Goal: Task Accomplishment & Management: Use online tool/utility

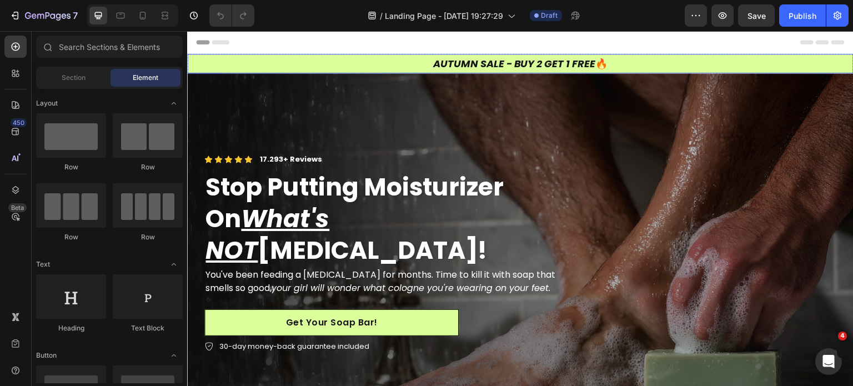
click at [240, 63] on h2 "AUTUMN SALE - BUY 2 GET 1 FREE 🔥" at bounding box center [520, 63] width 666 height 19
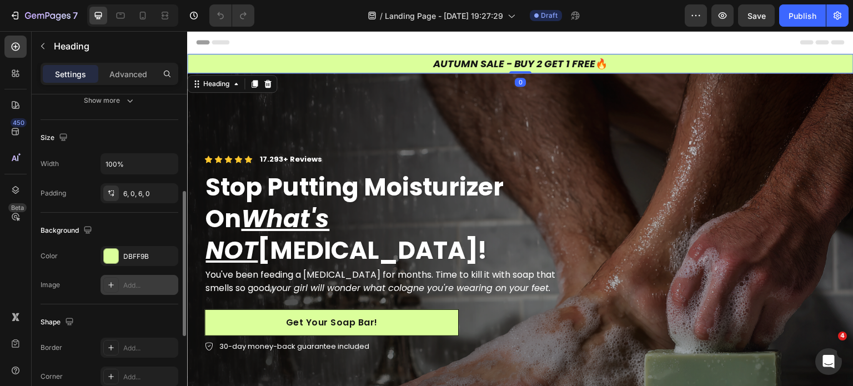
scroll to position [213, 0]
click at [131, 247] on div "DBFF9B" at bounding box center [140, 257] width 78 height 20
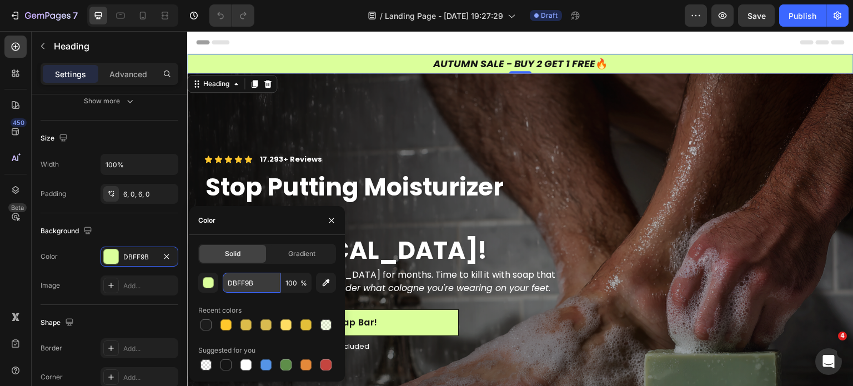
click at [252, 283] on input "DBFF9B" at bounding box center [252, 283] width 58 height 20
paste input "#486A58"
type input "#486A58"
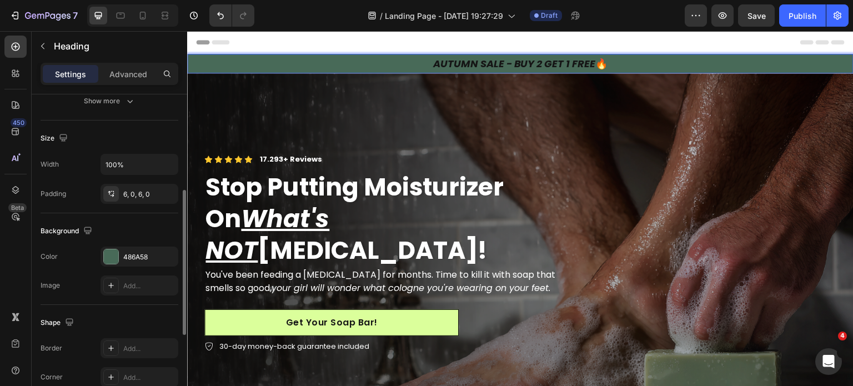
scroll to position [0, 0]
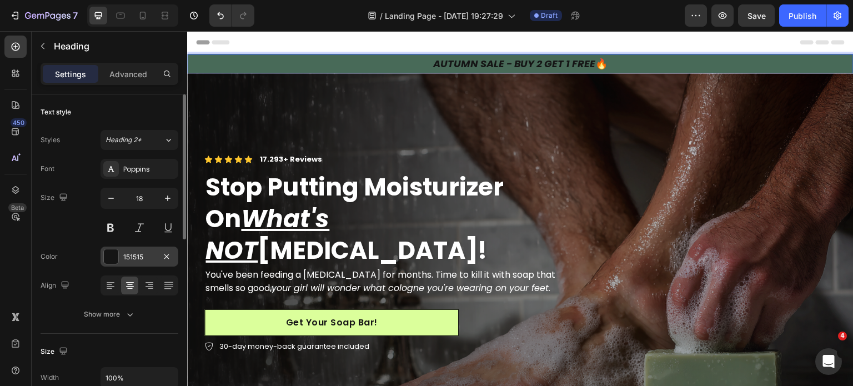
click at [131, 253] on div "151515" at bounding box center [139, 257] width 32 height 10
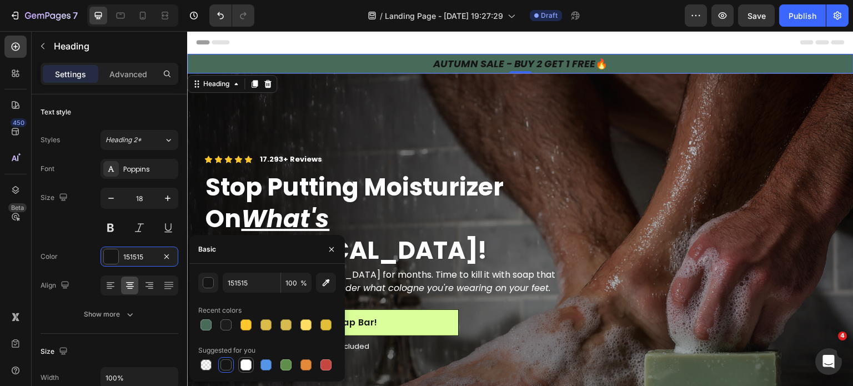
click at [244, 363] on div at bounding box center [245, 364] width 11 height 11
type input "FFFFFF"
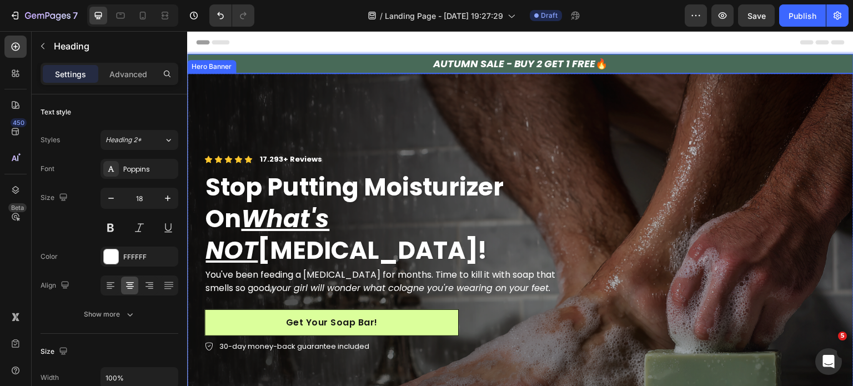
click at [211, 122] on div "Overlay" at bounding box center [520, 260] width 666 height 374
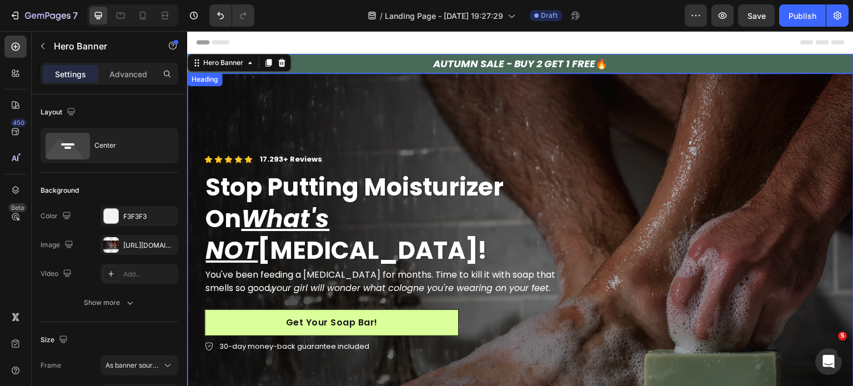
click at [319, 62] on p "⁠⁠⁠⁠⁠⁠⁠ AUTUMN SALE - BUY 2 GET 1 FREE 🔥" at bounding box center [520, 63] width 666 height 13
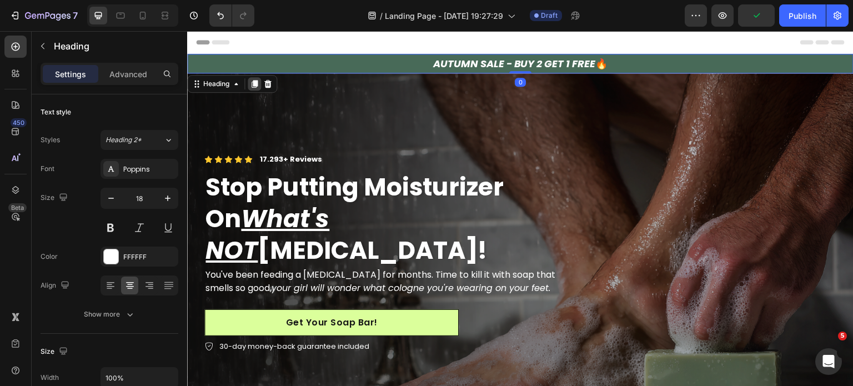
click at [258, 82] on icon at bounding box center [255, 85] width 6 height 8
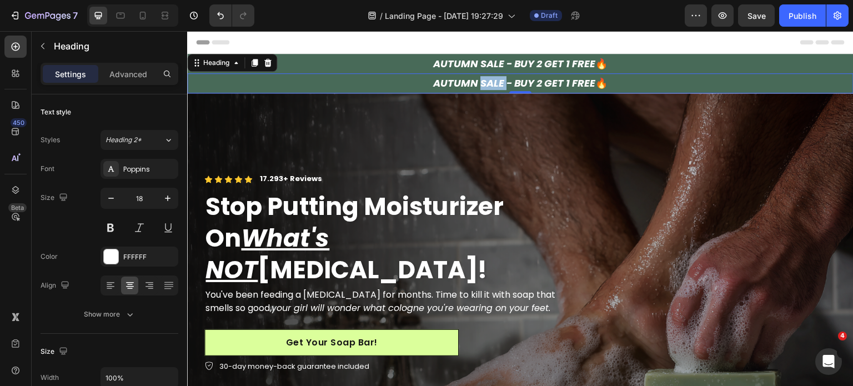
click at [483, 83] on icon "AUTUMN SALE - BUY 2 GET 1 FREE" at bounding box center [514, 83] width 163 height 14
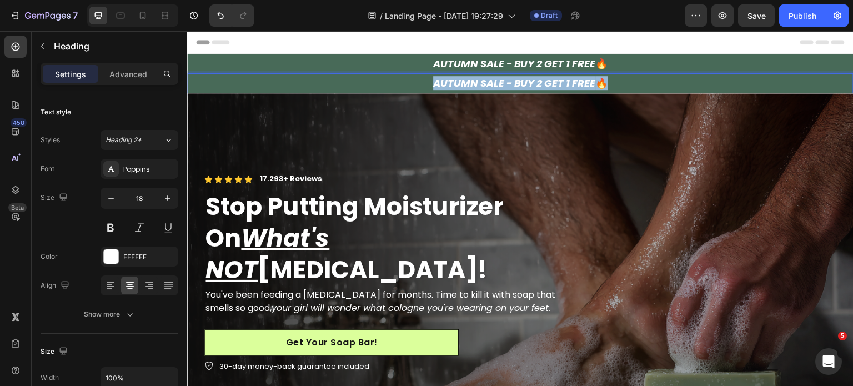
click at [483, 83] on icon "AUTUMN SALE - BUY 2 GET 1 FREE" at bounding box center [514, 83] width 163 height 14
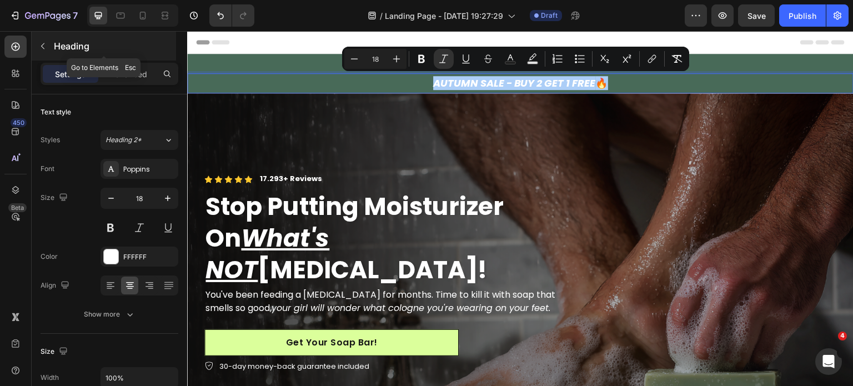
click at [42, 51] on button "button" at bounding box center [43, 46] width 18 height 18
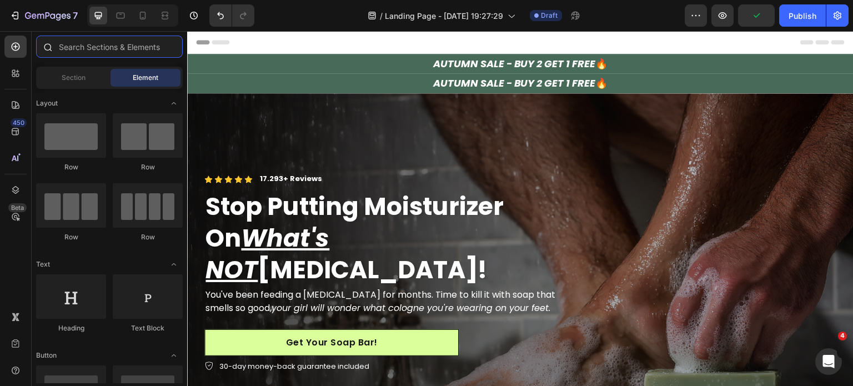
click at [83, 49] on input "text" at bounding box center [109, 47] width 147 height 22
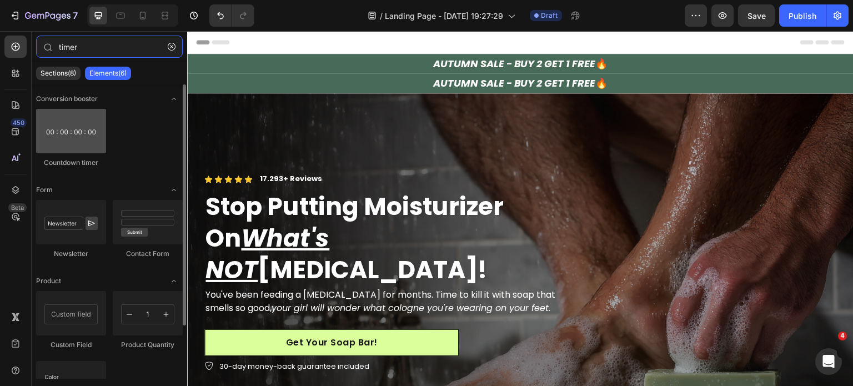
type input "timer"
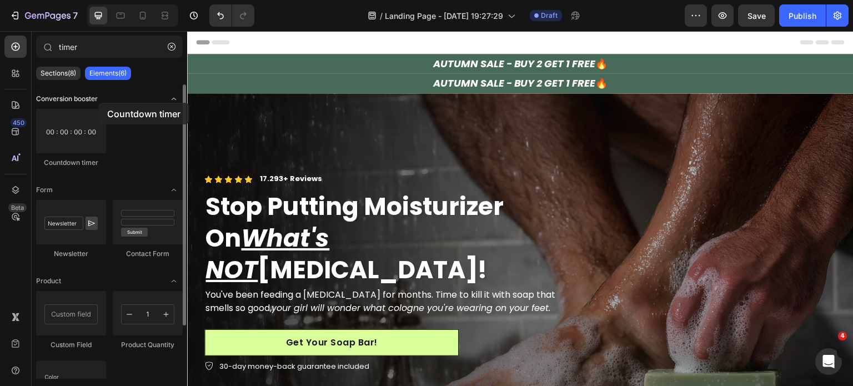
drag, startPoint x: 70, startPoint y: 130, endPoint x: 97, endPoint y: 103, distance: 38.5
click at [97, 103] on div "Conversion booster Countdown timer Form Newsletter Contact Form Product Custom …" at bounding box center [109, 263] width 155 height 359
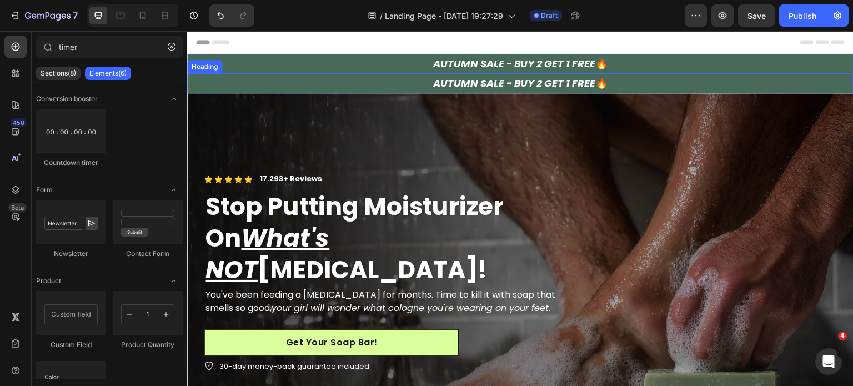
click at [389, 79] on p "⁠⁠⁠⁠⁠⁠⁠ AUTUMN SALE - BUY 2 GET 1 FREE 🔥" at bounding box center [520, 83] width 666 height 13
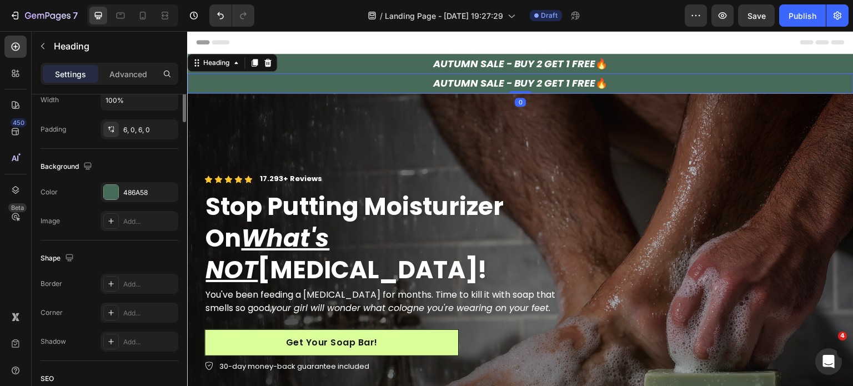
scroll to position [56, 0]
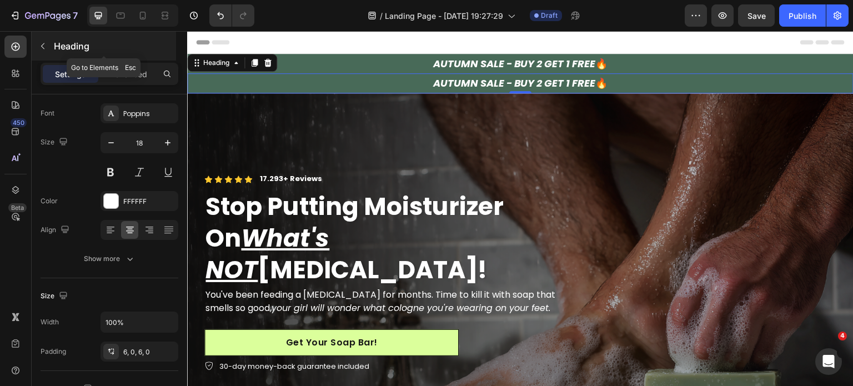
click at [39, 43] on icon "button" at bounding box center [42, 46] width 9 height 9
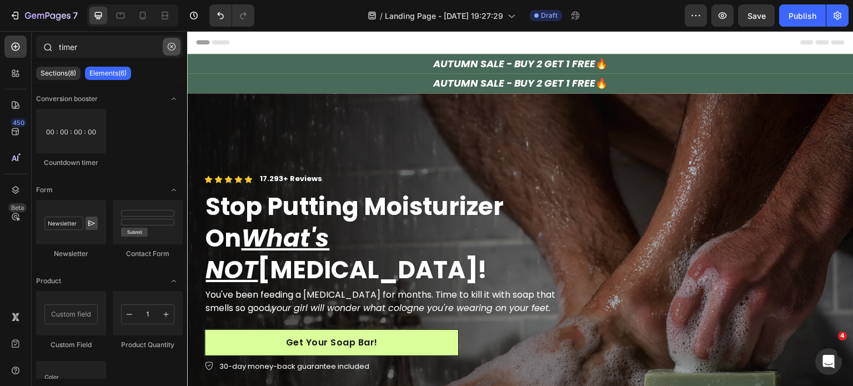
click at [169, 49] on icon "button" at bounding box center [172, 47] width 8 height 8
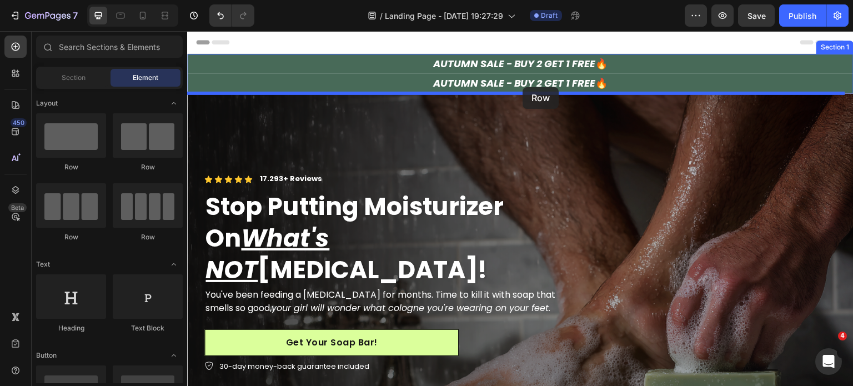
drag, startPoint x: 324, startPoint y: 173, endPoint x: 523, endPoint y: 87, distance: 216.4
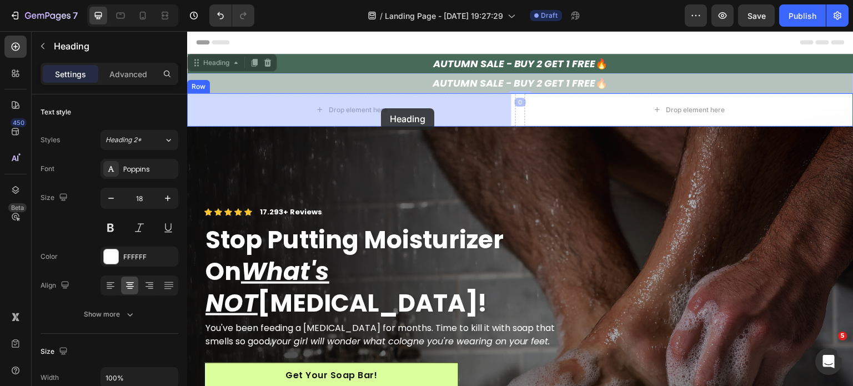
drag, startPoint x: 479, startPoint y: 79, endPoint x: 381, endPoint y: 108, distance: 101.9
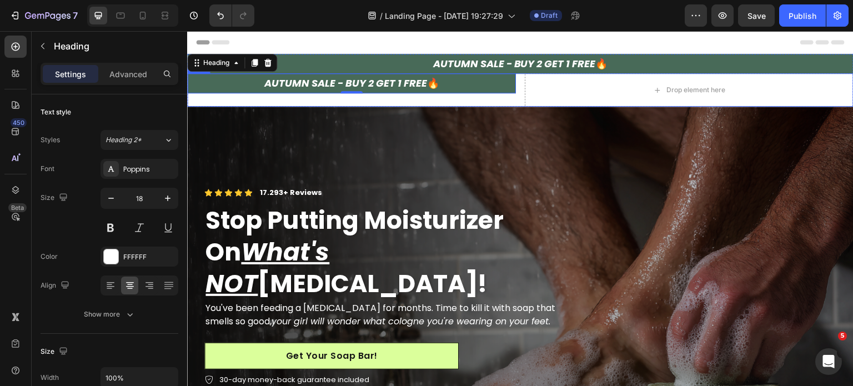
click at [501, 101] on div "AUTUMN SALE - BUY 2 GET 1 FREE 🔥 Heading 0" at bounding box center [351, 89] width 329 height 33
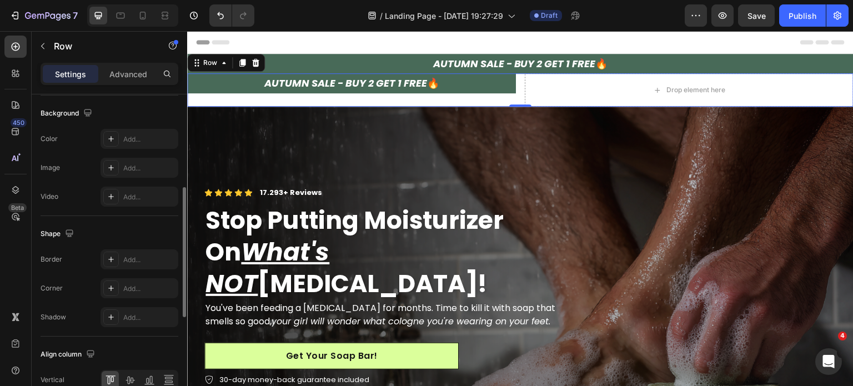
scroll to position [368, 0]
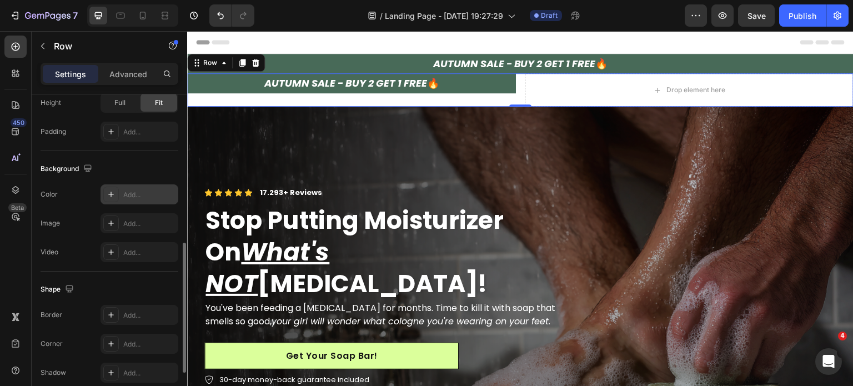
click at [128, 202] on div "Add..." at bounding box center [140, 194] width 78 height 20
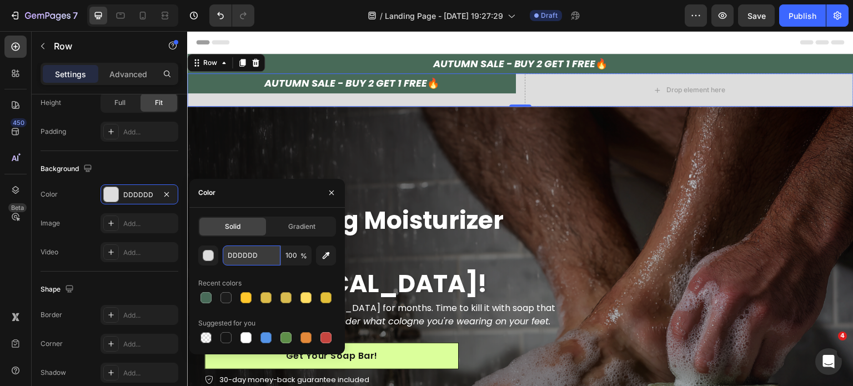
click at [250, 246] on input "DDDDDD" at bounding box center [252, 255] width 58 height 20
paste input "#FF6700"
type input "#FF6700"
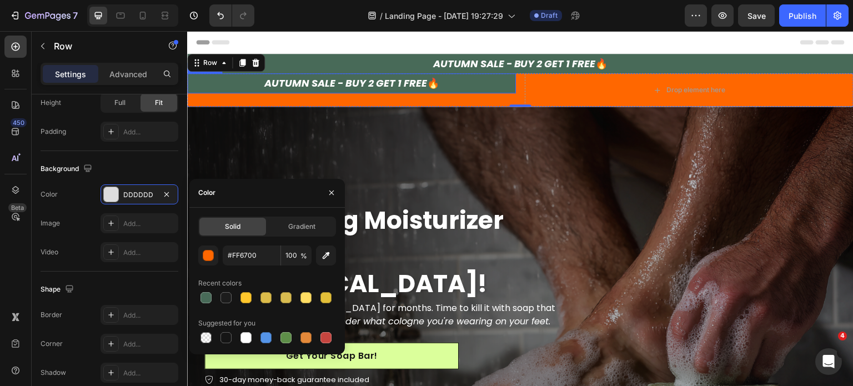
click at [504, 79] on h2 "AUTUMN SALE - BUY 2 GET 1 FREE 🔥" at bounding box center [351, 82] width 329 height 19
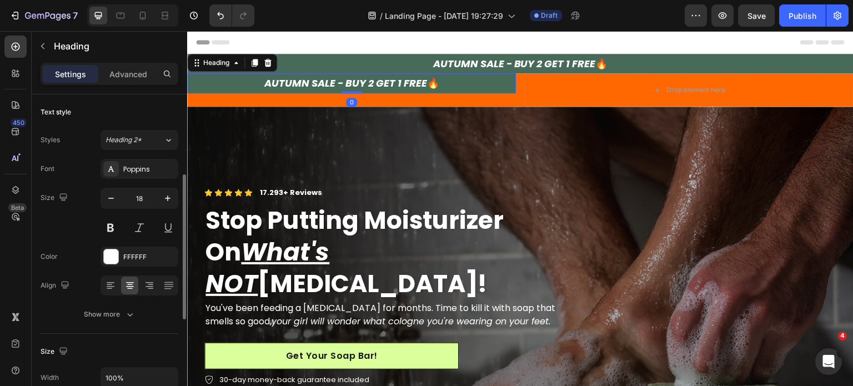
scroll to position [222, 0]
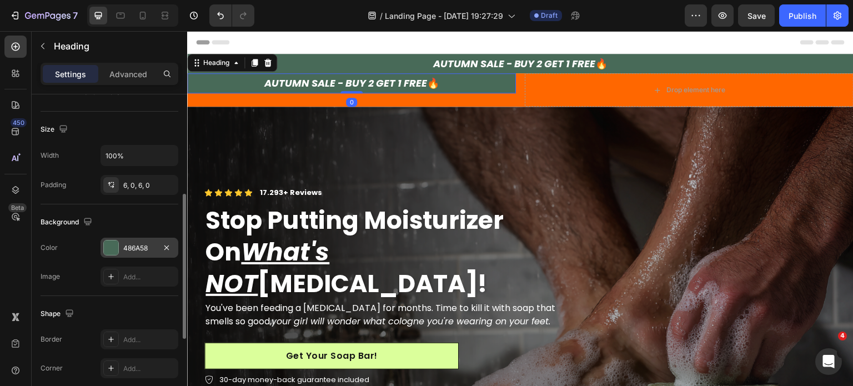
click at [133, 250] on div "486A58" at bounding box center [139, 248] width 32 height 10
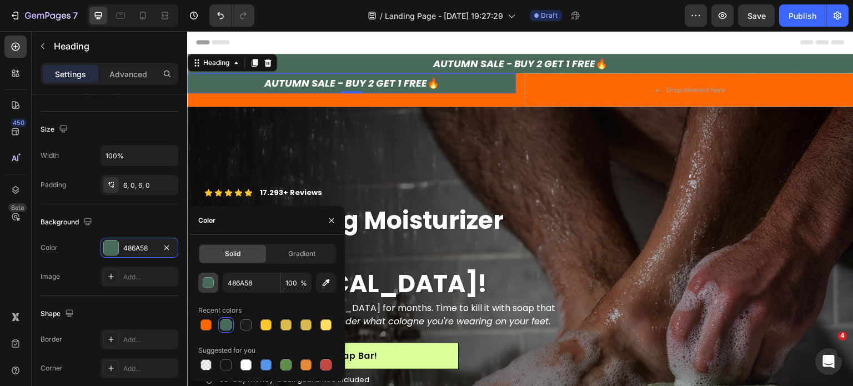
click at [209, 284] on div "button" at bounding box center [208, 283] width 11 height 11
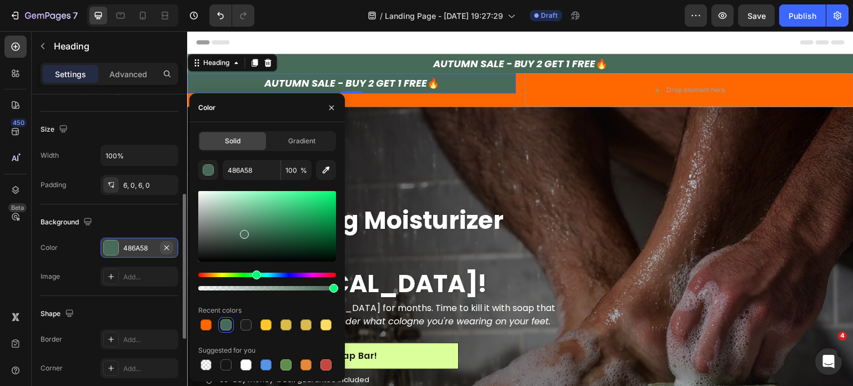
click at [171, 244] on button "button" at bounding box center [166, 247] width 13 height 13
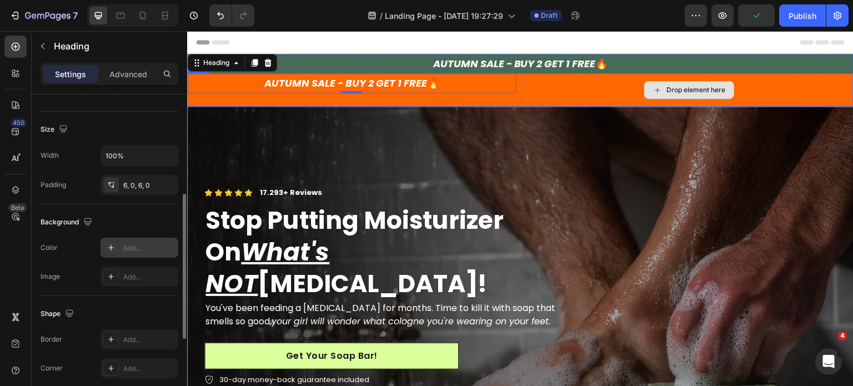
click at [582, 92] on div "Drop element here" at bounding box center [689, 89] width 329 height 33
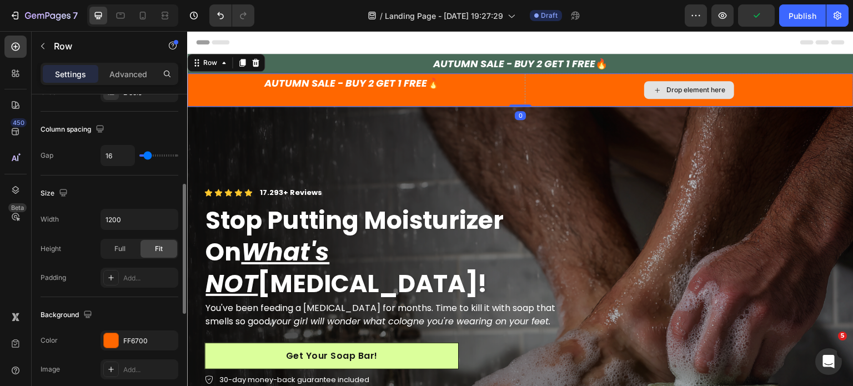
scroll to position [0, 0]
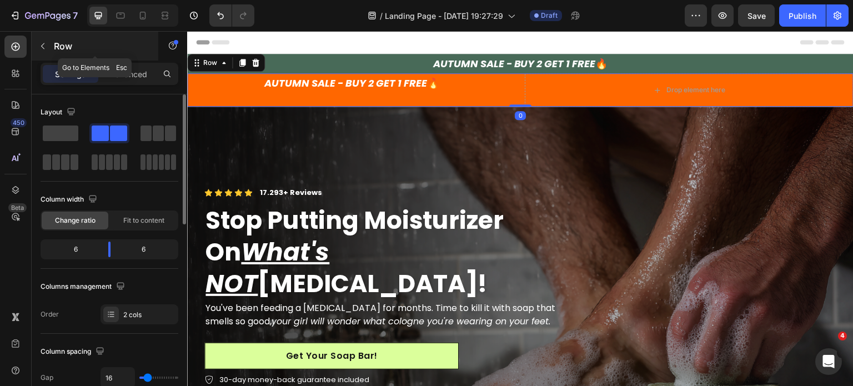
click at [42, 48] on icon "button" at bounding box center [42, 46] width 9 height 9
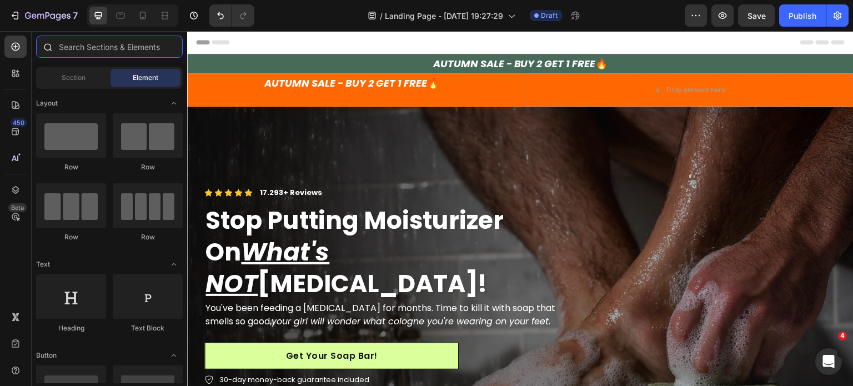
click at [79, 49] on input "text" at bounding box center [109, 47] width 147 height 22
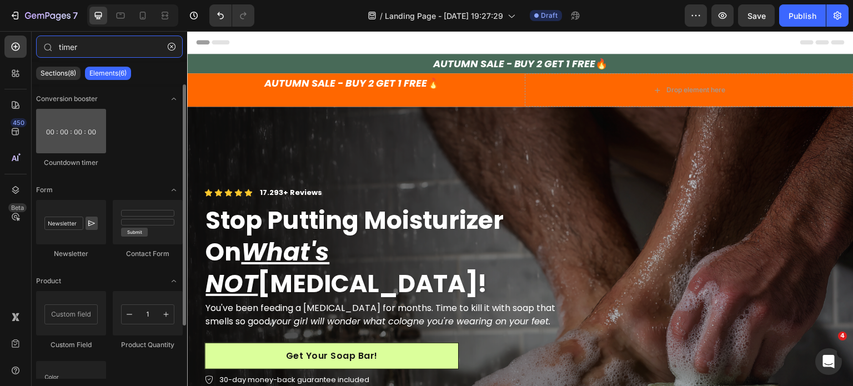
type input "timer"
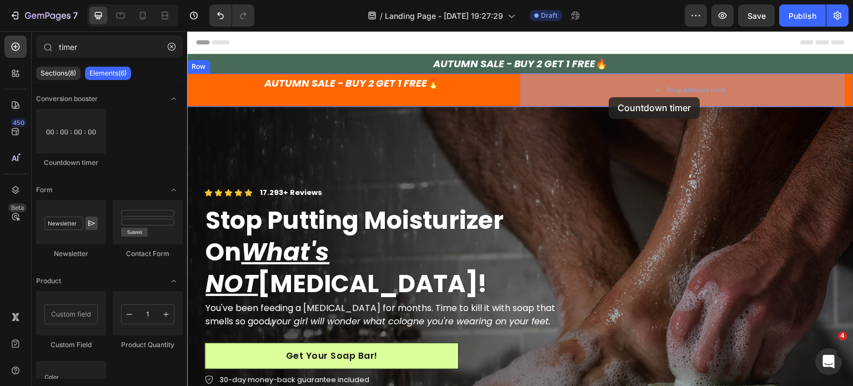
drag, startPoint x: 269, startPoint y: 152, endPoint x: 609, endPoint y: 97, distance: 344.2
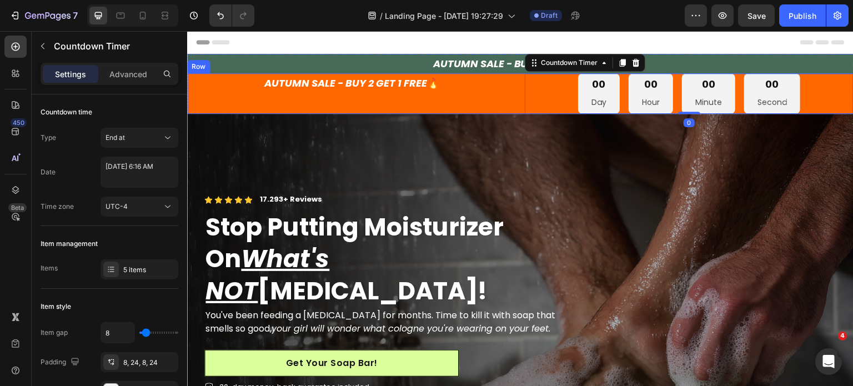
click at [485, 95] on div "AUTUMN SALE - BUY 2 GET 1 FREE 🔥 Heading" at bounding box center [351, 93] width 329 height 41
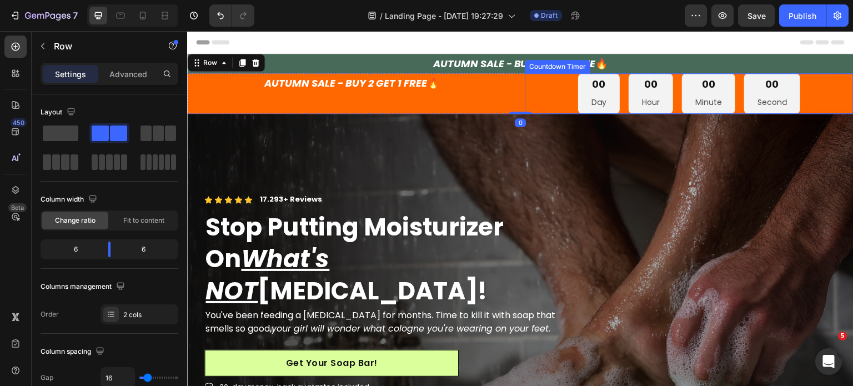
click at [526, 103] on div "00 Day 00 Hour 00 Minute 00 Second" at bounding box center [689, 93] width 329 height 41
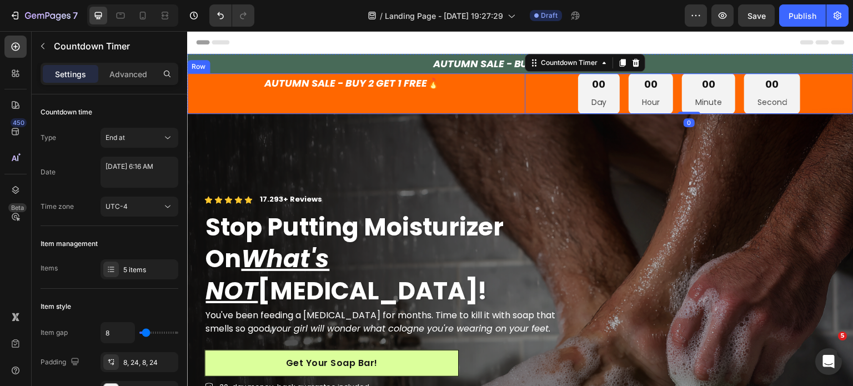
click at [514, 104] on div "AUTUMN SALE - BUY 2 GET 1 FREE 🔥 Heading 00 Day 00 Hour 00 Minute 00 Second Cou…" at bounding box center [520, 93] width 666 height 41
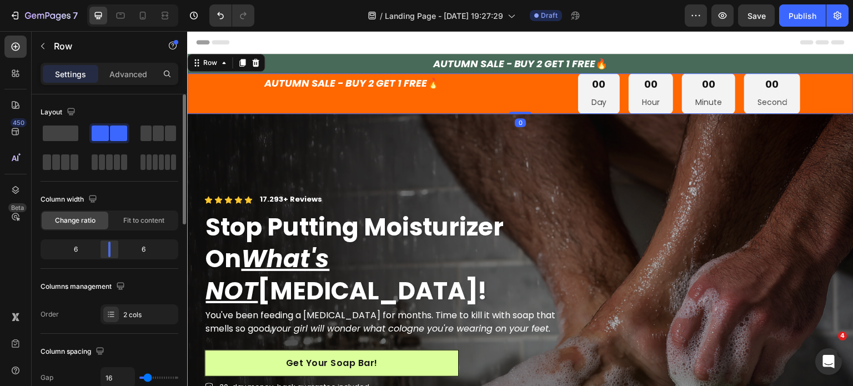
scroll to position [111, 0]
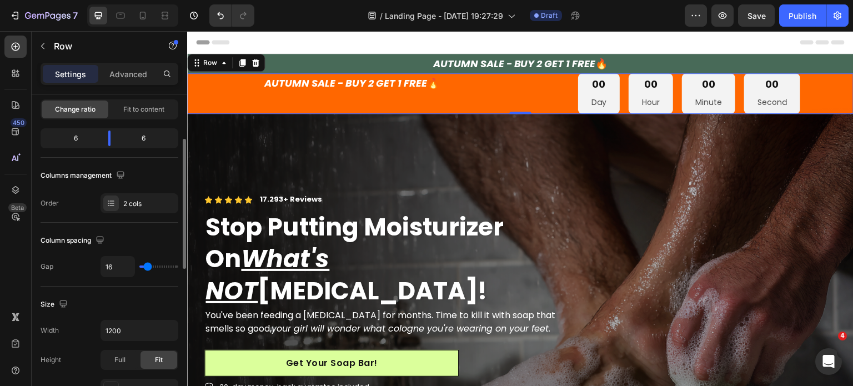
type input "15"
type input "13"
type input "9"
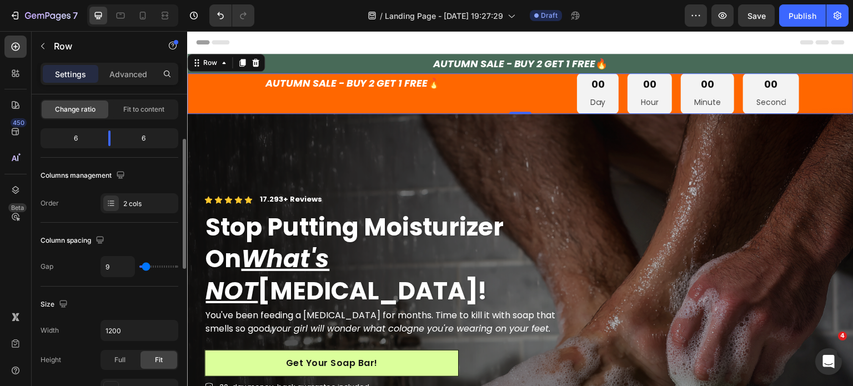
type input "9"
click at [146, 268] on input "range" at bounding box center [158, 266] width 39 height 2
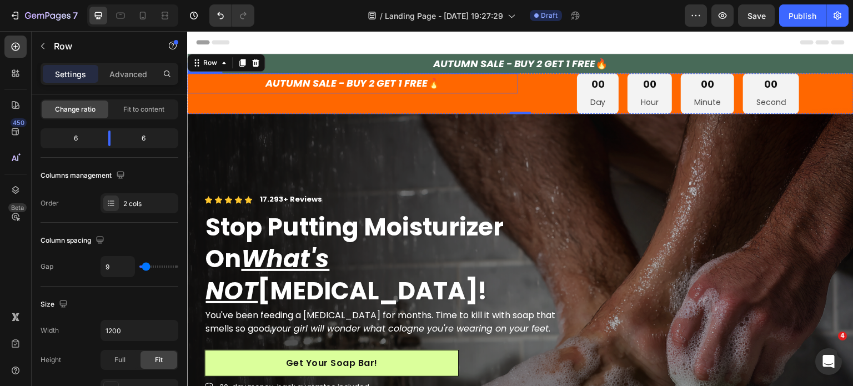
click at [407, 80] on icon "AUTUMN SALE - BUY 2 GET 1 FREE" at bounding box center [346, 83] width 163 height 14
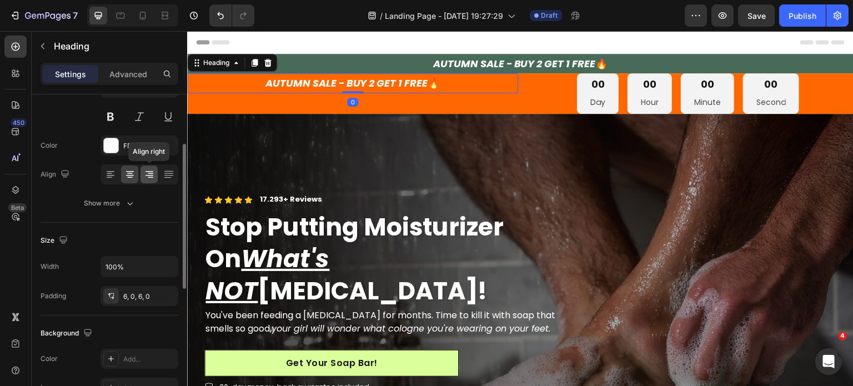
click at [148, 176] on icon at bounding box center [149, 174] width 11 height 11
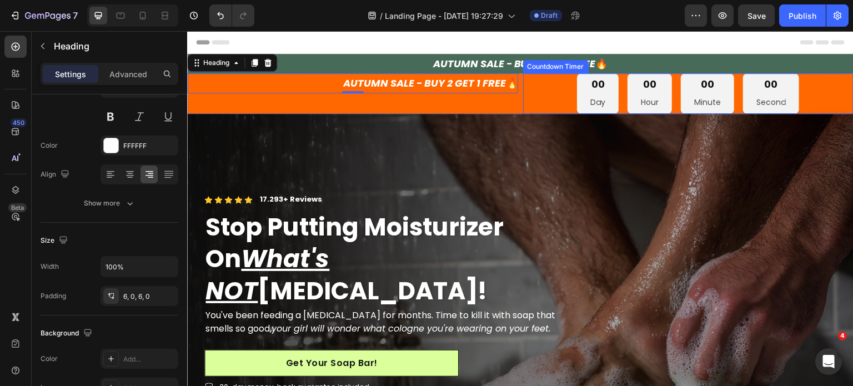
click at [549, 99] on div "00 Day 00 Hour 00 Minute 00 Second" at bounding box center [688, 93] width 331 height 41
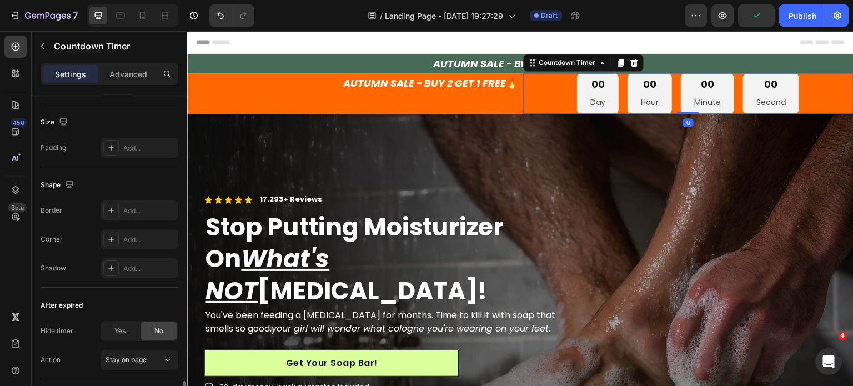
scroll to position [629, 0]
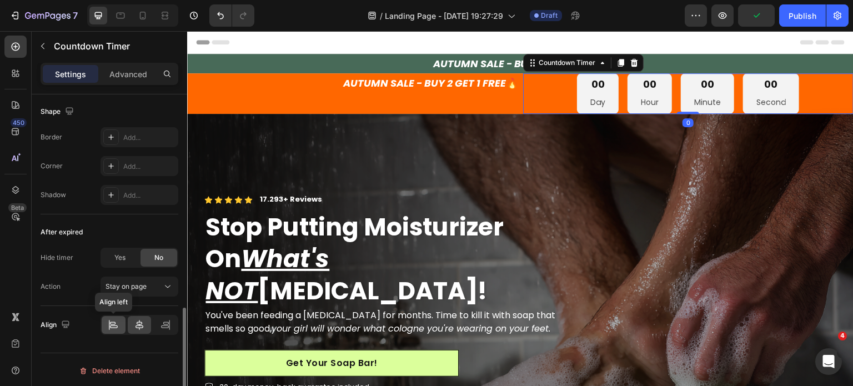
click at [115, 319] on icon at bounding box center [113, 324] width 11 height 11
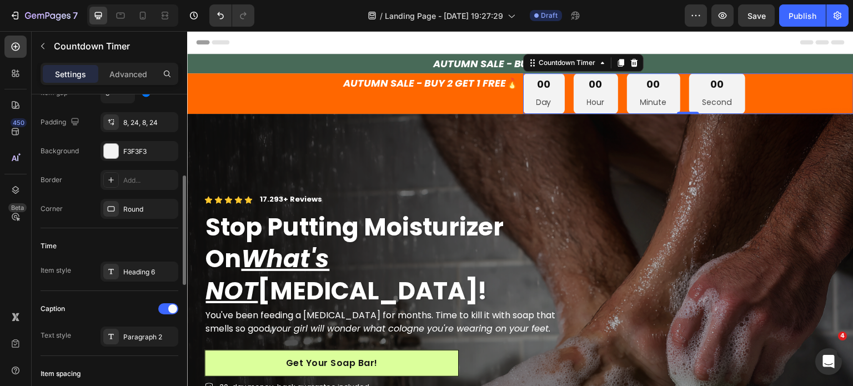
scroll to position [184, 0]
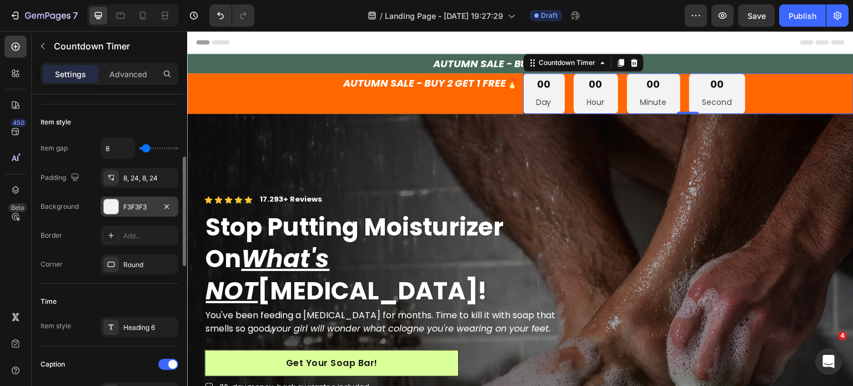
click at [129, 203] on div "F3F3F3" at bounding box center [139, 207] width 32 height 10
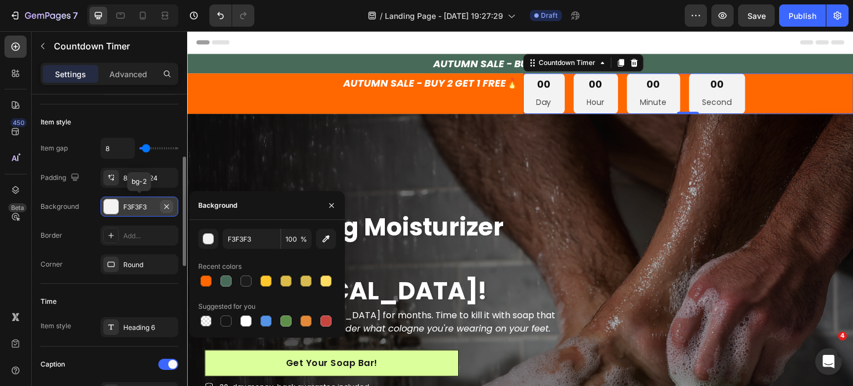
click at [167, 203] on icon "button" at bounding box center [166, 206] width 9 height 9
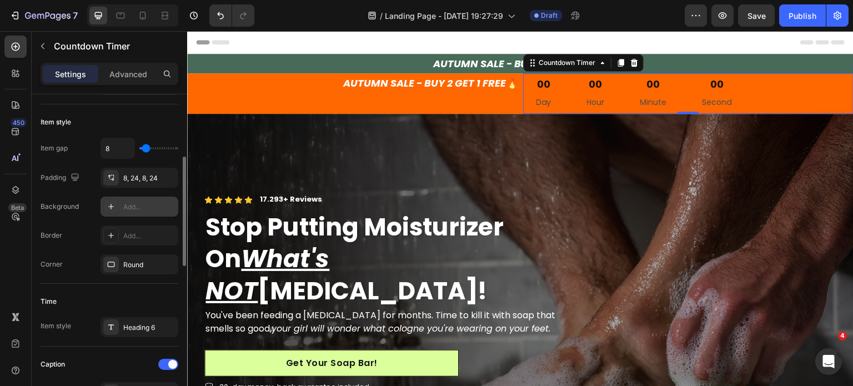
type input "0"
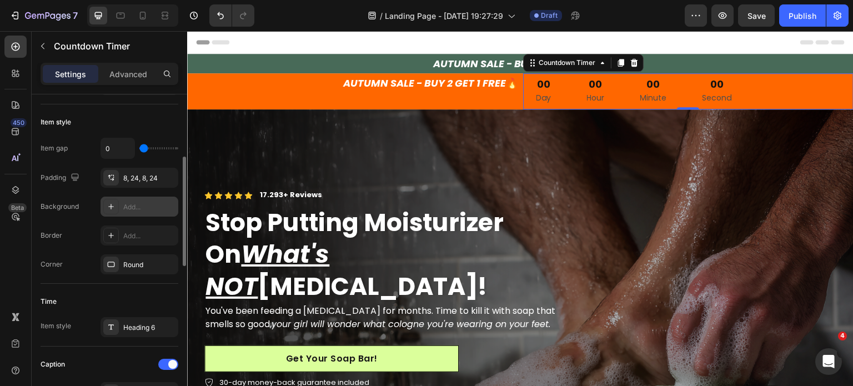
type input "0"
click at [141, 148] on input "range" at bounding box center [158, 148] width 39 height 2
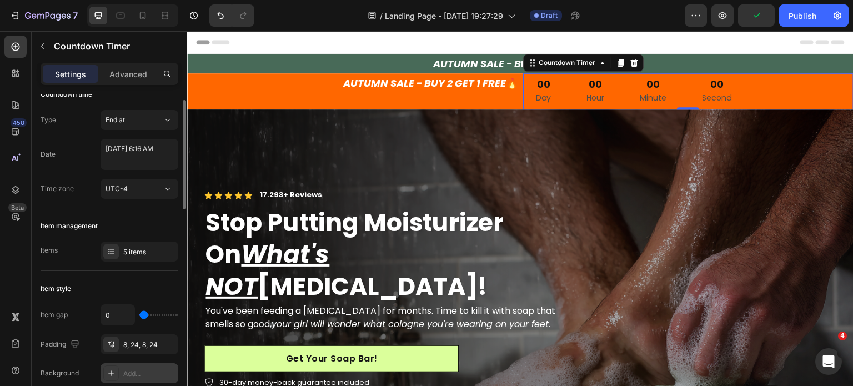
scroll to position [0, 0]
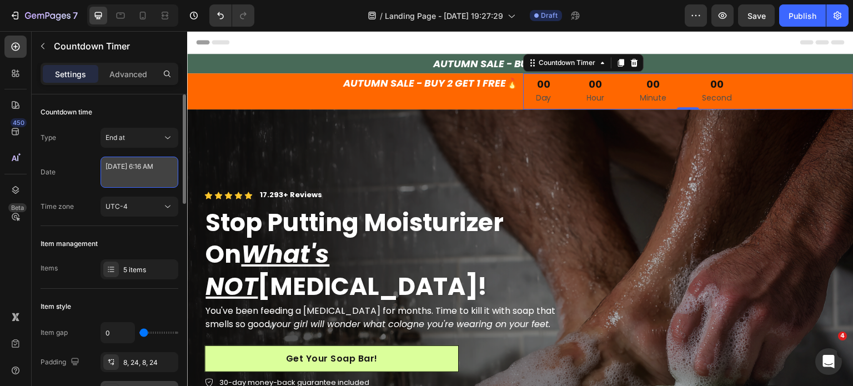
click at [149, 170] on textarea "September 26 2025 6:16 AM" at bounding box center [140, 172] width 78 height 31
select select "6"
select select "16"
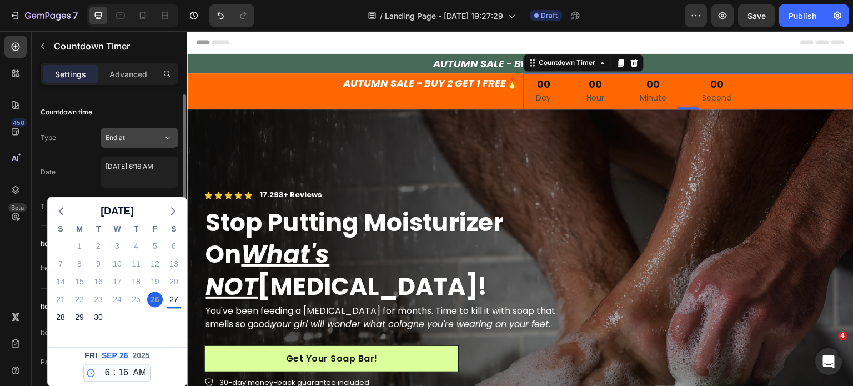
click at [142, 138] on div "End at" at bounding box center [133, 138] width 57 height 10
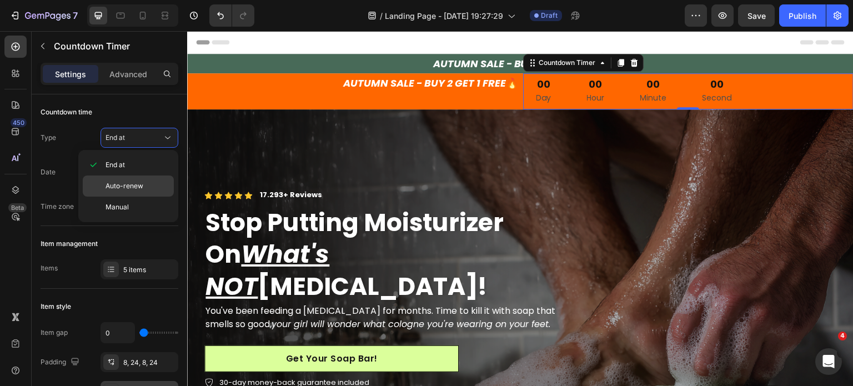
click at [142, 179] on div "Auto-renew" at bounding box center [128, 185] width 91 height 21
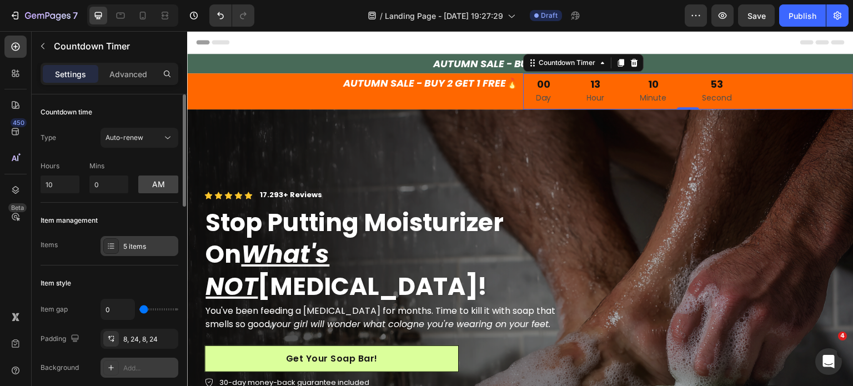
click at [139, 244] on div "5 items" at bounding box center [149, 247] width 52 height 10
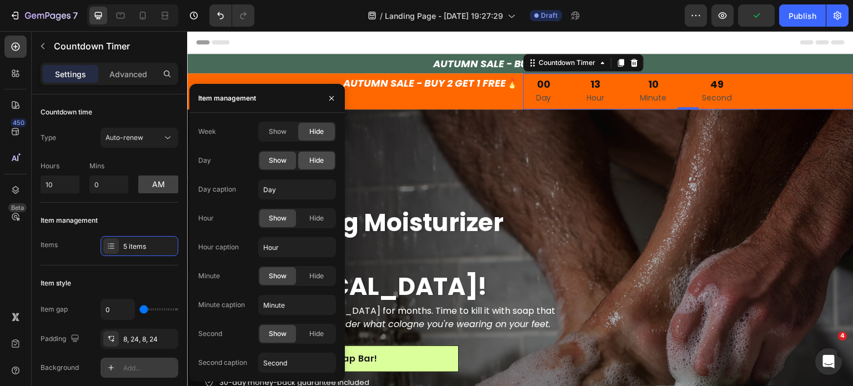
click at [320, 161] on span "Hide" at bounding box center [316, 160] width 14 height 10
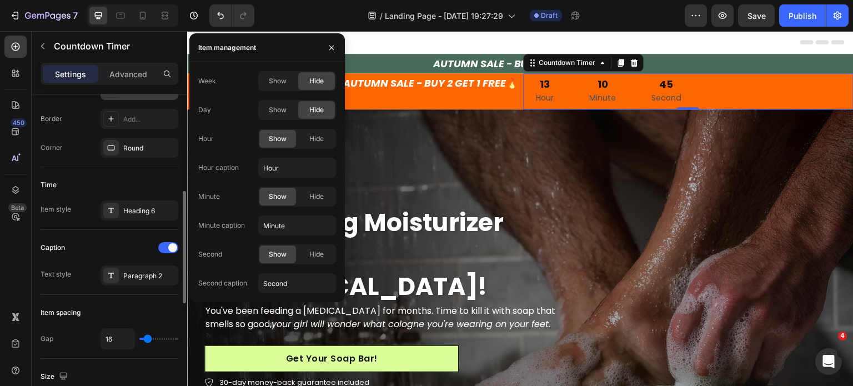
scroll to position [333, 0]
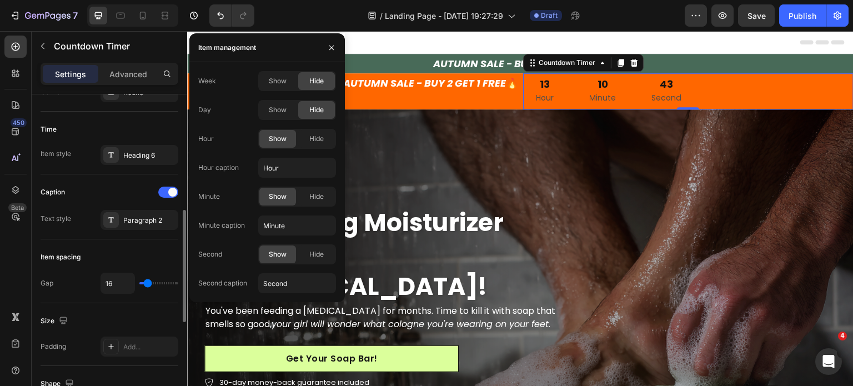
type input "13"
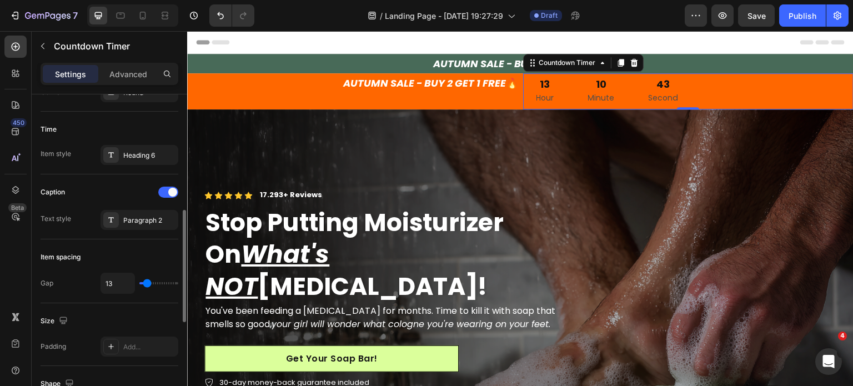
type input "9"
type input "6"
type input "2"
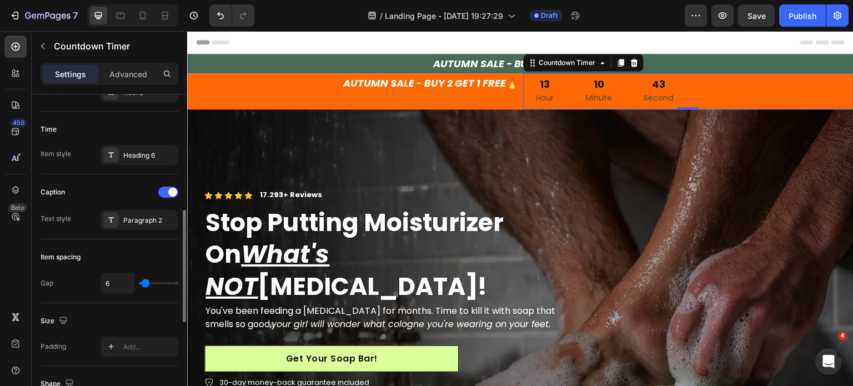
type input "2"
type input "0"
drag, startPoint x: 148, startPoint y: 286, endPoint x: 134, endPoint y: 283, distance: 13.6
type input "0"
click at [139, 283] on input "range" at bounding box center [158, 283] width 39 height 2
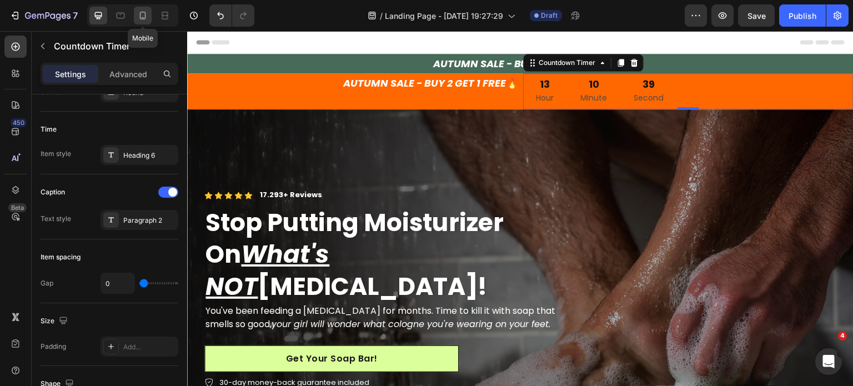
click at [140, 15] on icon at bounding box center [143, 16] width 6 height 8
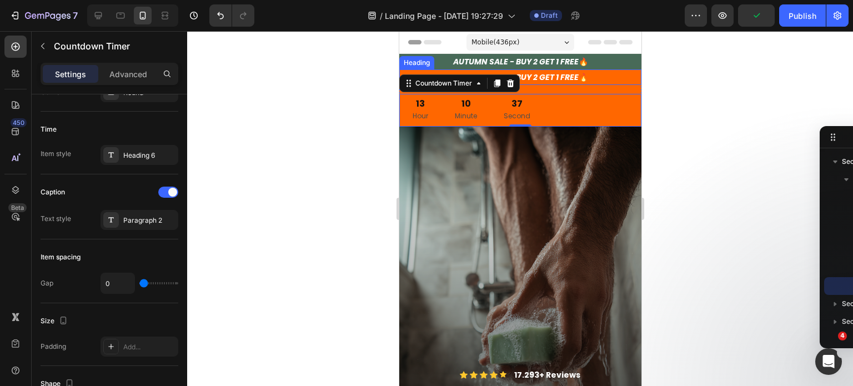
click at [554, 83] on h2 "AUTUMN SALE - BUY 2 GET 1 FREE 🔥" at bounding box center [520, 77] width 242 height 16
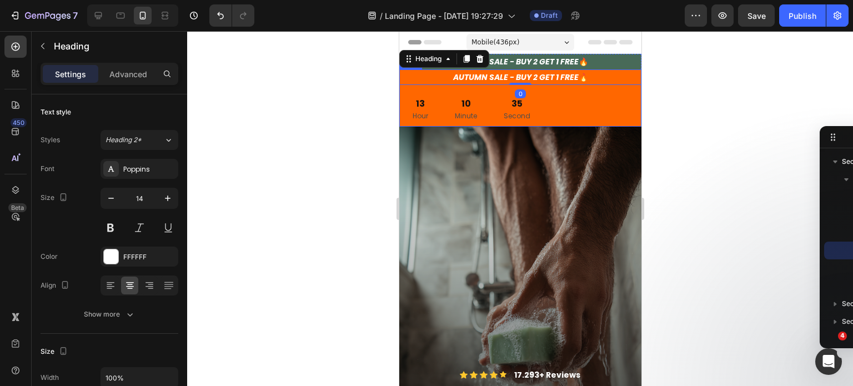
click at [605, 90] on div "AUTUMN SALE - BUY 2 GET 1 FREE 🔥 Heading 0 13 Hour 10 Minute 35 Second Countdow…" at bounding box center [520, 97] width 242 height 57
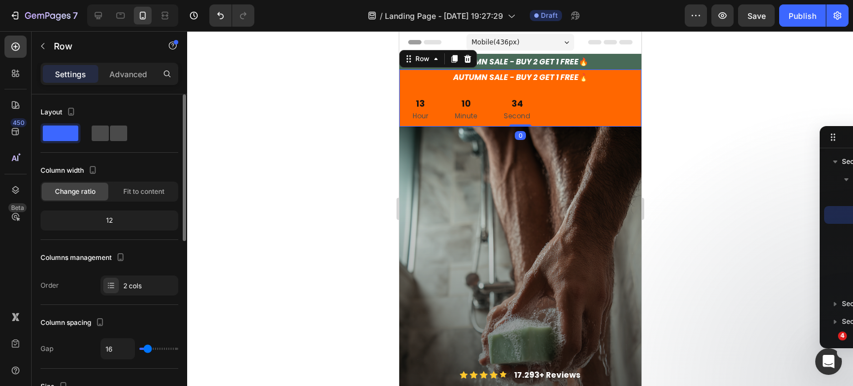
click at [110, 134] on span at bounding box center [118, 133] width 17 height 16
type input "9"
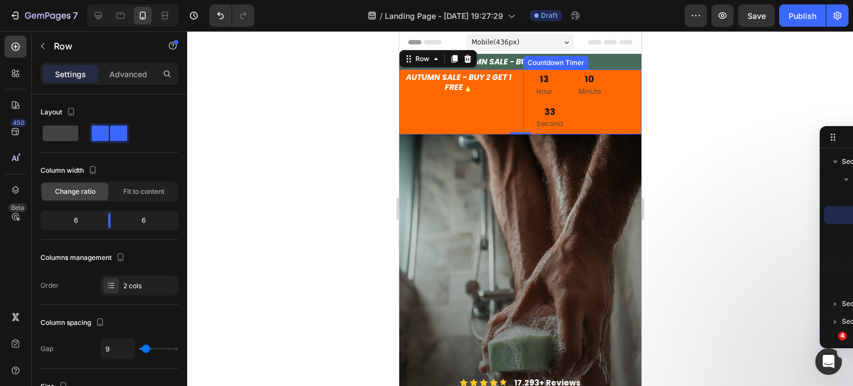
click at [581, 99] on div "10 Minute" at bounding box center [589, 85] width 49 height 32
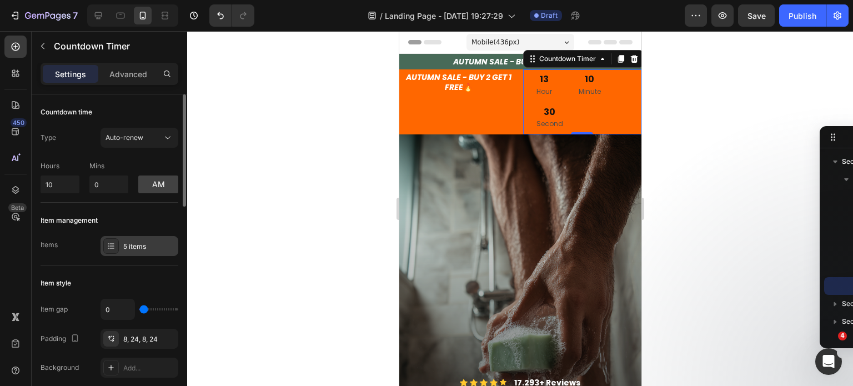
click at [139, 236] on div "5 items" at bounding box center [140, 246] width 78 height 20
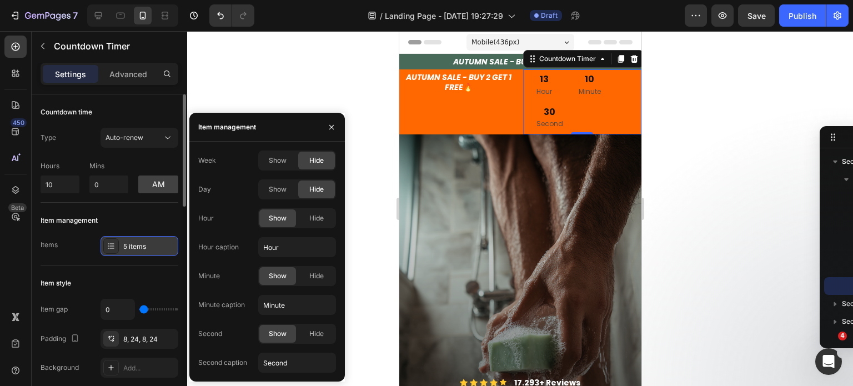
click at [139, 242] on div "5 items" at bounding box center [149, 247] width 52 height 10
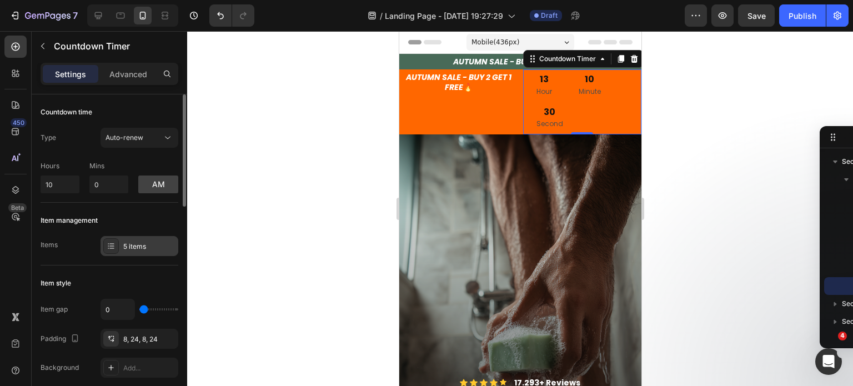
click at [139, 242] on div "5 items" at bounding box center [149, 247] width 52 height 10
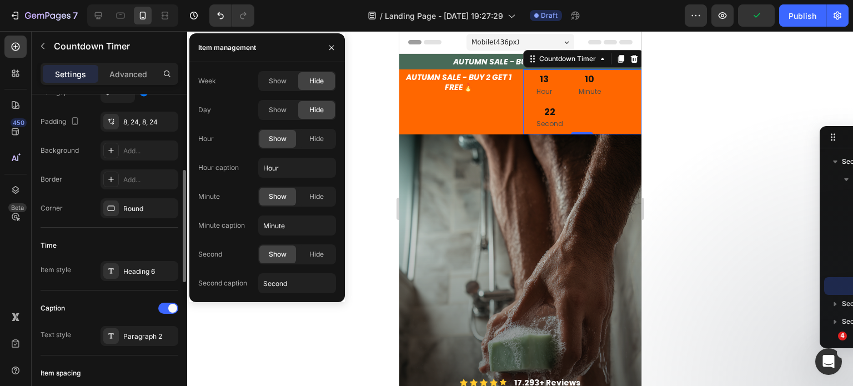
scroll to position [162, 0]
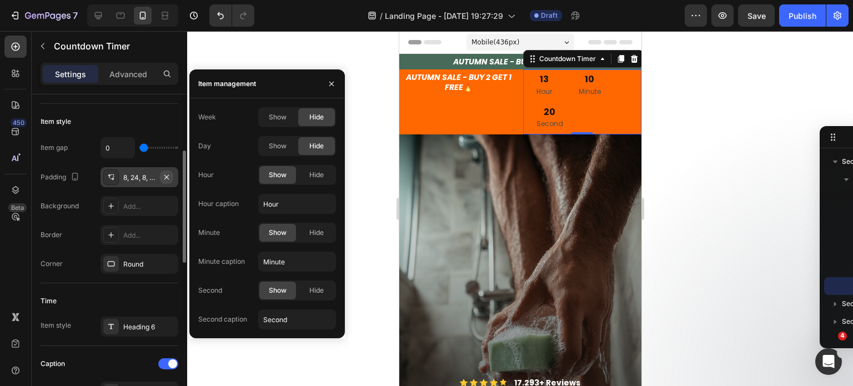
click at [164, 174] on icon "button" at bounding box center [166, 177] width 9 height 9
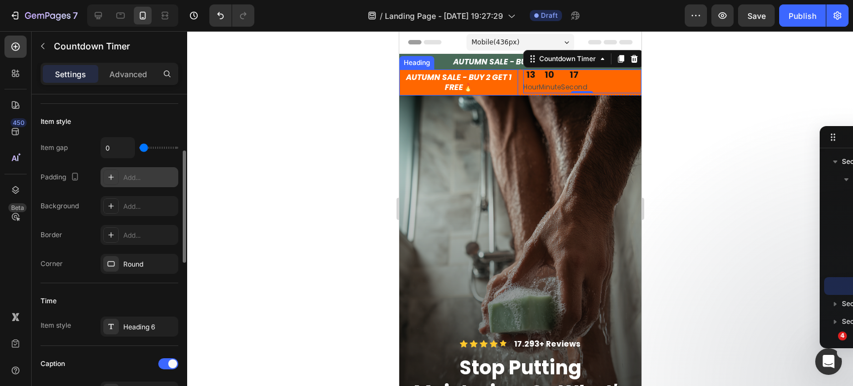
click at [498, 79] on icon "AUTUMN SALE - BUY 2 GET 1 FREE" at bounding box center [457, 82] width 105 height 21
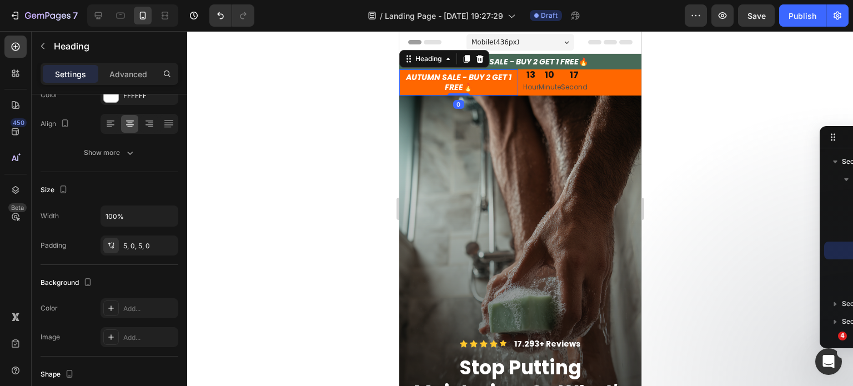
scroll to position [0, 0]
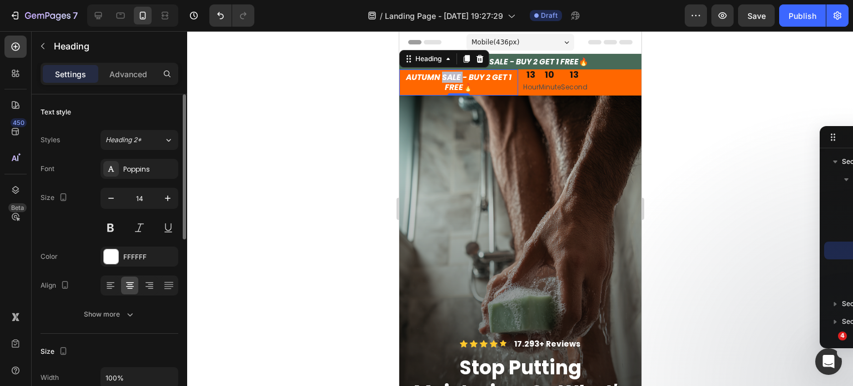
click at [448, 82] on icon "AUTUMN SALE - BUY 2 GET 1 FREE" at bounding box center [457, 82] width 105 height 21
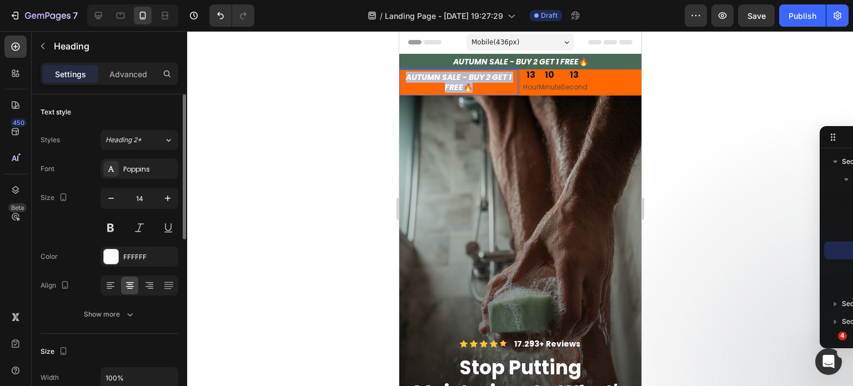
click at [448, 82] on icon "AUTUMN SALE - BUY 2 GET 1 FREE" at bounding box center [457, 82] width 105 height 21
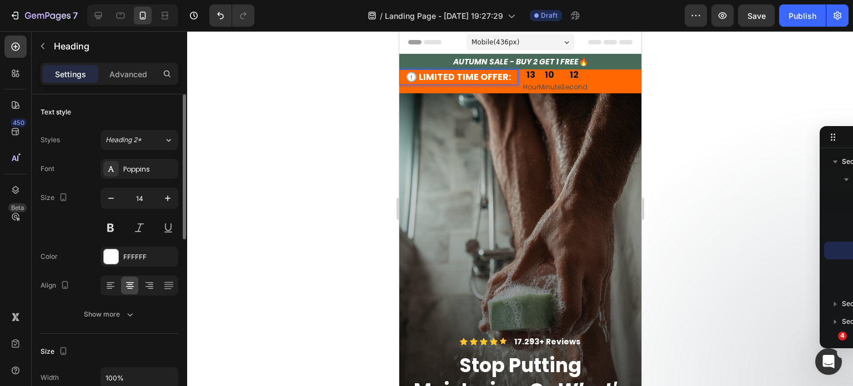
click at [689, 107] on div at bounding box center [520, 208] width 666 height 355
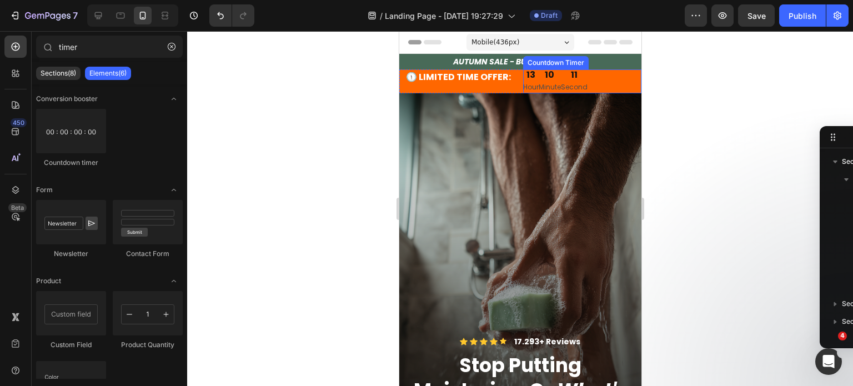
click at [484, 75] on span "🕦 LIMITED TIME OFFER:" at bounding box center [457, 77] width 105 height 13
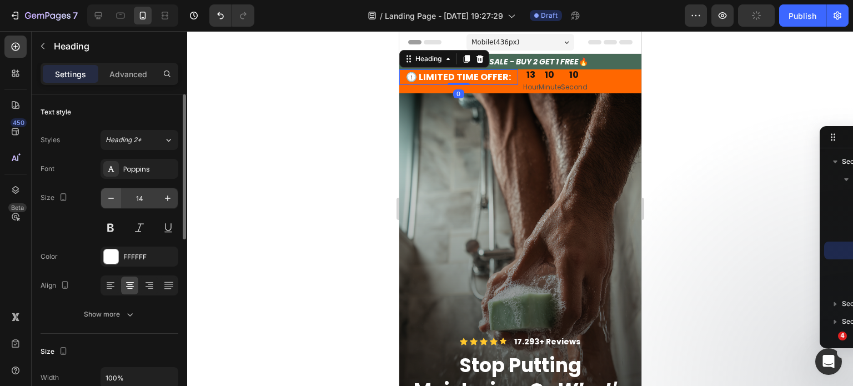
click at [107, 200] on icon "button" at bounding box center [110, 198] width 11 height 11
click at [166, 199] on icon "button" at bounding box center [167, 198] width 11 height 11
type input "14"
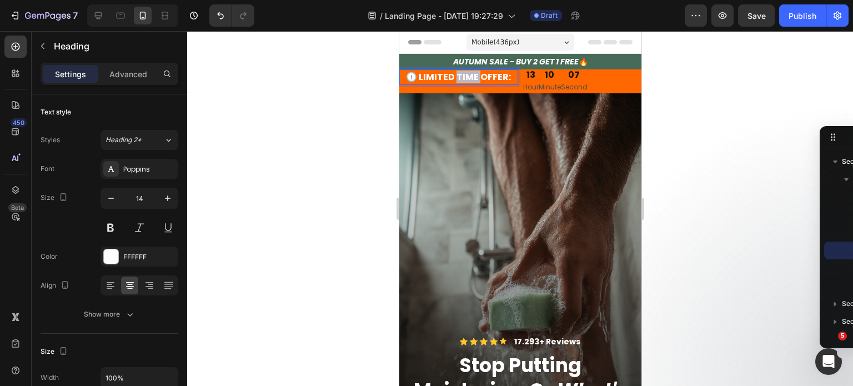
click at [456, 75] on span "🕦 LIMITED TIME OFFER:" at bounding box center [457, 77] width 105 height 13
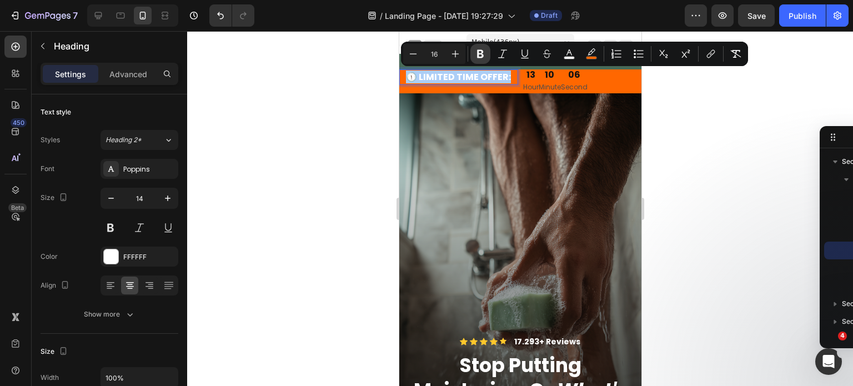
click at [478, 55] on icon "Editor contextual toolbar" at bounding box center [480, 54] width 7 height 8
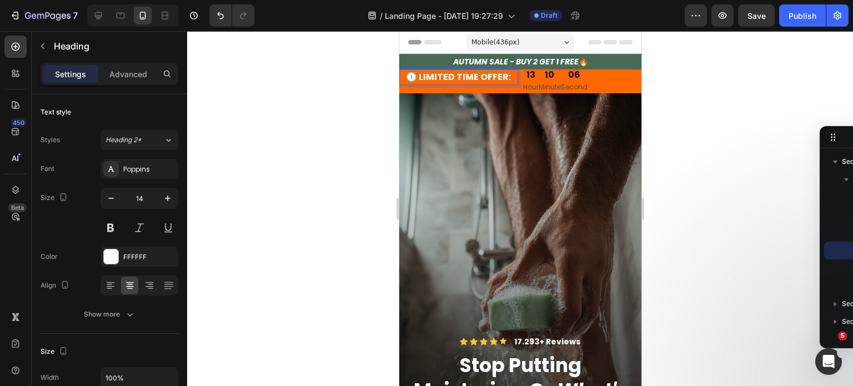
click at [478, 55] on h2 "⁠⁠⁠⁠⁠⁠⁠ AUTUMN SALE - BUY 2 GET 1 FREE 🔥" at bounding box center [520, 62] width 242 height 16
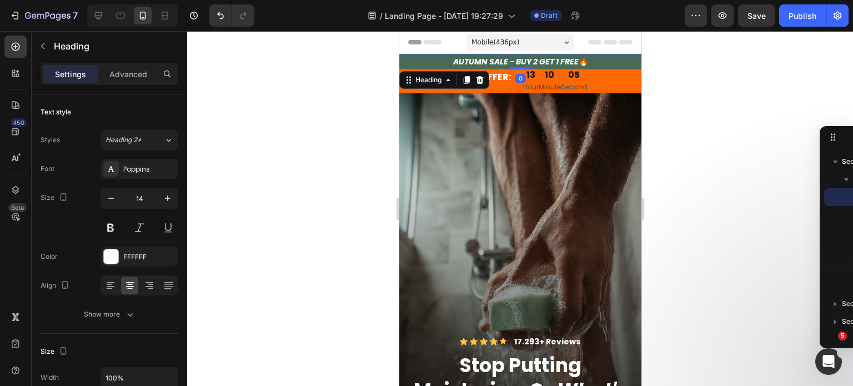
click at [487, 79] on div "Heading" at bounding box center [444, 80] width 90 height 18
click at [495, 79] on strong "🕦 LIMITED TIME OFFER:" at bounding box center [457, 77] width 105 height 13
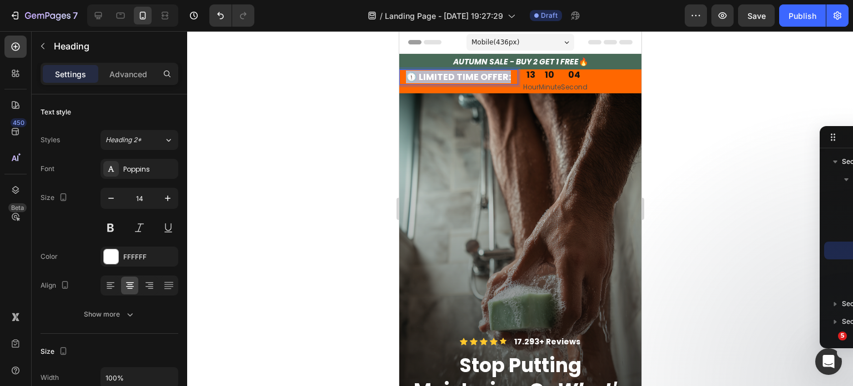
click at [495, 79] on strong "🕦 LIMITED TIME OFFER:" at bounding box center [457, 77] width 105 height 13
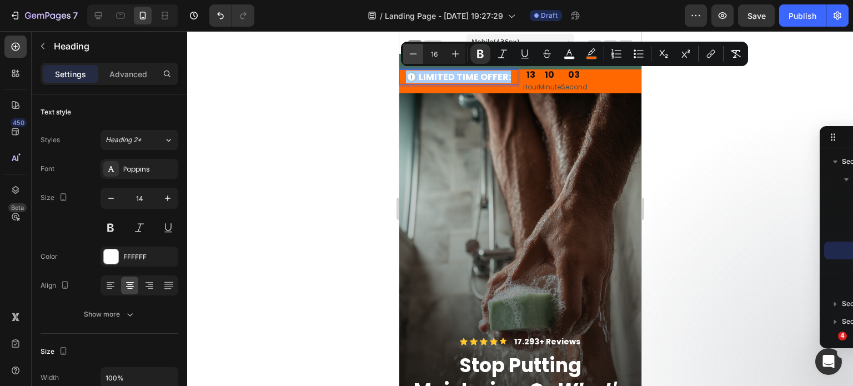
click at [413, 56] on icon "Editor contextual toolbar" at bounding box center [413, 53] width 11 height 11
type input "14"
click at [673, 149] on div at bounding box center [520, 208] width 666 height 355
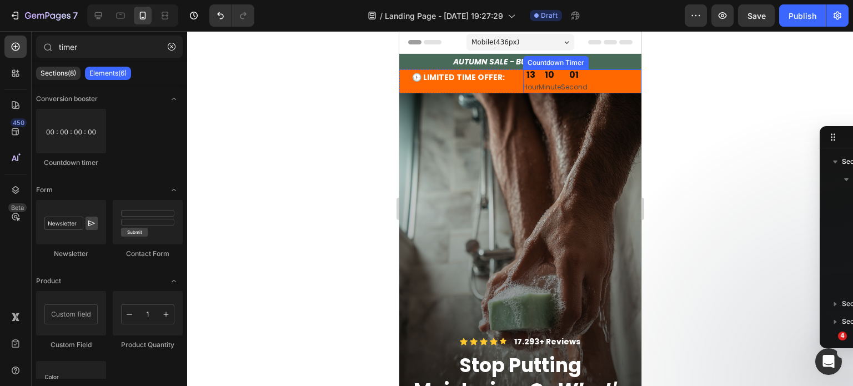
click at [580, 75] on div "01" at bounding box center [573, 75] width 27 height 12
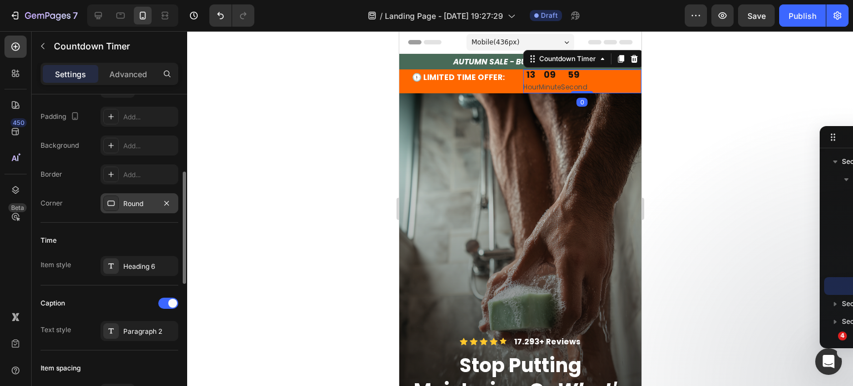
scroll to position [333, 0]
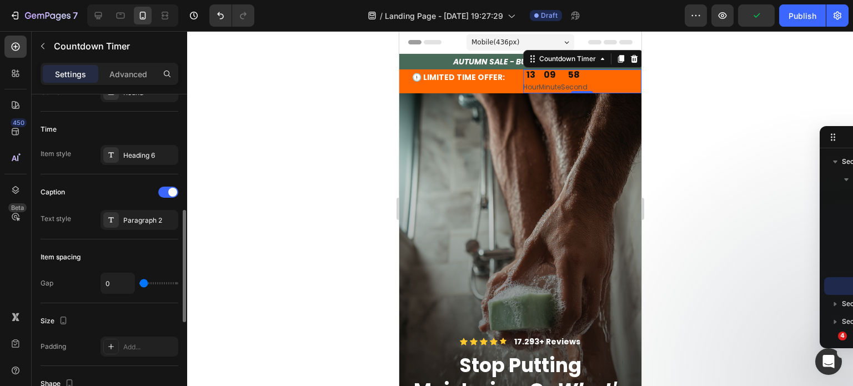
type input "20"
type input "25"
type input "27"
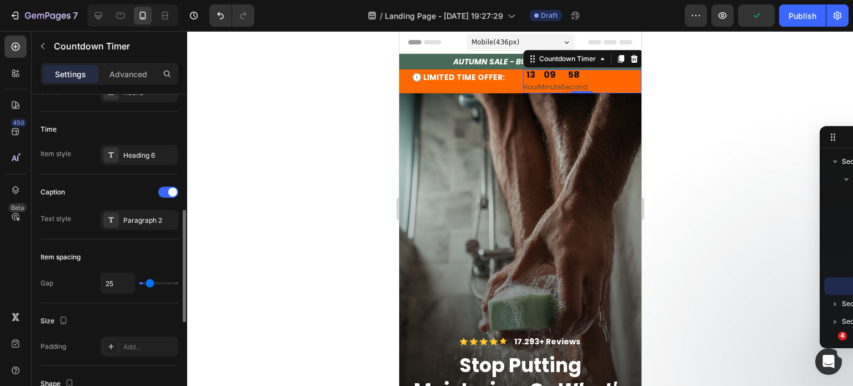
type input "27"
type input "29"
type input "27"
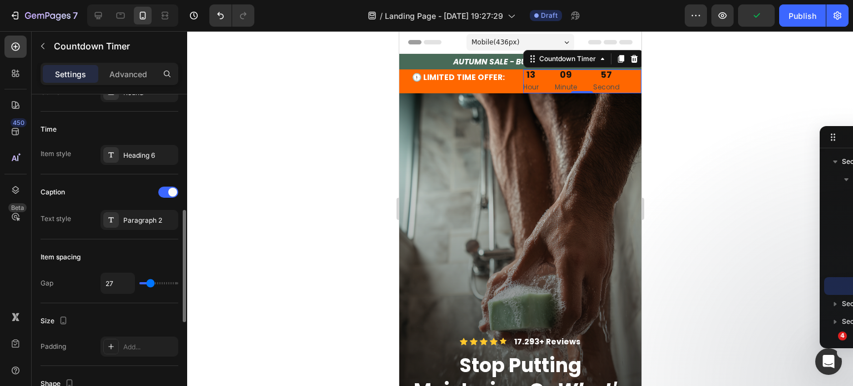
type input "24"
type input "22"
type input "20"
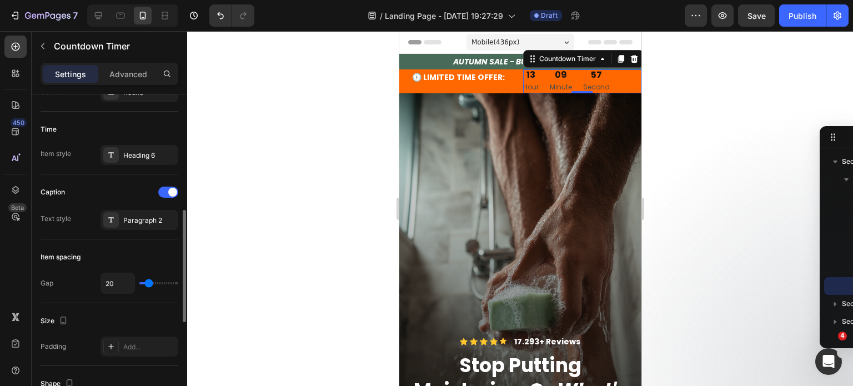
type input "20"
click at [149, 282] on input "range" at bounding box center [158, 283] width 39 height 2
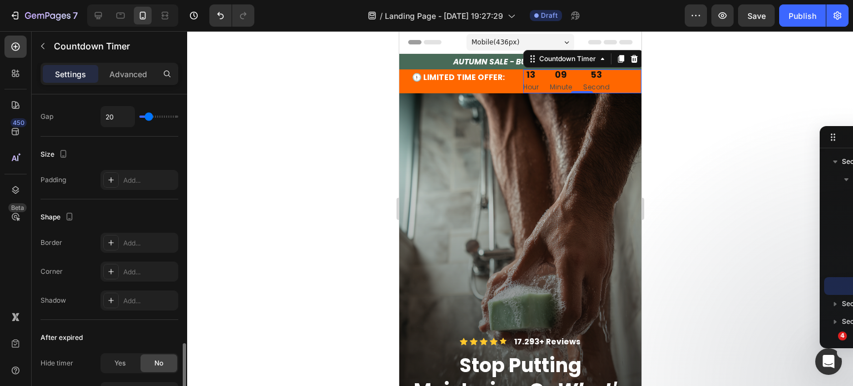
scroll to position [606, 0]
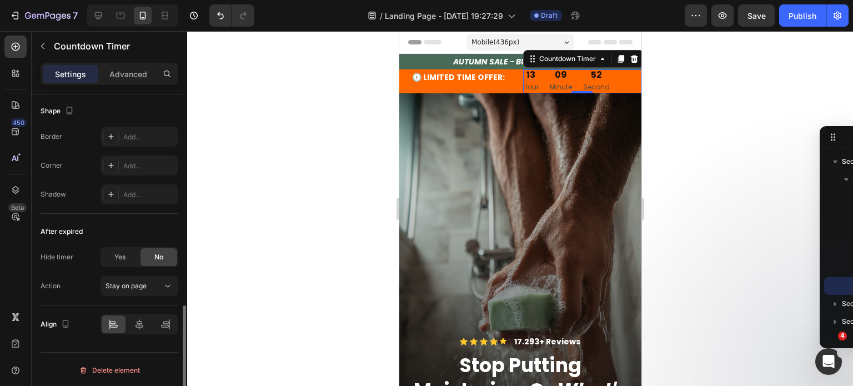
click at [534, 74] on div "13 Hour 09 Minute 52 Second" at bounding box center [565, 80] width 87 height 23
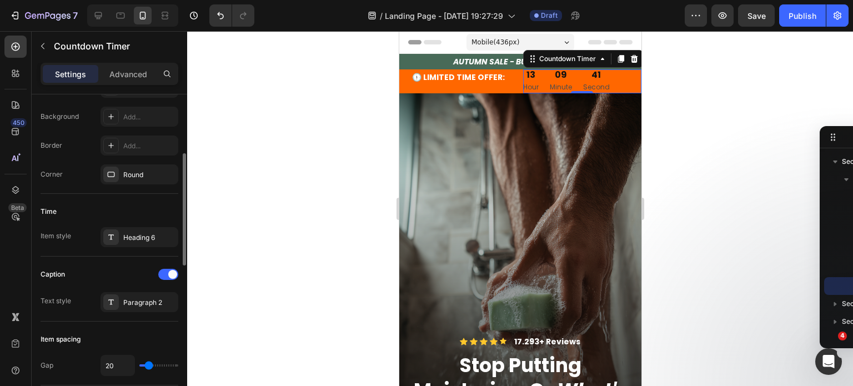
scroll to position [217, 0]
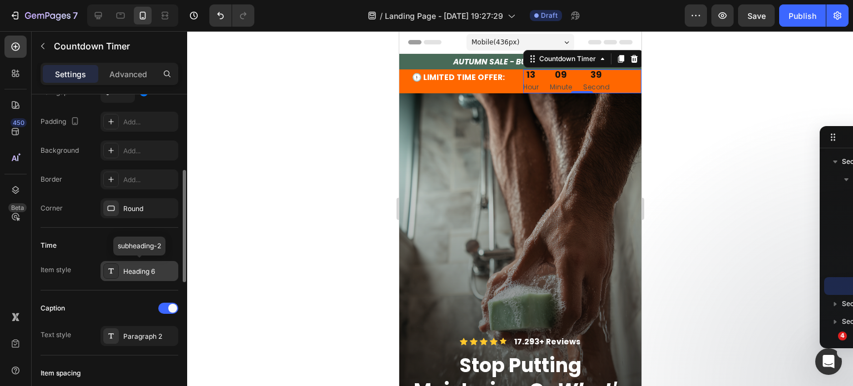
click at [132, 267] on div "Heading 6" at bounding box center [149, 272] width 52 height 10
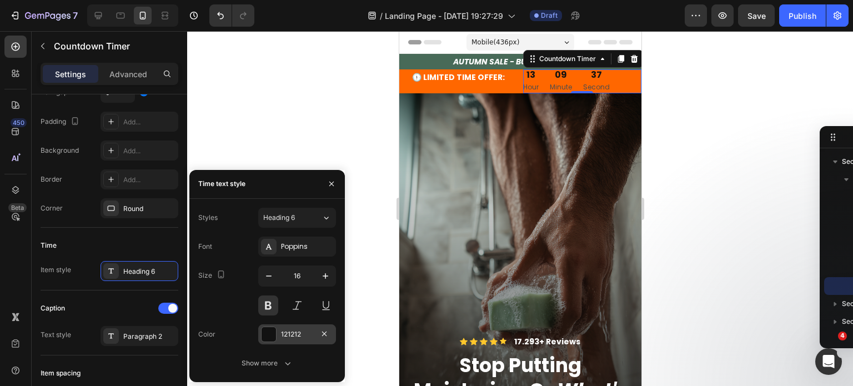
click at [295, 337] on div "121212" at bounding box center [297, 334] width 32 height 10
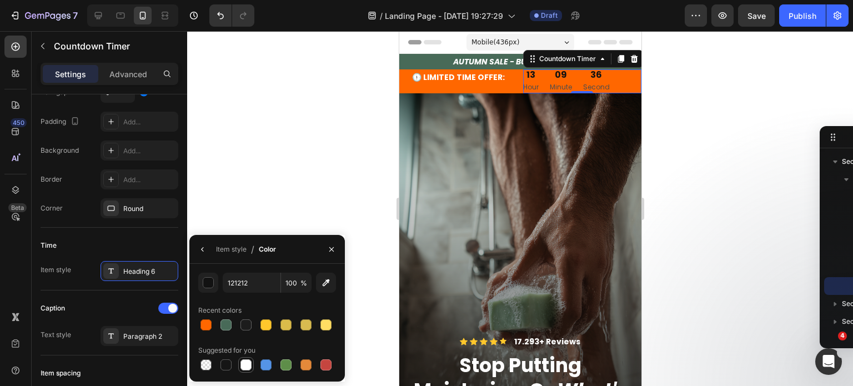
click at [249, 361] on div at bounding box center [245, 364] width 11 height 11
type input "FFFFFF"
click at [123, 341] on div "Paragraph 2" at bounding box center [140, 336] width 78 height 20
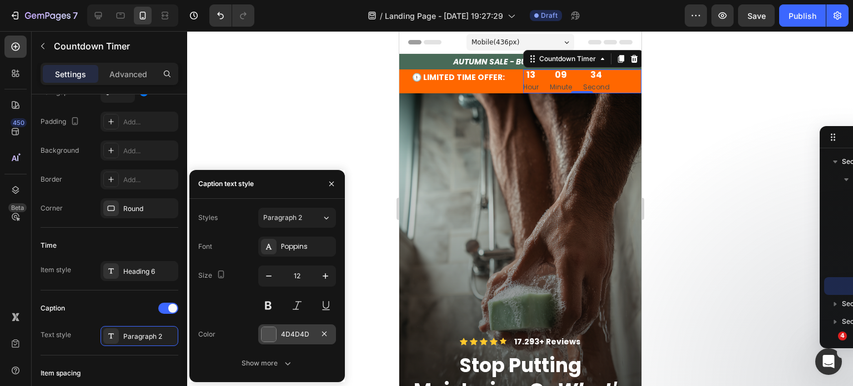
click at [269, 329] on div at bounding box center [269, 334] width 14 height 14
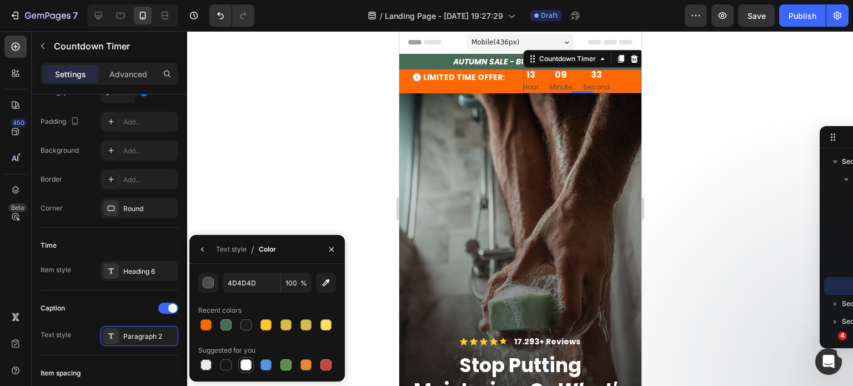
click at [242, 366] on div at bounding box center [245, 364] width 11 height 11
type input "FFFFFF"
click at [707, 179] on div at bounding box center [520, 208] width 666 height 355
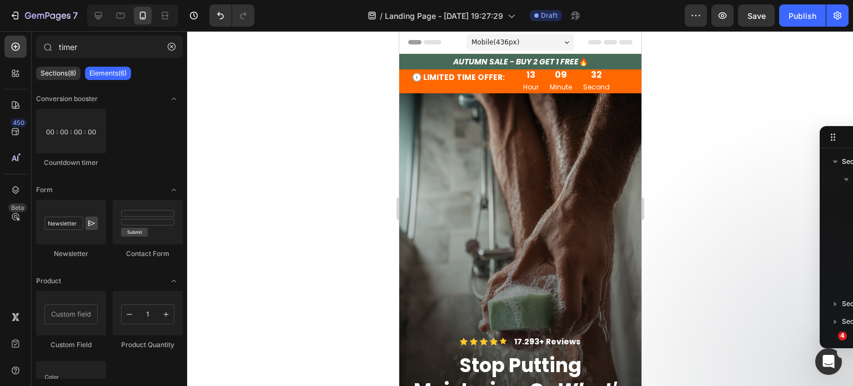
click at [708, 179] on div at bounding box center [520, 208] width 666 height 355
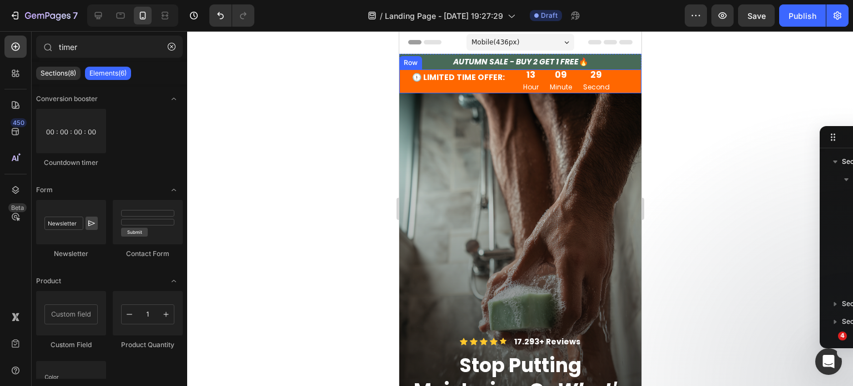
click at [514, 91] on div "⁠⁠⁠⁠⁠⁠⁠ 🕦 LIMITED TIME OFFER: Heading 13 Hour 09 Minute 29 Second Countdown Tim…" at bounding box center [520, 80] width 242 height 23
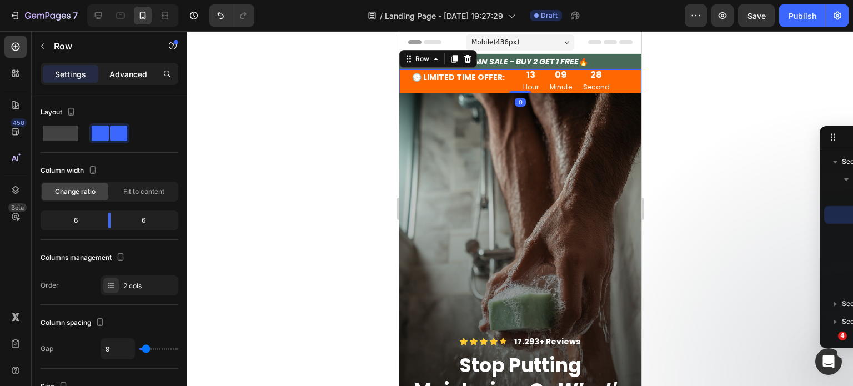
click at [130, 67] on div "Advanced" at bounding box center [129, 74] width 56 height 18
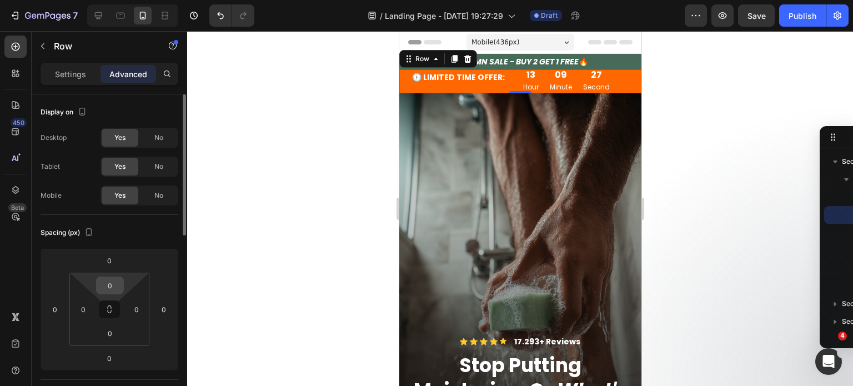
click at [104, 288] on input "0" at bounding box center [110, 285] width 22 height 17
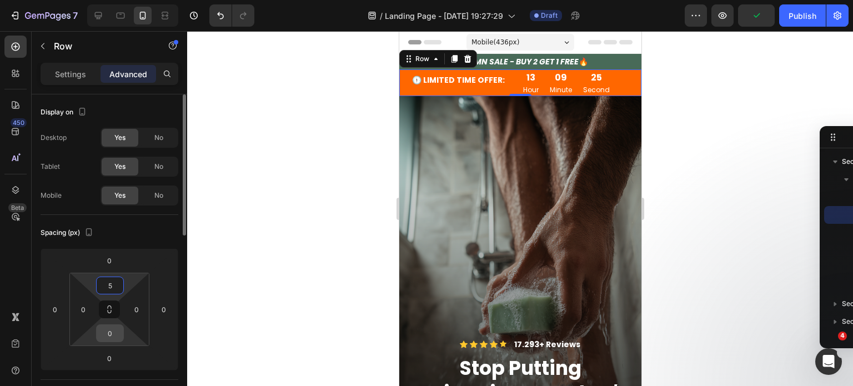
type input "5"
click at [106, 334] on input "0" at bounding box center [110, 333] width 22 height 17
type input "5"
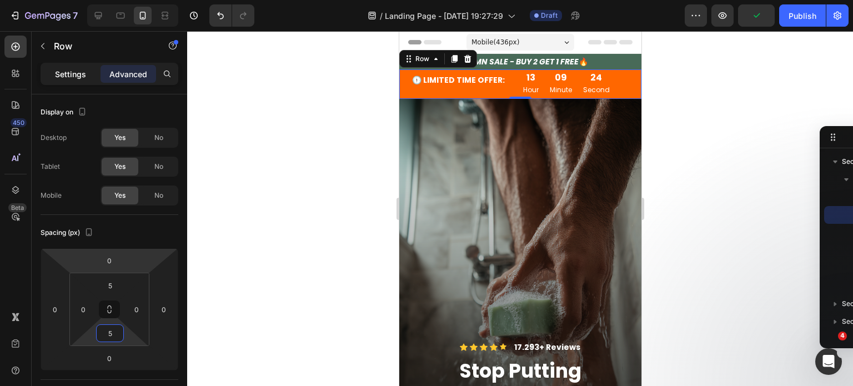
click at [88, 71] on div "Settings" at bounding box center [71, 74] width 56 height 18
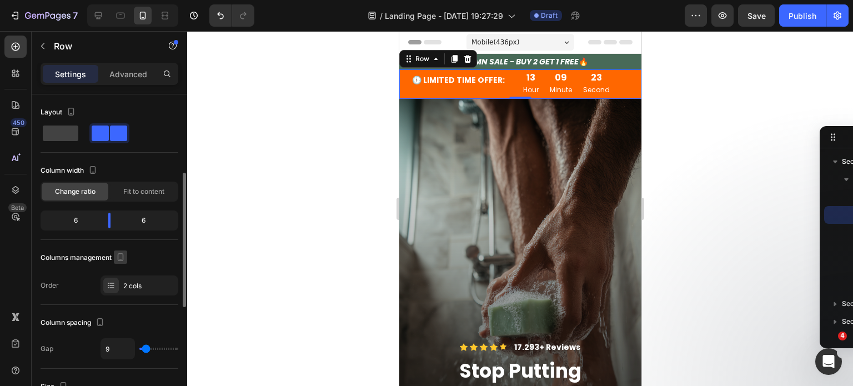
scroll to position [56, 0]
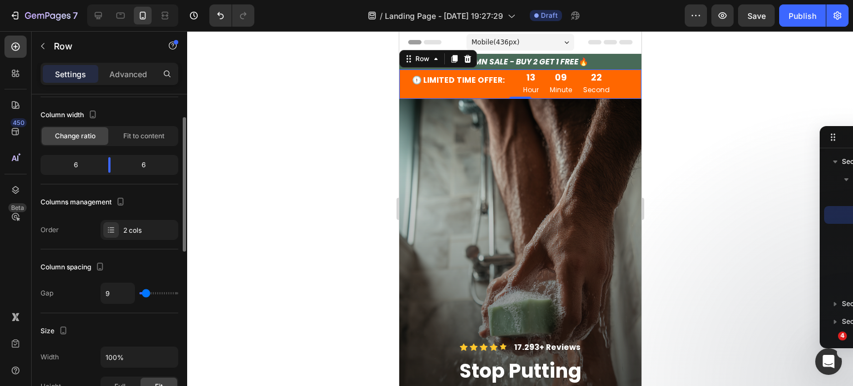
type input "0"
drag, startPoint x: 143, startPoint y: 294, endPoint x: 132, endPoint y: 295, distance: 11.7
type input "0"
click at [139, 294] on input "range" at bounding box center [158, 293] width 39 height 2
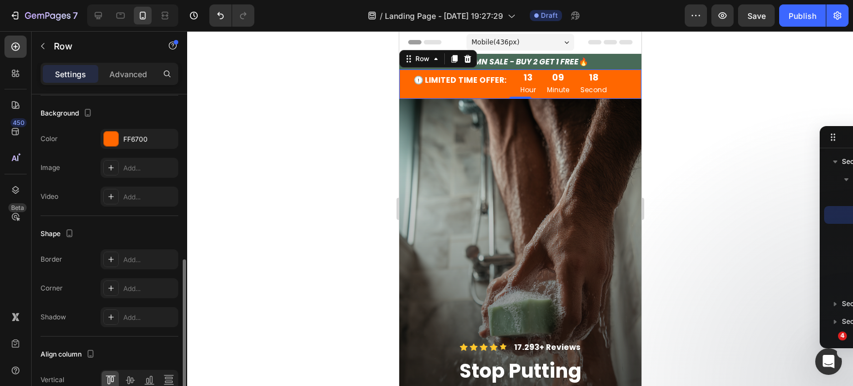
scroll to position [284, 0]
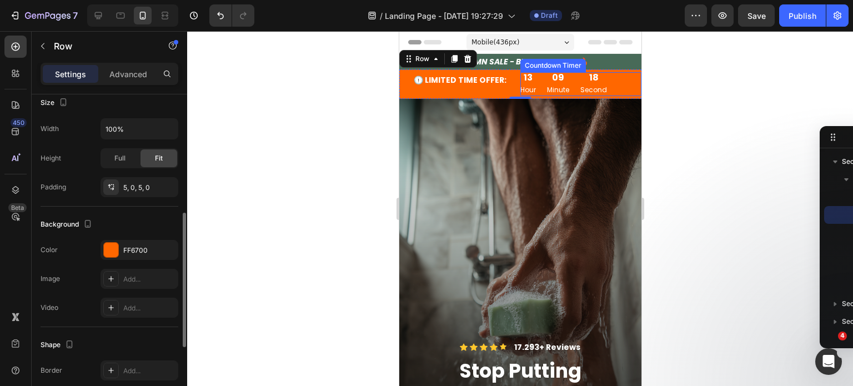
click at [566, 82] on div "13 Hour 09 Minute 18 Second" at bounding box center [563, 83] width 87 height 23
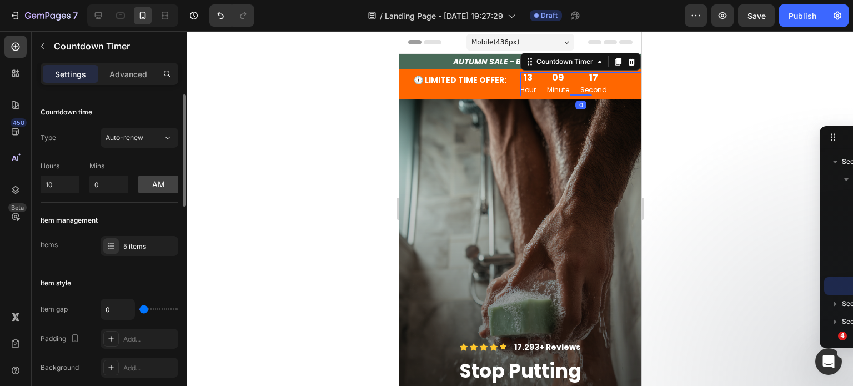
scroll to position [111, 0]
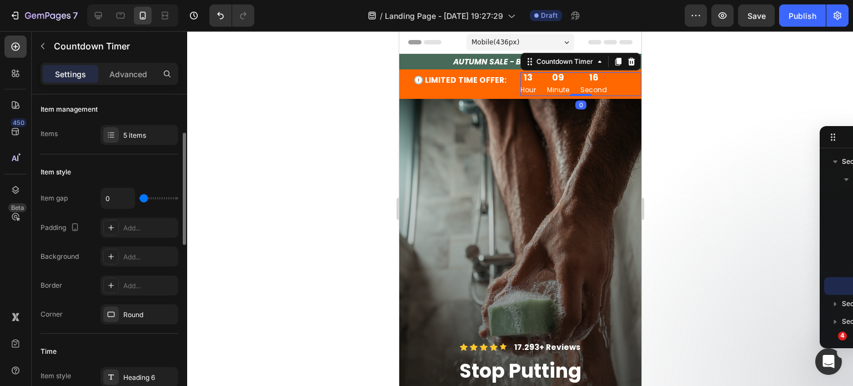
drag, startPoint x: 143, startPoint y: 199, endPoint x: 92, endPoint y: 199, distance: 51.6
click at [139, 199] on input "range" at bounding box center [158, 198] width 39 height 2
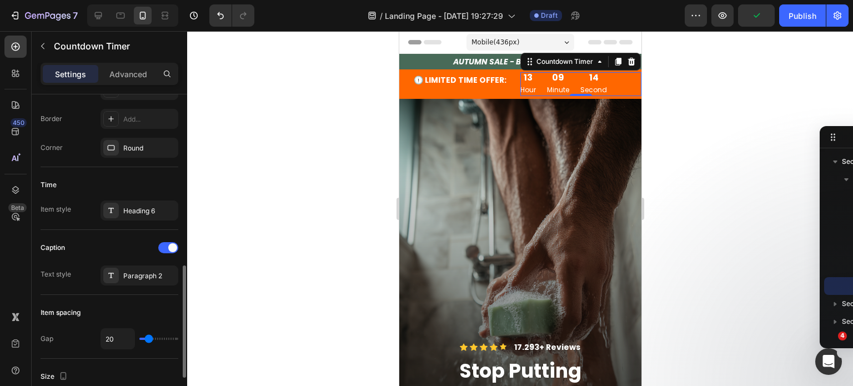
scroll to position [333, 0]
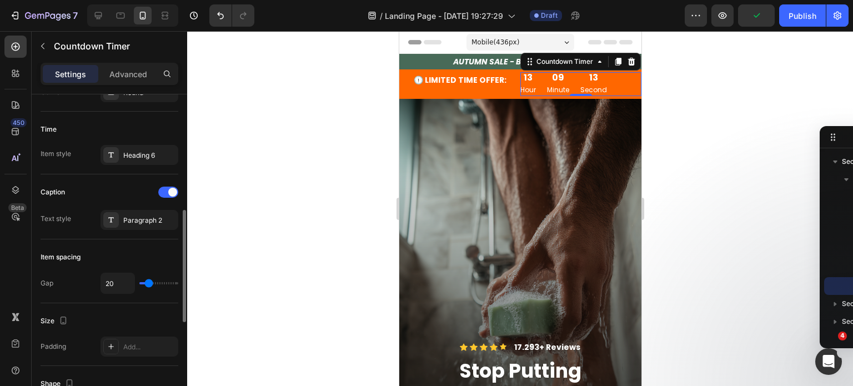
click at [170, 184] on div "Caption" at bounding box center [110, 192] width 138 height 18
click at [173, 192] on span at bounding box center [172, 192] width 9 height 9
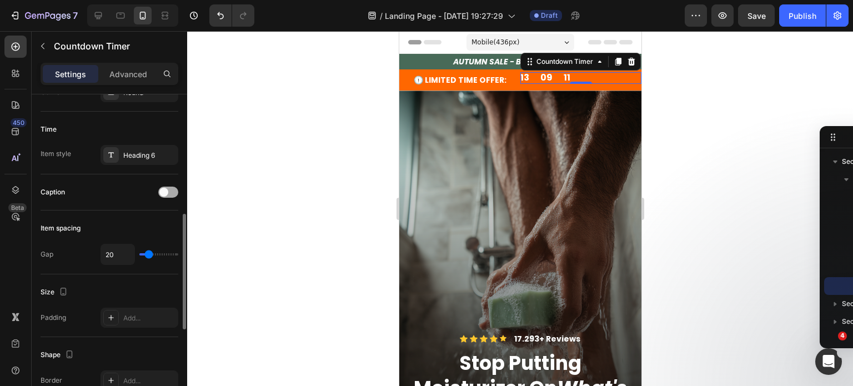
click at [173, 192] on div at bounding box center [168, 192] width 20 height 11
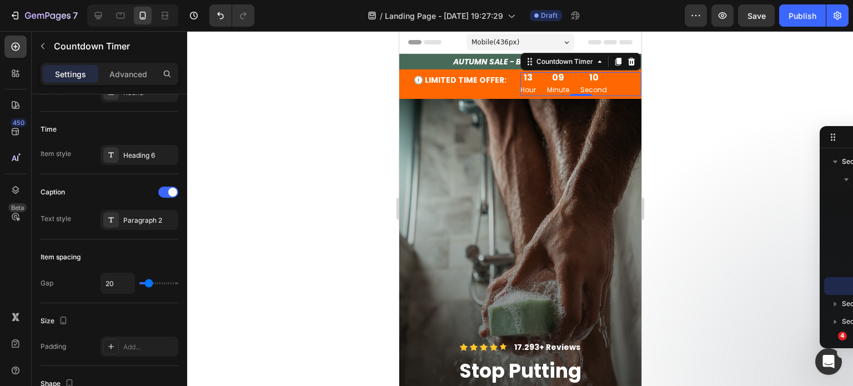
click at [272, 186] on div at bounding box center [520, 208] width 666 height 355
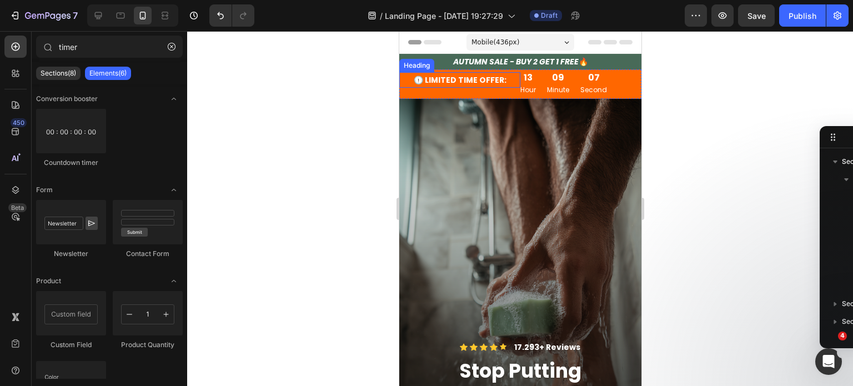
click at [485, 79] on strong "🕦 LIMITED TIME OFFER:" at bounding box center [459, 79] width 93 height 11
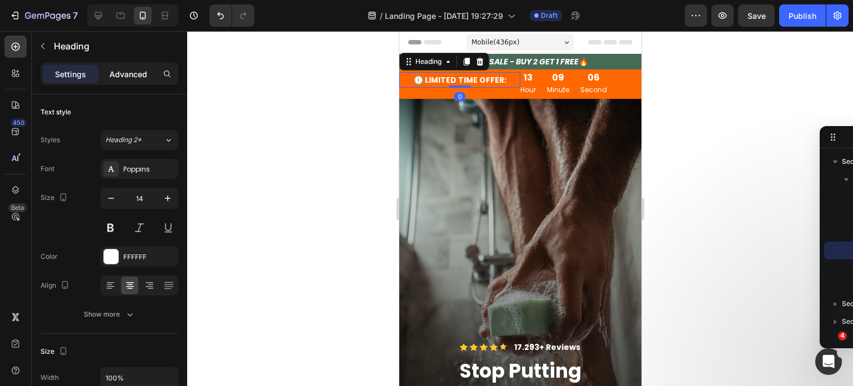
click at [120, 77] on p "Advanced" at bounding box center [128, 74] width 38 height 12
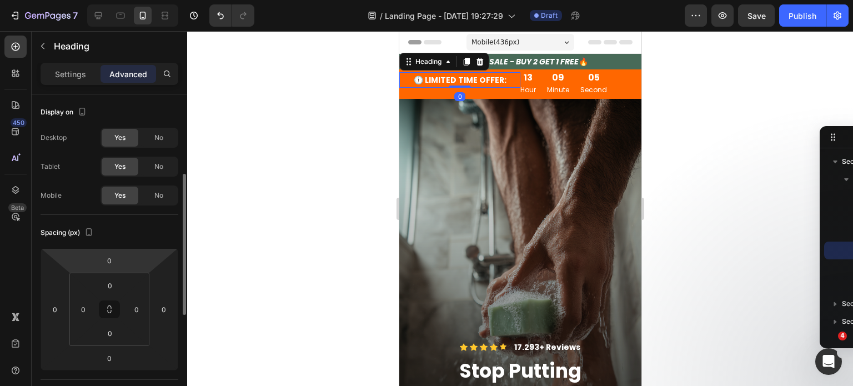
scroll to position [56, 0]
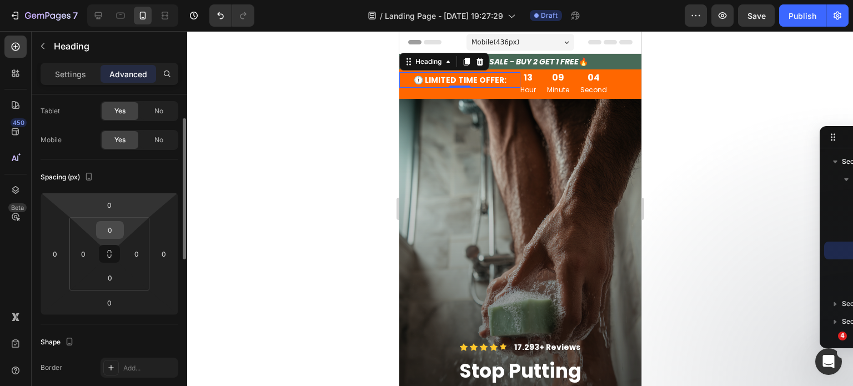
click at [113, 233] on input "0" at bounding box center [110, 230] width 22 height 17
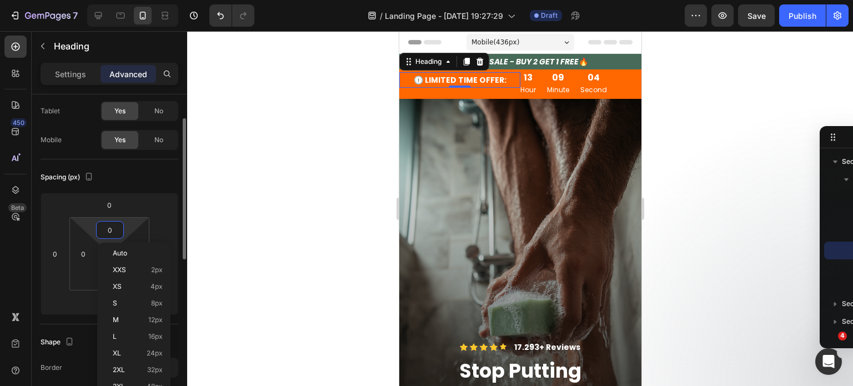
type input "5"
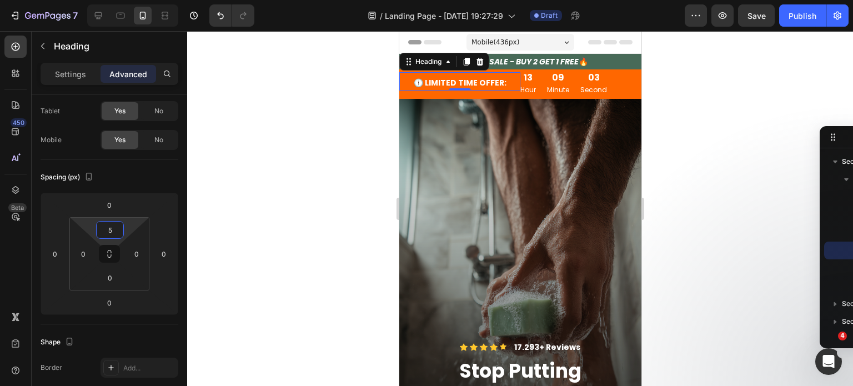
click at [329, 193] on div at bounding box center [520, 208] width 666 height 355
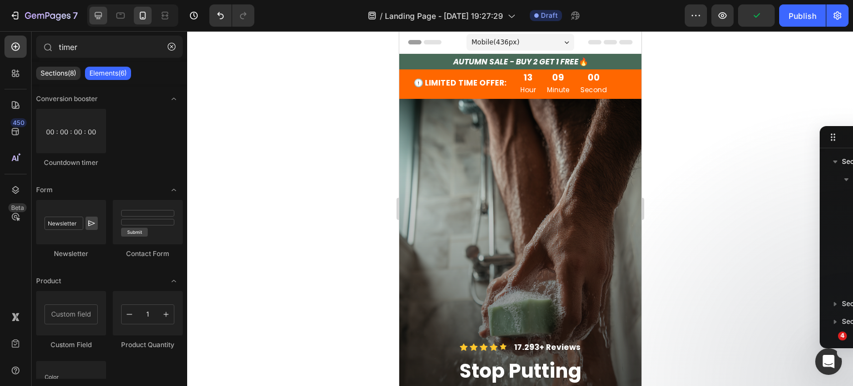
click at [107, 14] on div at bounding box center [132, 15] width 91 height 22
click at [102, 16] on icon at bounding box center [98, 15] width 11 height 11
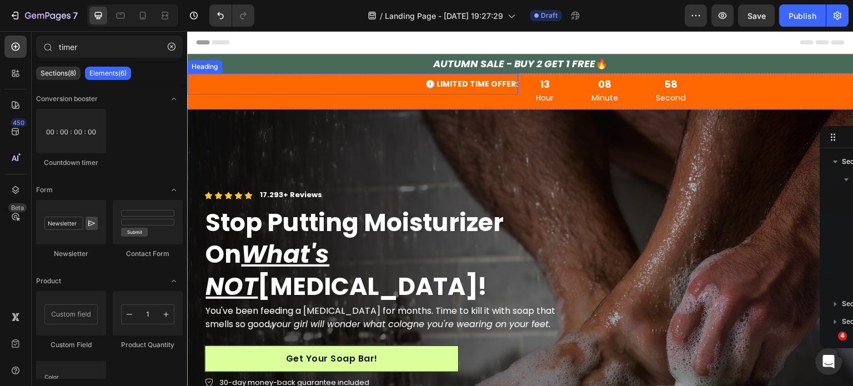
click at [500, 84] on strong "🕦 LIMITED TIME OFFER:" at bounding box center [471, 83] width 93 height 11
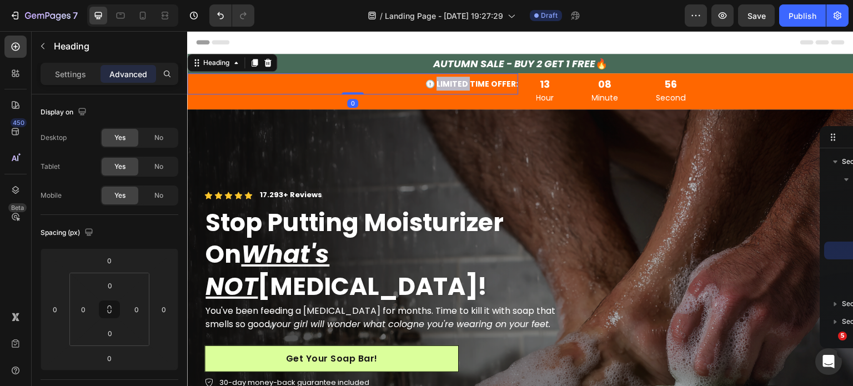
click at [455, 87] on strong "🕦 LIMITED TIME OFFER:" at bounding box center [471, 83] width 93 height 11
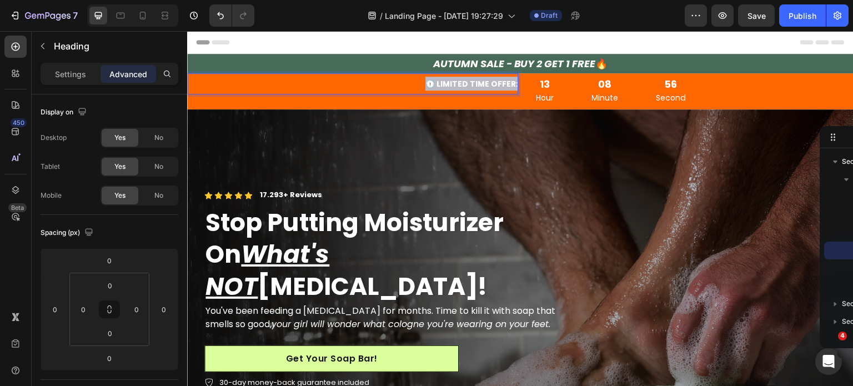
click at [455, 87] on strong "🕦 LIMITED TIME OFFER:" at bounding box center [471, 83] width 93 height 11
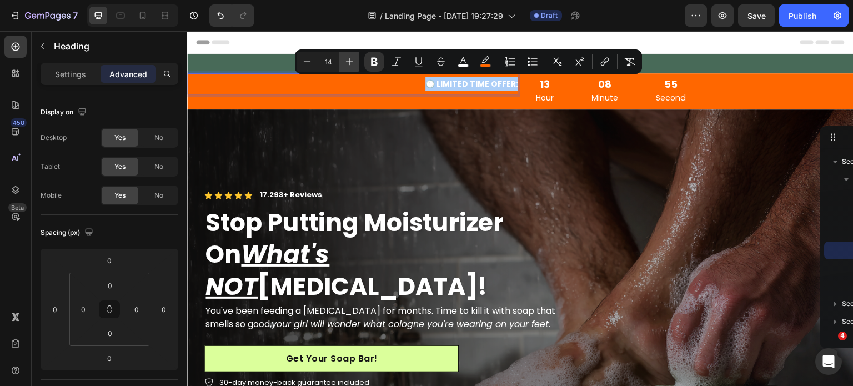
click at [355, 67] on button "Plus" at bounding box center [349, 62] width 20 height 20
type input "17"
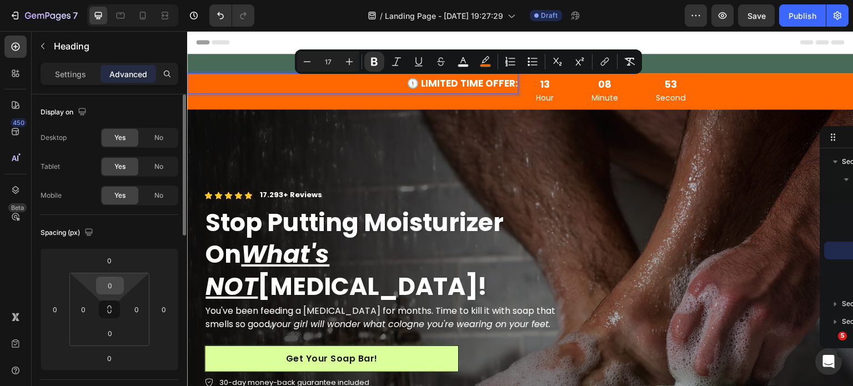
click at [112, 287] on input "0" at bounding box center [110, 285] width 22 height 17
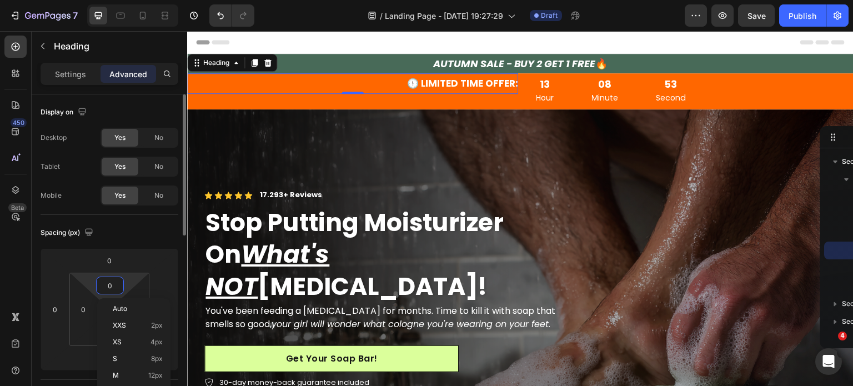
type input "5"
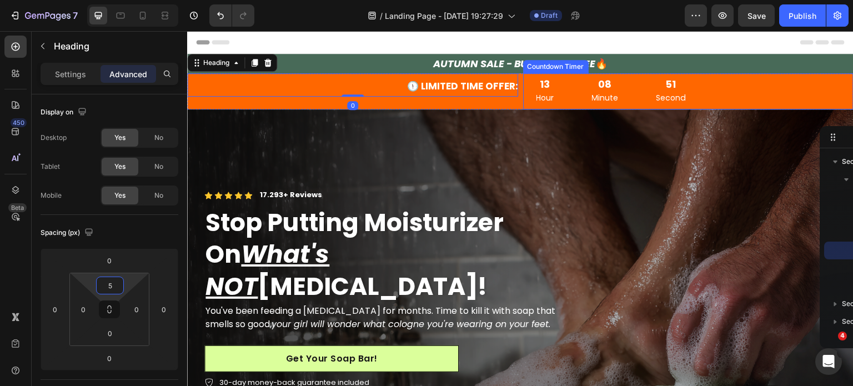
click at [568, 97] on div "13 Hour 08 Minute 51 Second" at bounding box center [611, 91] width 176 height 36
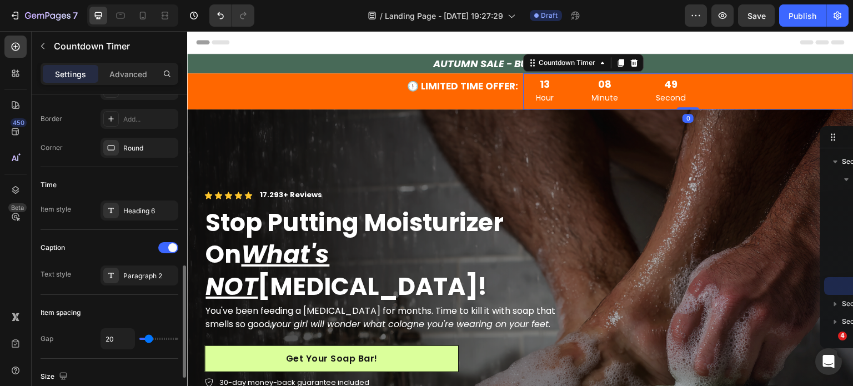
scroll to position [333, 0]
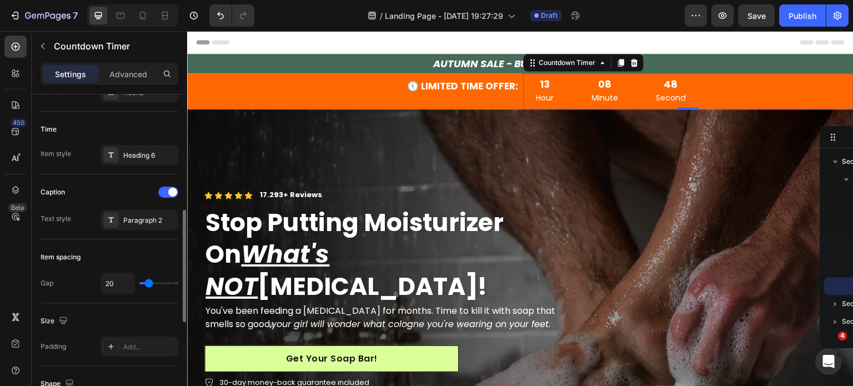
type input "6"
type input "4"
type input "2"
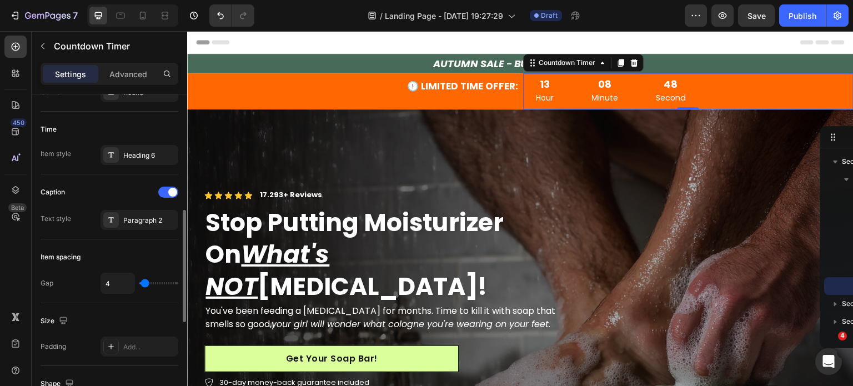
type input "2"
type input "0"
drag, startPoint x: 146, startPoint y: 283, endPoint x: 134, endPoint y: 284, distance: 12.2
type input "0"
click at [139, 284] on input "range" at bounding box center [158, 283] width 39 height 2
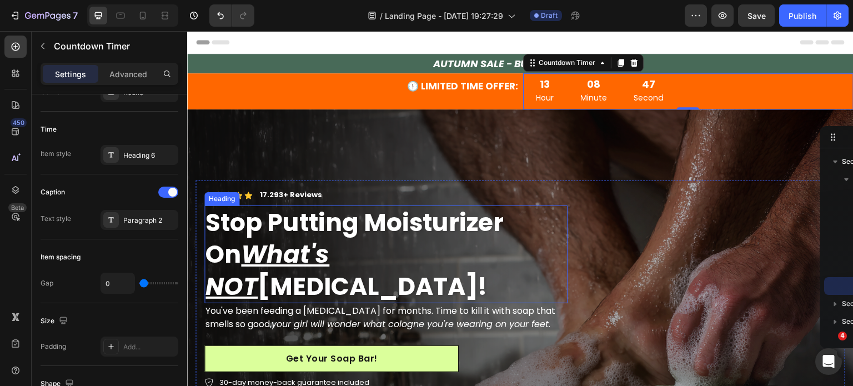
click at [367, 185] on div "Icon Icon Icon Icon Icon Icon List 17.293+ Reviews Text Block Row Stop Putting …" at bounding box center [520, 296] width 666 height 267
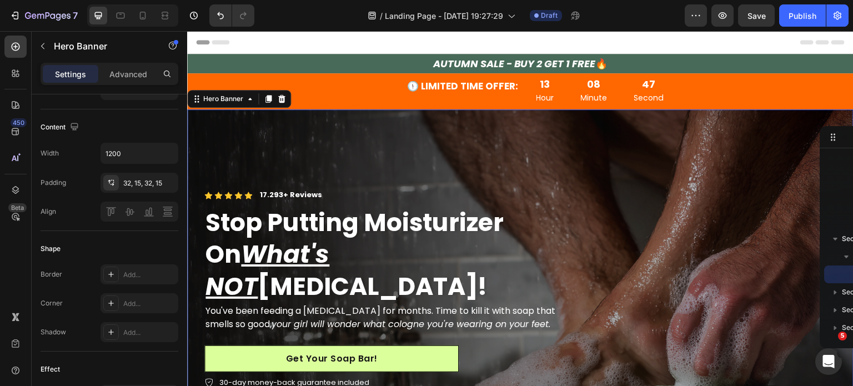
scroll to position [0, 0]
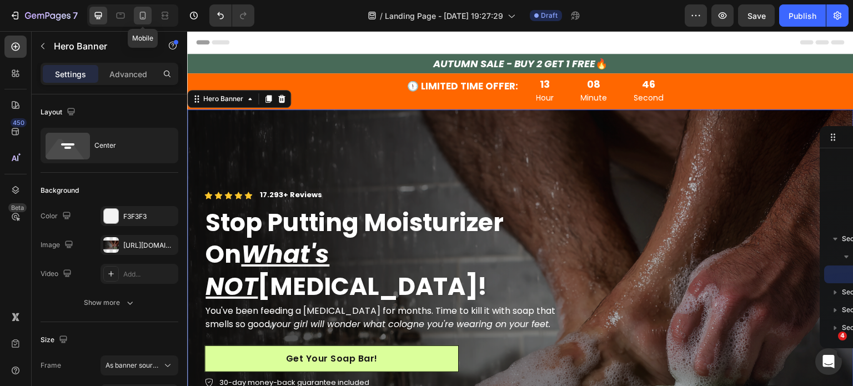
click at [136, 10] on div at bounding box center [143, 16] width 18 height 18
type input "100%"
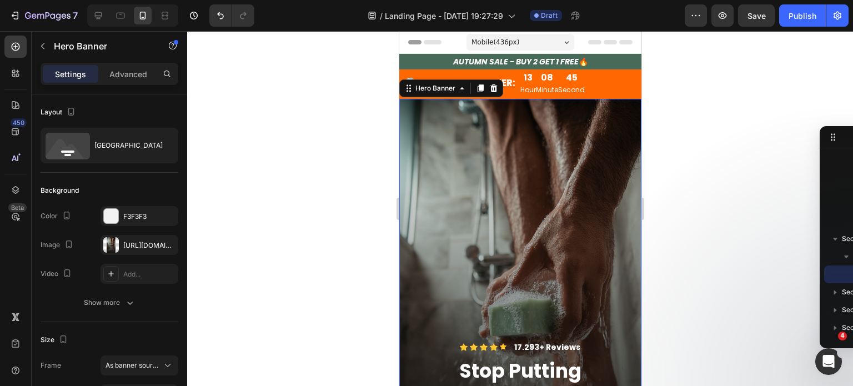
scroll to position [28, 0]
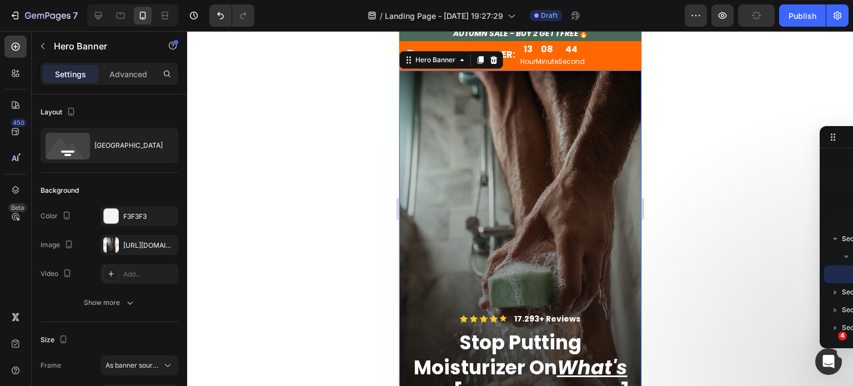
click at [710, 114] on div at bounding box center [520, 208] width 666 height 355
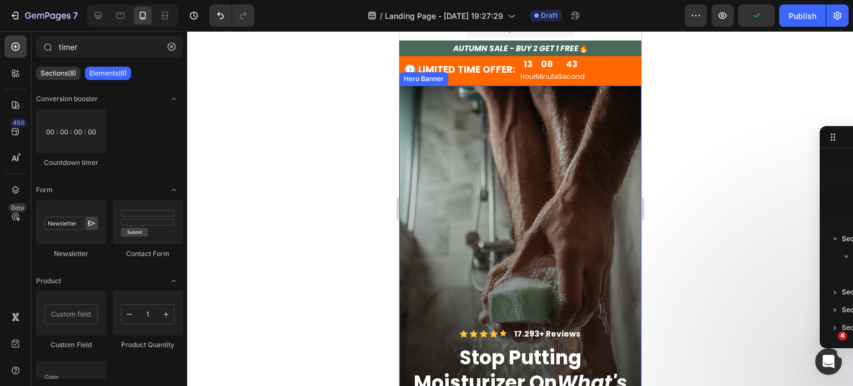
scroll to position [0, 0]
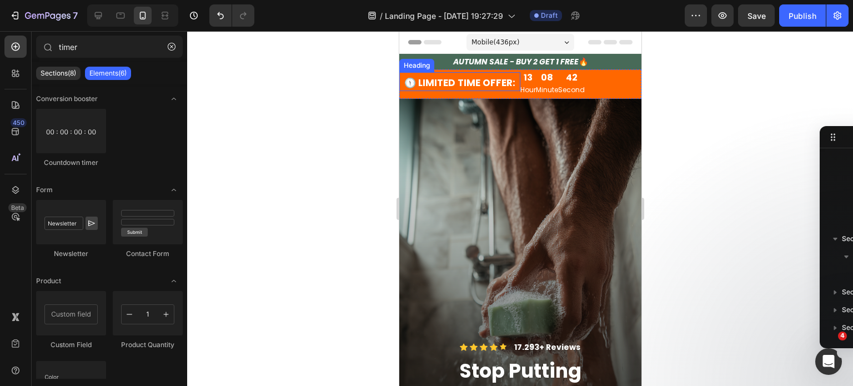
click at [480, 85] on strong "🕦 LIMITED TIME OFFER:" at bounding box center [459, 82] width 111 height 13
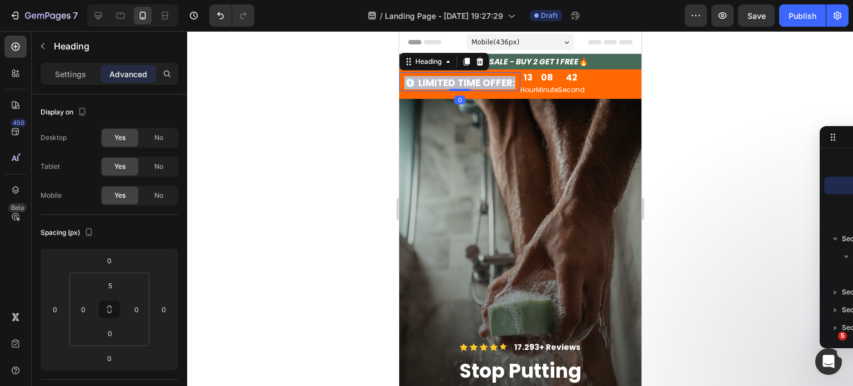
click at [480, 85] on strong "🕦 LIMITED TIME OFFER:" at bounding box center [459, 82] width 111 height 13
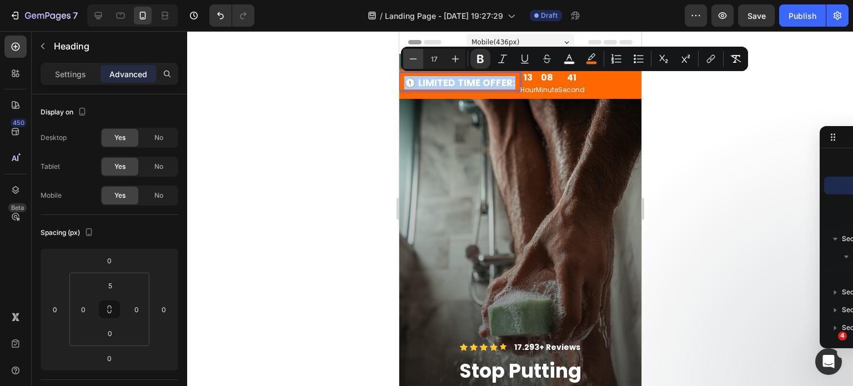
click at [414, 56] on icon "Editor contextual toolbar" at bounding box center [413, 58] width 11 height 11
type input "15"
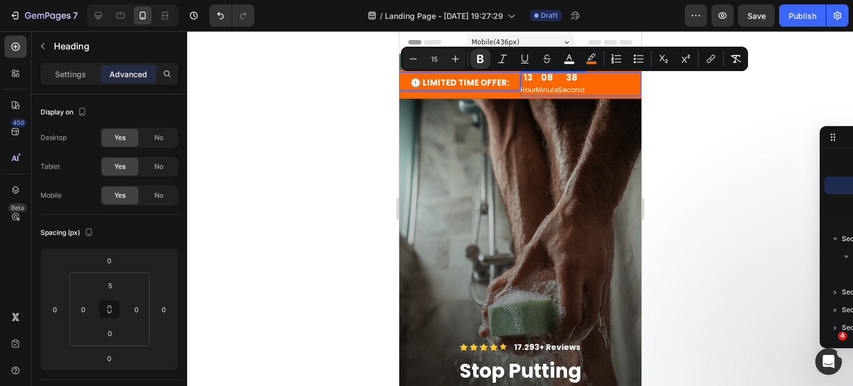
click at [604, 86] on div "13 Hour 08 Minute 38 Second" at bounding box center [580, 83] width 121 height 23
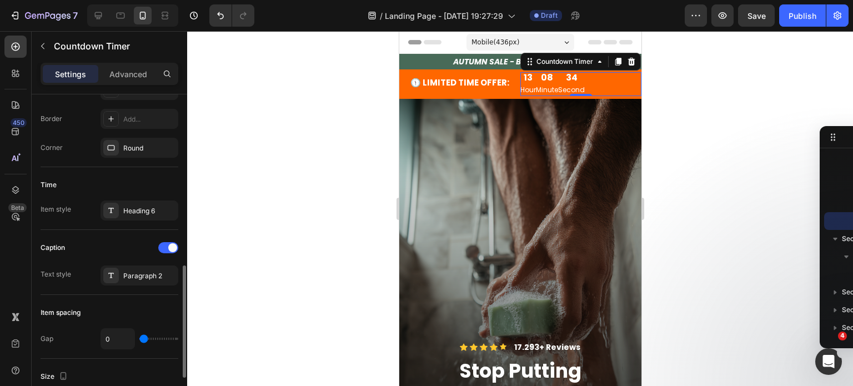
scroll to position [333, 0]
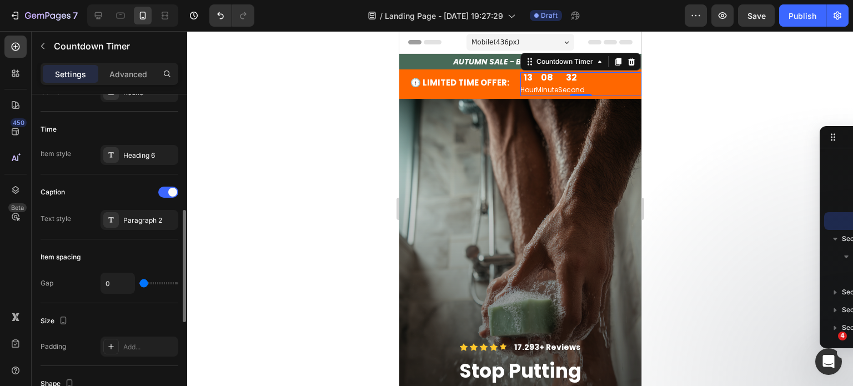
type input "2"
type input "4"
type input "8"
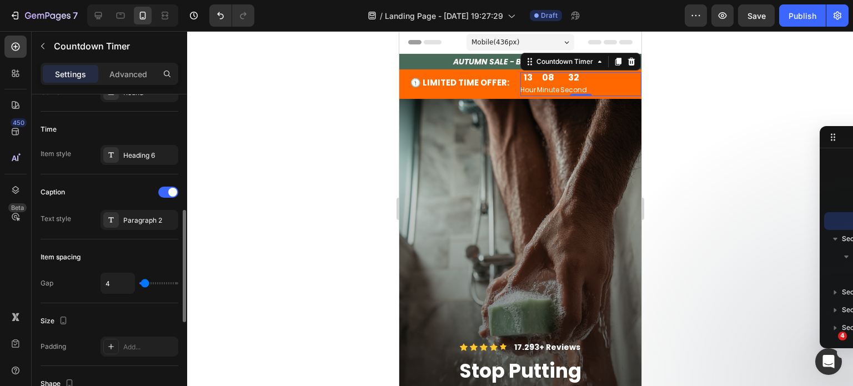
type input "8"
type input "15"
type input "16"
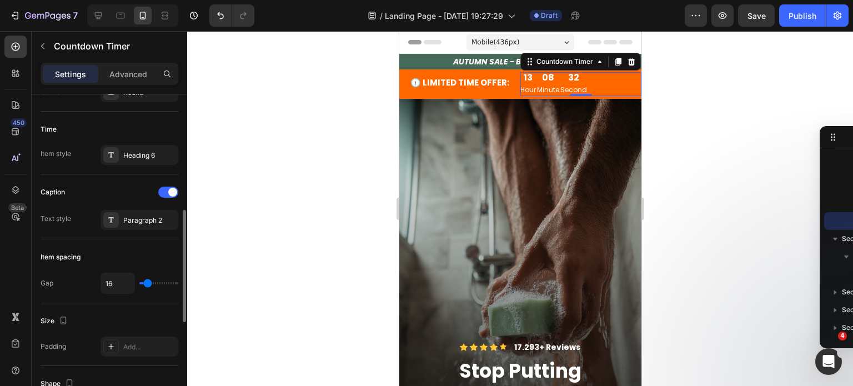
type input "18"
type input "20"
type input "16"
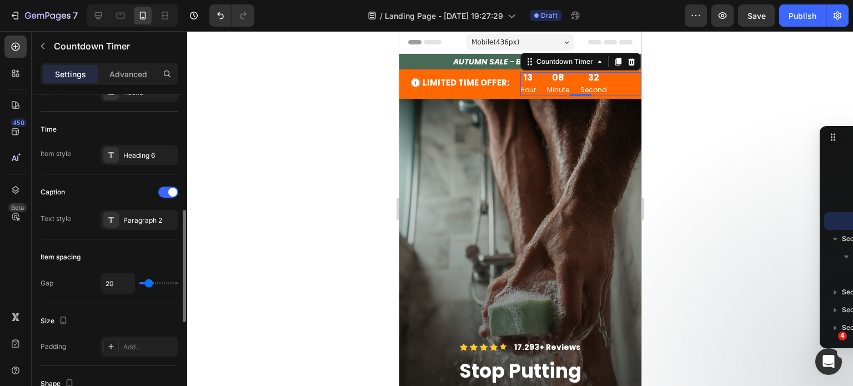
type input "16"
type input "15"
type input "11"
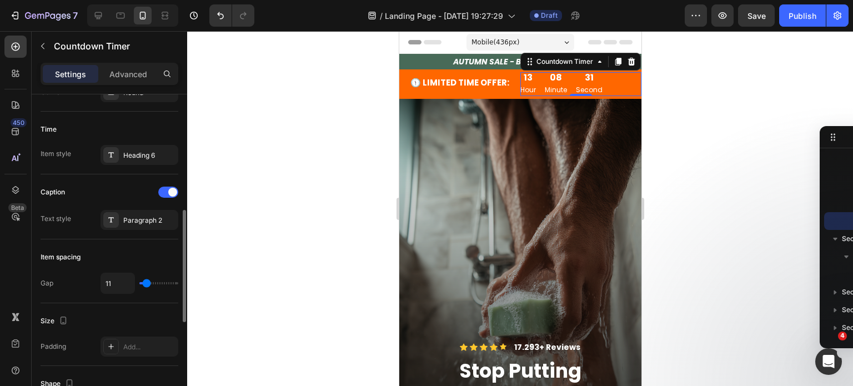
type input "8"
type input "2"
type input "0"
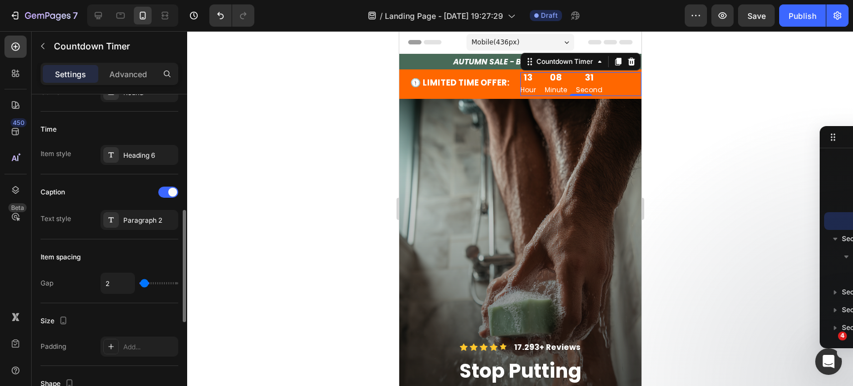
type input "0"
type input "2"
type input "6"
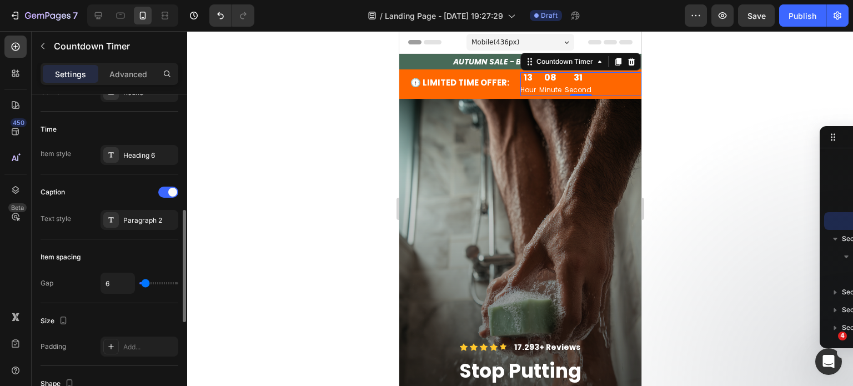
type input "8"
type input "9"
type input "11"
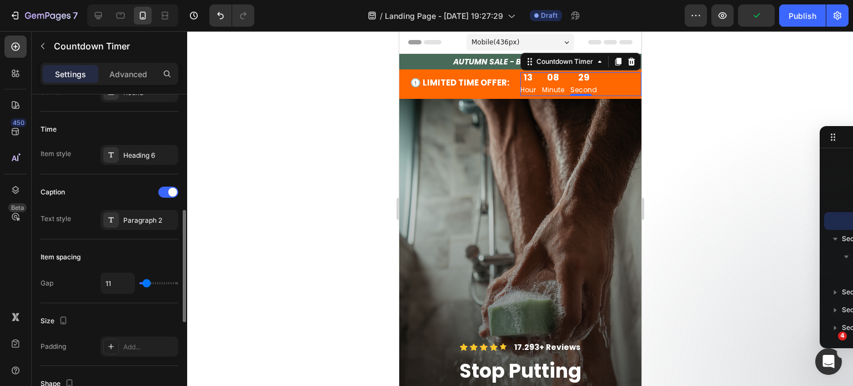
type input "11"
click at [147, 284] on input "range" at bounding box center [158, 283] width 39 height 2
click at [284, 250] on div at bounding box center [520, 208] width 666 height 355
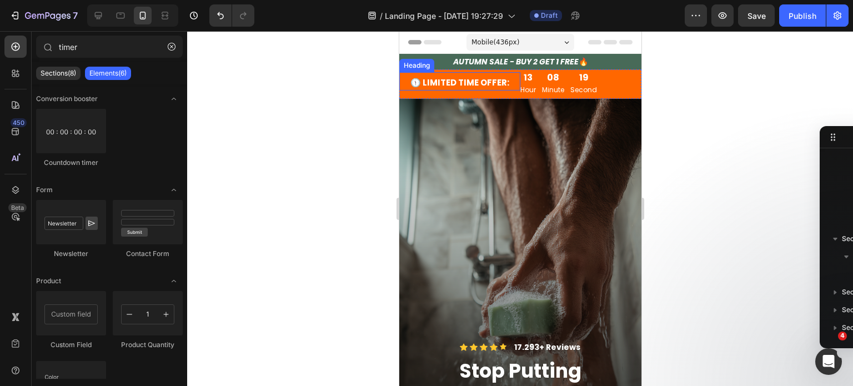
click at [471, 78] on strong "🕦 LIMITED TIME OFFER:" at bounding box center [459, 83] width 99 height 12
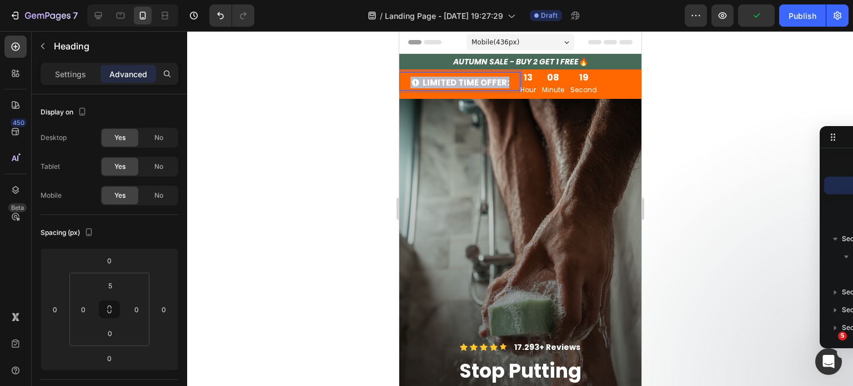
click at [471, 78] on strong "🕦 LIMITED TIME OFFER:" at bounding box center [459, 83] width 99 height 12
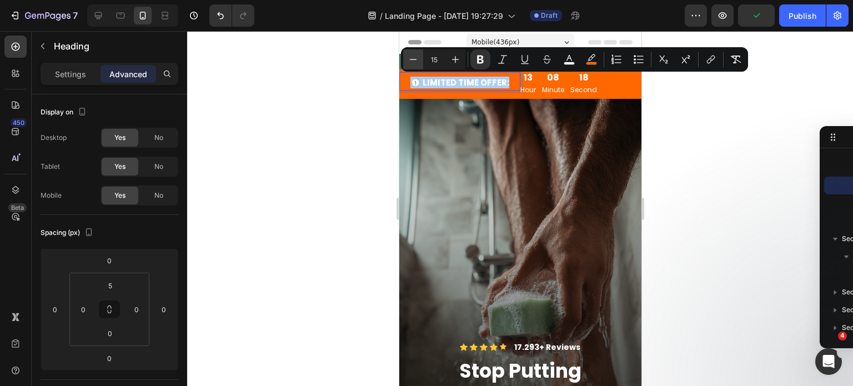
click at [405, 56] on button "Minus" at bounding box center [413, 59] width 20 height 20
type input "14"
click at [349, 145] on div at bounding box center [520, 208] width 666 height 355
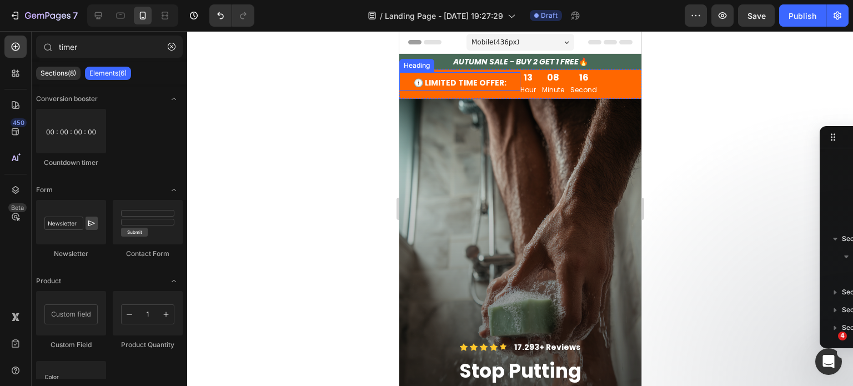
click at [466, 82] on strong "🕦 LIMITED TIME OFFER:" at bounding box center [459, 82] width 93 height 11
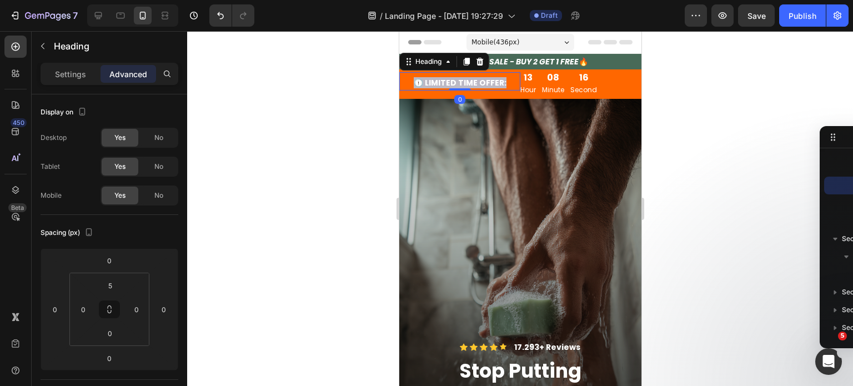
click at [466, 82] on strong "🕦 LIMITED TIME OFFER:" at bounding box center [459, 82] width 93 height 11
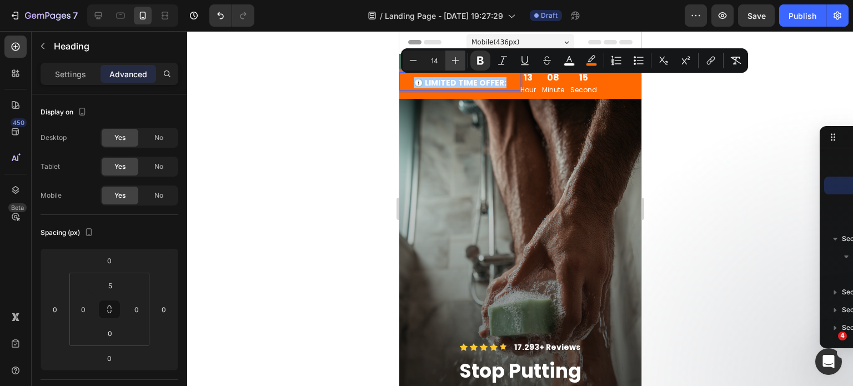
click at [453, 62] on icon "Editor contextual toolbar" at bounding box center [455, 60] width 11 height 11
type input "15"
drag, startPoint x: 380, startPoint y: 139, endPoint x: 11, endPoint y: 82, distance: 373.6
click at [380, 139] on div at bounding box center [520, 208] width 666 height 355
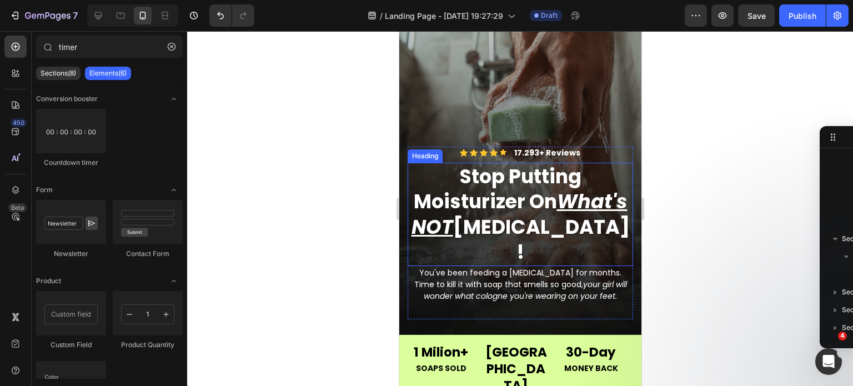
scroll to position [395, 0]
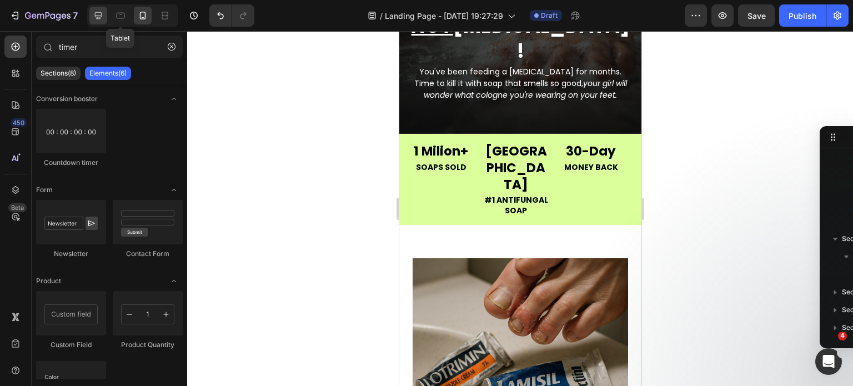
click at [105, 15] on div at bounding box center [98, 16] width 18 height 18
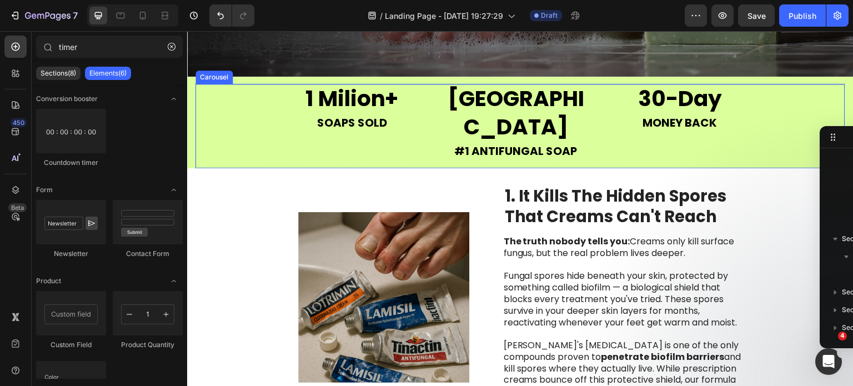
click at [240, 121] on div "1 Milion+ Heading SOAPS SOLD Heading USA Heading #1 ANTIFUNGAL SOAP Heading 30-…" at bounding box center [520, 126] width 650 height 84
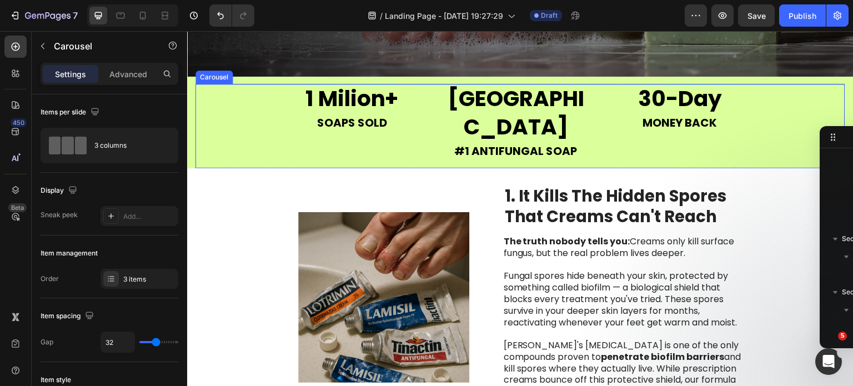
scroll to position [136, 0]
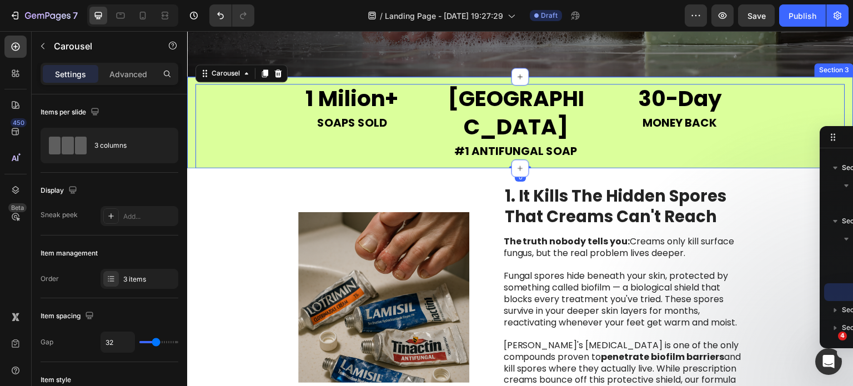
click at [190, 110] on div "1 Milion+ Heading SOAPS SOLD Heading USA Heading #1 ANTIFUNGAL SOAP Heading 30-…" at bounding box center [520, 122] width 666 height 91
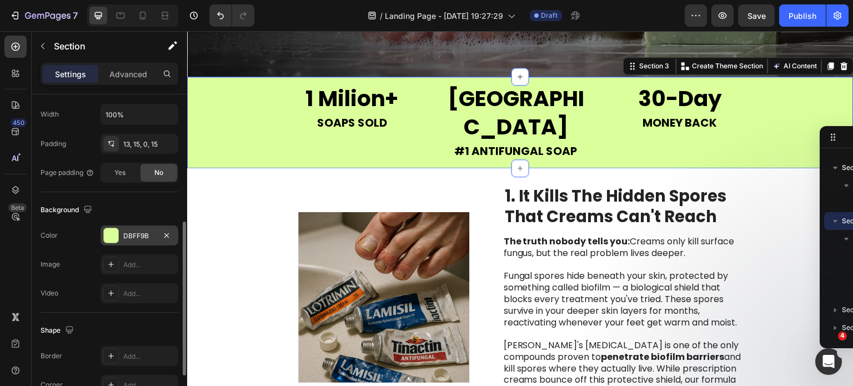
scroll to position [265, 0]
click at [141, 238] on div "DBFF9B" at bounding box center [140, 234] width 78 height 20
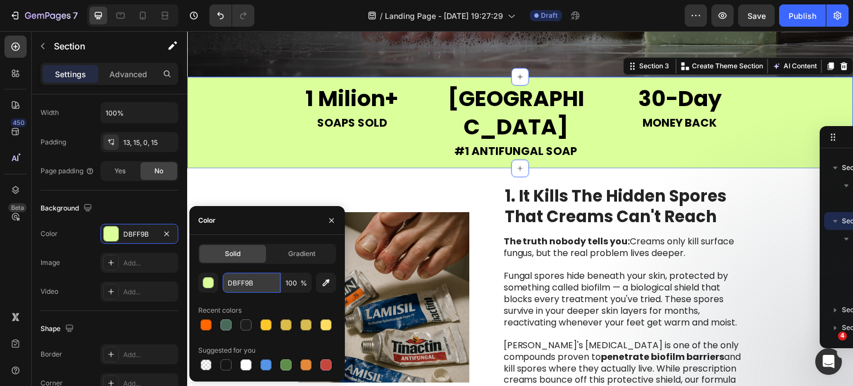
click at [237, 284] on input "DBFF9B" at bounding box center [252, 283] width 58 height 20
paste input "#18191"
type input "#18191B"
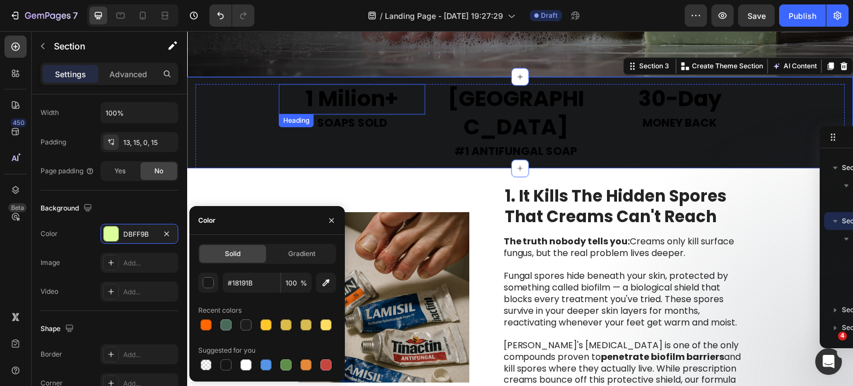
click at [347, 99] on h2 "1 Milion+" at bounding box center [352, 99] width 147 height 31
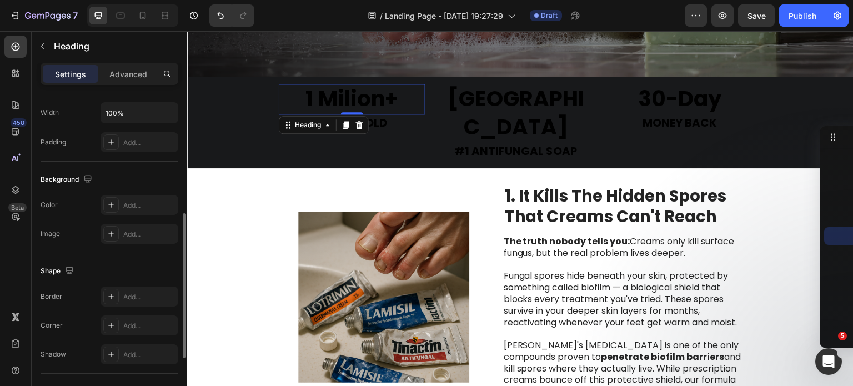
scroll to position [0, 0]
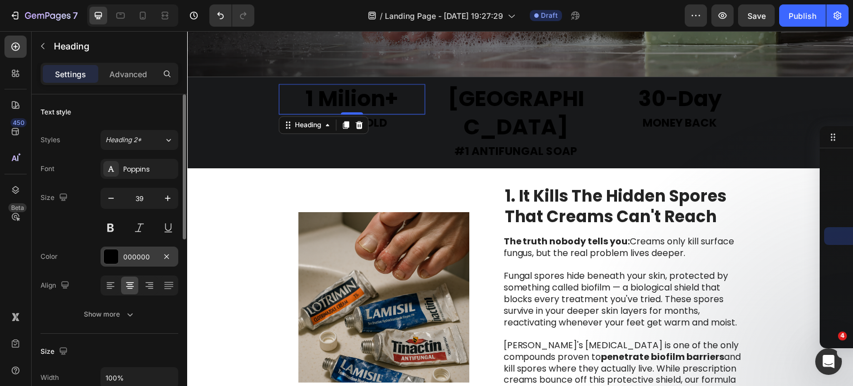
click at [133, 258] on div "000000" at bounding box center [139, 257] width 32 height 10
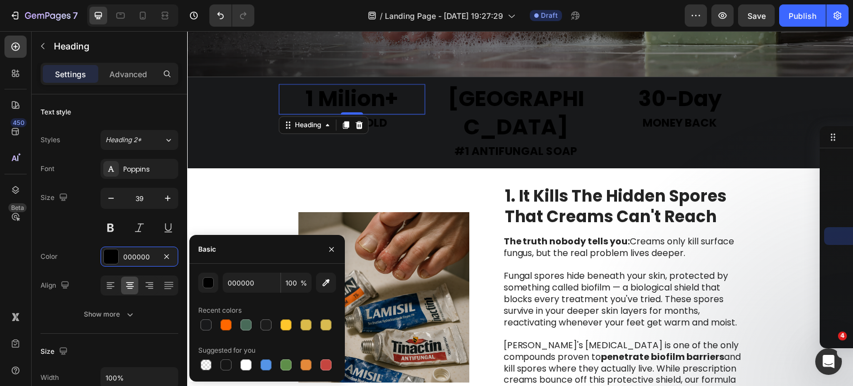
drag, startPoint x: 246, startPoint y: 364, endPoint x: 269, endPoint y: 304, distance: 64.3
click at [247, 364] on div at bounding box center [245, 364] width 11 height 11
type input "FFFFFF"
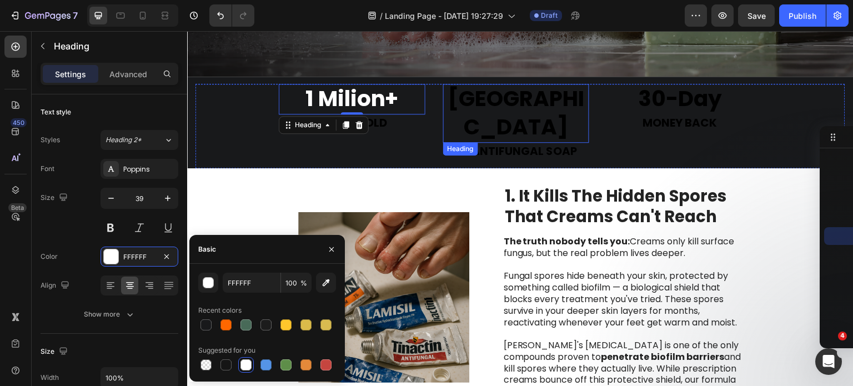
click at [510, 97] on h2 "[GEOGRAPHIC_DATA]" at bounding box center [516, 113] width 147 height 58
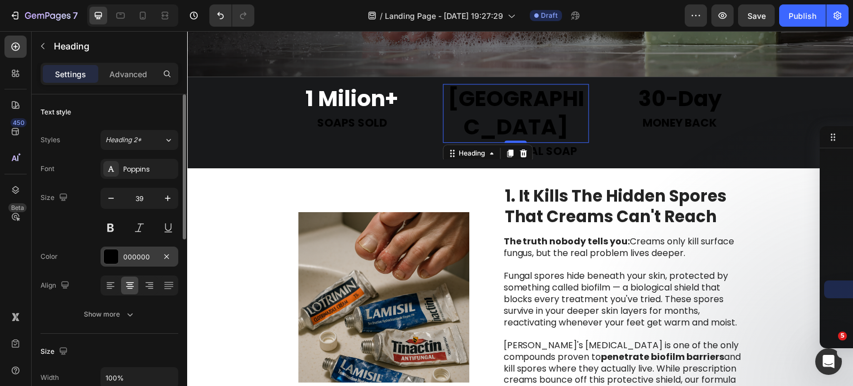
click at [129, 263] on div "000000" at bounding box center [140, 257] width 78 height 20
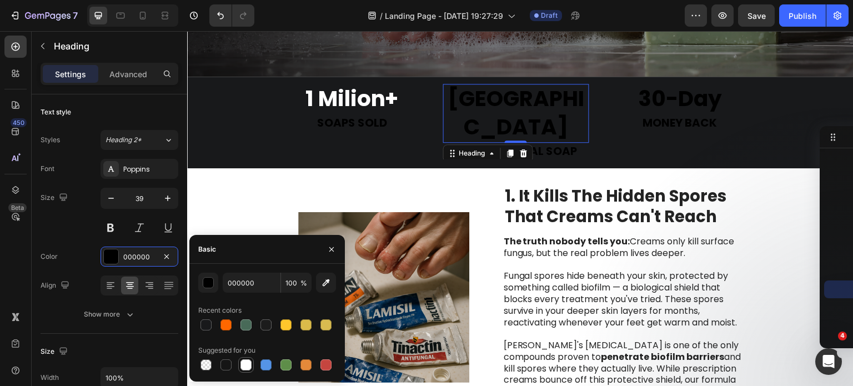
click at [248, 370] on div at bounding box center [245, 364] width 11 height 11
type input "FFFFFF"
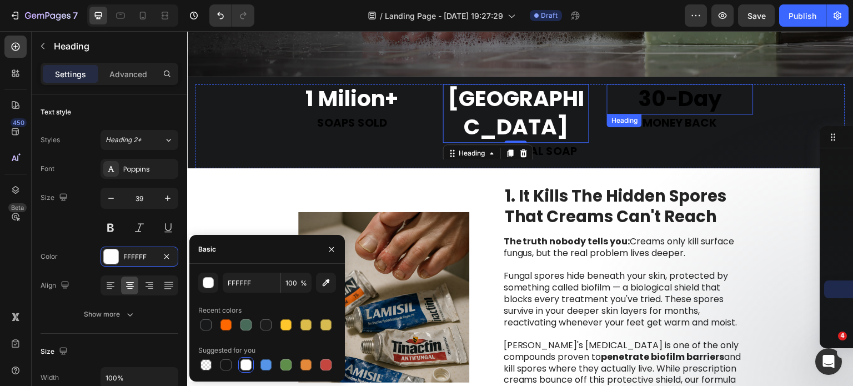
click at [639, 105] on h2 "30-Day" at bounding box center [680, 99] width 147 height 31
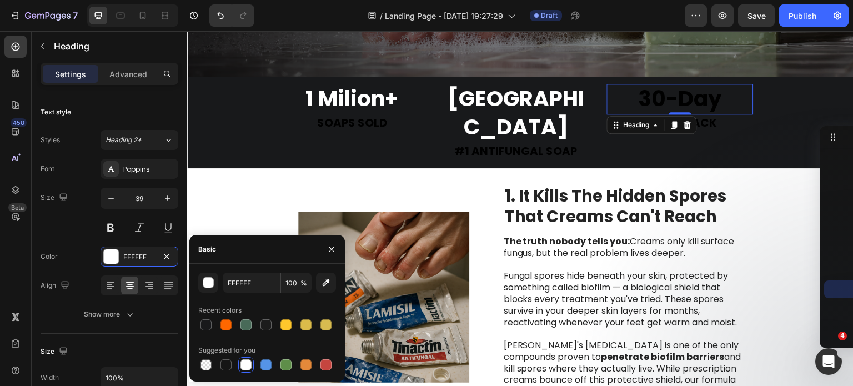
scroll to position [296, 0]
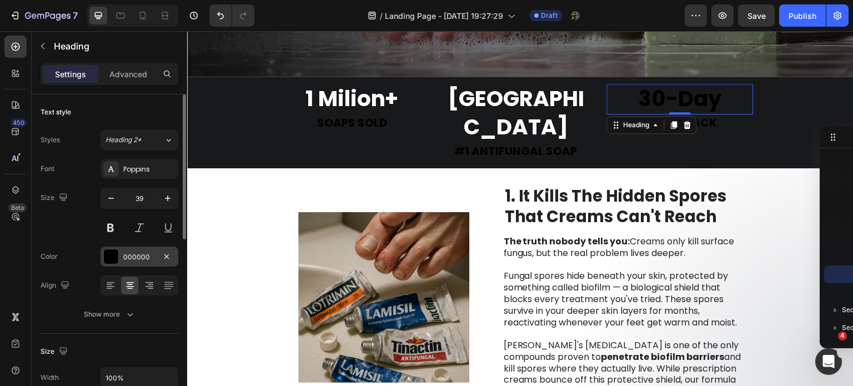
click at [129, 252] on div "000000" at bounding box center [139, 257] width 32 height 10
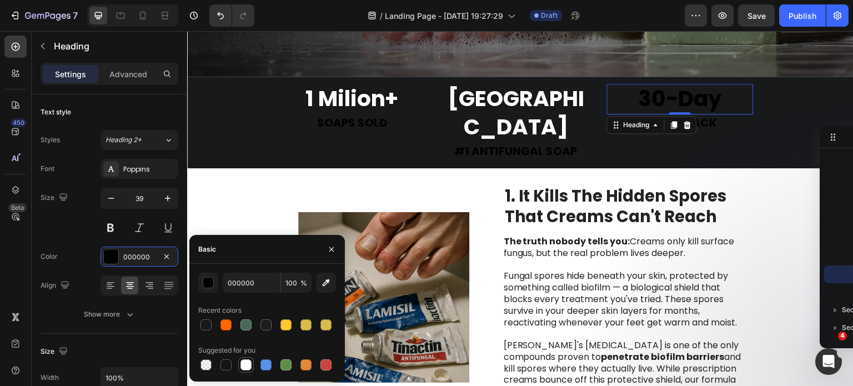
click at [251, 364] on div at bounding box center [245, 364] width 11 height 11
type input "FFFFFF"
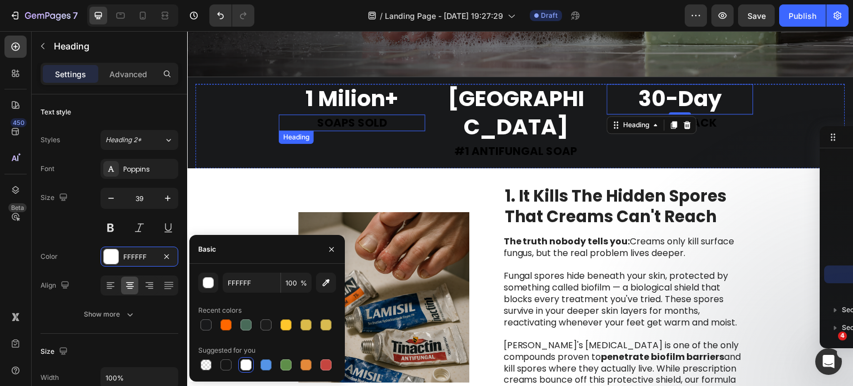
click at [348, 114] on h2 "SOAPS SOLD" at bounding box center [352, 122] width 147 height 17
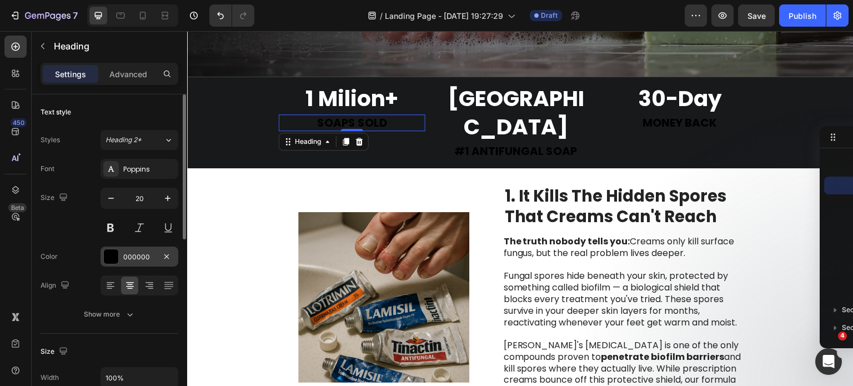
click at [114, 255] on div at bounding box center [111, 256] width 14 height 14
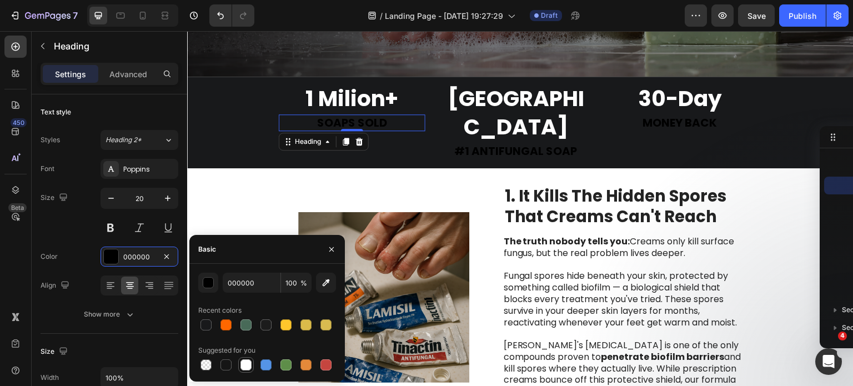
click at [238, 363] on div at bounding box center [246, 365] width 16 height 16
type input "FFFFFF"
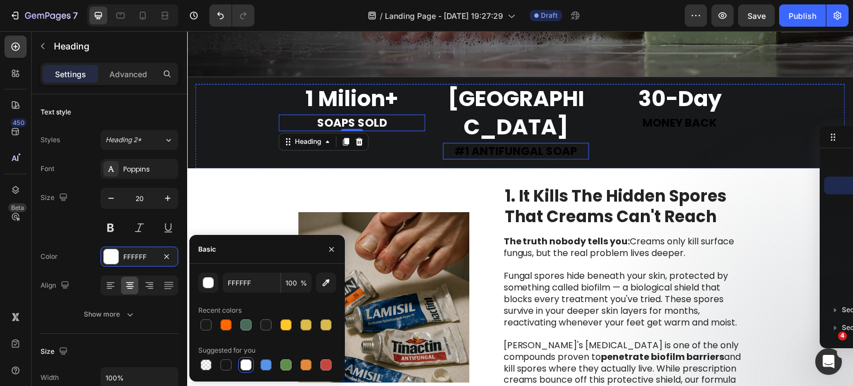
click at [478, 143] on h2 "#1 ANTIFUNGAL SOAP" at bounding box center [516, 151] width 147 height 17
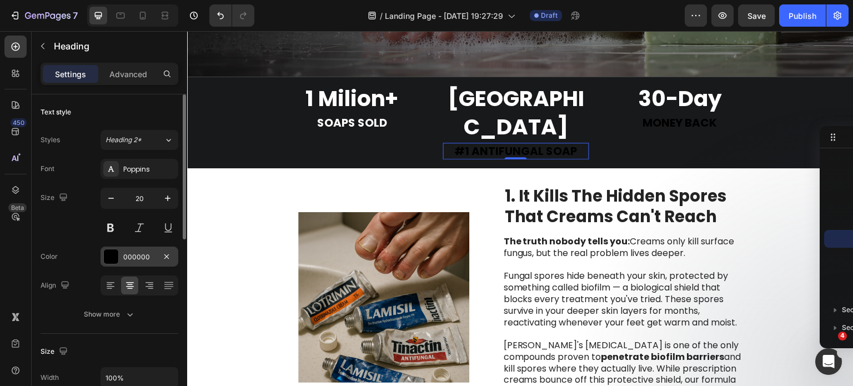
click at [125, 260] on div "000000" at bounding box center [139, 257] width 32 height 10
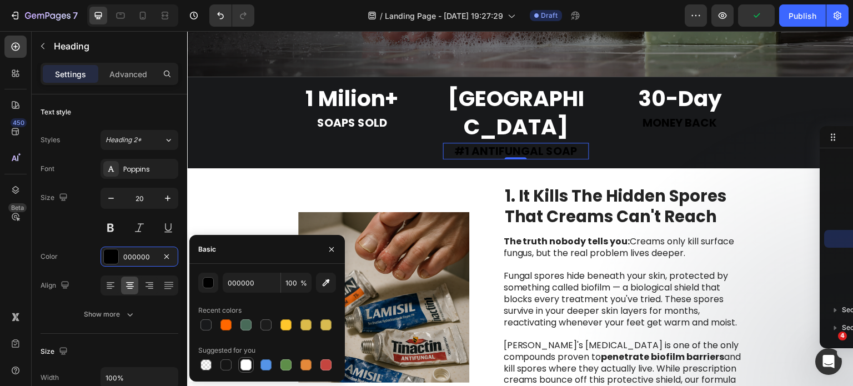
click at [249, 370] on div at bounding box center [245, 364] width 11 height 11
type input "FFFFFF"
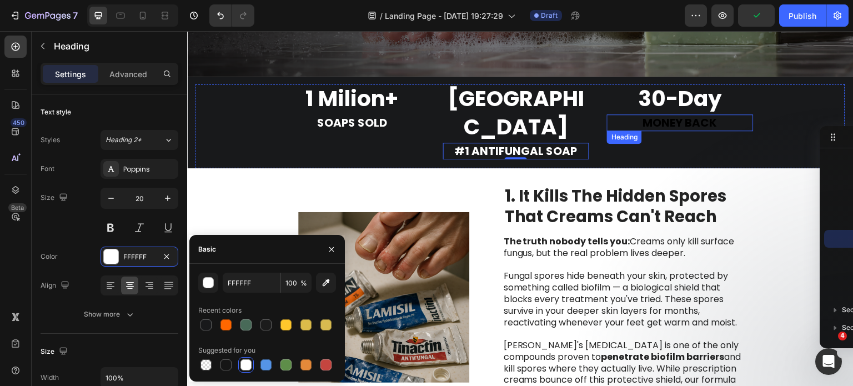
click at [665, 120] on h2 "MONEY BACK" at bounding box center [680, 122] width 147 height 17
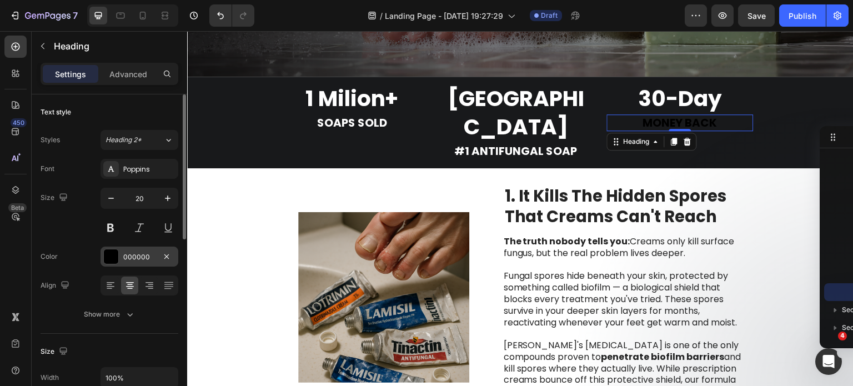
click at [129, 263] on div "000000" at bounding box center [140, 257] width 78 height 20
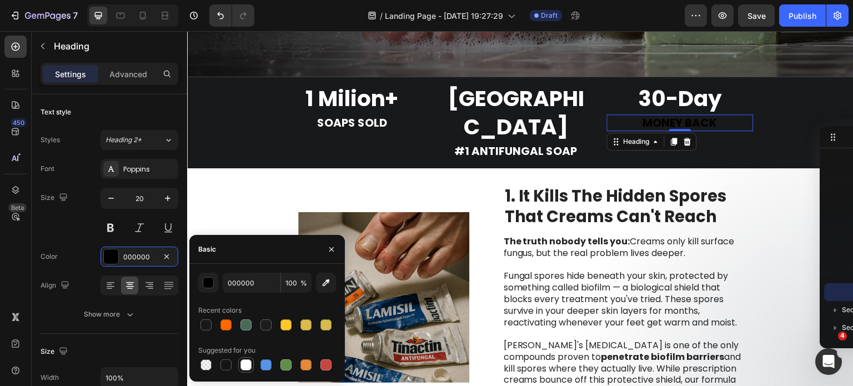
click at [248, 363] on div at bounding box center [245, 364] width 11 height 11
type input "FFFFFF"
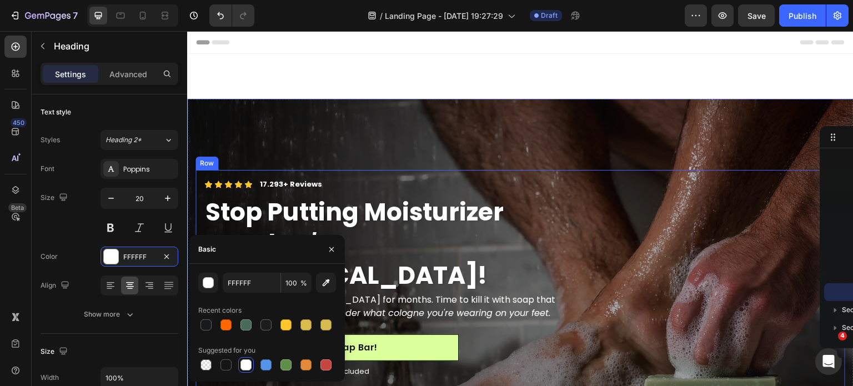
scroll to position [113, 0]
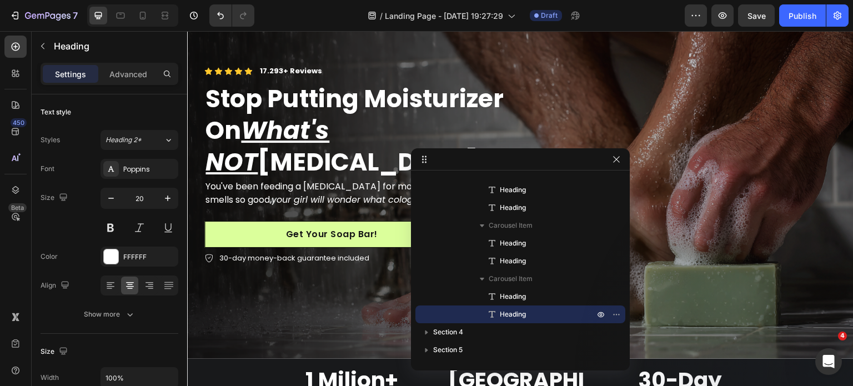
drag, startPoint x: 840, startPoint y: 139, endPoint x: 542, endPoint y: 164, distance: 298.7
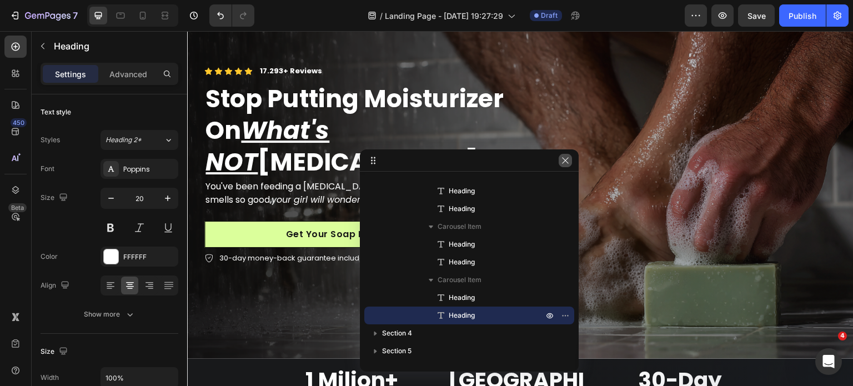
click at [561, 160] on icon "button" at bounding box center [565, 160] width 9 height 9
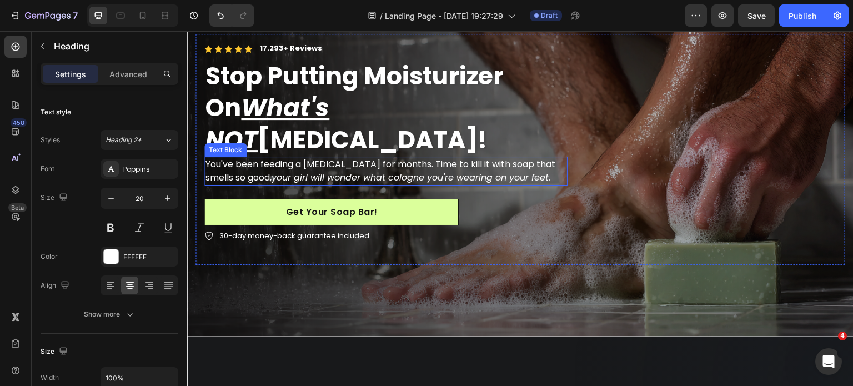
scroll to position [147, 0]
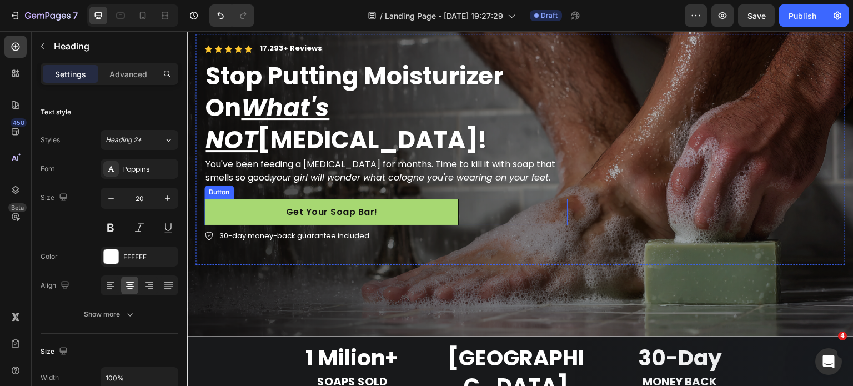
click at [439, 199] on button "Get Your Soap Bar!" at bounding box center [331, 212] width 254 height 27
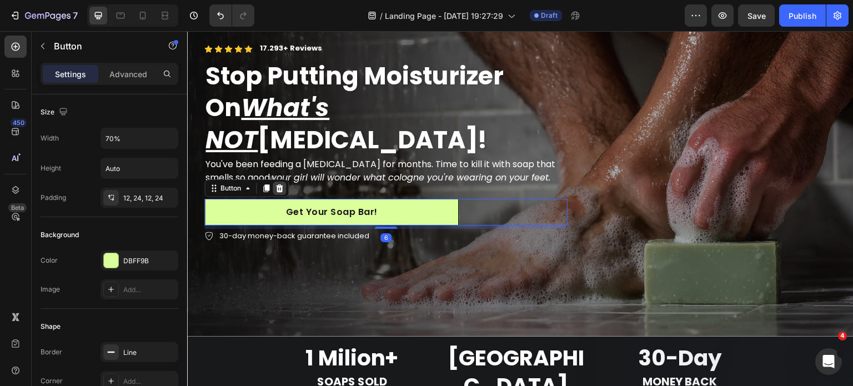
click at [278, 184] on icon at bounding box center [279, 188] width 7 height 8
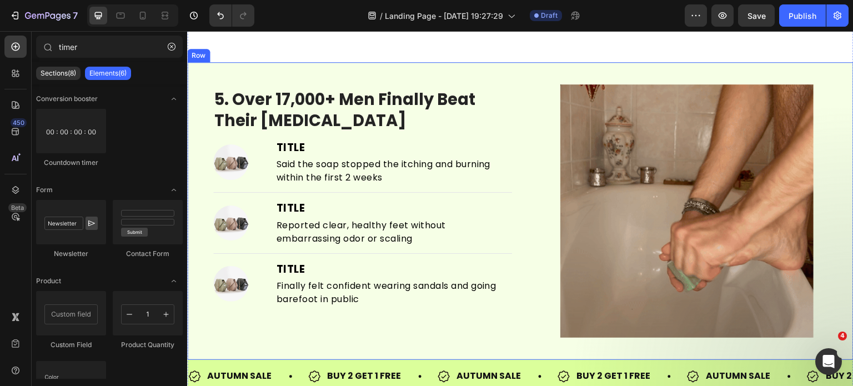
scroll to position [1381, 0]
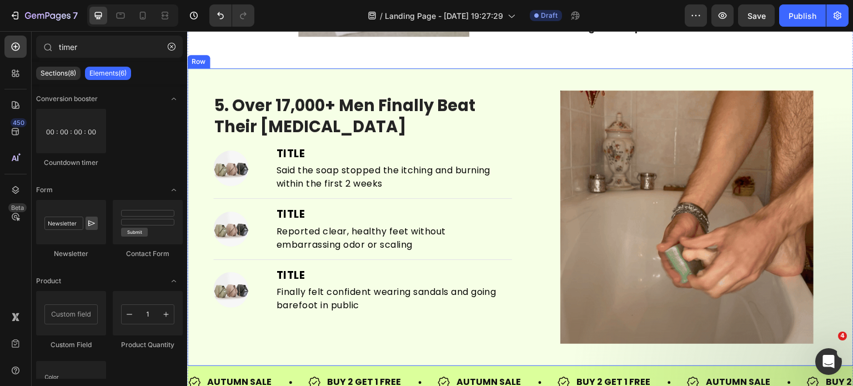
click at [205, 80] on div "Image Image 5. Over 17,000+ Men Finally Beat Their Athlete's Foot Heading Image…" at bounding box center [520, 217] width 666 height 298
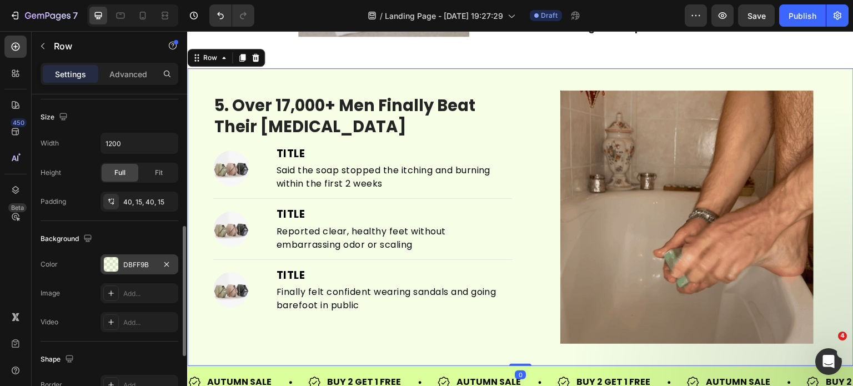
scroll to position [307, 0]
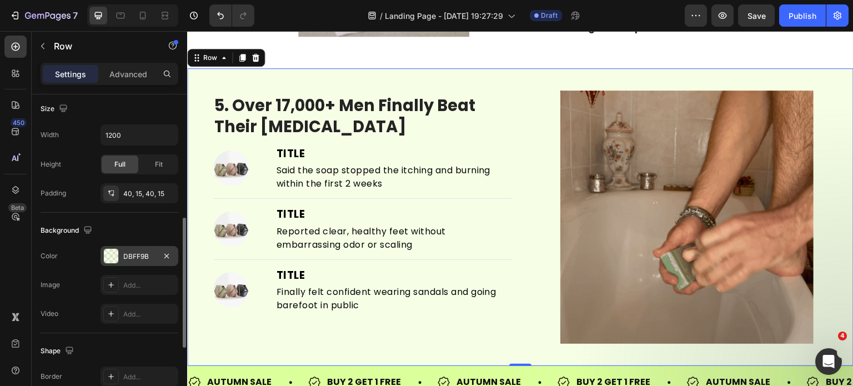
click at [129, 252] on div "DBFF9B" at bounding box center [139, 257] width 32 height 10
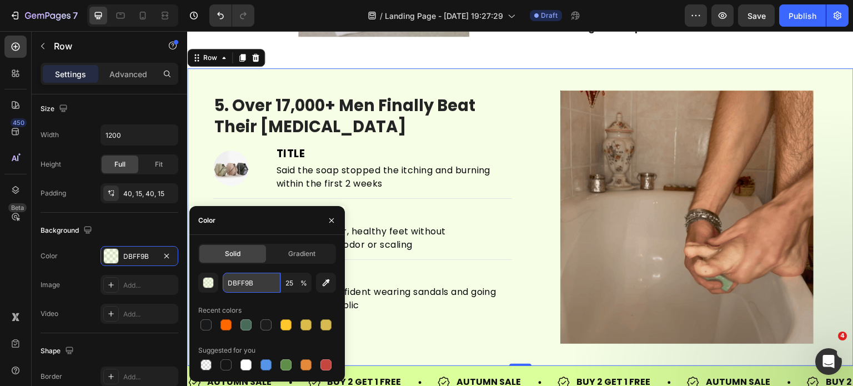
click at [234, 291] on input "DBFF9B" at bounding box center [252, 283] width 58 height 20
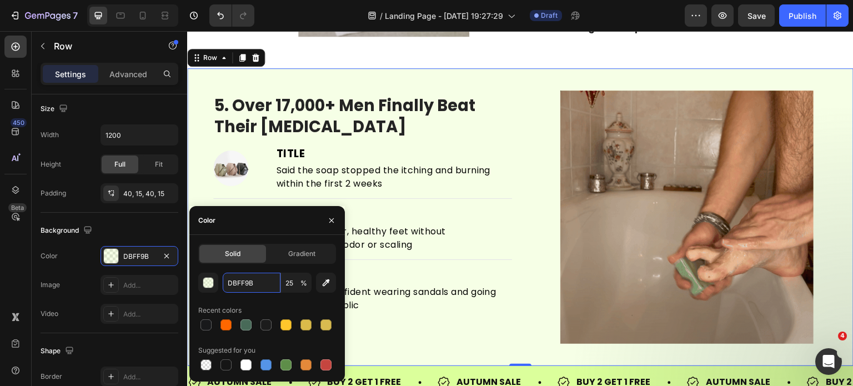
paste input "#EAE3DA"
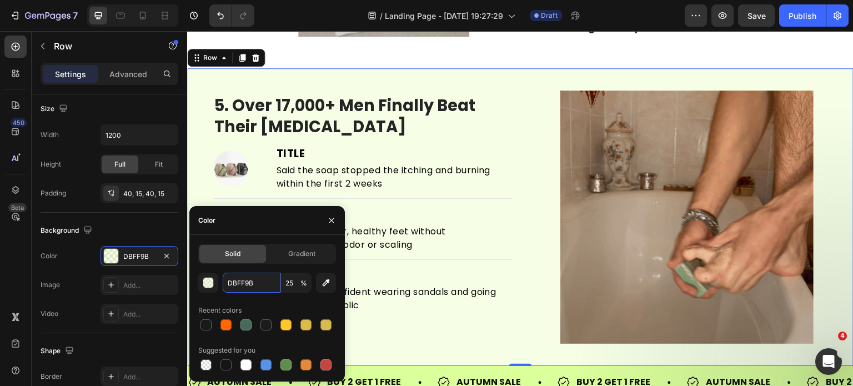
type input "#EAE3DA"
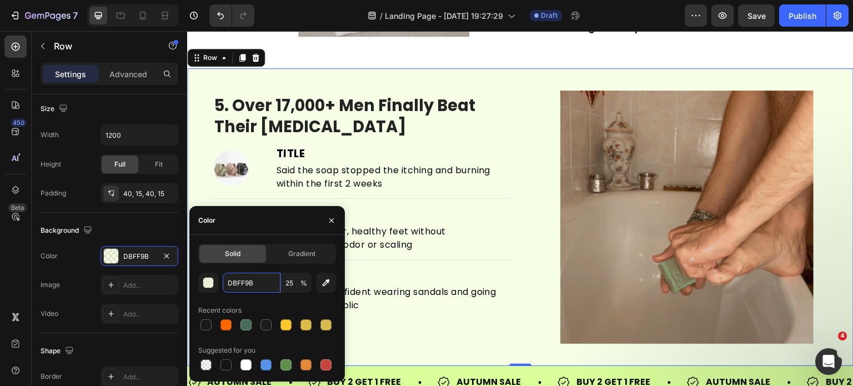
type input "100"
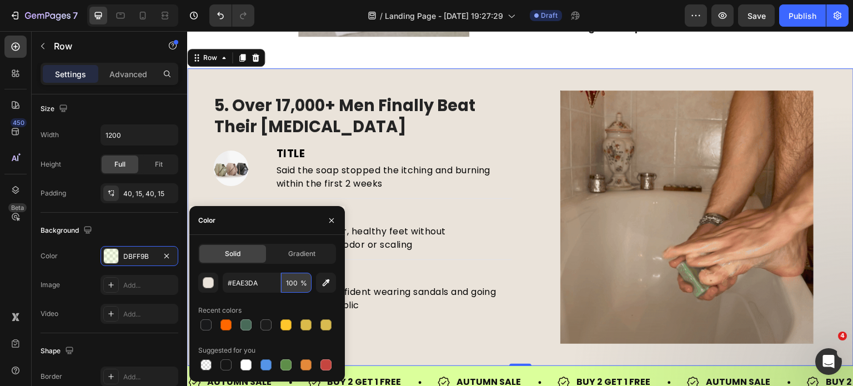
click at [291, 283] on input "100" at bounding box center [296, 283] width 31 height 20
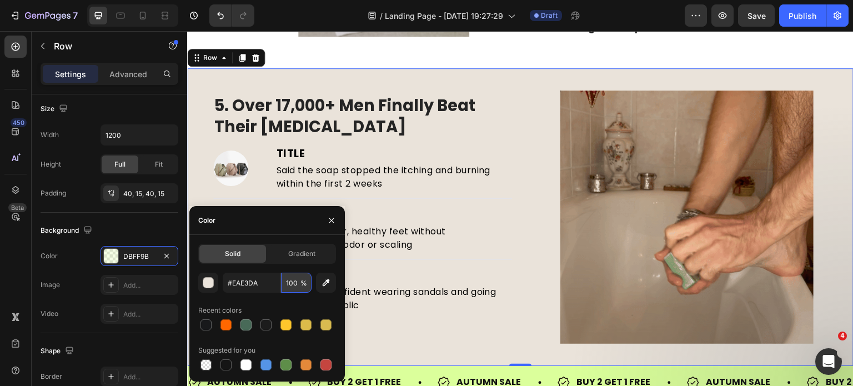
type input "EAE3DA"
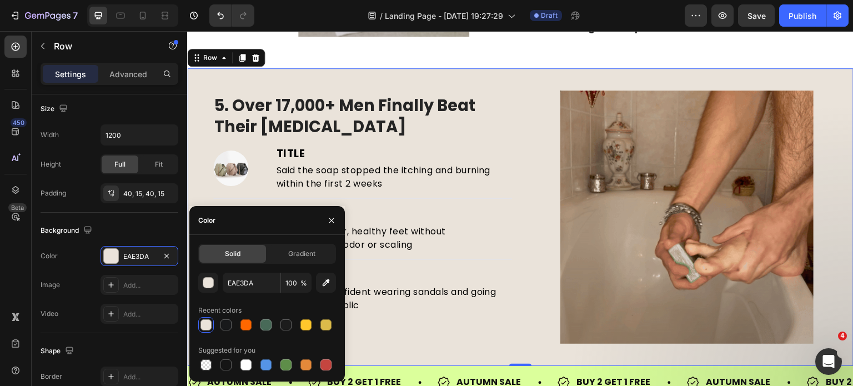
click at [555, 134] on div at bounding box center [687, 217] width 316 height 253
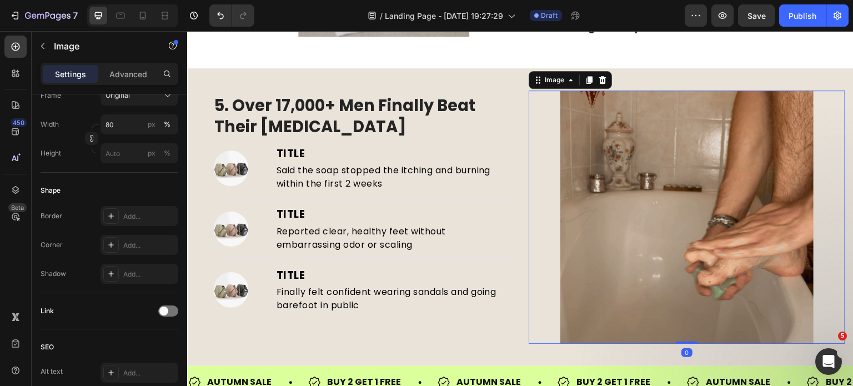
scroll to position [0, 0]
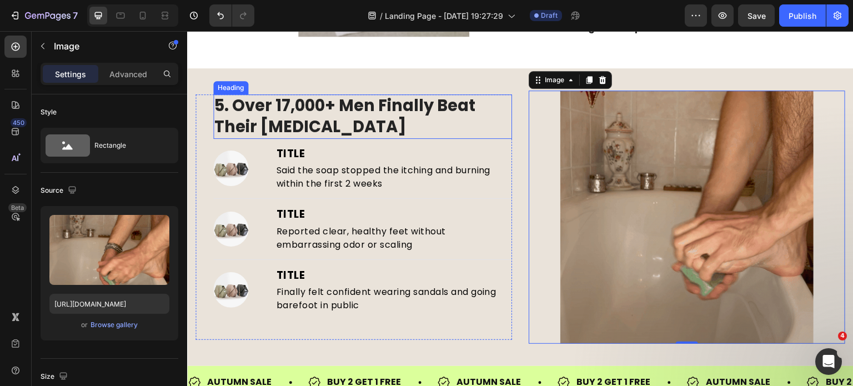
click at [336, 113] on h1 "5. Over 17,000+ Men Finally Beat Their [MEDICAL_DATA]" at bounding box center [362, 116] width 299 height 44
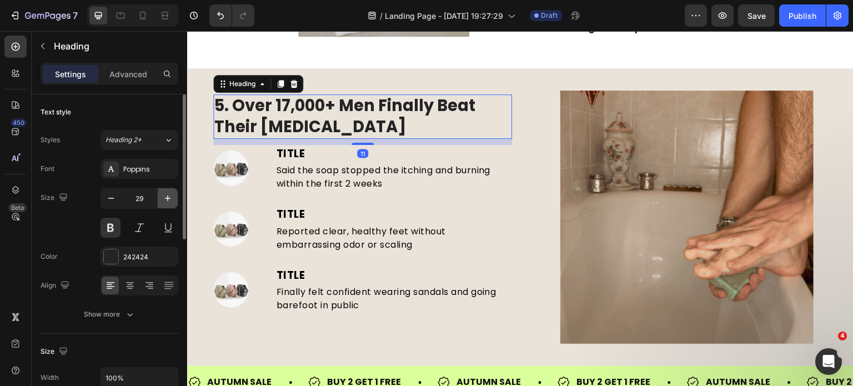
click at [162, 200] on icon "button" at bounding box center [167, 198] width 11 height 11
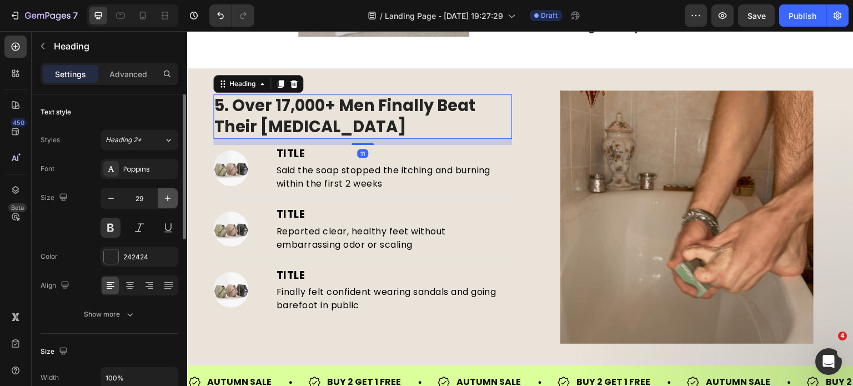
type input "30"
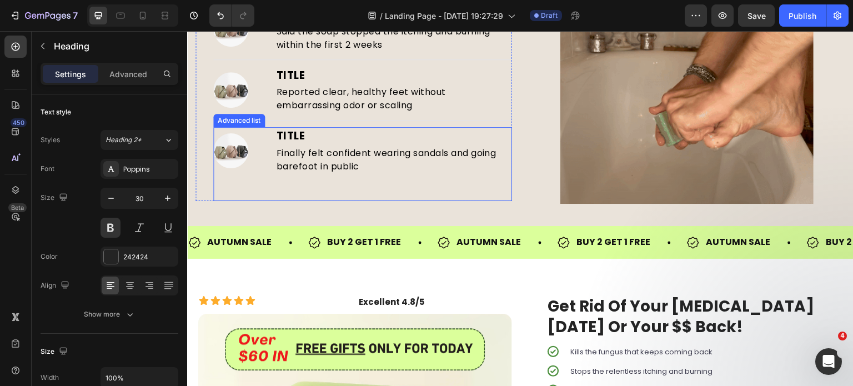
scroll to position [1548, 0]
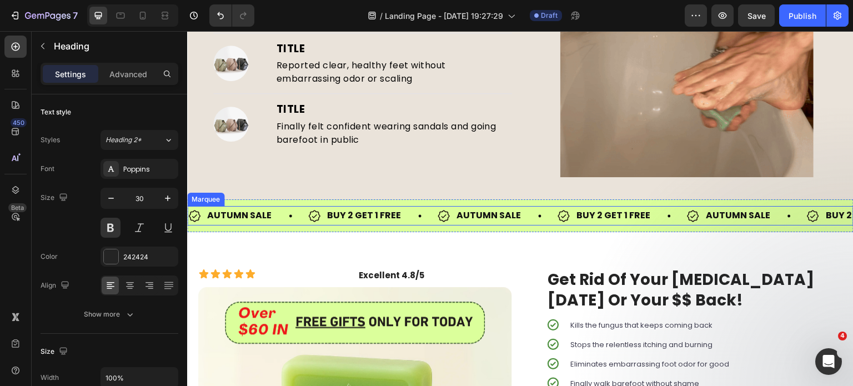
click at [407, 222] on div "BUY 2 GET 1 FREE Item List" at bounding box center [372, 215] width 129 height 19
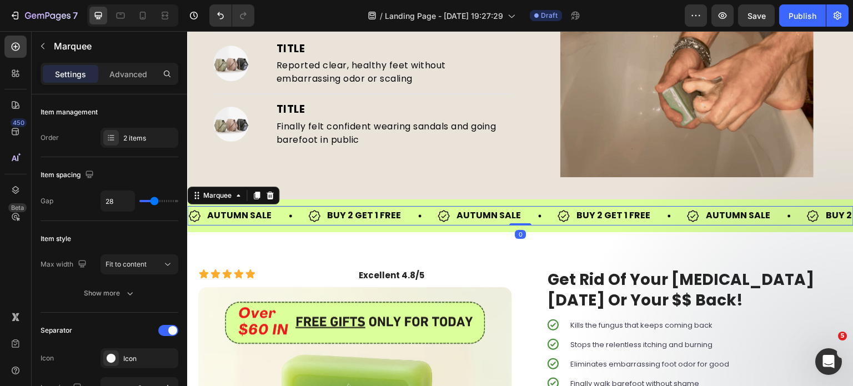
click at [410, 227] on div "AUTUMN SALE Item List BUY 2 GET 1 FREE Item List AUTUMN SALE Item List BUY 2 GE…" at bounding box center [520, 215] width 666 height 33
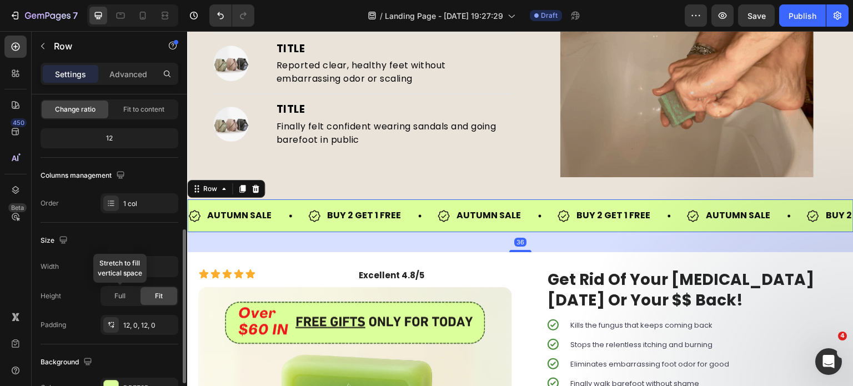
scroll to position [278, 0]
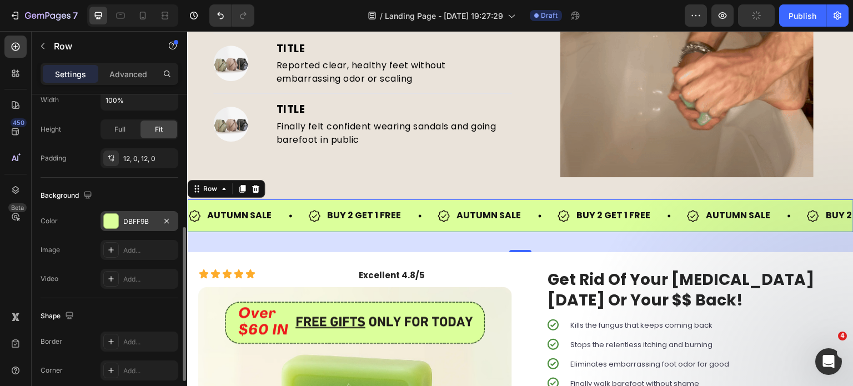
click at [129, 227] on div "DBFF9B" at bounding box center [140, 221] width 78 height 20
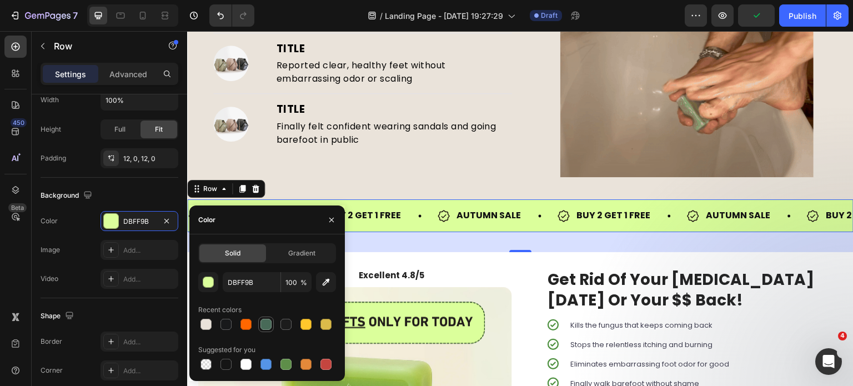
click at [262, 324] on div at bounding box center [265, 324] width 11 height 11
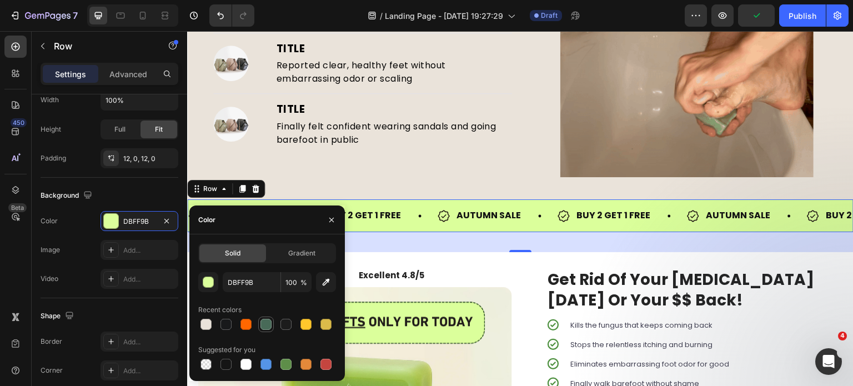
type input "486A58"
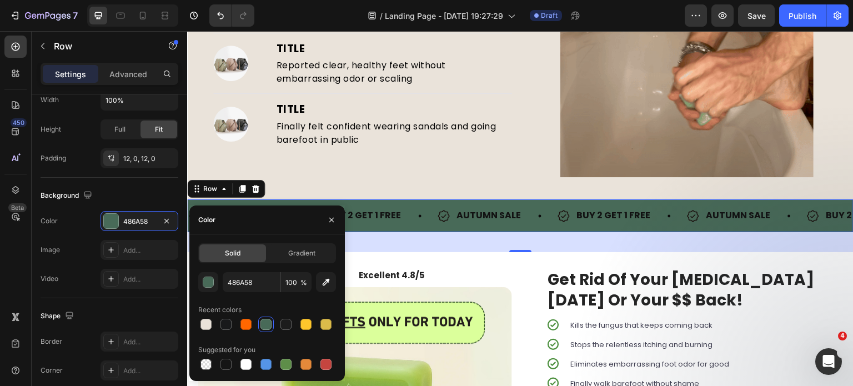
click at [468, 214] on strong "AUTUMN SALE" at bounding box center [488, 215] width 64 height 13
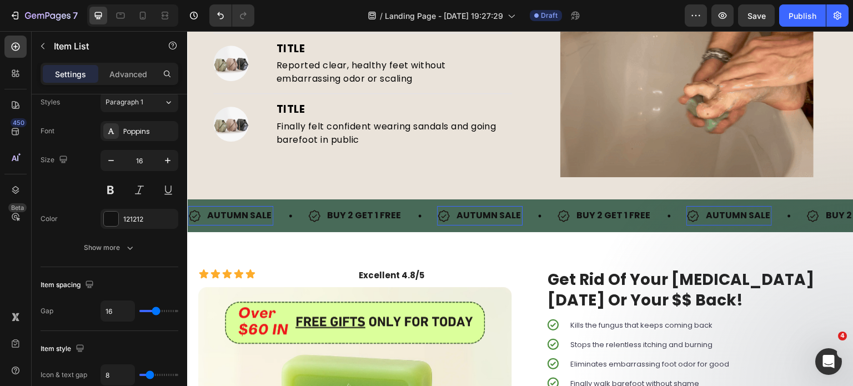
scroll to position [0, 0]
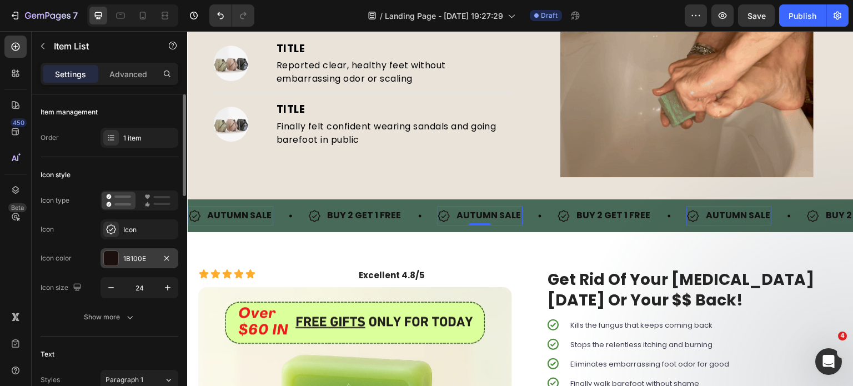
click at [142, 259] on div "1B100E" at bounding box center [139, 259] width 32 height 10
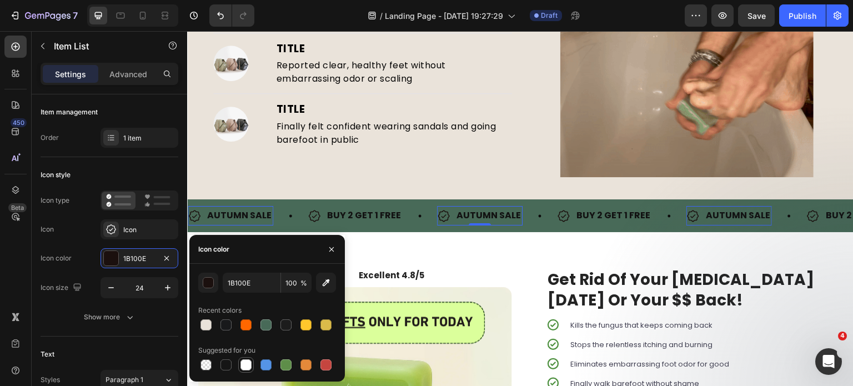
click at [243, 369] on div at bounding box center [245, 364] width 11 height 11
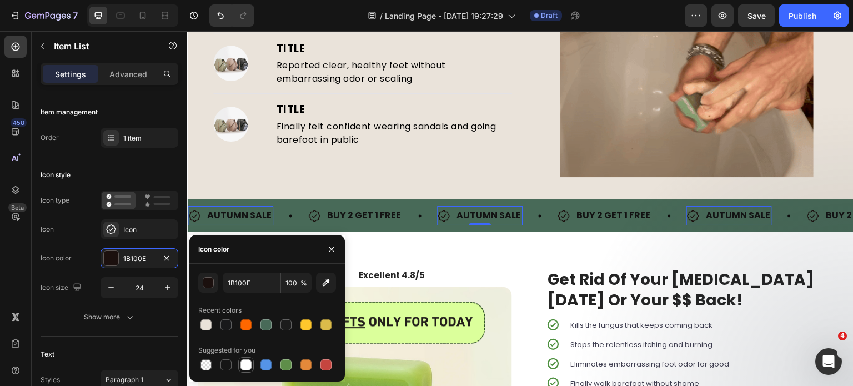
type input "FFFFFF"
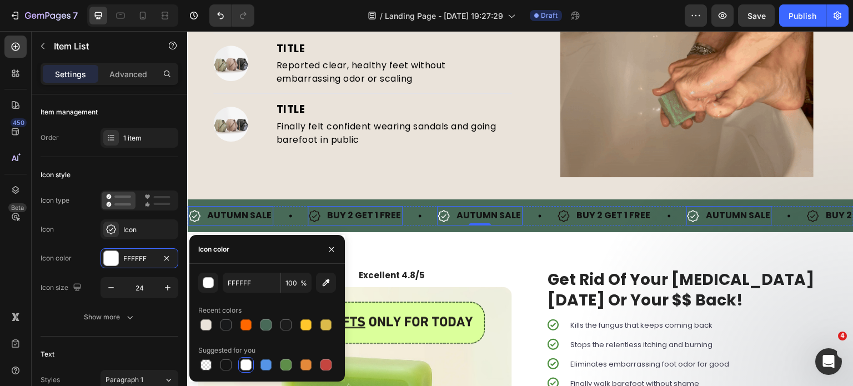
click at [363, 212] on strong "BUY 2 GET 1 FREE" at bounding box center [364, 215] width 74 height 13
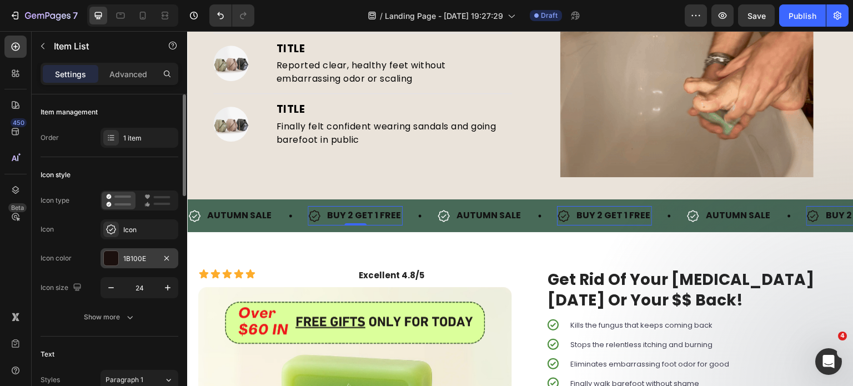
click at [148, 251] on div "1B100E" at bounding box center [140, 258] width 78 height 20
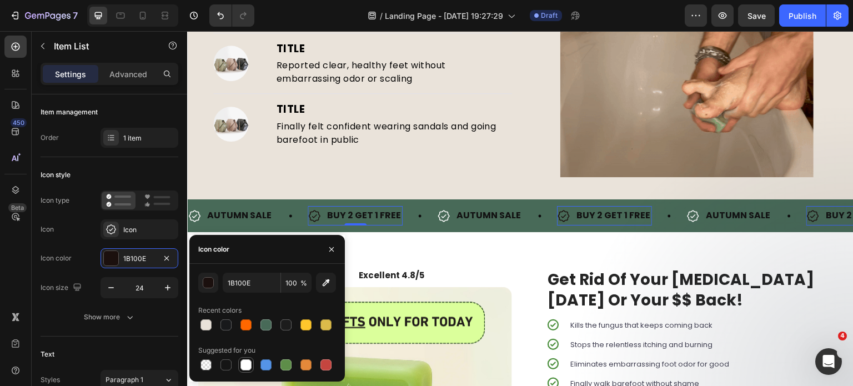
click at [242, 361] on div at bounding box center [245, 364] width 11 height 11
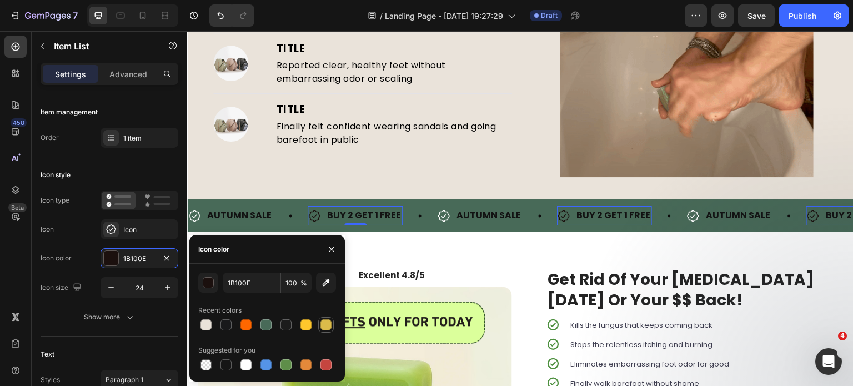
type input "FFFFFF"
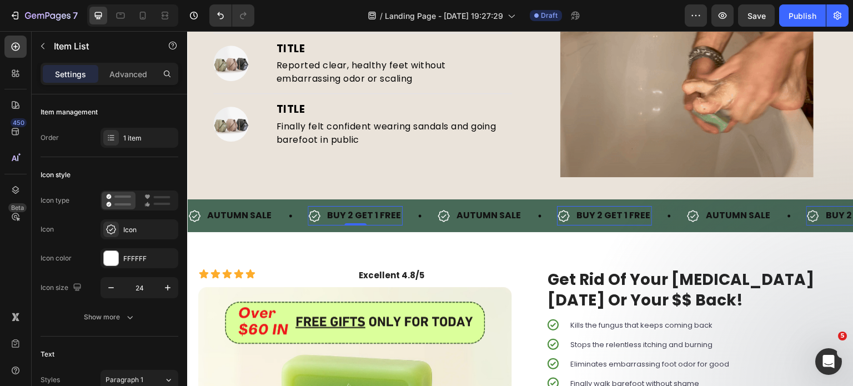
click at [374, 210] on strong "BUY 2 GET 1 FREE" at bounding box center [364, 215] width 74 height 13
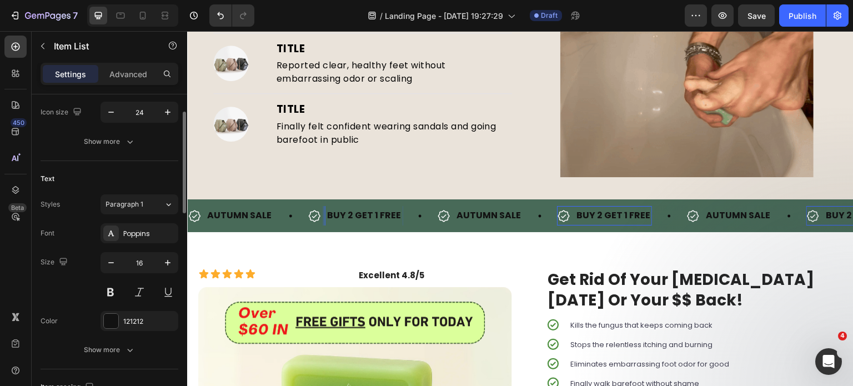
scroll to position [175, 0]
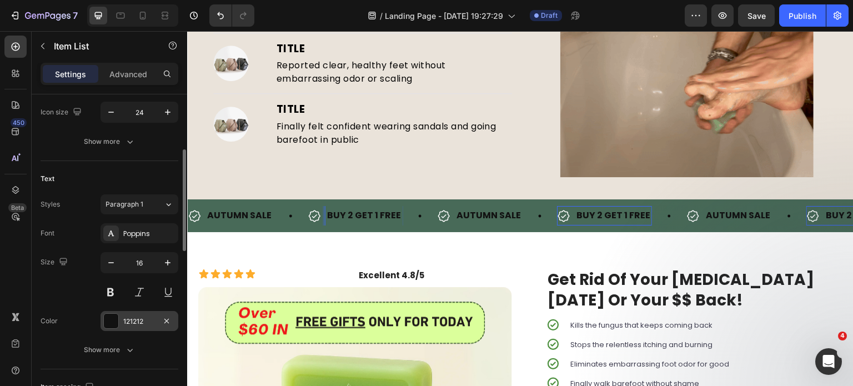
click at [134, 314] on div "121212" at bounding box center [140, 321] width 78 height 20
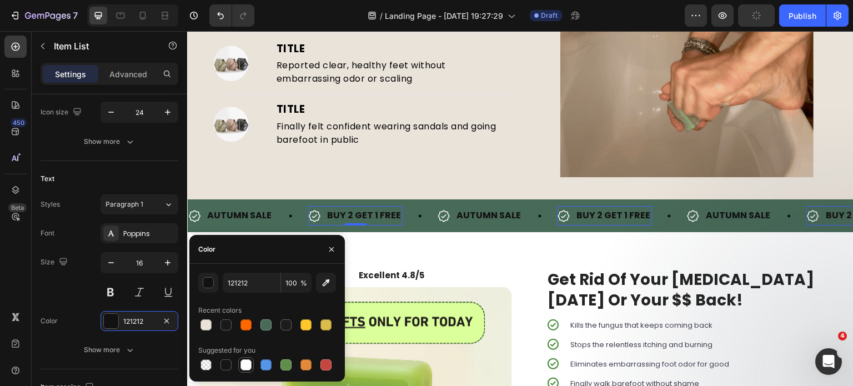
click at [249, 362] on div at bounding box center [245, 364] width 11 height 11
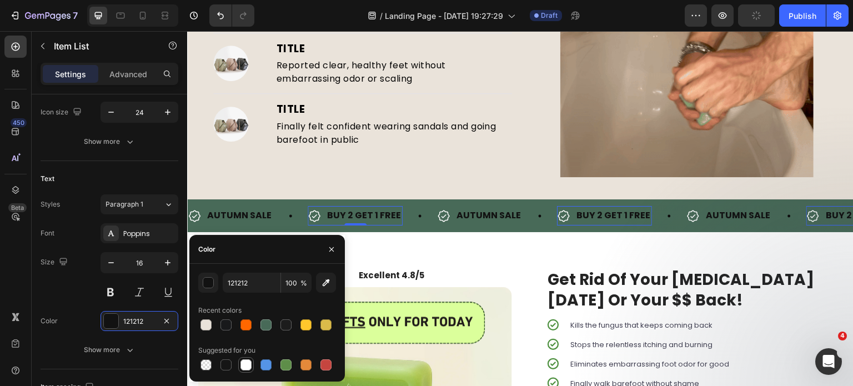
type input "FFFFFF"
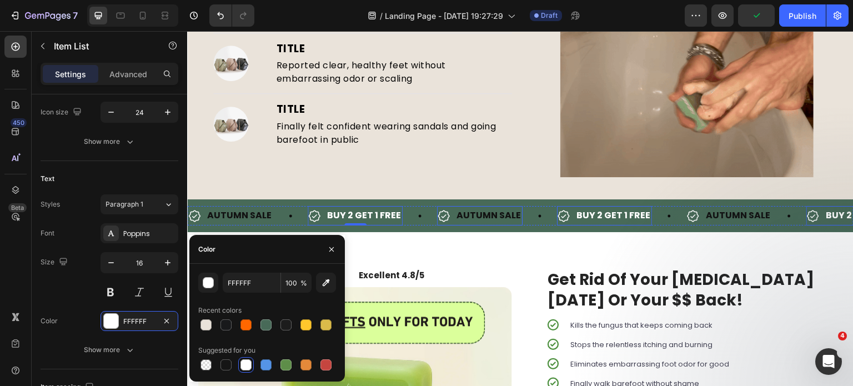
click at [488, 220] on div "AUTUMN SALE" at bounding box center [489, 215] width 68 height 19
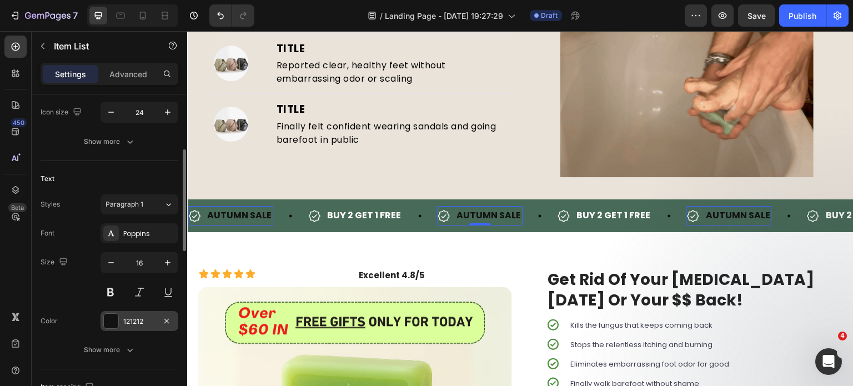
click at [118, 319] on div at bounding box center [111, 321] width 16 height 16
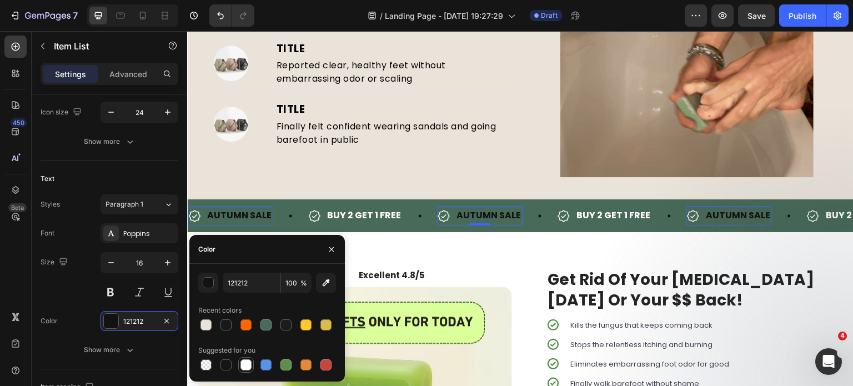
click at [250, 366] on div at bounding box center [245, 364] width 11 height 11
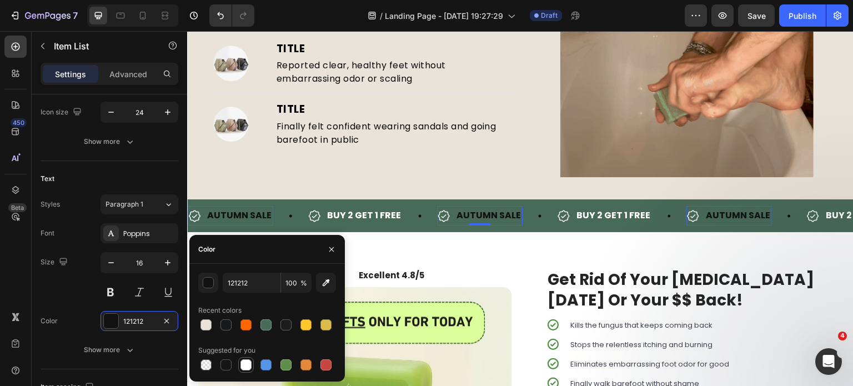
type input "FFFFFF"
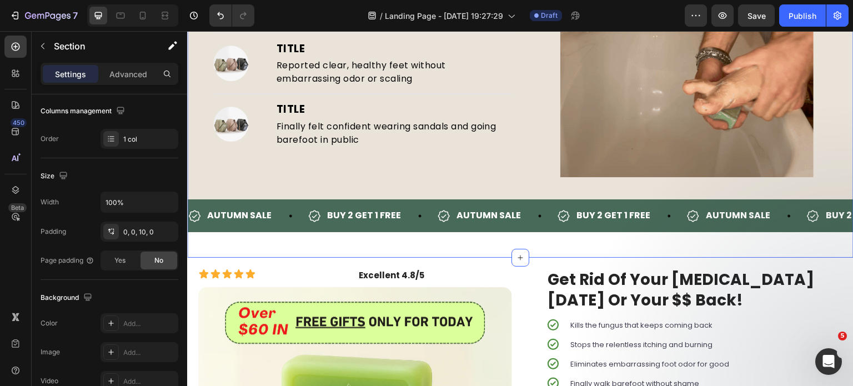
scroll to position [0, 0]
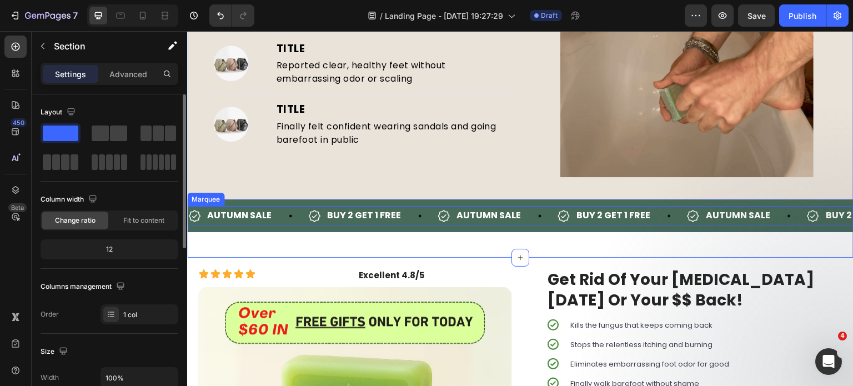
click at [539, 214] on icon at bounding box center [540, 215] width 3 height 3
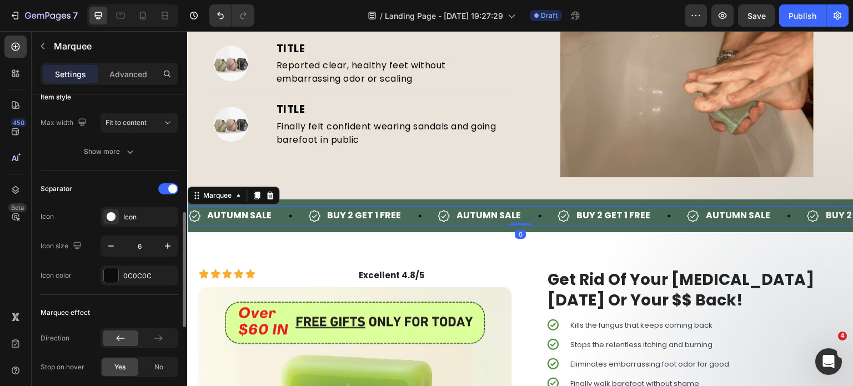
scroll to position [193, 0]
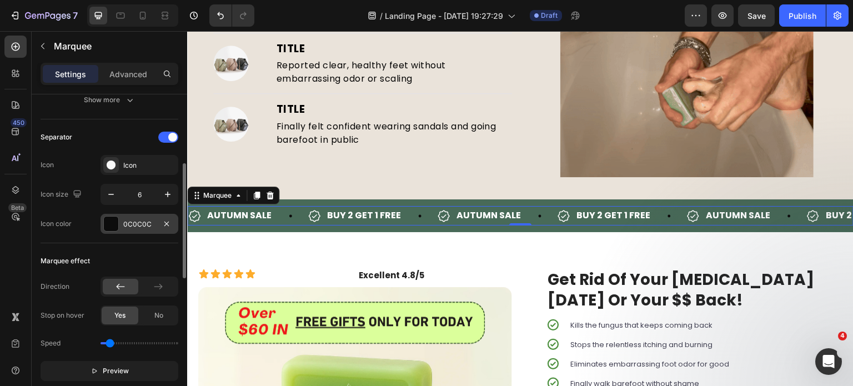
click at [127, 219] on div "0C0C0C" at bounding box center [139, 224] width 32 height 10
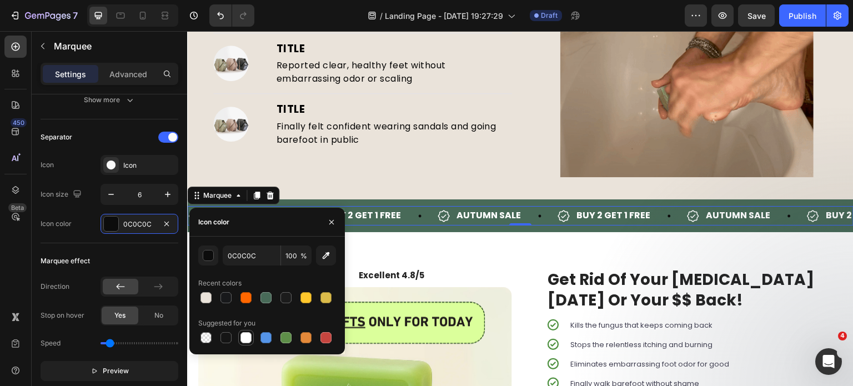
click at [244, 335] on div at bounding box center [245, 337] width 11 height 11
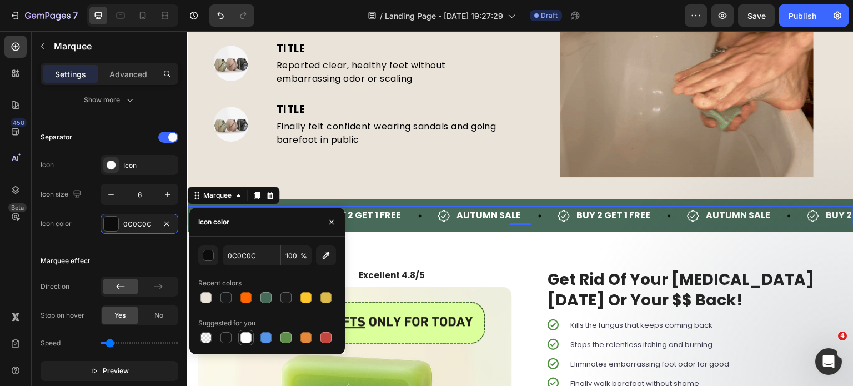
type input "FFFFFF"
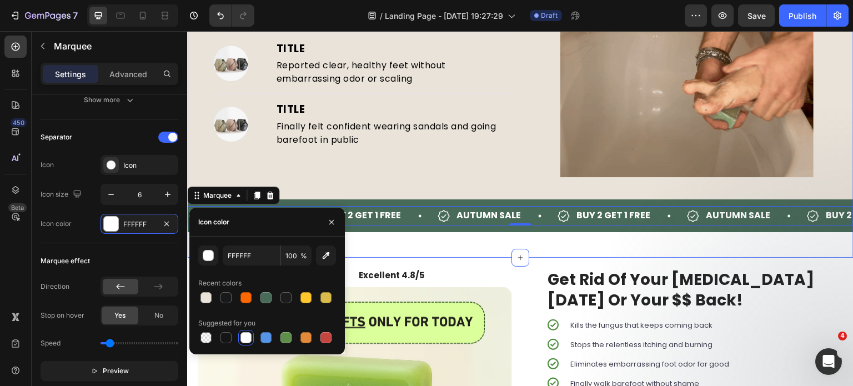
click at [449, 170] on div "Image TITLE Text block Finally felt confident wearing sandals and going barefoo…" at bounding box center [362, 138] width 299 height 74
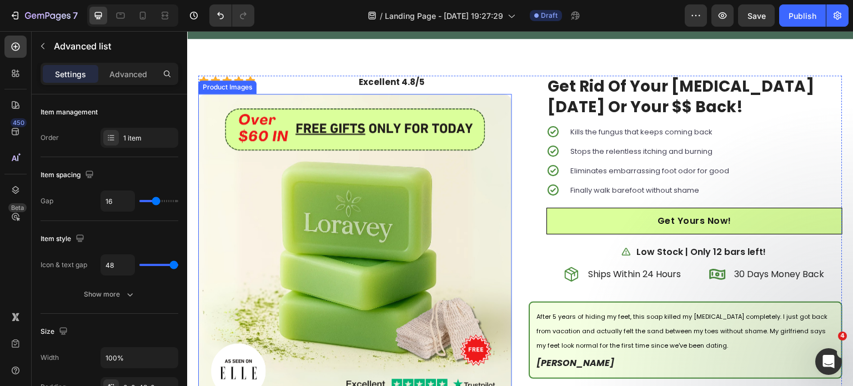
scroll to position [1537, 0]
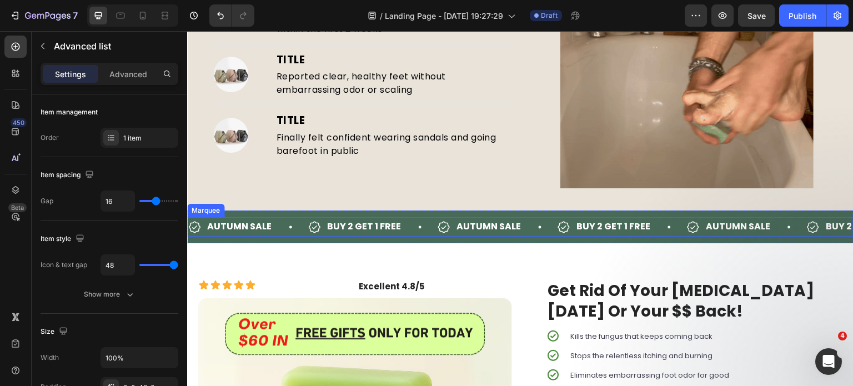
click at [536, 225] on div "AUTUMN SALE Item List" at bounding box center [497, 226] width 120 height 19
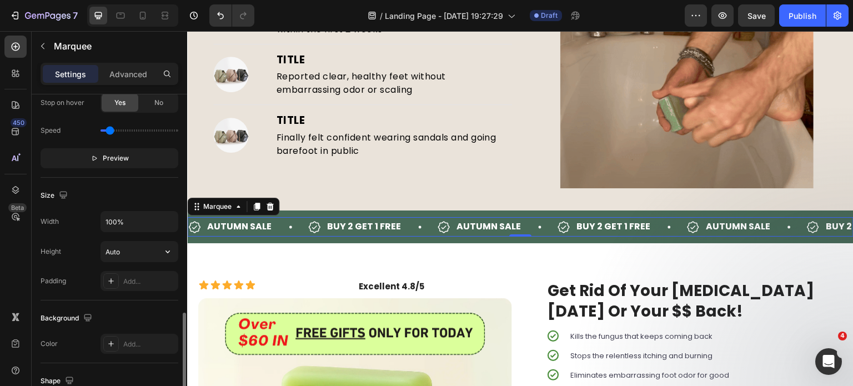
scroll to position [552, 0]
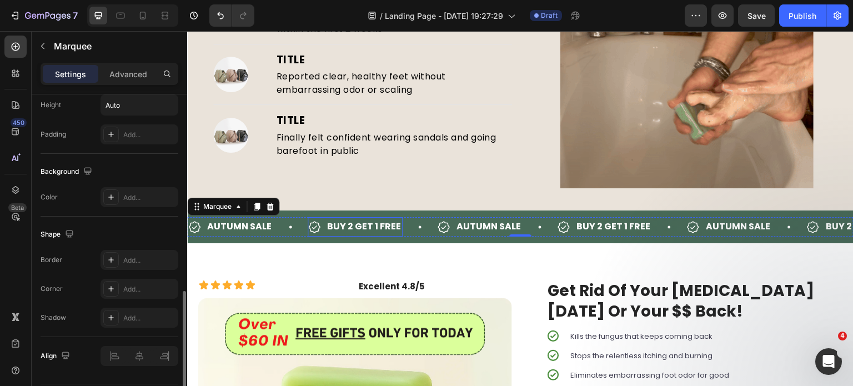
click at [373, 220] on strong "BUY 2 GET 1 FREE" at bounding box center [364, 226] width 74 height 13
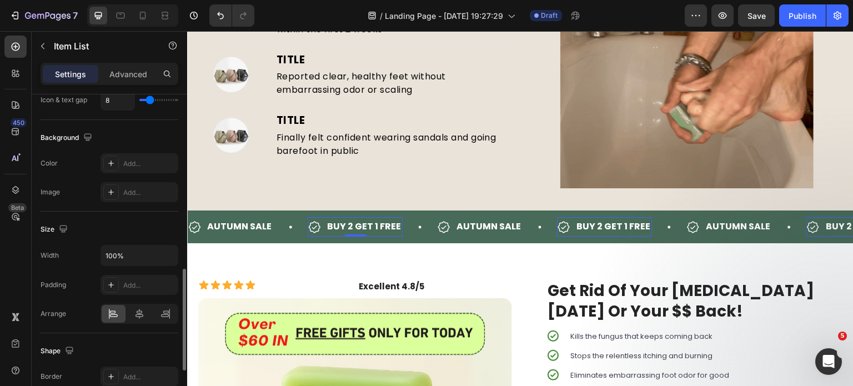
scroll to position [0, 0]
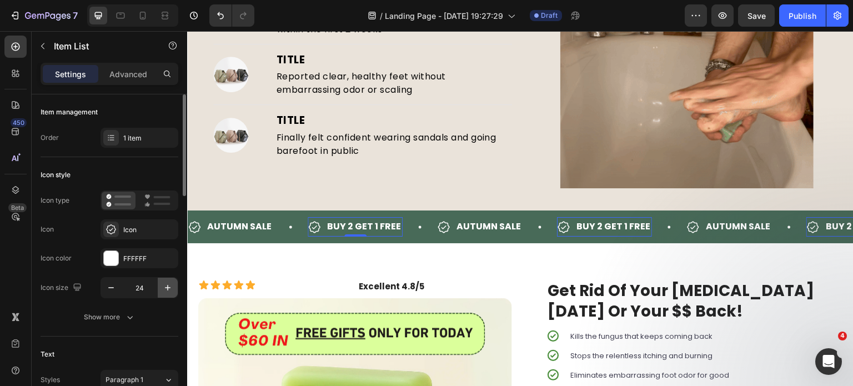
click at [169, 288] on icon "button" at bounding box center [167, 287] width 11 height 11
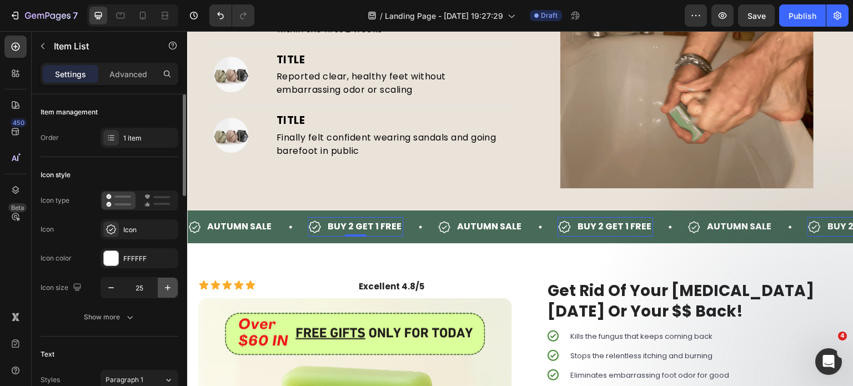
click at [169, 288] on icon "button" at bounding box center [167, 287] width 11 height 11
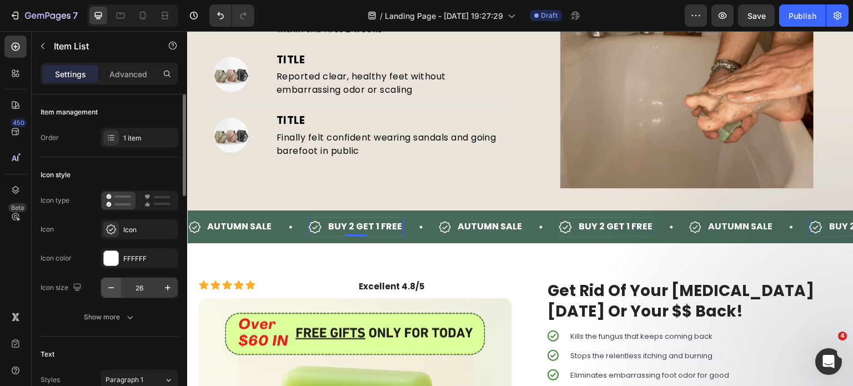
click at [113, 288] on icon "button" at bounding box center [110, 287] width 11 height 11
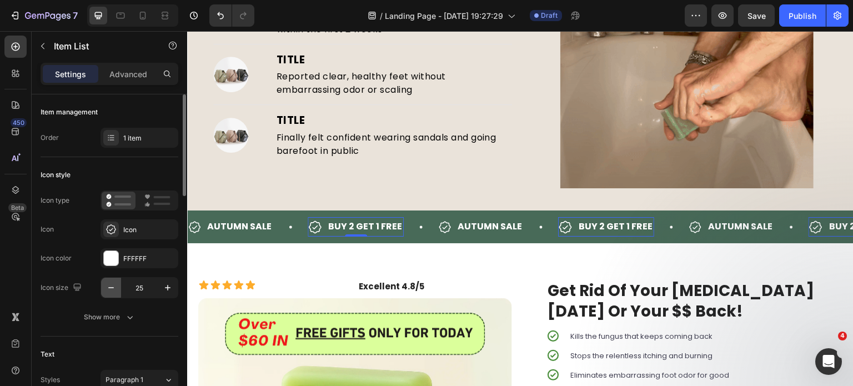
click at [113, 288] on icon "button" at bounding box center [110, 287] width 11 height 11
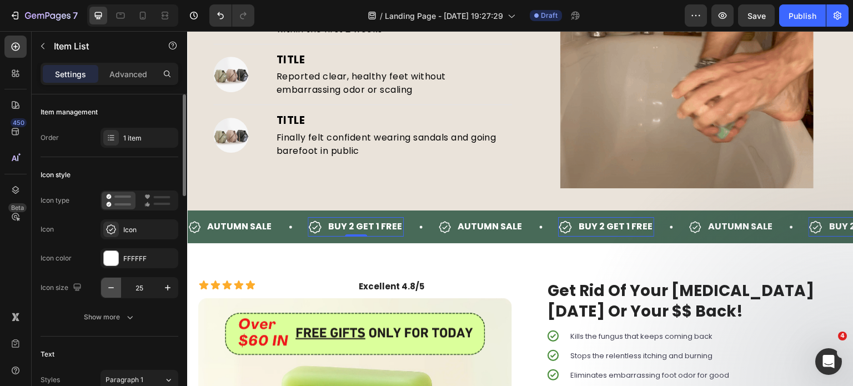
type input "24"
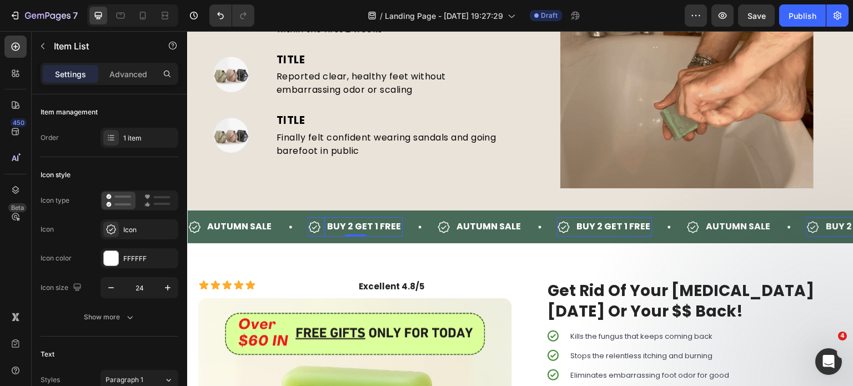
click at [373, 225] on strong "BUY 2 GET 1 FREE" at bounding box center [364, 226] width 74 height 13
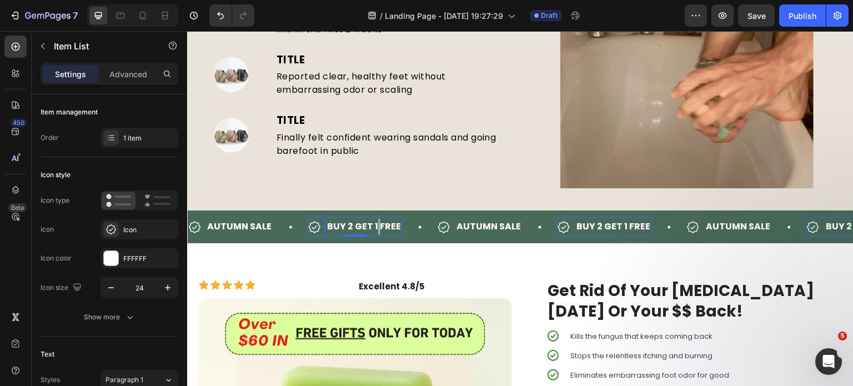
click at [373, 225] on strong "BUY 2 GET 1 FREE" at bounding box center [364, 226] width 74 height 13
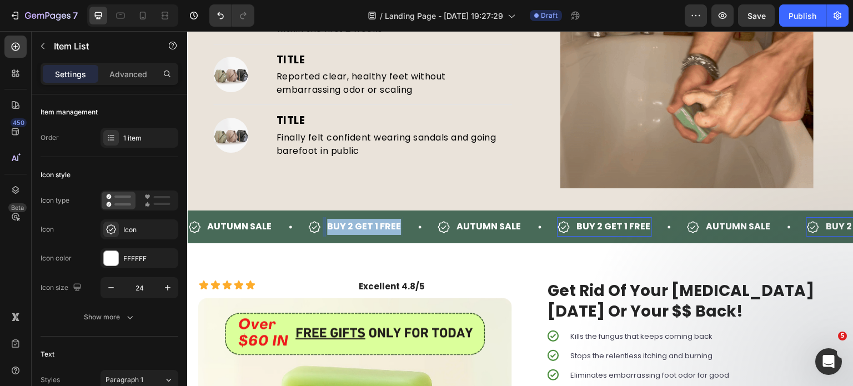
click at [373, 225] on strong "BUY 2 GET 1 FREE" at bounding box center [364, 226] width 74 height 13
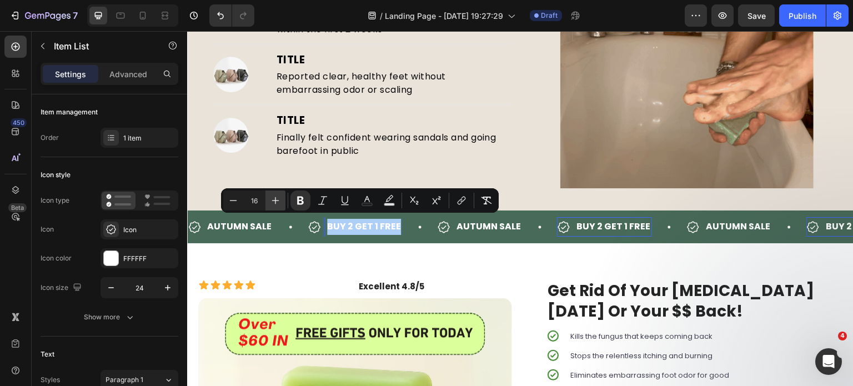
click at [273, 206] on icon "Editor contextual toolbar" at bounding box center [275, 200] width 11 height 11
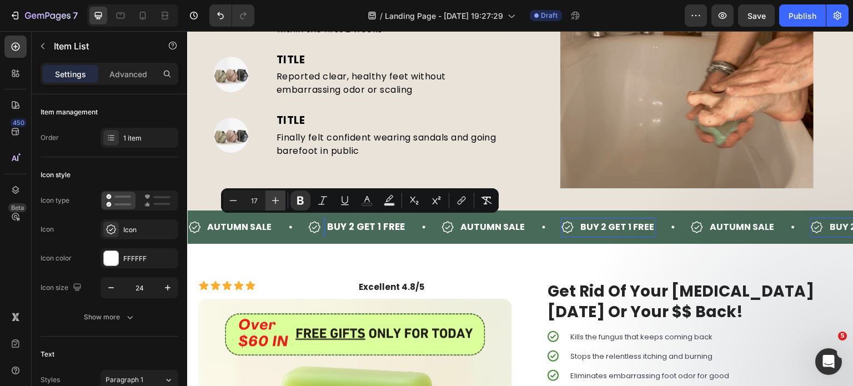
click at [273, 206] on icon "Editor contextual toolbar" at bounding box center [275, 200] width 11 height 11
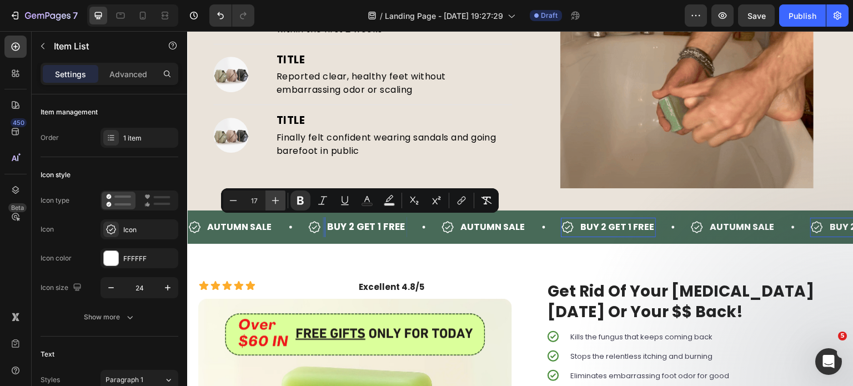
type input "18"
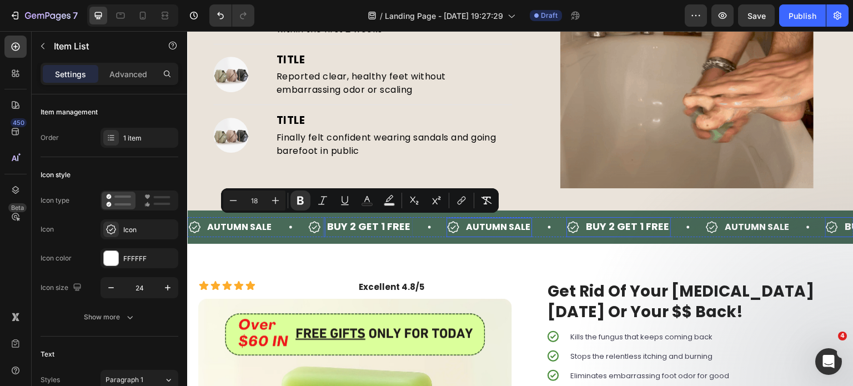
click at [489, 222] on strong "AUTUMN SALE" at bounding box center [498, 226] width 64 height 13
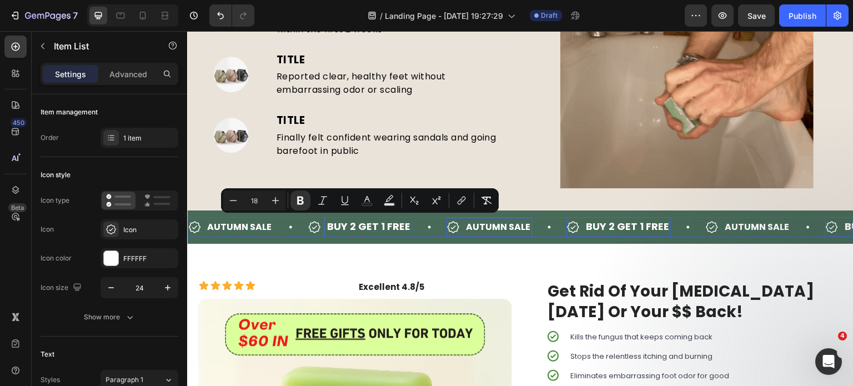
click at [489, 222] on strong "AUTUMN SALE" at bounding box center [498, 226] width 64 height 13
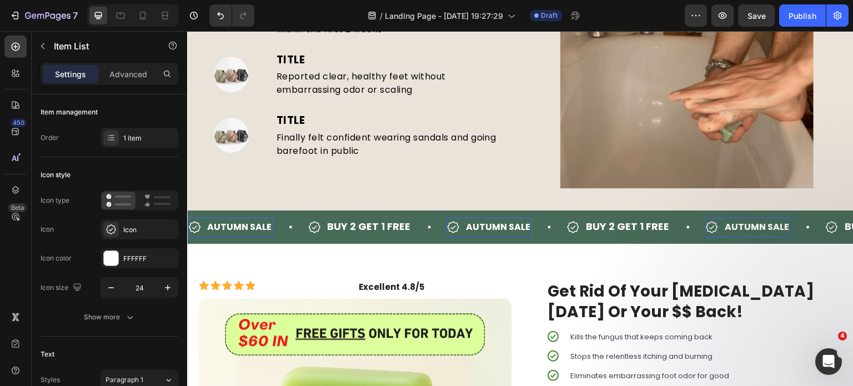
click at [489, 222] on strong "AUTUMN SALE" at bounding box center [498, 226] width 64 height 13
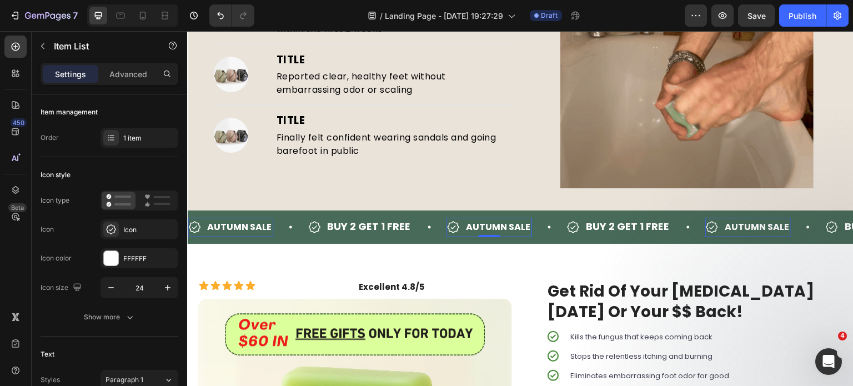
click at [470, 223] on strong "AUTUMN SALE" at bounding box center [498, 226] width 64 height 13
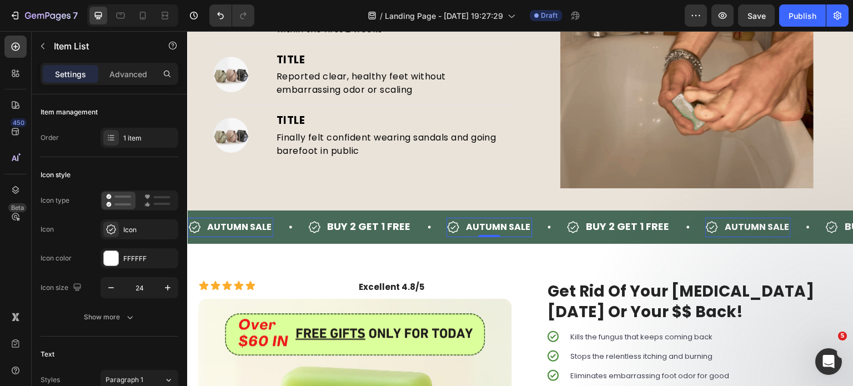
click at [470, 223] on strong "AUTUMN SALE" at bounding box center [498, 226] width 64 height 13
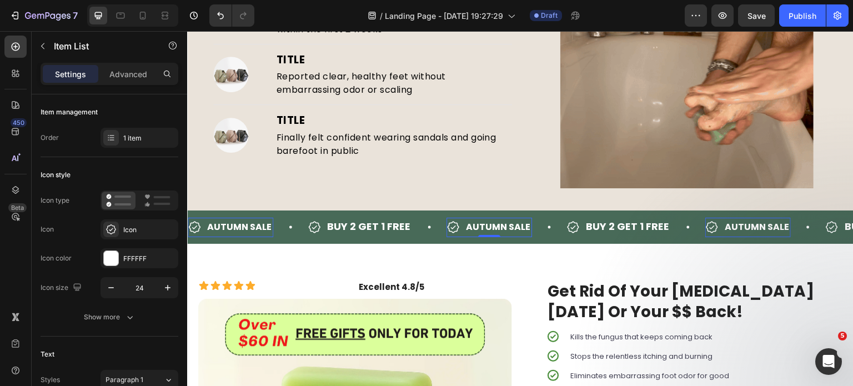
click at [470, 223] on strong "AUTUMN SALE" at bounding box center [498, 226] width 64 height 13
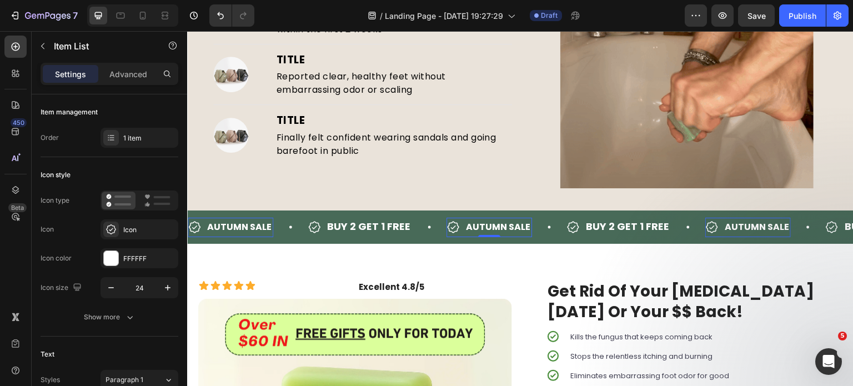
click at [569, 220] on icon at bounding box center [572, 226] width 13 height 13
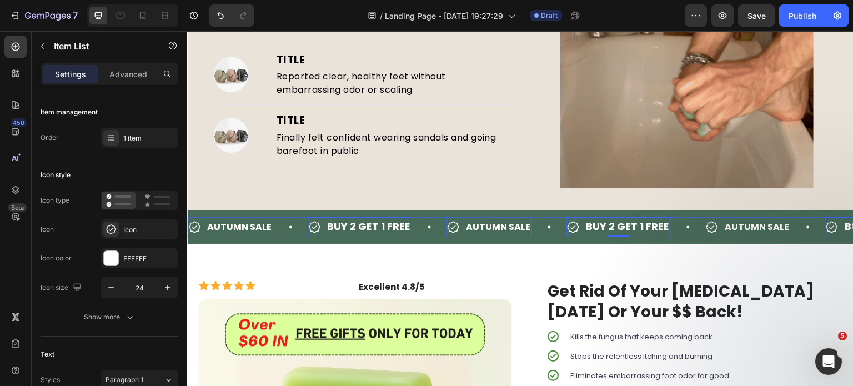
click at [467, 227] on strong "AUTUMN SALE" at bounding box center [498, 226] width 64 height 13
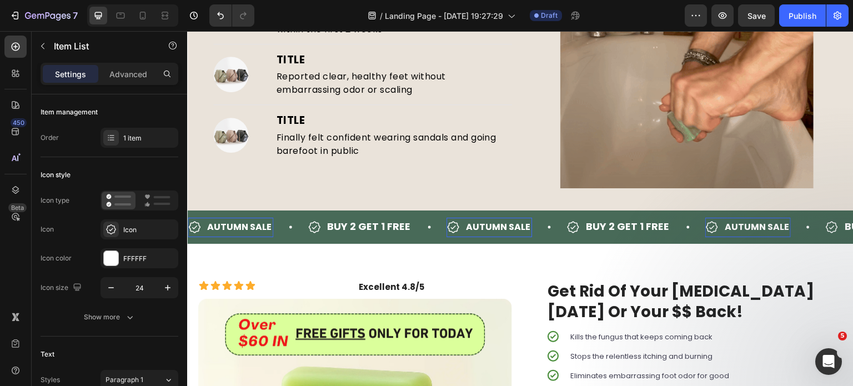
click at [467, 227] on strong "AUTUMN SALE" at bounding box center [498, 226] width 64 height 13
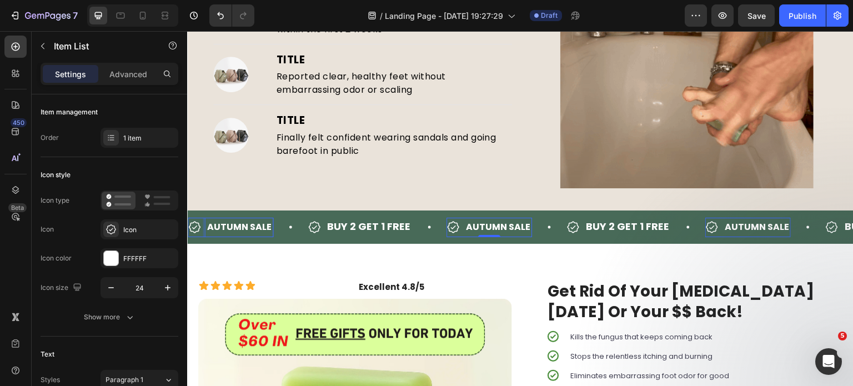
click at [467, 227] on strong "AUTUMN SALE" at bounding box center [498, 226] width 64 height 13
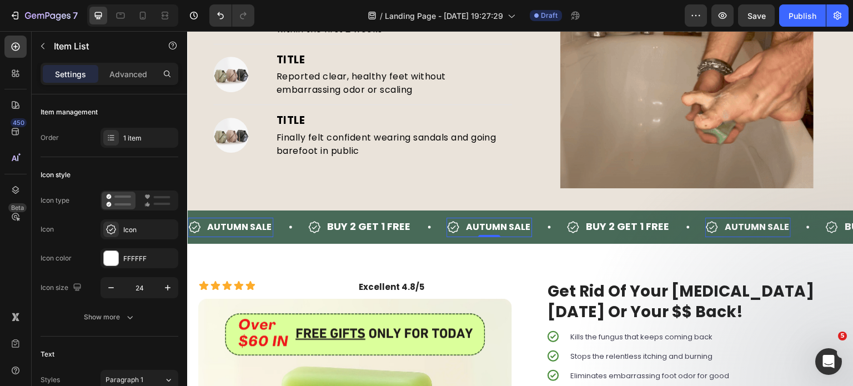
click at [491, 220] on strong "AUTUMN SALE" at bounding box center [498, 226] width 64 height 13
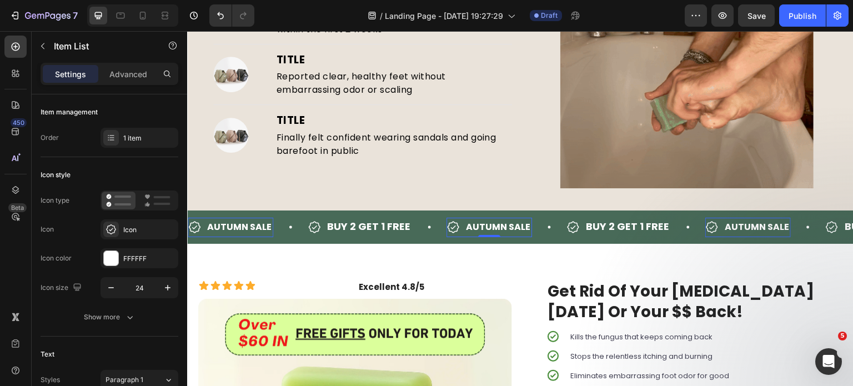
click at [491, 220] on strong "AUTUMN SALE" at bounding box center [498, 226] width 64 height 13
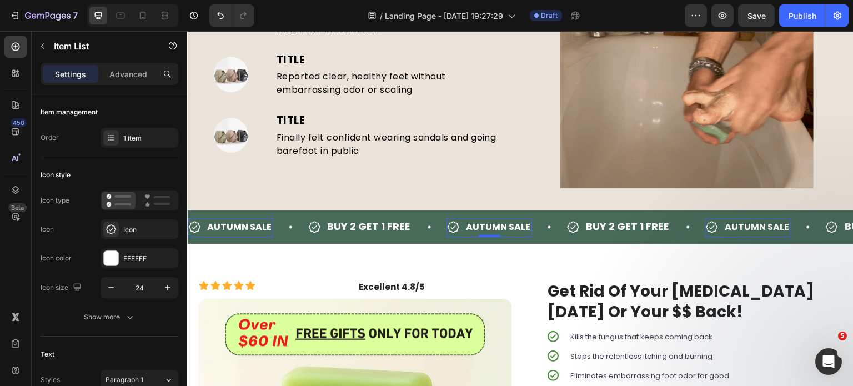
click at [251, 221] on strong "AUTUMN SALE" at bounding box center [239, 226] width 64 height 13
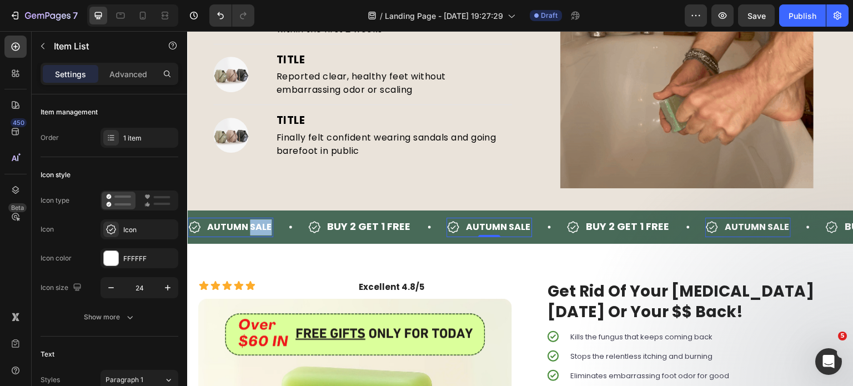
click at [251, 221] on strong "AUTUMN SALE" at bounding box center [239, 226] width 64 height 13
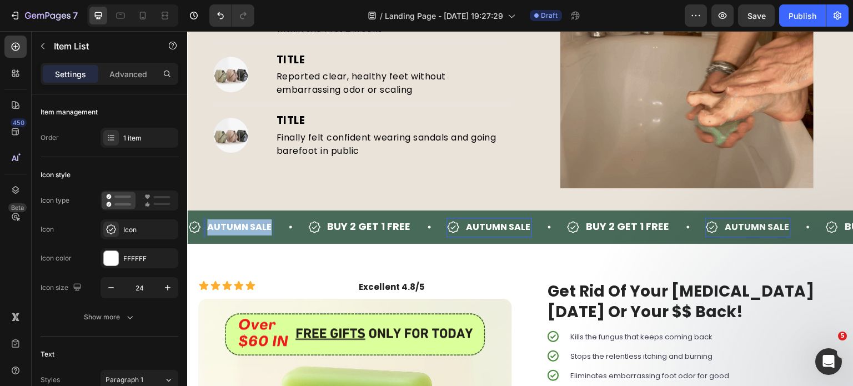
click at [251, 221] on strong "AUTUMN SALE" at bounding box center [239, 226] width 64 height 13
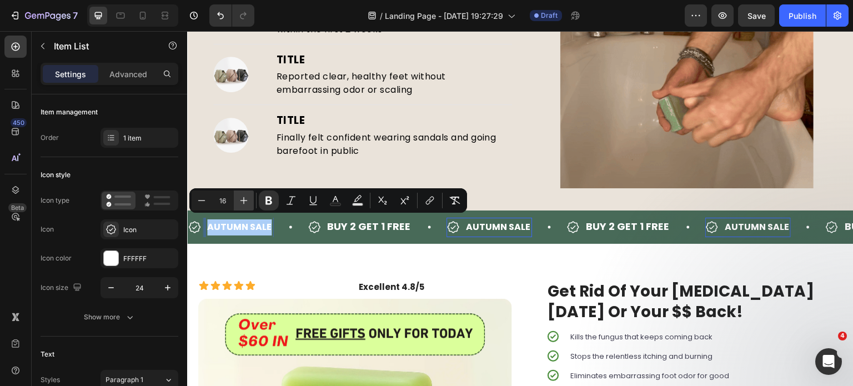
click at [240, 202] on icon "Editor contextual toolbar" at bounding box center [243, 200] width 11 height 11
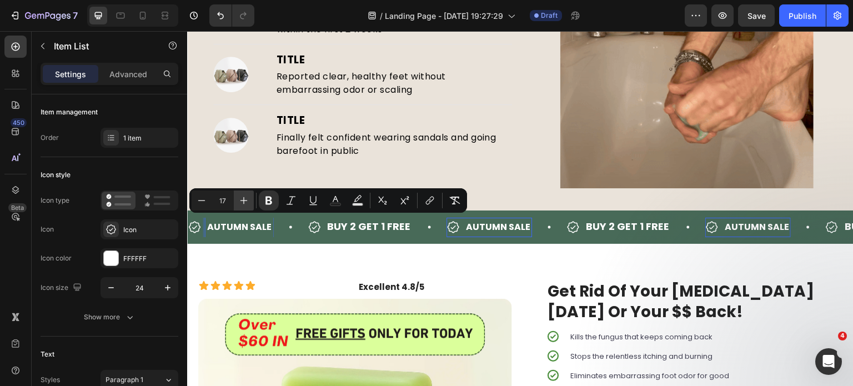
click at [240, 202] on icon "Editor contextual toolbar" at bounding box center [243, 200] width 11 height 11
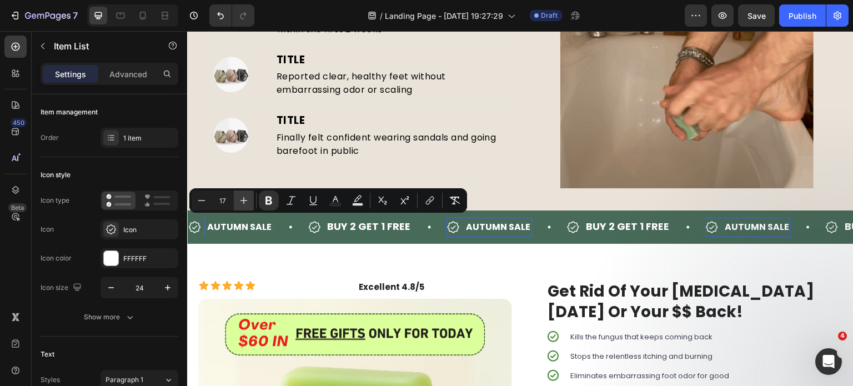
type input "18"
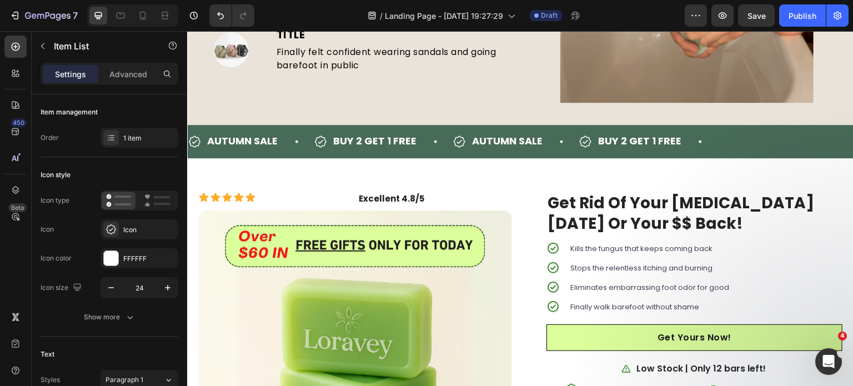
scroll to position [1621, 0]
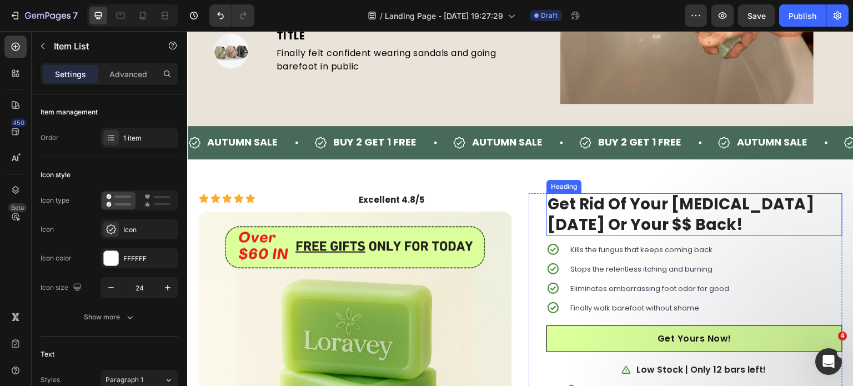
click at [584, 215] on strong "Get Rid Of Your [MEDICAL_DATA] [DATE] Or Your $$ Back!" at bounding box center [680, 214] width 267 height 42
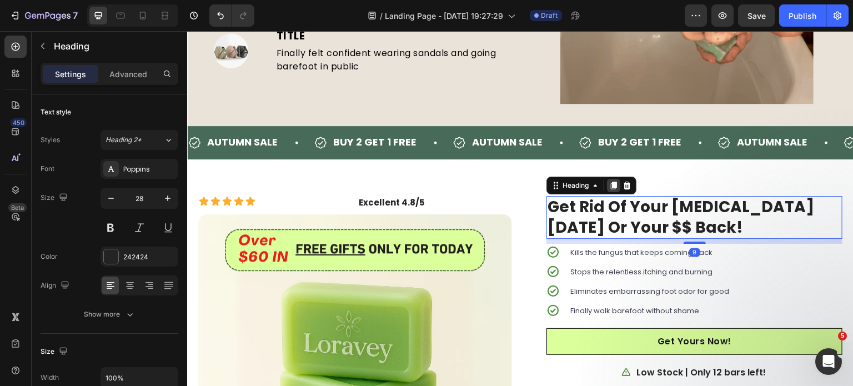
click at [609, 185] on icon at bounding box center [613, 185] width 9 height 9
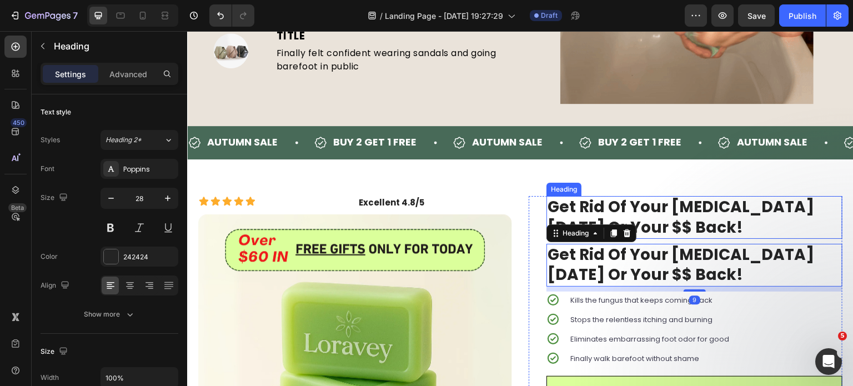
click at [642, 203] on strong "Get Rid Of Your [MEDICAL_DATA] [DATE] Or Your $$ Back!" at bounding box center [680, 217] width 267 height 42
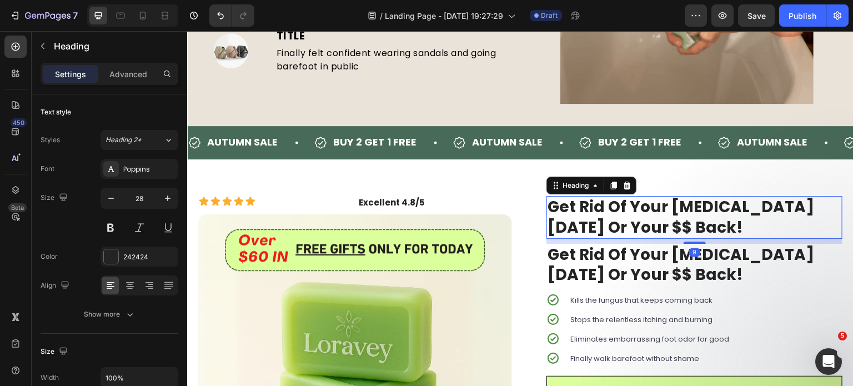
click at [642, 203] on strong "Get Rid Of Your [MEDICAL_DATA] [DATE] Or Your $$ Back!" at bounding box center [680, 217] width 267 height 42
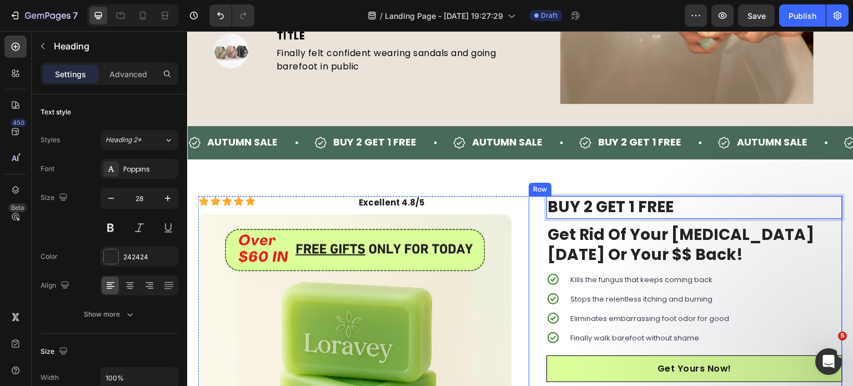
click at [655, 224] on strong "Get Rid Of Your [MEDICAL_DATA] [DATE] Or Your $$ Back!" at bounding box center [680, 245] width 267 height 42
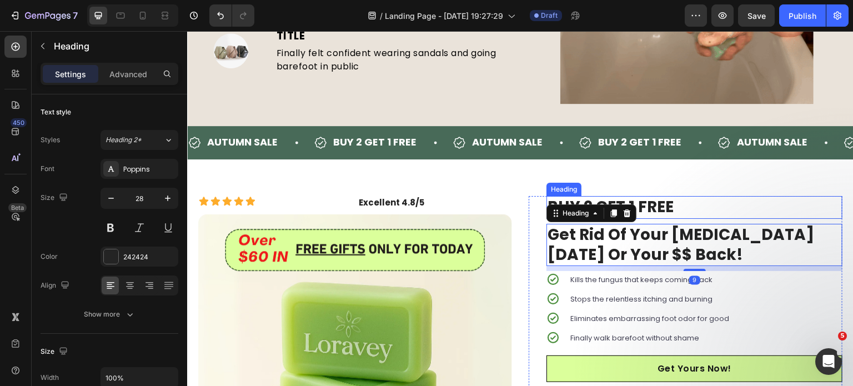
click at [701, 204] on p "⁠⁠⁠⁠⁠⁠⁠ BUY 2 GET 1 FREE" at bounding box center [694, 207] width 294 height 20
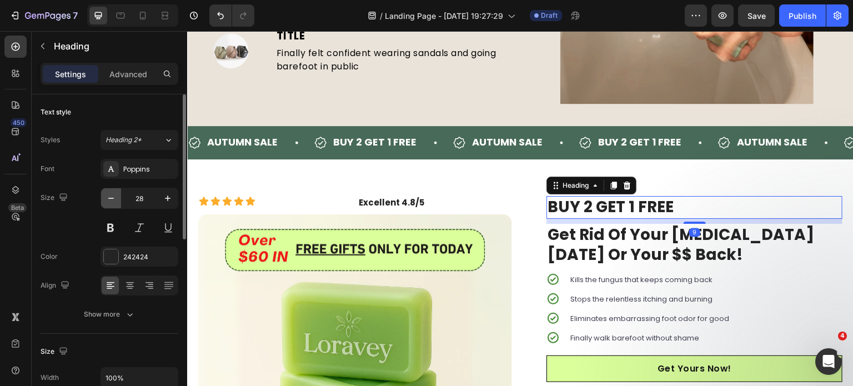
click at [115, 196] on icon "button" at bounding box center [110, 198] width 11 height 11
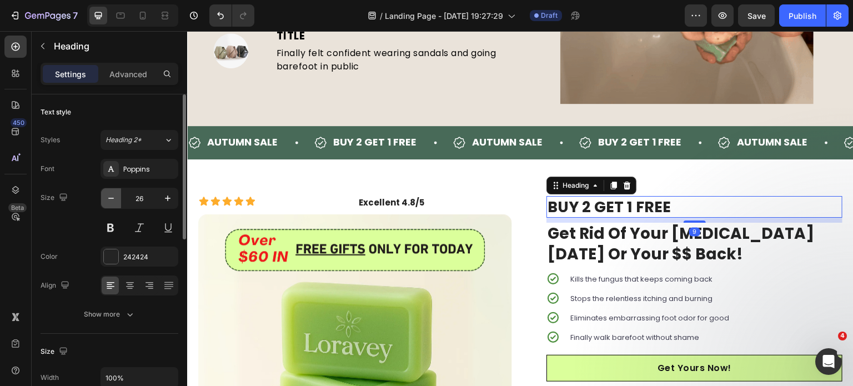
click at [115, 196] on icon "button" at bounding box center [110, 198] width 11 height 11
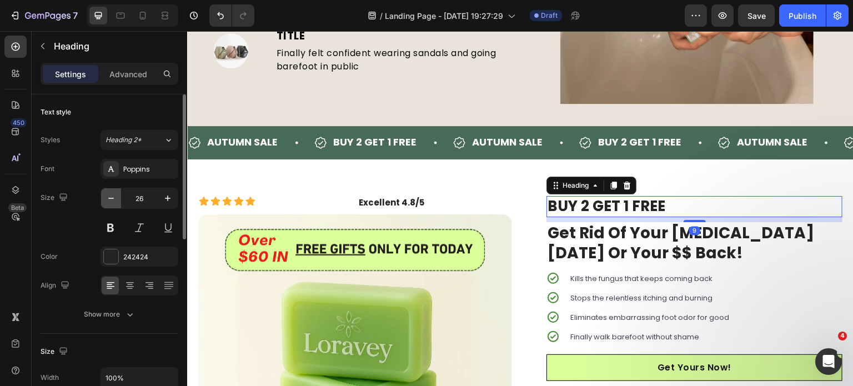
click at [115, 196] on icon "button" at bounding box center [110, 198] width 11 height 11
type input "24"
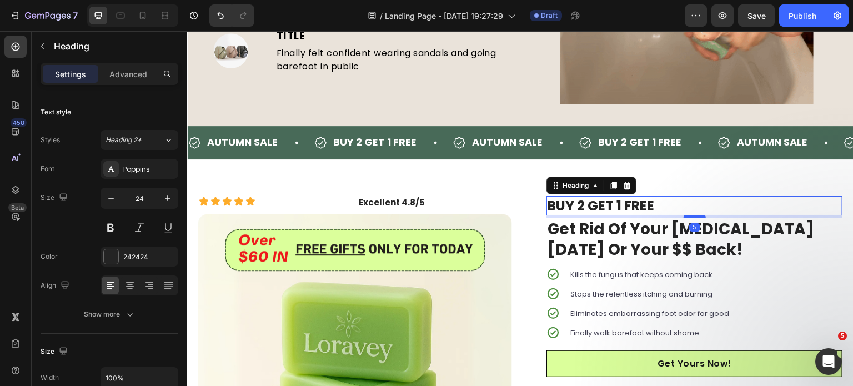
click at [690, 215] on div at bounding box center [695, 216] width 22 height 3
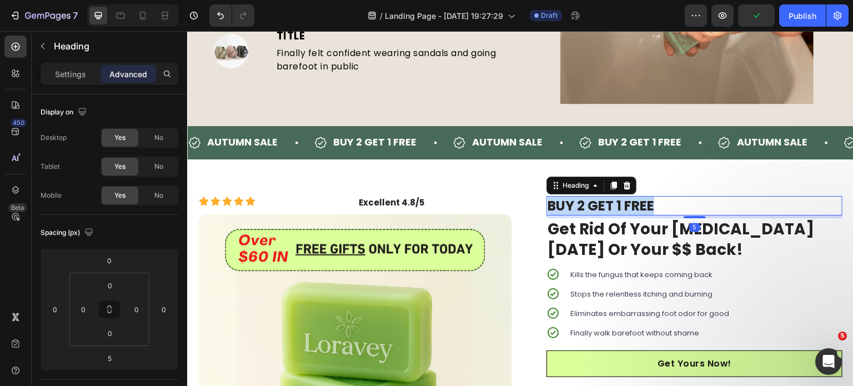
click at [611, 197] on strong "BUY 2 GET 1 FREE" at bounding box center [600, 206] width 107 height 18
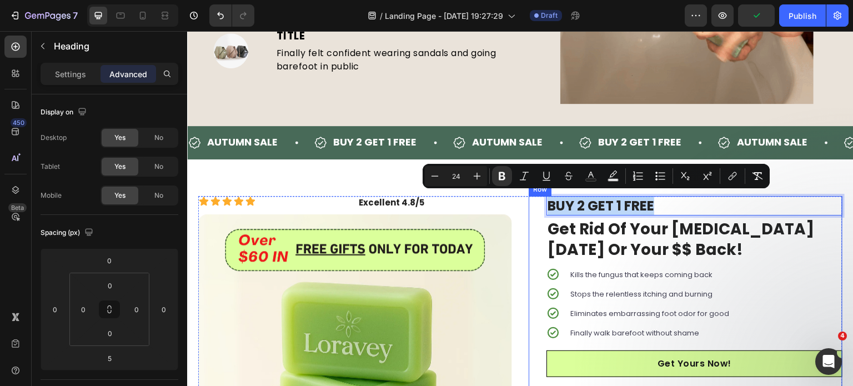
click at [665, 287] on p "Stops the relentless itching and burning" at bounding box center [649, 293] width 159 height 13
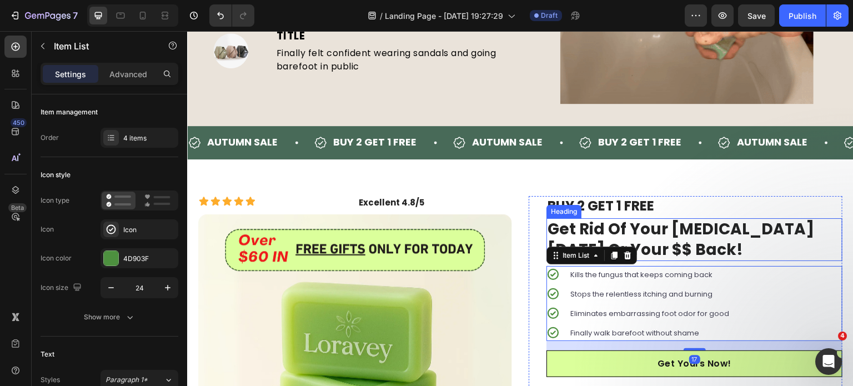
click at [728, 212] on h2 "⁠⁠⁠⁠⁠⁠⁠ BUY 2 GET 1 FREE" at bounding box center [694, 205] width 296 height 19
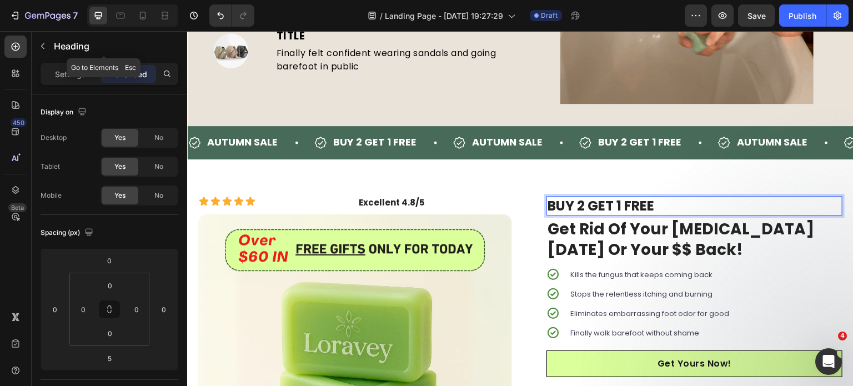
click at [94, 62] on div "Heading" at bounding box center [104, 47] width 144 height 32
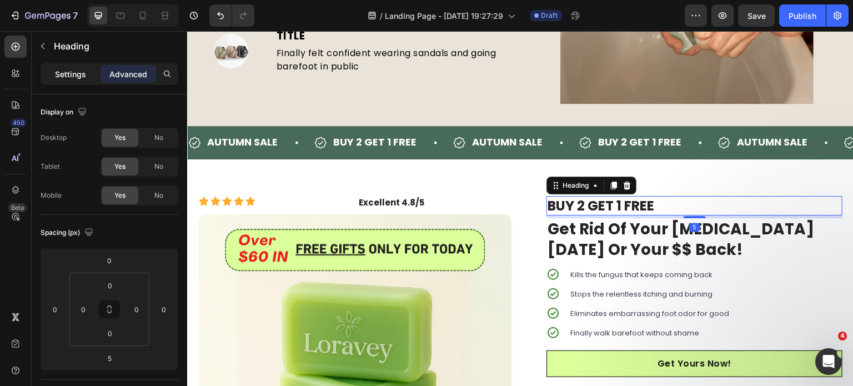
click at [69, 73] on p "Settings" at bounding box center [70, 74] width 31 height 12
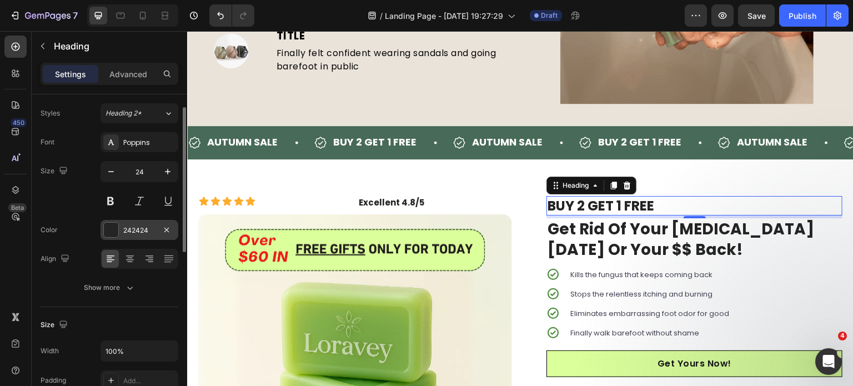
click at [124, 227] on div "242424" at bounding box center [139, 230] width 32 height 10
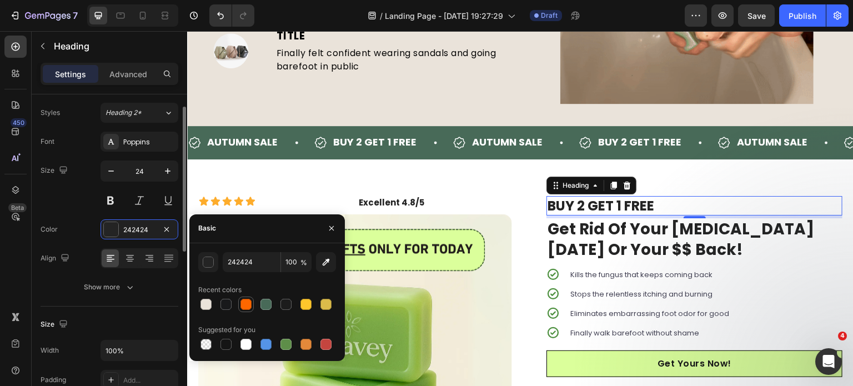
click at [247, 302] on div at bounding box center [245, 304] width 11 height 11
type input "FF6700"
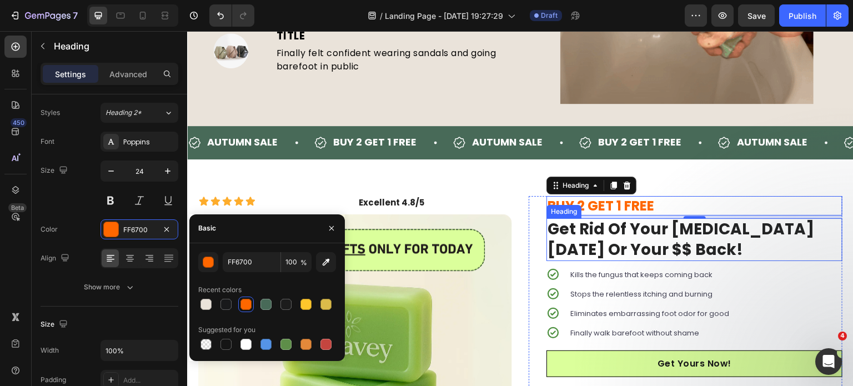
click at [695, 249] on strong "Get Rid Of Your [MEDICAL_DATA] [DATE] Or Your $$ Back!" at bounding box center [680, 239] width 267 height 42
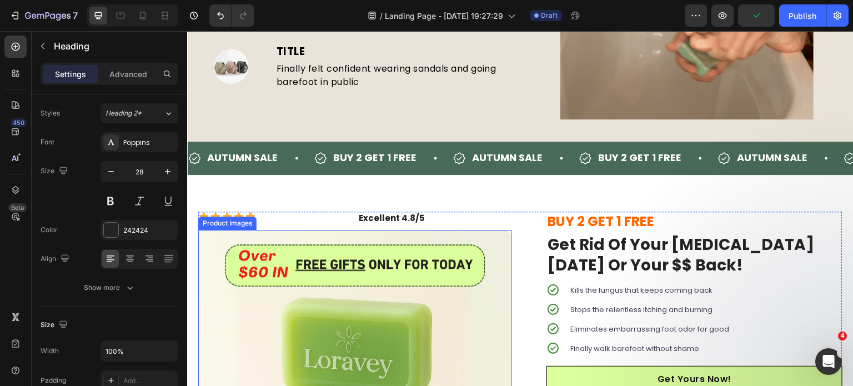
scroll to position [1645, 0]
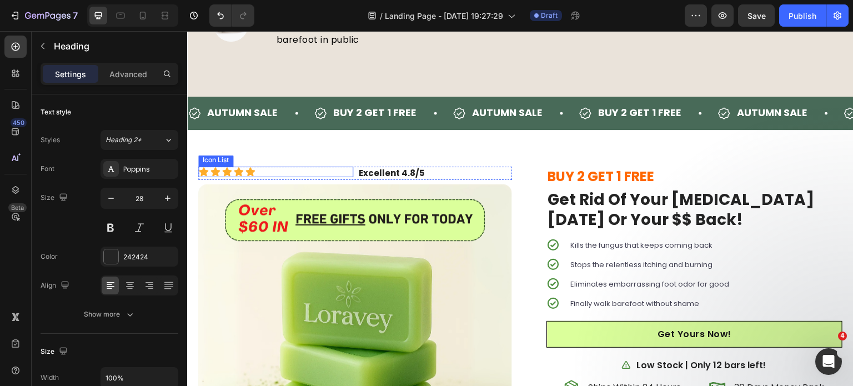
scroll to position [27, 0]
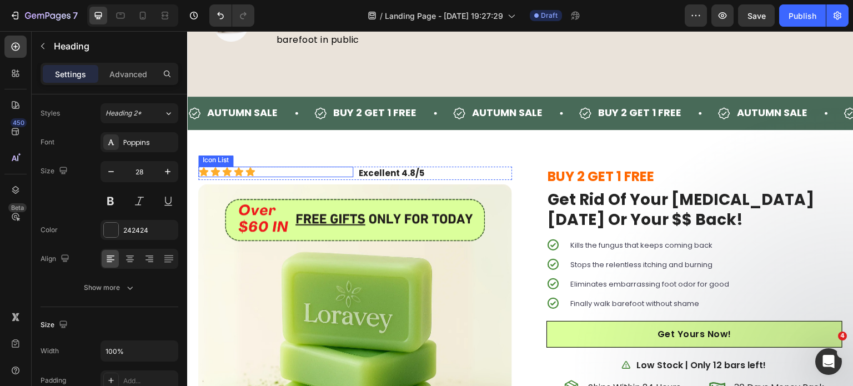
click at [273, 175] on div "Icon Icon Icon Icon Icon" at bounding box center [275, 172] width 155 height 11
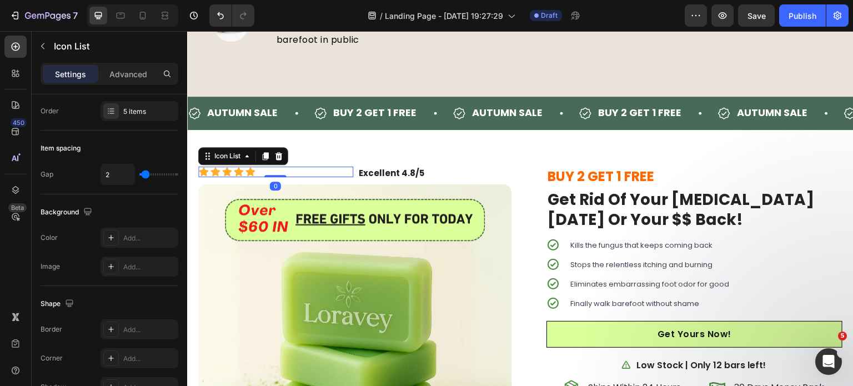
scroll to position [0, 0]
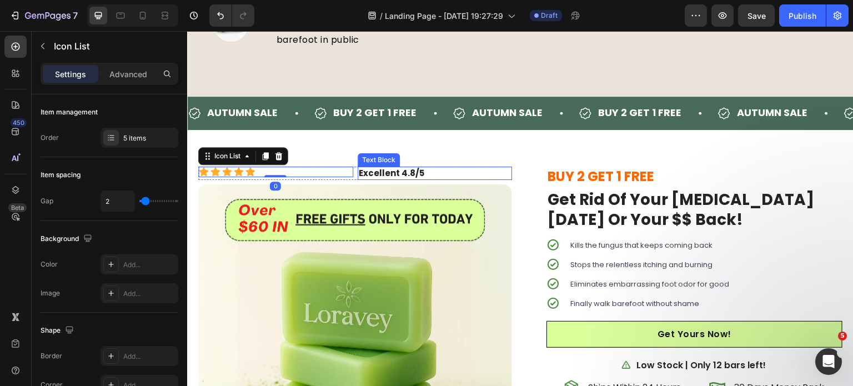
click at [377, 175] on strong "Excellent 4.8/5" at bounding box center [392, 173] width 66 height 12
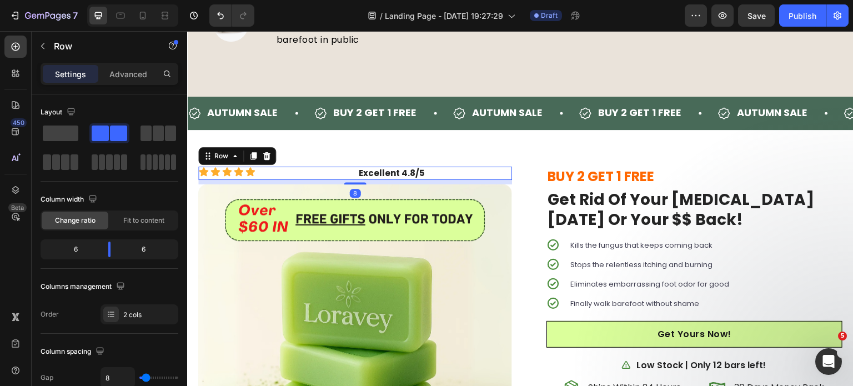
click at [353, 177] on div "Icon Icon Icon Icon Icon Icon List Excellent 4.8/5 Text Block Row 8" at bounding box center [355, 174] width 314 height 14
drag, startPoint x: 110, startPoint y: 254, endPoint x: 73, endPoint y: 255, distance: 36.7
click at [73, 208] on body "7 Version history / Landing Page - [DATE] 19:27:29 Draft Preview Save Publish 4…" at bounding box center [426, 104] width 853 height 208
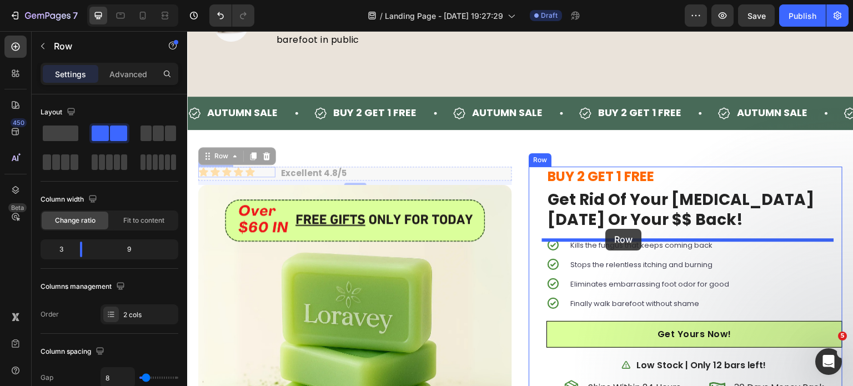
drag, startPoint x: 212, startPoint y: 158, endPoint x: 606, endPoint y: 229, distance: 400.5
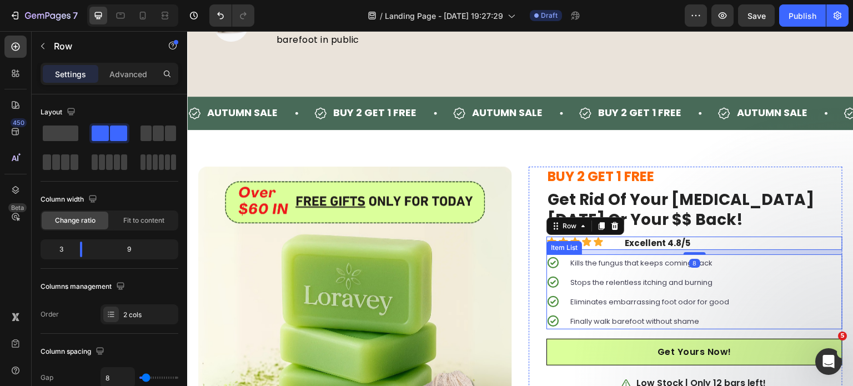
click at [768, 261] on div "Kills the fungus that keeps coming back Stops the relentless itching and burnin…" at bounding box center [694, 291] width 296 height 75
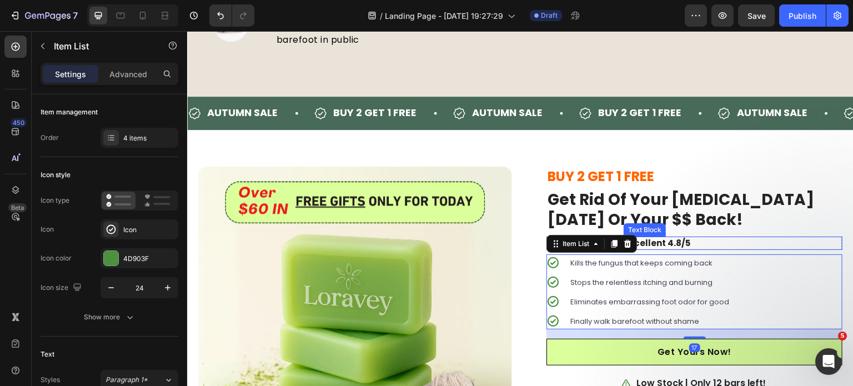
click at [719, 244] on p "Excellent 4.8/5" at bounding box center [733, 244] width 217 height 12
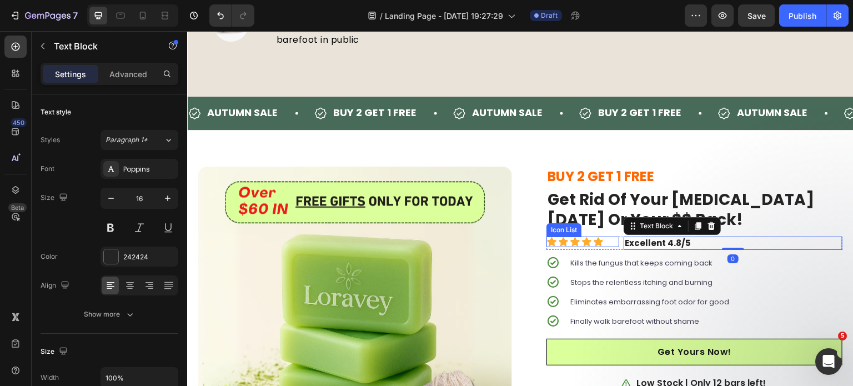
click at [612, 247] on div "Icon Icon Icon Icon Icon" at bounding box center [582, 242] width 73 height 11
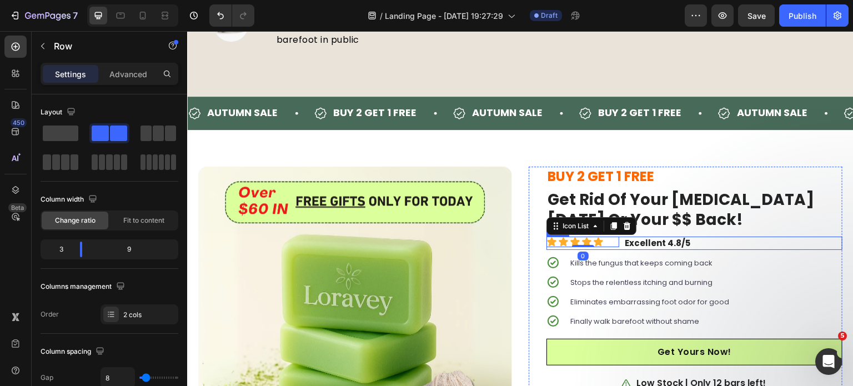
click at [617, 249] on div "Icon Icon Icon Icon Icon Icon List 0 Excellent 4.8/5 Text Block Row" at bounding box center [694, 244] width 296 height 14
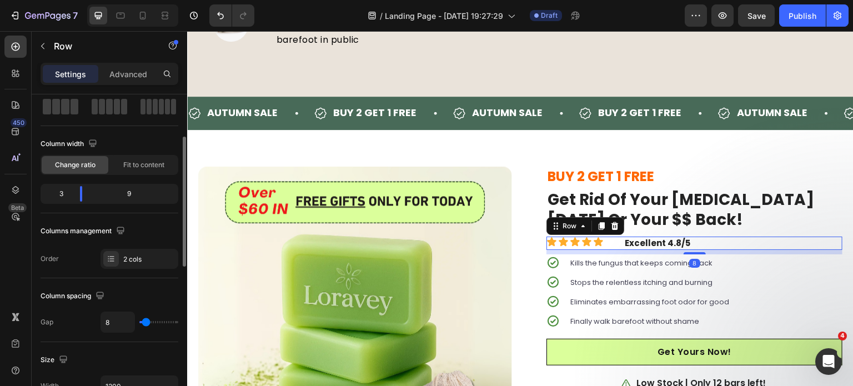
scroll to position [76, 0]
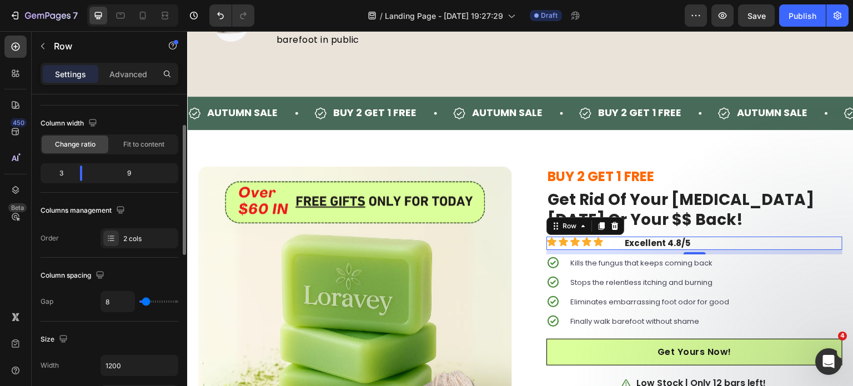
type input "16"
type input "13"
type input "8"
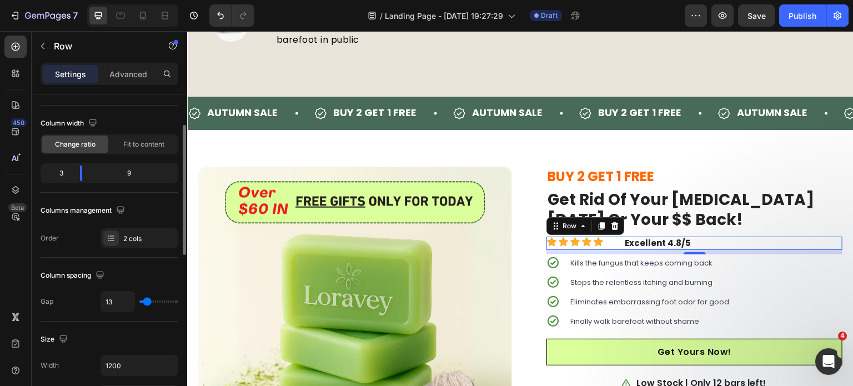
type input "8"
type input "0"
drag, startPoint x: 148, startPoint y: 302, endPoint x: 134, endPoint y: 302, distance: 13.9
type input "0"
click at [139, 302] on input "range" at bounding box center [158, 301] width 39 height 2
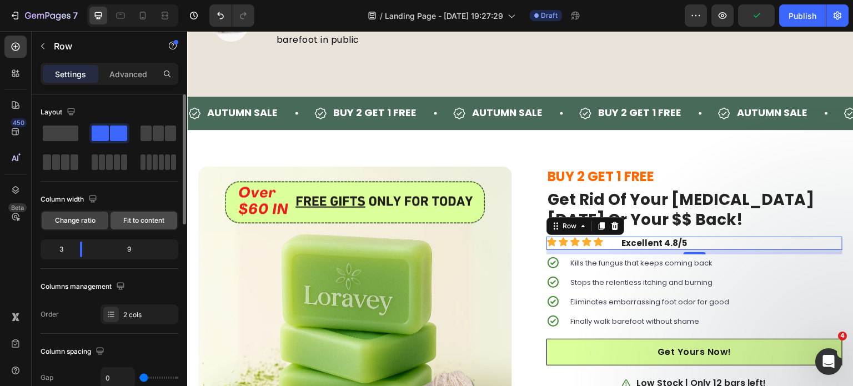
scroll to position [0, 0]
click at [131, 225] on div "Fit to content" at bounding box center [143, 221] width 67 height 18
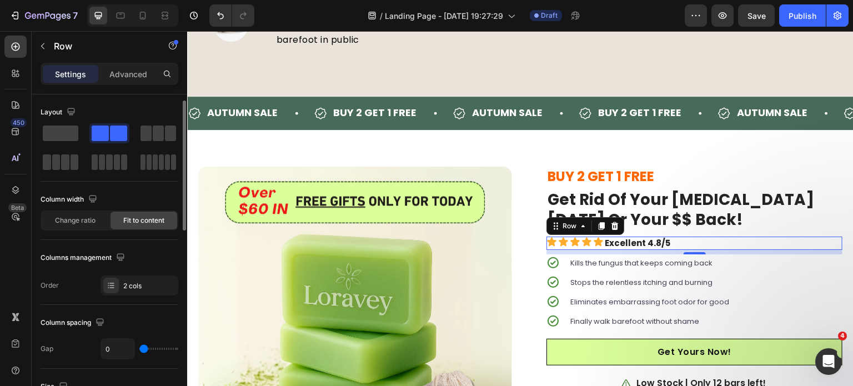
scroll to position [9, 0]
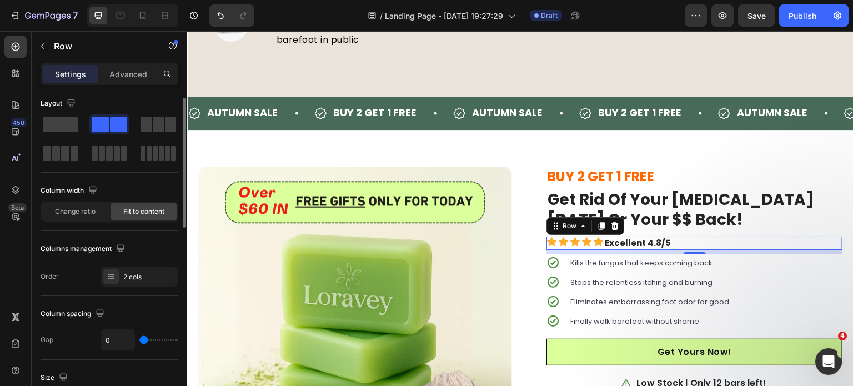
type input "4"
type input "6"
type input "8"
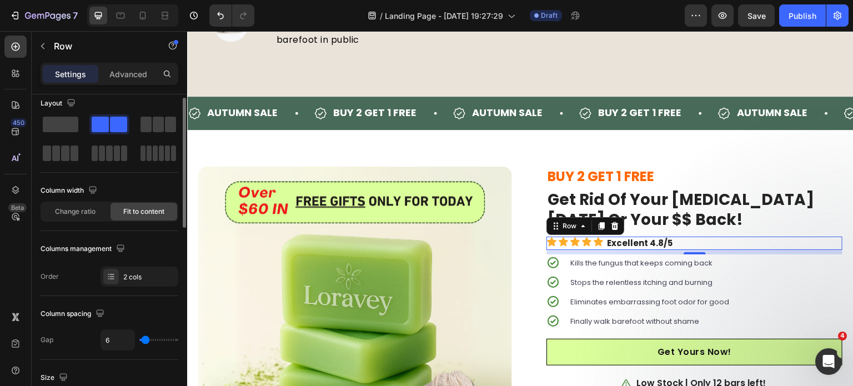
type input "8"
type input "9"
type input "11"
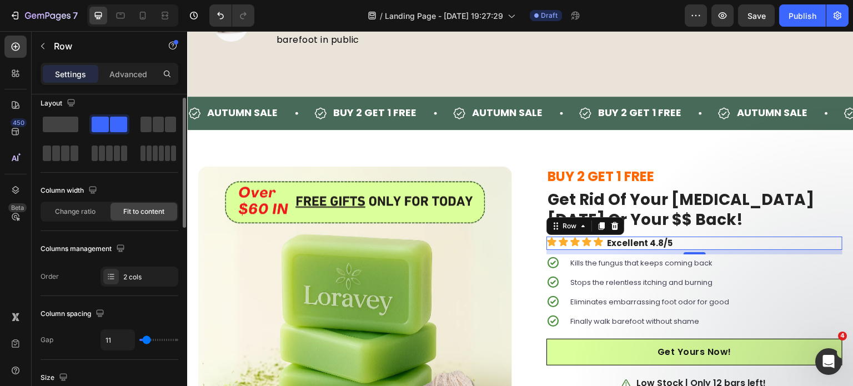
type input "15"
type input "18"
type input "20"
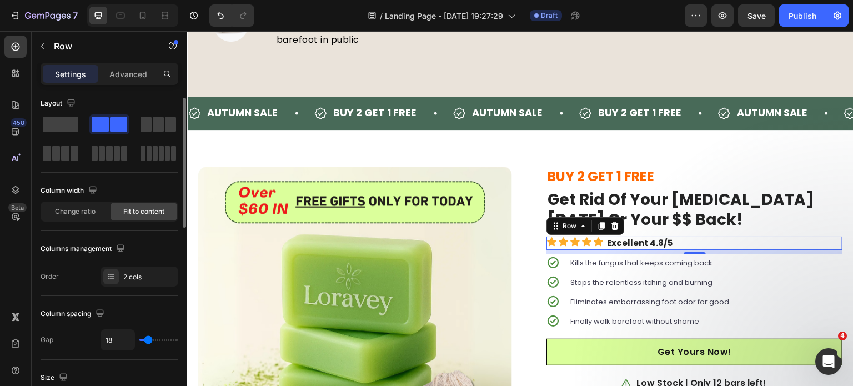
type input "20"
type input "18"
type input "16"
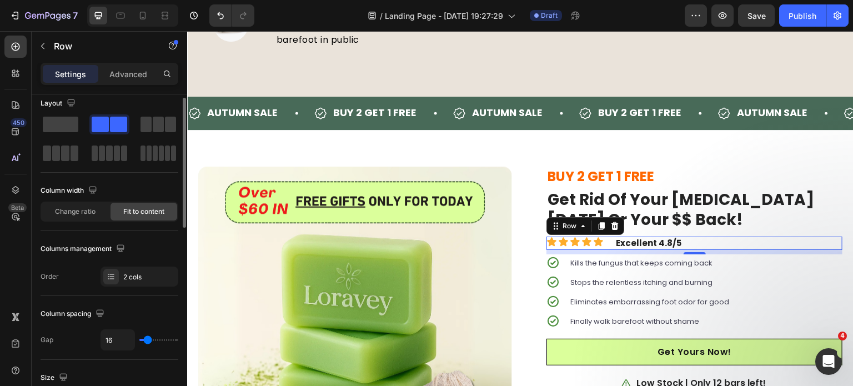
type input "15"
type input "11"
type input "8"
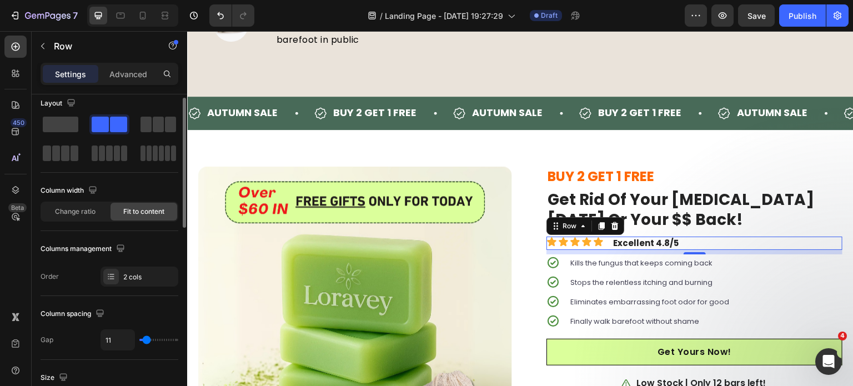
type input "8"
type input "6"
type input "4"
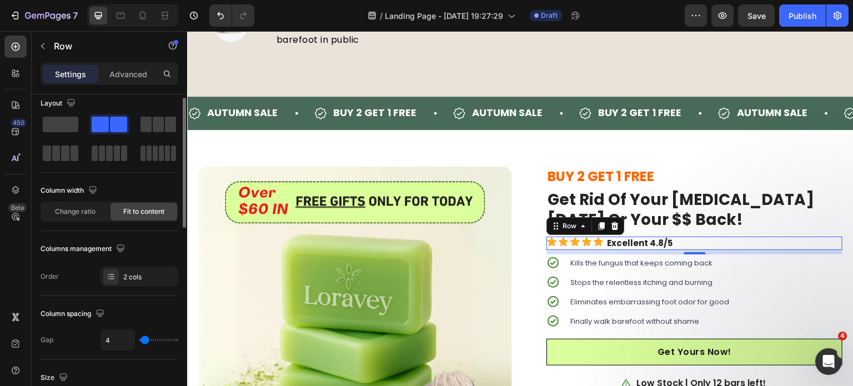
click at [144, 339] on input "range" at bounding box center [158, 340] width 39 height 2
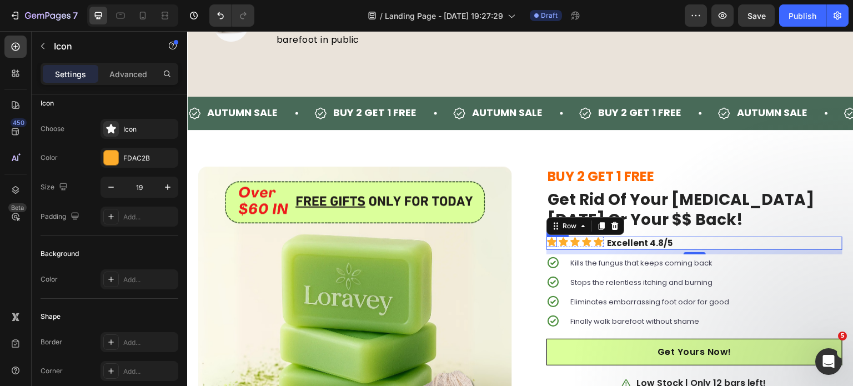
click at [547, 245] on icon at bounding box center [551, 241] width 9 height 9
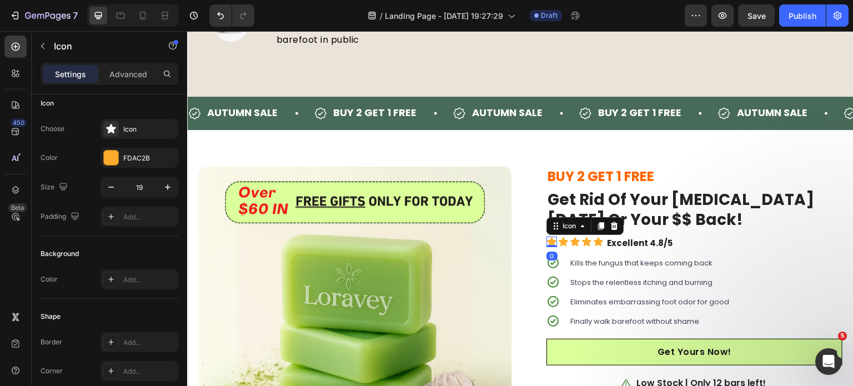
scroll to position [0, 0]
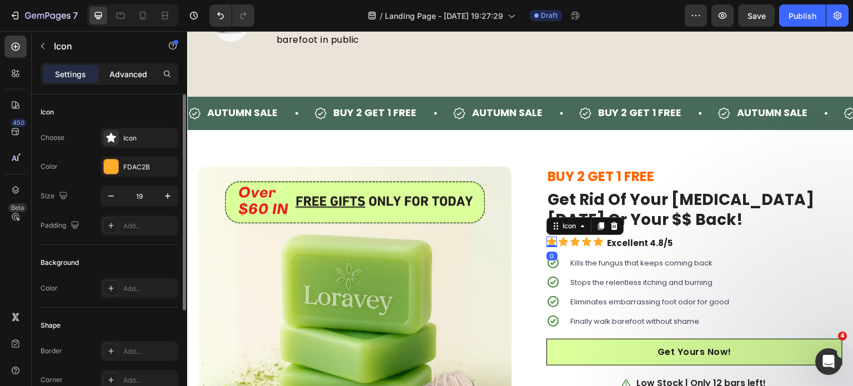
click at [124, 78] on p "Advanced" at bounding box center [128, 74] width 38 height 12
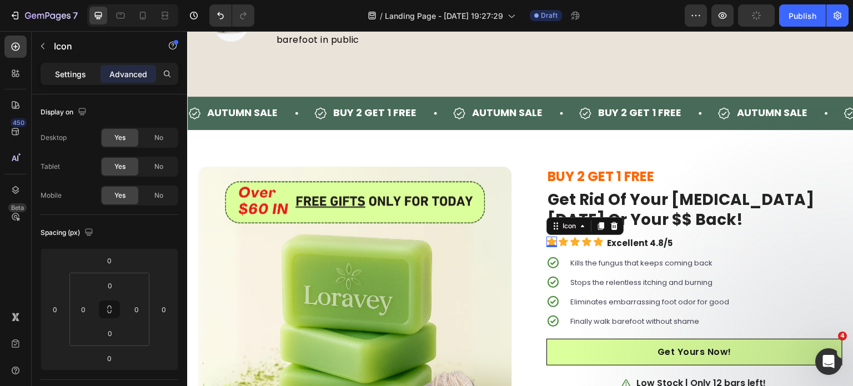
click at [65, 74] on p "Settings" at bounding box center [70, 74] width 31 height 12
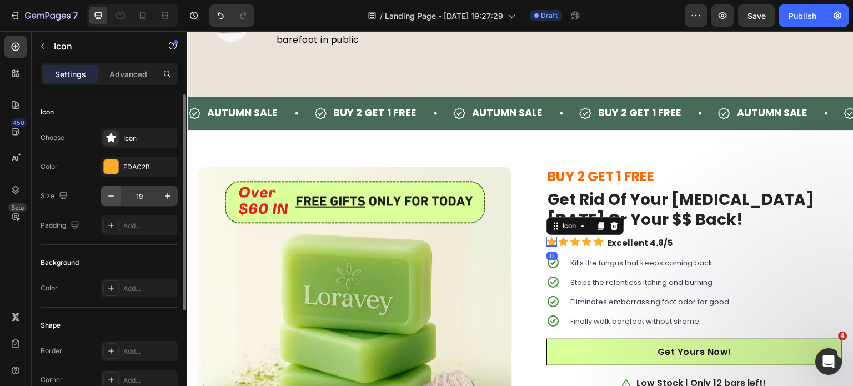
click at [116, 199] on icon "button" at bounding box center [110, 195] width 11 height 11
click at [115, 193] on icon "button" at bounding box center [110, 195] width 11 height 11
type input "16"
click at [561, 242] on icon at bounding box center [561, 242] width 11 height 11
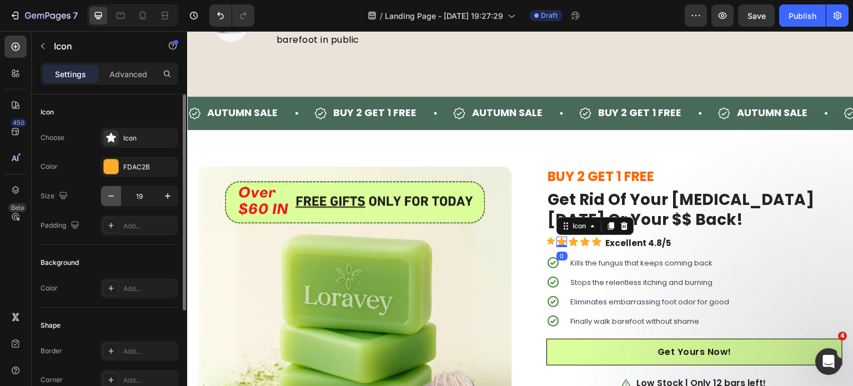
click at [115, 193] on icon "button" at bounding box center [110, 195] width 11 height 11
type input "16"
click at [566, 243] on icon at bounding box center [571, 242] width 11 height 11
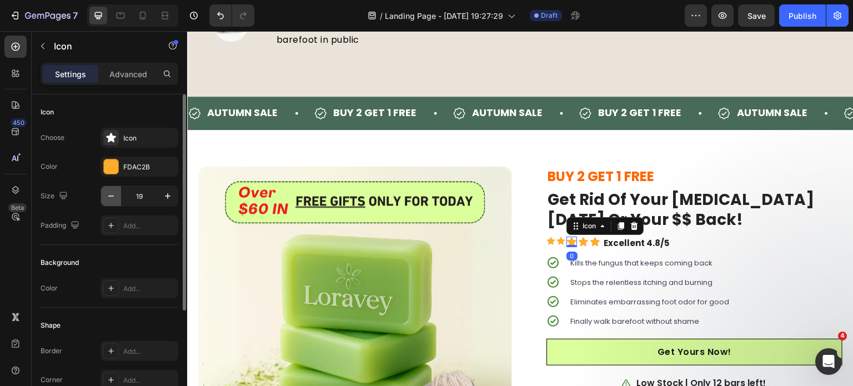
click at [117, 192] on button "button" at bounding box center [111, 196] width 20 height 20
type input "16"
click at [576, 246] on icon at bounding box center [581, 242] width 11 height 11
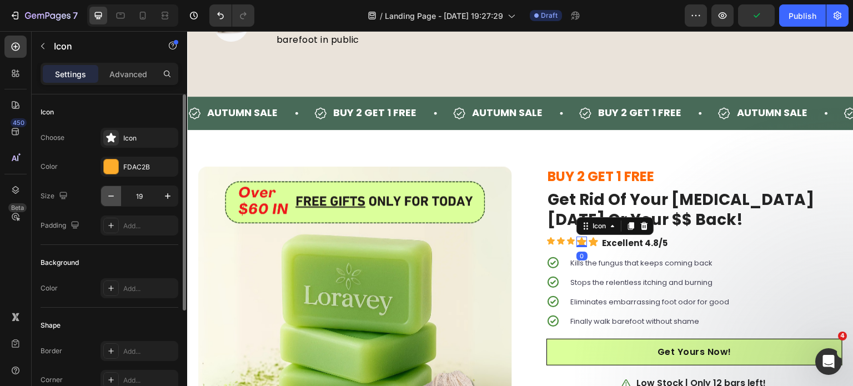
click at [106, 200] on icon "button" at bounding box center [110, 195] width 11 height 11
type input "16"
click at [588, 243] on icon at bounding box center [591, 241] width 9 height 9
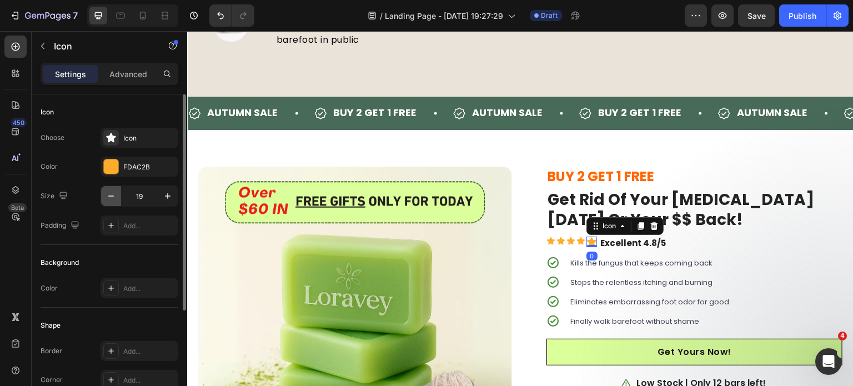
click at [113, 197] on icon "button" at bounding box center [110, 195] width 11 height 11
type input "16"
click at [632, 248] on strong "Excellent 4.8/5" at bounding box center [632, 243] width 66 height 12
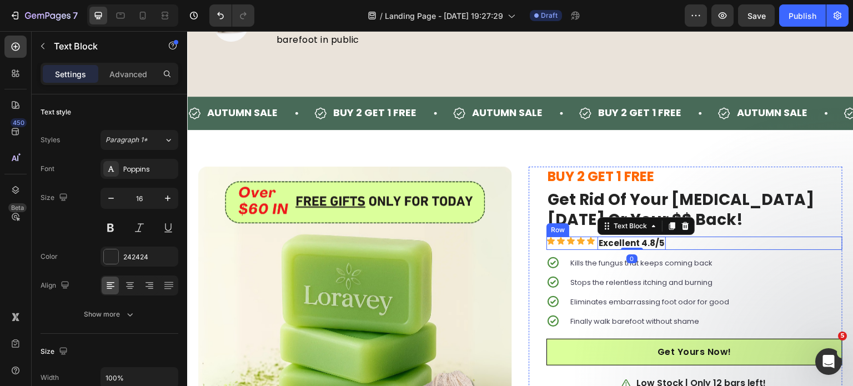
click at [730, 247] on div "Icon Icon Icon Icon Icon Icon List Excellent 4.8/5 Text Block 0 Row" at bounding box center [694, 244] width 296 height 14
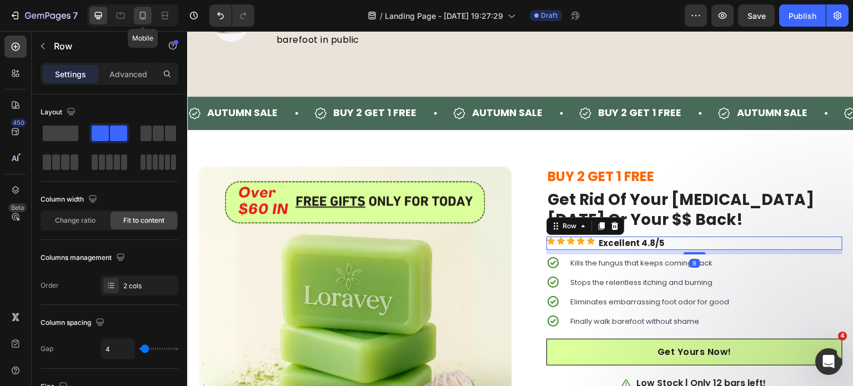
click at [144, 24] on div at bounding box center [143, 16] width 18 height 18
type input "100%"
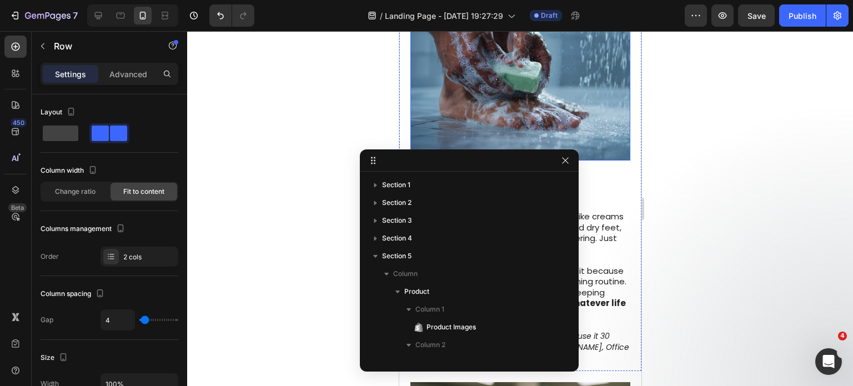
scroll to position [174, 0]
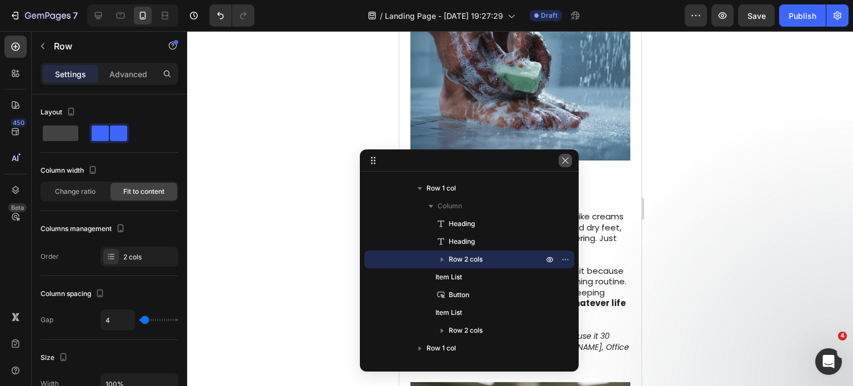
click at [567, 162] on icon "button" at bounding box center [565, 160] width 9 height 9
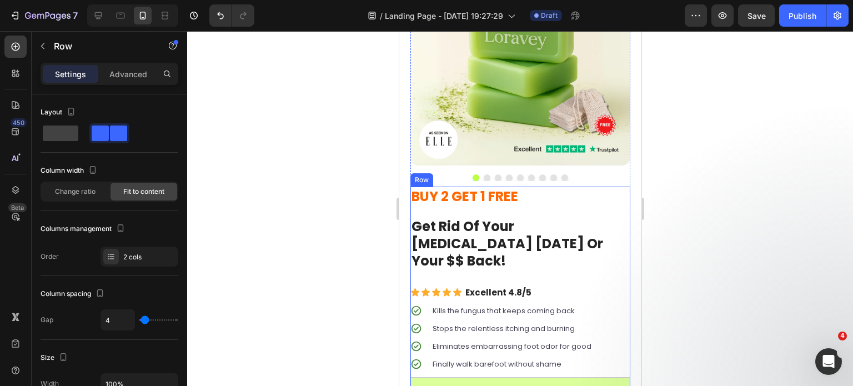
scroll to position [2796, 0]
click at [545, 188] on h2 "BUY 2 GET 1 FREE" at bounding box center [520, 195] width 220 height 19
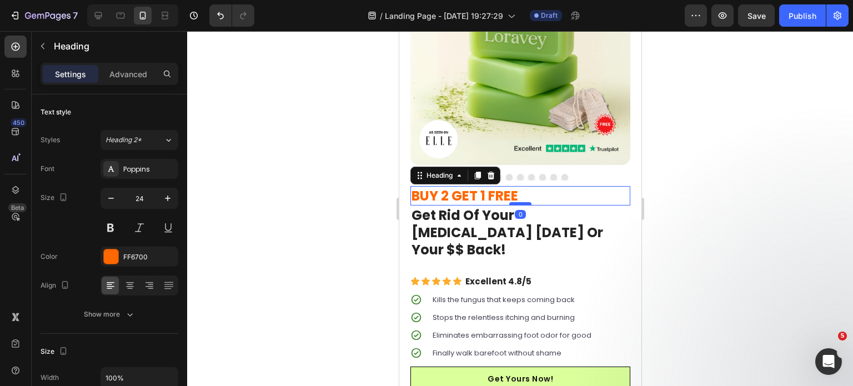
drag, startPoint x: 516, startPoint y: 206, endPoint x: 1049, endPoint y: 229, distance: 534.1
click at [522, 202] on div at bounding box center [520, 203] width 22 height 3
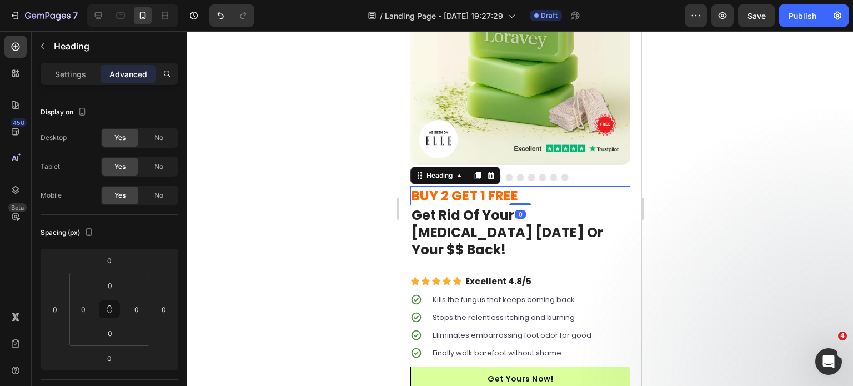
click at [687, 193] on div at bounding box center [520, 208] width 666 height 355
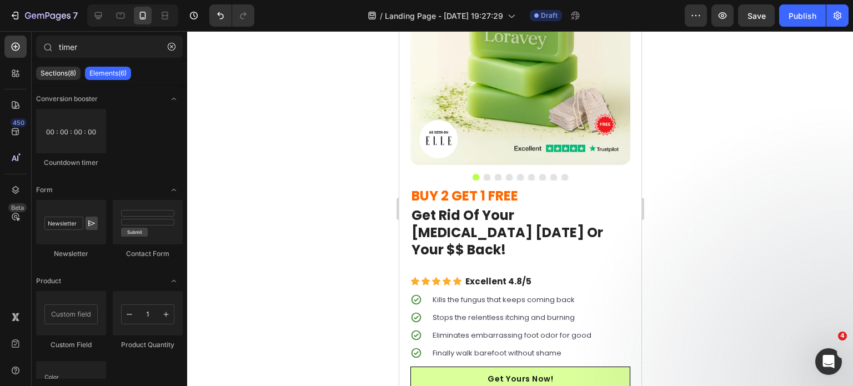
click at [535, 135] on img at bounding box center [520, 55] width 220 height 220
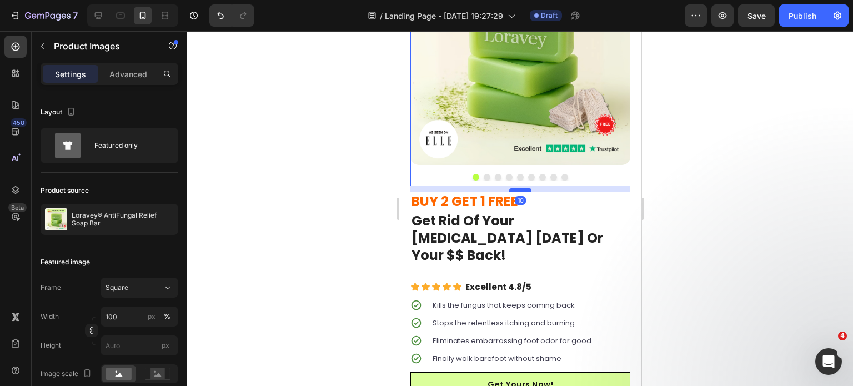
drag, startPoint x: 513, startPoint y: 175, endPoint x: 1085, endPoint y: 269, distance: 579.6
click at [513, 188] on div at bounding box center [520, 189] width 22 height 3
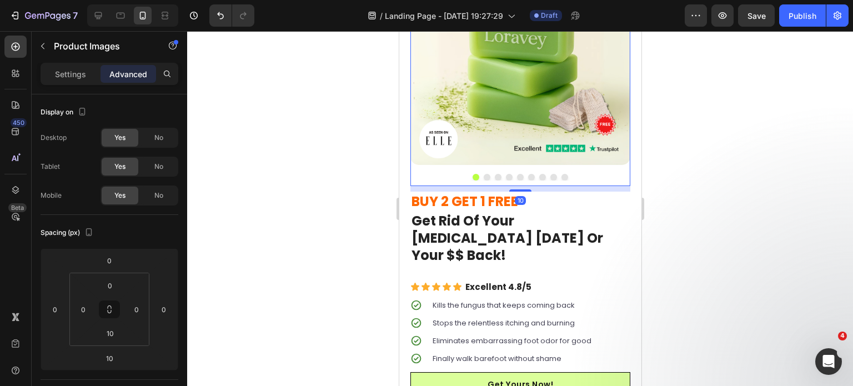
click at [695, 239] on div at bounding box center [520, 208] width 666 height 355
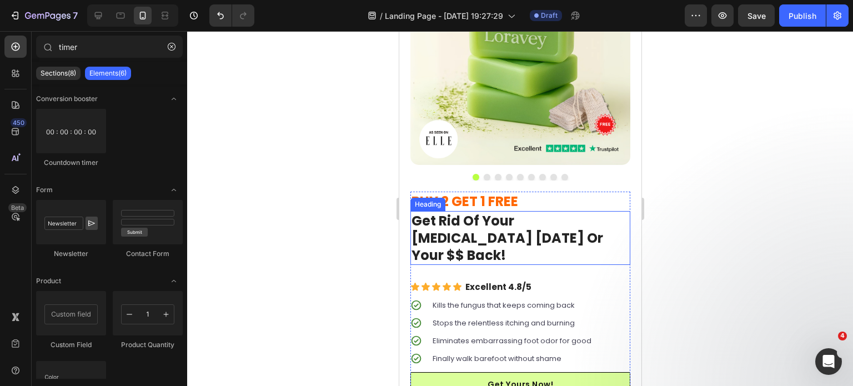
click at [590, 233] on strong "Get Rid Of Your [MEDICAL_DATA] [DATE] Or Your $$ Back!" at bounding box center [507, 238] width 192 height 53
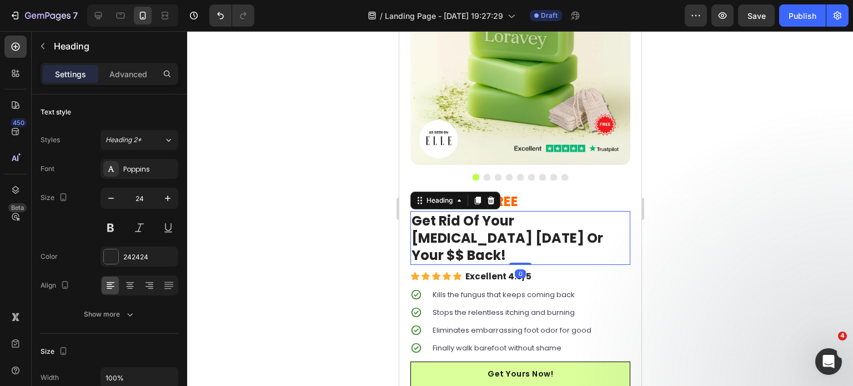
drag, startPoint x: 519, startPoint y: 247, endPoint x: 505, endPoint y: 243, distance: 14.3
click at [524, 230] on div "Get Rid Of Your [MEDICAL_DATA] [DATE] Or Your $$ Back! Heading 0" at bounding box center [520, 238] width 220 height 54
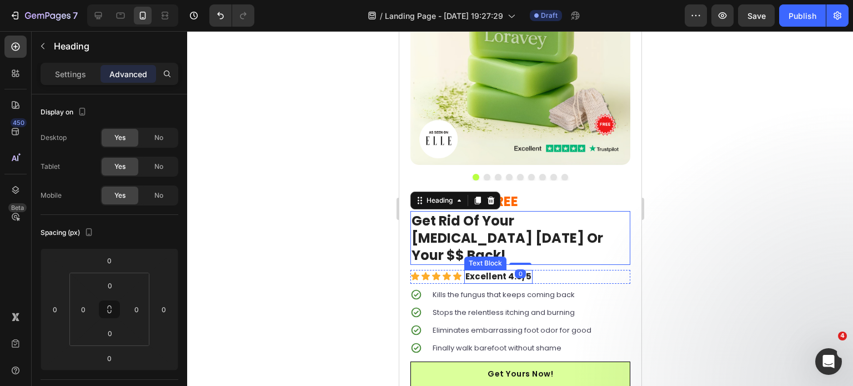
click at [489, 270] on strong "Excellent 4.8/5" at bounding box center [498, 276] width 66 height 12
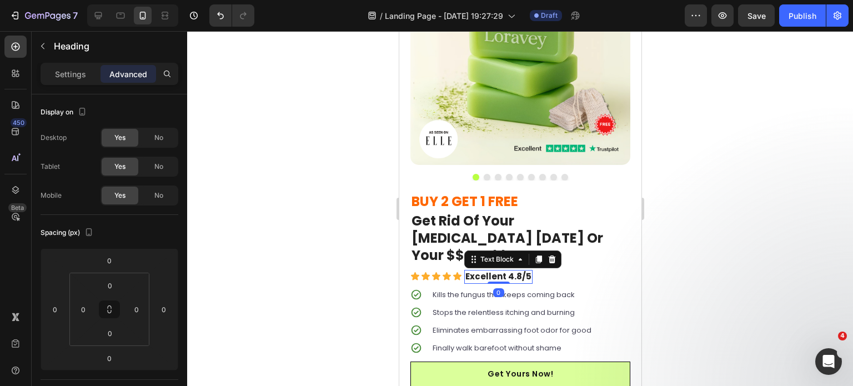
click at [489, 270] on strong "Excellent 4.8/5" at bounding box center [498, 276] width 66 height 12
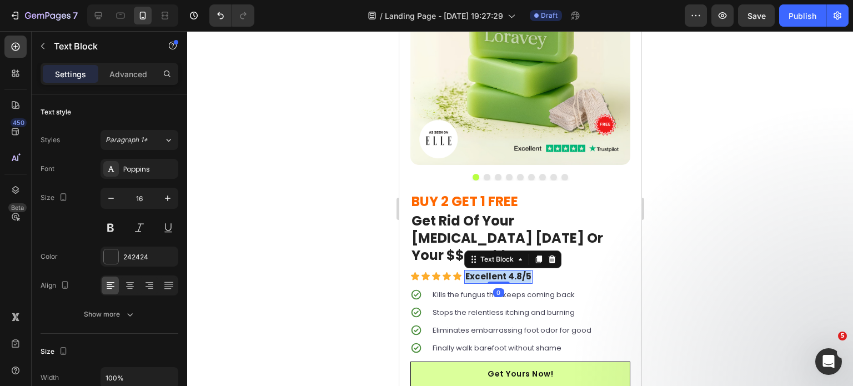
click at [489, 270] on strong "Excellent 4.8/5" at bounding box center [498, 276] width 66 height 12
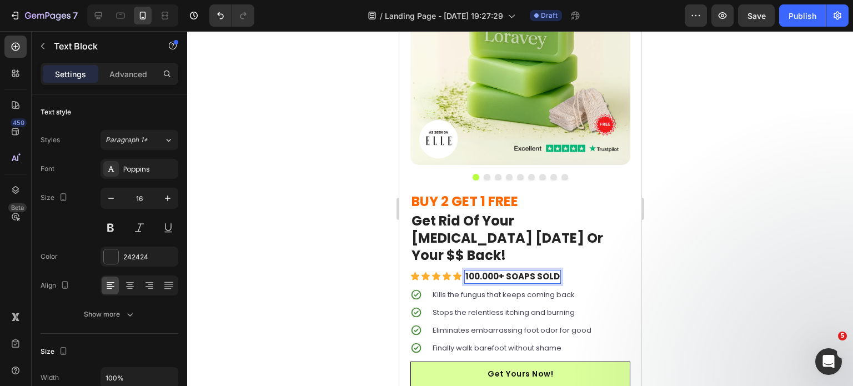
click at [794, 258] on div at bounding box center [520, 208] width 666 height 355
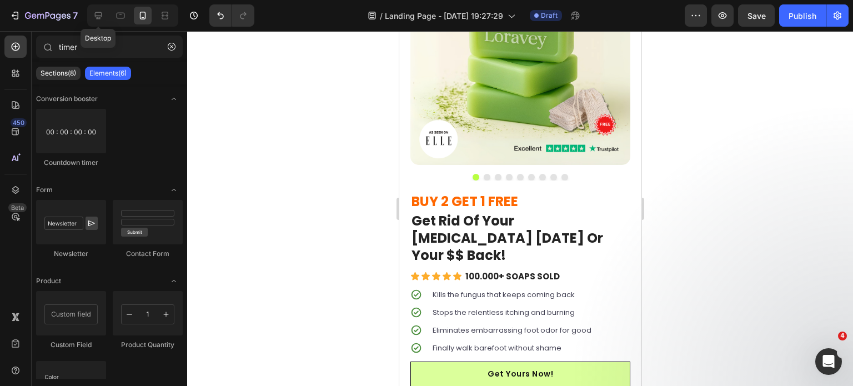
drag, startPoint x: 97, startPoint y: 22, endPoint x: 115, endPoint y: 29, distance: 20.2
click at [97, 22] on div at bounding box center [98, 16] width 18 height 18
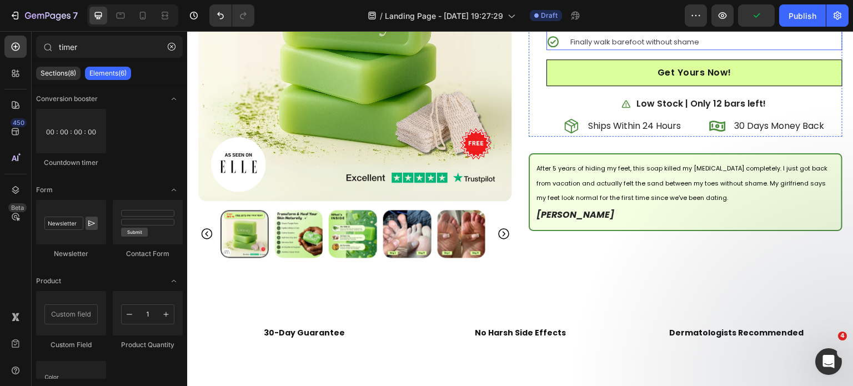
scroll to position [2860, 0]
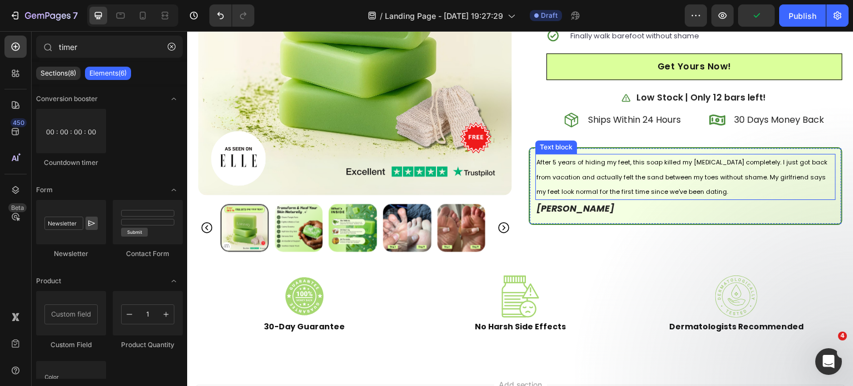
click at [615, 183] on p "After 5 years of hiding my feet, this soap killed my [MEDICAL_DATA] completely.…" at bounding box center [685, 177] width 298 height 44
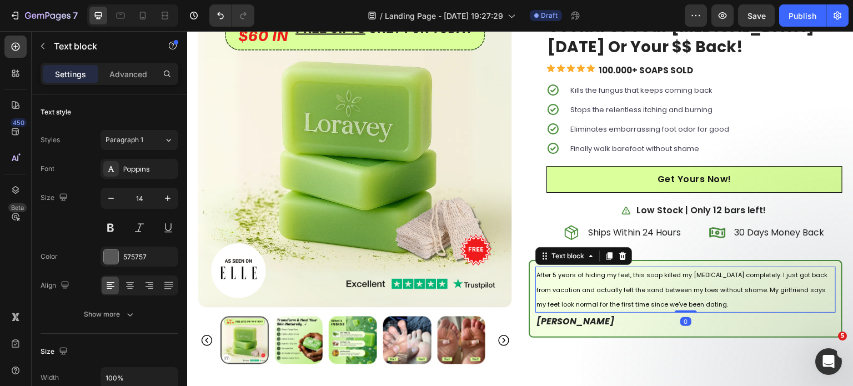
scroll to position [2615, 0]
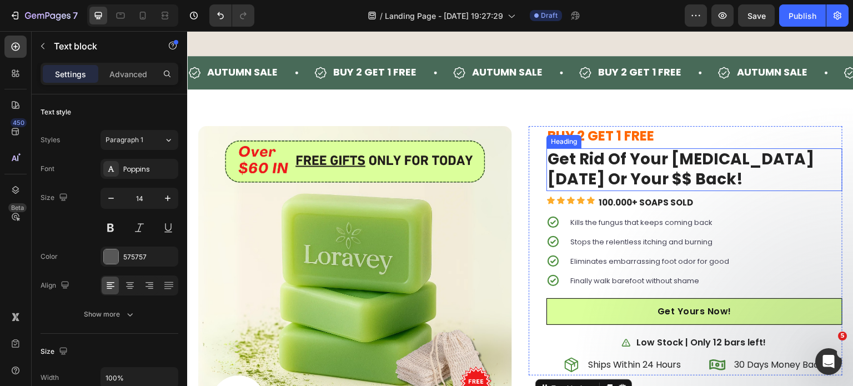
click at [657, 182] on strong "Get Rid Of Your [MEDICAL_DATA] [DATE] Or Your $$ Back!" at bounding box center [680, 169] width 267 height 42
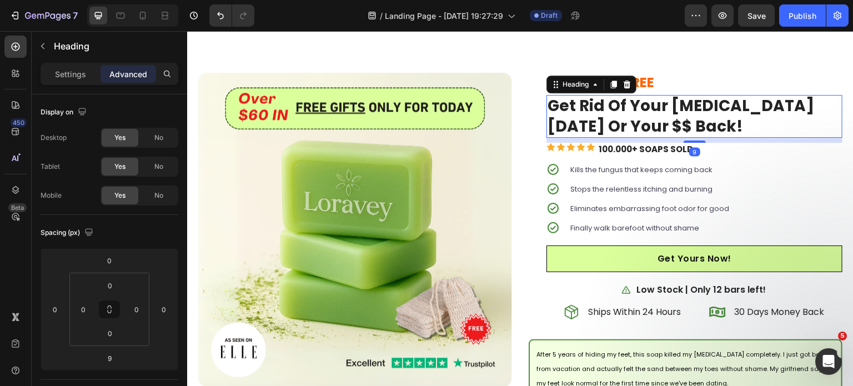
scroll to position [1741, 0]
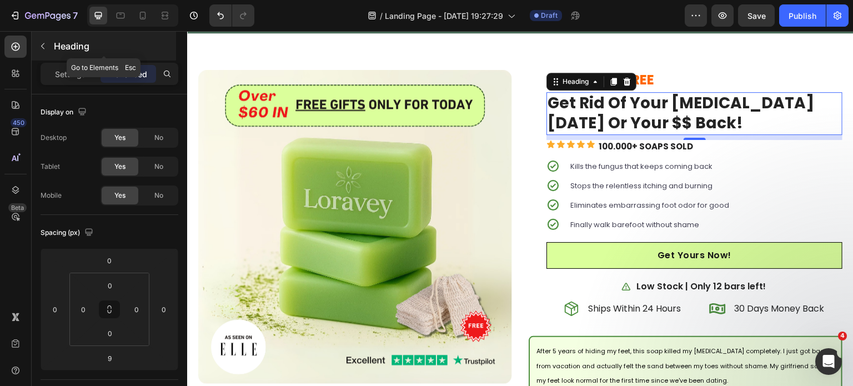
click at [51, 51] on button "button" at bounding box center [43, 46] width 18 height 18
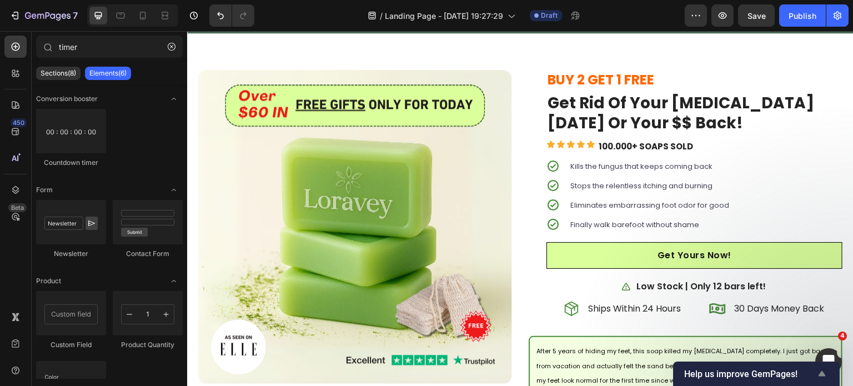
click at [824, 375] on icon "Show survey - Help us improve GemPages!" at bounding box center [821, 373] width 7 height 5
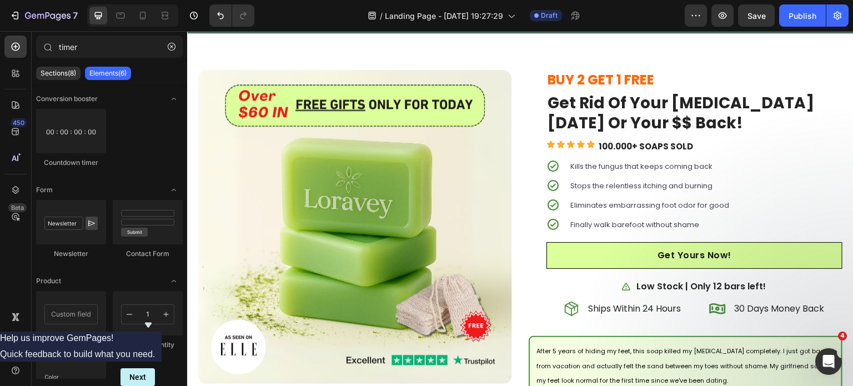
click at [155, 318] on icon "Hide survey" at bounding box center [148, 324] width 13 height 13
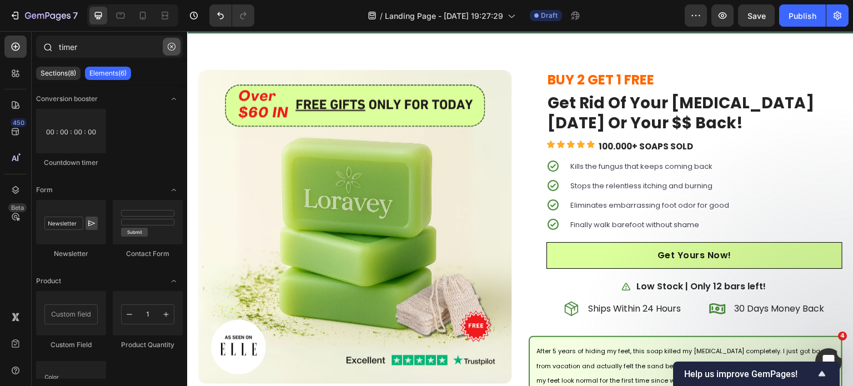
click at [175, 46] on icon "button" at bounding box center [172, 47] width 8 height 8
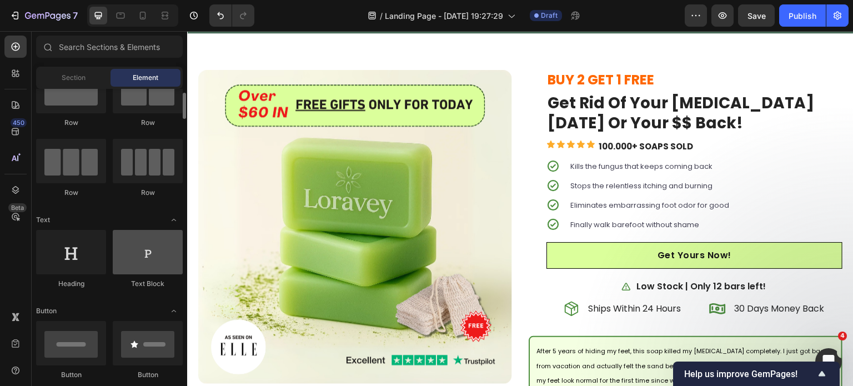
scroll to position [44, 0]
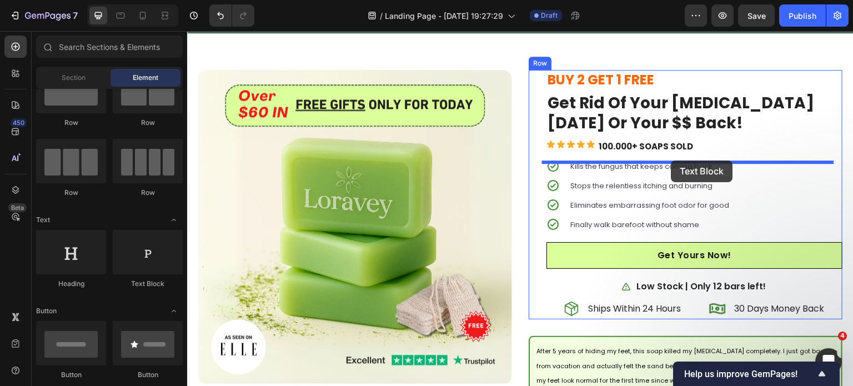
drag, startPoint x: 312, startPoint y: 295, endPoint x: 671, endPoint y: 160, distance: 383.8
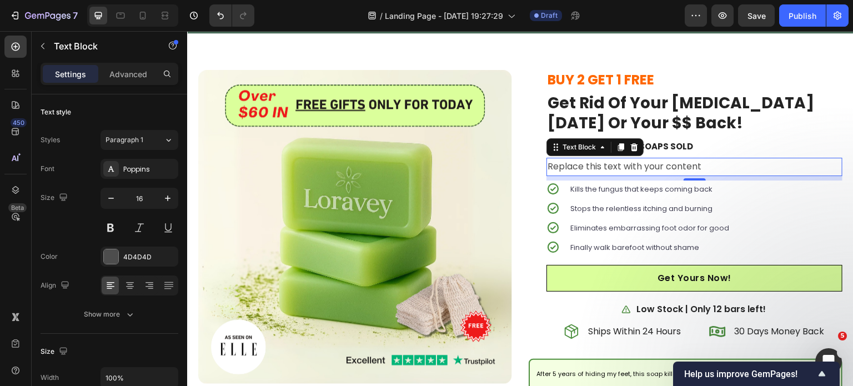
click at [625, 169] on div "Replace this text with your content" at bounding box center [694, 167] width 296 height 18
click at [625, 169] on p "Replace this text with your content" at bounding box center [694, 167] width 294 height 16
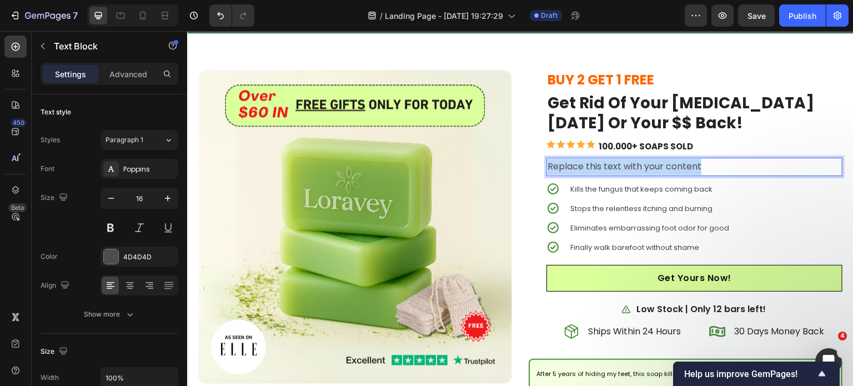
click at [625, 169] on p "Replace this text with your content" at bounding box center [694, 167] width 294 height 16
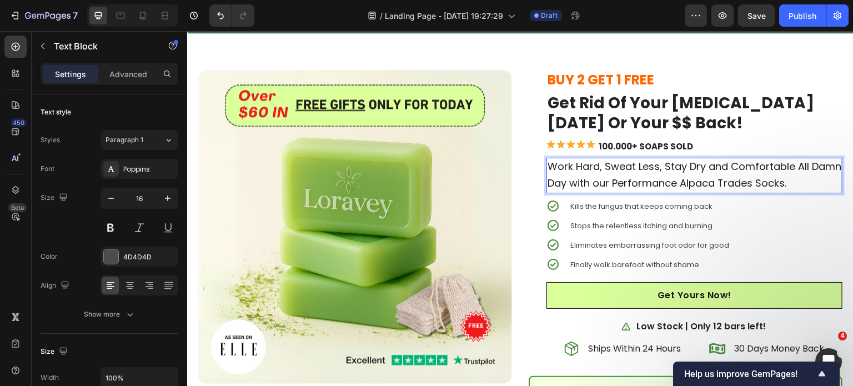
click at [744, 209] on div "Kills the fungus that keeps coming back Stops the relentless itching and burnin…" at bounding box center [694, 235] width 296 height 75
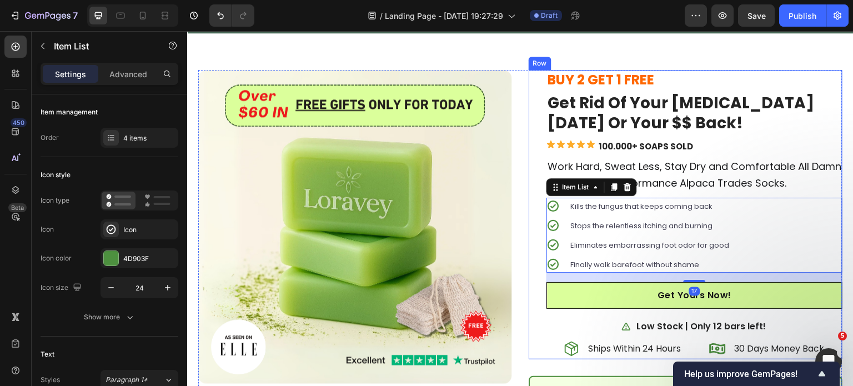
click at [761, 175] on span "Work Hard, Sweat Less, Stay Dry and Comfortable All Damn Day with our Performan…" at bounding box center [694, 174] width 294 height 31
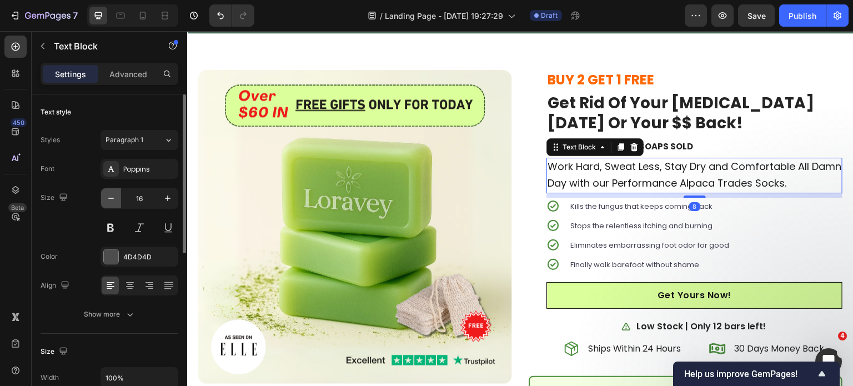
click at [114, 194] on icon "button" at bounding box center [110, 198] width 11 height 11
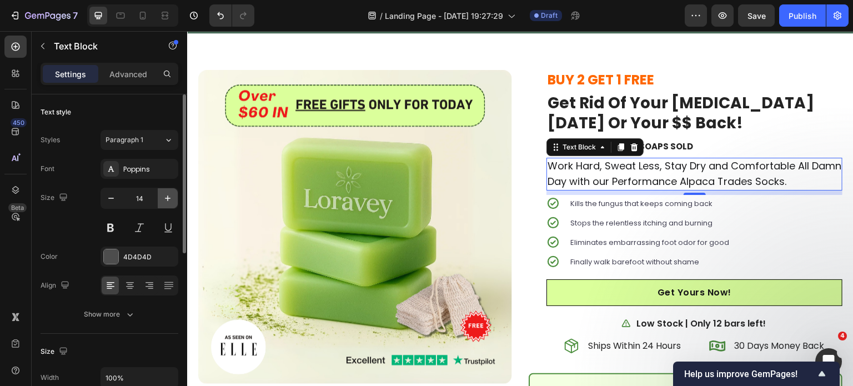
click at [167, 197] on icon "button" at bounding box center [167, 198] width 11 height 11
type input "16"
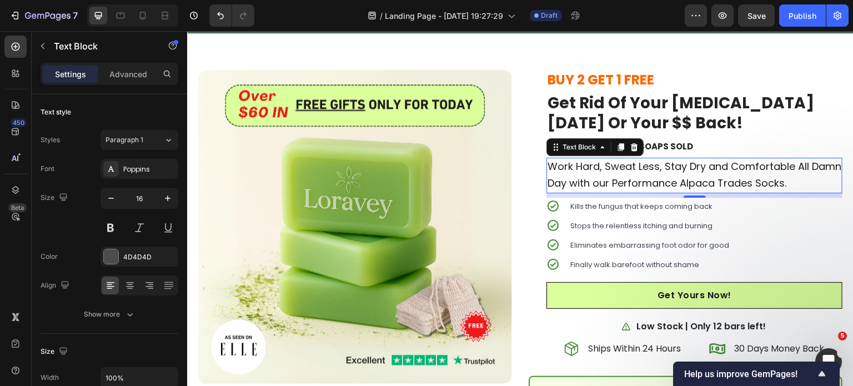
click at [657, 180] on span "Work Hard, Sweat Less, Stay Dry and Comfortable All Damn Day with our Performan…" at bounding box center [694, 174] width 294 height 31
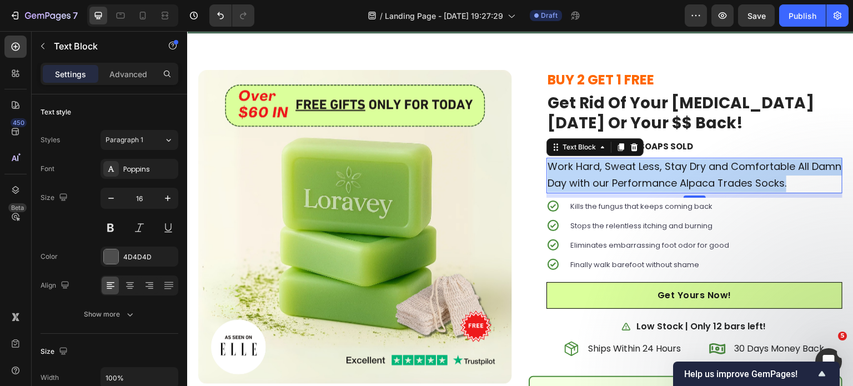
click at [657, 180] on span "Work Hard, Sweat Less, Stay Dry and Comfortable All Damn Day with our Performan…" at bounding box center [694, 174] width 294 height 31
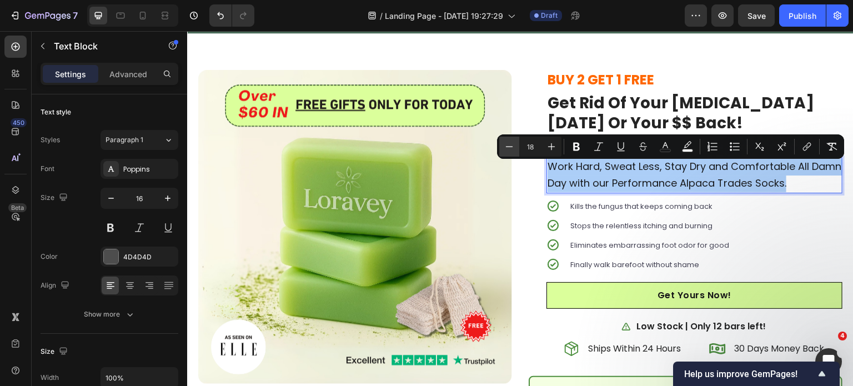
click at [509, 146] on icon "Editor contextual toolbar" at bounding box center [509, 146] width 7 height 1
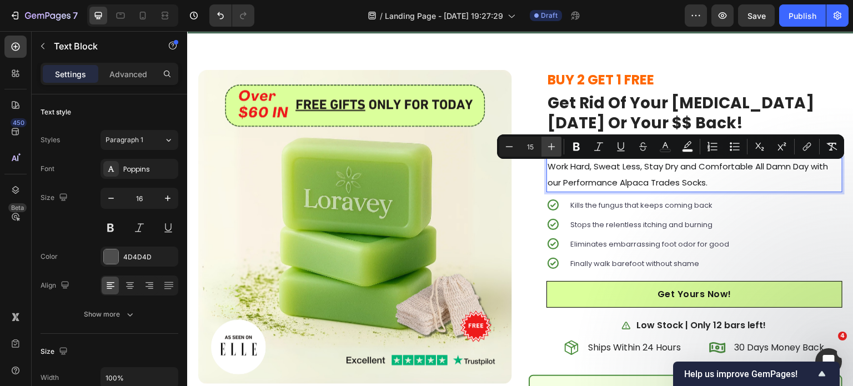
click at [550, 144] on icon "Editor contextual toolbar" at bounding box center [551, 146] width 11 height 11
type input "16"
click at [131, 250] on div "4D4D4D" at bounding box center [140, 257] width 78 height 20
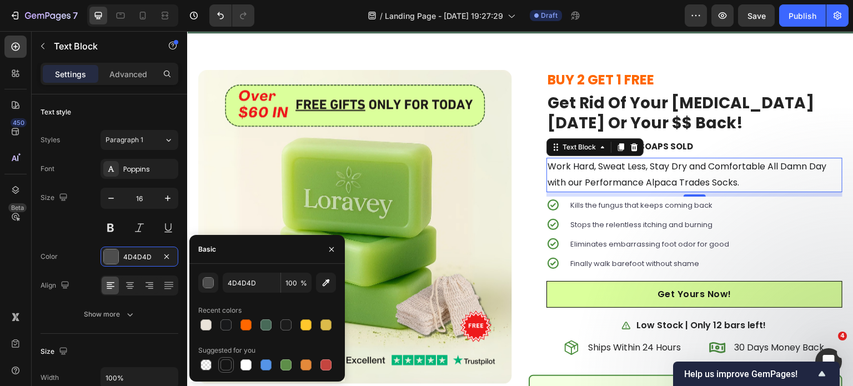
click at [220, 364] on div at bounding box center [225, 364] width 11 height 11
type input "151515"
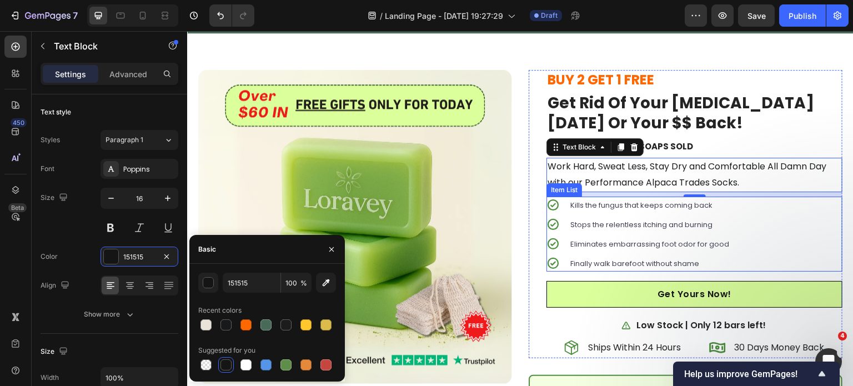
click at [722, 220] on div "Stops the relentless itching and burning" at bounding box center [650, 224] width 162 height 17
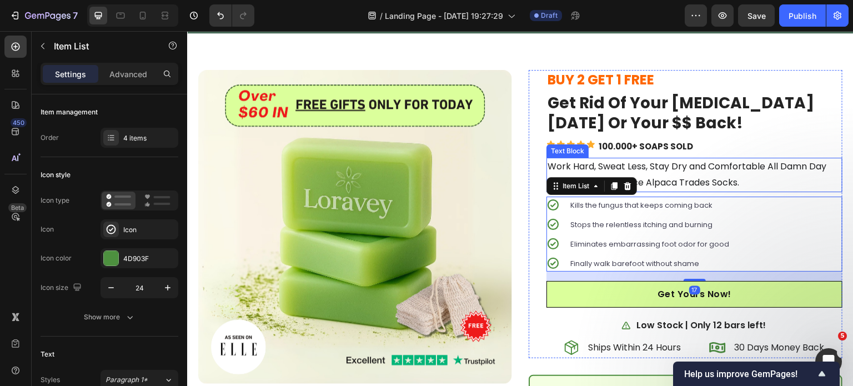
click at [760, 171] on span "Work Hard, Sweat Less, Stay Dry and Comfortable All Damn Day with our Performan…" at bounding box center [686, 174] width 279 height 29
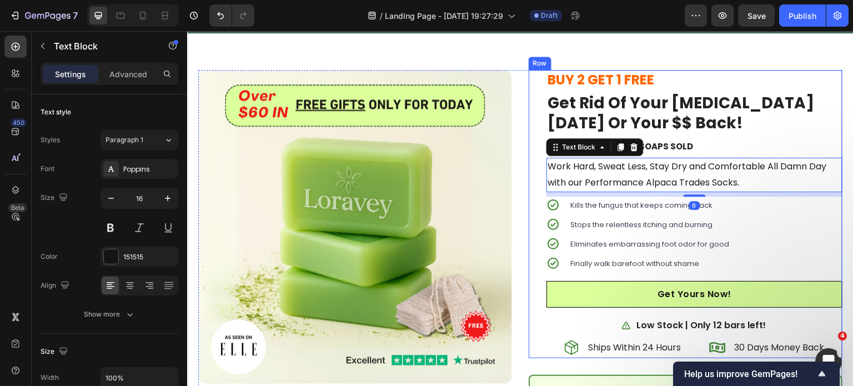
click at [762, 146] on div "Icon Icon Icon Icon Icon Icon List 100.000+ SOAPS SOLD Text Block Row" at bounding box center [694, 147] width 296 height 14
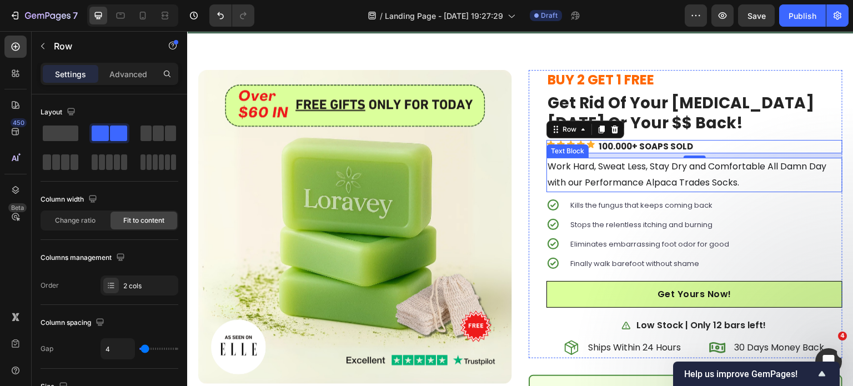
click at [736, 169] on span "Work Hard, Sweat Less, Stay Dry and Comfortable All Damn Day with our Performan…" at bounding box center [686, 174] width 279 height 29
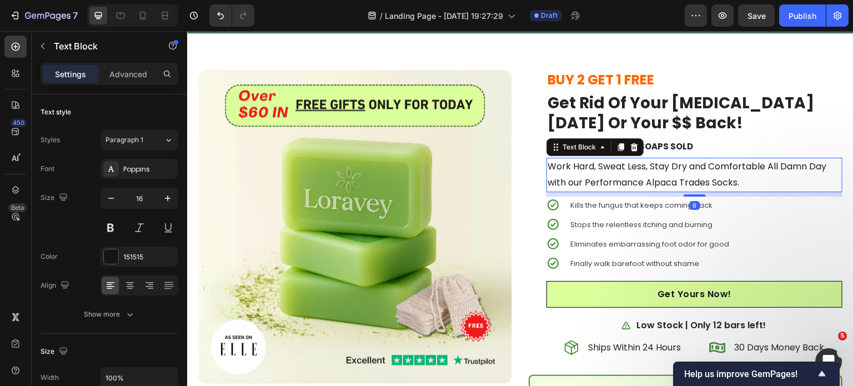
click at [746, 154] on div "Icon Icon Icon Icon Icon Icon List 100.000+ SOAPS SOLD Text Block Row" at bounding box center [694, 147] width 296 height 14
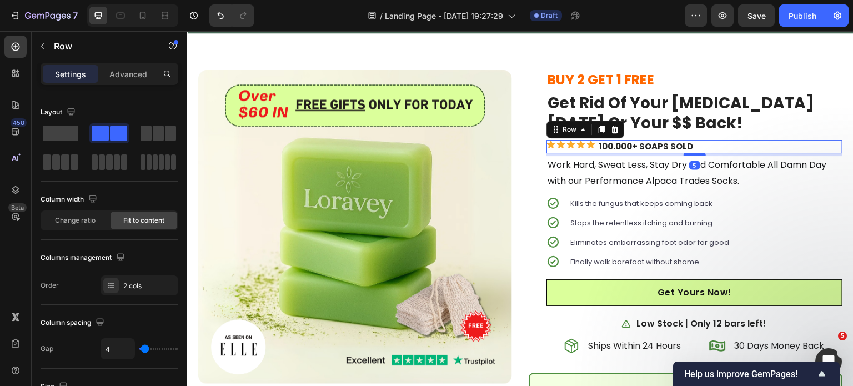
click at [689, 160] on div "BUY 2 GET 1 FREE Heading Get Rid Of Your [MEDICAL_DATA] [DATE] Or Your $$ Back!…" at bounding box center [694, 213] width 296 height 287
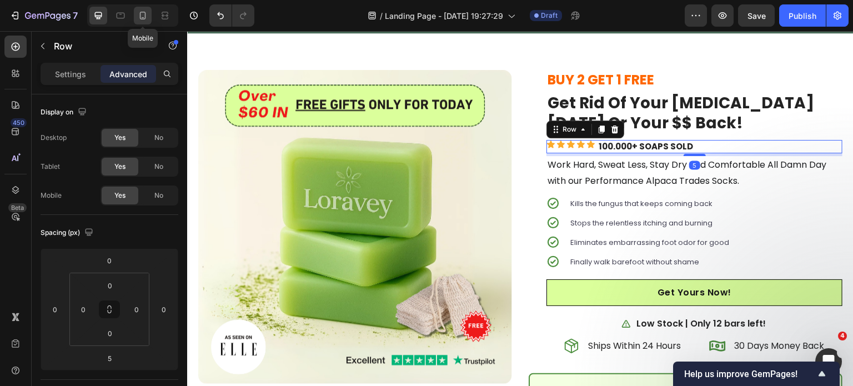
click at [142, 13] on icon at bounding box center [142, 15] width 11 height 11
type input "9"
type input "6"
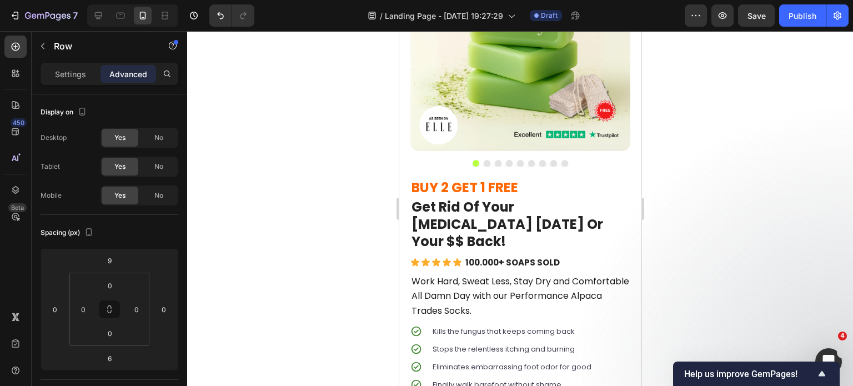
scroll to position [2946, 0]
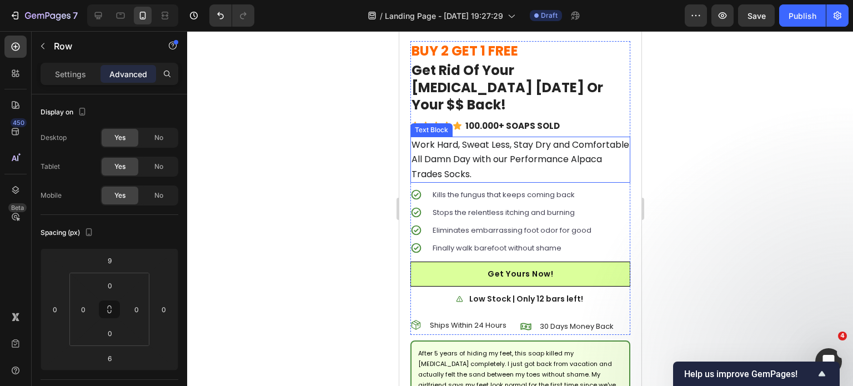
click at [489, 138] on span "Work Hard, Sweat Less, Stay Dry and Comfortable All Damn Day with our Performan…" at bounding box center [520, 159] width 218 height 42
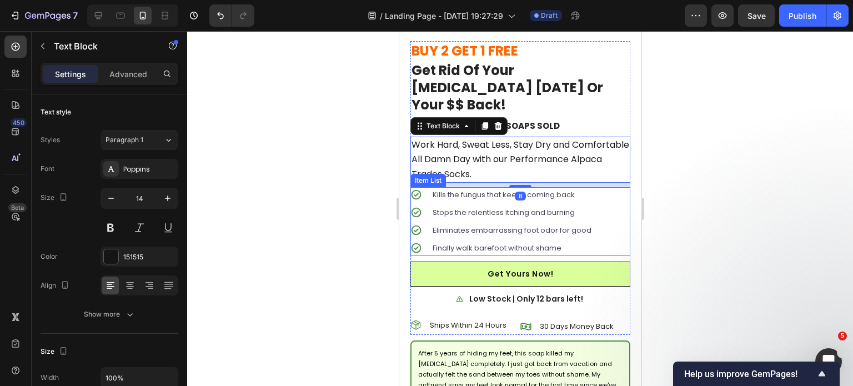
scroll to position [2974, 0]
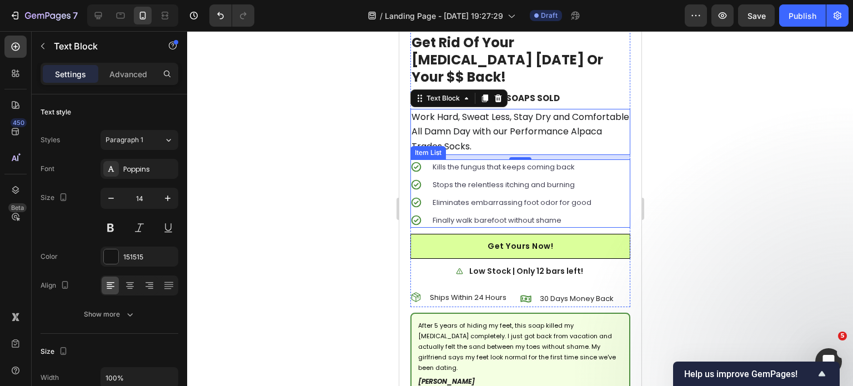
click at [427, 177] on div "Stops the relentless itching and burning" at bounding box center [501, 184] width 183 height 15
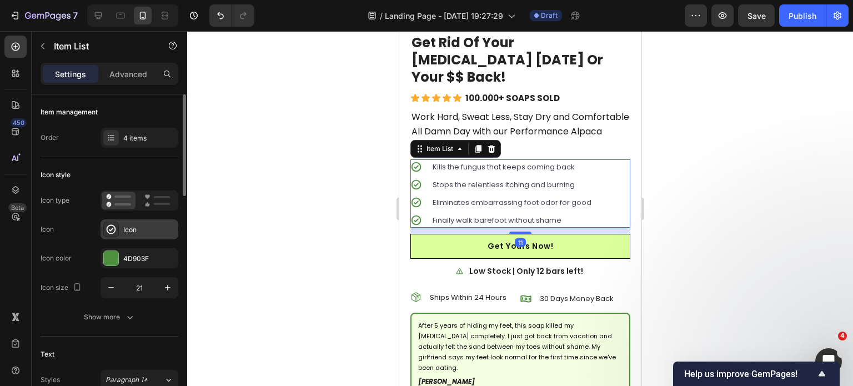
click at [126, 226] on div "Icon" at bounding box center [149, 230] width 52 height 10
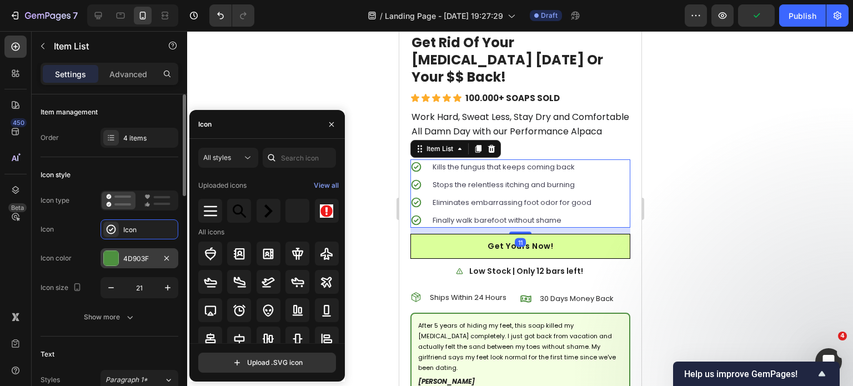
click at [130, 250] on div "4D903F" at bounding box center [140, 258] width 78 height 20
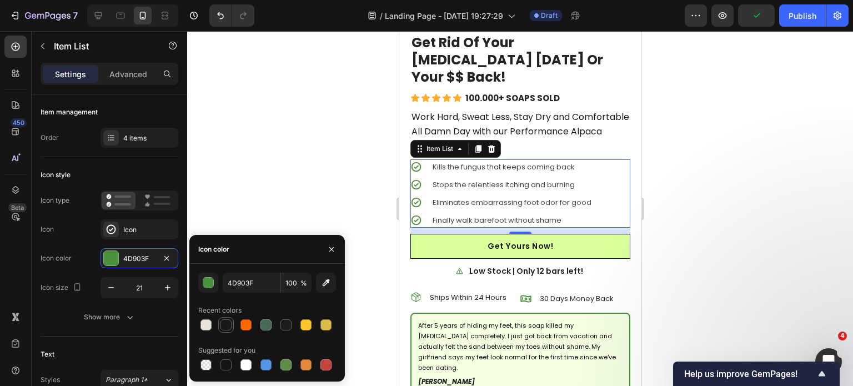
click at [224, 325] on div at bounding box center [225, 324] width 11 height 11
type input "18191B"
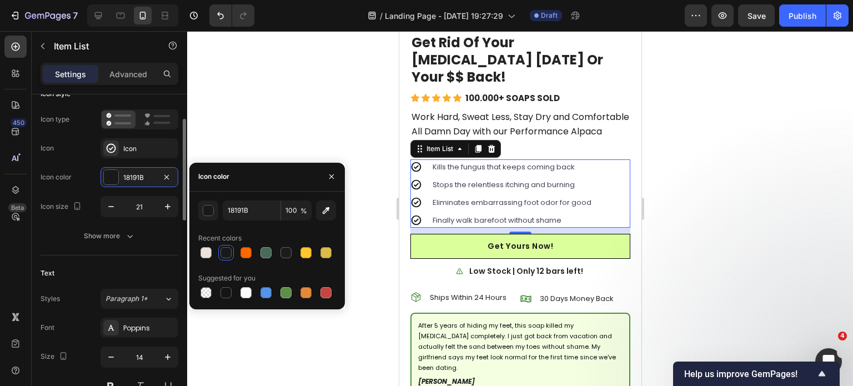
scroll to position [81, 0]
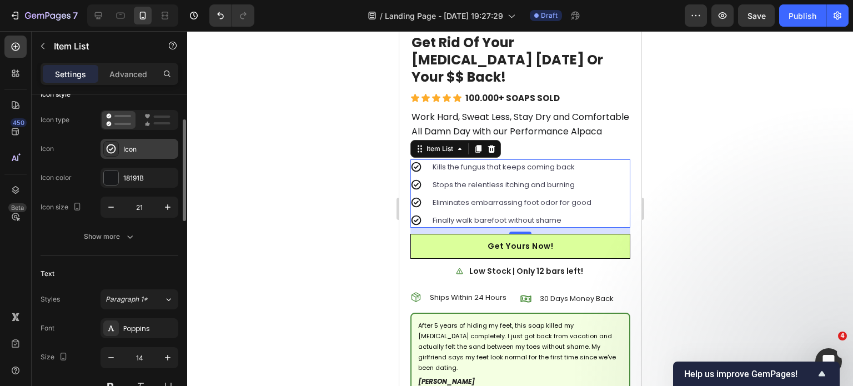
click at [130, 155] on div "Icon" at bounding box center [140, 149] width 78 height 20
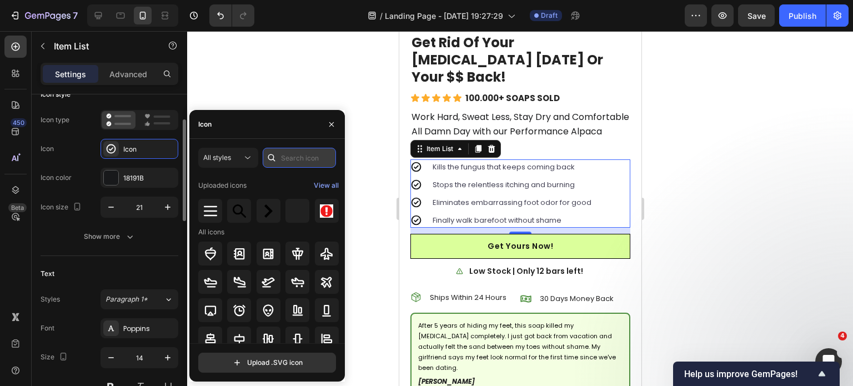
click at [281, 163] on input "text" at bounding box center [299, 158] width 73 height 20
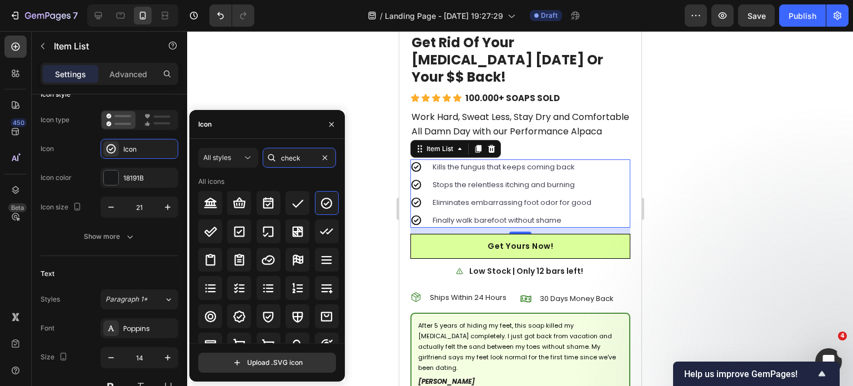
scroll to position [56, 0]
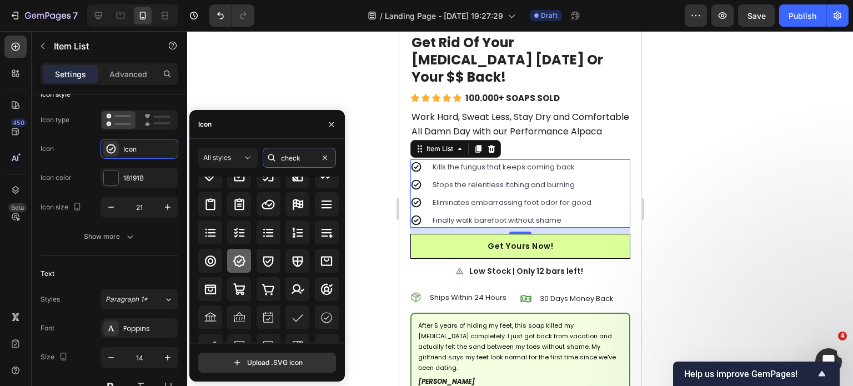
type input "check"
click at [238, 255] on icon at bounding box center [239, 261] width 12 height 12
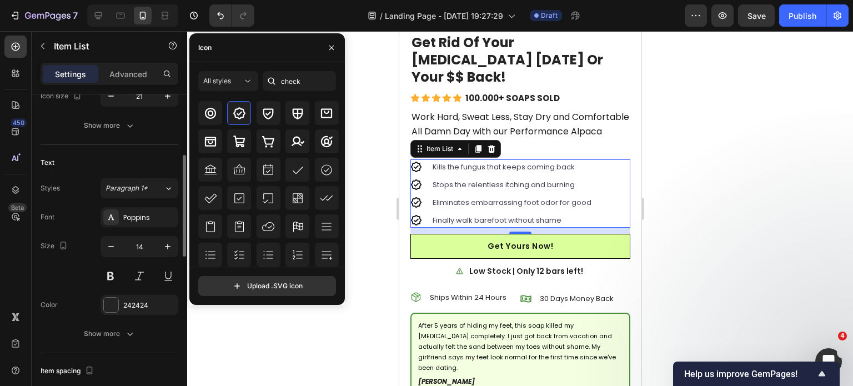
scroll to position [247, 0]
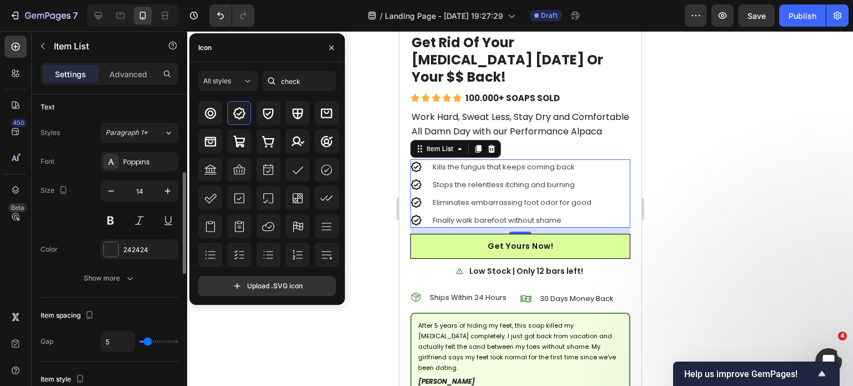
type input "7"
type input "5"
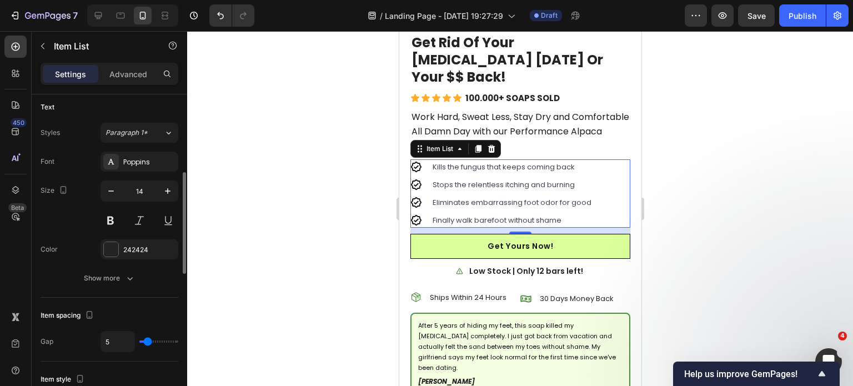
type input "4"
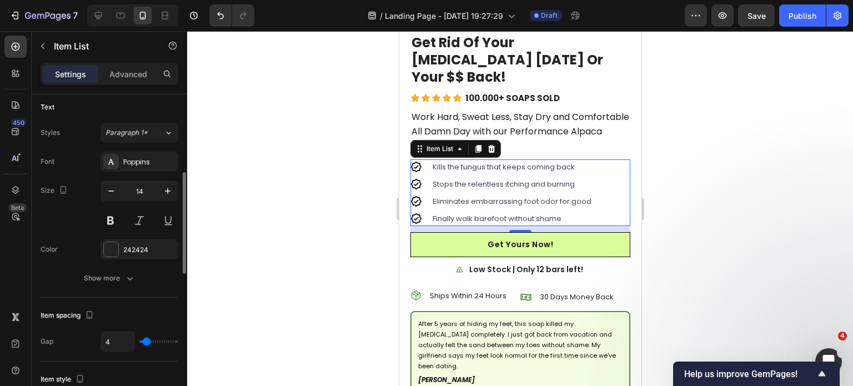
type input "3"
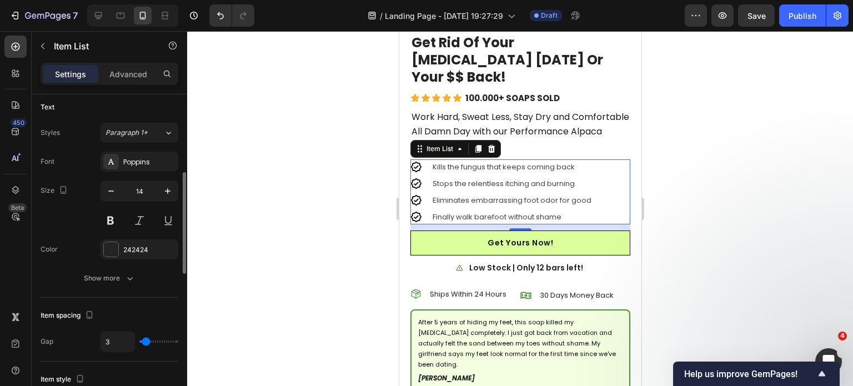
type input "4"
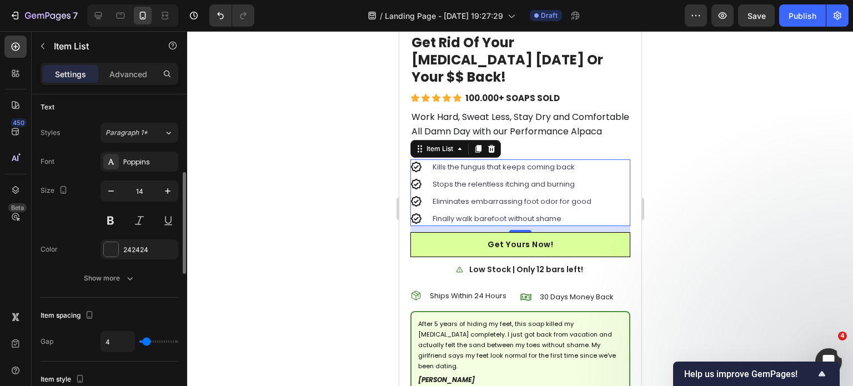
type input "5"
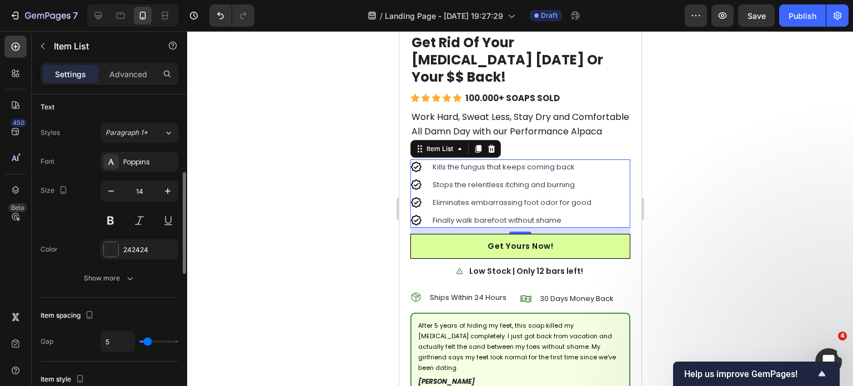
click at [148, 341] on input "range" at bounding box center [158, 341] width 39 height 2
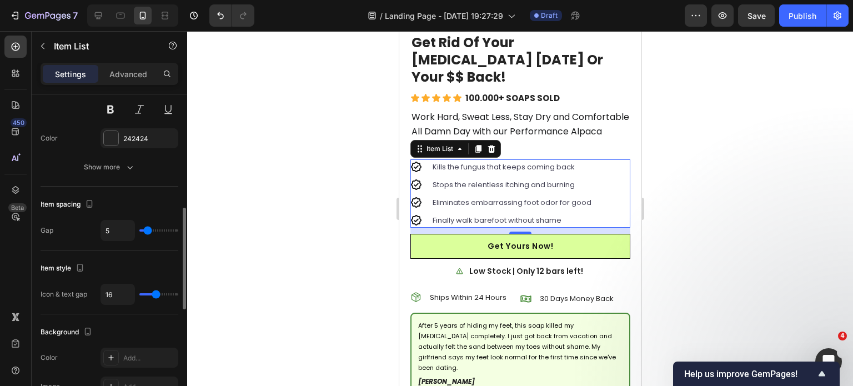
type input "12"
type input "11"
type input "10"
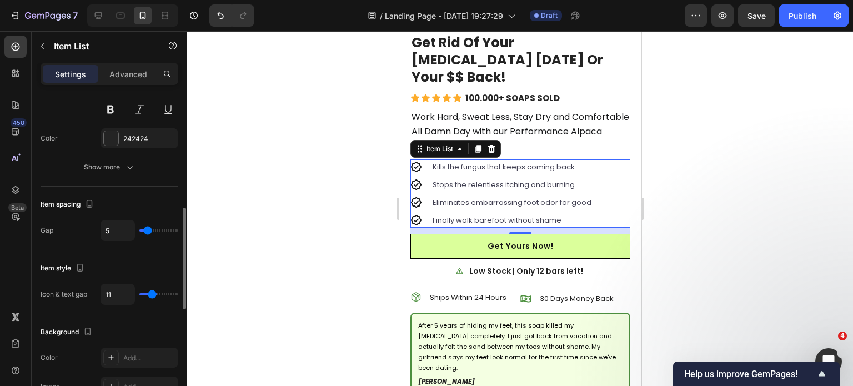
type input "10"
type input "8"
click at [150, 295] on input "range" at bounding box center [158, 294] width 39 height 2
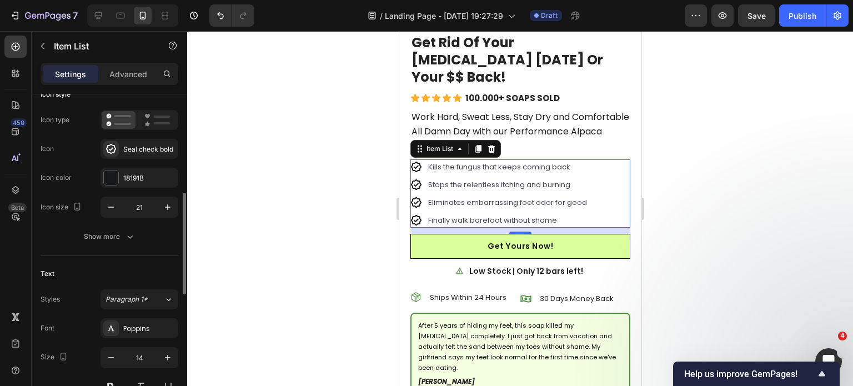
scroll to position [247, 0]
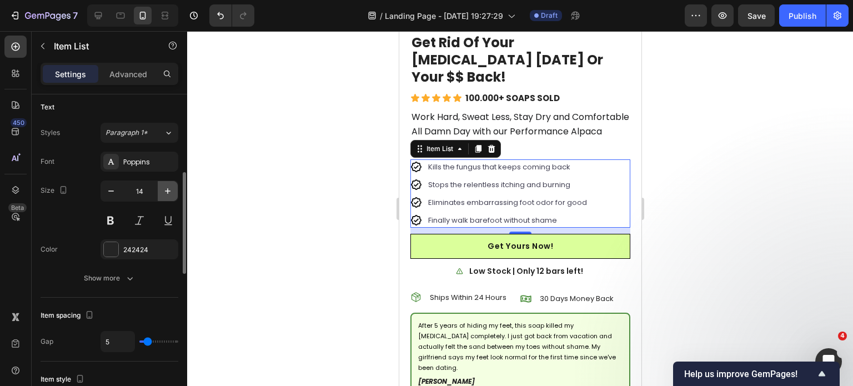
click at [168, 189] on icon "button" at bounding box center [167, 190] width 11 height 11
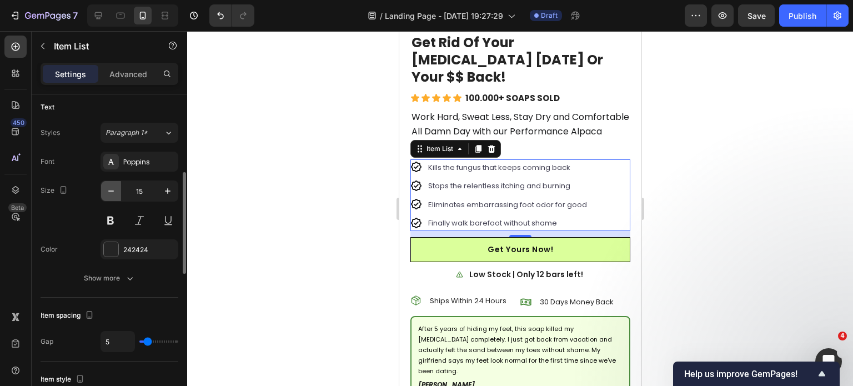
click at [115, 192] on icon "button" at bounding box center [110, 190] width 11 height 11
type input "14"
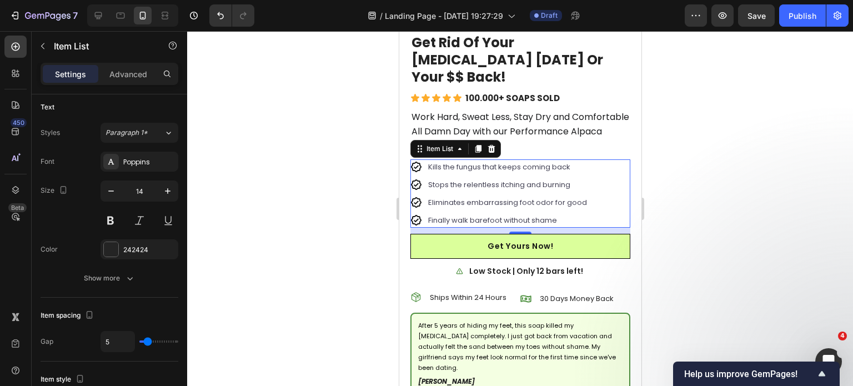
click at [460, 162] on span "Kills the fungus that keeps coming back" at bounding box center [499, 167] width 142 height 11
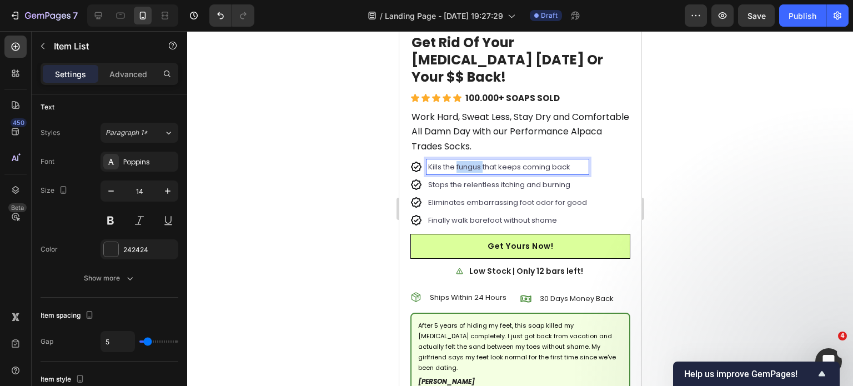
click at [460, 162] on span "Kills the fungus that keeps coming back" at bounding box center [499, 167] width 142 height 11
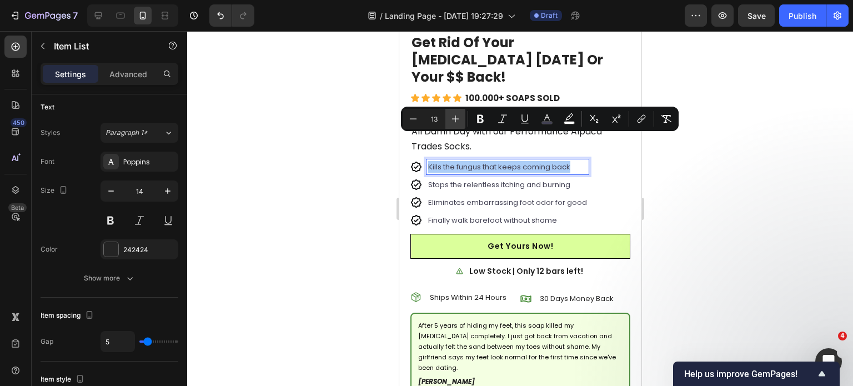
click at [457, 122] on icon "Editor contextual toolbar" at bounding box center [455, 118] width 11 height 11
type input "14"
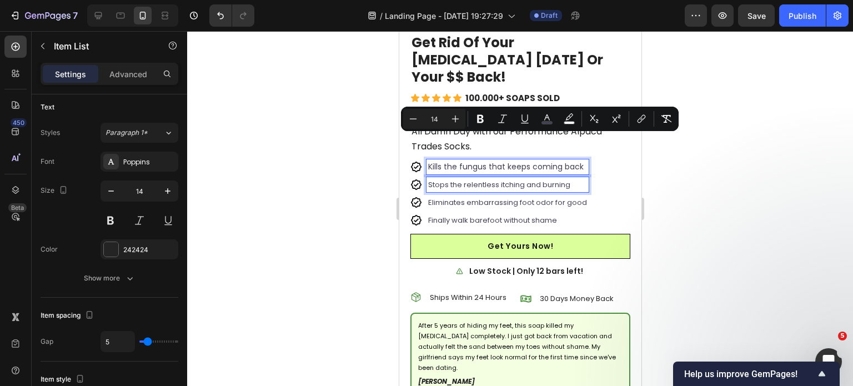
click at [467, 179] on span "Stops the relentless itching and burning" at bounding box center [499, 184] width 142 height 11
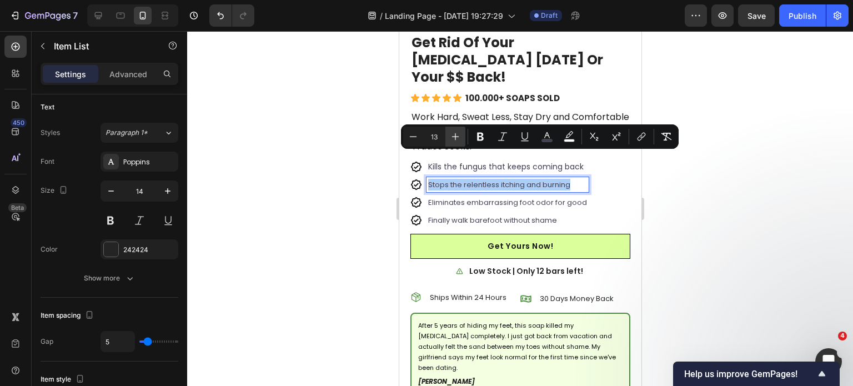
click at [455, 135] on icon "Editor contextual toolbar" at bounding box center [455, 136] width 7 height 7
type input "14"
click at [467, 197] on span "Eliminates embarrassing foot odor for good" at bounding box center [507, 202] width 159 height 11
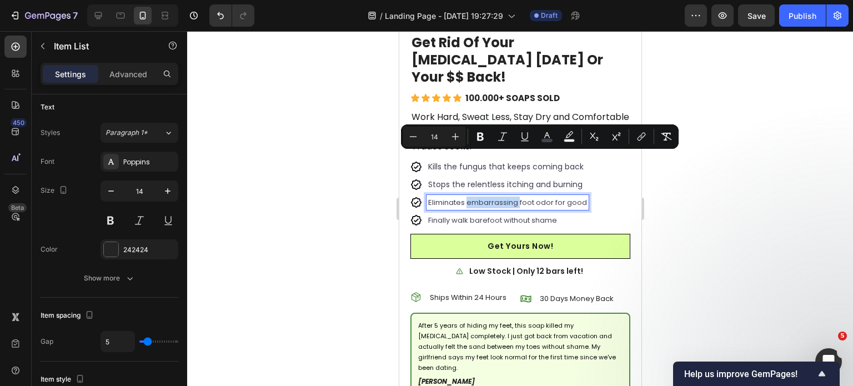
click at [467, 197] on span "Eliminates embarrassing foot odor for good" at bounding box center [507, 202] width 159 height 11
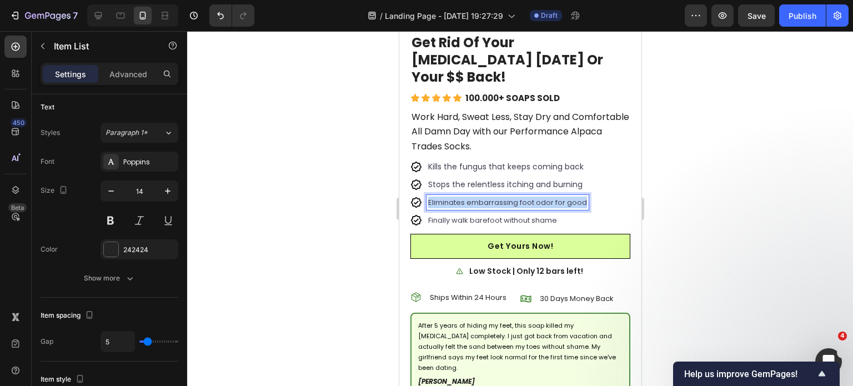
click at [467, 197] on span "Eliminates embarrassing foot odor for good" at bounding box center [507, 202] width 159 height 11
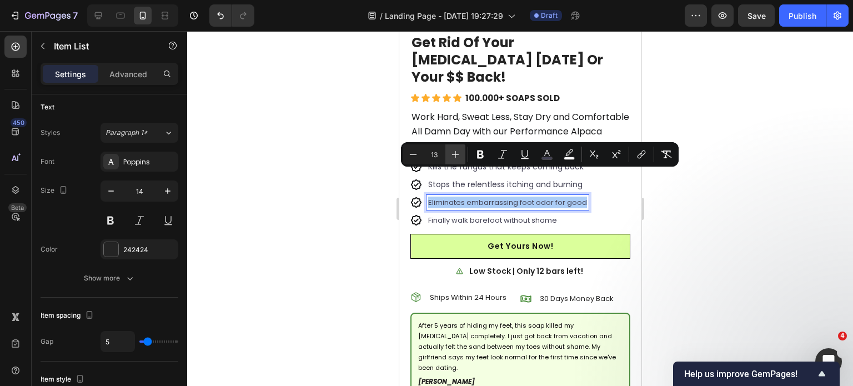
click at [461, 157] on button "Plus" at bounding box center [455, 154] width 20 height 20
type input "14"
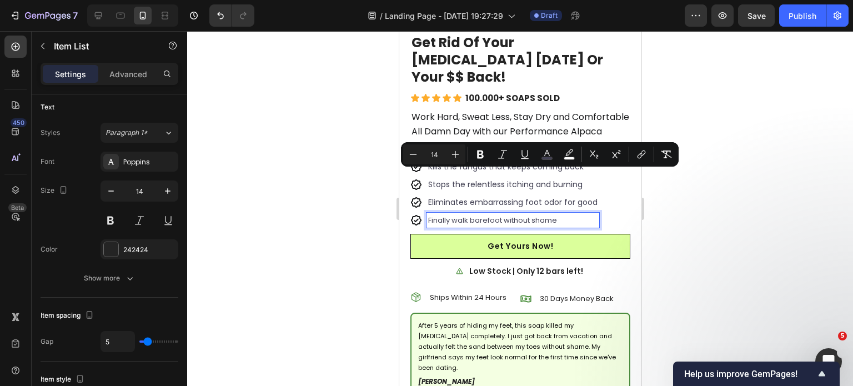
click at [464, 215] on span "Finally walk barefoot without shame" at bounding box center [492, 220] width 129 height 11
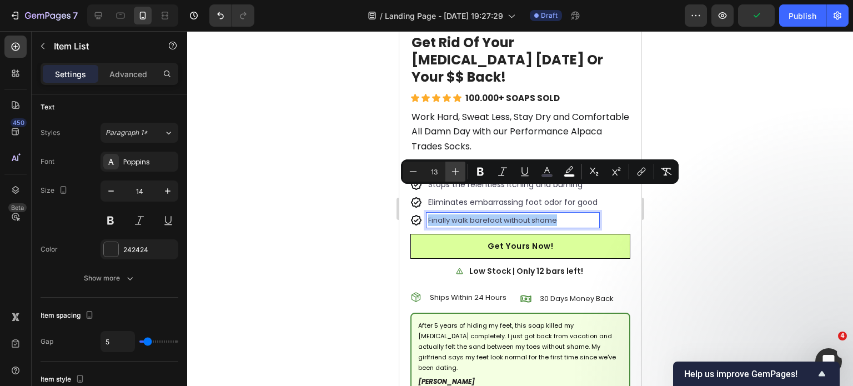
click at [455, 173] on icon "Editor contextual toolbar" at bounding box center [455, 171] width 7 height 7
type input "14"
click at [300, 233] on div at bounding box center [520, 208] width 666 height 355
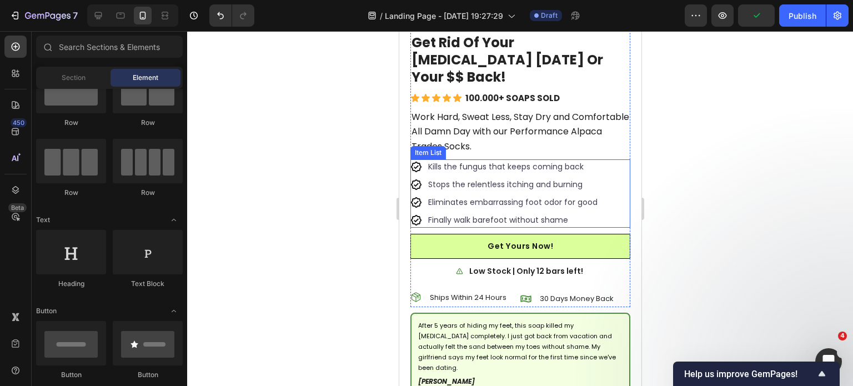
click at [485, 183] on div "Kills the fungus that keeps coming back Stops the relentless itching and burnin…" at bounding box center [504, 193] width 189 height 68
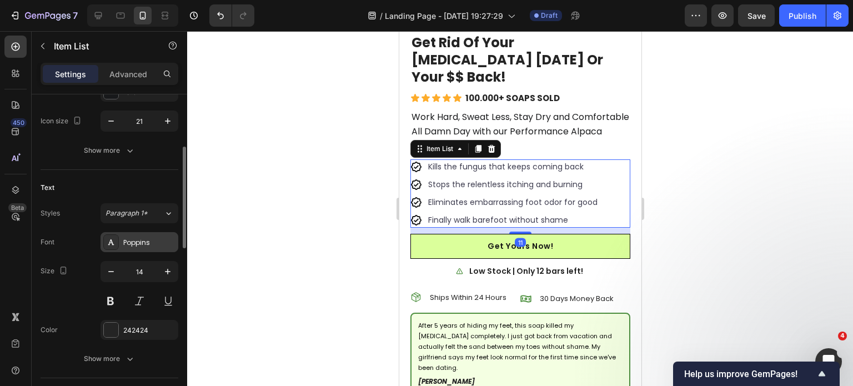
scroll to position [222, 0]
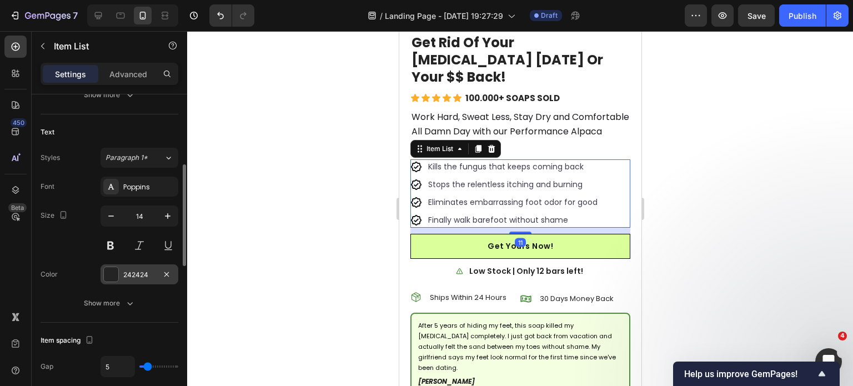
click at [136, 279] on div "242424" at bounding box center [140, 274] width 78 height 20
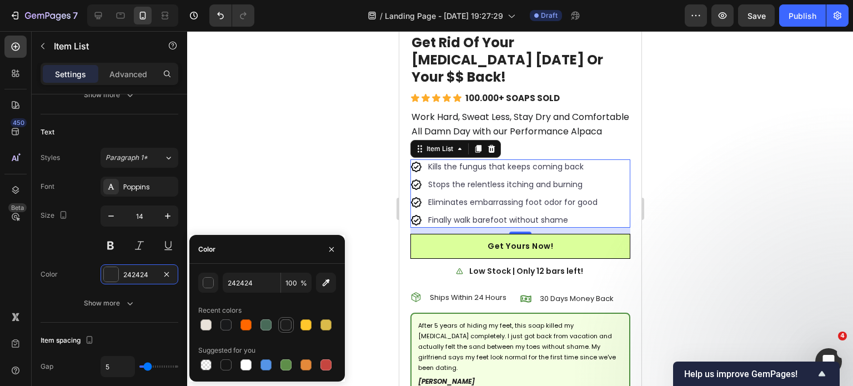
click at [283, 328] on div at bounding box center [285, 324] width 11 height 11
type input "1C1C1C"
click at [308, 188] on div at bounding box center [520, 208] width 666 height 355
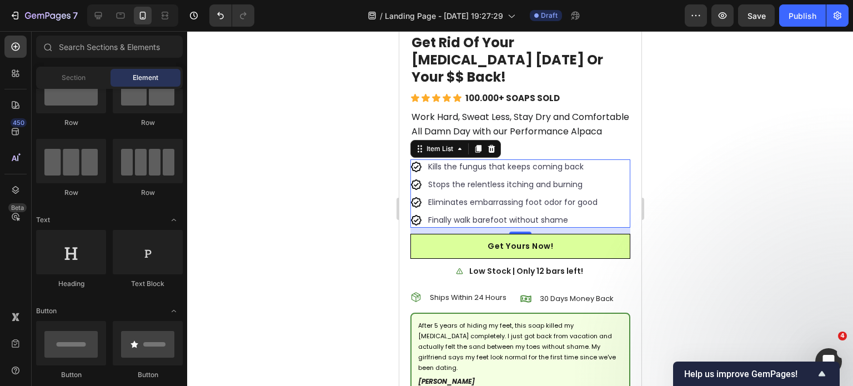
click at [308, 188] on div at bounding box center [520, 208] width 666 height 355
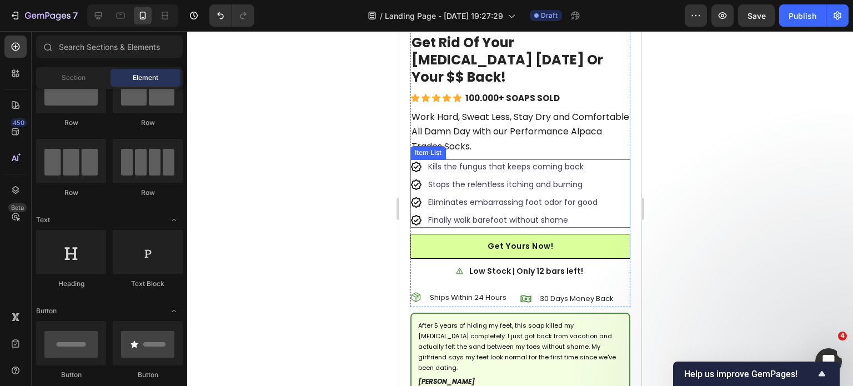
click at [448, 214] on span "Finally walk barefoot without shame" at bounding box center [498, 219] width 140 height 11
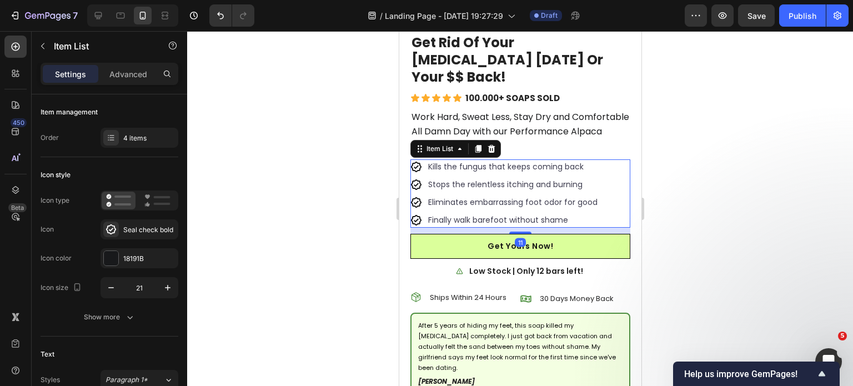
click at [447, 185] on div "Kills the fungus that keeps coming back Stops the relentless itching and burnin…" at bounding box center [504, 193] width 189 height 68
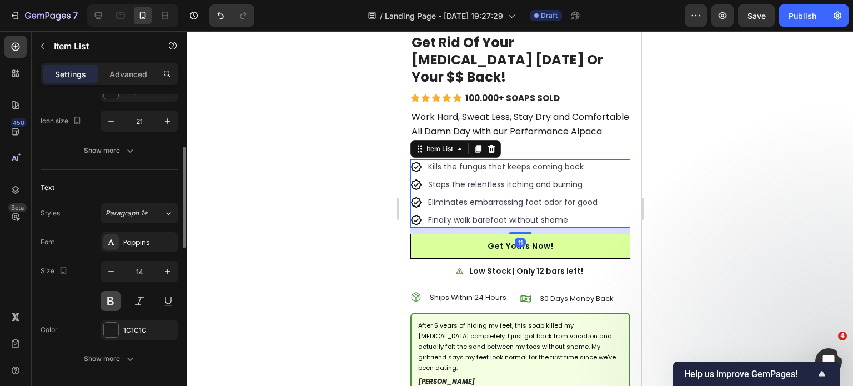
click at [110, 301] on button at bounding box center [111, 301] width 20 height 20
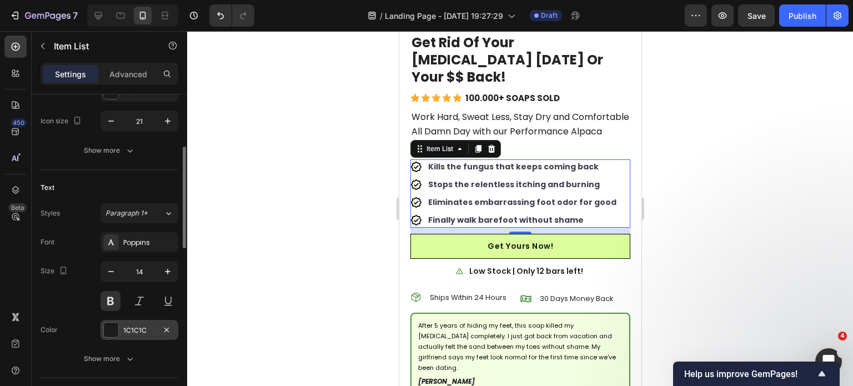
click at [140, 323] on div "1C1C1C" at bounding box center [140, 330] width 78 height 20
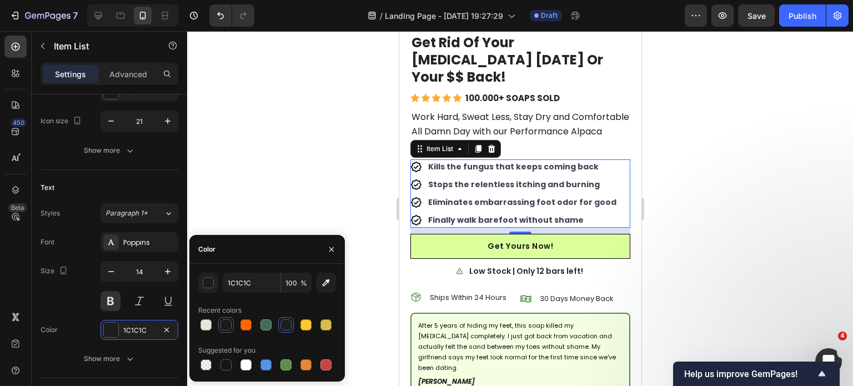
click at [222, 325] on div at bounding box center [225, 324] width 11 height 11
click at [207, 279] on div "button" at bounding box center [208, 283] width 11 height 11
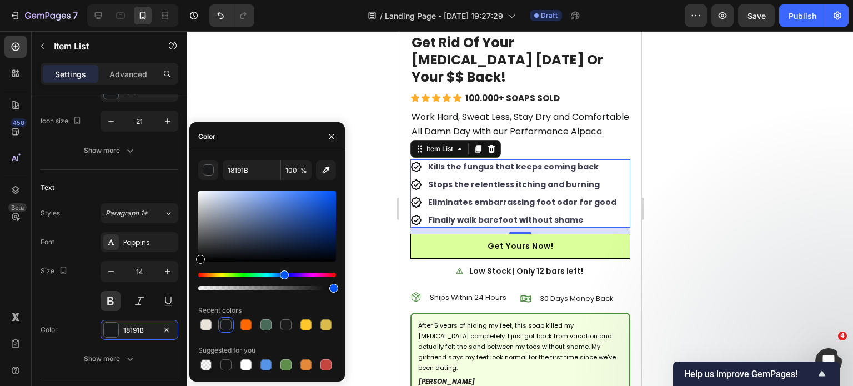
drag, startPoint x: 227, startPoint y: 237, endPoint x: 197, endPoint y: 269, distance: 44.4
click at [197, 269] on div "18191B 100 % Recent colors Suggested for you" at bounding box center [266, 266] width 155 height 213
type input "000000"
click at [340, 257] on div "000000 100 % Recent colors Suggested for you" at bounding box center [266, 266] width 155 height 213
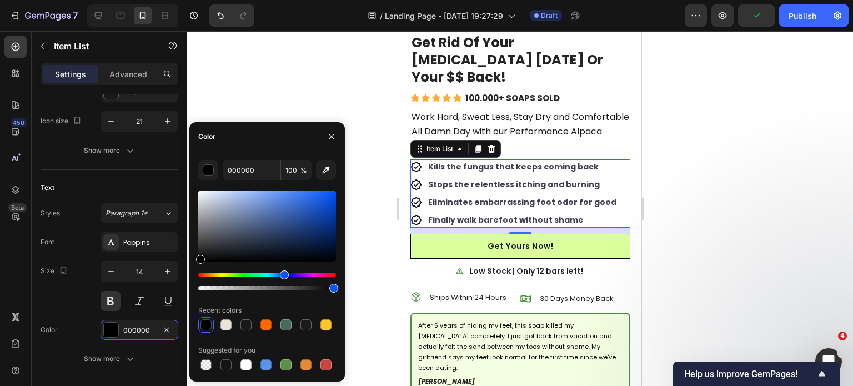
click at [359, 265] on div at bounding box center [520, 208] width 666 height 355
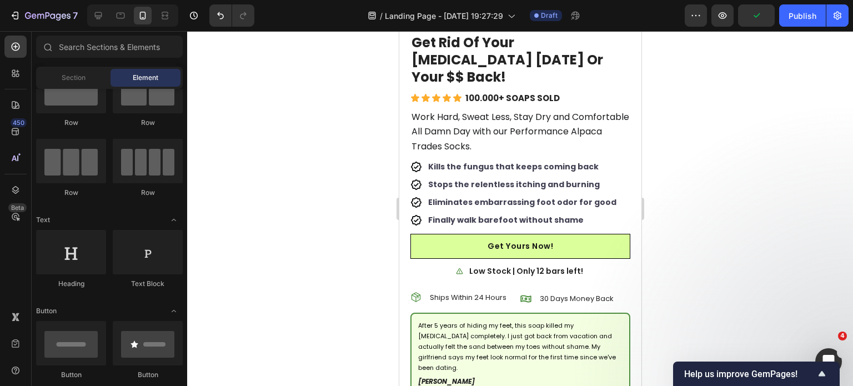
click at [359, 265] on div at bounding box center [520, 208] width 666 height 355
click at [522, 110] on span "Work Hard, Sweat Less, Stay Dry and Comfortable All Damn Day with our Performan…" at bounding box center [520, 131] width 218 height 42
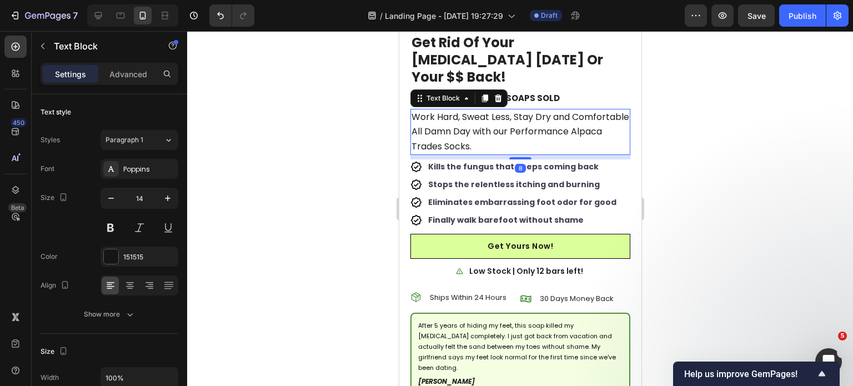
click at [522, 110] on span "Work Hard, Sweat Less, Stay Dry and Comfortable All Damn Day with our Performan…" at bounding box center [520, 131] width 218 height 42
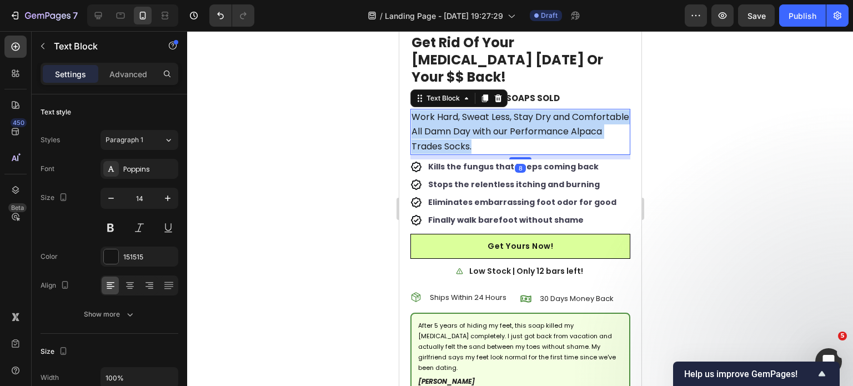
click at [522, 110] on span "Work Hard, Sweat Less, Stay Dry and Comfortable All Damn Day with our Performan…" at bounding box center [520, 131] width 218 height 42
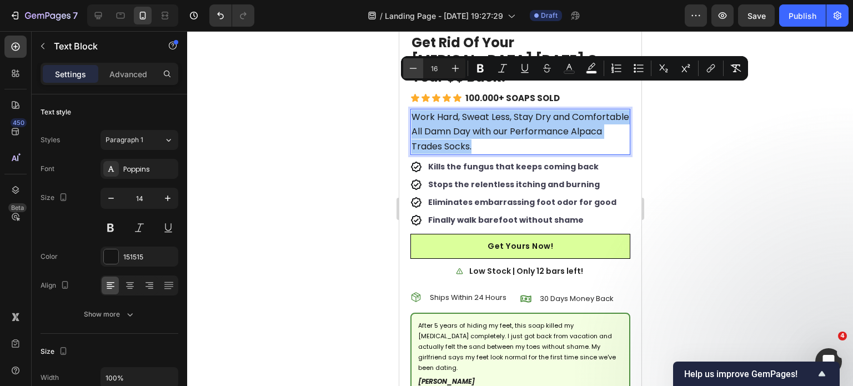
click at [413, 68] on icon "Editor contextual toolbar" at bounding box center [413, 68] width 7 height 1
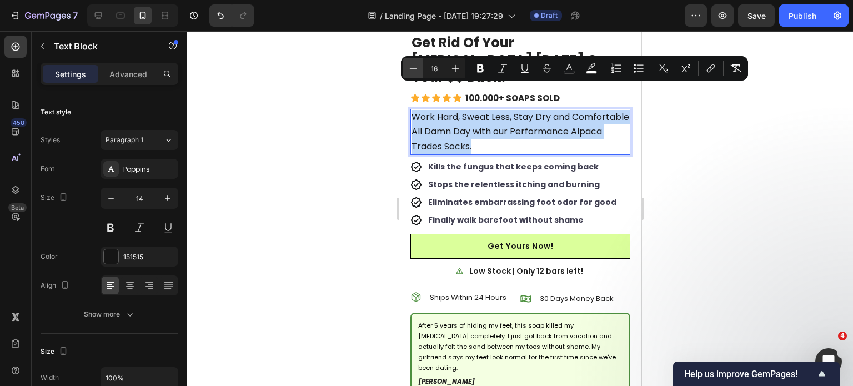
type input "15"
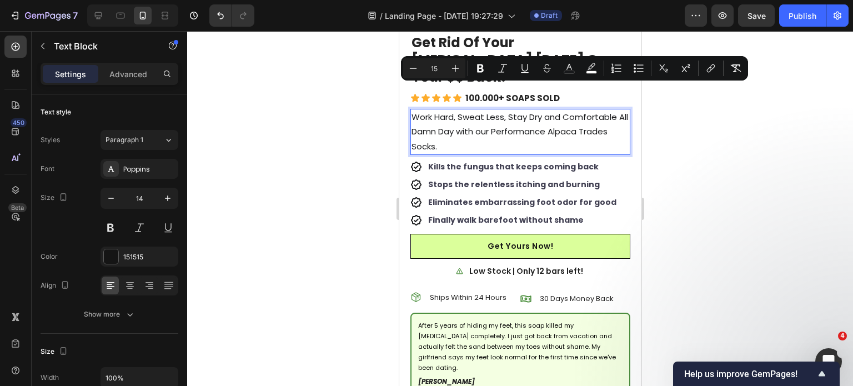
click at [327, 157] on div at bounding box center [520, 208] width 666 height 355
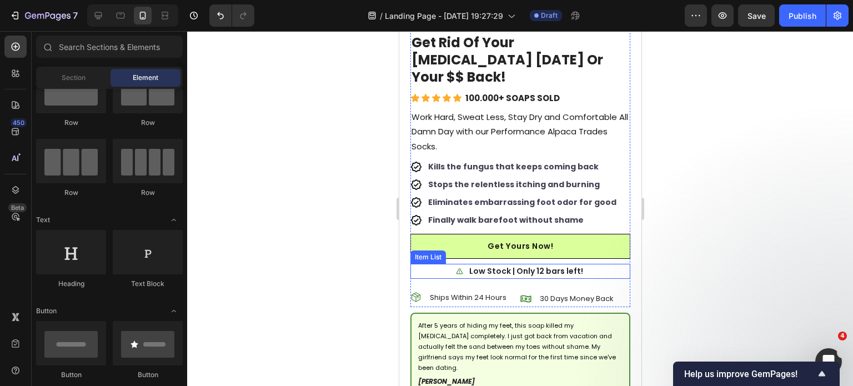
scroll to position [2863, 0]
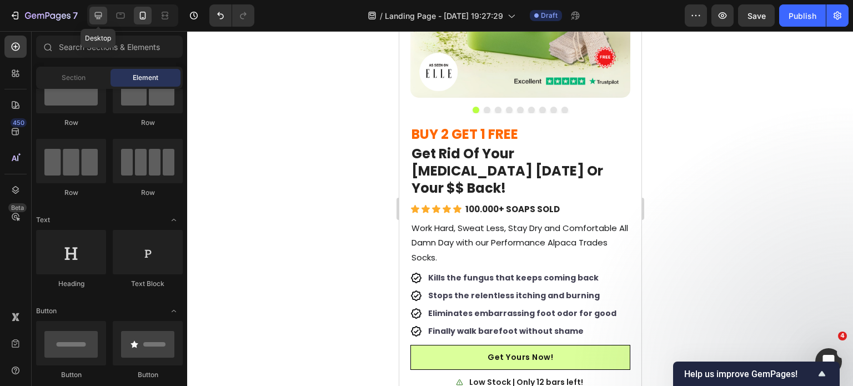
click at [104, 19] on div at bounding box center [98, 16] width 18 height 18
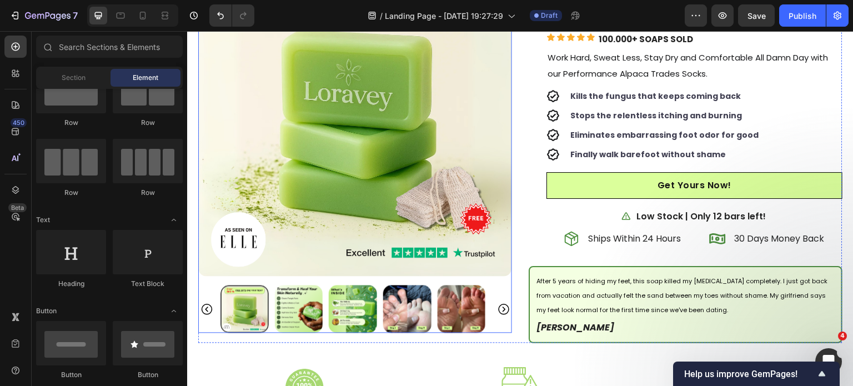
scroll to position [2752, 0]
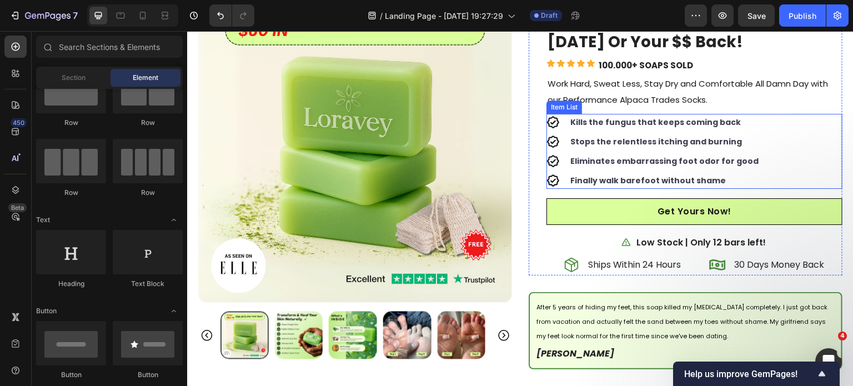
click at [561, 165] on div "Eliminates embarrassing foot odor for good" at bounding box center [653, 161] width 214 height 17
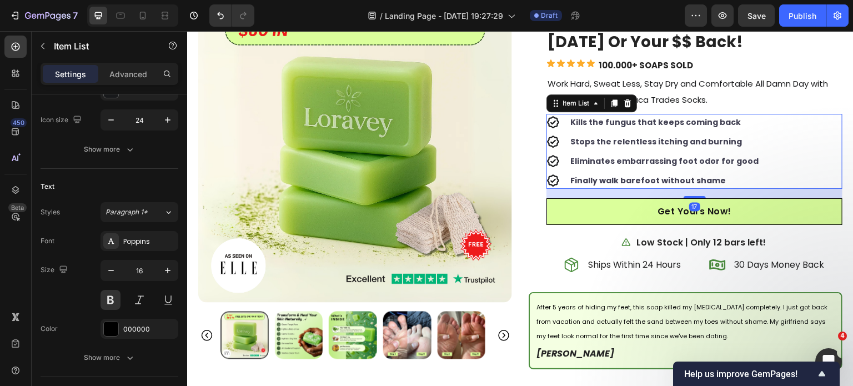
scroll to position [411, 0]
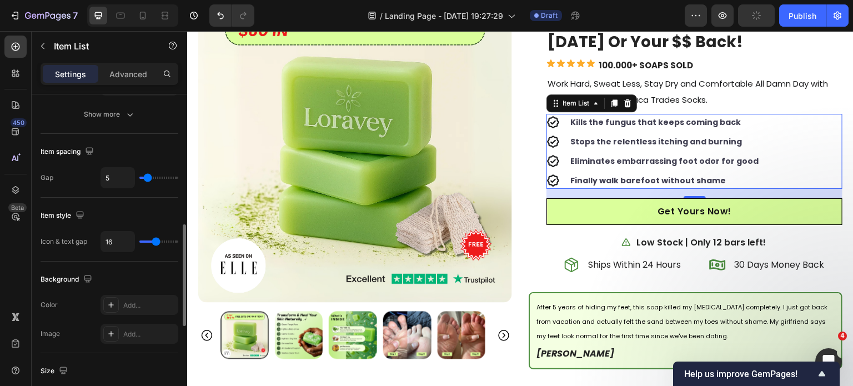
type input "11"
type input "10"
type input "9"
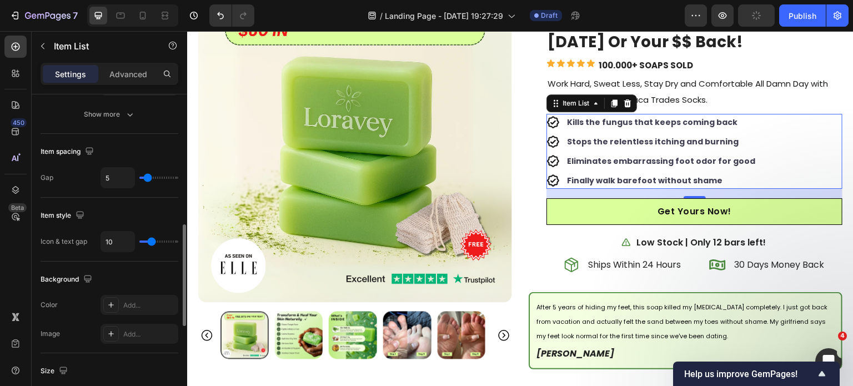
type input "9"
type input "8"
click at [150, 241] on input "range" at bounding box center [158, 241] width 39 height 2
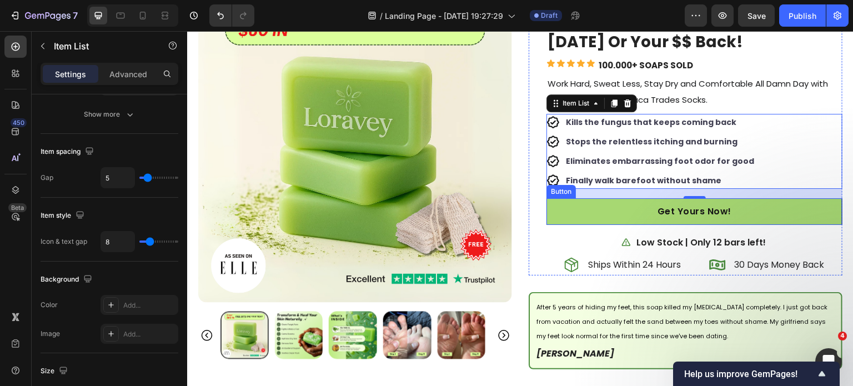
click at [555, 207] on link "Get Yours Now!" at bounding box center [694, 211] width 296 height 27
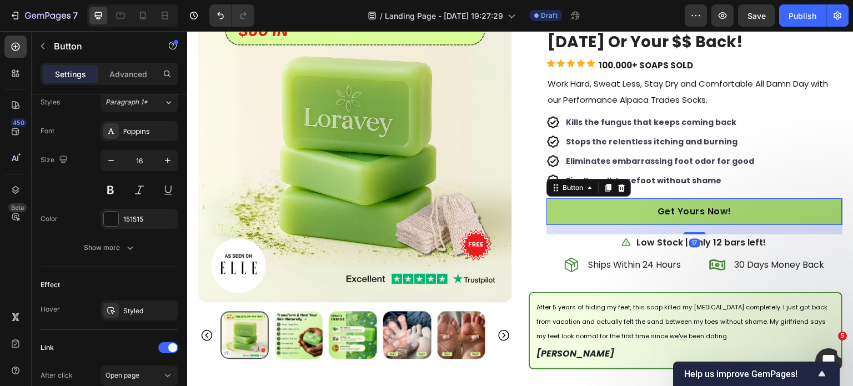
scroll to position [0, 0]
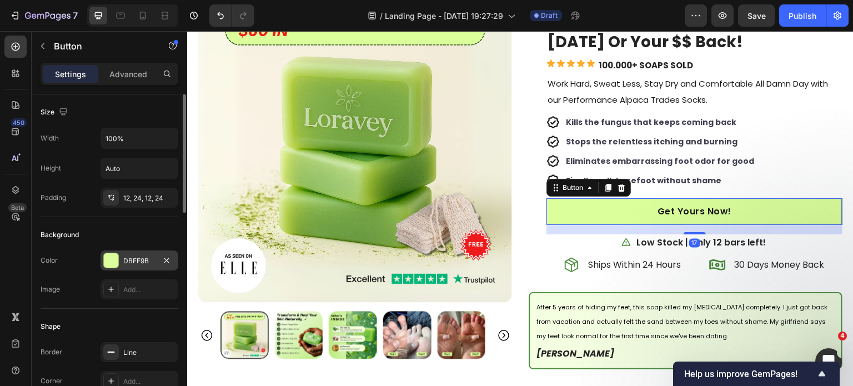
click at [122, 264] on div "DBFF9B" at bounding box center [140, 260] width 78 height 20
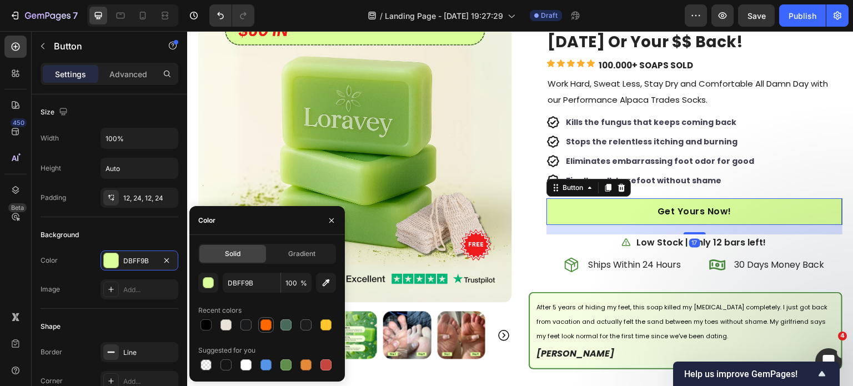
click at [271, 326] on div at bounding box center [265, 324] width 11 height 11
type input "FF6700"
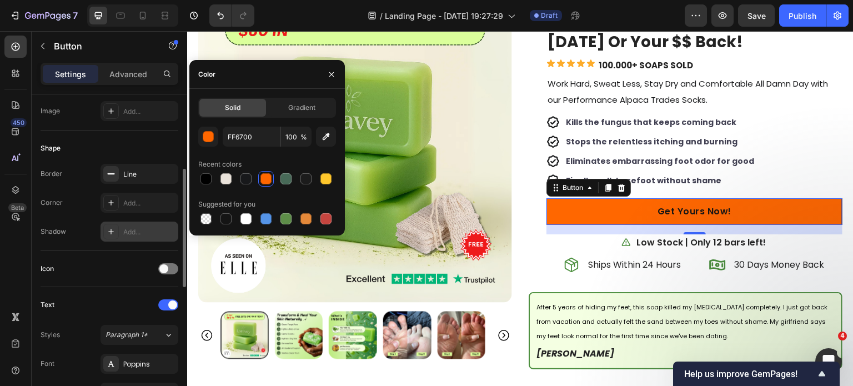
scroll to position [374, 0]
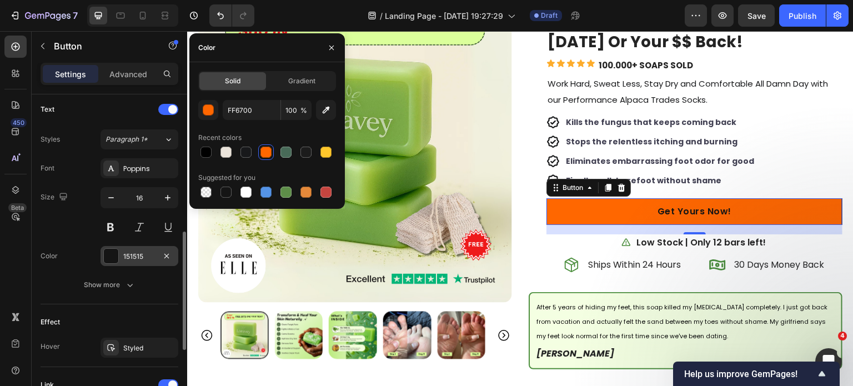
click at [140, 252] on div "151515" at bounding box center [139, 257] width 32 height 10
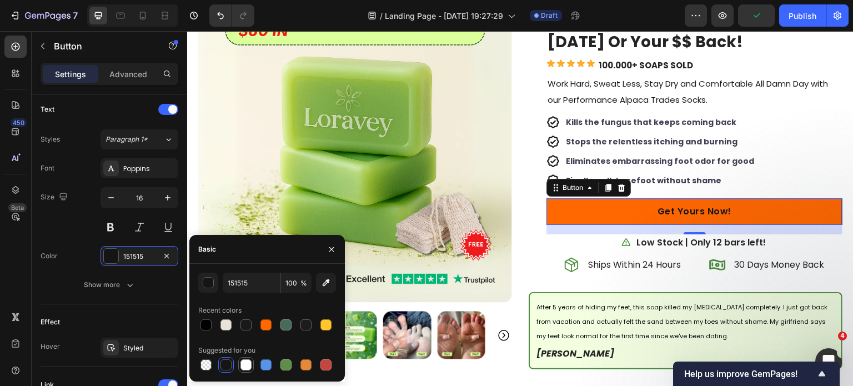
click at [242, 360] on div at bounding box center [245, 364] width 11 height 11
type input "FFFFFF"
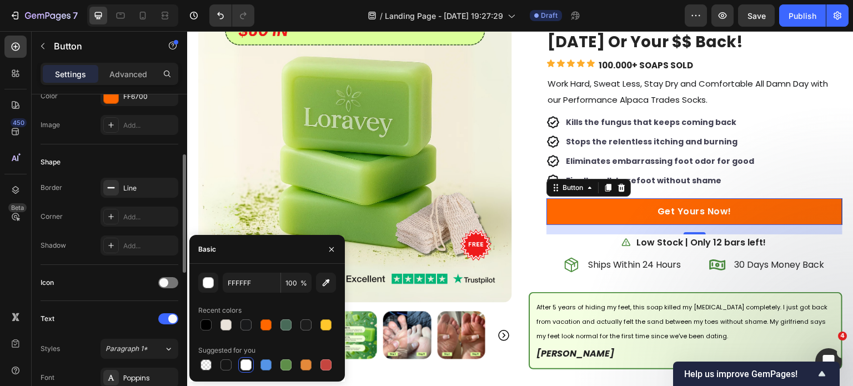
scroll to position [164, 0]
click at [162, 186] on icon "button" at bounding box center [166, 188] width 9 height 9
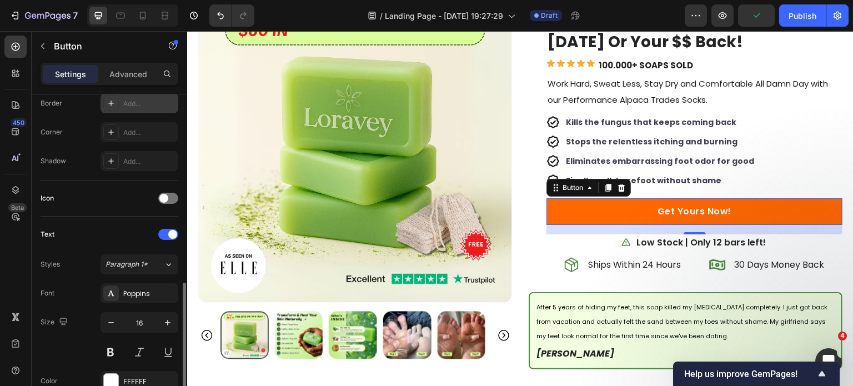
scroll to position [468, 0]
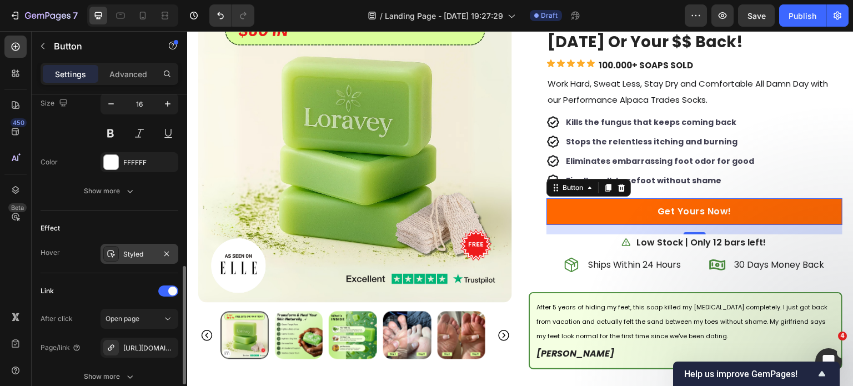
click at [132, 249] on div "Styled" at bounding box center [139, 254] width 32 height 10
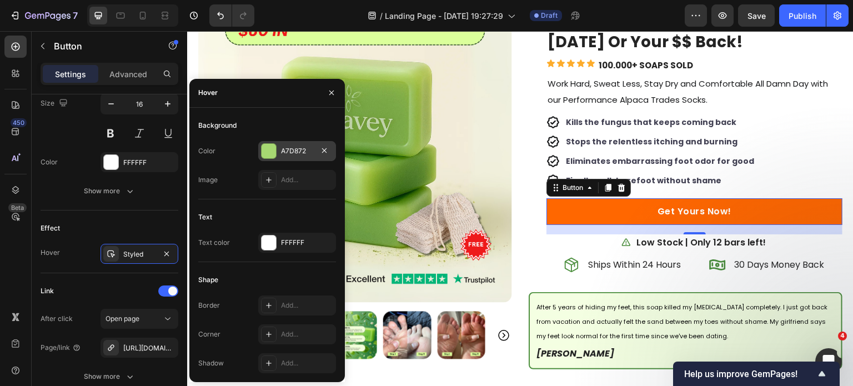
click at [281, 150] on div "A7D872" at bounding box center [297, 151] width 32 height 10
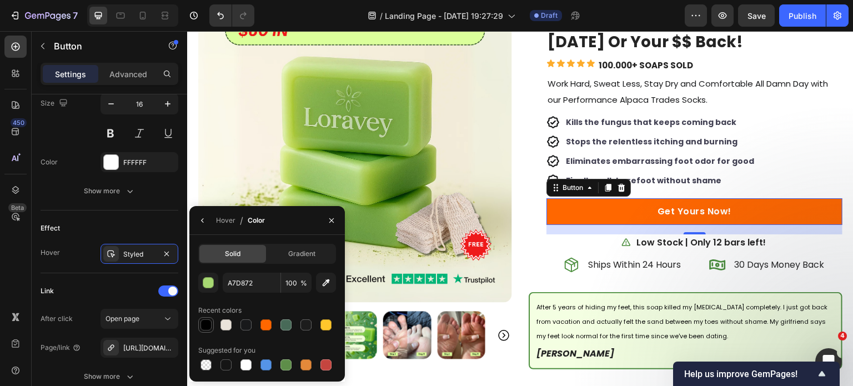
click at [207, 325] on div at bounding box center [205, 324] width 11 height 11
type input "000000"
click at [624, 240] on icon at bounding box center [625, 242] width 9 height 9
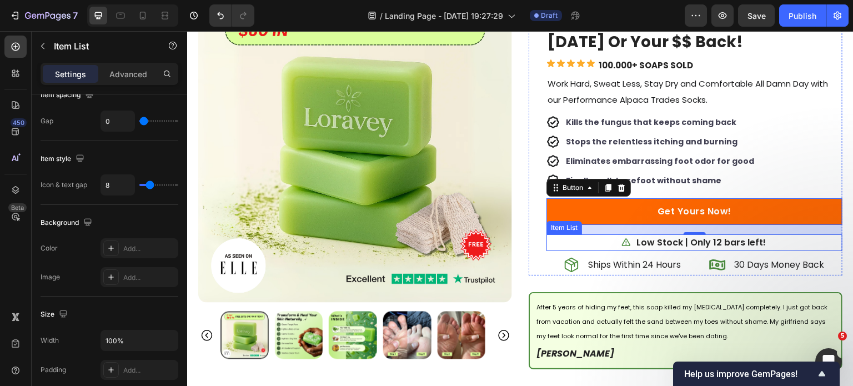
scroll to position [0, 0]
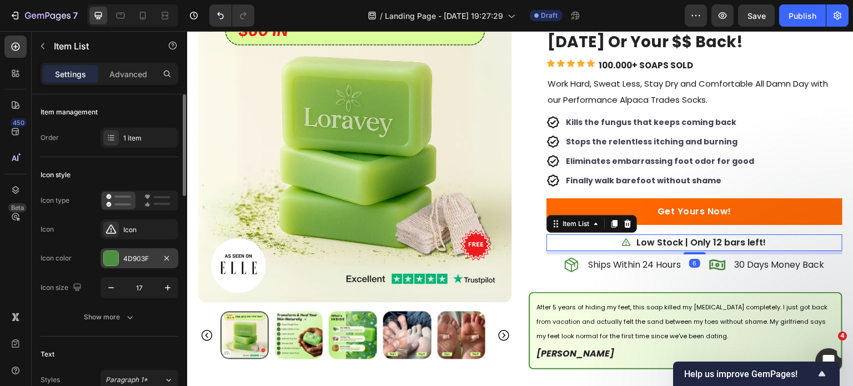
click at [122, 259] on div "4D903F" at bounding box center [140, 258] width 78 height 20
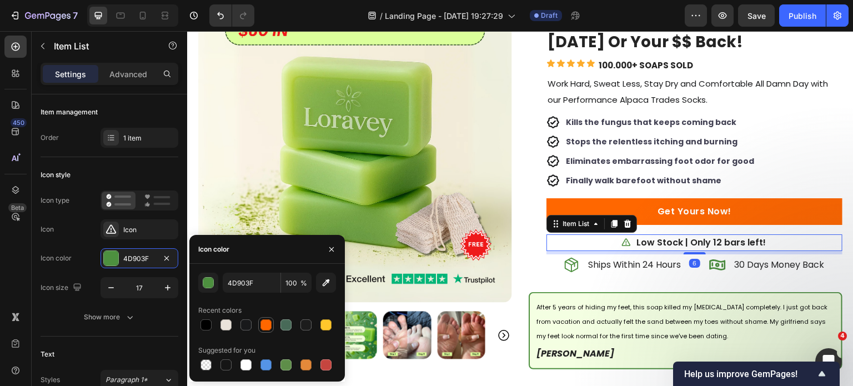
click at [266, 332] on div at bounding box center [266, 325] width 16 height 16
click at [283, 326] on div at bounding box center [285, 324] width 11 height 11
type input "486A58"
click at [574, 267] on div "Ships Within 24 Hours" at bounding box center [622, 265] width 119 height 17
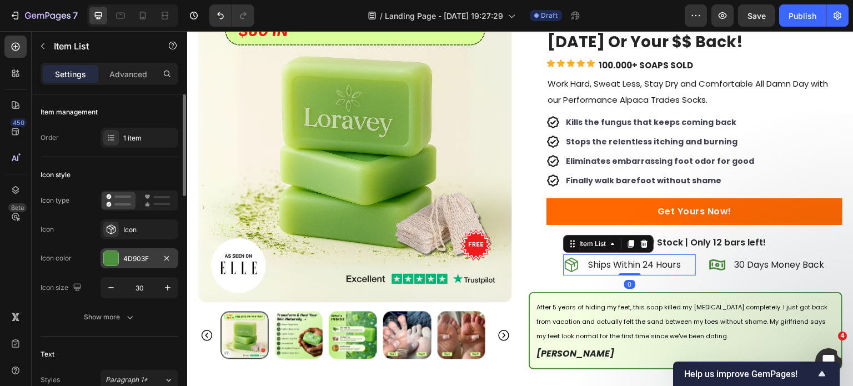
click at [149, 266] on div "4D903F" at bounding box center [140, 258] width 78 height 20
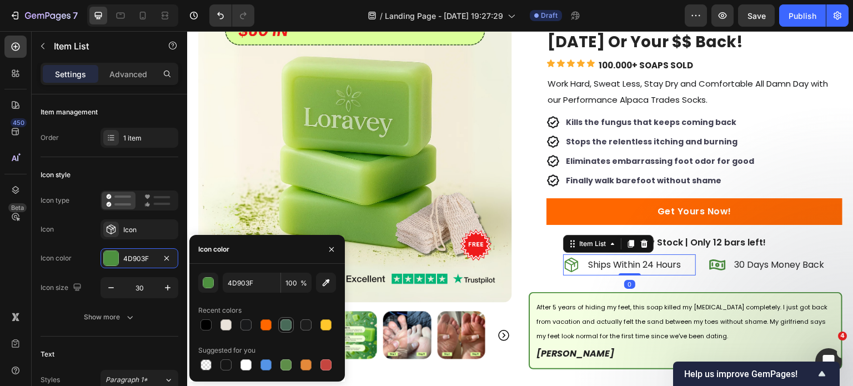
click at [284, 326] on div at bounding box center [285, 324] width 11 height 11
type input "486A58"
click at [709, 269] on icon at bounding box center [717, 265] width 17 height 17
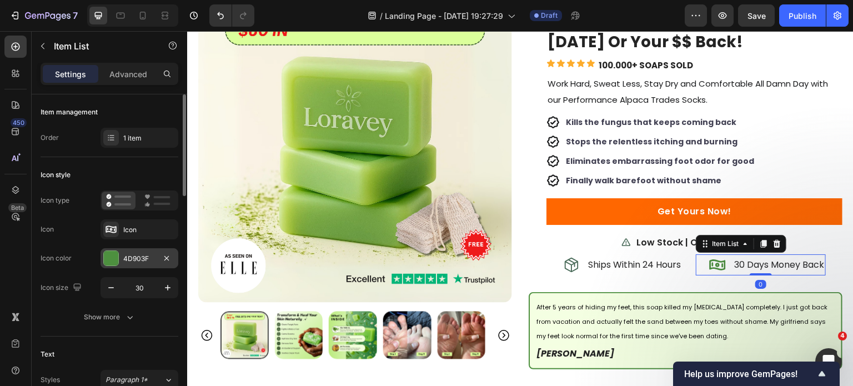
click at [127, 257] on div "4D903F" at bounding box center [139, 259] width 32 height 10
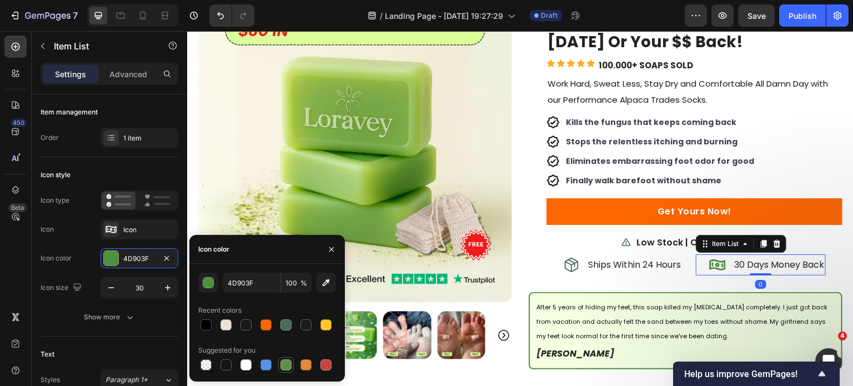
click at [284, 363] on div at bounding box center [285, 364] width 11 height 11
click at [280, 319] on div at bounding box center [285, 324] width 13 height 13
type input "486A58"
click at [563, 269] on icon at bounding box center [571, 265] width 17 height 17
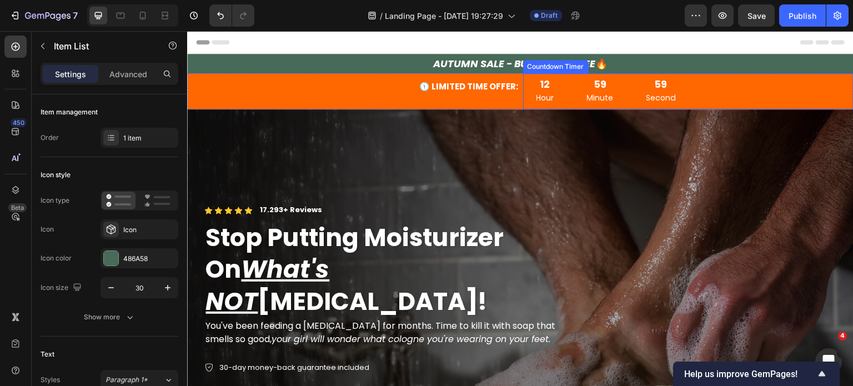
click at [525, 97] on div "12 Hour" at bounding box center [545, 91] width 44 height 36
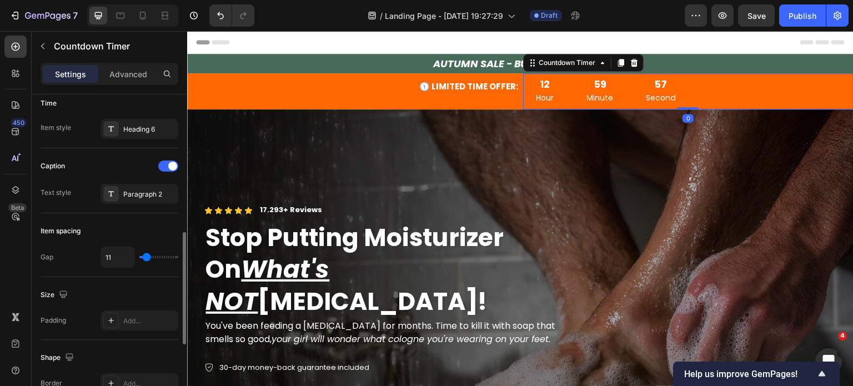
scroll to position [369, 0]
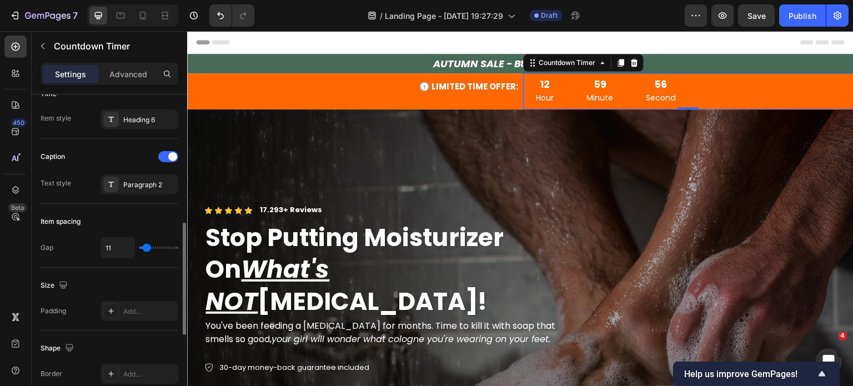
type input "13"
type input "9"
type input "8"
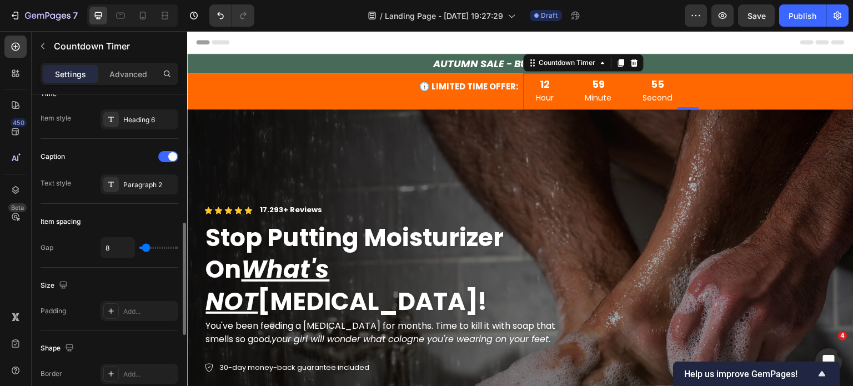
type input "8"
click at [145, 248] on input "range" at bounding box center [158, 248] width 39 height 2
click at [145, 19] on icon at bounding box center [142, 15] width 11 height 11
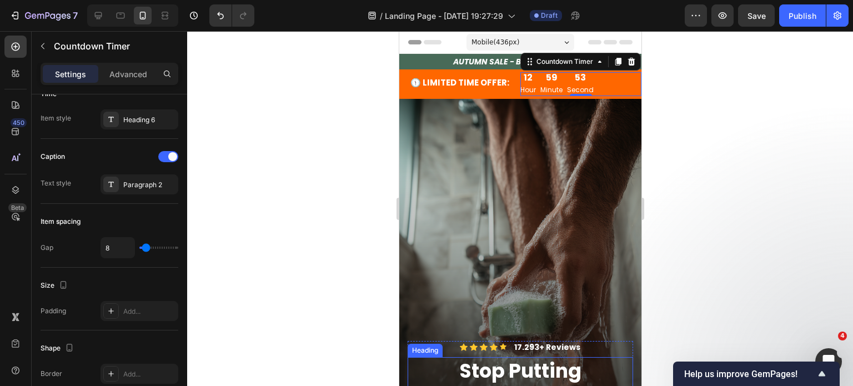
scroll to position [2, 0]
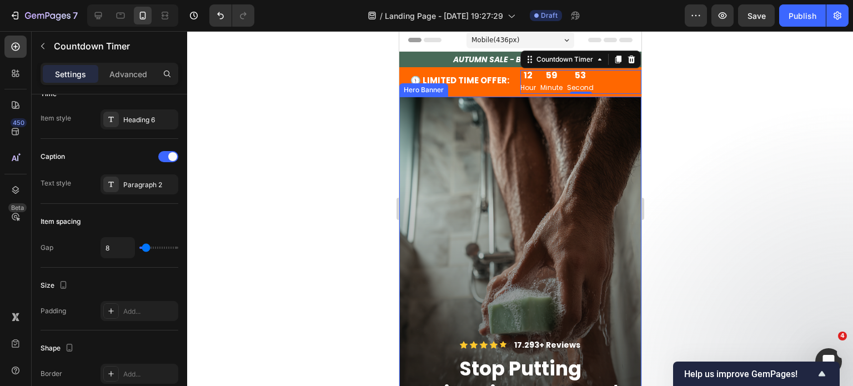
click at [736, 186] on div at bounding box center [520, 208] width 666 height 355
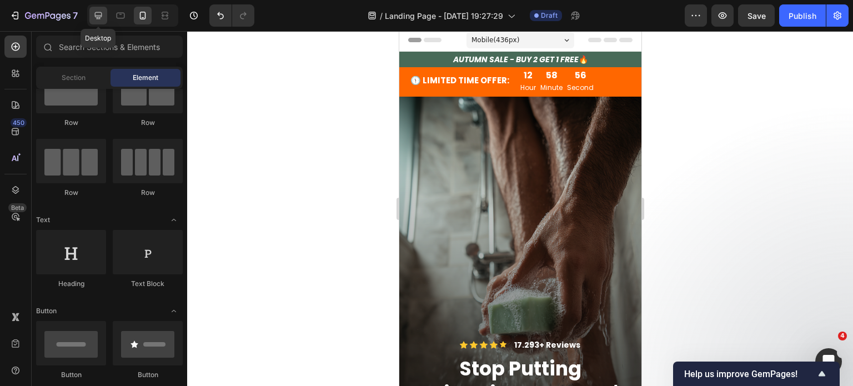
click at [101, 14] on icon at bounding box center [98, 15] width 11 height 11
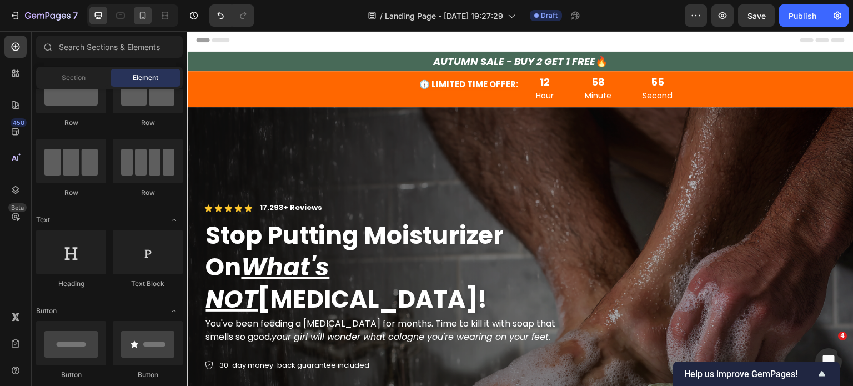
click at [144, 17] on icon at bounding box center [142, 15] width 11 height 11
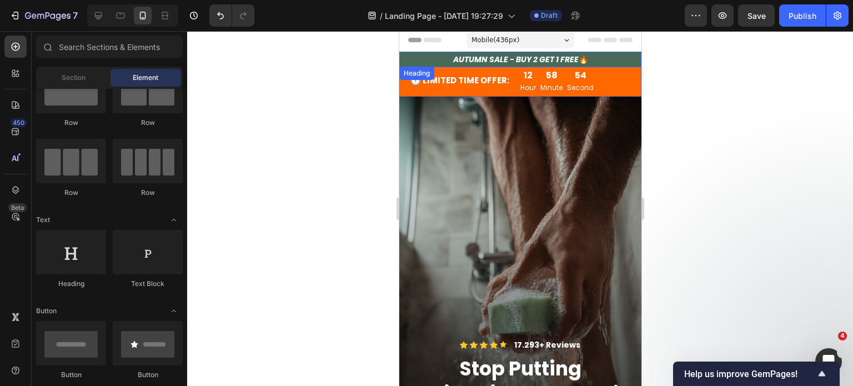
click at [442, 60] on h2 "AUTUMN SALE - BUY 2 GET 1 FREE 🔥" at bounding box center [520, 60] width 242 height 16
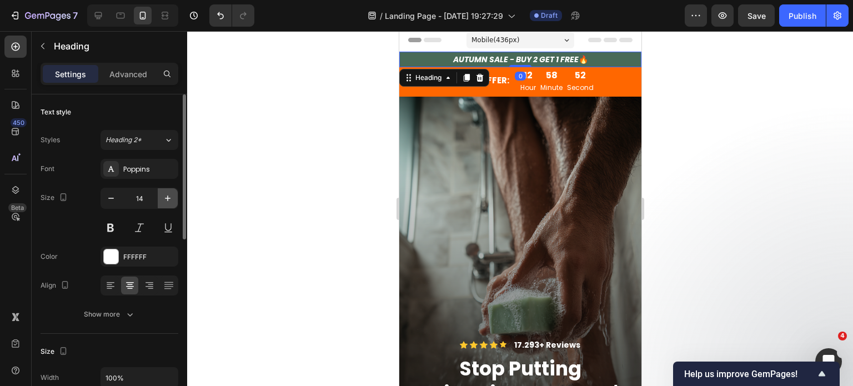
click at [161, 202] on button "button" at bounding box center [168, 198] width 20 height 20
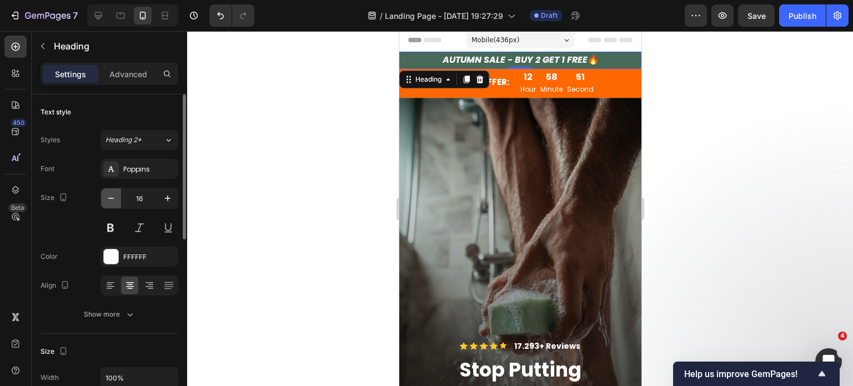
click at [110, 199] on icon "button" at bounding box center [110, 198] width 11 height 11
type input "15"
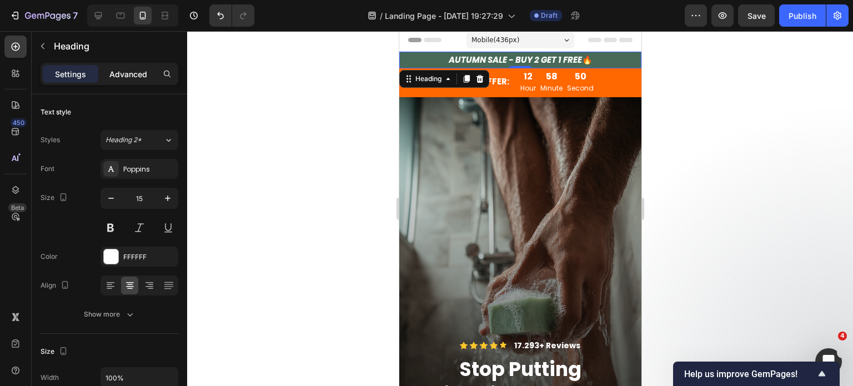
click at [130, 74] on p "Advanced" at bounding box center [128, 74] width 38 height 12
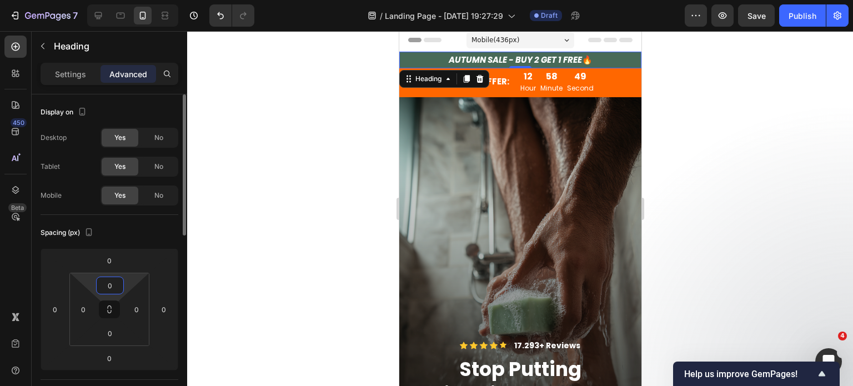
click at [108, 279] on input "0" at bounding box center [110, 285] width 22 height 17
type input "5"
click at [56, 69] on p "Settings" at bounding box center [70, 74] width 31 height 12
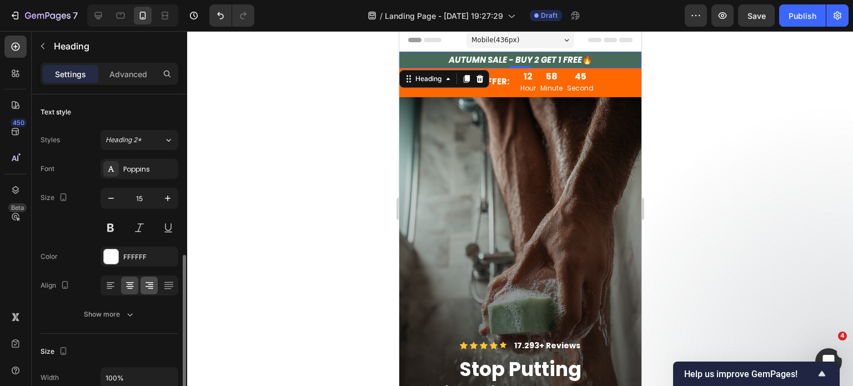
scroll to position [111, 0]
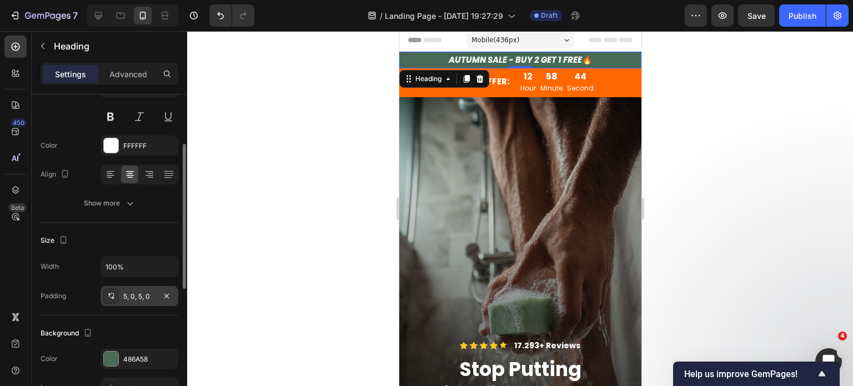
click at [132, 292] on div "5, 0, 5, 0" at bounding box center [139, 297] width 32 height 10
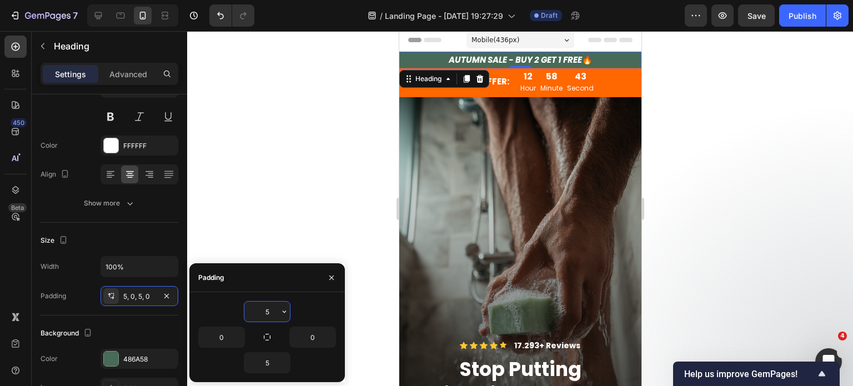
click at [257, 309] on input "5" at bounding box center [267, 312] width 46 height 20
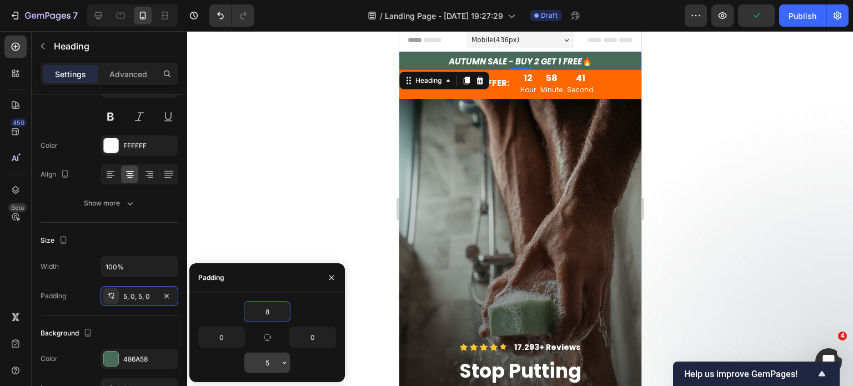
type input "8"
click at [264, 356] on input "5" at bounding box center [267, 363] width 46 height 20
type input "8"
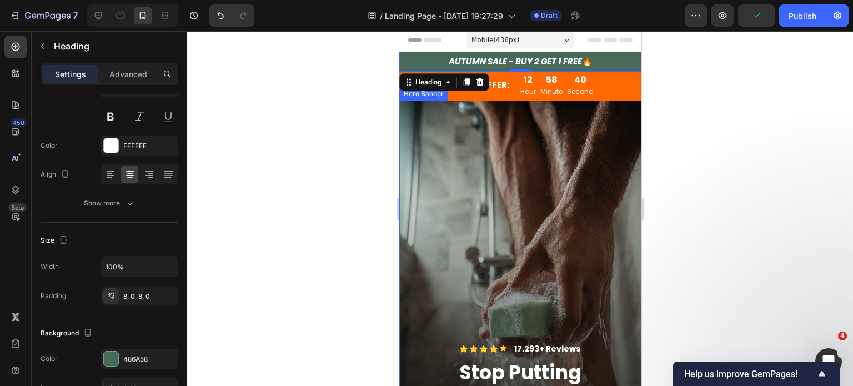
click at [758, 223] on div at bounding box center [520, 208] width 666 height 355
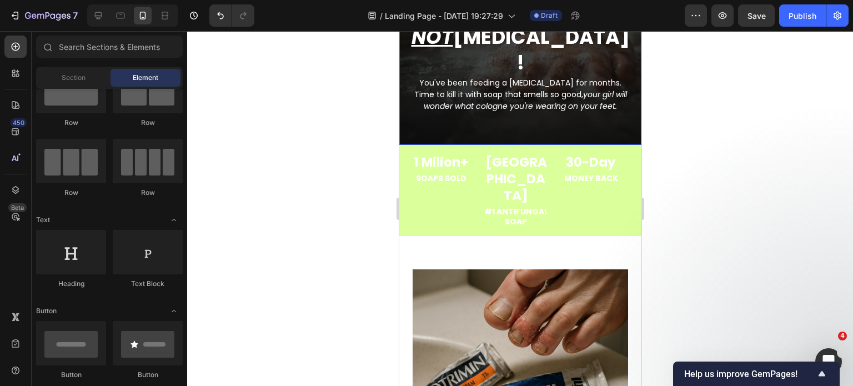
scroll to position [391, 0]
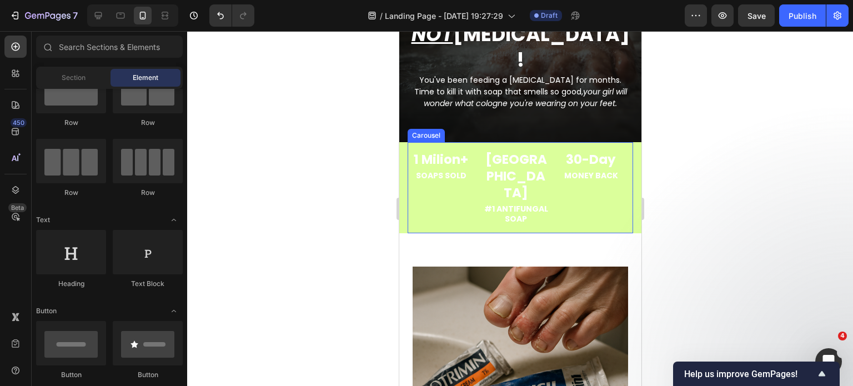
click at [481, 179] on div "1 Milion+ Heading SOAPS SOLD Heading USA Heading #1 ANTIFUNGAL SOAP Heading 30-…" at bounding box center [519, 187] width 225 height 91
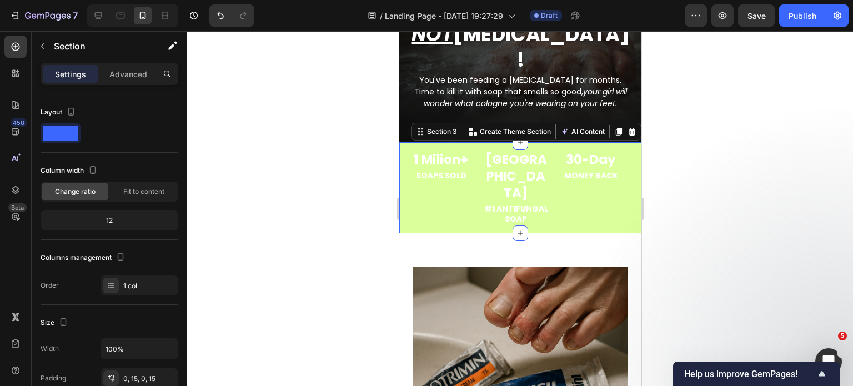
drag, startPoint x: 403, startPoint y: 172, endPoint x: 591, endPoint y: 265, distance: 209.6
click at [403, 172] on div "1 Milion+ Heading SOAPS SOLD Heading USA Heading #1 ANTIFUNGAL SOAP Heading 30-…" at bounding box center [520, 187] width 242 height 91
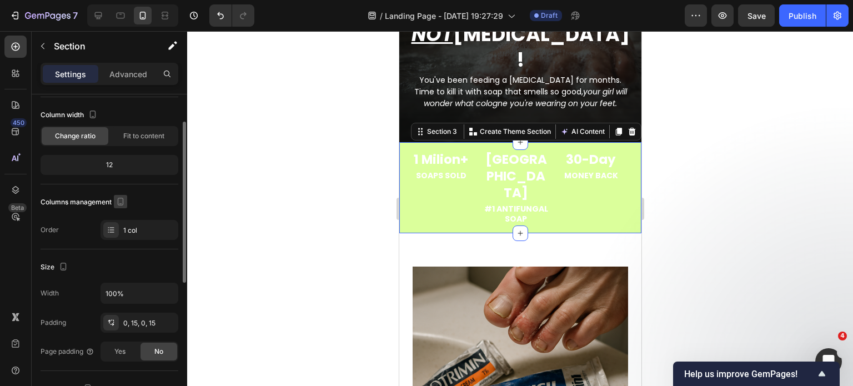
scroll to position [222, 0]
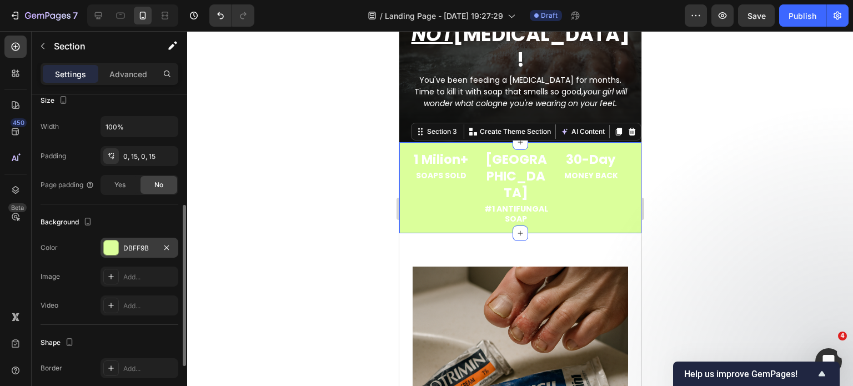
click at [132, 238] on div "DBFF9B" at bounding box center [140, 248] width 78 height 20
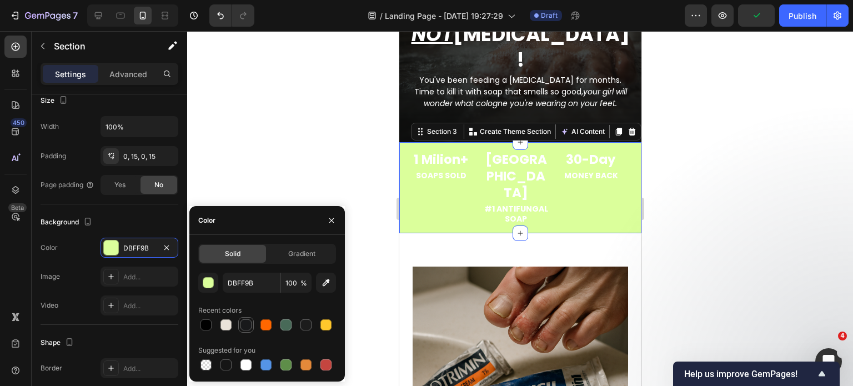
click at [248, 326] on div at bounding box center [245, 324] width 11 height 11
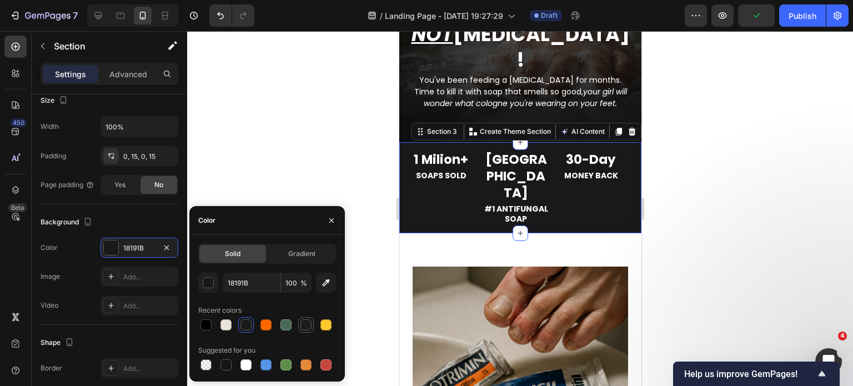
click at [307, 330] on div at bounding box center [305, 324] width 13 height 13
click at [100, 13] on icon at bounding box center [98, 15] width 7 height 7
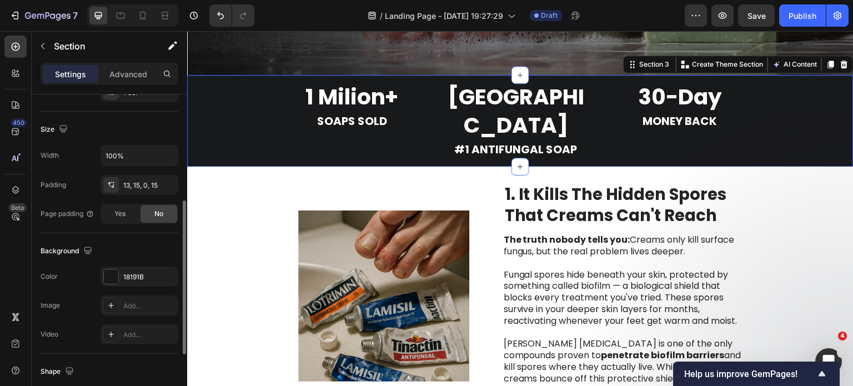
scroll to position [278, 0]
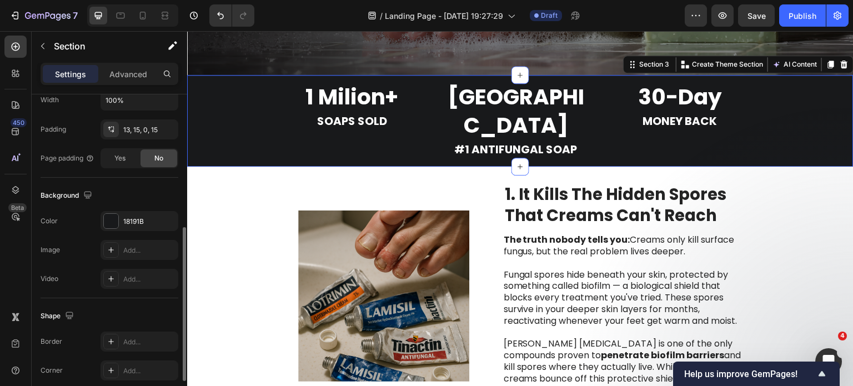
drag, startPoint x: 135, startPoint y: 222, endPoint x: 152, endPoint y: 235, distance: 22.1
click at [135, 222] on div "18191B" at bounding box center [149, 222] width 52 height 10
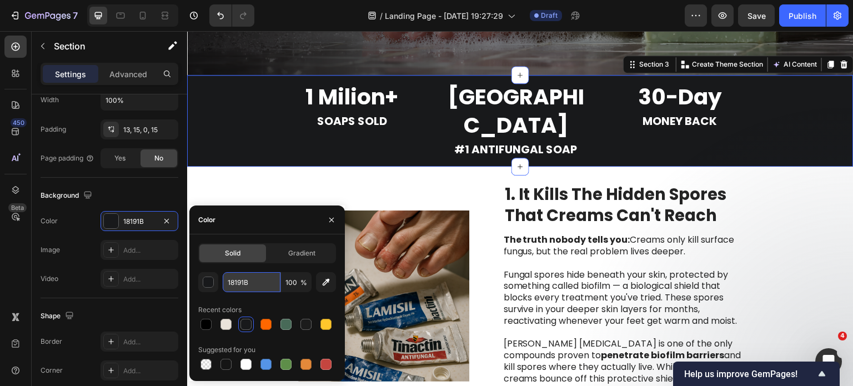
click at [242, 283] on input "18191B" at bounding box center [252, 282] width 58 height 20
click at [152, 20] on div at bounding box center [132, 15] width 91 height 22
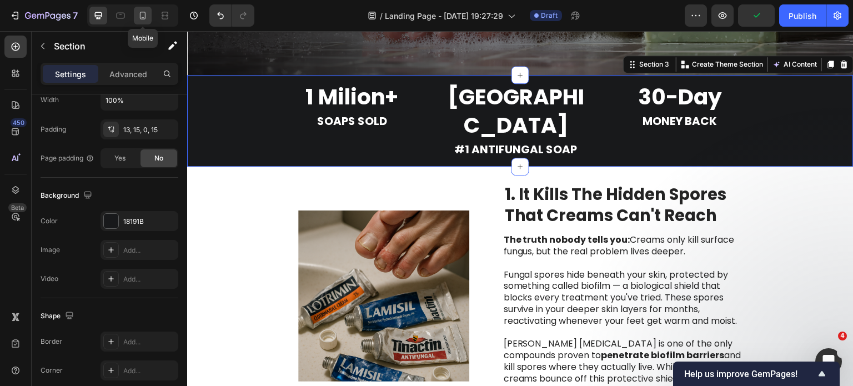
click at [147, 17] on icon at bounding box center [142, 15] width 11 height 11
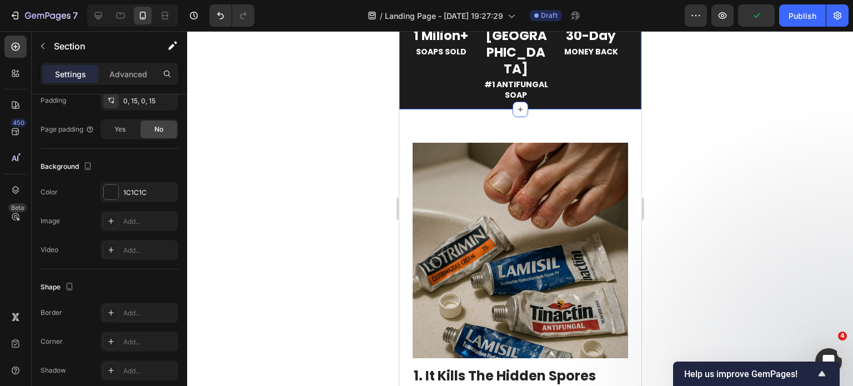
scroll to position [349, 0]
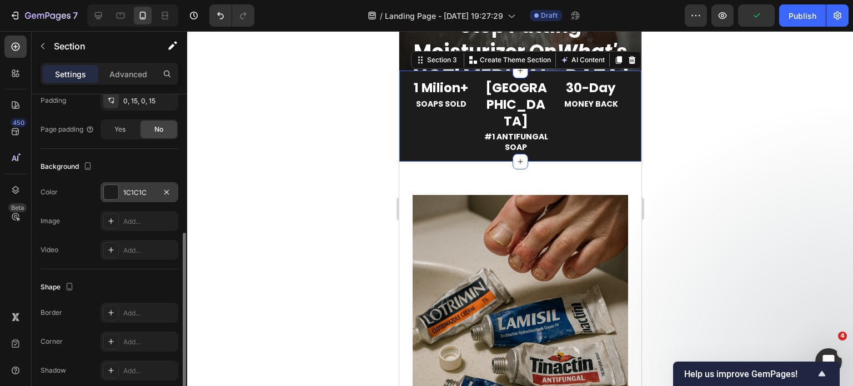
click at [128, 190] on div "1C1C1C" at bounding box center [139, 193] width 32 height 10
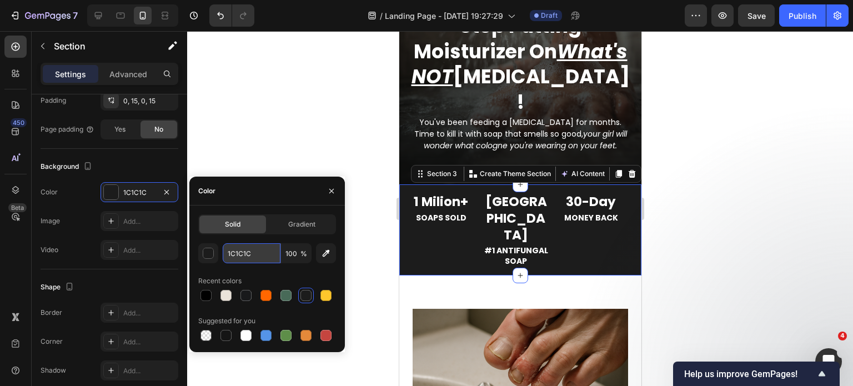
click at [241, 252] on input "1C1C1C" at bounding box center [252, 253] width 58 height 20
paste input "8191B"
type input "18191B"
click at [285, 116] on div at bounding box center [520, 208] width 666 height 355
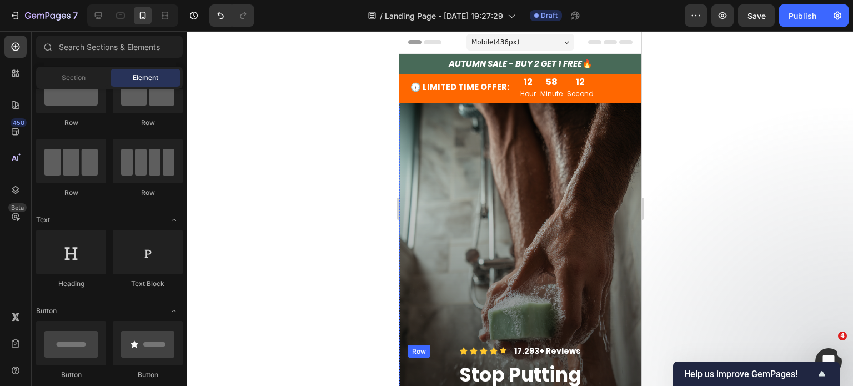
scroll to position [53, 0]
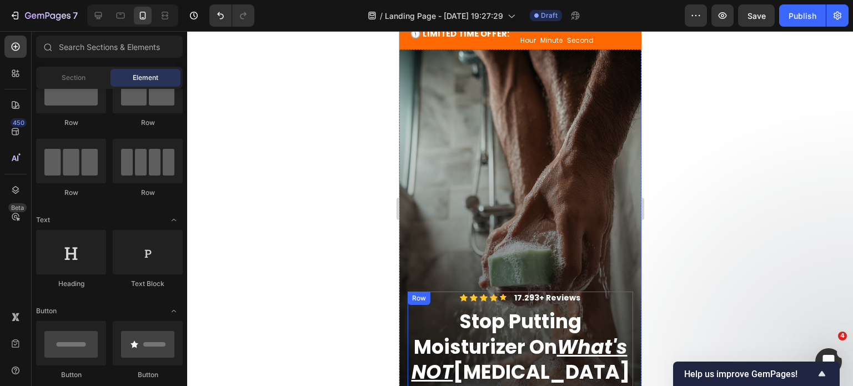
click at [556, 146] on div "Overlay" at bounding box center [520, 264] width 242 height 430
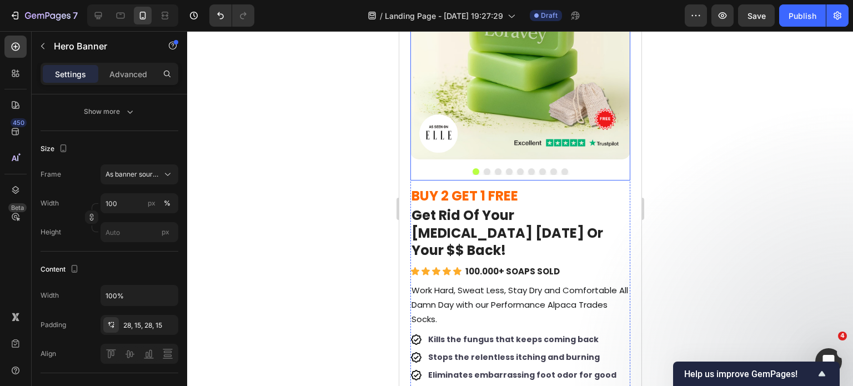
scroll to position [2836, 0]
click at [549, 195] on h2 "BUY 2 GET 1 FREE" at bounding box center [520, 194] width 220 height 19
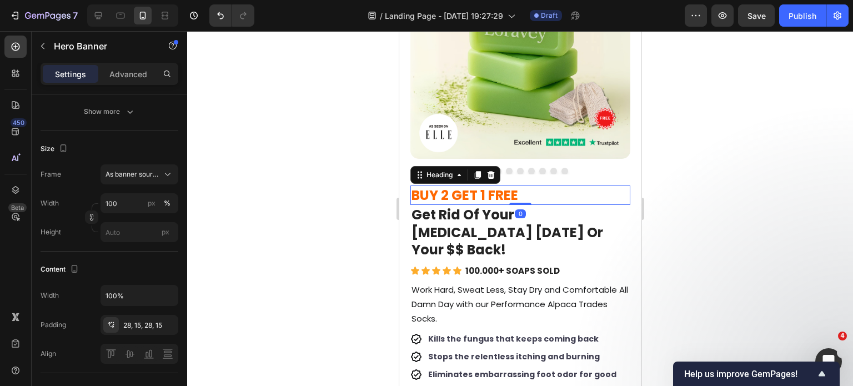
scroll to position [0, 0]
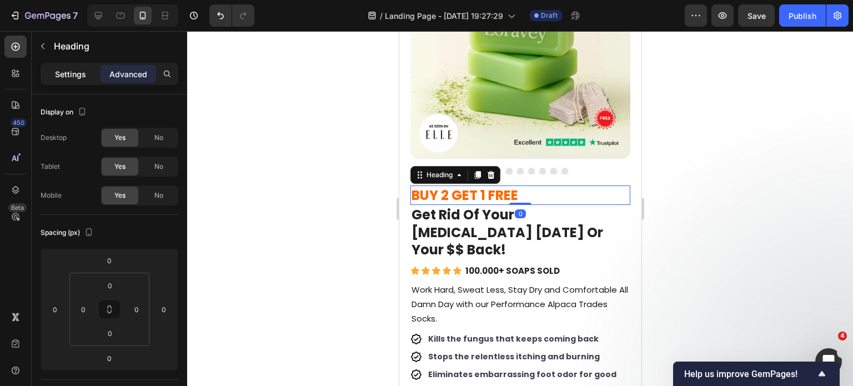
click at [77, 80] on div "Settings" at bounding box center [71, 74] width 56 height 18
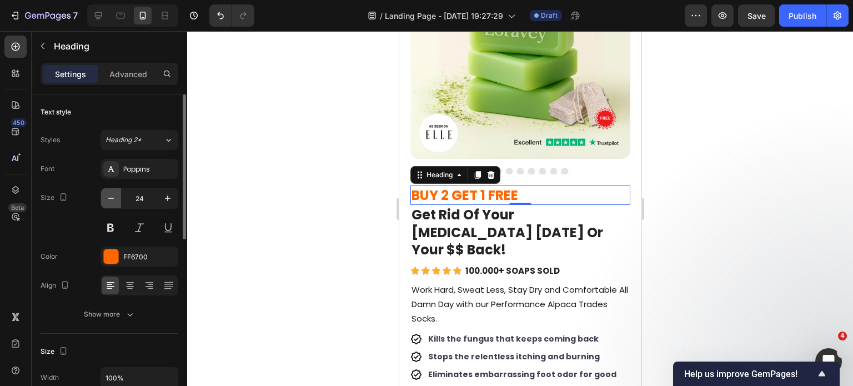
click at [112, 194] on icon "button" at bounding box center [110, 198] width 11 height 11
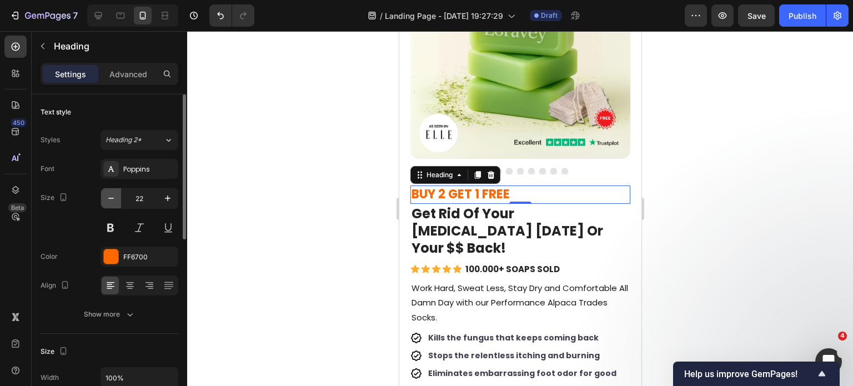
click at [119, 198] on button "button" at bounding box center [111, 198] width 20 height 20
type input "21"
click at [300, 213] on div at bounding box center [520, 208] width 666 height 355
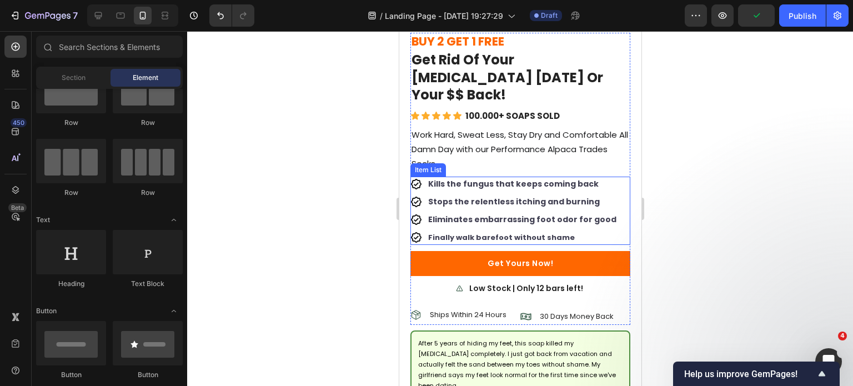
scroll to position [3063, 0]
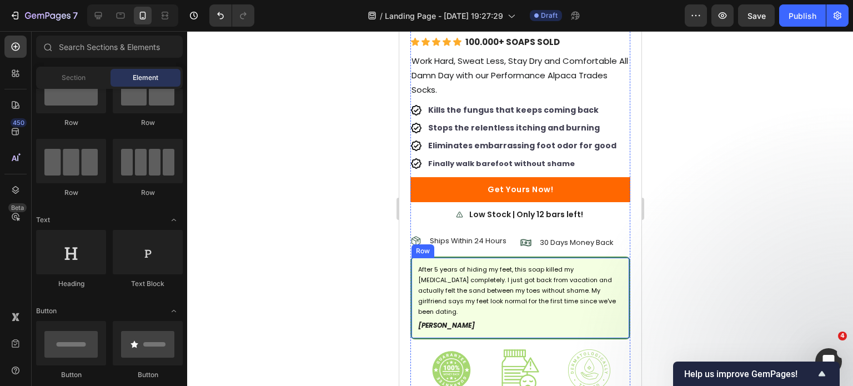
click at [411, 257] on div "After 5 years of hiding my feet, this soap killed my [MEDICAL_DATA] completely.…" at bounding box center [520, 298] width 220 height 83
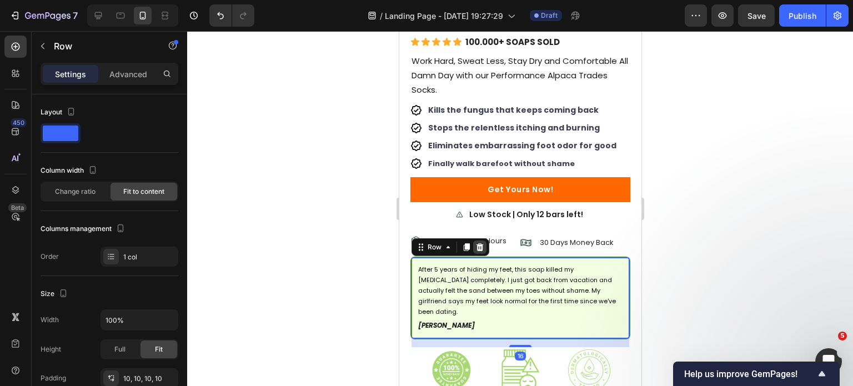
click at [478, 243] on icon at bounding box center [479, 247] width 7 height 8
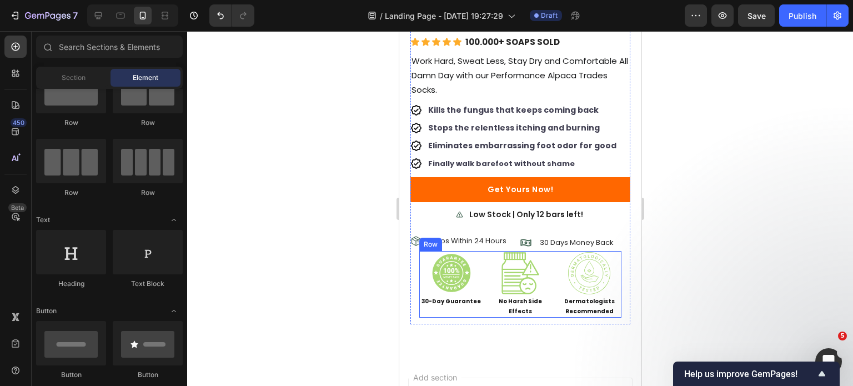
click at [483, 286] on div "Image 30-Day Guarantee Heading Image No Harsh Side Effects Heading Image Dermat…" at bounding box center [520, 284] width 202 height 67
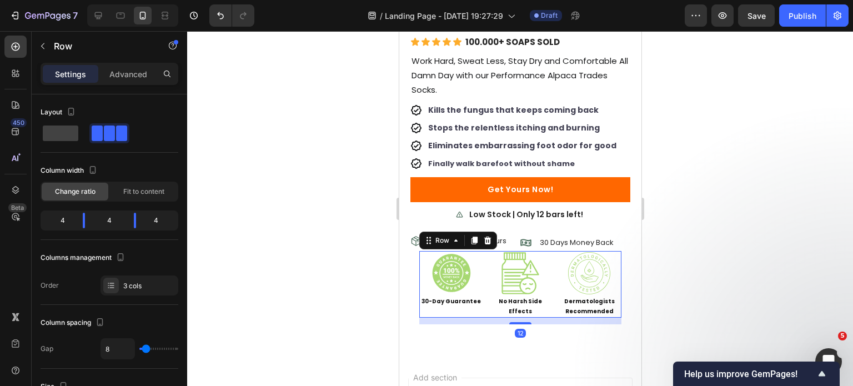
click at [483, 318] on div "12" at bounding box center [520, 321] width 202 height 7
click at [488, 237] on icon at bounding box center [486, 241] width 7 height 8
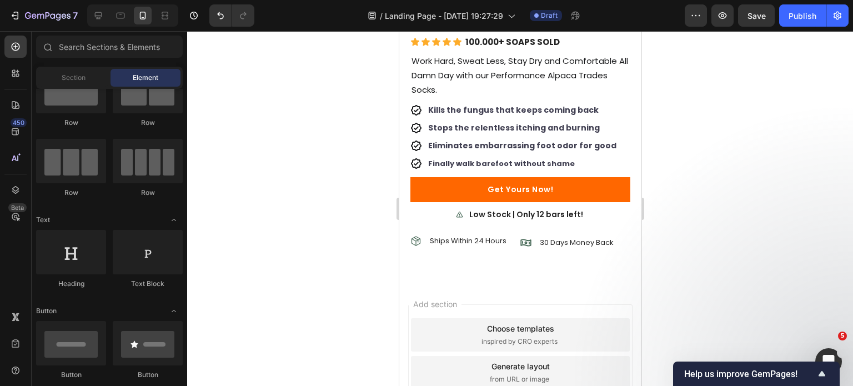
click at [456, 282] on div "Add section Choose templates inspired by CRO experts Generate layout from URL o…" at bounding box center [520, 388] width 242 height 212
click at [96, 15] on icon at bounding box center [98, 15] width 7 height 7
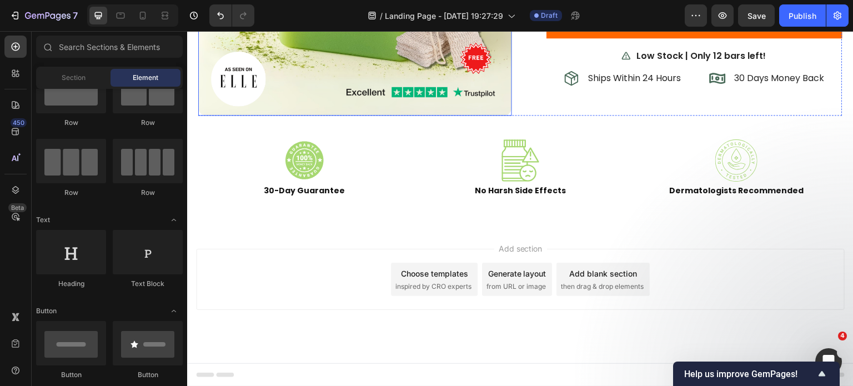
scroll to position [2960, 0]
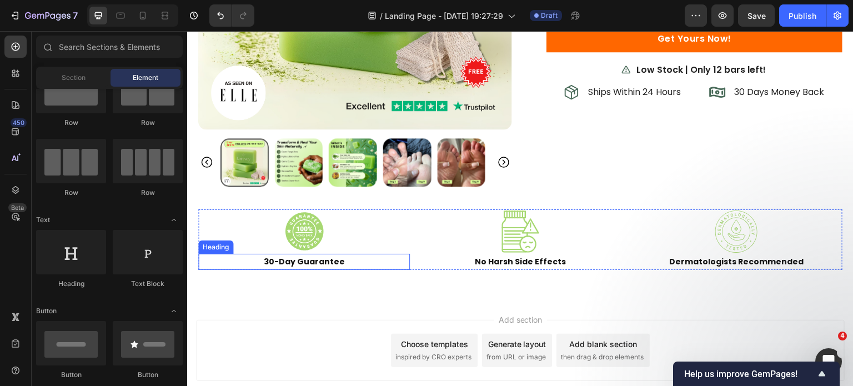
click at [407, 255] on h2 "30-Day Guarantee" at bounding box center [304, 262] width 212 height 16
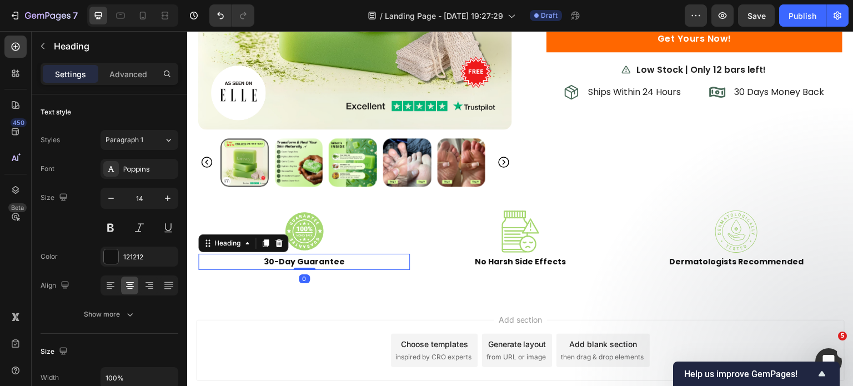
click at [414, 260] on h2 "No Harsh Side Effects" at bounding box center [520, 262] width 212 height 16
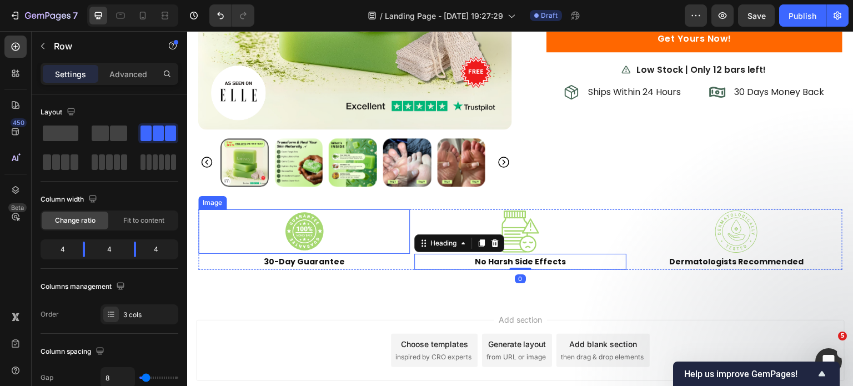
click at [408, 237] on div "Image 30-Day Guarantee Heading Image No Harsh Side Effects Heading 0 Image Derm…" at bounding box center [520, 239] width 644 height 61
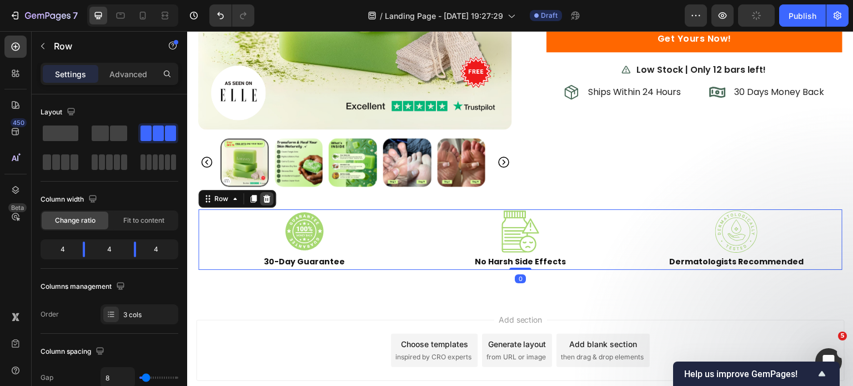
click at [265, 195] on icon at bounding box center [266, 199] width 7 height 8
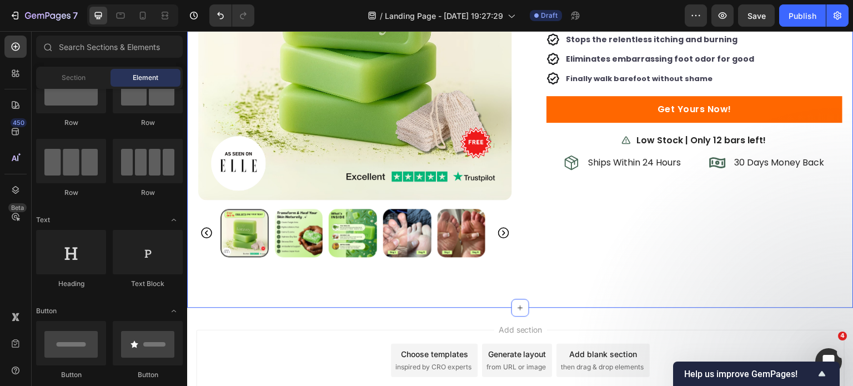
scroll to position [2793, 0]
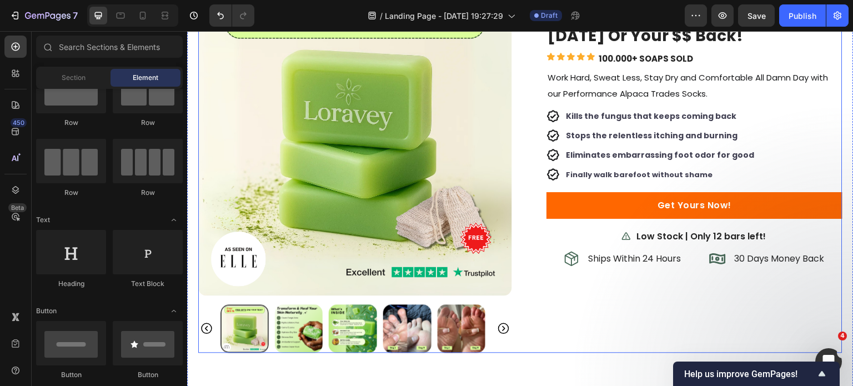
click at [544, 316] on div "BUY 2 GET 1 FREE Heading Get Rid Of Your [MEDICAL_DATA] [DATE] Or Your $$ Back!…" at bounding box center [686, 167] width 314 height 371
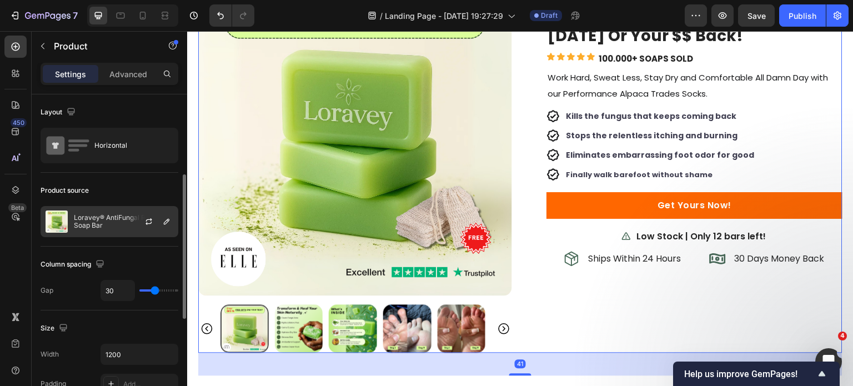
scroll to position [111, 0]
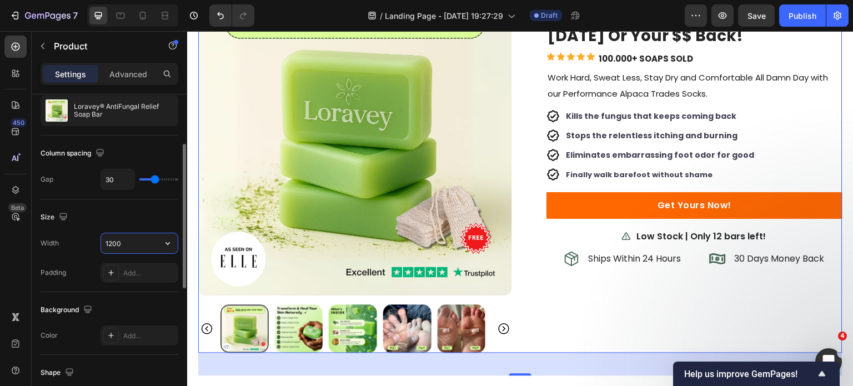
click at [117, 237] on input "1200" at bounding box center [139, 243] width 77 height 20
click at [170, 239] on icon "button" at bounding box center [167, 243] width 11 height 11
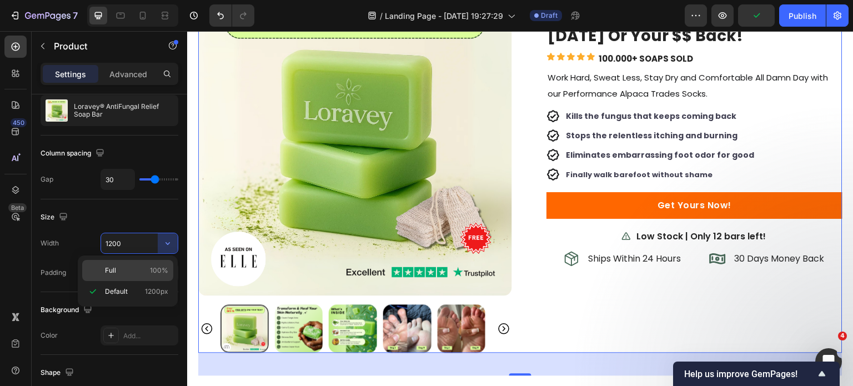
click at [145, 264] on div "Full 100%" at bounding box center [127, 270] width 91 height 21
type input "100%"
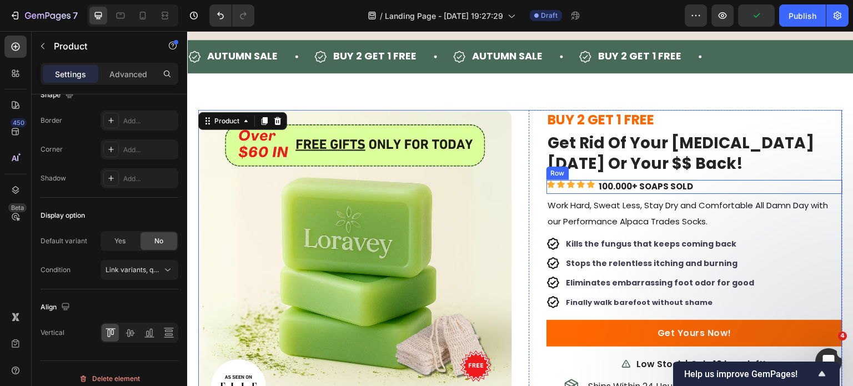
scroll to position [2629, 0]
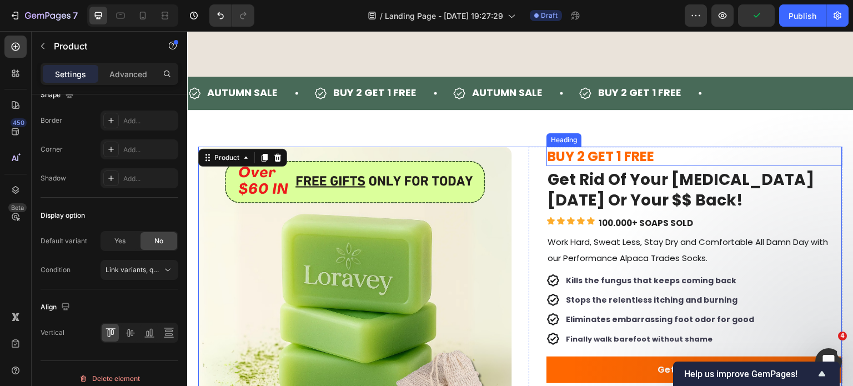
click at [600, 192] on strong "Get Rid Of Your [MEDICAL_DATA] [DATE] Or Your $$ Back!" at bounding box center [680, 190] width 267 height 42
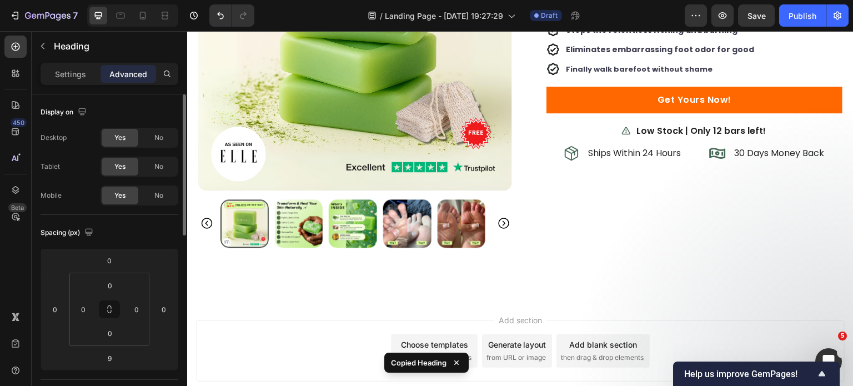
scroll to position [2906, 0]
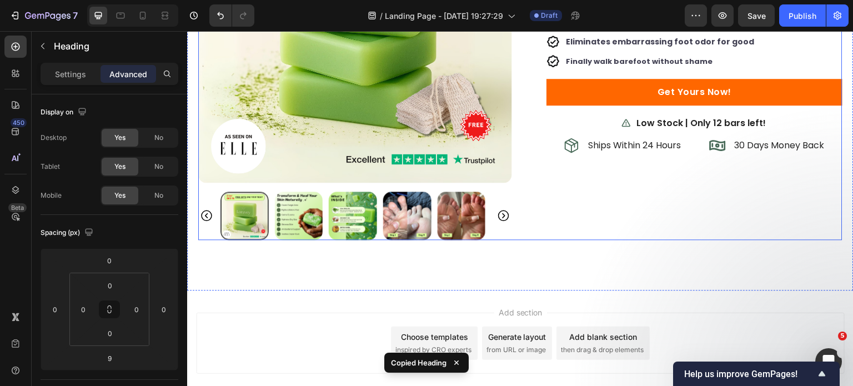
click at [513, 235] on div "Product Images BUY 2 GET 1 FREE Heading Get Rid Of Your [MEDICAL_DATA] [DATE] O…" at bounding box center [520, 66] width 644 height 394
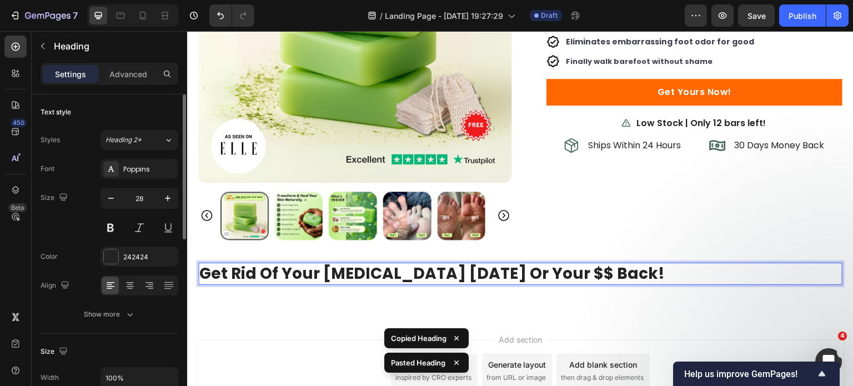
scroll to position [111, 0]
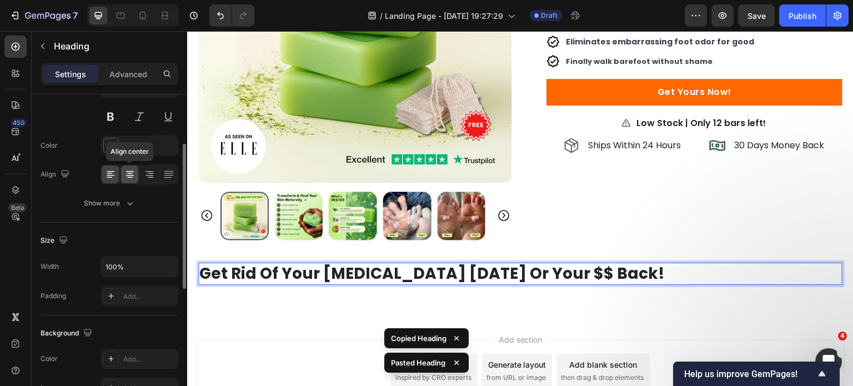
click at [133, 174] on icon at bounding box center [129, 174] width 11 height 11
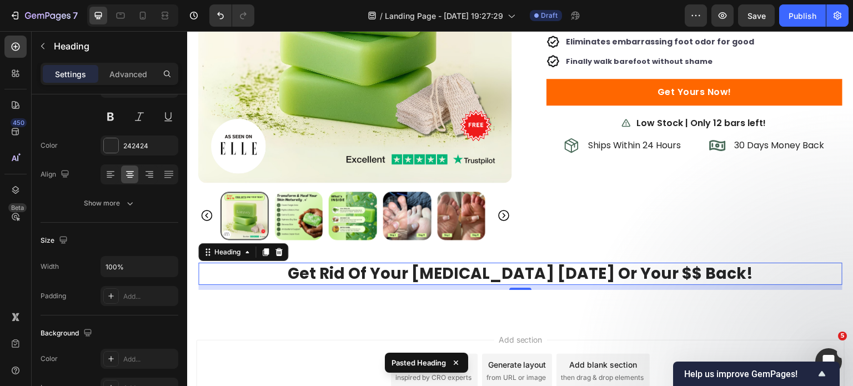
click at [535, 275] on strong "Get Rid Of Your [MEDICAL_DATA] [DATE] Or Your $$ Back!" at bounding box center [520, 274] width 465 height 22
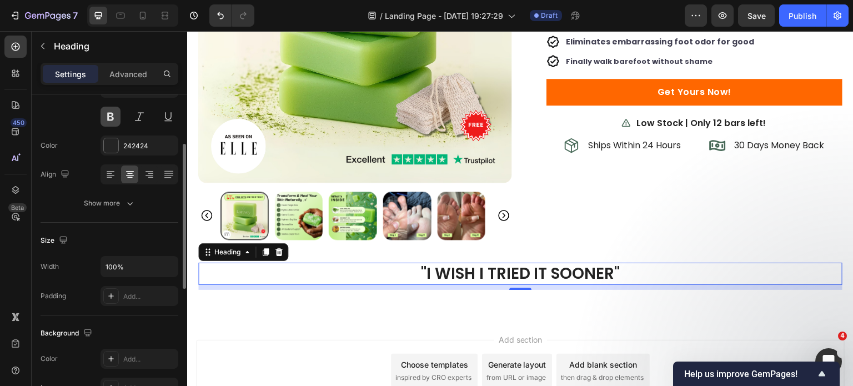
click at [110, 115] on button at bounding box center [111, 117] width 20 height 20
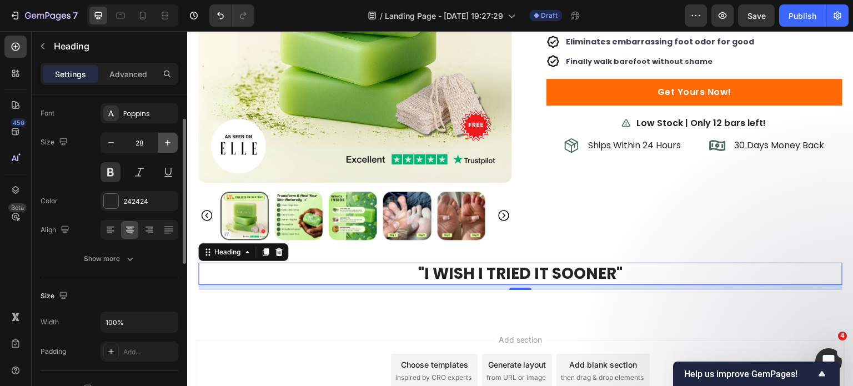
click at [164, 145] on icon "button" at bounding box center [167, 142] width 11 height 11
type input "30"
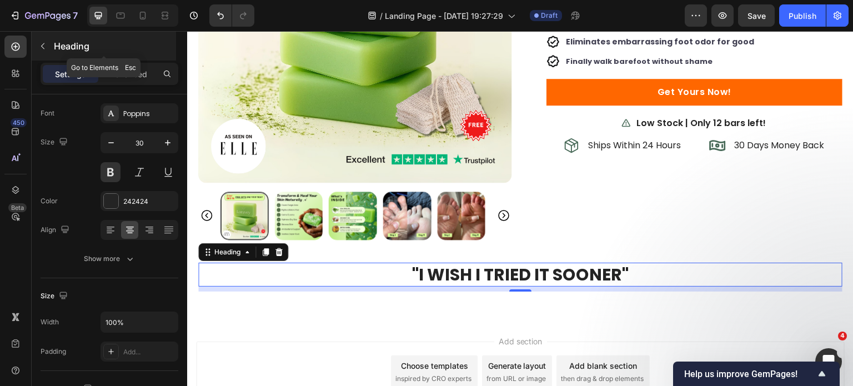
click at [44, 44] on icon "button" at bounding box center [42, 46] width 9 height 9
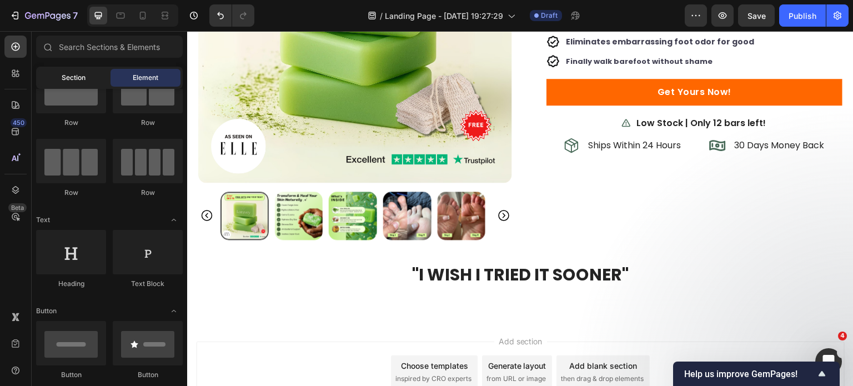
click at [84, 75] on span "Section" at bounding box center [74, 78] width 24 height 10
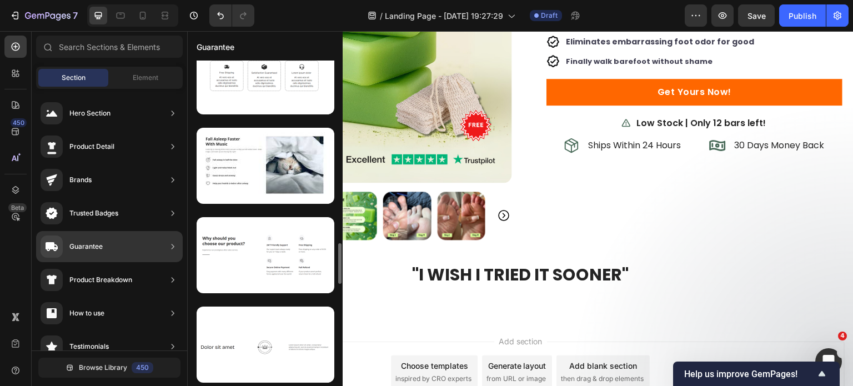
scroll to position [1400, 0]
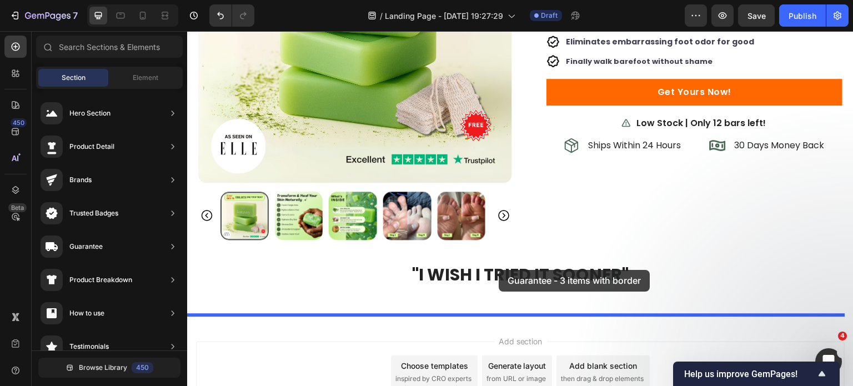
drag, startPoint x: 450, startPoint y: 162, endPoint x: 499, endPoint y: 270, distance: 118.3
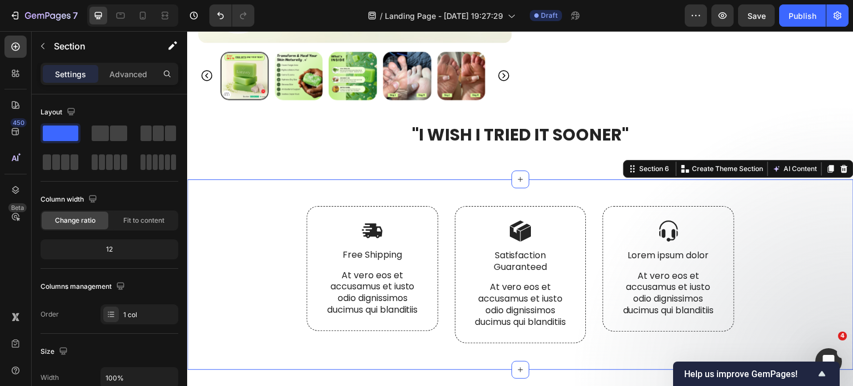
scroll to position [3040, 0]
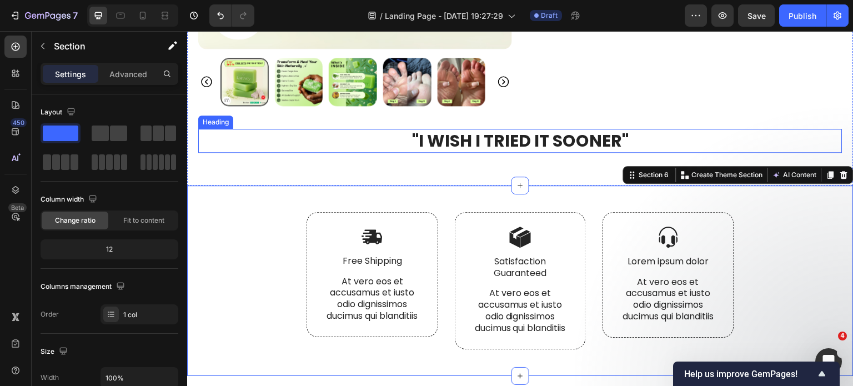
click at [481, 140] on p ""I WISH I TRIED IT SOONER"" at bounding box center [520, 141] width 642 height 22
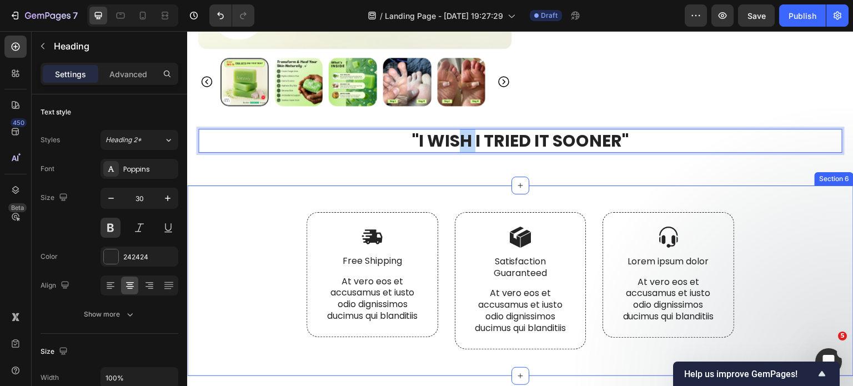
drag, startPoint x: 459, startPoint y: 134, endPoint x: 466, endPoint y: 187, distance: 53.2
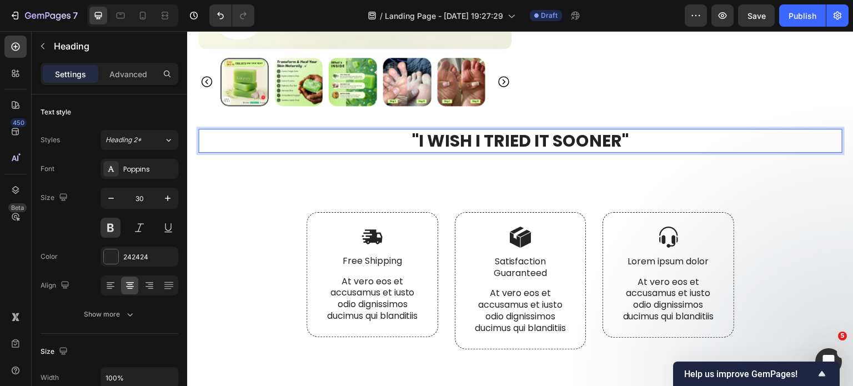
click at [350, 142] on p ""I WISH I TRIED IT SOONER"" at bounding box center [520, 141] width 642 height 22
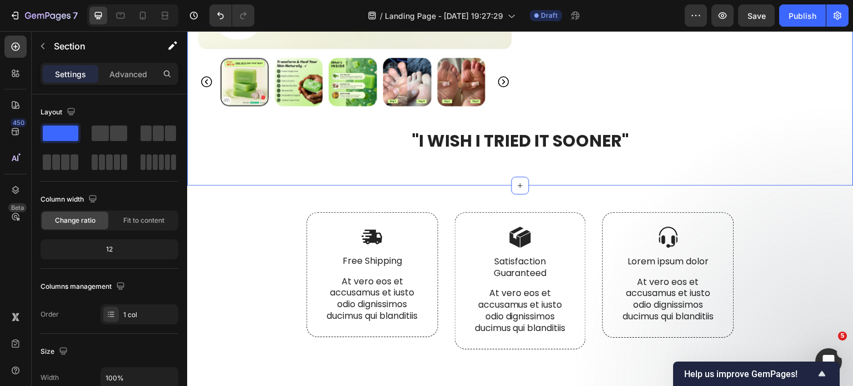
click at [329, 142] on p ""I WISH I TRIED IT SOONER"" at bounding box center [520, 141] width 642 height 22
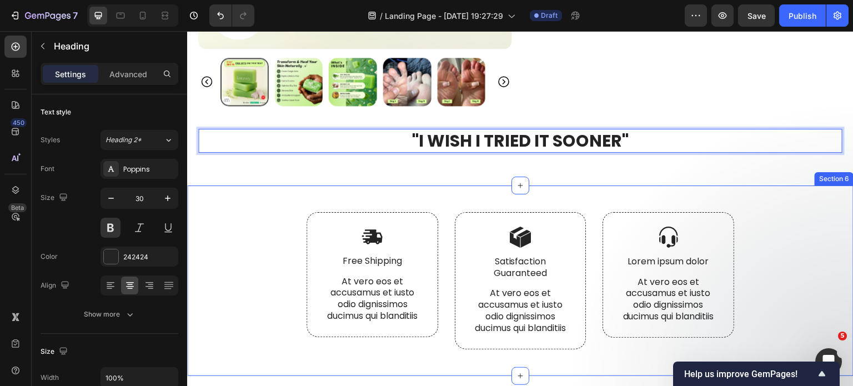
drag, startPoint x: 300, startPoint y: 141, endPoint x: 367, endPoint y: 202, distance: 90.8
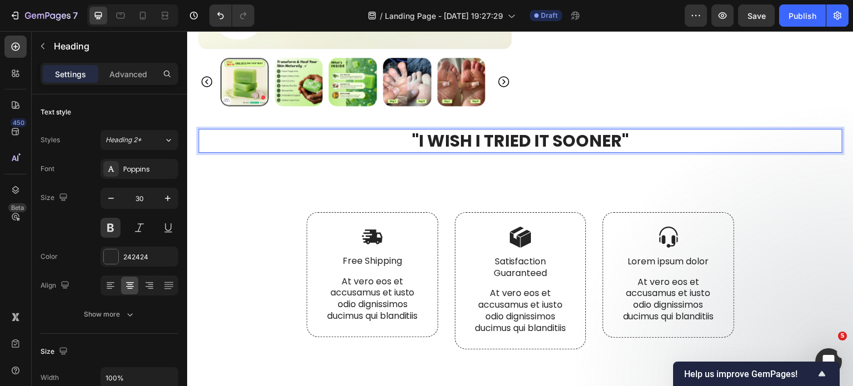
click at [346, 142] on p ""I WISH I TRIED IT SOONER"" at bounding box center [520, 141] width 642 height 22
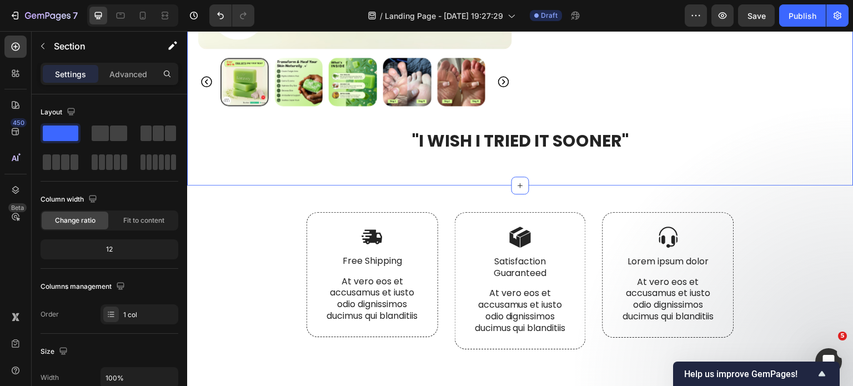
click at [336, 140] on p ""I WISH I TRIED IT SOONER"" at bounding box center [520, 141] width 642 height 22
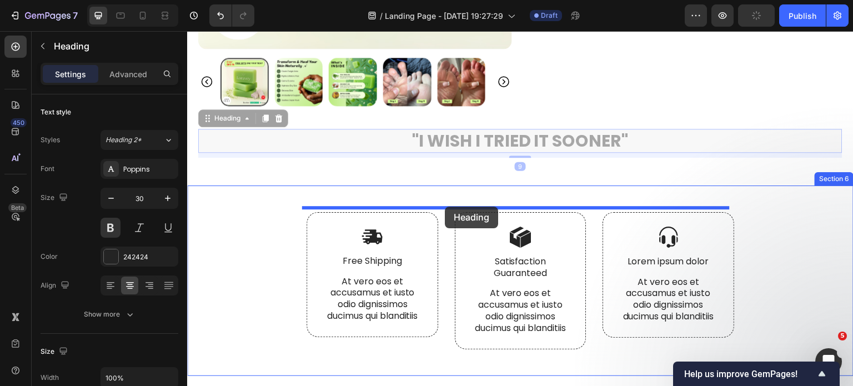
drag, startPoint x: 212, startPoint y: 115, endPoint x: 445, endPoint y: 207, distance: 250.6
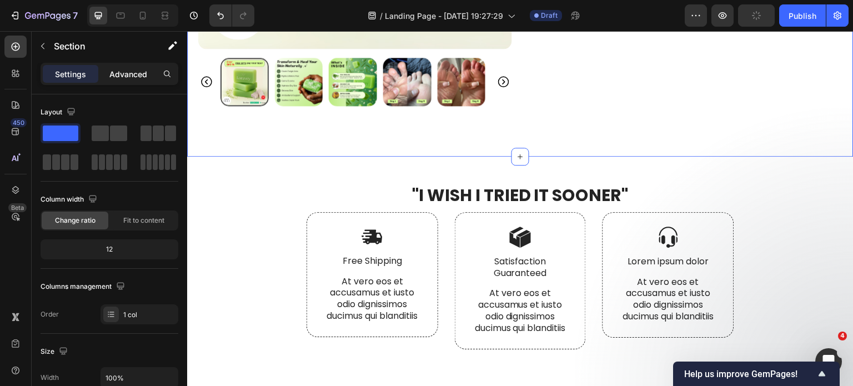
click at [128, 68] on p "Advanced" at bounding box center [128, 74] width 38 height 12
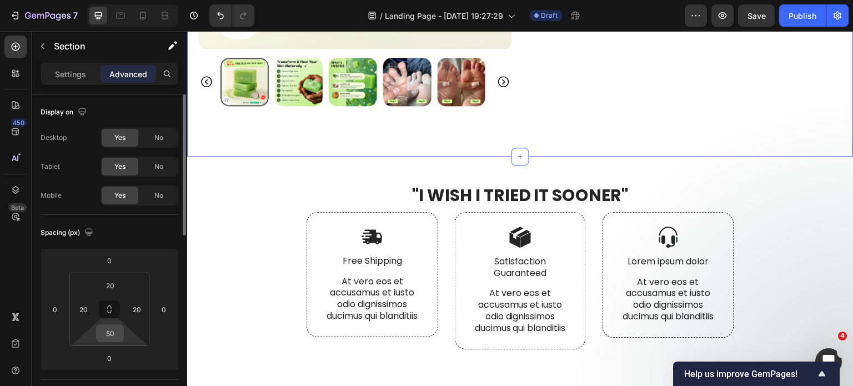
click at [110, 326] on input "50" at bounding box center [110, 333] width 22 height 17
type input "0"
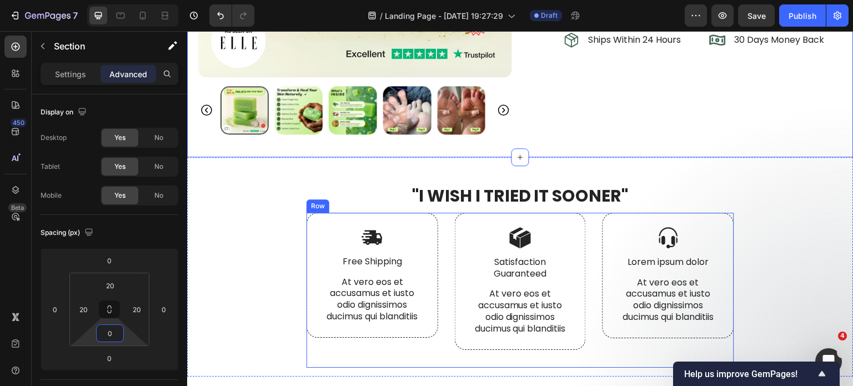
scroll to position [2985, 0]
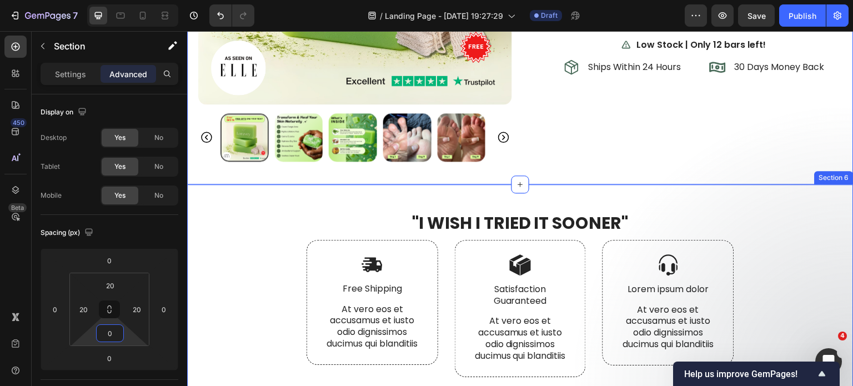
click at [569, 187] on div ""I WISH I TRIED IT SOONER" Heading Image Free Shipping Text Block At vero eos e…" at bounding box center [520, 293] width 666 height 219
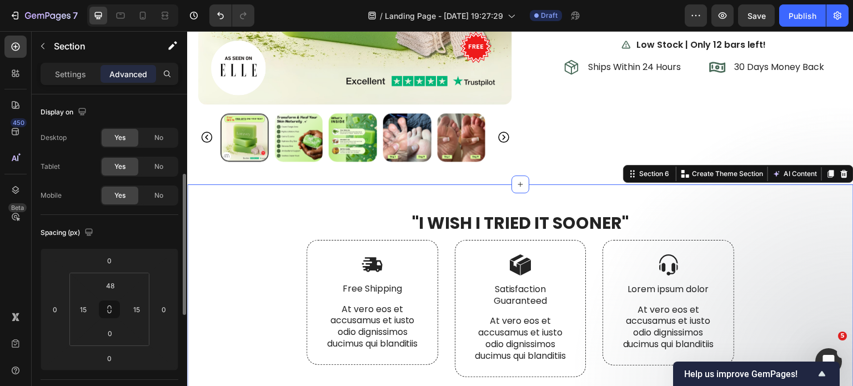
scroll to position [56, 0]
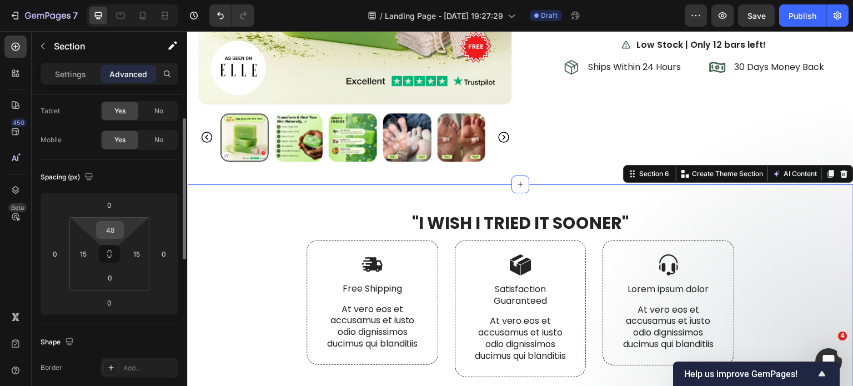
click at [108, 227] on input "48" at bounding box center [110, 230] width 22 height 17
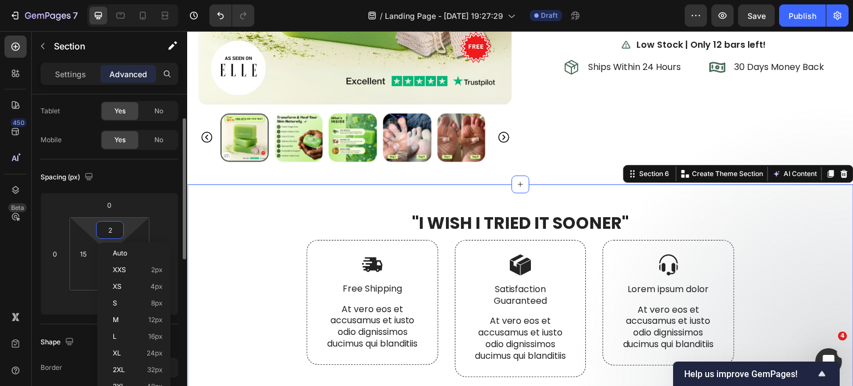
type input "20"
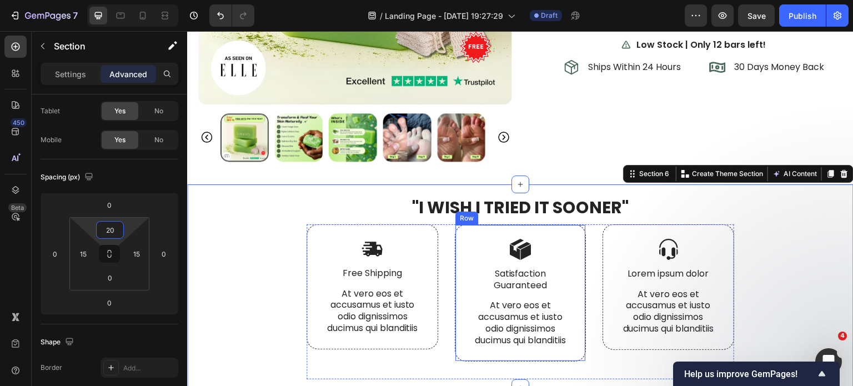
click at [470, 213] on div "Row" at bounding box center [467, 218] width 18 height 10
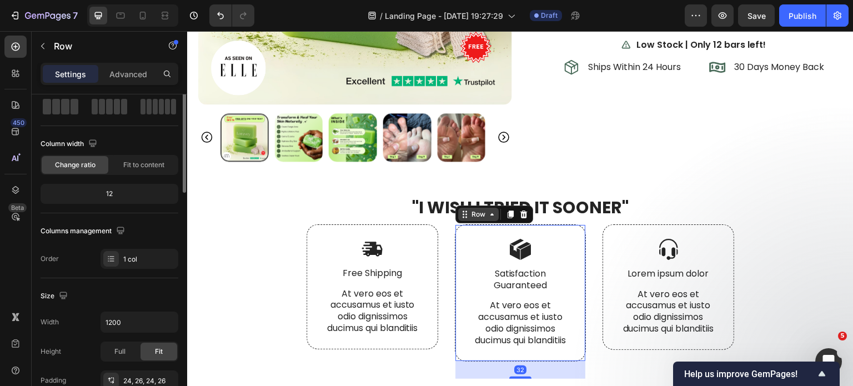
scroll to position [0, 0]
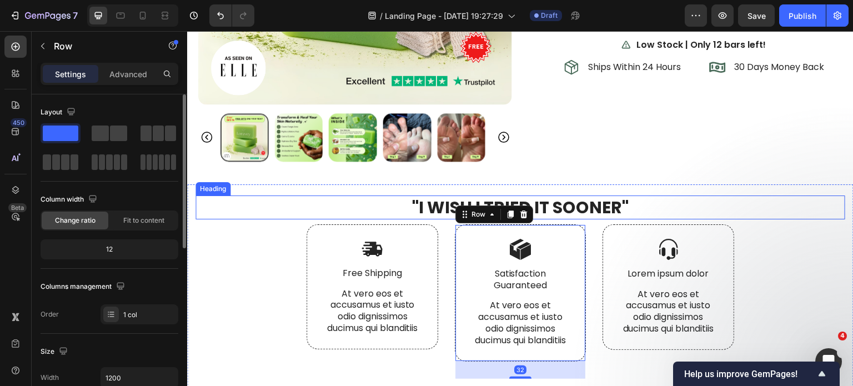
click at [443, 202] on h2 ""I WISH I TRIED IT SOONER"" at bounding box center [520, 207] width 650 height 24
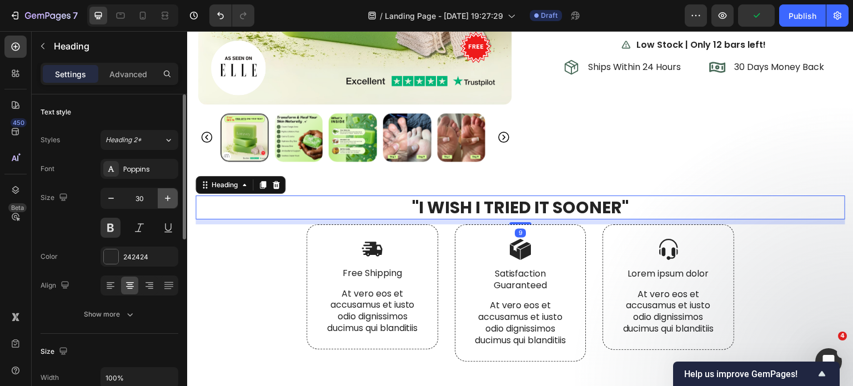
click at [165, 197] on icon "button" at bounding box center [167, 198] width 11 height 11
type input "32"
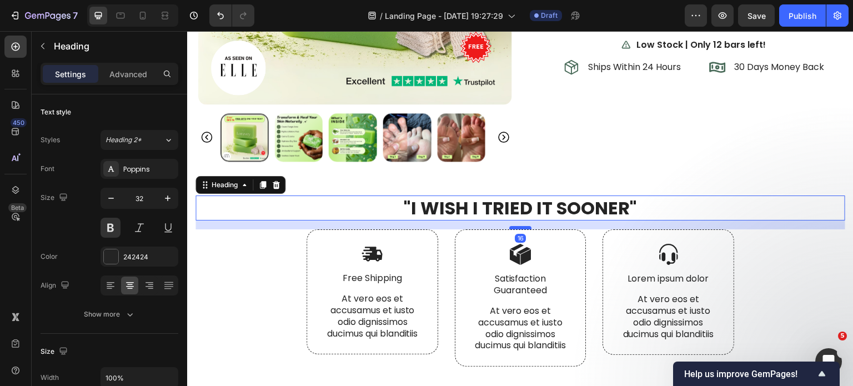
click at [513, 226] on div at bounding box center [520, 227] width 22 height 3
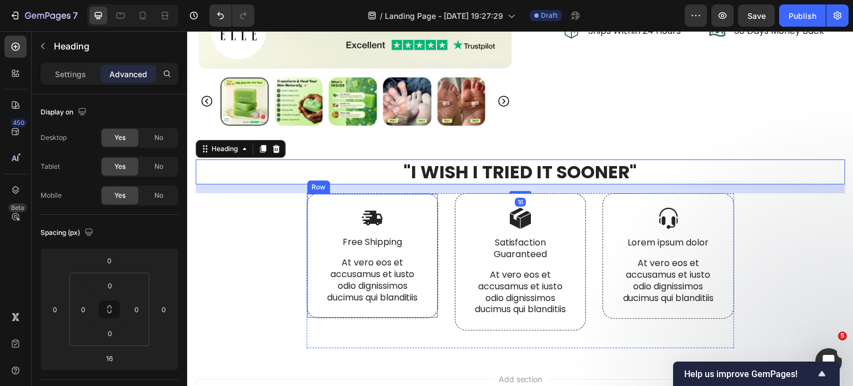
scroll to position [3040, 0]
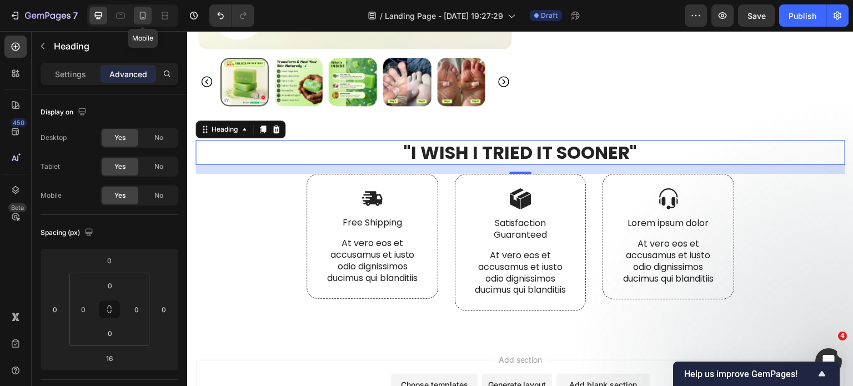
click at [143, 18] on icon at bounding box center [142, 15] width 11 height 11
type input "0"
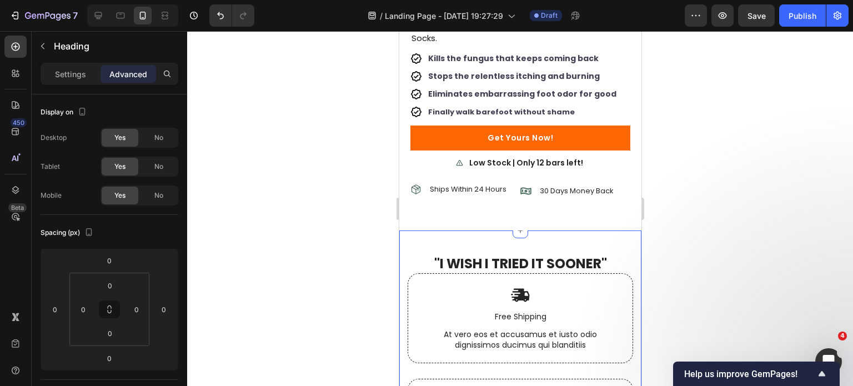
scroll to position [3109, 0]
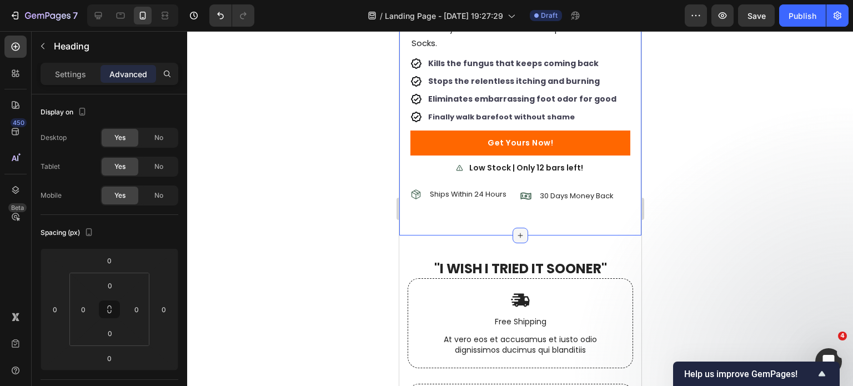
drag, startPoint x: 542, startPoint y: 196, endPoint x: 516, endPoint y: 203, distance: 27.6
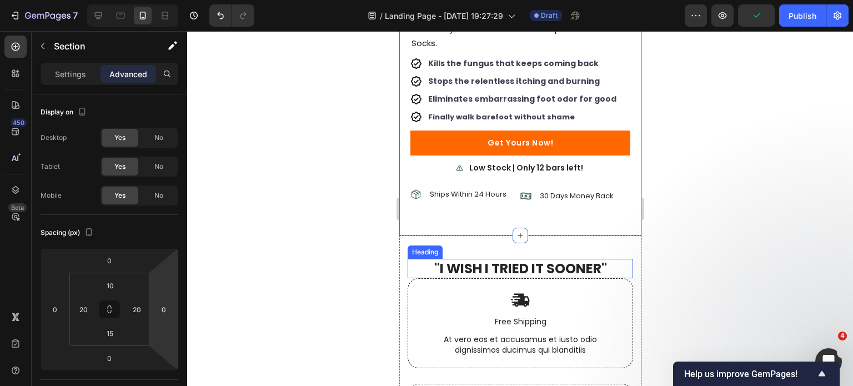
click at [534, 259] on h2 ""I WISH I TRIED IT SOONER"" at bounding box center [519, 268] width 225 height 19
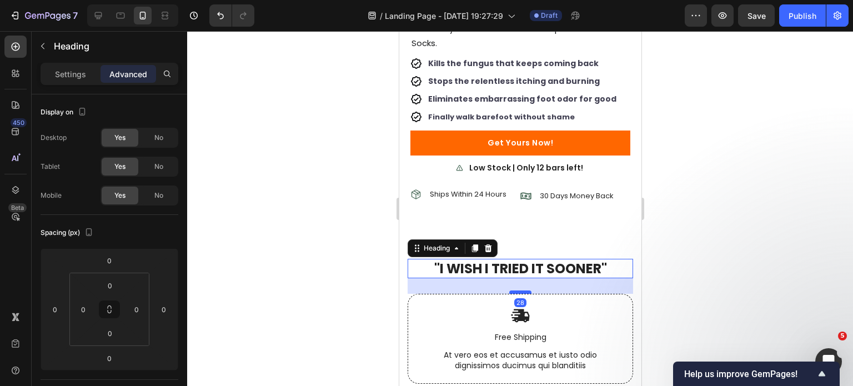
drag, startPoint x: 522, startPoint y: 250, endPoint x: 525, endPoint y: 266, distance: 15.8
type input "28"
click at [702, 226] on div at bounding box center [520, 208] width 666 height 355
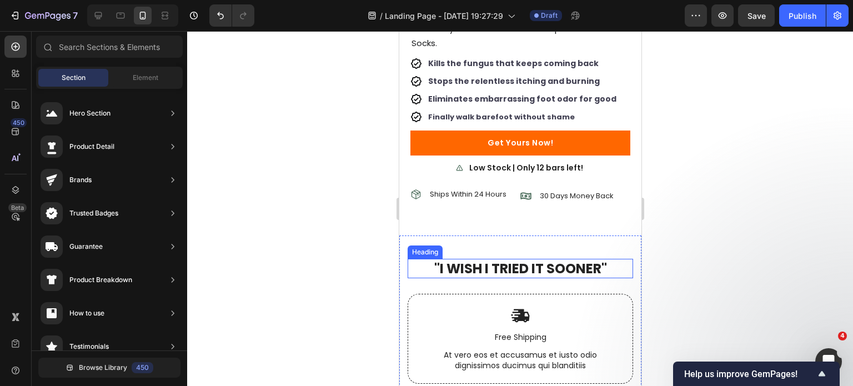
click at [592, 259] on h2 ""I WISH I TRIED IT SOONER"" at bounding box center [519, 268] width 225 height 19
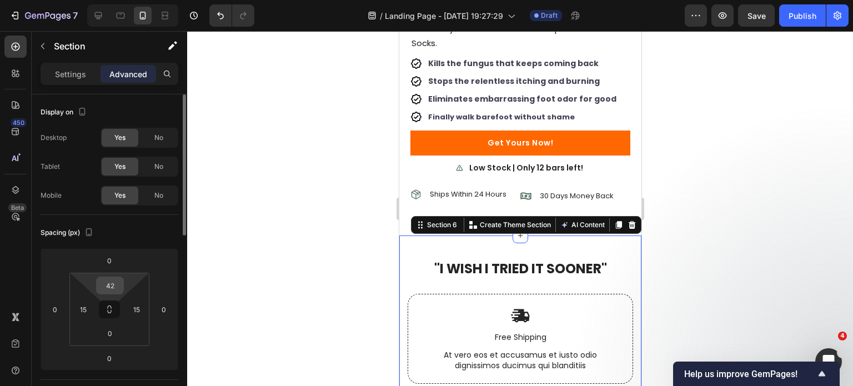
click at [122, 286] on div "42" at bounding box center [110, 286] width 28 height 18
click at [115, 285] on input "42" at bounding box center [110, 285] width 22 height 17
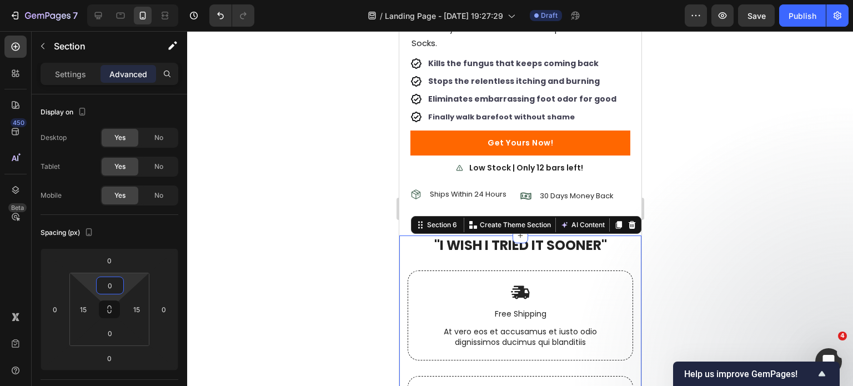
type input "0"
click at [766, 241] on div at bounding box center [520, 208] width 666 height 355
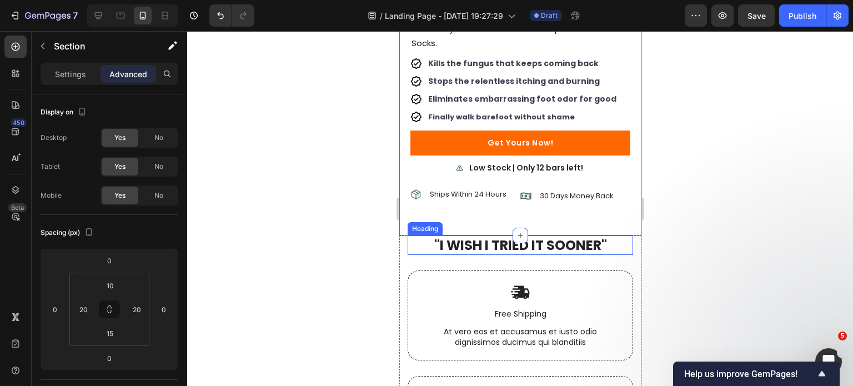
click at [559, 235] on h2 ""I WISH I TRIED IT SOONER"" at bounding box center [519, 244] width 225 height 19
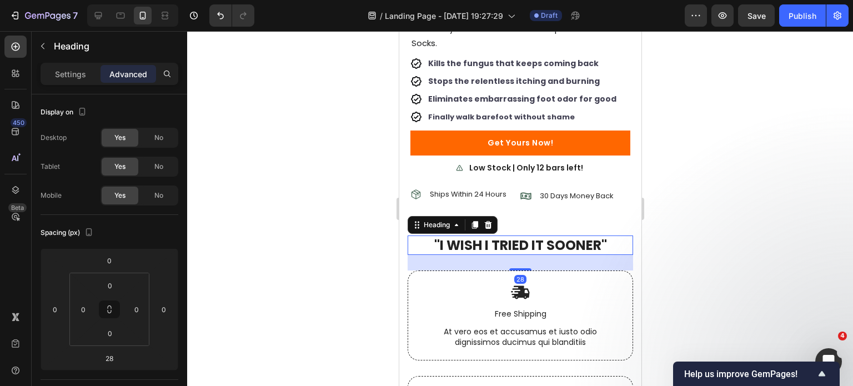
click at [62, 63] on div "Settings Advanced" at bounding box center [110, 74] width 138 height 22
click at [69, 76] on p "Settings" at bounding box center [70, 74] width 31 height 12
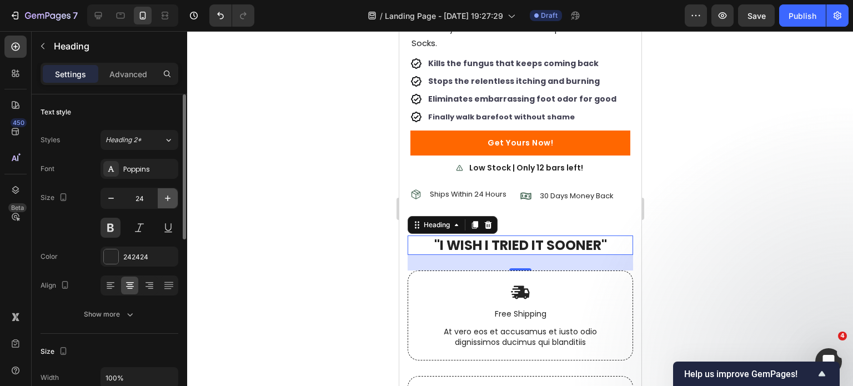
click at [162, 203] on icon "button" at bounding box center [167, 198] width 11 height 11
type input "26"
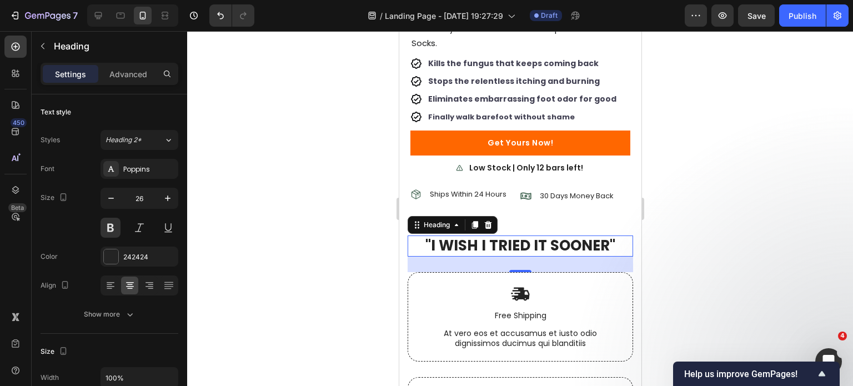
click at [307, 195] on div at bounding box center [520, 208] width 666 height 355
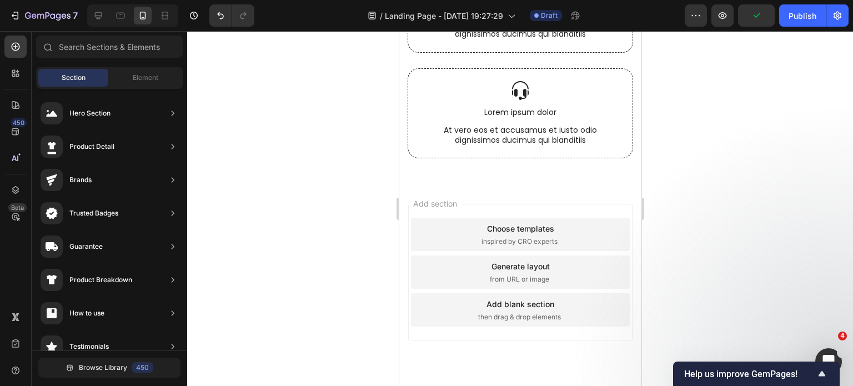
scroll to position [3498, 0]
click at [843, 9] on button "button" at bounding box center [837, 15] width 22 height 22
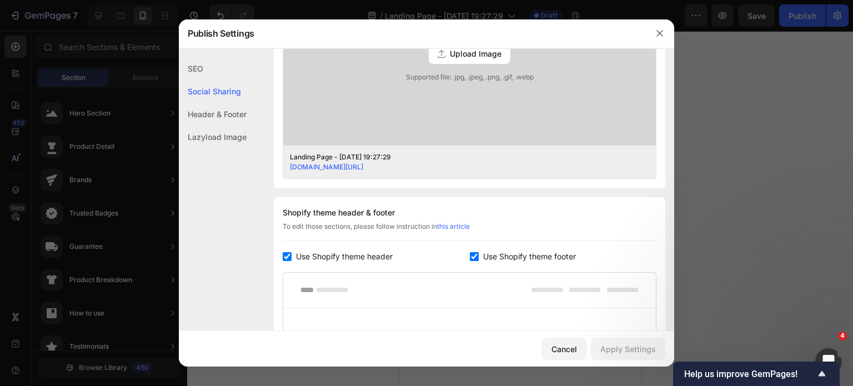
scroll to position [389, 0]
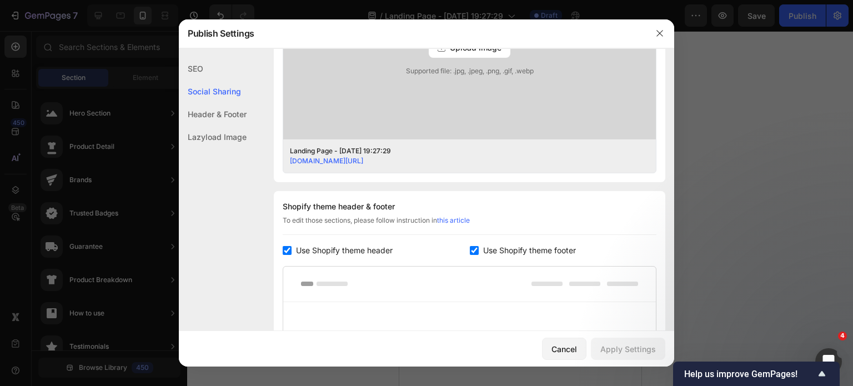
click at [361, 245] on span "Use Shopify theme header" at bounding box center [344, 250] width 97 height 13
checkbox input "false"
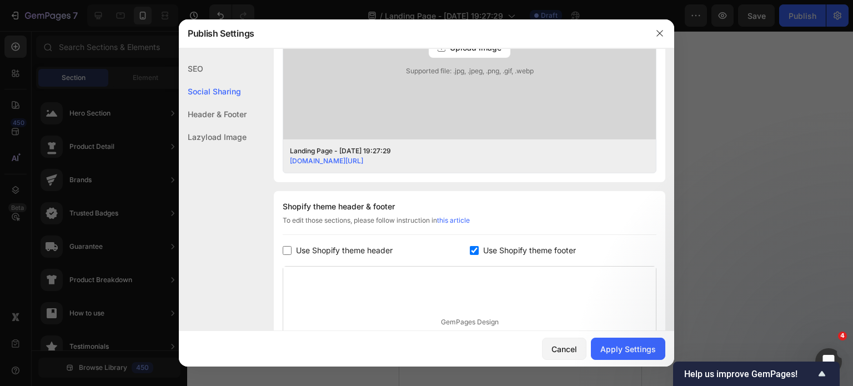
click at [471, 249] on input "checkbox" at bounding box center [474, 250] width 9 height 9
checkbox input "false"
click at [618, 346] on div "Apply Settings" at bounding box center [628, 349] width 56 height 12
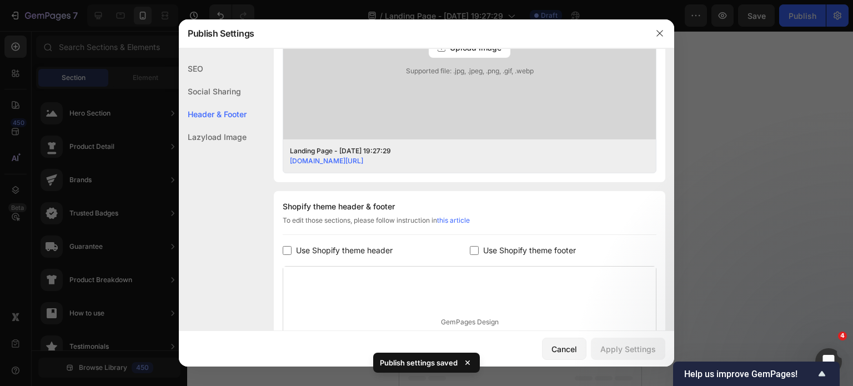
click at [672, 43] on div at bounding box center [659, 33] width 29 height 29
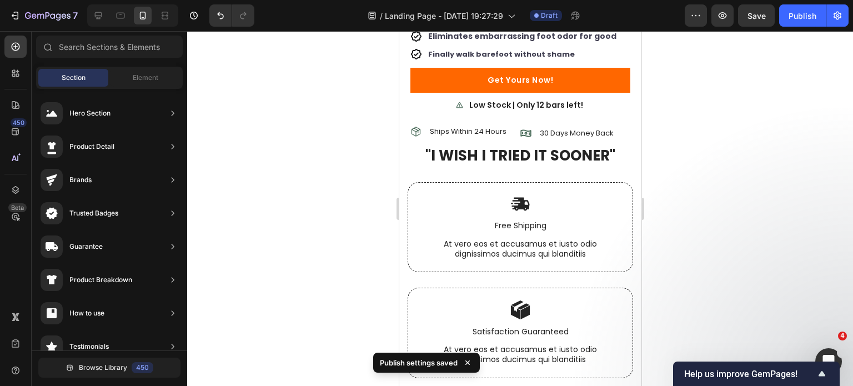
scroll to position [3208, 0]
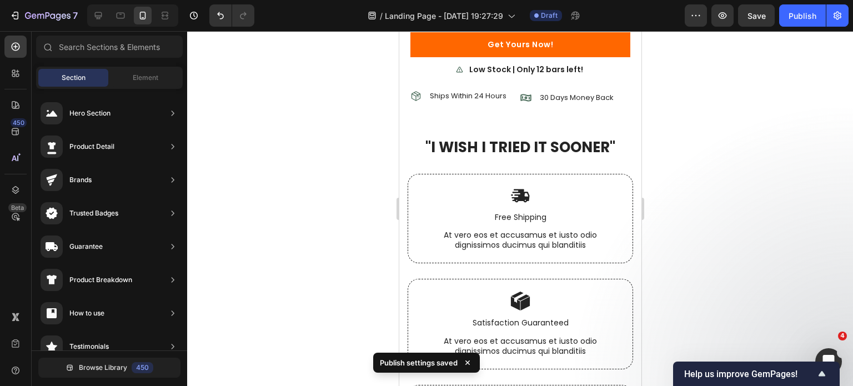
drag, startPoint x: 634, startPoint y: 358, endPoint x: 1043, endPoint y: 309, distance: 412.1
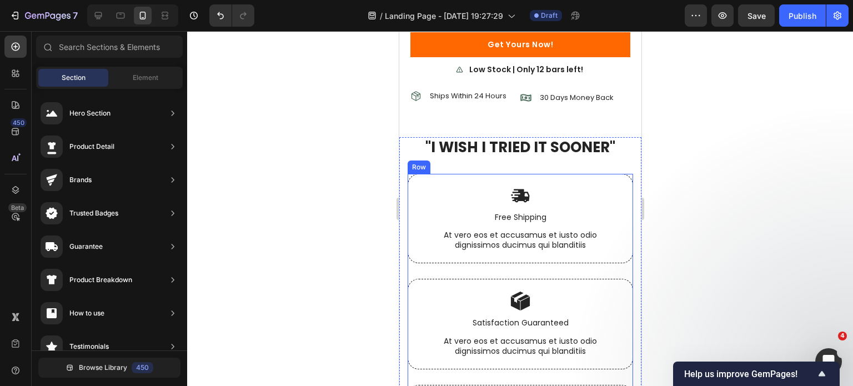
click at [614, 245] on div "Image Free Shipping Text Block At vero eos et accusamus et iusto odio dignissim…" at bounding box center [519, 226] width 225 height 105
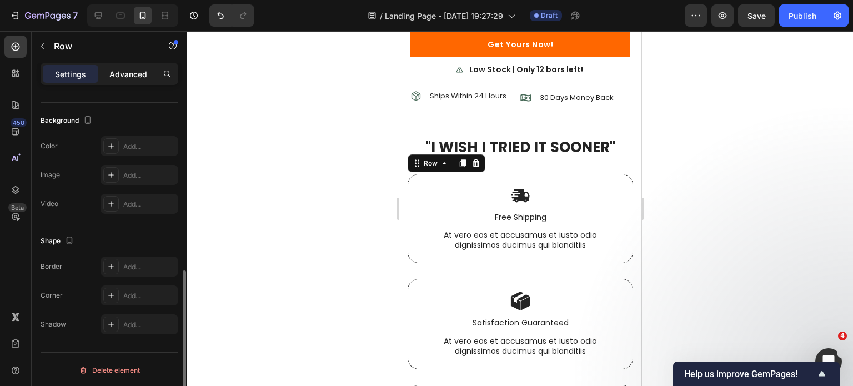
click at [125, 66] on div "Advanced" at bounding box center [129, 74] width 56 height 18
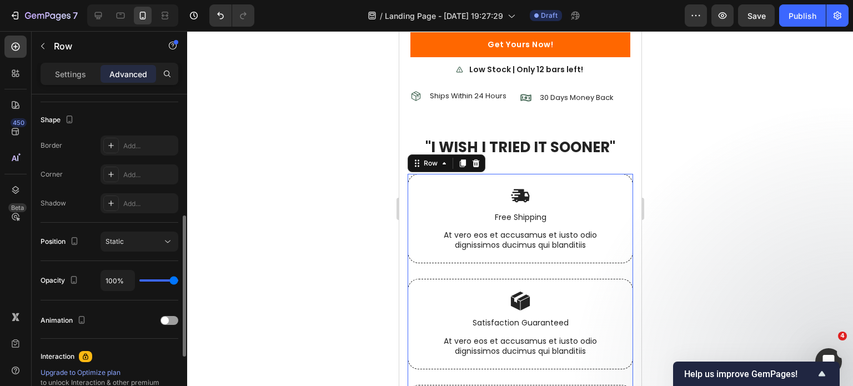
scroll to position [167, 0]
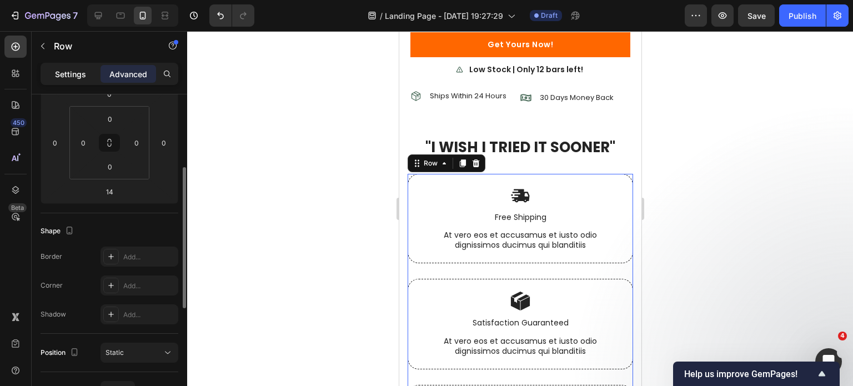
click at [88, 67] on div "Settings" at bounding box center [71, 74] width 56 height 18
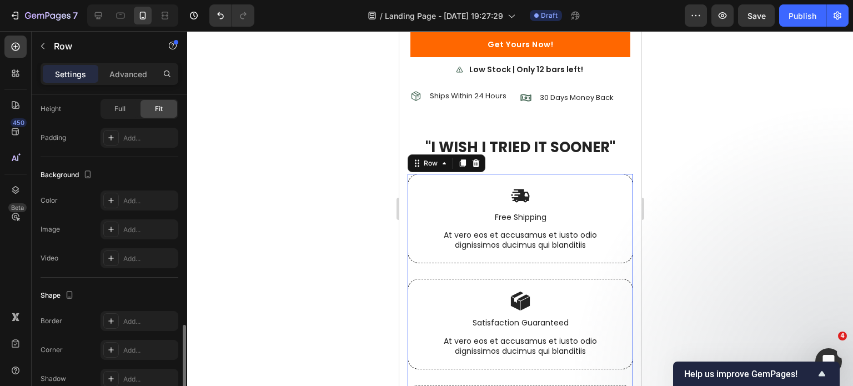
scroll to position [388, 0]
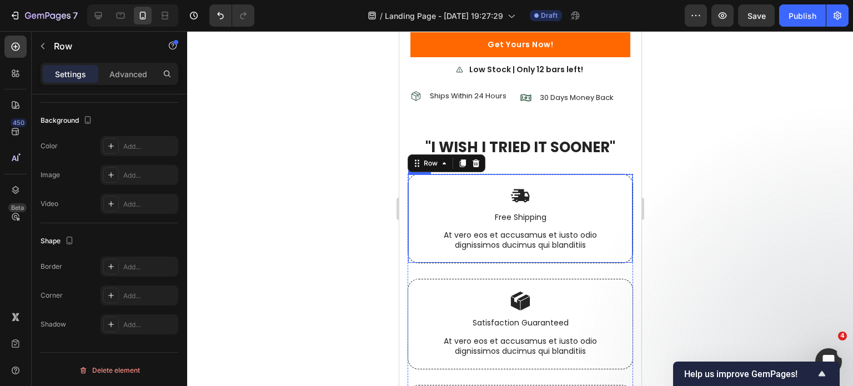
click at [418, 217] on div "Image Free Shipping Text Block At vero eos et accusamus et iusto odio dignissim…" at bounding box center [519, 219] width 225 height 90
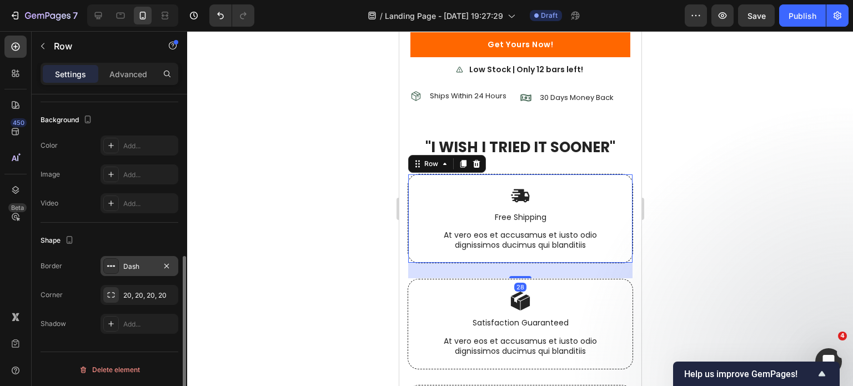
click at [141, 262] on div "Dash" at bounding box center [139, 267] width 32 height 10
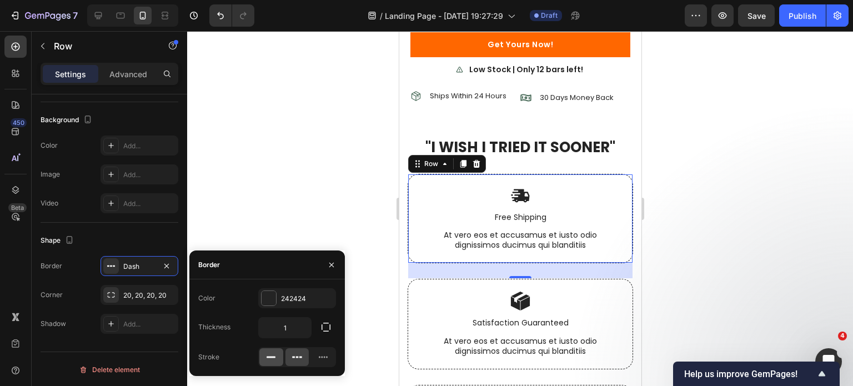
click at [277, 355] on div at bounding box center [271, 357] width 24 height 18
click at [414, 288] on div "Image Satisfaction Guaranteed Text Block At vero eos et accusamus et iusto odio…" at bounding box center [519, 324] width 225 height 91
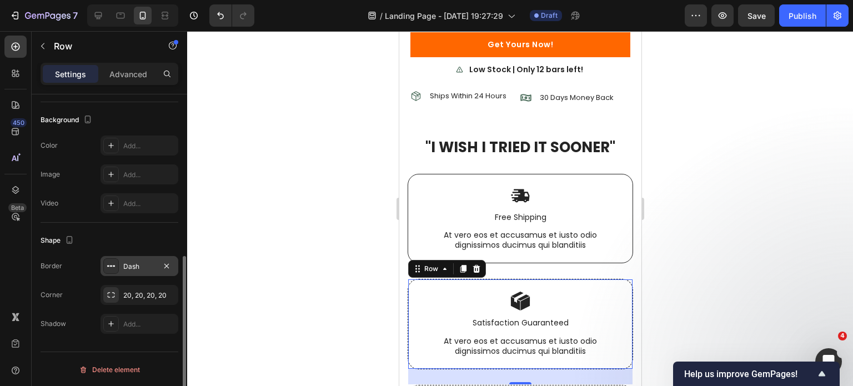
click at [134, 270] on div "Dash" at bounding box center [139, 267] width 32 height 10
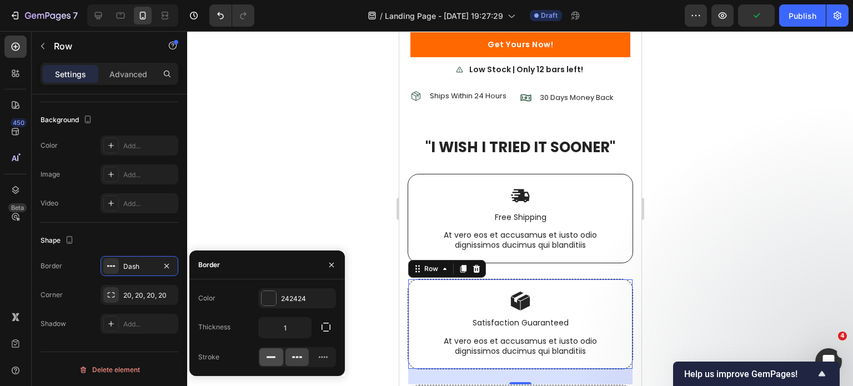
click at [270, 357] on rect at bounding box center [271, 357] width 9 height 2
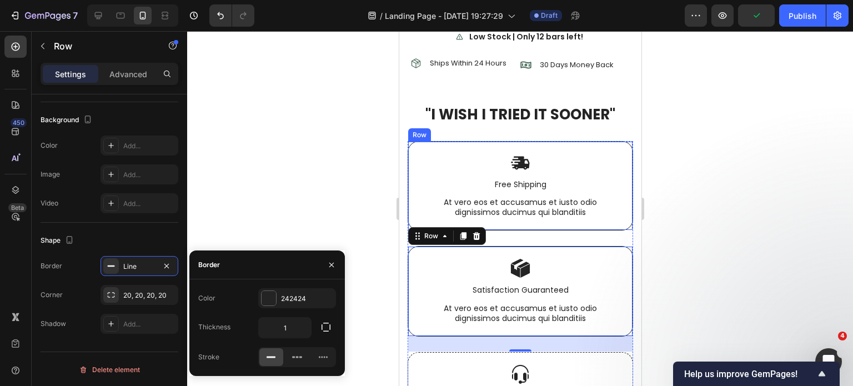
scroll to position [3319, 0]
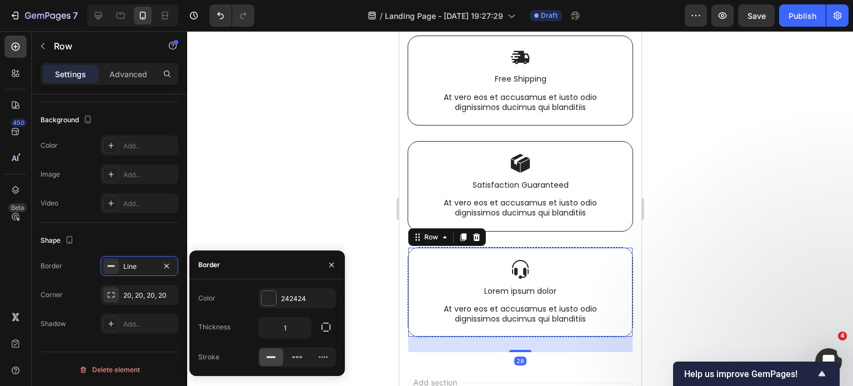
drag, startPoint x: 419, startPoint y: 264, endPoint x: 765, endPoint y: 305, distance: 348.4
click at [420, 264] on div "Image Lorem ipsum dolor Text Block At vero eos et accusamus et iusto odio digni…" at bounding box center [519, 292] width 225 height 91
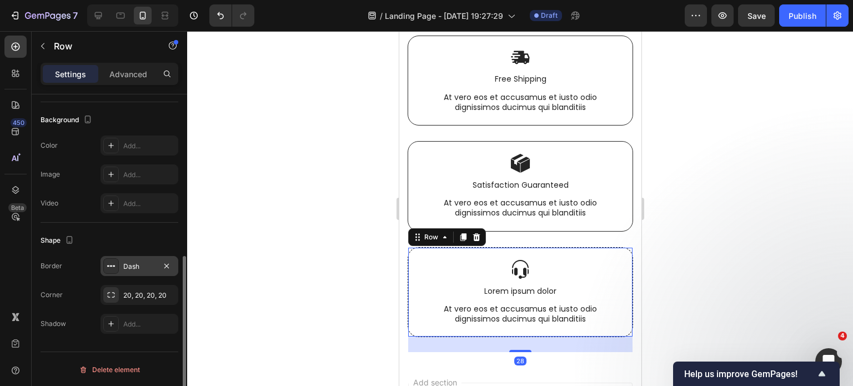
click at [129, 273] on div "Dash" at bounding box center [140, 266] width 78 height 20
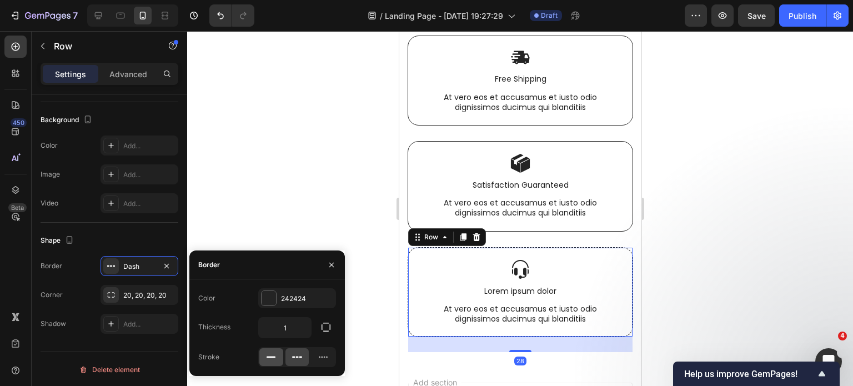
click at [275, 359] on icon at bounding box center [270, 356] width 11 height 11
click at [122, 317] on div "Add..." at bounding box center [140, 324] width 78 height 20
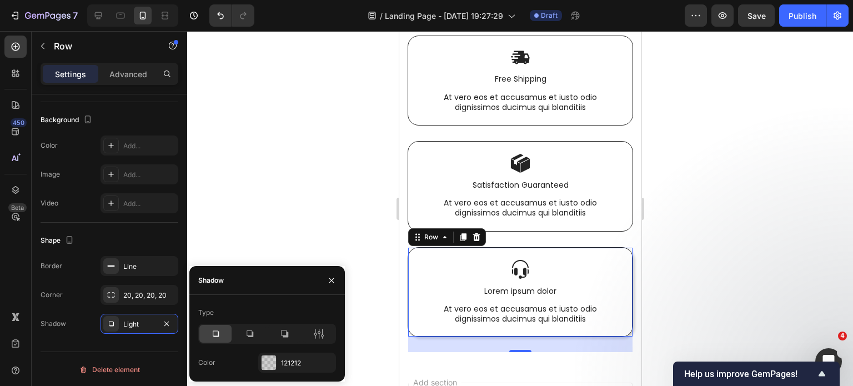
click at [355, 135] on div at bounding box center [520, 208] width 666 height 355
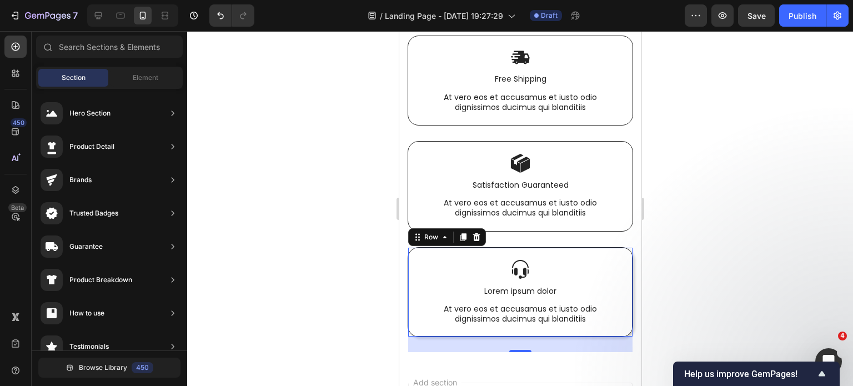
click at [355, 135] on div at bounding box center [520, 208] width 666 height 355
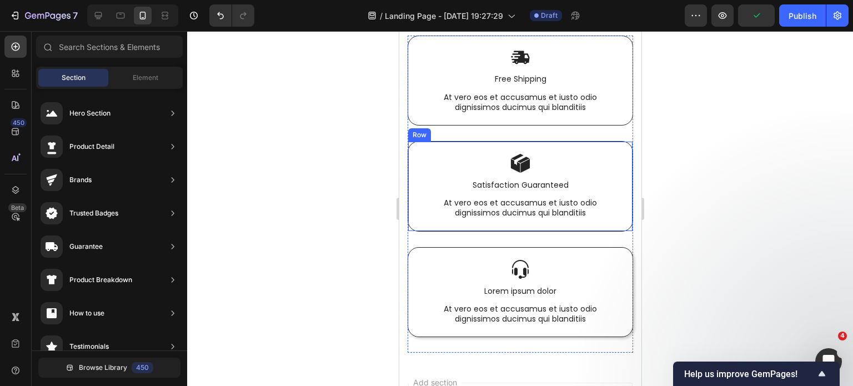
click at [415, 154] on div "Image Satisfaction Guaranteed Text Block At vero eos et accusamus et iusto odio…" at bounding box center [519, 186] width 225 height 91
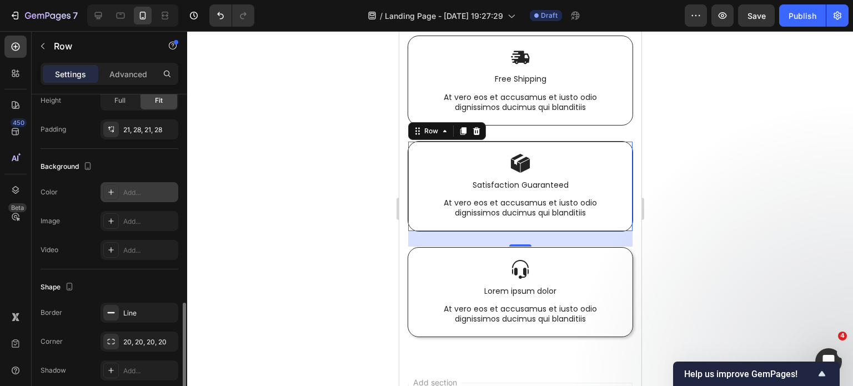
scroll to position [324, 0]
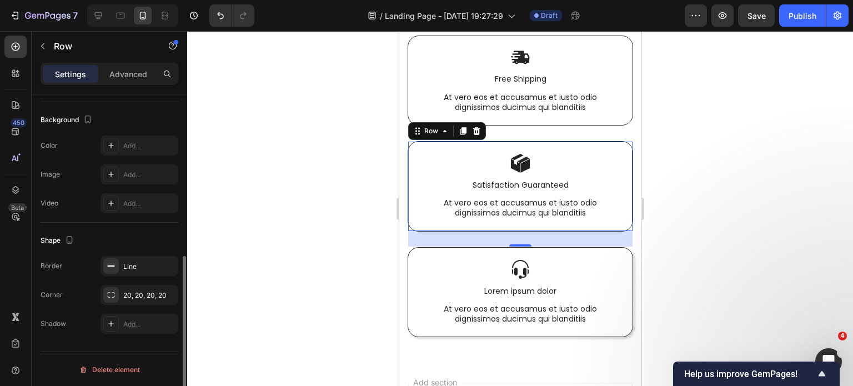
click at [124, 308] on div "Border Line Corner 20, 20, 20, 20 Shadow Add..." at bounding box center [110, 295] width 138 height 78
click at [123, 315] on div "Add..." at bounding box center [140, 324] width 78 height 20
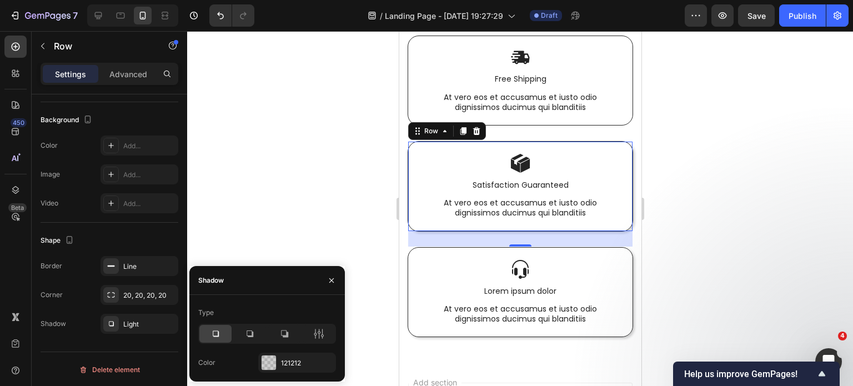
click at [322, 194] on div at bounding box center [520, 208] width 666 height 355
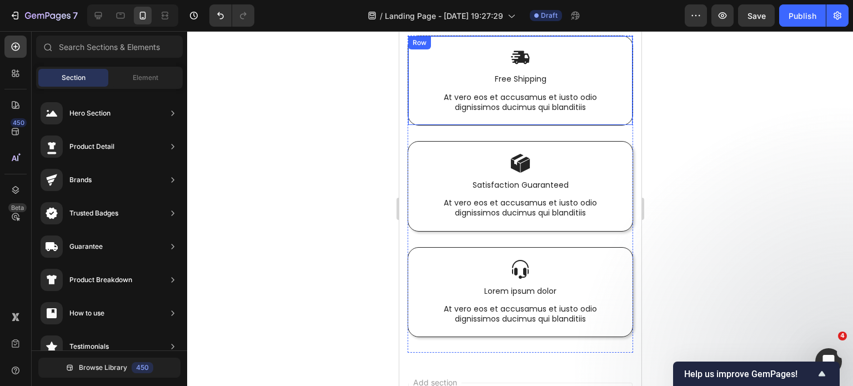
click at [421, 113] on div "Image Free Shipping Text Block At vero eos et accusamus et iusto odio dignissim…" at bounding box center [519, 81] width 225 height 90
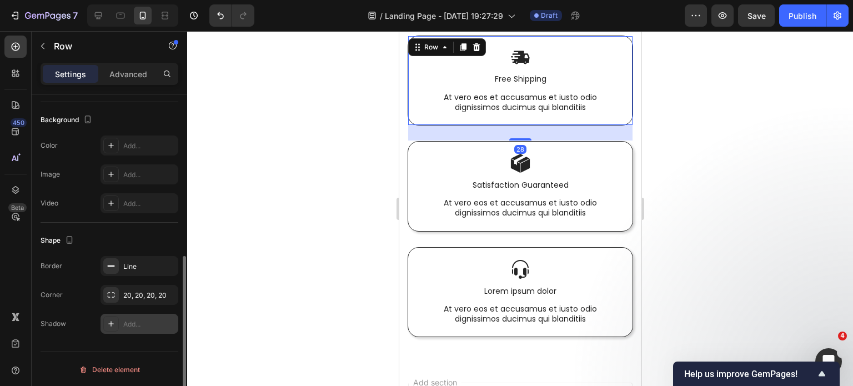
click at [127, 317] on div "Add..." at bounding box center [140, 324] width 78 height 20
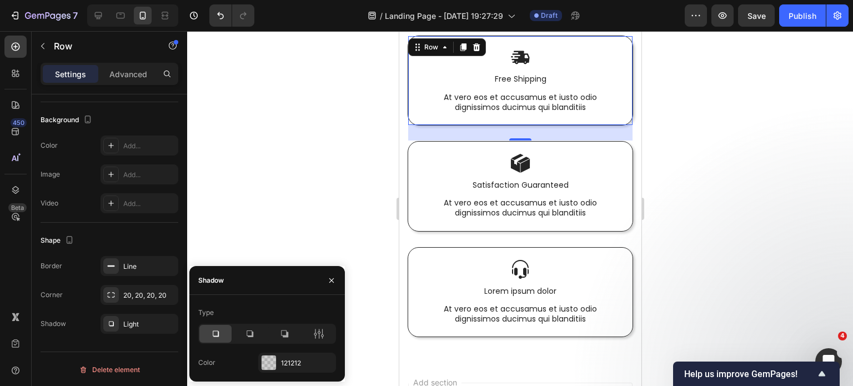
click at [364, 174] on div at bounding box center [520, 208] width 666 height 355
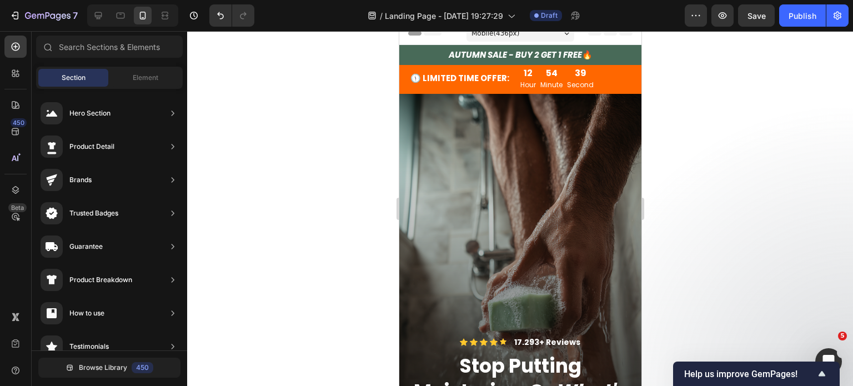
scroll to position [0, 0]
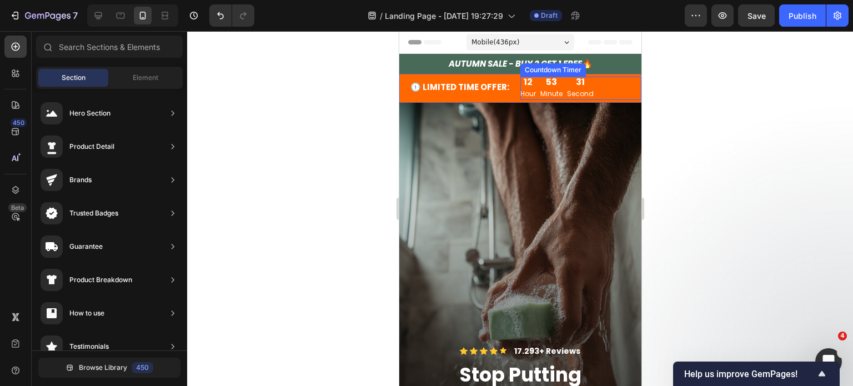
click at [614, 87] on div "12 Hour 53 Minute 31 Second" at bounding box center [580, 88] width 121 height 23
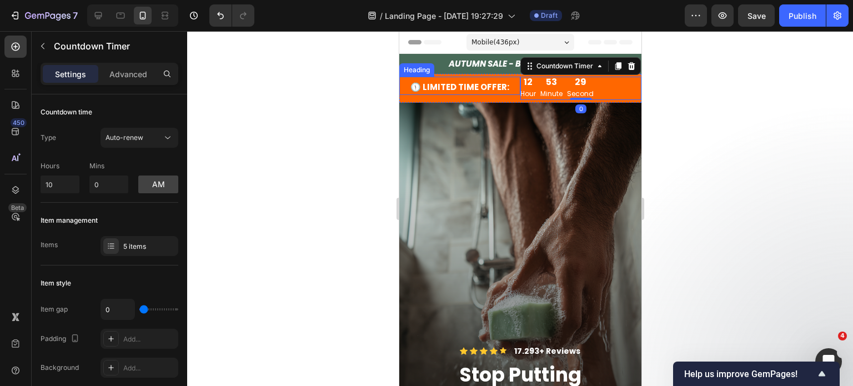
click at [505, 90] on h2 "🕦 LIMITED TIME OFFER:" at bounding box center [459, 87] width 121 height 16
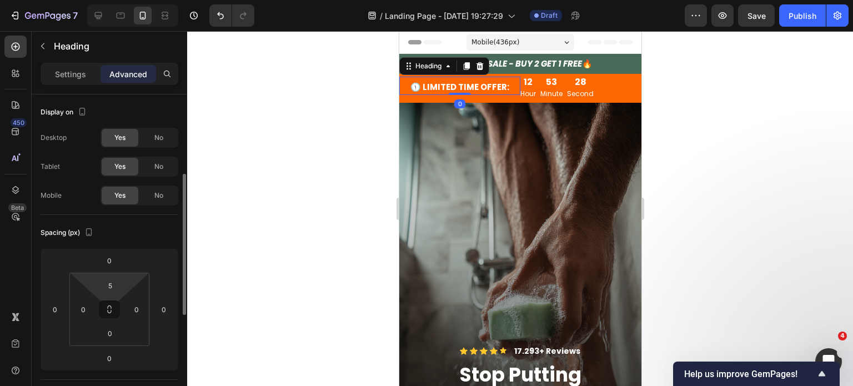
scroll to position [111, 0]
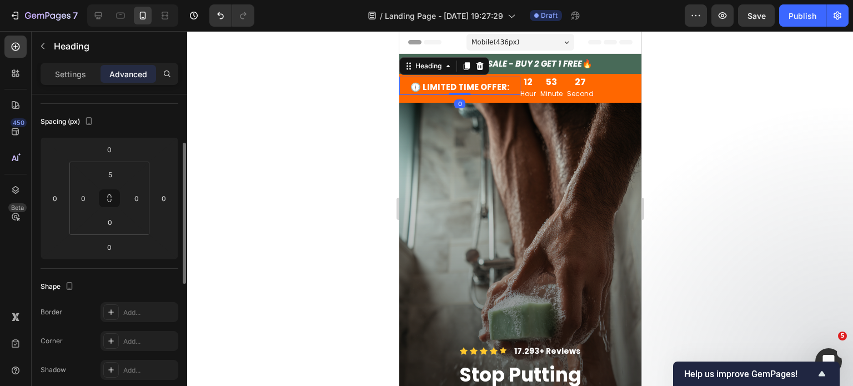
click at [507, 86] on h2 "🕦 LIMITED TIME OFFER:" at bounding box center [459, 87] width 121 height 16
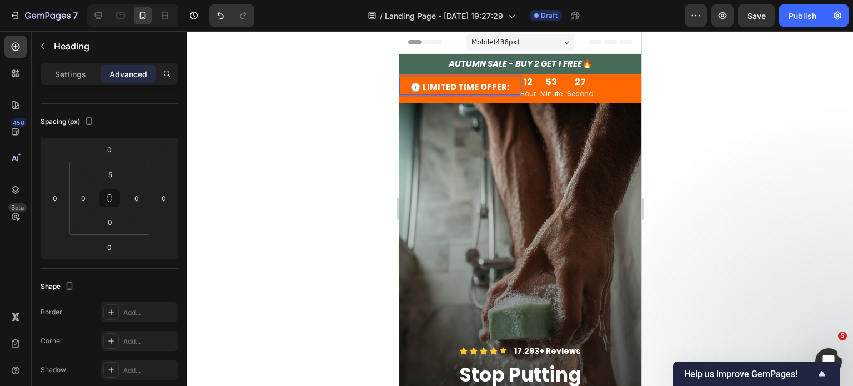
click at [511, 86] on p "🕦 LIMITED TIME OFFER:" at bounding box center [459, 87] width 121 height 10
click at [514, 86] on p "🕦 LIMITED TIME OFFER:" at bounding box center [459, 87] width 121 height 10
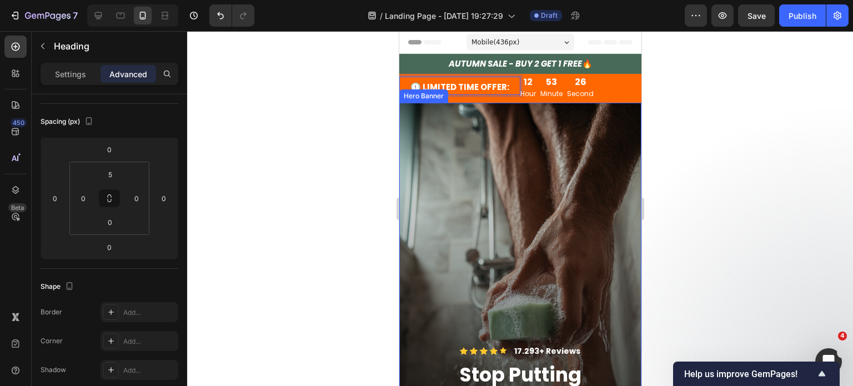
click at [378, 107] on div at bounding box center [520, 208] width 666 height 355
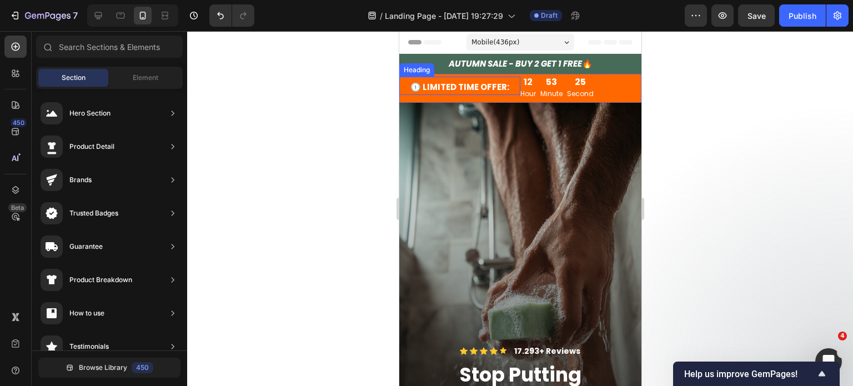
click at [491, 85] on strong "🕦 LIMITED TIME OFFER:" at bounding box center [459, 87] width 99 height 12
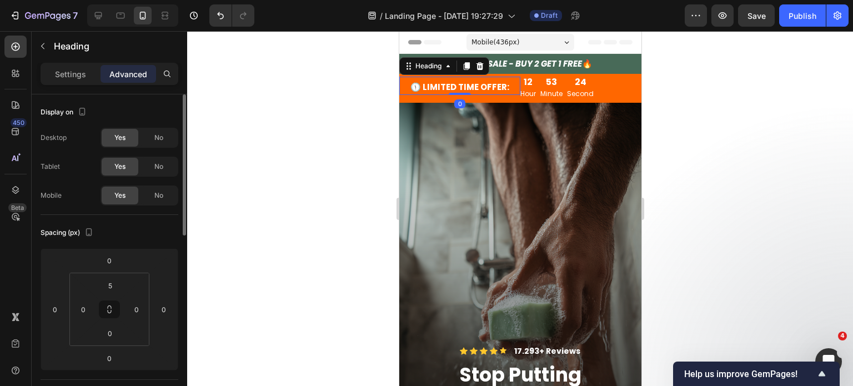
scroll to position [56, 0]
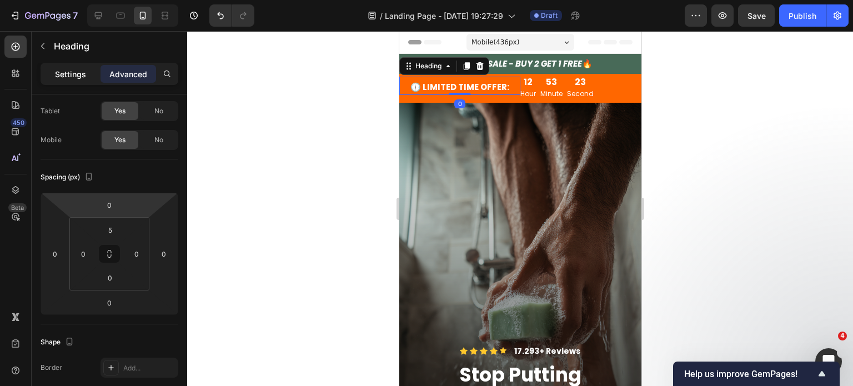
click at [73, 75] on p "Settings" at bounding box center [70, 74] width 31 height 12
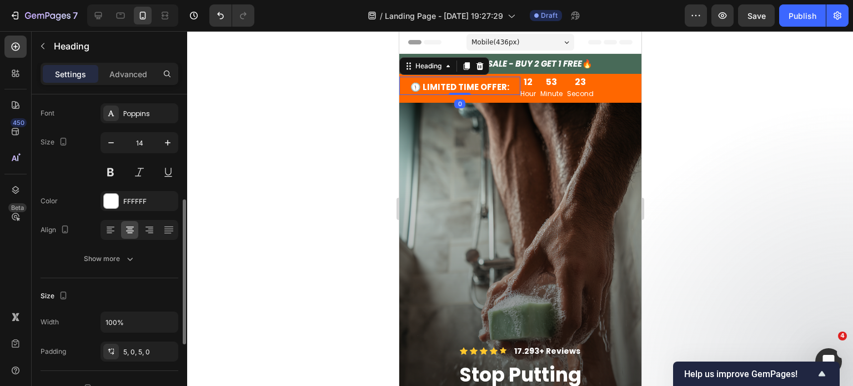
scroll to position [111, 0]
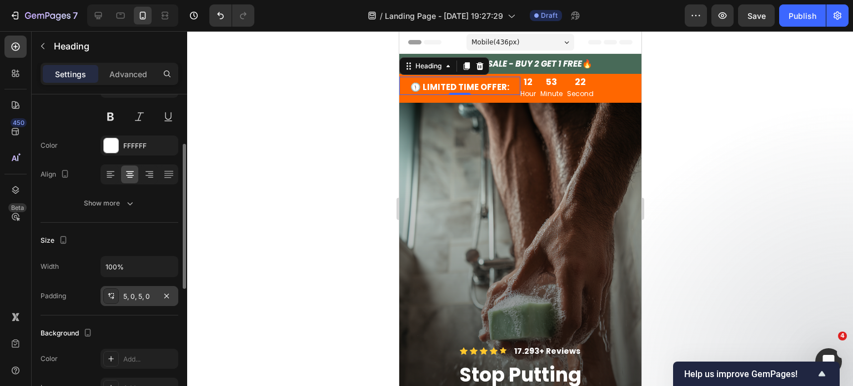
click at [144, 294] on div "5, 0, 5, 0" at bounding box center [139, 297] width 32 height 10
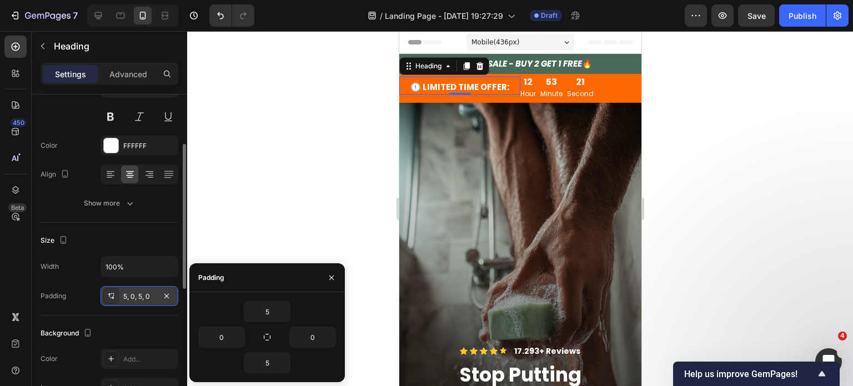
click at [144, 294] on div "5, 0, 5, 0" at bounding box center [139, 297] width 32 height 10
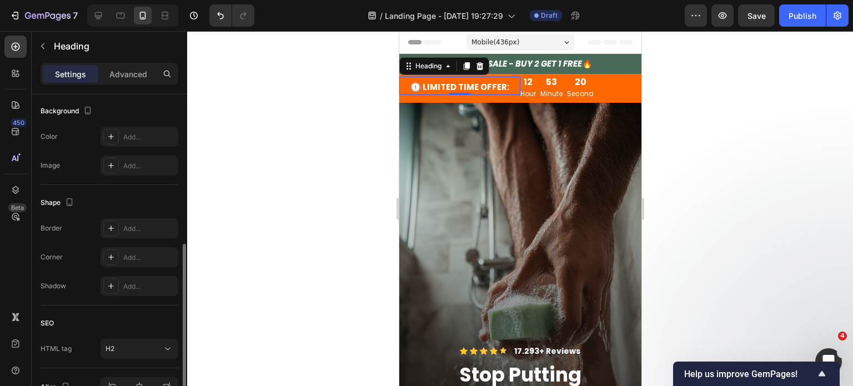
scroll to position [396, 0]
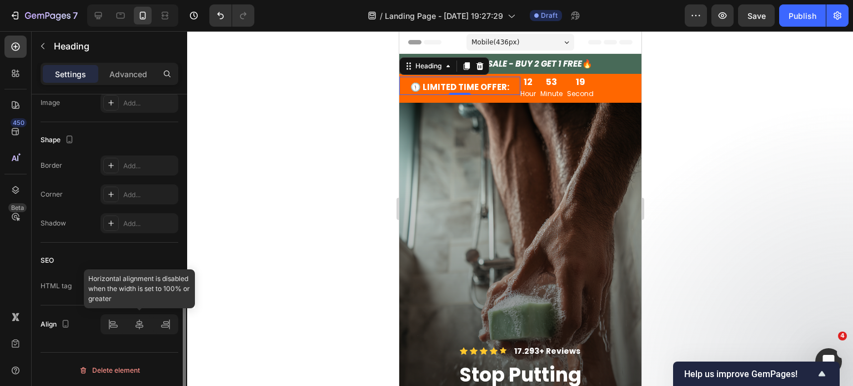
click at [162, 321] on div at bounding box center [140, 324] width 78 height 20
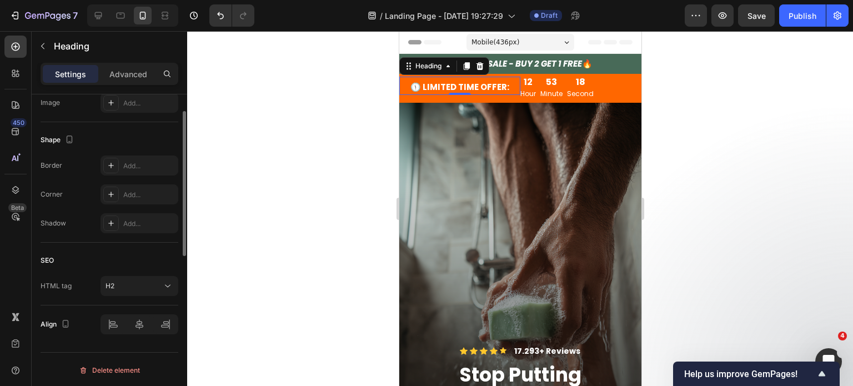
scroll to position [285, 0]
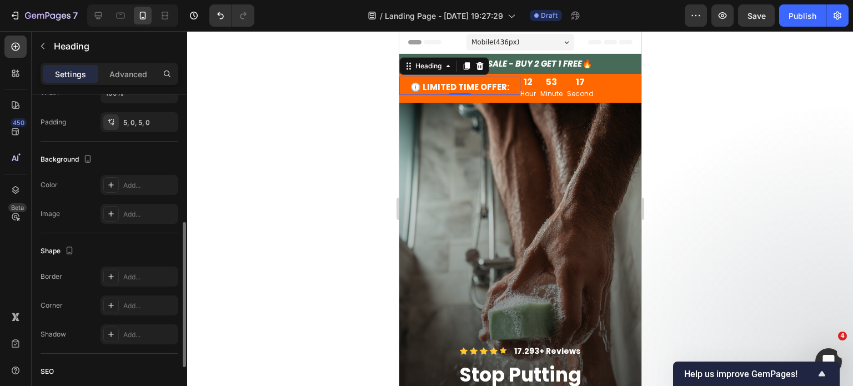
click at [258, 167] on div at bounding box center [520, 208] width 666 height 355
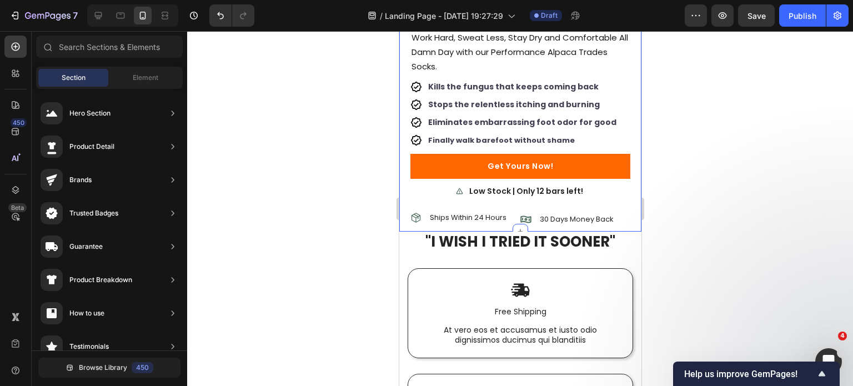
scroll to position [3085, 0]
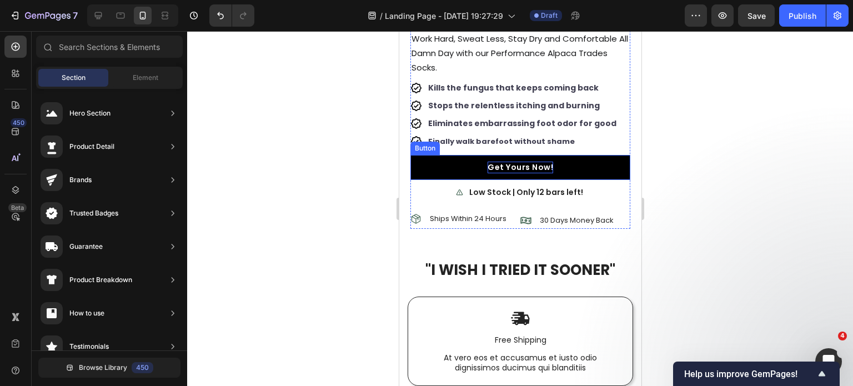
click at [534, 162] on p "Get Yours Now!" at bounding box center [520, 168] width 66 height 12
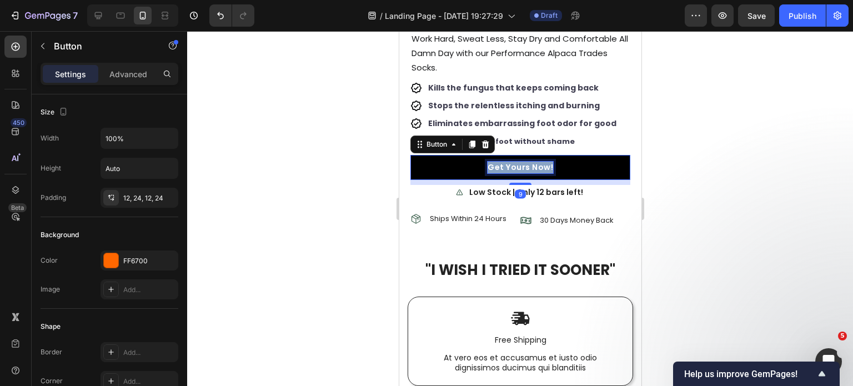
click at [534, 162] on p "Get Yours Now!" at bounding box center [520, 168] width 66 height 12
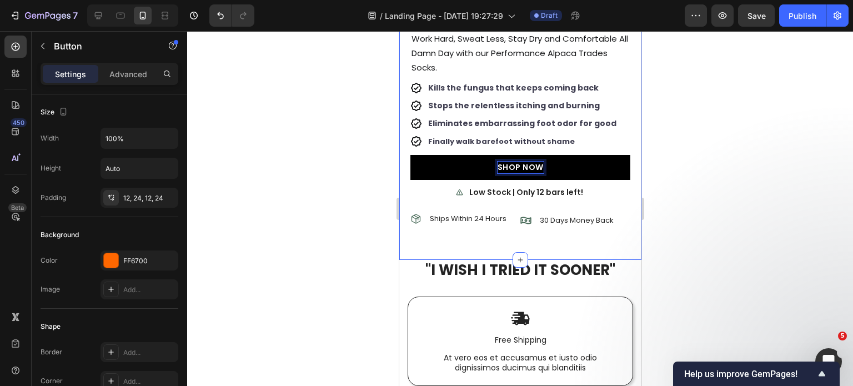
click at [696, 150] on div at bounding box center [520, 208] width 666 height 355
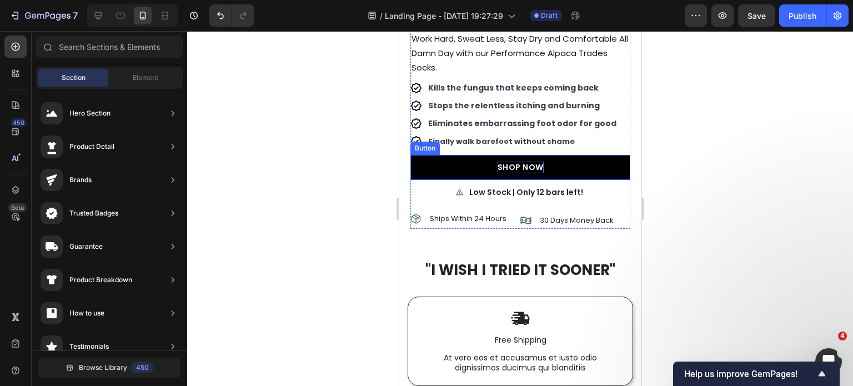
click at [534, 162] on p "SHOP NOW" at bounding box center [520, 168] width 46 height 12
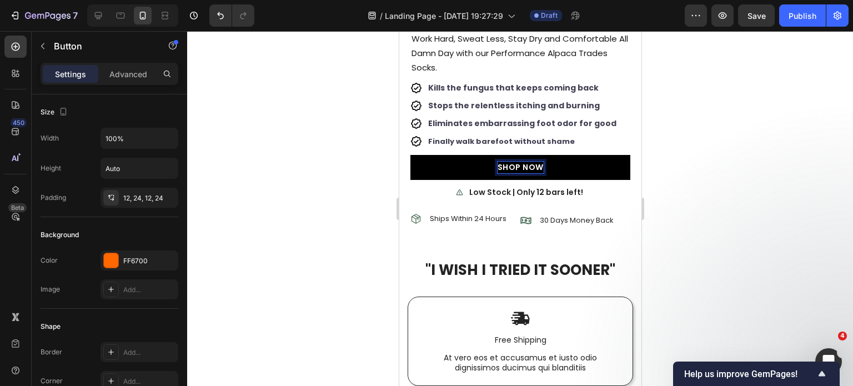
click at [536, 162] on p "SHOP NOW" at bounding box center [520, 168] width 46 height 12
click at [732, 175] on div at bounding box center [520, 208] width 666 height 355
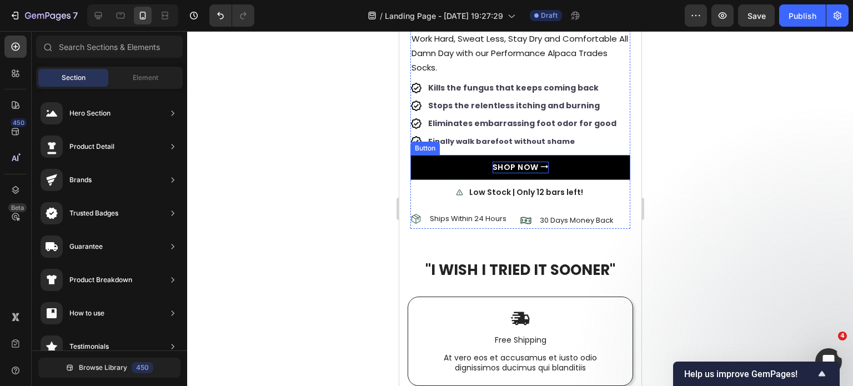
click at [514, 162] on p "SHOP NOW ⭢" at bounding box center [520, 168] width 56 height 12
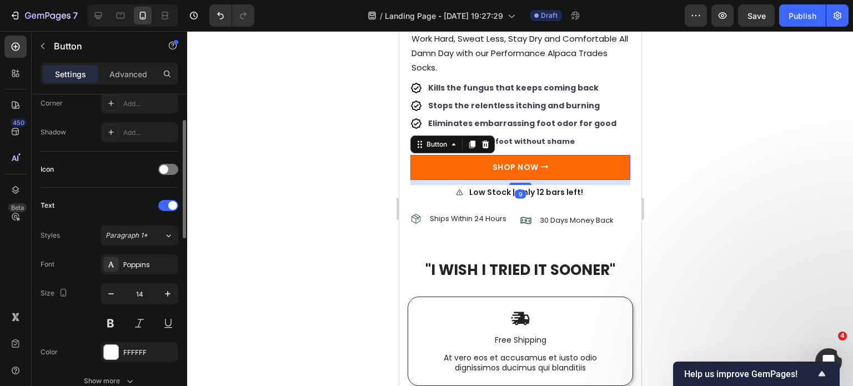
scroll to position [333, 0]
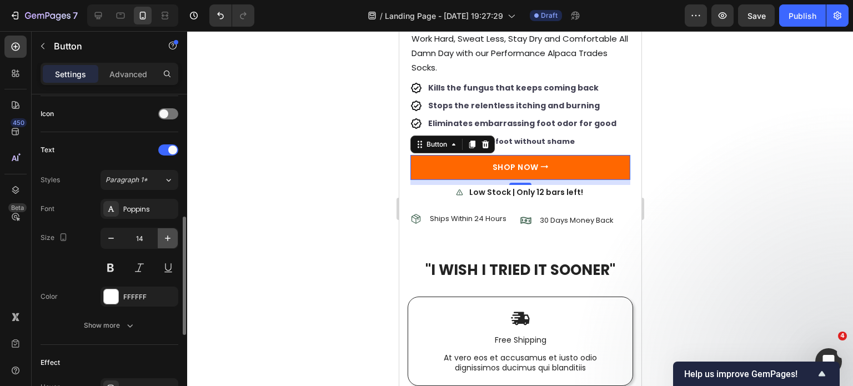
click at [167, 241] on icon "button" at bounding box center [167, 238] width 11 height 11
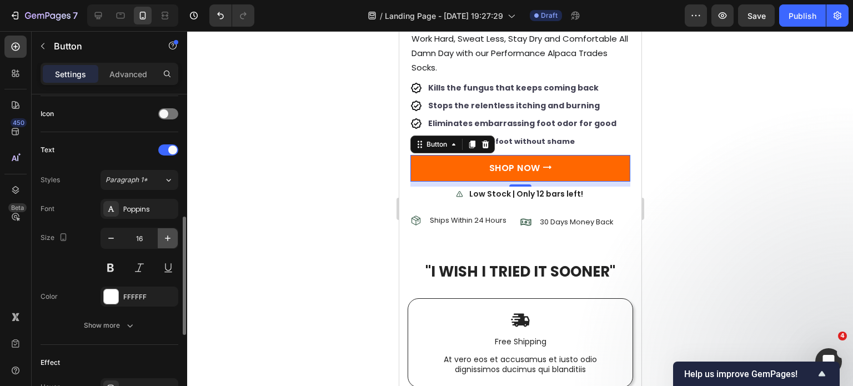
click at [167, 241] on icon "button" at bounding box center [167, 238] width 11 height 11
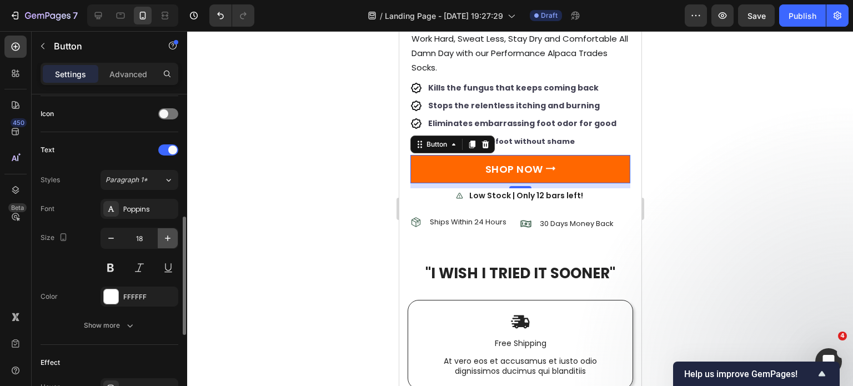
click at [167, 241] on icon "button" at bounding box center [167, 238] width 11 height 11
click at [112, 239] on icon "button" at bounding box center [110, 238] width 11 height 11
type input "16"
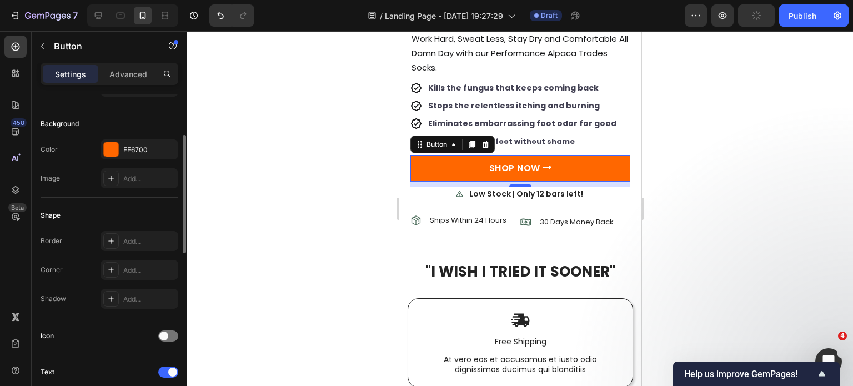
scroll to position [56, 0]
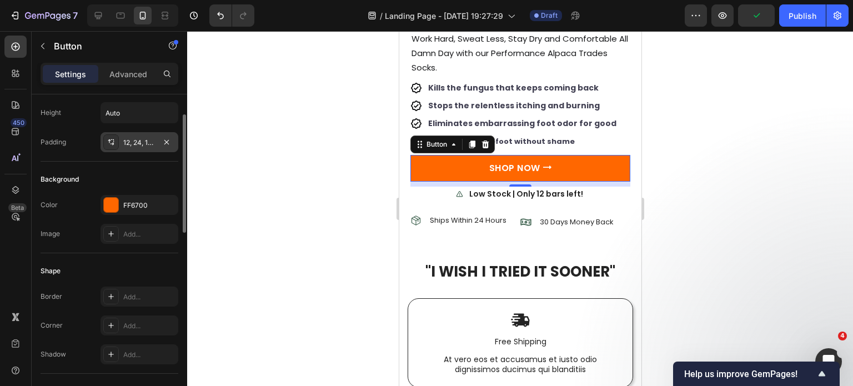
click at [142, 144] on div "12, 24, 12, 24" at bounding box center [139, 143] width 32 height 10
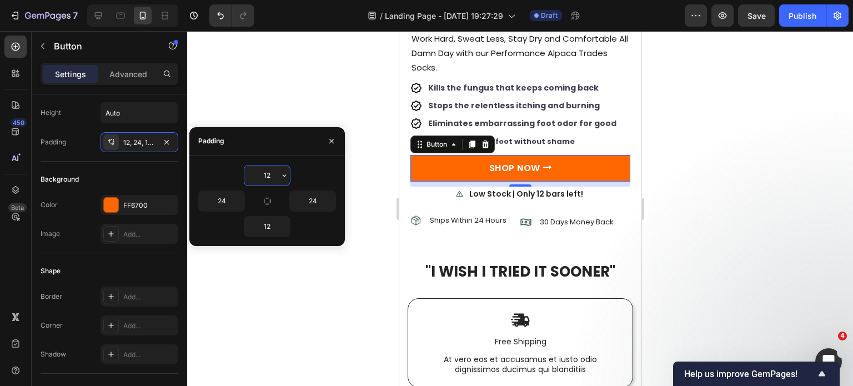
click at [266, 175] on input "12" at bounding box center [267, 175] width 46 height 20
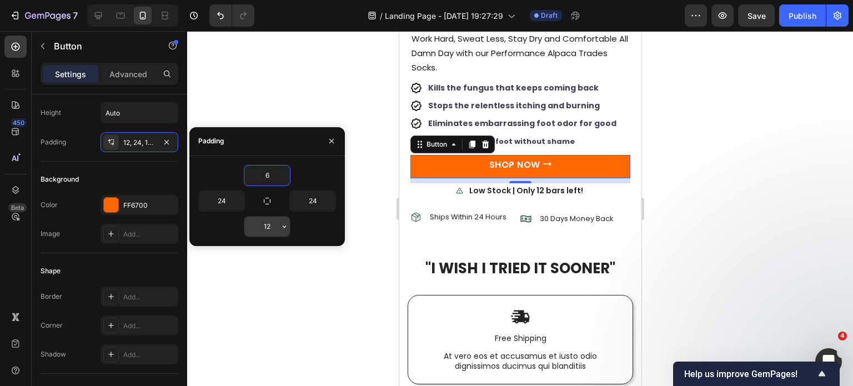
type input "6"
click at [262, 224] on input "12" at bounding box center [267, 227] width 46 height 20
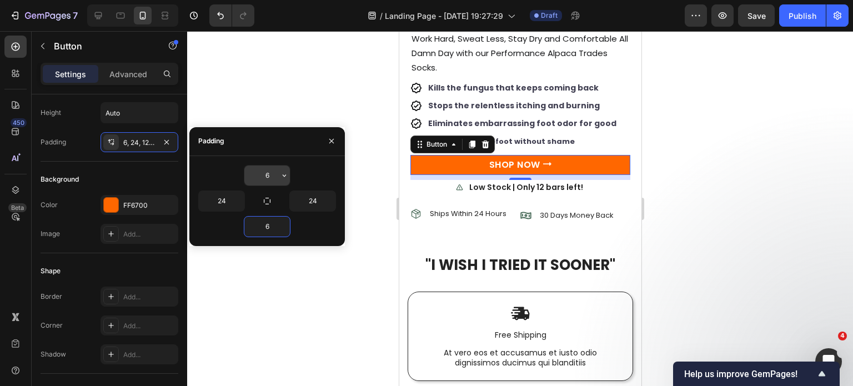
type input "6"
click at [263, 173] on input "6" at bounding box center [267, 175] width 46 height 20
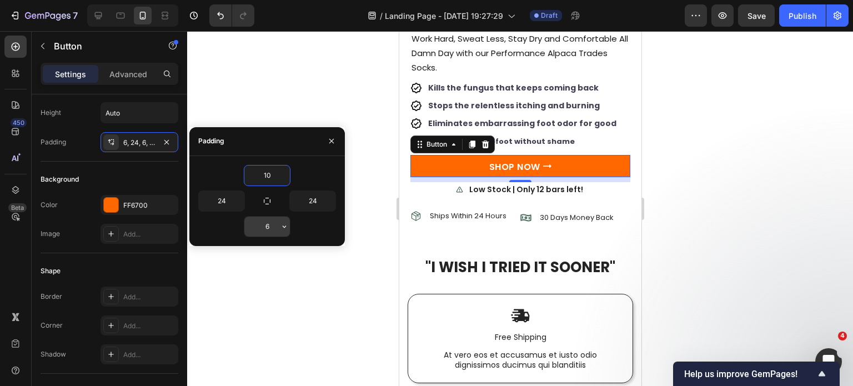
type input "10"
click at [264, 229] on input "6" at bounding box center [267, 227] width 46 height 20
type input "10"
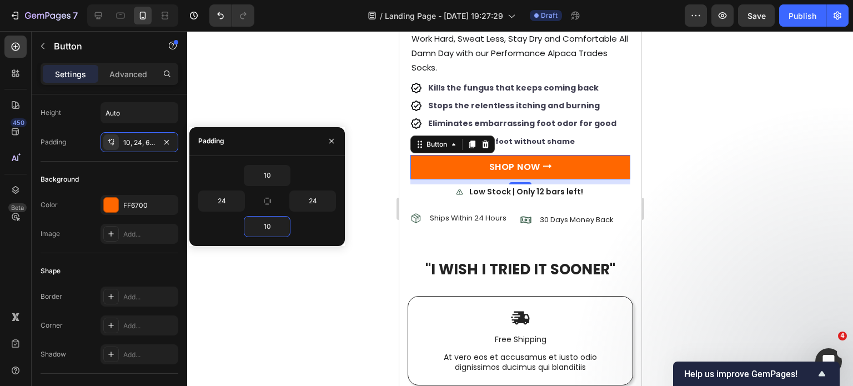
click at [820, 184] on div at bounding box center [520, 208] width 666 height 355
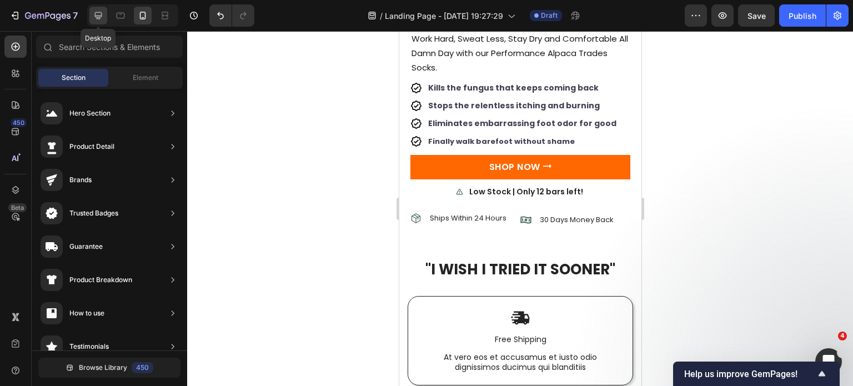
click at [93, 17] on div at bounding box center [98, 16] width 18 height 18
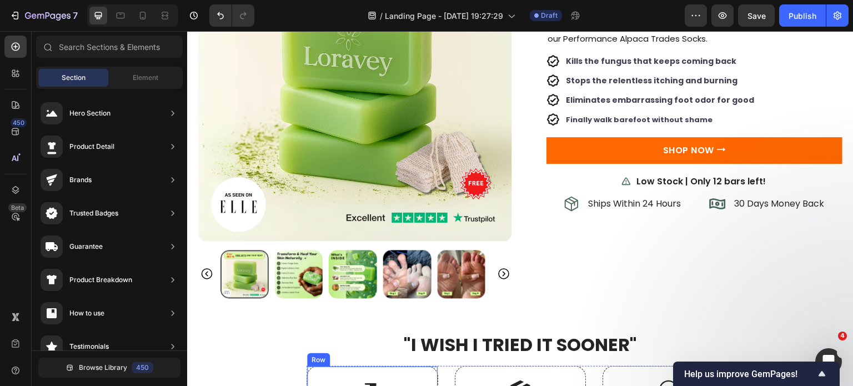
scroll to position [2847, 0]
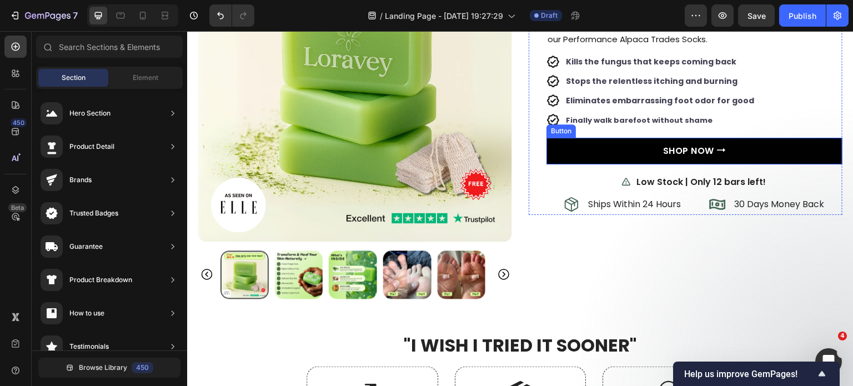
click at [561, 148] on link "SHOP NOW ⭢" at bounding box center [694, 151] width 296 height 27
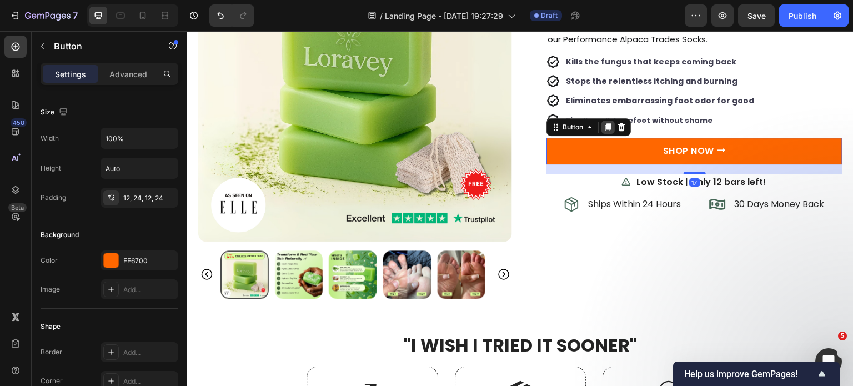
click at [604, 125] on icon at bounding box center [608, 127] width 9 height 9
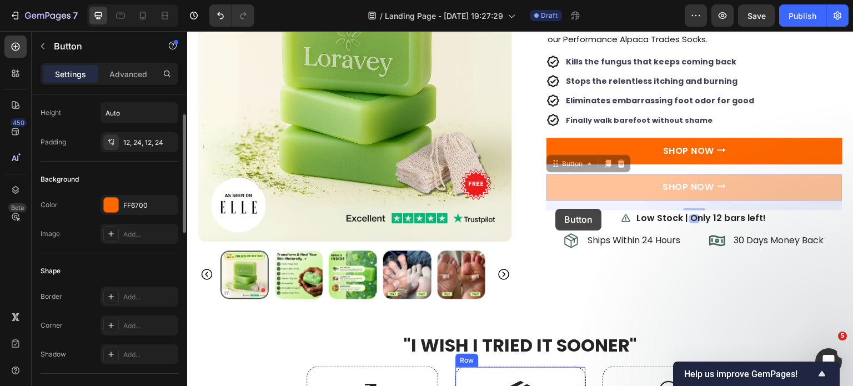
scroll to position [3120, 0]
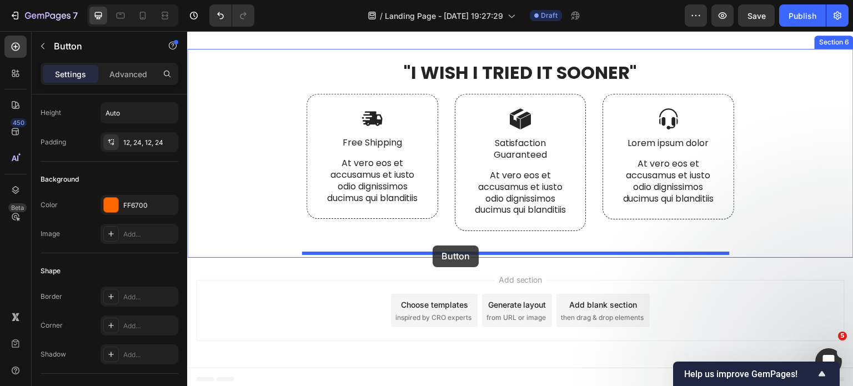
drag, startPoint x: 560, startPoint y: 186, endPoint x: 433, endPoint y: 245, distance: 139.8
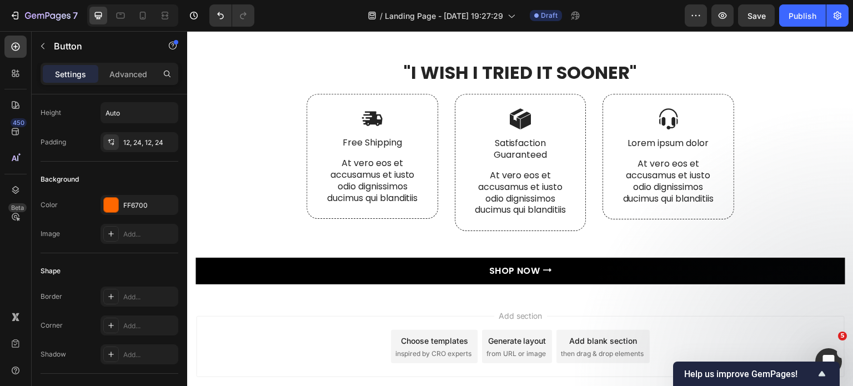
click at [334, 260] on link "SHOP NOW ⭢" at bounding box center [520, 271] width 650 height 27
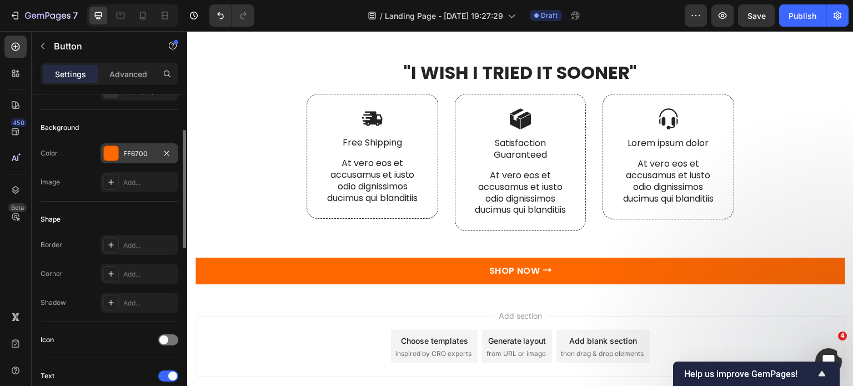
scroll to position [0, 0]
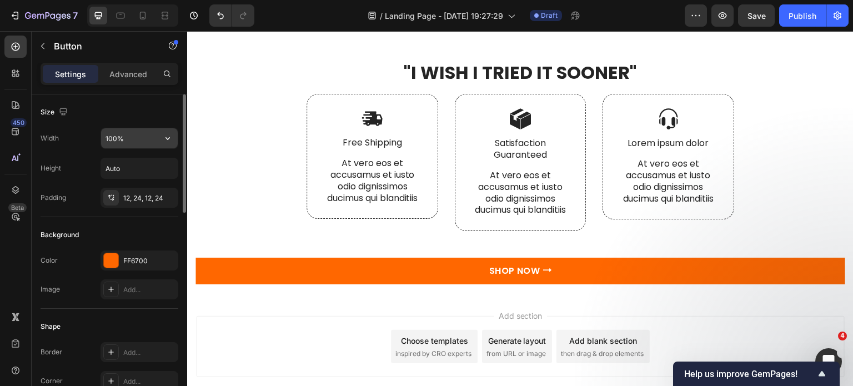
click at [133, 141] on input "100%" at bounding box center [139, 138] width 77 height 20
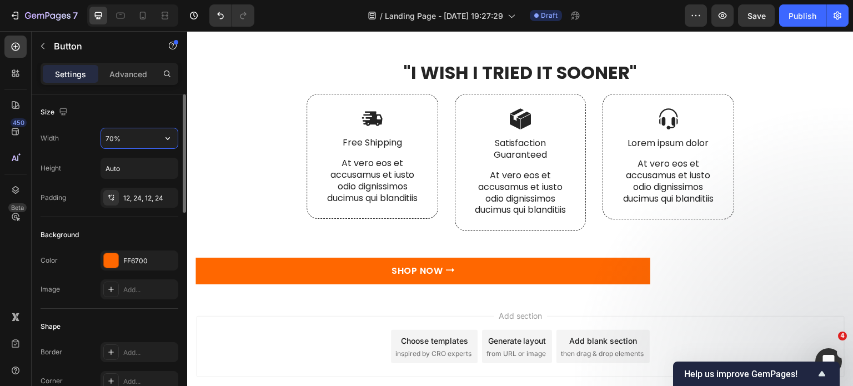
click at [109, 139] on input "70%" at bounding box center [139, 138] width 77 height 20
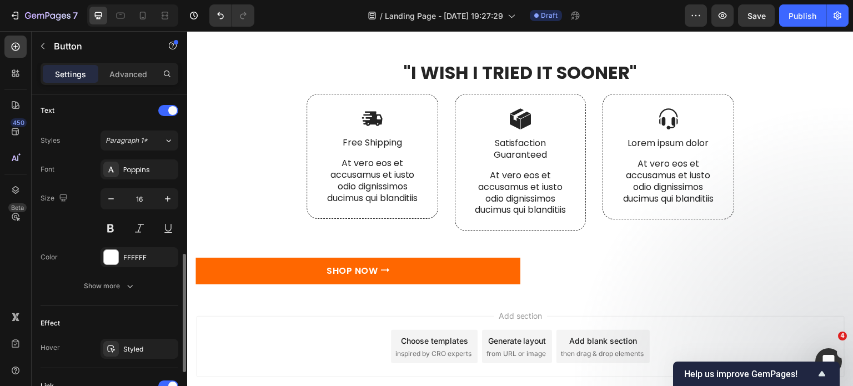
scroll to position [557, 0]
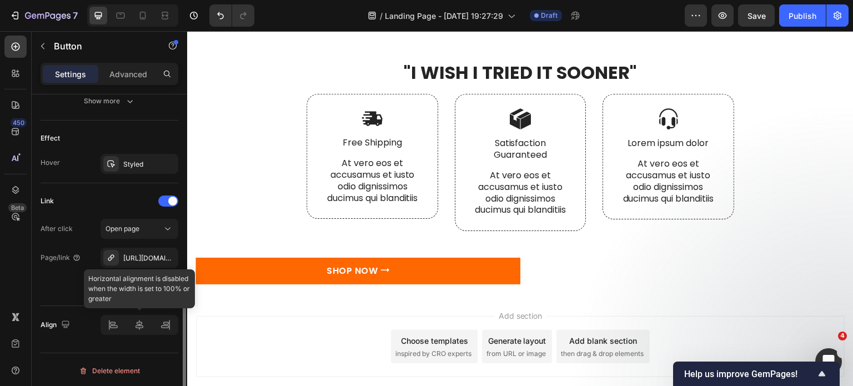
type input "50%"
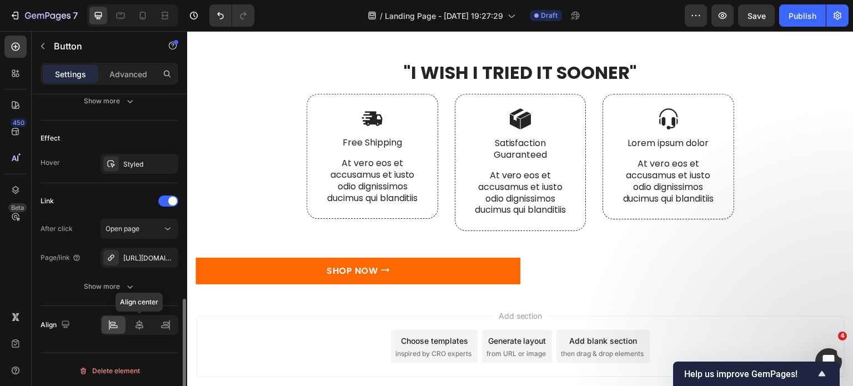
click at [135, 324] on icon at bounding box center [139, 324] width 11 height 11
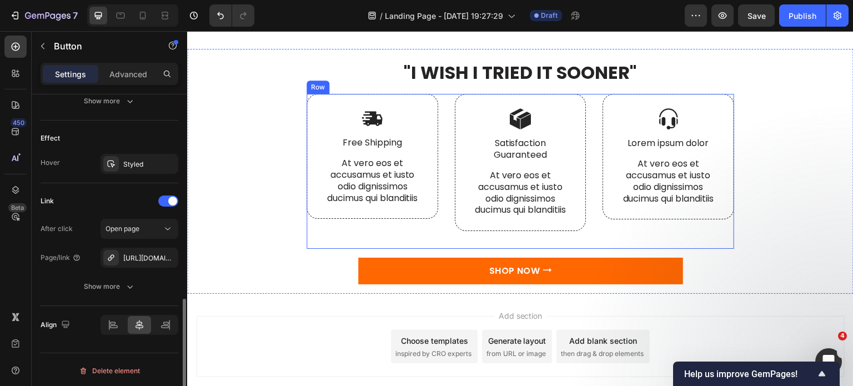
click at [527, 233] on div "Image Satisfaction Guaranteed Text Block At vero eos et accusamus et iusto odio…" at bounding box center [521, 171] width 132 height 155
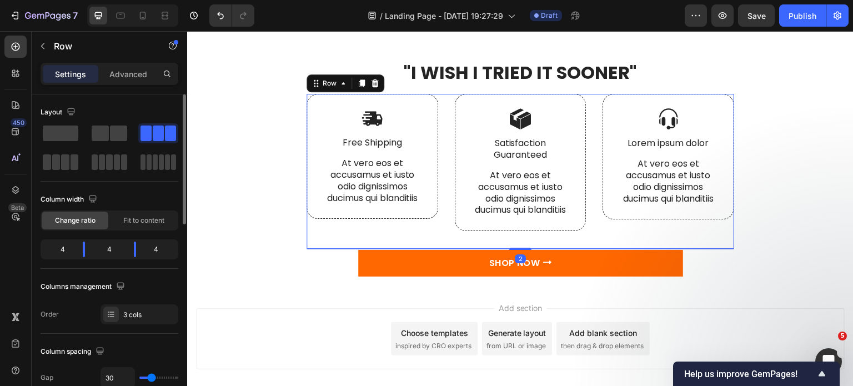
drag, startPoint x: 523, startPoint y: 252, endPoint x: 530, endPoint y: 244, distance: 10.2
click at [530, 249] on div "2" at bounding box center [521, 249] width 428 height 0
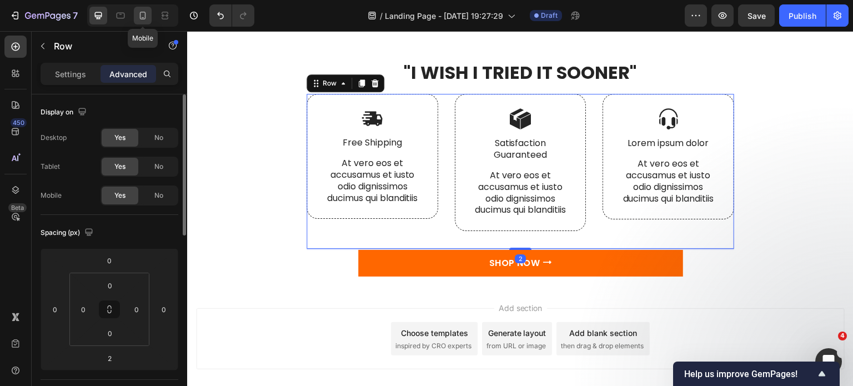
click at [149, 14] on div at bounding box center [143, 16] width 18 height 18
type input "14"
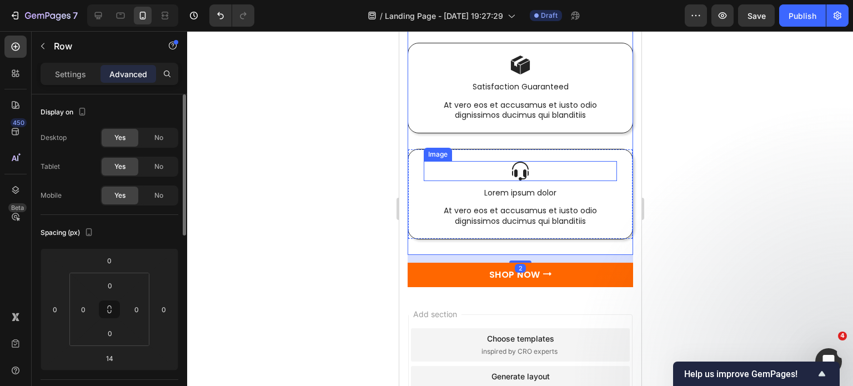
scroll to position [3285, 0]
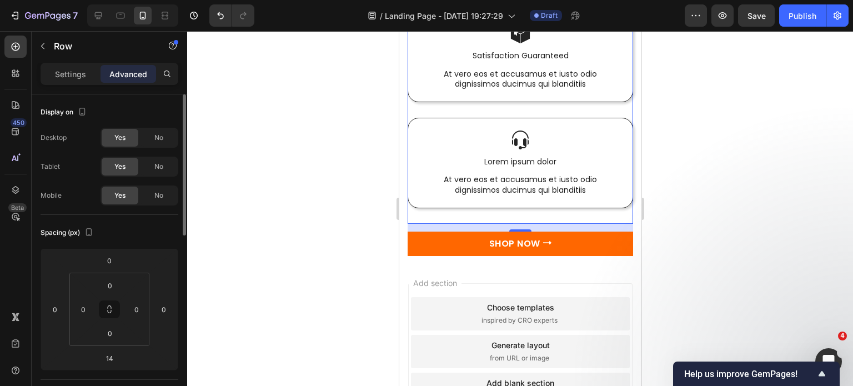
click at [758, 239] on div at bounding box center [520, 208] width 666 height 355
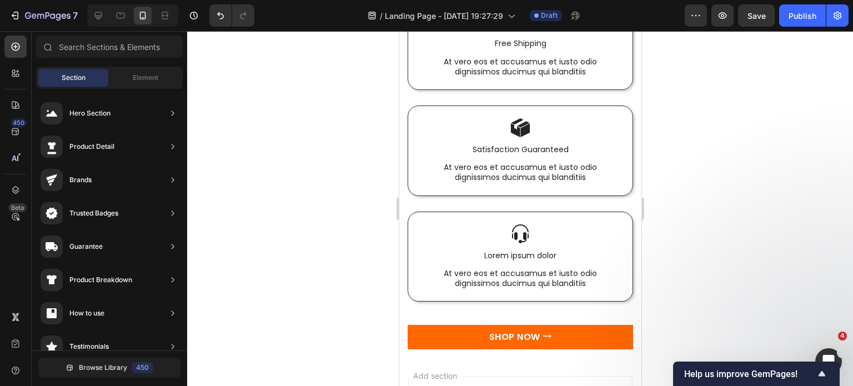
scroll to position [3474, 0]
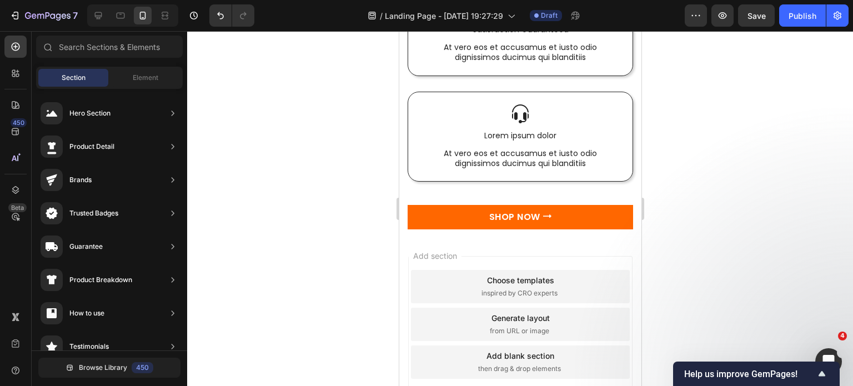
drag, startPoint x: 637, startPoint y: 64, endPoint x: 1043, endPoint y: 345, distance: 493.6
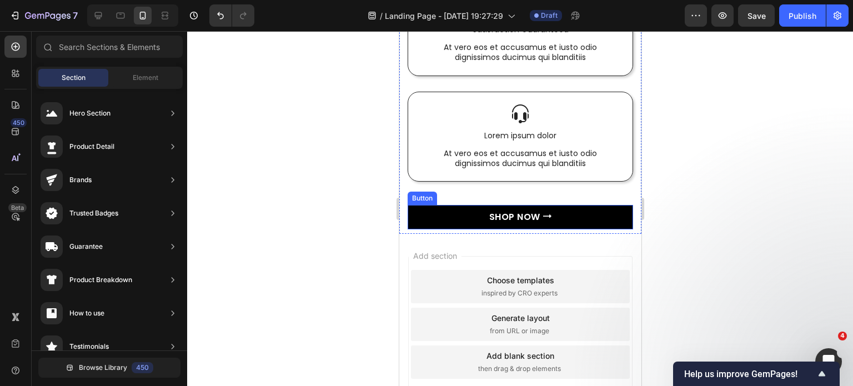
click at [600, 221] on link "SHOP NOW ⭢" at bounding box center [519, 217] width 225 height 24
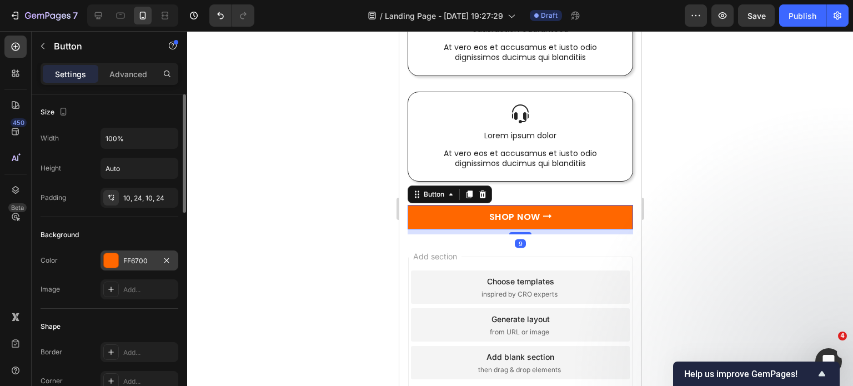
click at [133, 260] on div "FF6700" at bounding box center [139, 261] width 32 height 10
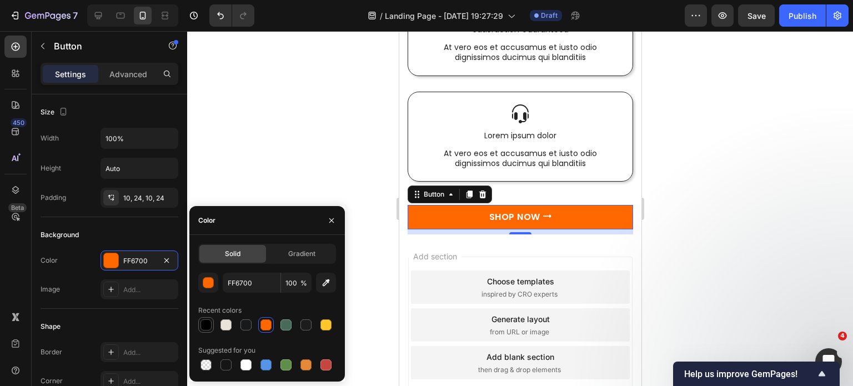
click at [210, 325] on div at bounding box center [205, 324] width 11 height 11
type input "000000"
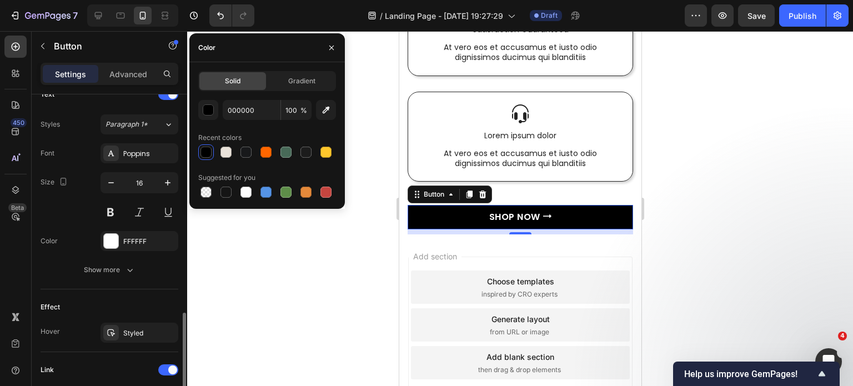
scroll to position [500, 0]
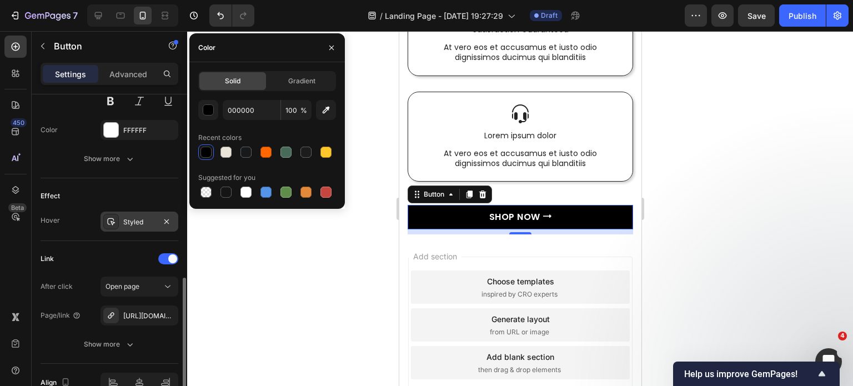
click at [132, 224] on div "Styled" at bounding box center [139, 222] width 32 height 10
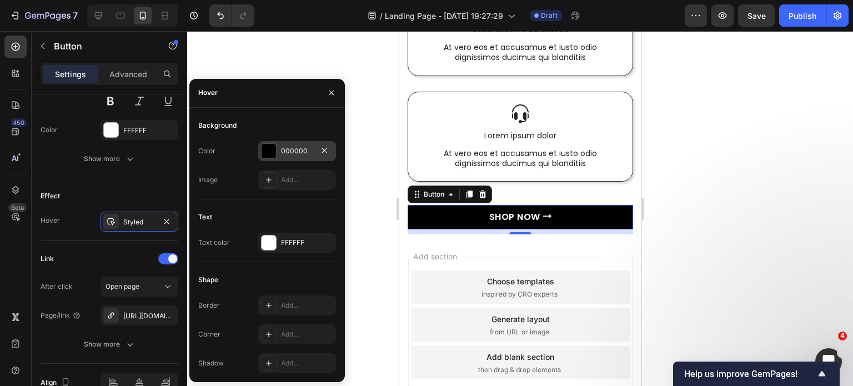
click at [290, 149] on div "000000" at bounding box center [297, 151] width 32 height 10
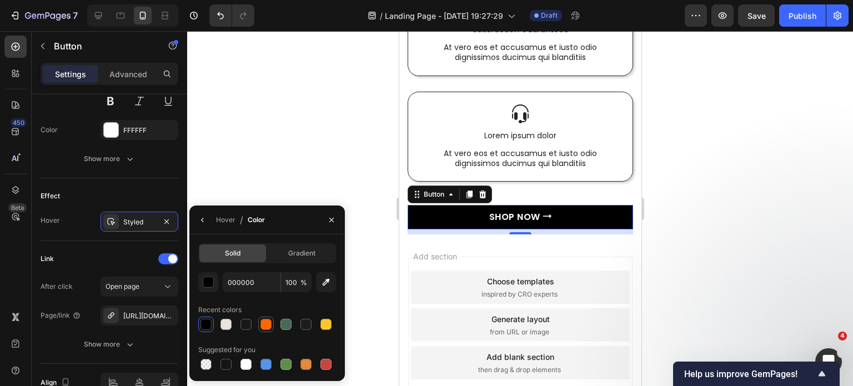
click at [267, 324] on div at bounding box center [265, 324] width 11 height 11
type input "FF6700"
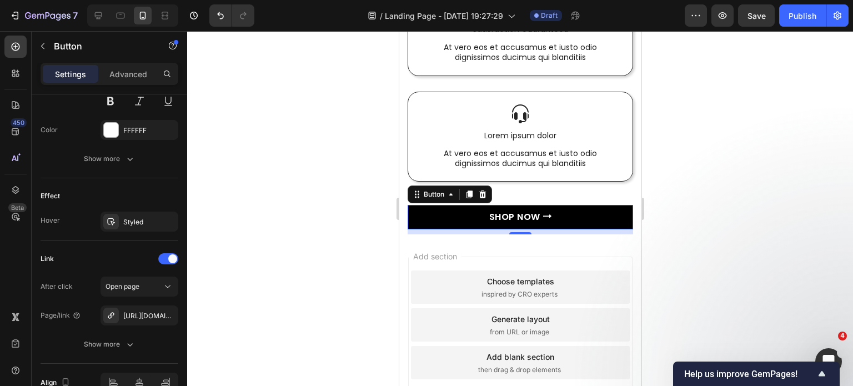
click at [770, 231] on div at bounding box center [520, 208] width 666 height 355
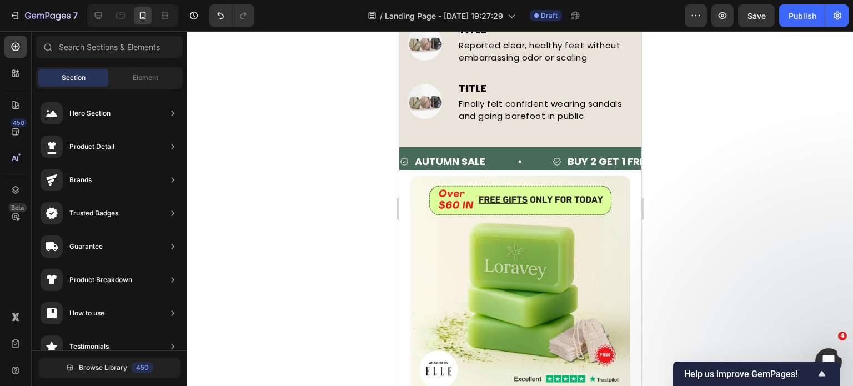
scroll to position [2696, 0]
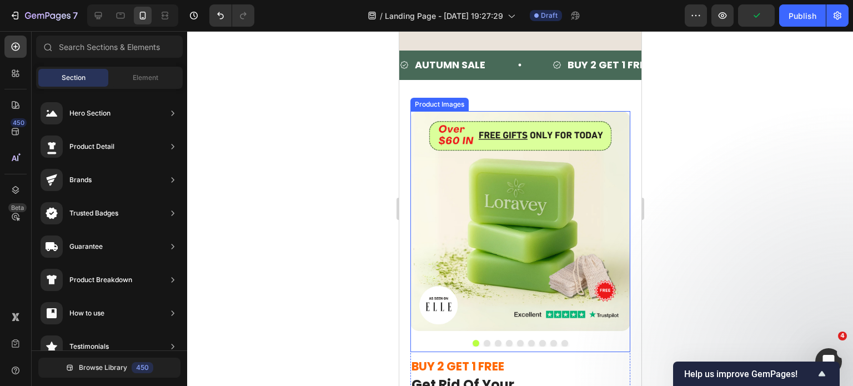
click at [474, 297] on div at bounding box center [520, 228] width 220 height 235
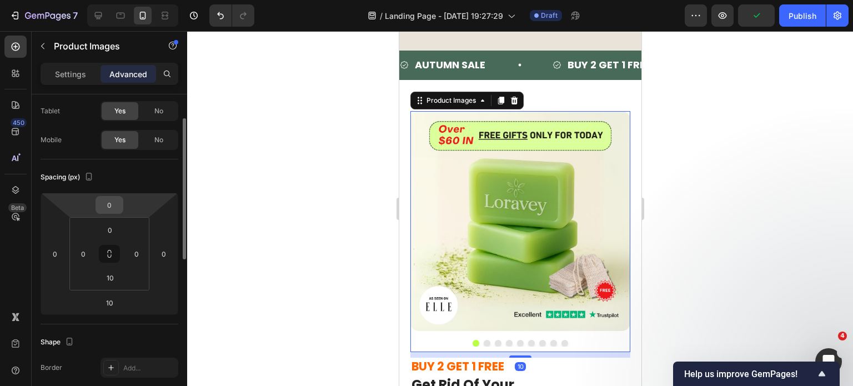
scroll to position [167, 0]
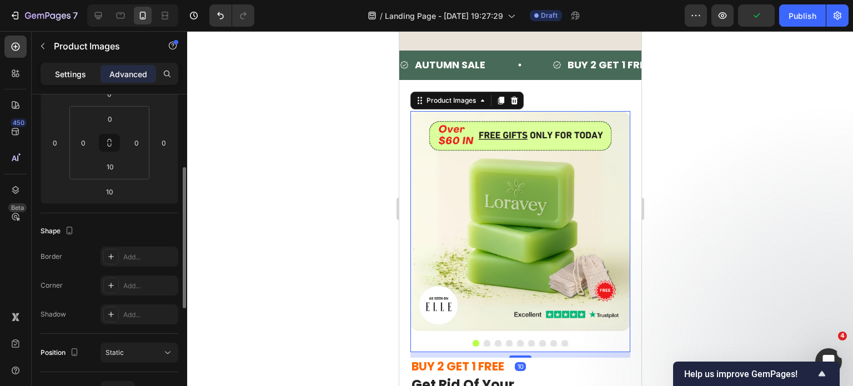
click at [81, 78] on p "Settings" at bounding box center [70, 74] width 31 height 12
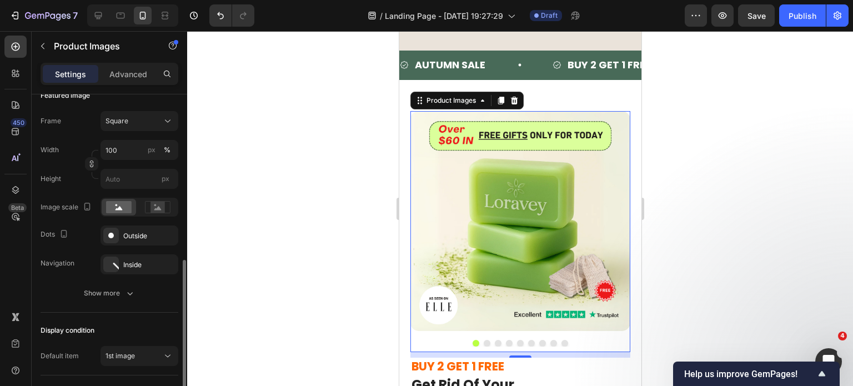
scroll to position [222, 0]
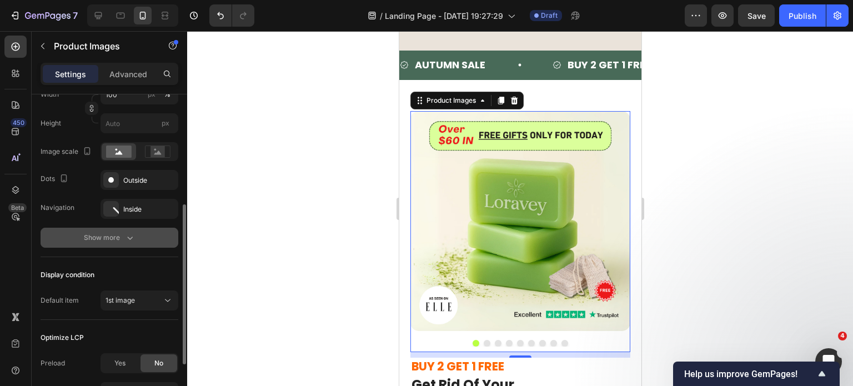
click at [129, 234] on icon "button" at bounding box center [129, 237] width 11 height 11
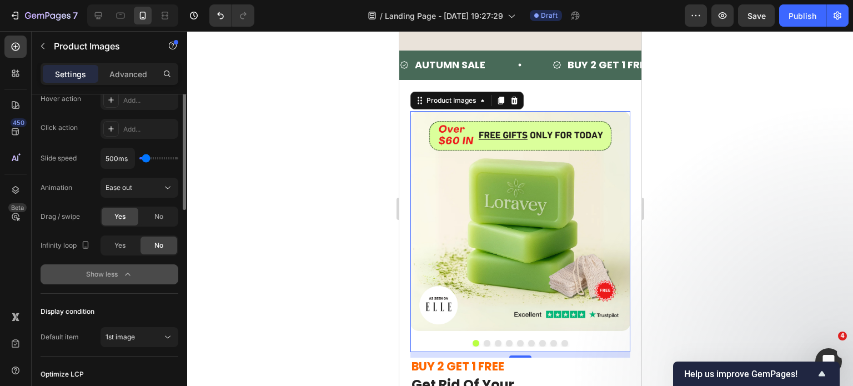
scroll to position [278, 0]
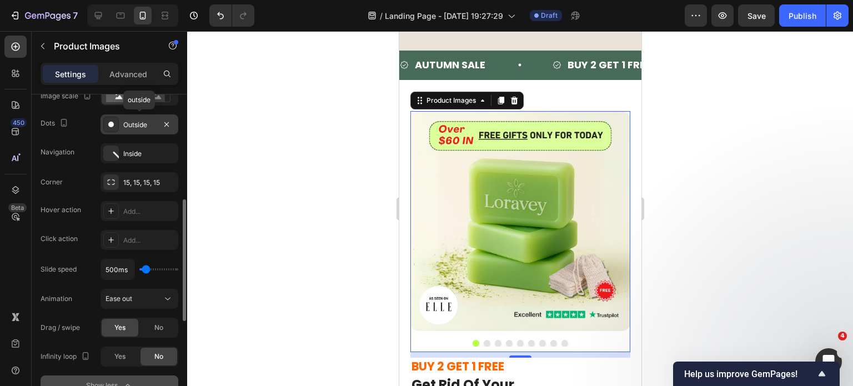
click at [129, 121] on div "Outside" at bounding box center [139, 125] width 32 height 10
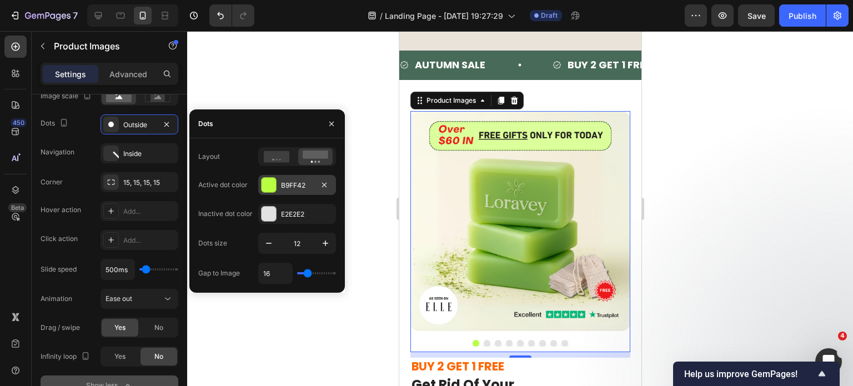
click at [263, 184] on div at bounding box center [269, 185] width 14 height 14
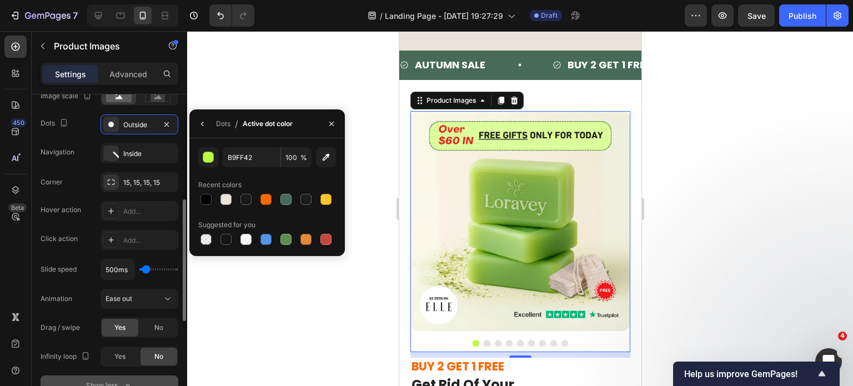
scroll to position [222, 0]
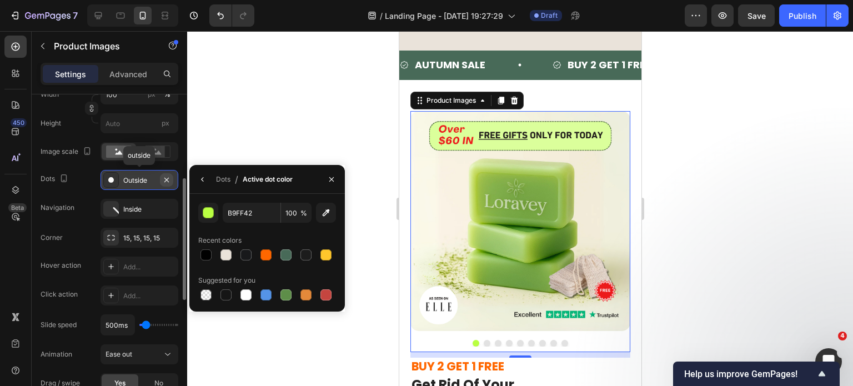
click at [167, 182] on icon "button" at bounding box center [166, 179] width 9 height 9
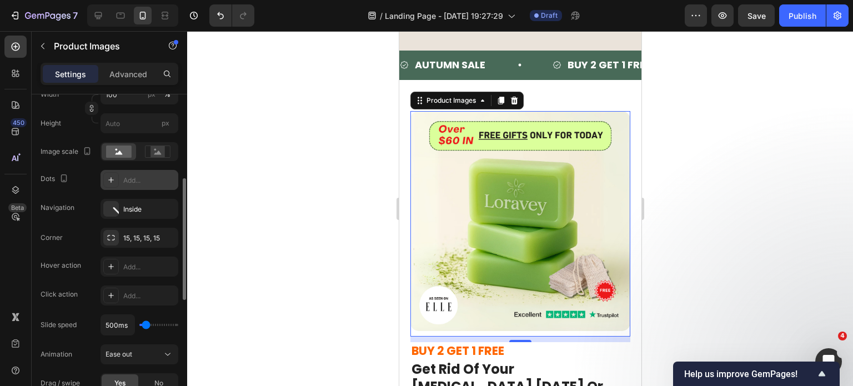
click at [744, 238] on div at bounding box center [520, 208] width 666 height 355
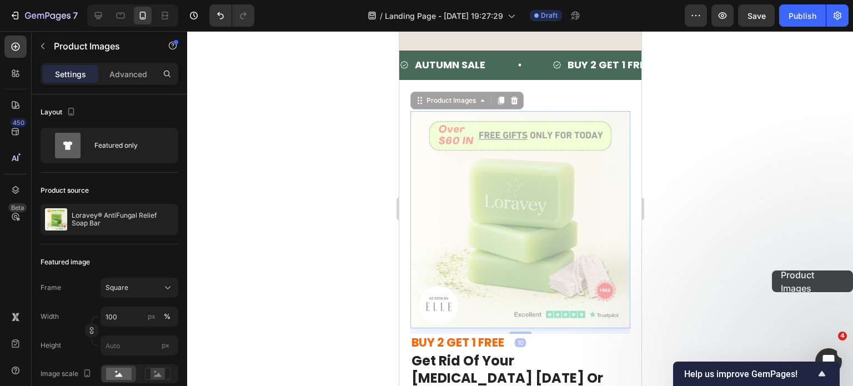
click at [772, 270] on div at bounding box center [520, 208] width 666 height 355
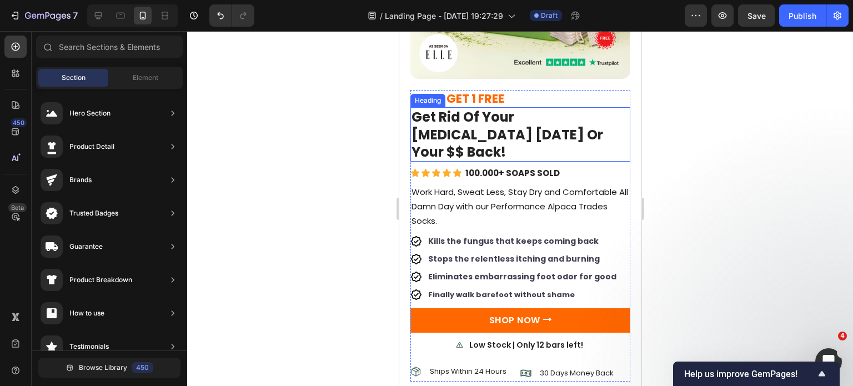
scroll to position [2918, 0]
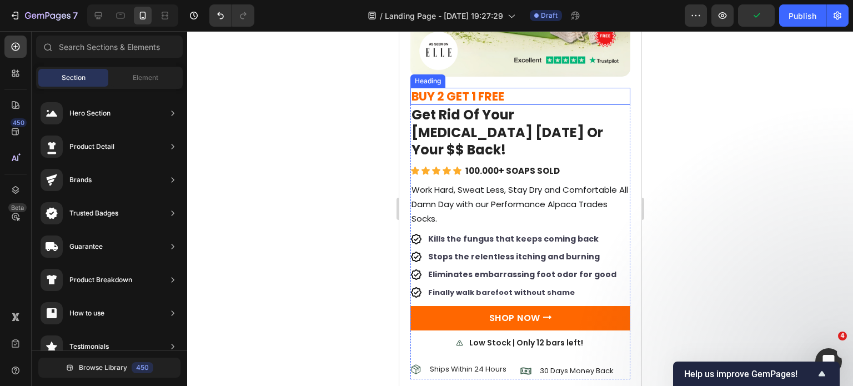
click at [447, 88] on strong "BUY 2 GET 1 FREE" at bounding box center [457, 96] width 93 height 16
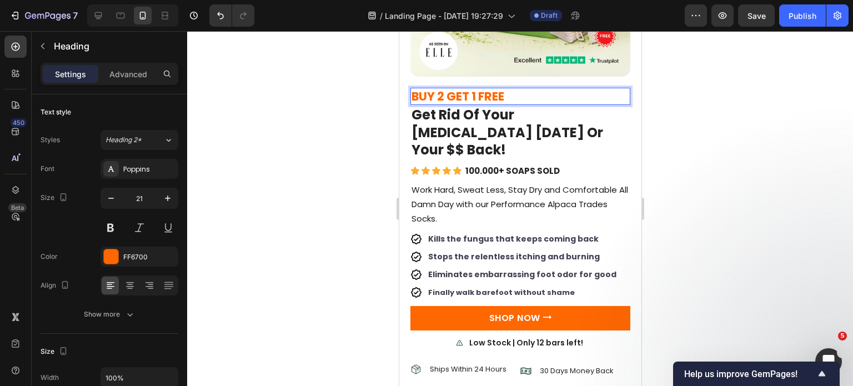
click at [445, 88] on strong "BUY 2 GET 1 FREE" at bounding box center [457, 96] width 93 height 16
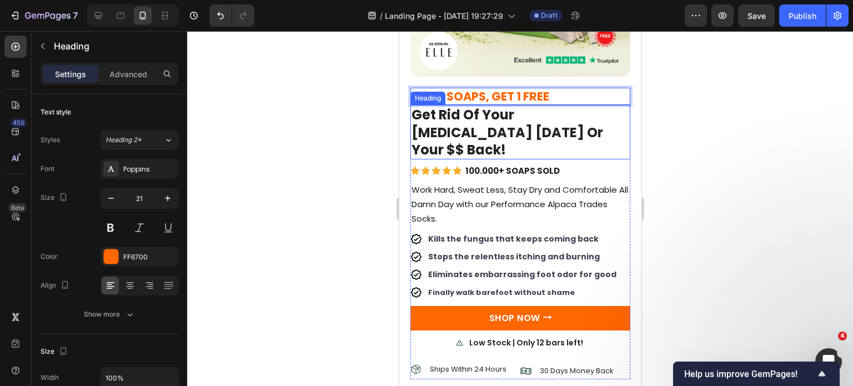
click at [732, 139] on div at bounding box center [520, 208] width 666 height 355
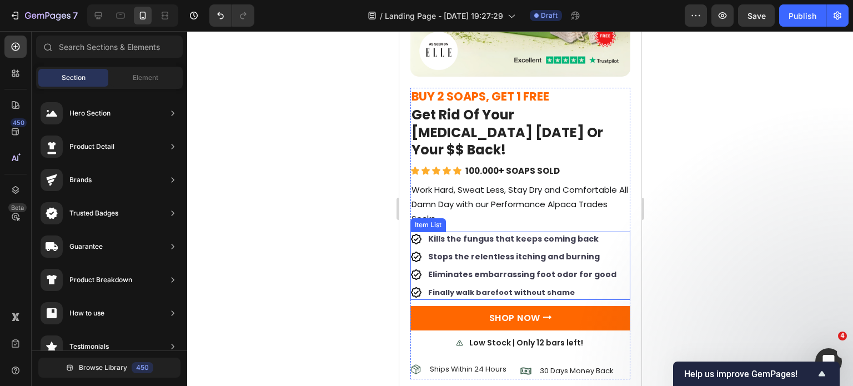
click at [613, 264] on div "Kills the fungus that keeps coming back Stops the relentless itching and burnin…" at bounding box center [520, 266] width 220 height 68
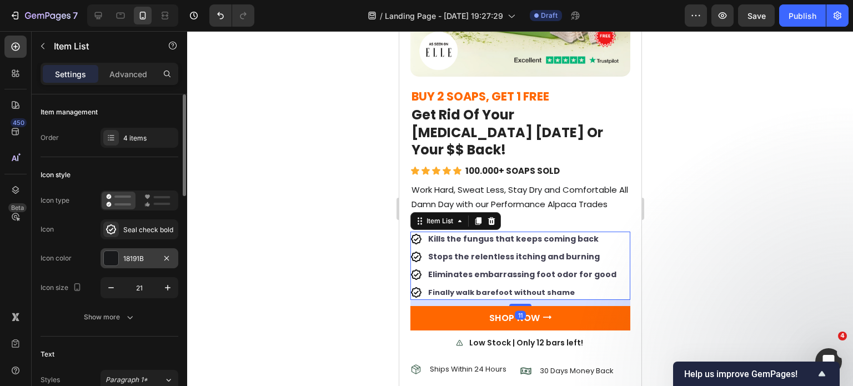
click at [144, 259] on div "18191B" at bounding box center [139, 259] width 32 height 10
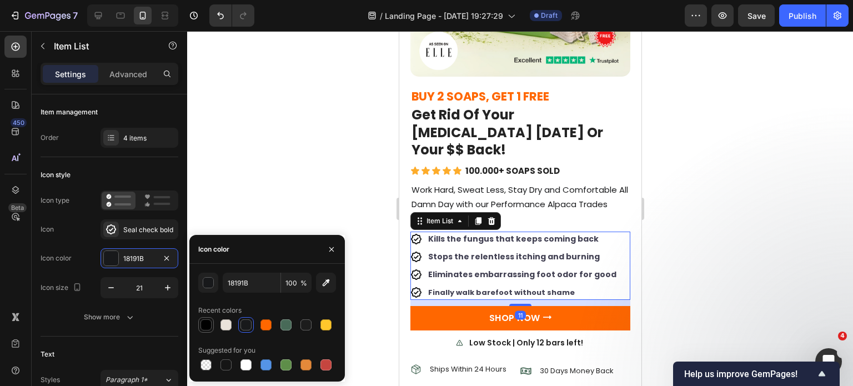
click at [207, 320] on div at bounding box center [205, 324] width 11 height 11
type input "000000"
click at [491, 285] on div "Finally walk barefoot without shame" at bounding box center [522, 292] width 192 height 15
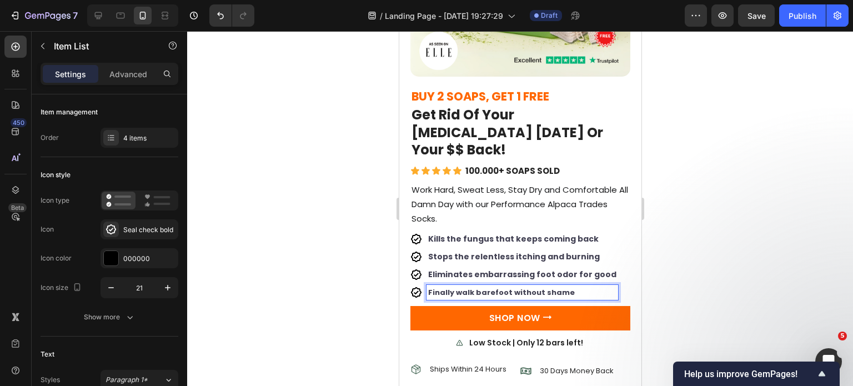
click at [491, 287] on p "Finally walk barefoot without shame" at bounding box center [522, 293] width 188 height 12
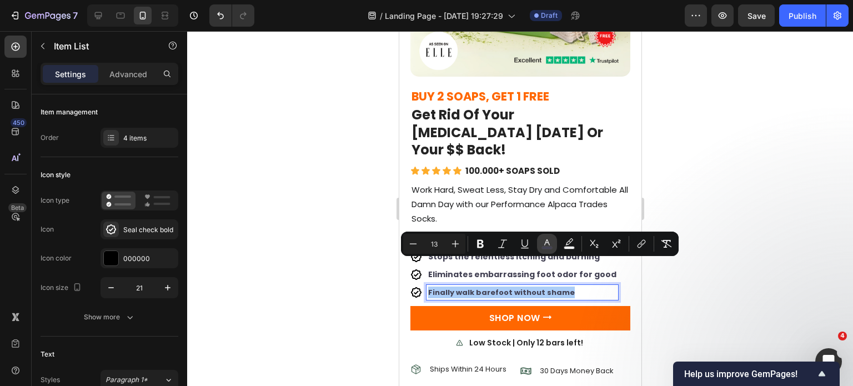
click at [542, 248] on rect "Editor contextual toolbar" at bounding box center [547, 248] width 11 height 3
type input "424153"
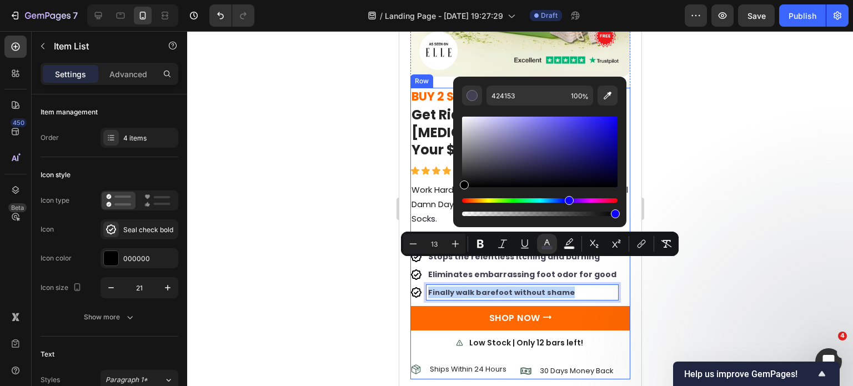
drag, startPoint x: 878, startPoint y: 199, endPoint x: 438, endPoint y: 217, distance: 440.7
type input "000000"
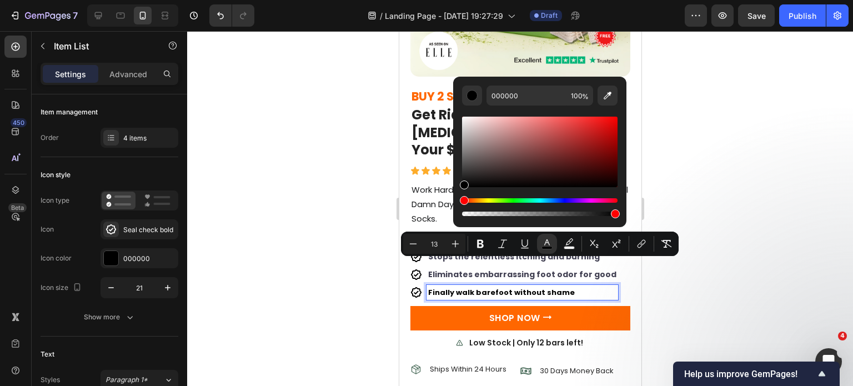
click at [784, 295] on div at bounding box center [520, 208] width 666 height 355
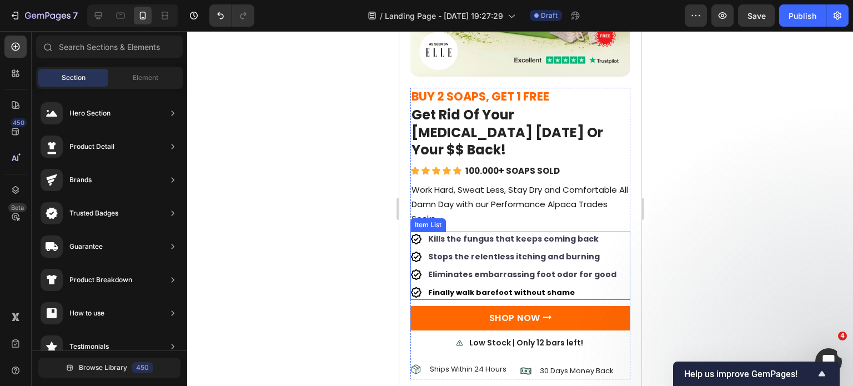
click at [528, 269] on span "Eliminates embarrassing foot odor for good" at bounding box center [522, 274] width 188 height 11
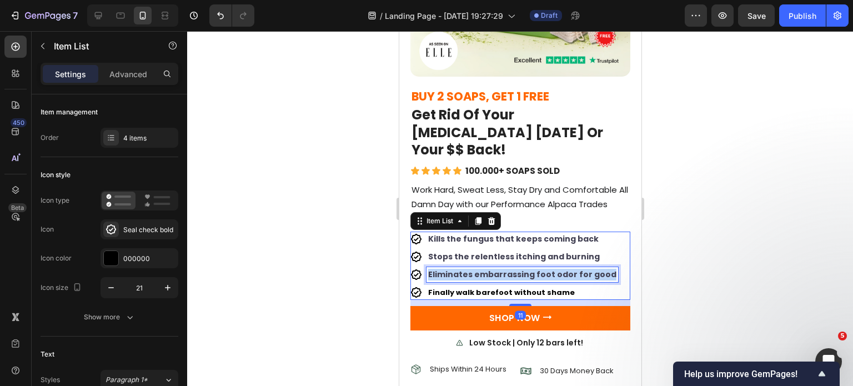
click at [528, 269] on span "Eliminates embarrassing foot odor for good" at bounding box center [522, 274] width 188 height 11
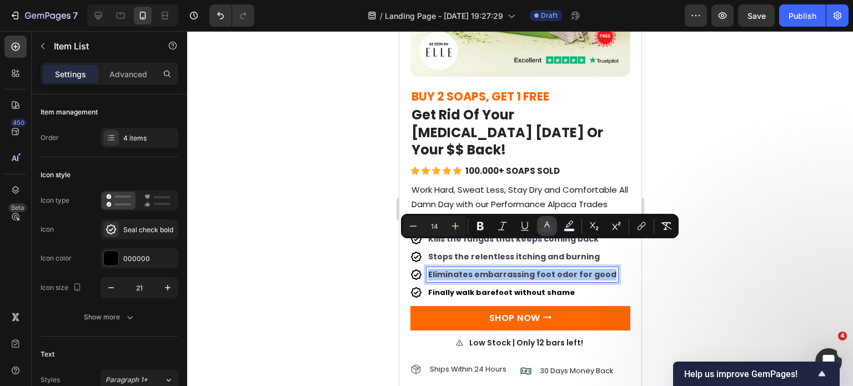
click at [545, 229] on rect "Editor contextual toolbar" at bounding box center [547, 230] width 11 height 3
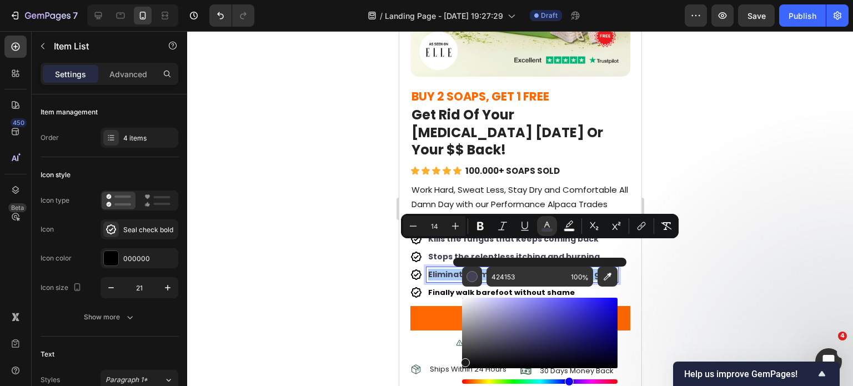
drag, startPoint x: 505, startPoint y: 328, endPoint x: 453, endPoint y: 369, distance: 66.4
click at [453, 369] on div "424153 100 %" at bounding box center [539, 329] width 173 height 142
type input "000000"
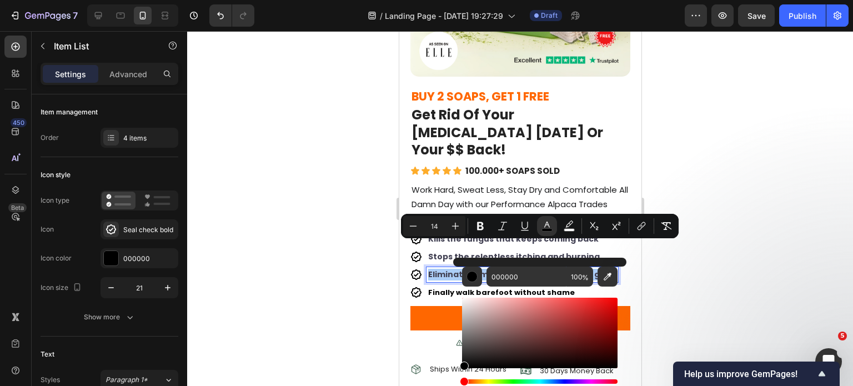
click at [822, 295] on div at bounding box center [520, 208] width 666 height 355
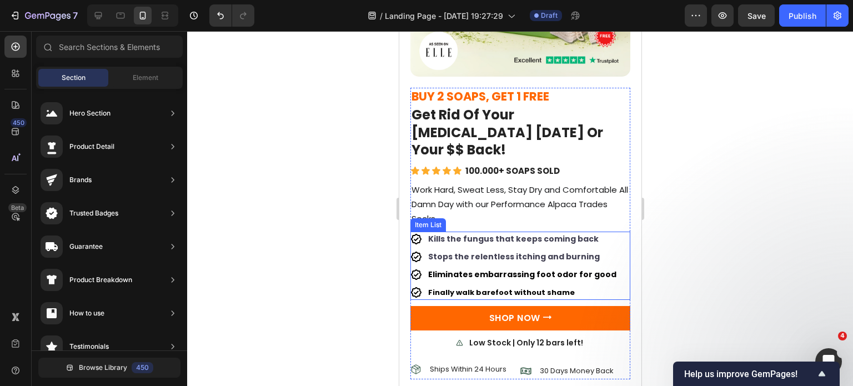
click at [526, 251] on span "Stops the relentless itching and burning" at bounding box center [514, 256] width 172 height 11
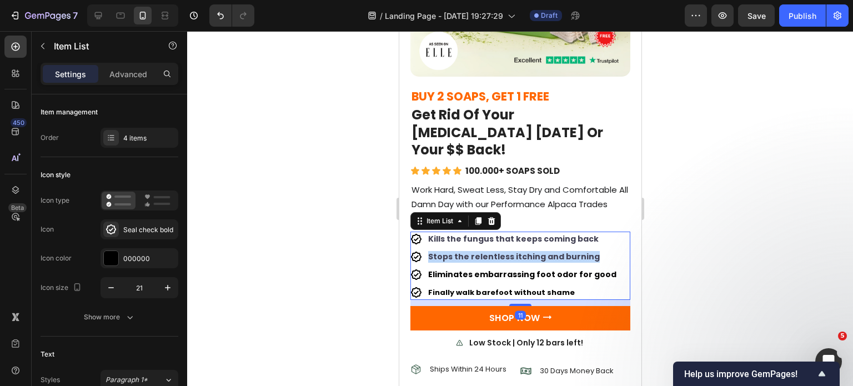
click at [526, 251] on span "Stops the relentless itching and burning" at bounding box center [514, 256] width 172 height 11
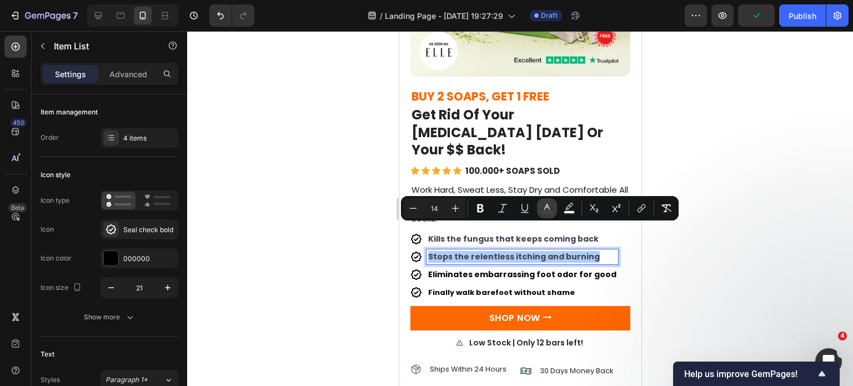
click at [546, 208] on icon "Editor contextual toolbar" at bounding box center [546, 208] width 11 height 11
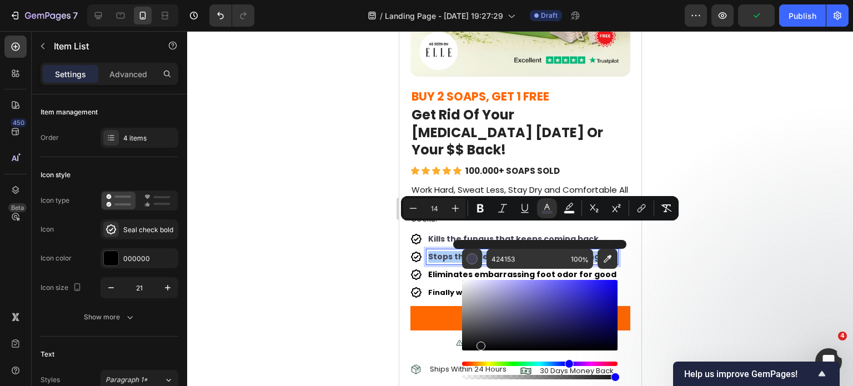
drag, startPoint x: 504, startPoint y: 320, endPoint x: 453, endPoint y: 363, distance: 66.5
click at [453, 363] on div "424153 100 %" at bounding box center [539, 311] width 173 height 142
type input "000000"
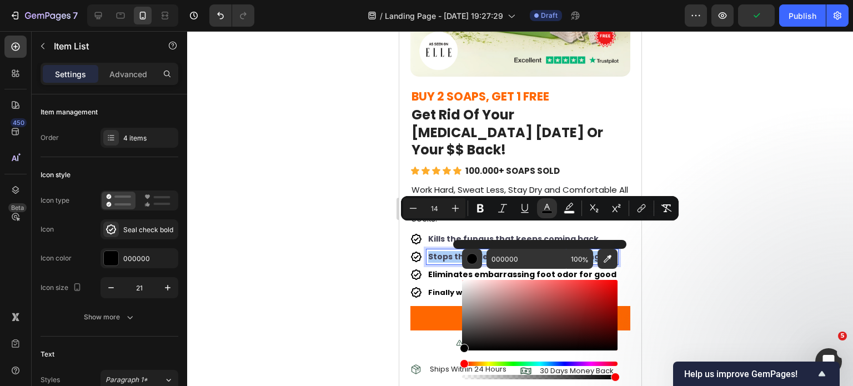
click at [794, 279] on div at bounding box center [520, 208] width 666 height 355
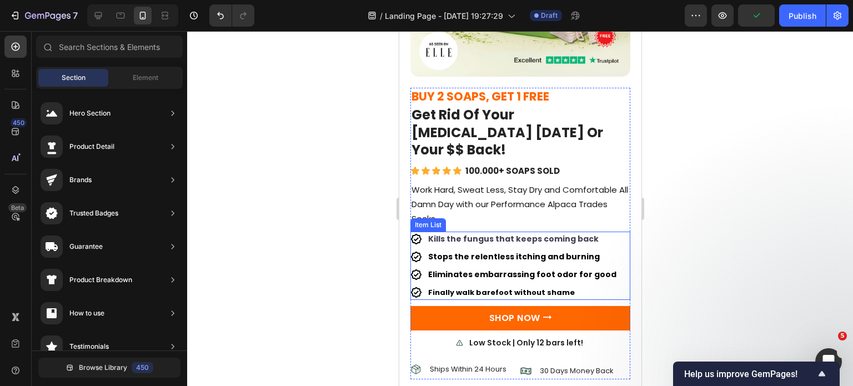
click at [470, 233] on span "Kills the fungus that keeps coming back" at bounding box center [513, 238] width 170 height 11
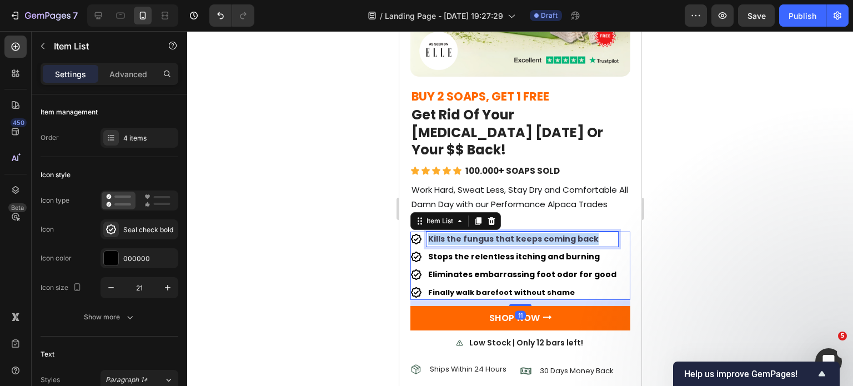
click at [470, 233] on span "Kills the fungus that keeps coming back" at bounding box center [513, 238] width 170 height 11
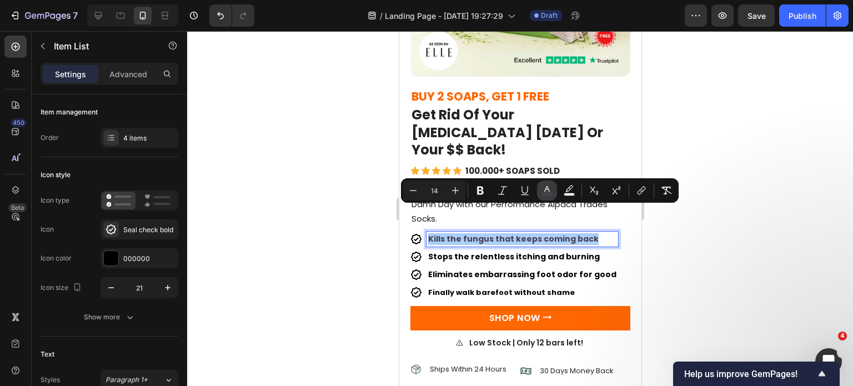
click at [542, 190] on icon "Editor contextual toolbar" at bounding box center [546, 190] width 11 height 11
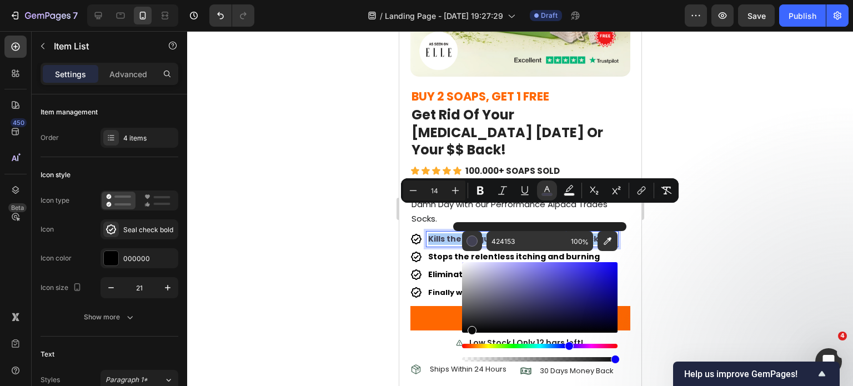
drag, startPoint x: 896, startPoint y: 330, endPoint x: 451, endPoint y: 348, distance: 445.1
type input "000000"
click at [788, 267] on div at bounding box center [520, 208] width 666 height 355
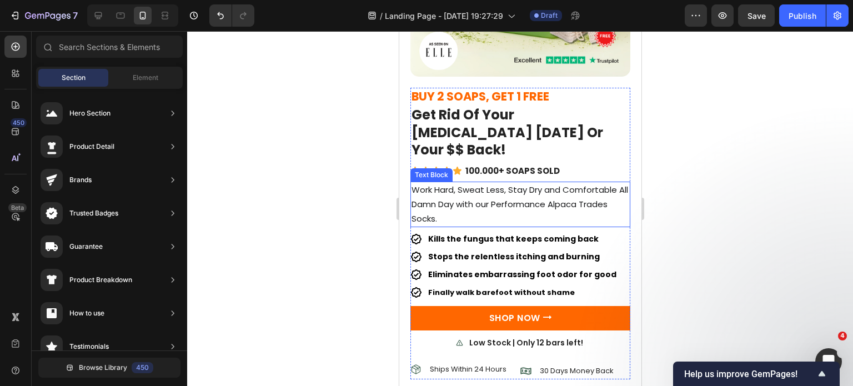
scroll to position [2974, 0]
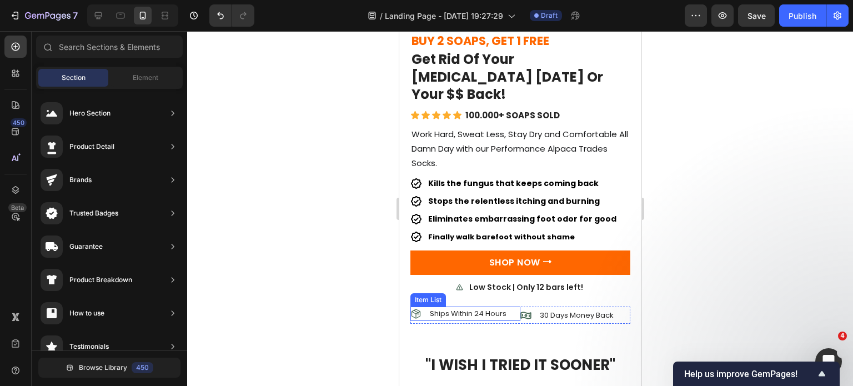
click at [455, 308] on p "Ships Within 24 Hours" at bounding box center [467, 313] width 77 height 11
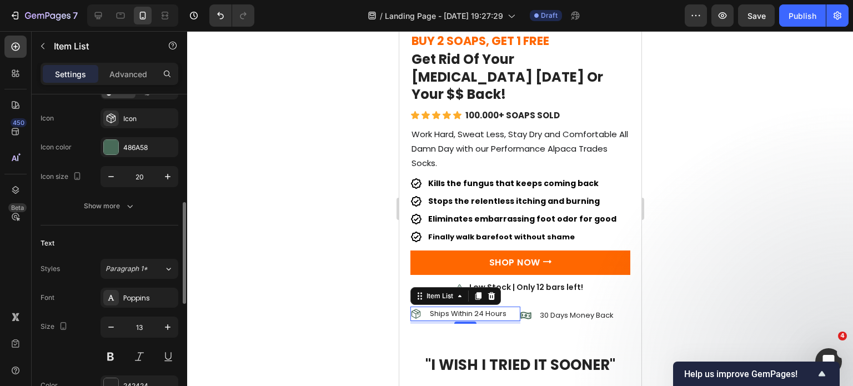
scroll to position [222, 0]
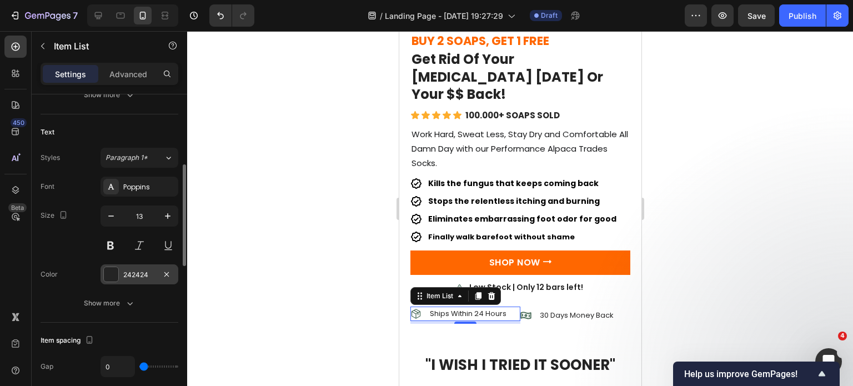
click at [124, 273] on div "242424" at bounding box center [139, 275] width 32 height 10
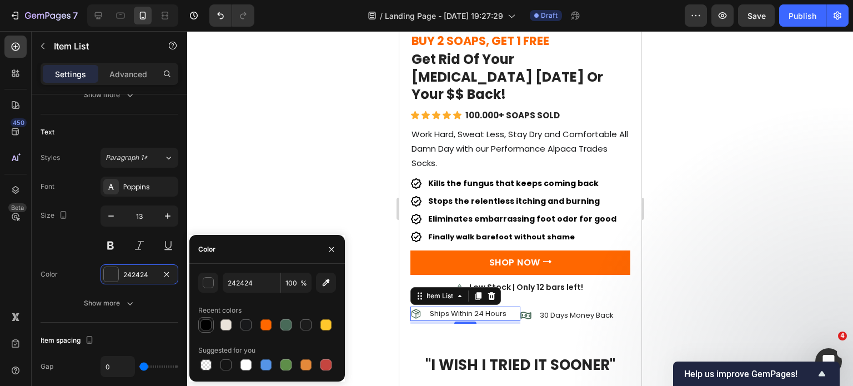
click at [205, 321] on div at bounding box center [205, 324] width 11 height 11
type input "000000"
click at [117, 247] on button at bounding box center [111, 245] width 20 height 20
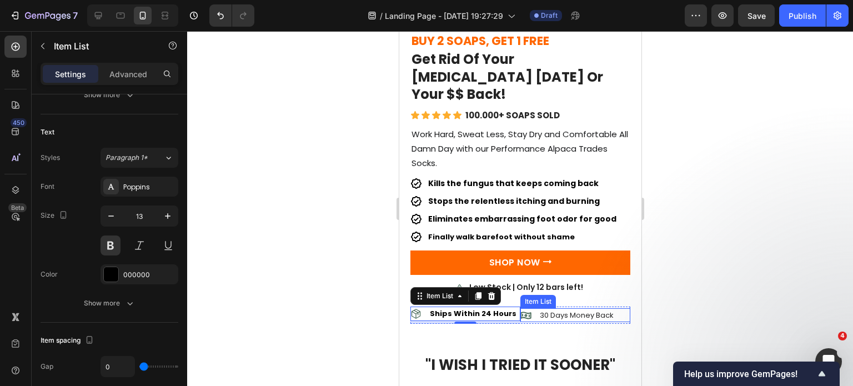
click at [567, 310] on p "30 Days Money Back" at bounding box center [576, 315] width 74 height 11
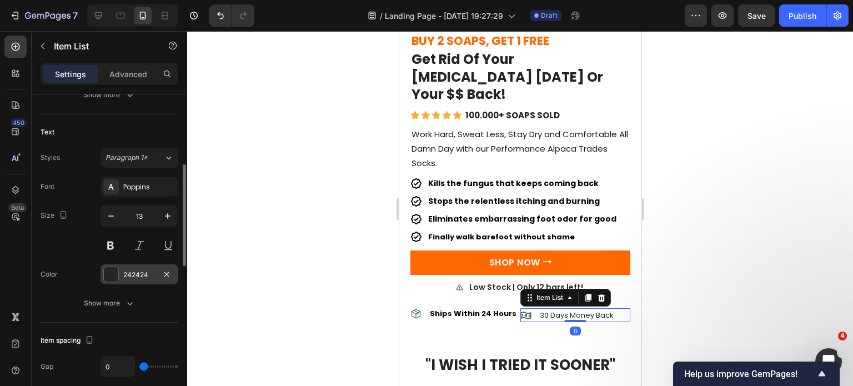
click at [125, 275] on div "242424" at bounding box center [139, 275] width 32 height 10
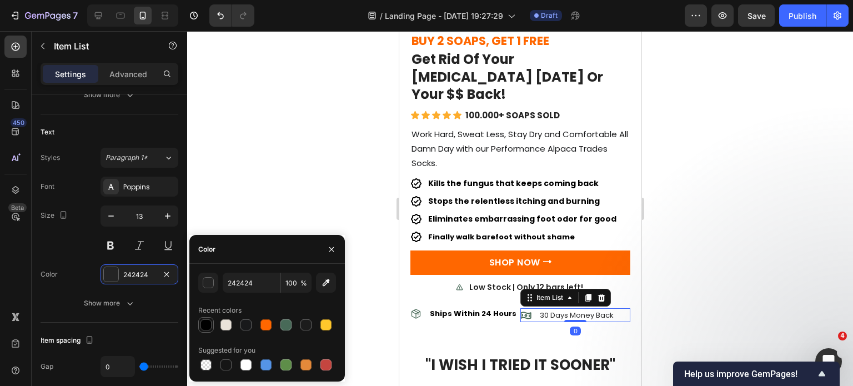
click at [204, 328] on div at bounding box center [205, 324] width 11 height 11
type input "000000"
click at [113, 240] on button at bounding box center [111, 245] width 20 height 20
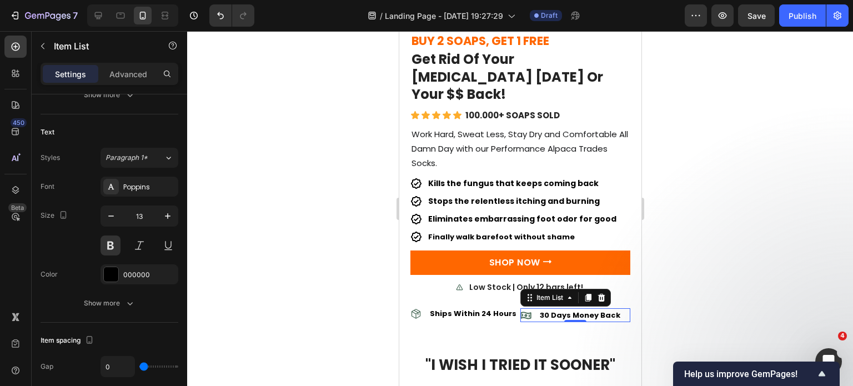
click at [746, 279] on div at bounding box center [520, 208] width 666 height 355
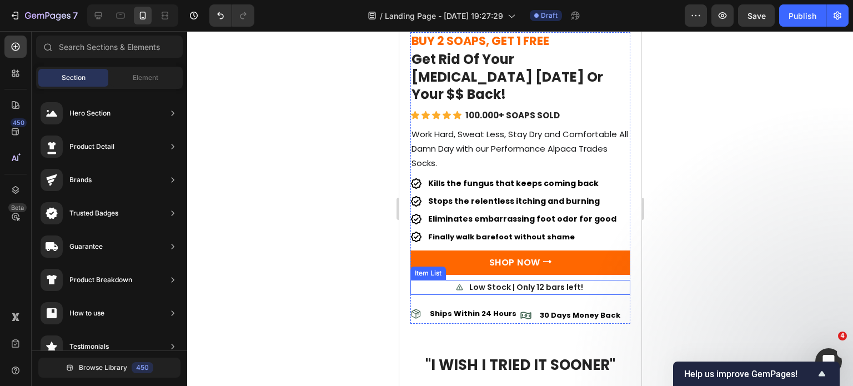
click at [541, 280] on div "Low Stock | Only 12 bars left!" at bounding box center [525, 287] width 117 height 15
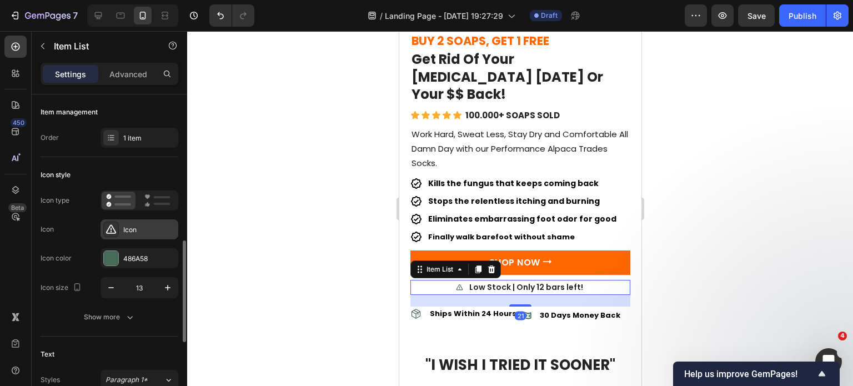
scroll to position [167, 0]
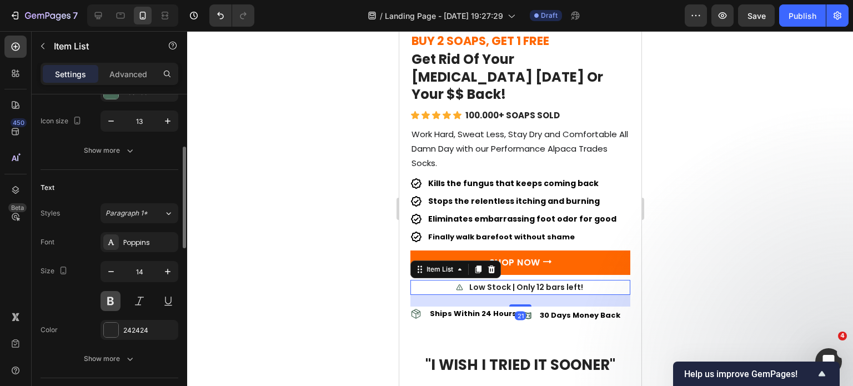
click at [117, 298] on button at bounding box center [111, 301] width 20 height 20
click at [139, 329] on div "242424" at bounding box center [139, 330] width 32 height 10
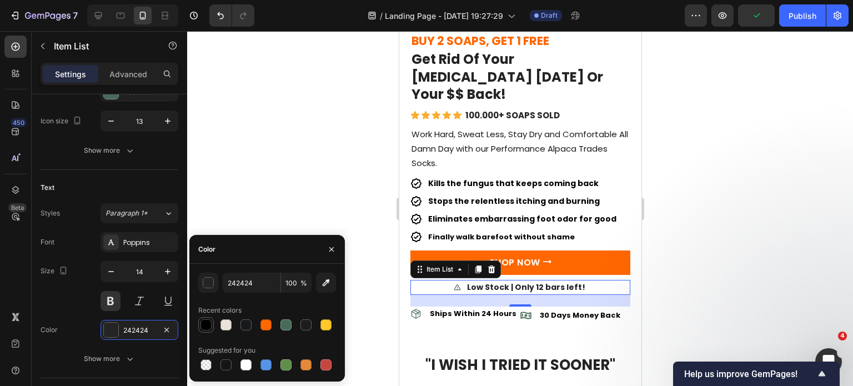
click at [212, 321] on div at bounding box center [205, 324] width 13 height 13
type input "000000"
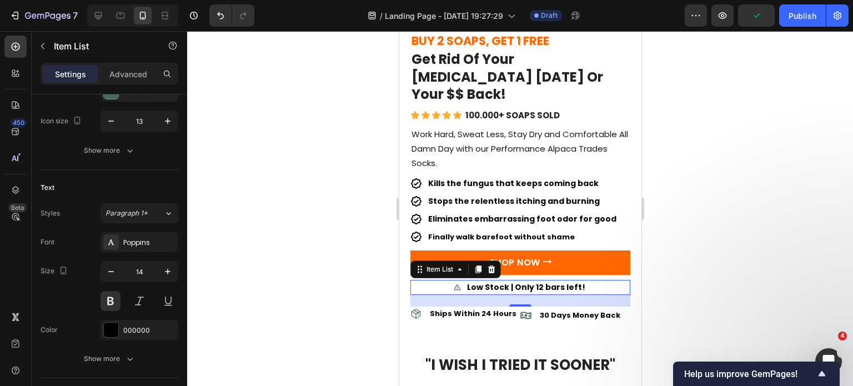
click at [679, 208] on div at bounding box center [520, 208] width 666 height 355
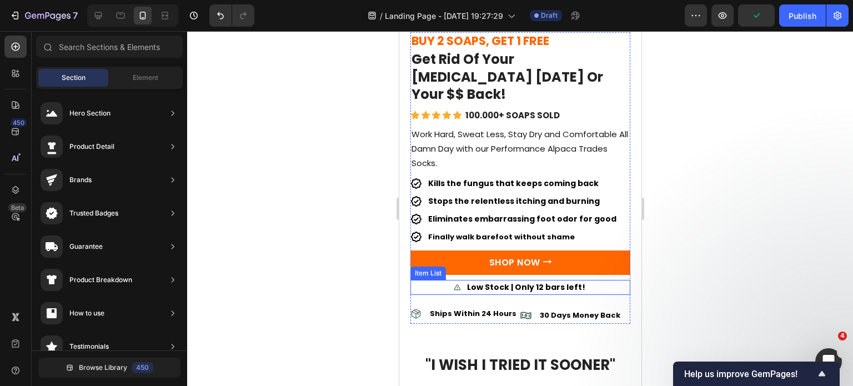
click at [582, 280] on div "Low Stock | Only 12 bars left!" at bounding box center [520, 287] width 220 height 15
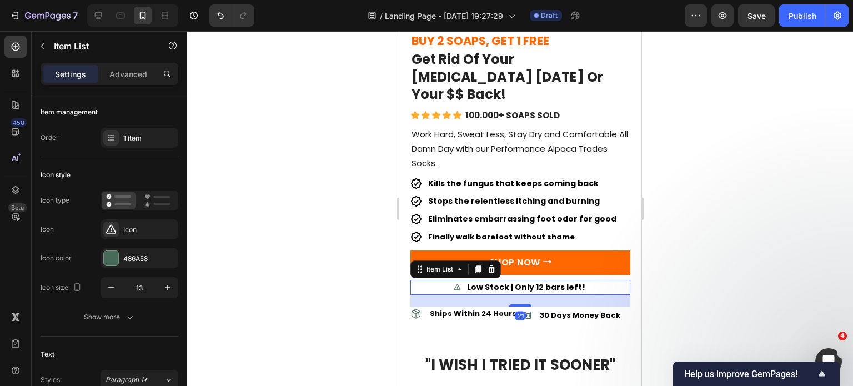
click at [513, 295] on div "21" at bounding box center [520, 301] width 220 height 12
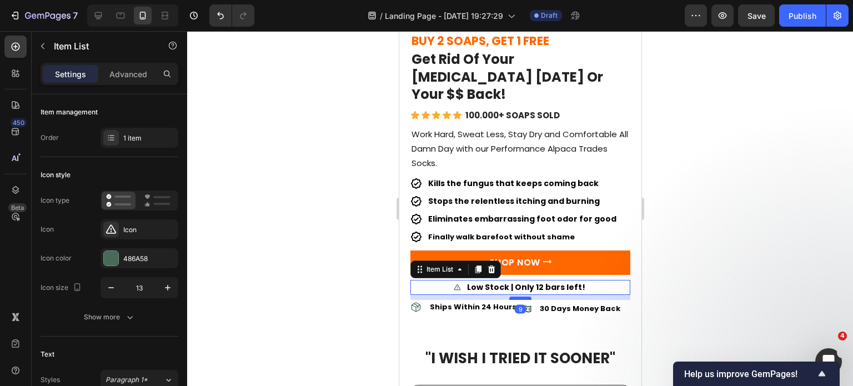
drag, startPoint x: 515, startPoint y: 277, endPoint x: 1104, endPoint y: 304, distance: 589.7
click at [516, 297] on div at bounding box center [520, 298] width 22 height 3
type input "100%"
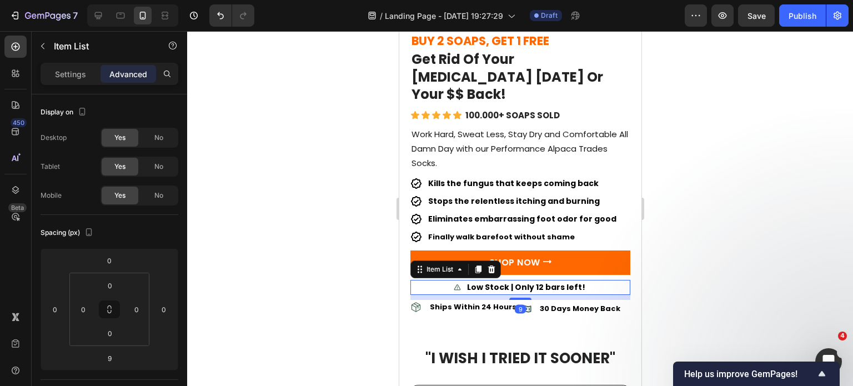
click at [725, 273] on div at bounding box center [520, 208] width 666 height 355
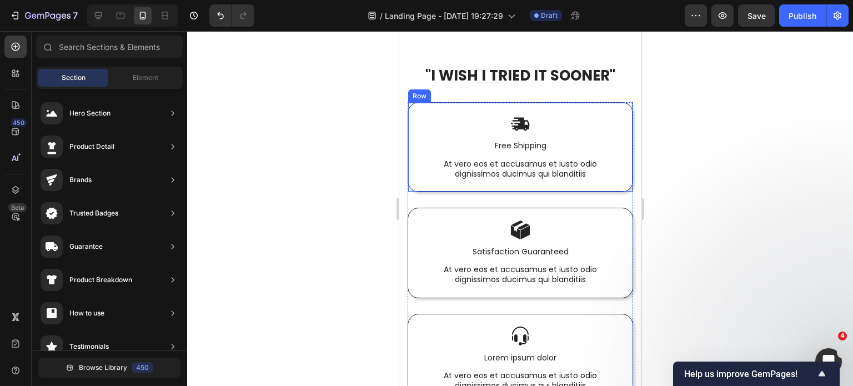
scroll to position [3141, 0]
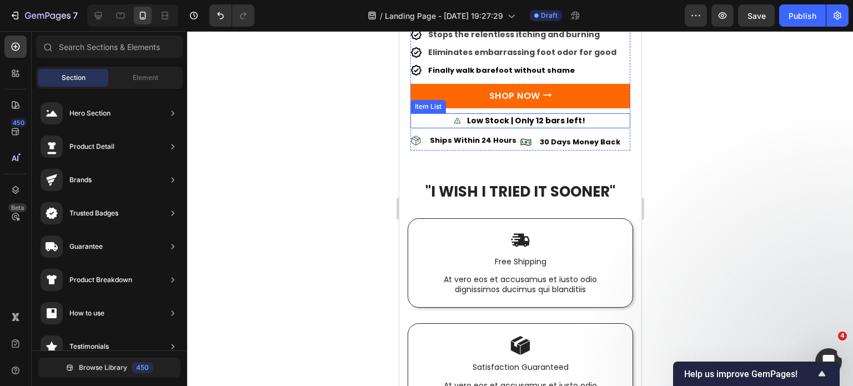
click at [590, 113] on div "Low Stock | Only 12 bars left!" at bounding box center [520, 120] width 220 height 15
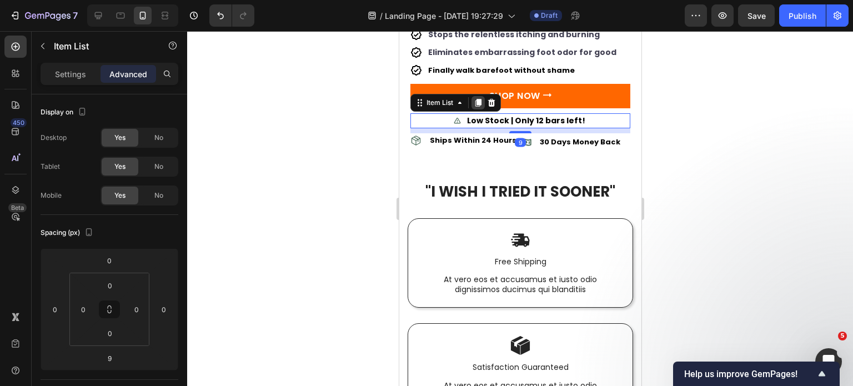
click at [479, 99] on icon at bounding box center [478, 103] width 6 height 8
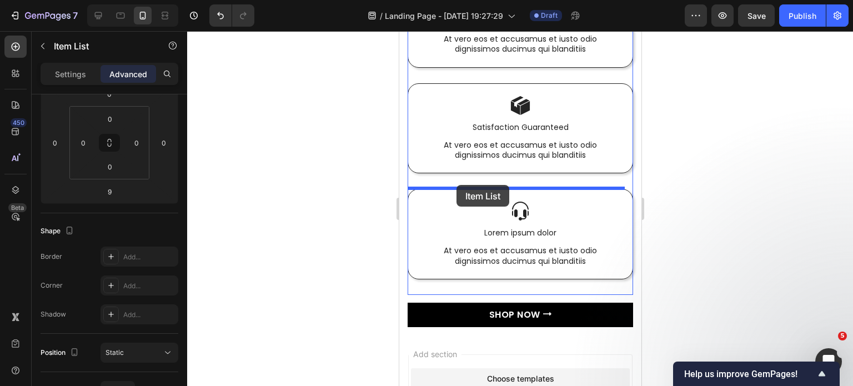
scroll to position [3376, 0]
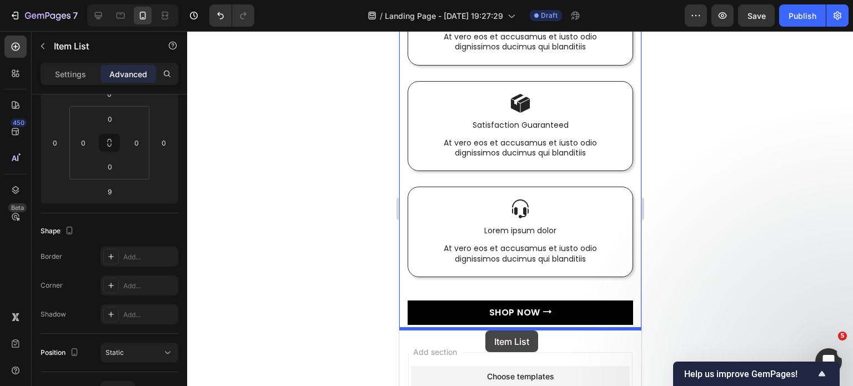
drag, startPoint x: 419, startPoint y: 99, endPoint x: 485, endPoint y: 330, distance: 240.1
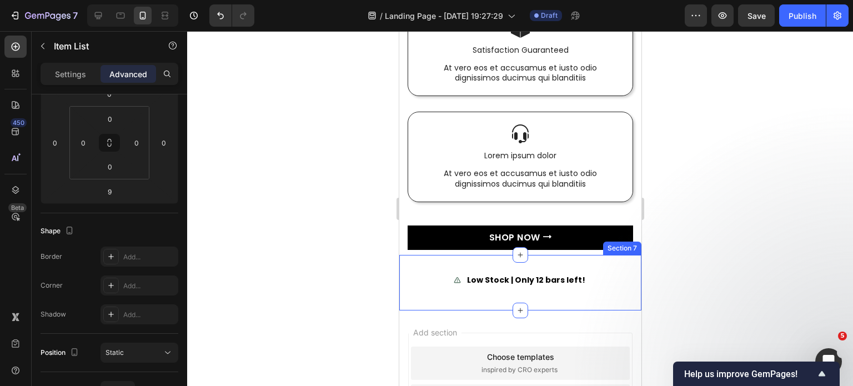
scroll to position [3451, 0]
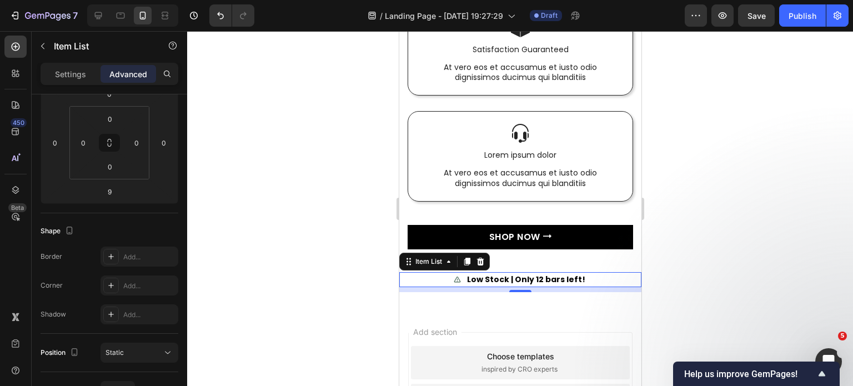
click at [595, 283] on div "Low Stock | Only 12 bars left!" at bounding box center [520, 279] width 242 height 15
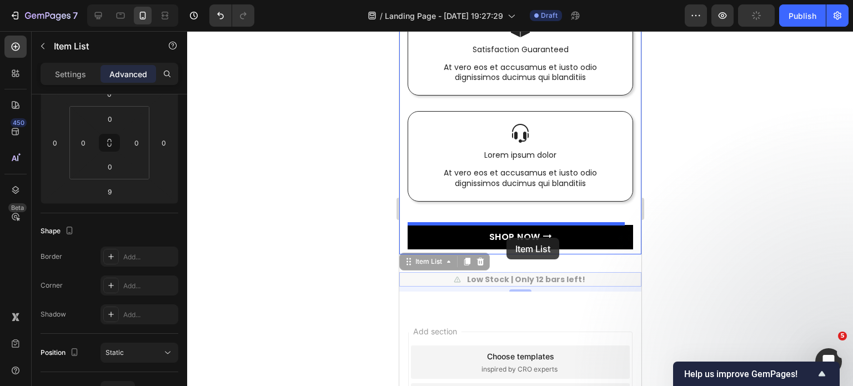
drag, startPoint x: 407, startPoint y: 262, endPoint x: 506, endPoint y: 238, distance: 101.7
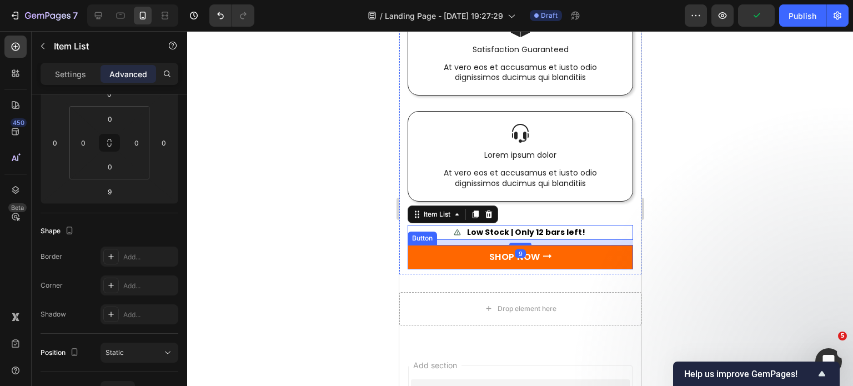
click at [439, 252] on link "SHOP NOW ⭢" at bounding box center [519, 257] width 225 height 24
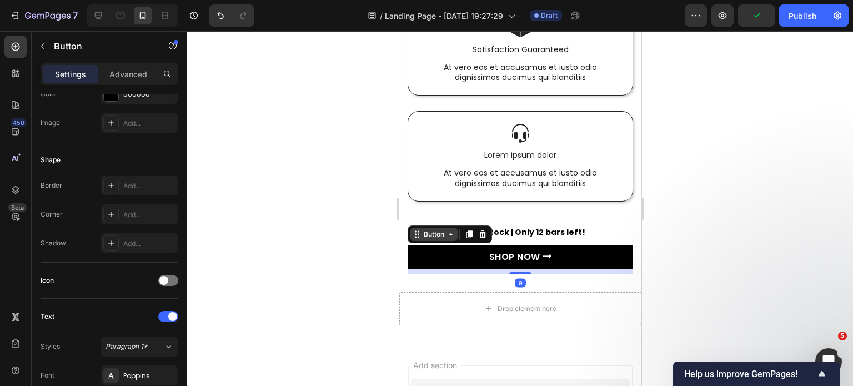
scroll to position [0, 0]
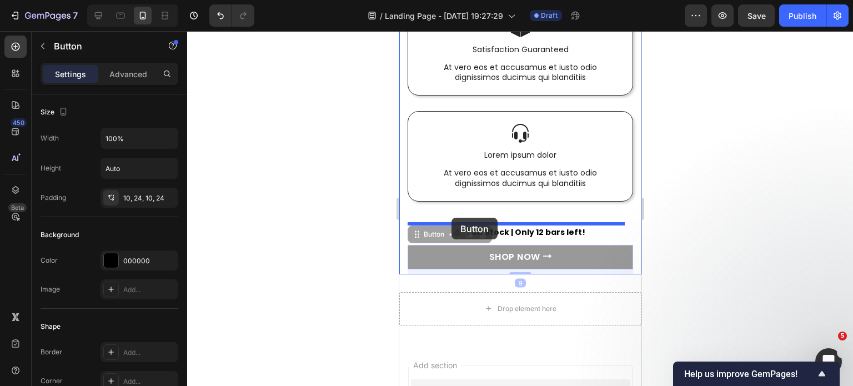
drag, startPoint x: 420, startPoint y: 232, endPoint x: 451, endPoint y: 218, distance: 33.8
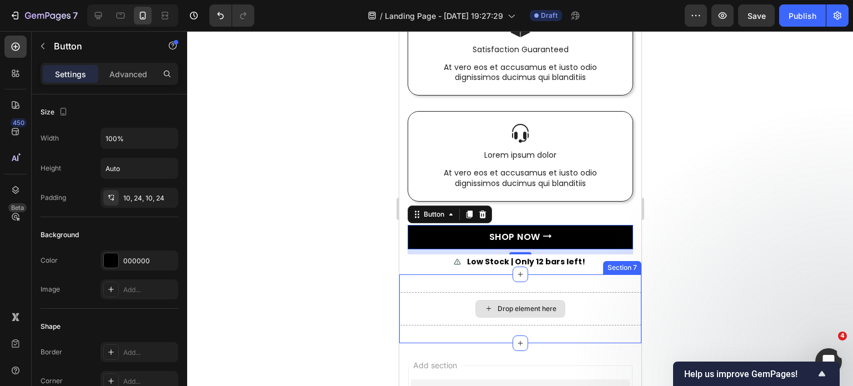
click at [591, 295] on div "Drop element here" at bounding box center [520, 308] width 242 height 33
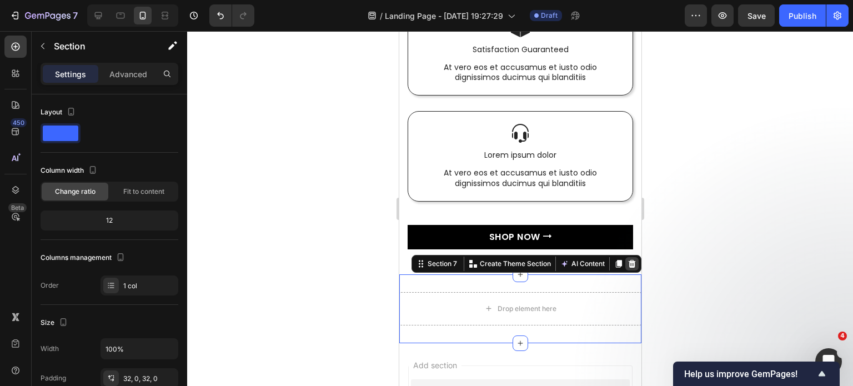
click at [628, 266] on icon at bounding box center [631, 264] width 7 height 8
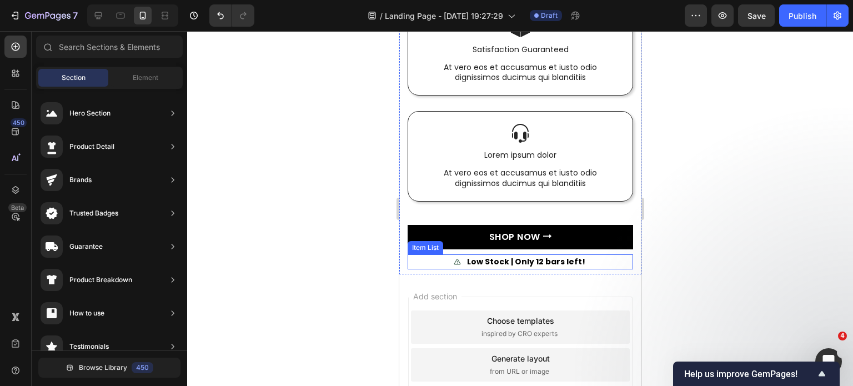
click at [463, 259] on div "Low Stock | Only 12 bars left!" at bounding box center [519, 261] width 133 height 15
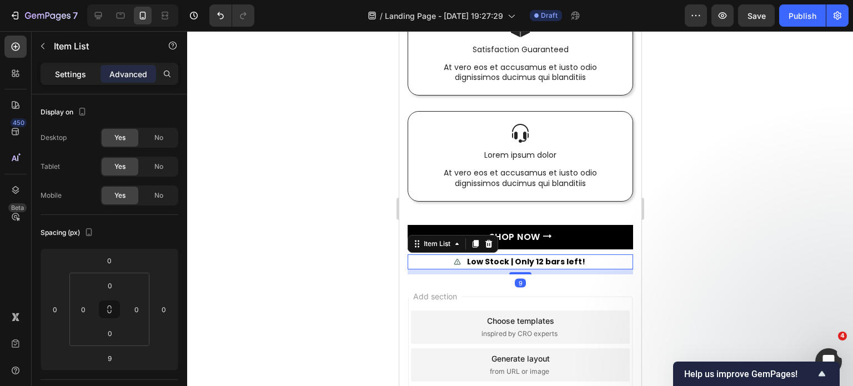
click at [85, 81] on div "Settings" at bounding box center [71, 74] width 56 height 18
type input "8"
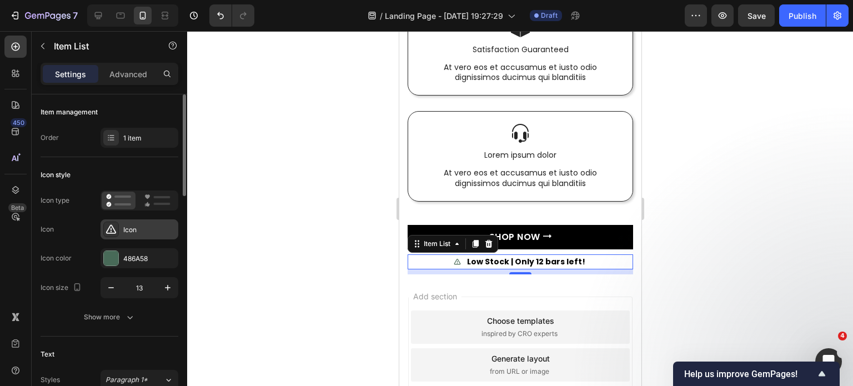
click at [138, 237] on div "Icon" at bounding box center [140, 229] width 78 height 20
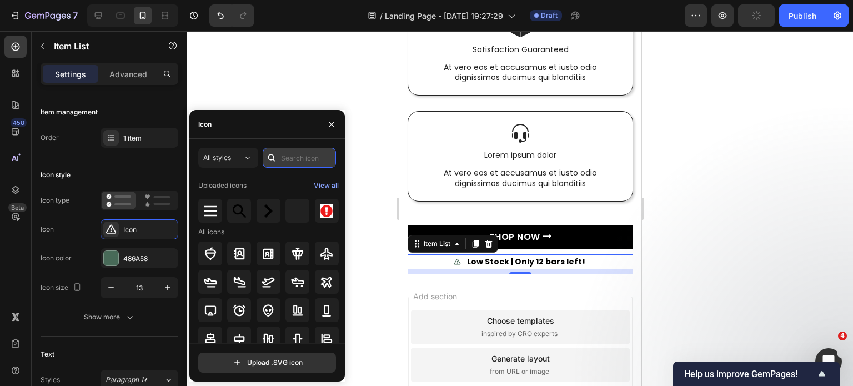
click at [300, 163] on input "text" at bounding box center [299, 158] width 73 height 20
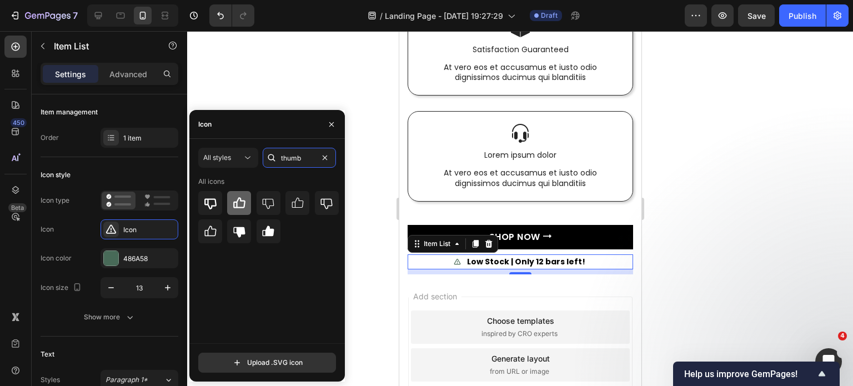
type input "thumb"
click at [240, 200] on icon at bounding box center [239, 202] width 12 height 11
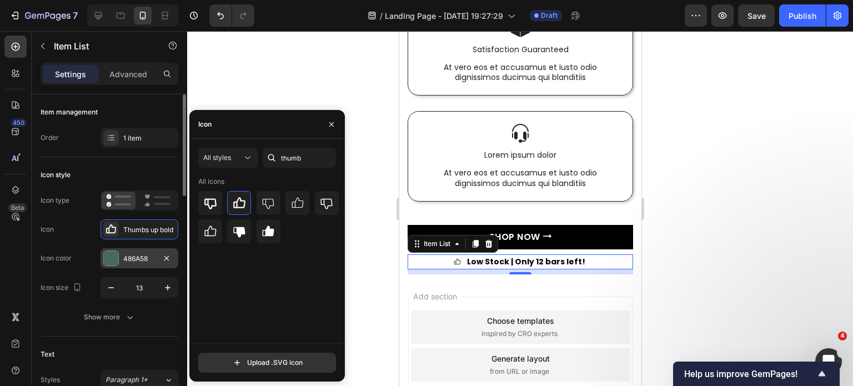
click at [133, 258] on div "486A58" at bounding box center [139, 259] width 32 height 10
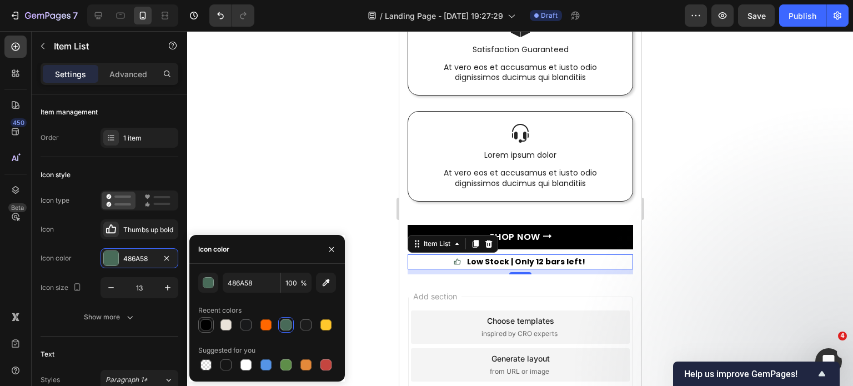
click at [205, 324] on div at bounding box center [205, 324] width 11 height 11
type input "000000"
click at [504, 259] on p "Low Stock | Only 12 bars left!" at bounding box center [525, 262] width 118 height 12
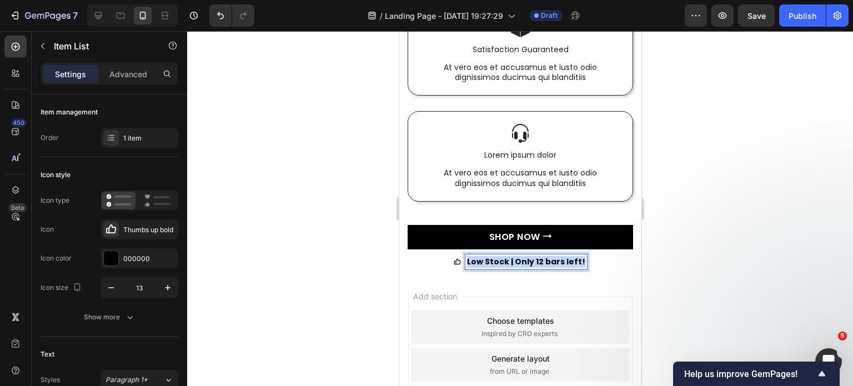
click at [504, 259] on p "Low Stock | Only 12 bars left!" at bounding box center [525, 262] width 118 height 12
click at [347, 273] on div at bounding box center [520, 208] width 666 height 355
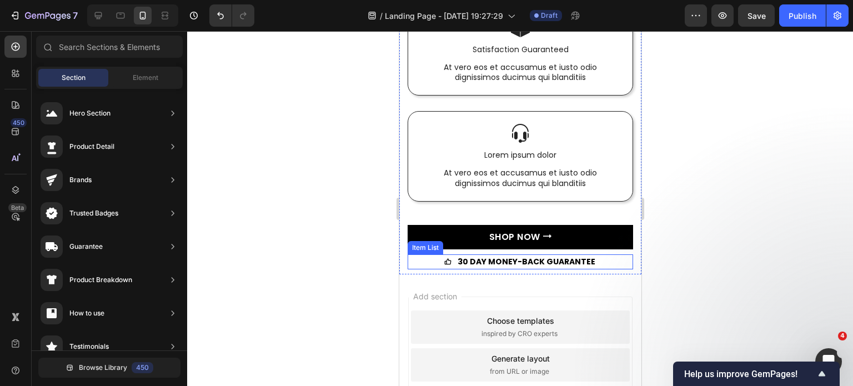
click at [446, 259] on icon at bounding box center [447, 261] width 7 height 6
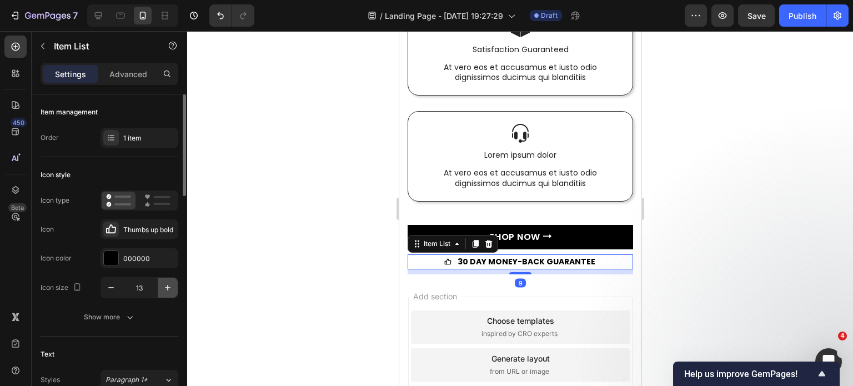
click at [162, 283] on button "button" at bounding box center [168, 288] width 20 height 20
type input "16"
click at [248, 266] on div at bounding box center [520, 208] width 666 height 355
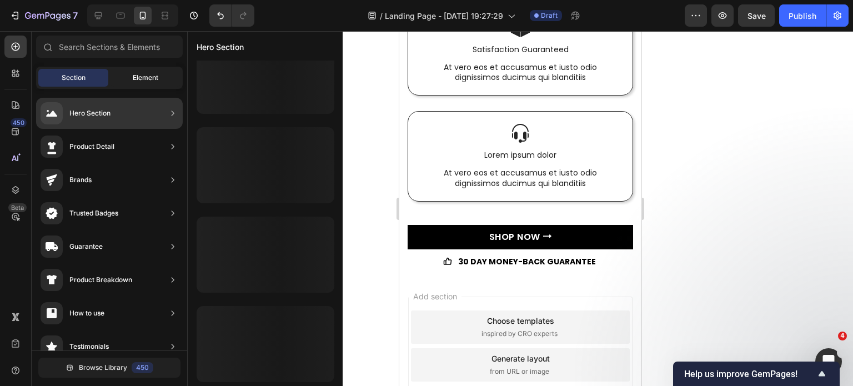
scroll to position [562, 0]
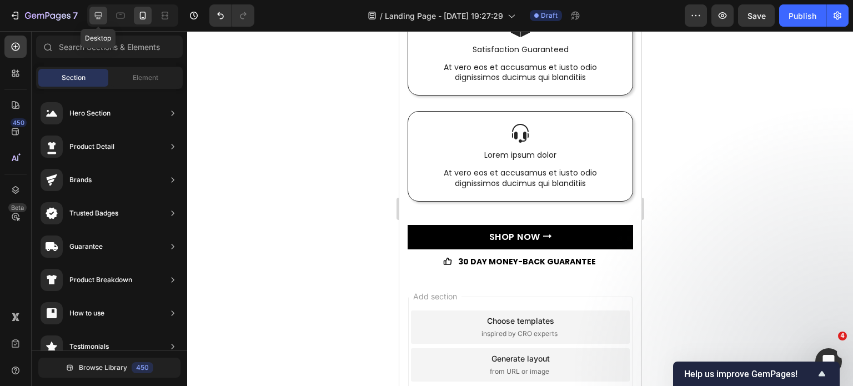
click at [98, 11] on icon at bounding box center [98, 15] width 11 height 11
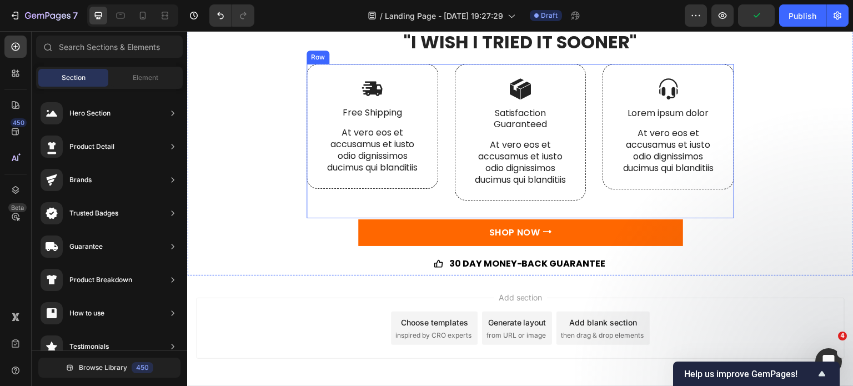
scroll to position [3290, 0]
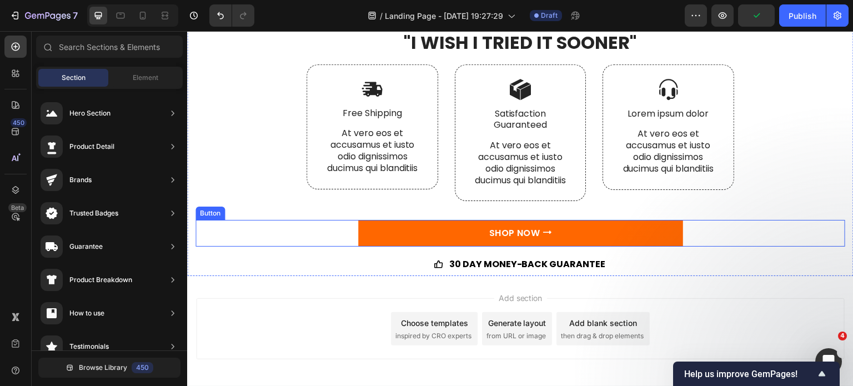
click at [624, 238] on link "SHOP NOW ⭢" at bounding box center [520, 233] width 325 height 27
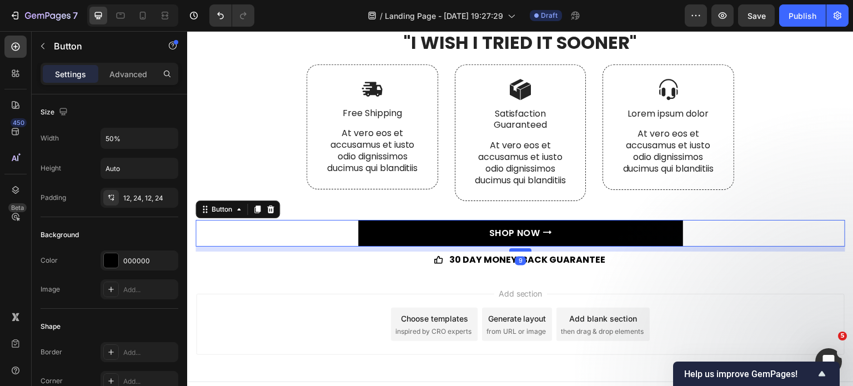
click at [518, 249] on div at bounding box center [520, 249] width 22 height 3
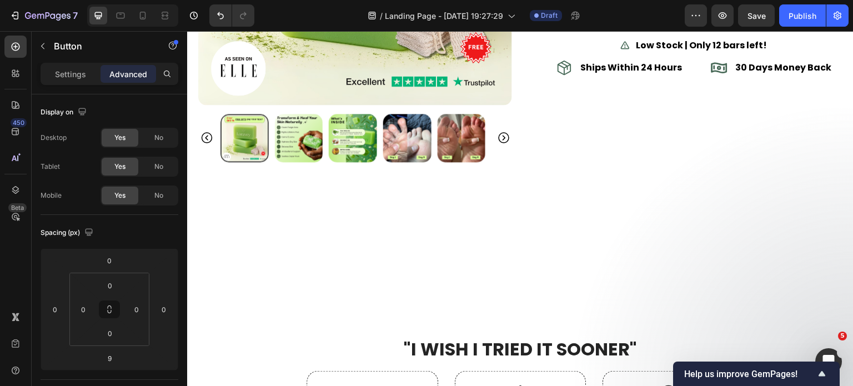
scroll to position [2983, 0]
click at [530, 173] on div "Product Images BUY 2 SOAPS, GET 1 FREE Heading Get Rid Of Your [MEDICAL_DATA] […" at bounding box center [520, 59] width 644 height 534
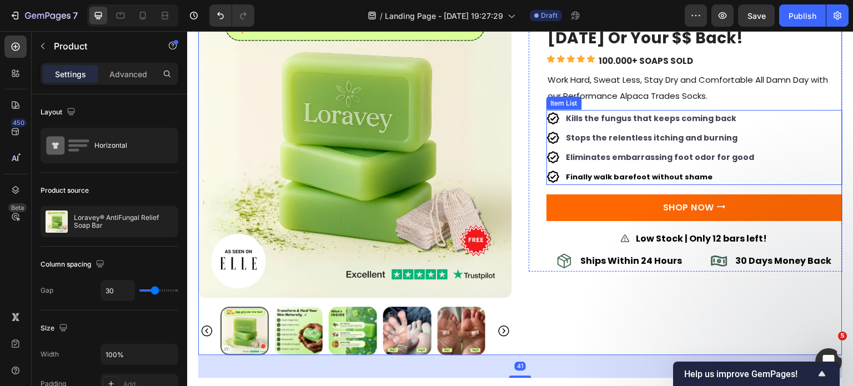
scroll to position [2744, 0]
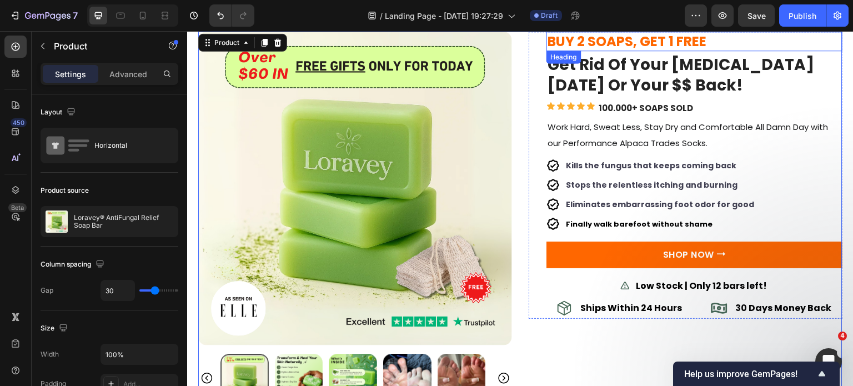
click at [750, 27] on div "7 Version history / Landing Page - [DATE] 19:27:29 Draft Preview Save Publish" at bounding box center [426, 16] width 853 height 32
click at [740, 31] on div "7 Version history / Landing Page - [DATE] 19:27:29 Draft Preview Save Publish" at bounding box center [426, 16] width 853 height 32
click at [755, 19] on span "Save" at bounding box center [756, 15] width 18 height 9
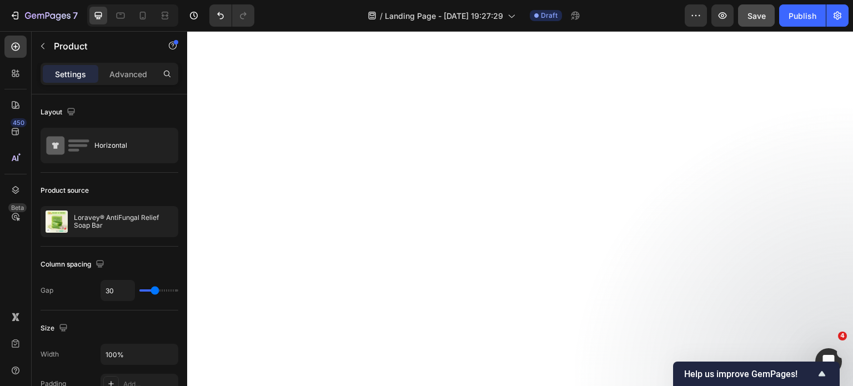
scroll to position [0, 0]
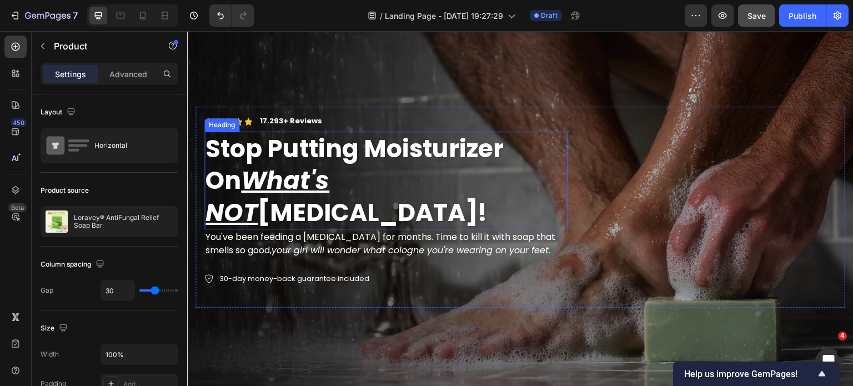
click at [380, 182] on h2 "Stop Putting Moisturizer On What's NOT [MEDICAL_DATA]!" at bounding box center [385, 181] width 363 height 98
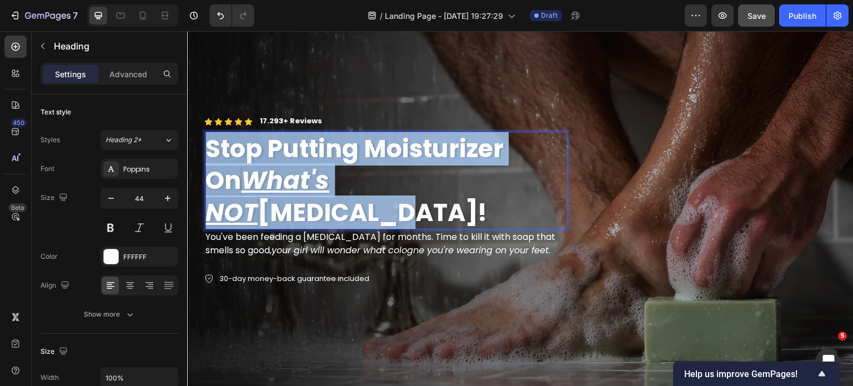
click at [380, 182] on p "Stop Putting Moisturizer On What's NOT [MEDICAL_DATA]!" at bounding box center [385, 181] width 361 height 96
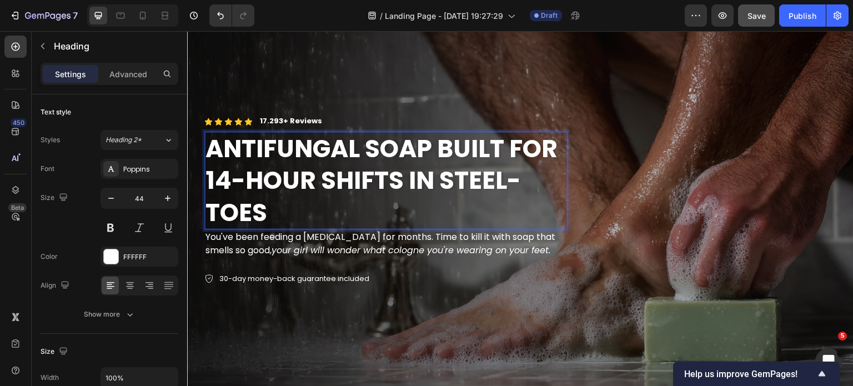
scroll to position [73, 0]
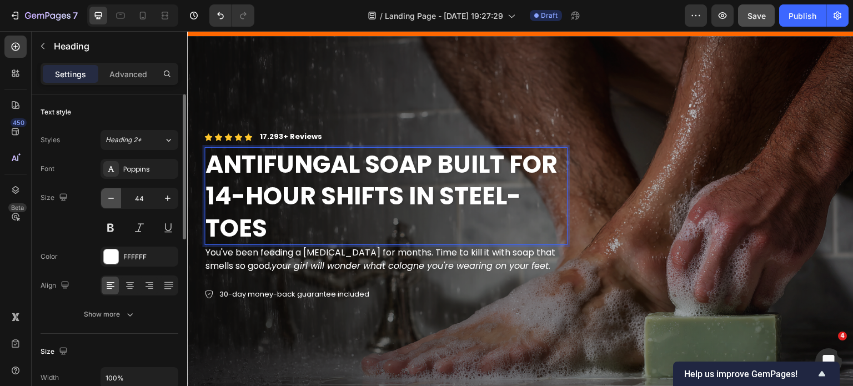
click at [115, 198] on icon "button" at bounding box center [110, 198] width 11 height 11
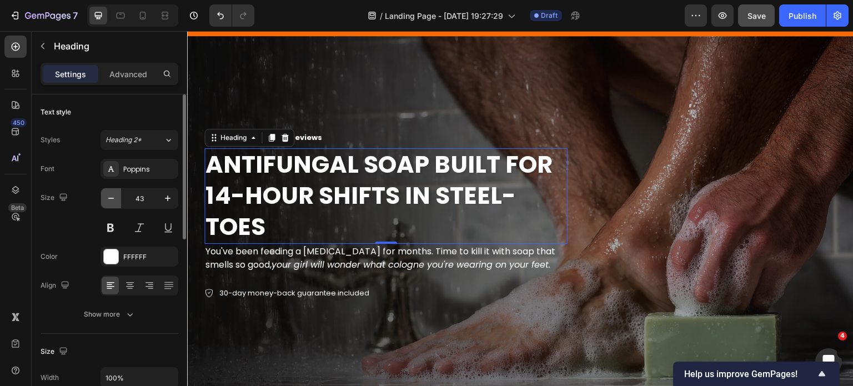
click at [115, 198] on icon "button" at bounding box center [110, 198] width 11 height 11
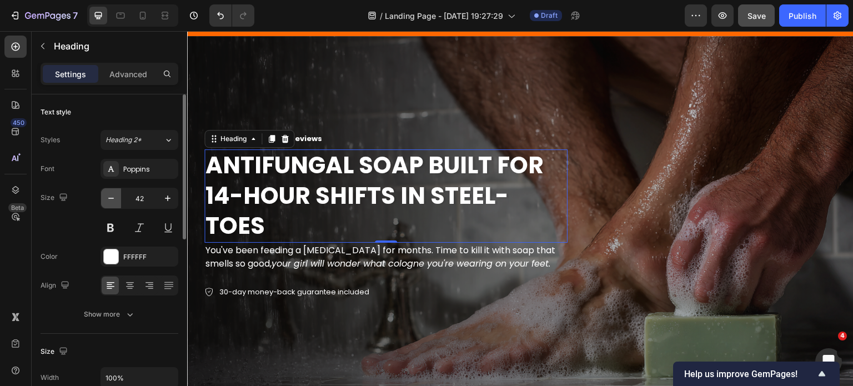
click at [115, 198] on icon "button" at bounding box center [110, 198] width 11 height 11
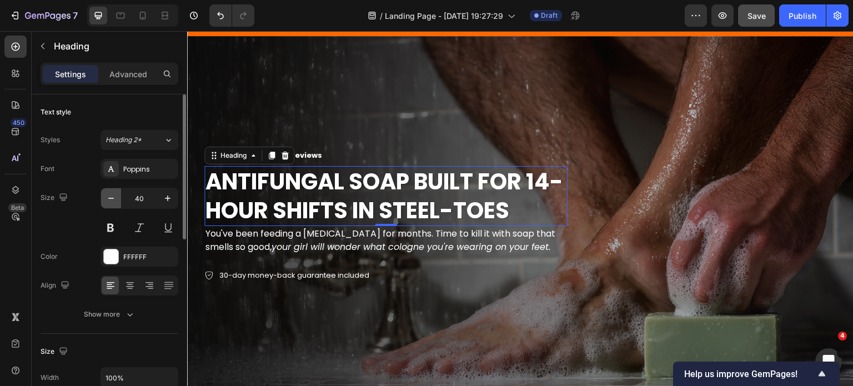
click at [115, 198] on icon "button" at bounding box center [110, 198] width 11 height 11
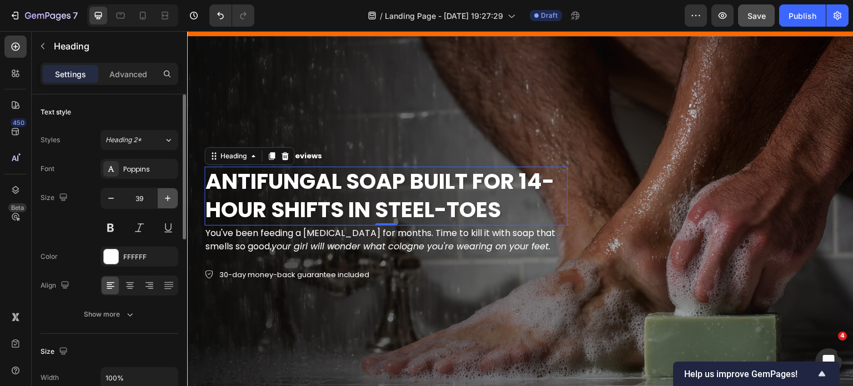
click at [167, 202] on icon "button" at bounding box center [167, 198] width 11 height 11
type input "40"
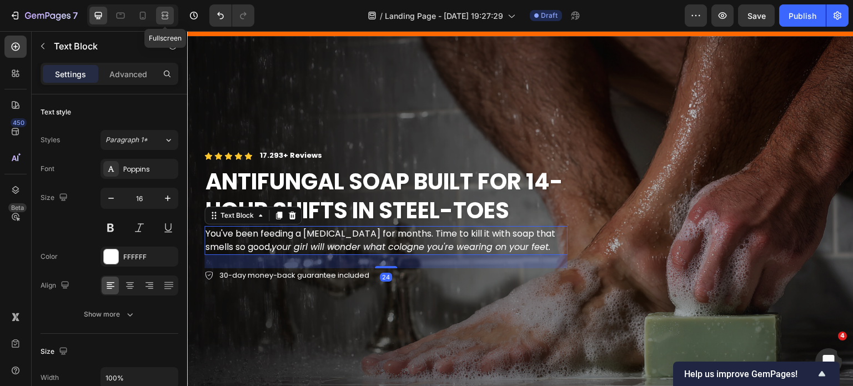
click at [167, 13] on icon at bounding box center [165, 13] width 7 height 2
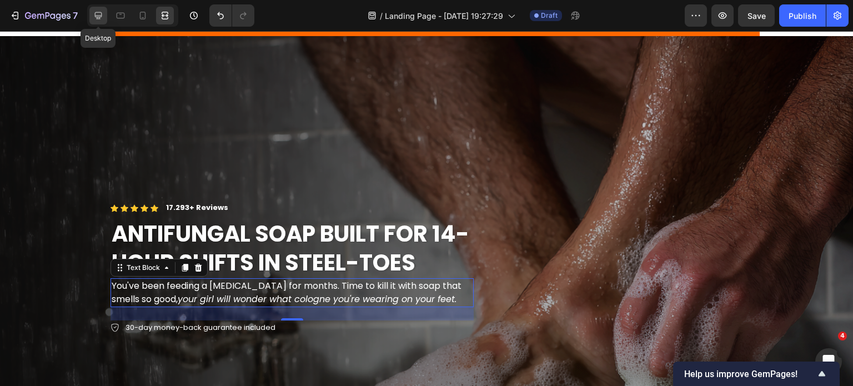
click at [96, 18] on icon at bounding box center [98, 15] width 11 height 11
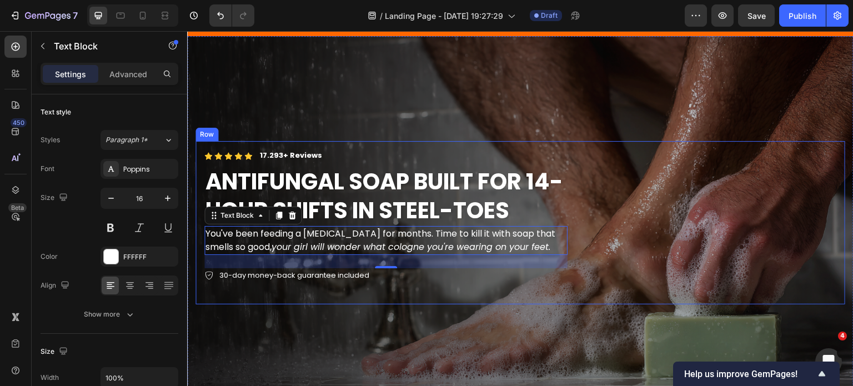
click at [604, 197] on div "Icon Icon Icon Icon Icon Icon List 17.293+ Reviews Text Block Row ANTIFUNGAL SO…" at bounding box center [520, 222] width 650 height 163
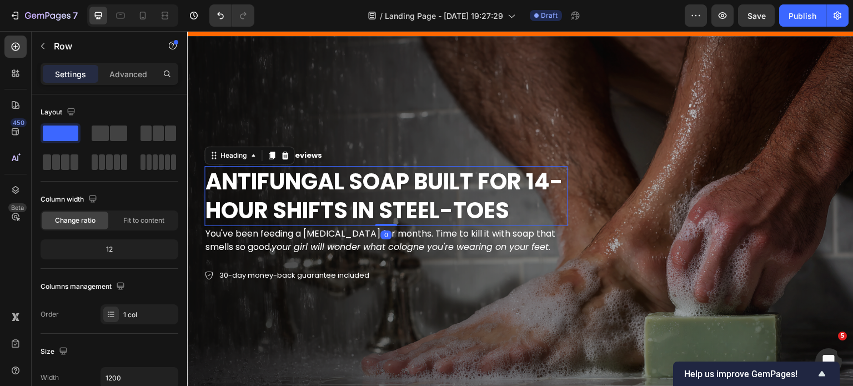
click at [525, 197] on p "ANTIFUNGAL SOAP BUILT FOR 14-HOUR SHIFTS IN STEEL-TOES" at bounding box center [385, 196] width 361 height 58
click at [633, 200] on div "Icon Icon Icon Icon Icon Icon List 17.293+ Reviews Text Block Row ANTIFUNGAL SO…" at bounding box center [520, 222] width 650 height 163
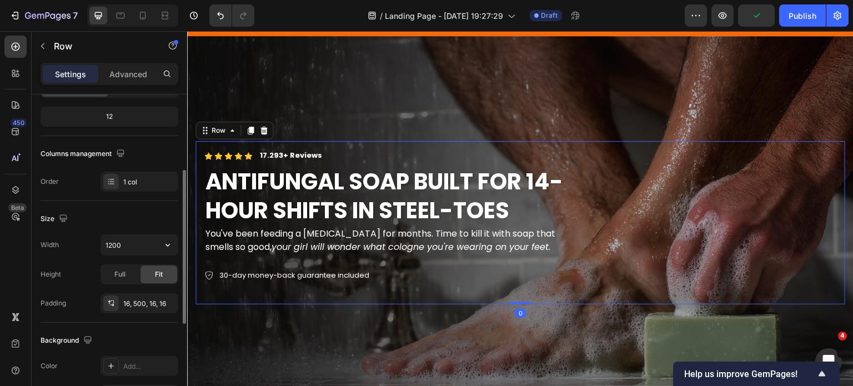
scroll to position [172, 0]
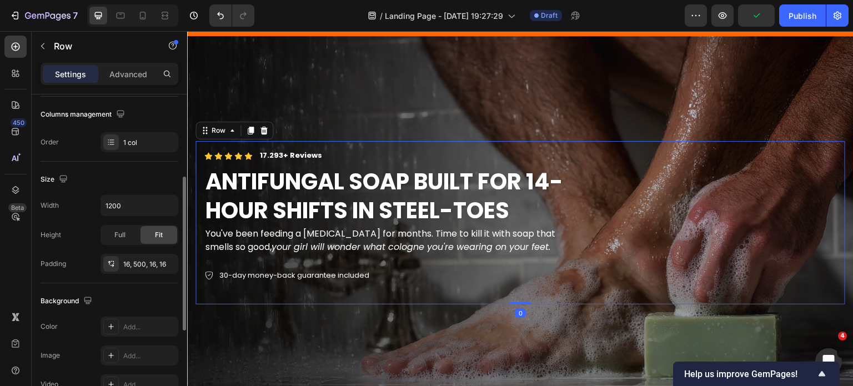
click at [124, 64] on div "Settings Advanced" at bounding box center [110, 74] width 138 height 22
click at [155, 262] on div "16, 500, 16, 16" at bounding box center [140, 264] width 78 height 20
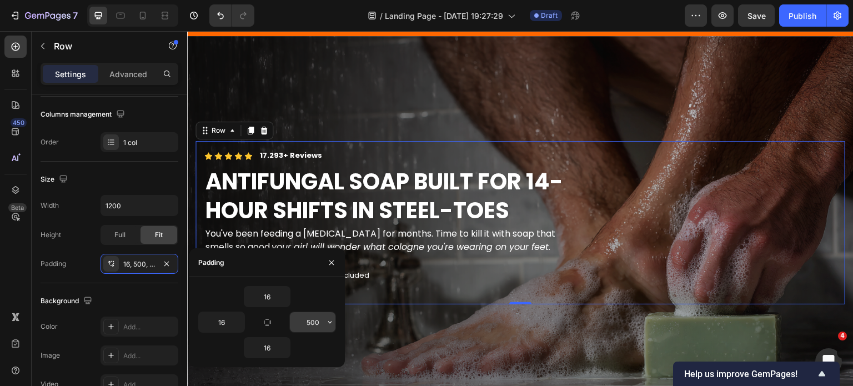
click at [318, 320] on input "500" at bounding box center [313, 322] width 46 height 20
type input "400"
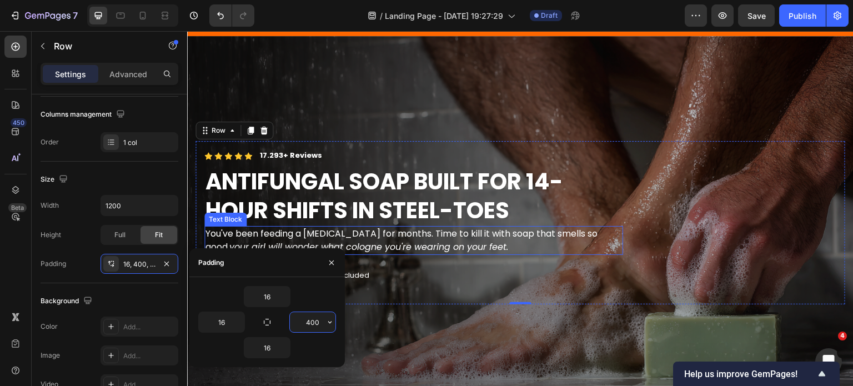
click at [327, 240] on icon "your girl will wonder what cologne you're wearing on your feet." at bounding box center [368, 246] width 279 height 13
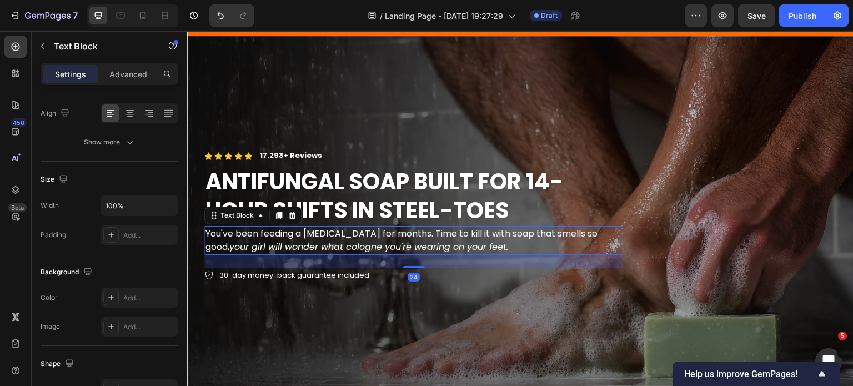
click at [327, 240] on icon "your girl will wonder what cologne you're wearing on your feet." at bounding box center [368, 246] width 279 height 13
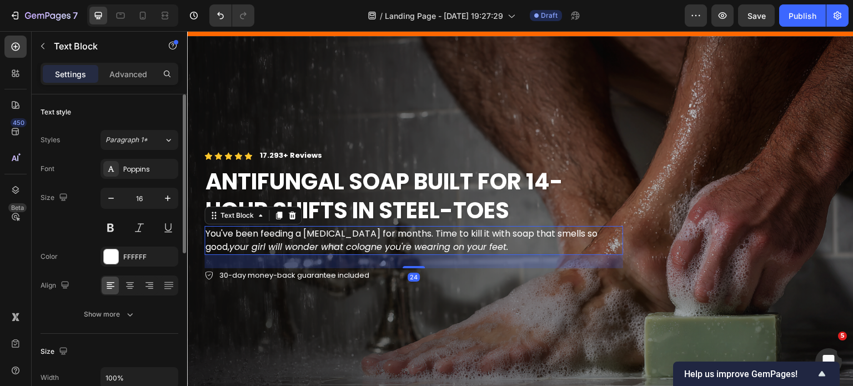
click at [327, 240] on icon "your girl will wonder what cologne you're wearing on your feet." at bounding box center [368, 246] width 279 height 13
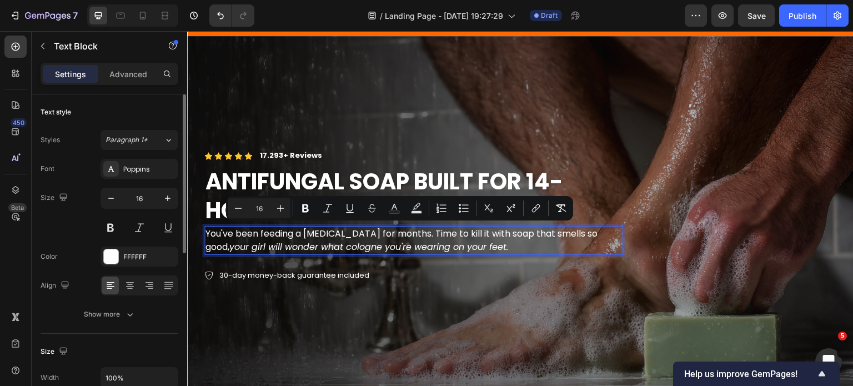
scroll to position [80, 0]
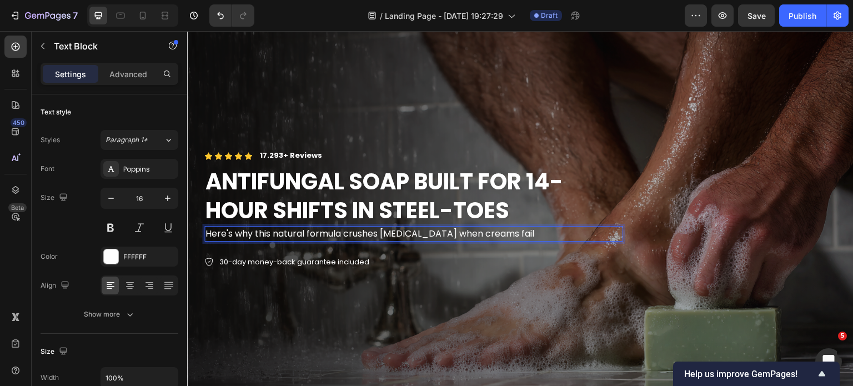
click at [277, 231] on p "Here's why this natural formula crushes athlete's foot when creams fail" at bounding box center [413, 233] width 416 height 13
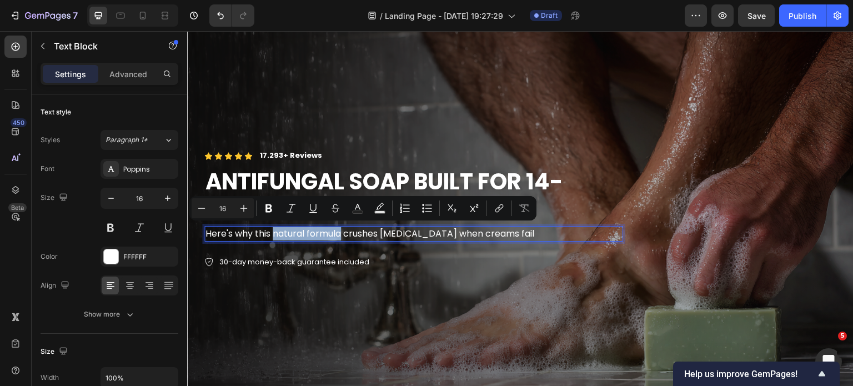
drag, startPoint x: 275, startPoint y: 231, endPoint x: 341, endPoint y: 231, distance: 66.1
click at [341, 231] on p "Here's why this natural formula crushes athlete's foot when creams fail" at bounding box center [413, 233] width 416 height 13
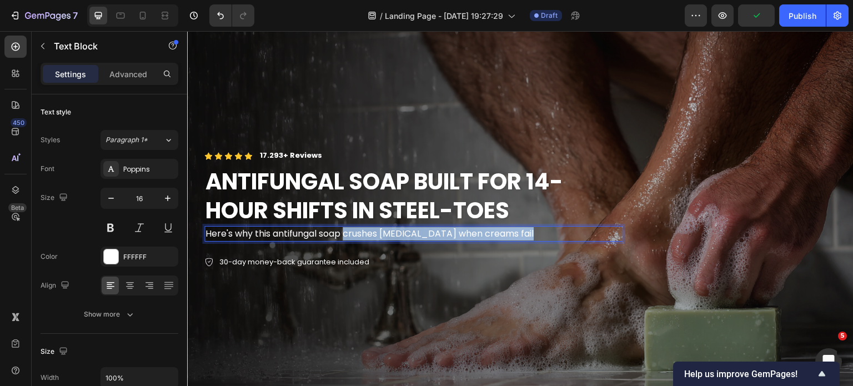
drag, startPoint x: 519, startPoint y: 230, endPoint x: 345, endPoint y: 231, distance: 174.4
click at [345, 231] on p "Here's why this antifungal soap crushes athlete's foot when creams fail" at bounding box center [413, 233] width 416 height 13
click at [340, 231] on p "Here's why this antifungal soap is in every steel-toe worke" at bounding box center [413, 233] width 416 height 13
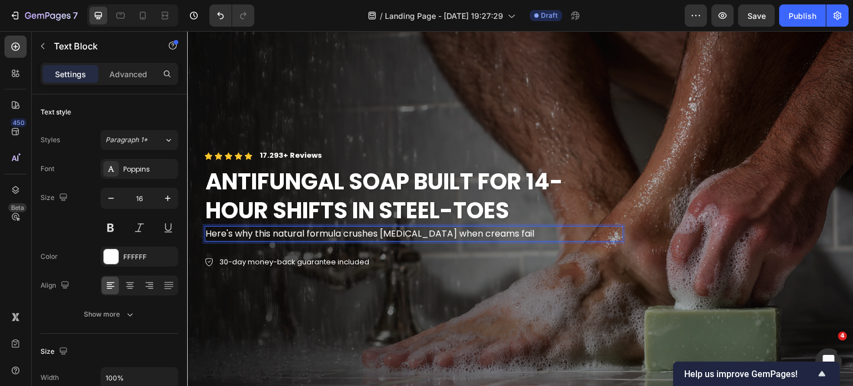
click at [341, 230] on p "Here's why this natural formula crushes athlete's foot when creams fail" at bounding box center [413, 233] width 416 height 13
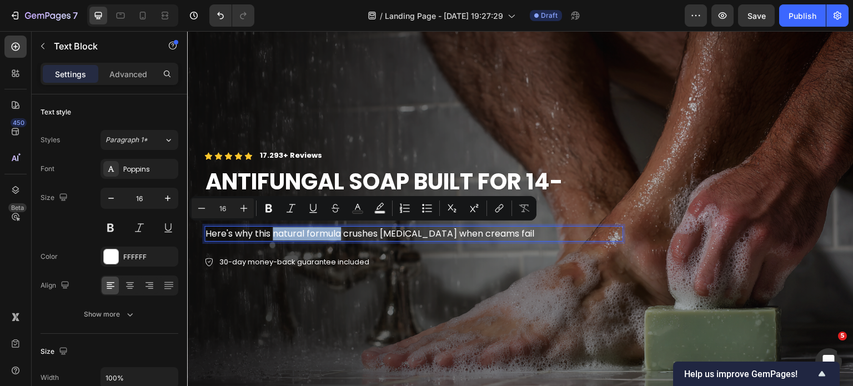
drag, startPoint x: 342, startPoint y: 230, endPoint x: 274, endPoint y: 231, distance: 68.3
click at [274, 231] on p "Here's why this natural formula crushes athlete's foot when creams fail" at bounding box center [413, 233] width 416 height 13
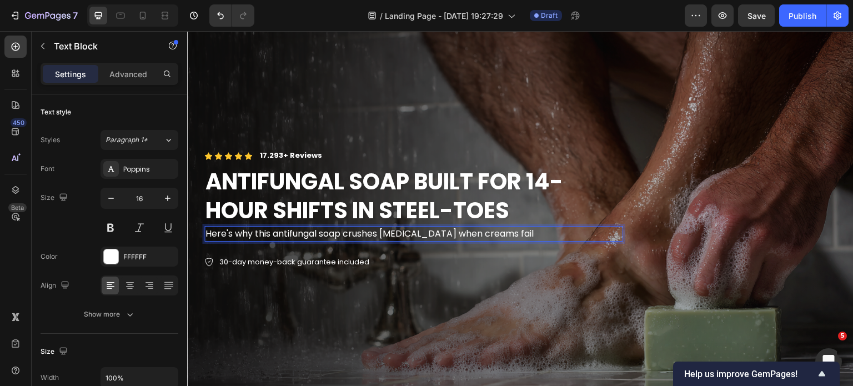
click at [531, 235] on p "Here's why this antifungal soap crushes athlete's foot when creams fail" at bounding box center [413, 233] width 416 height 13
click at [378, 238] on div "Here's why this antifungal soap crushes athlete's foot when creams fail." at bounding box center [413, 234] width 419 height 16
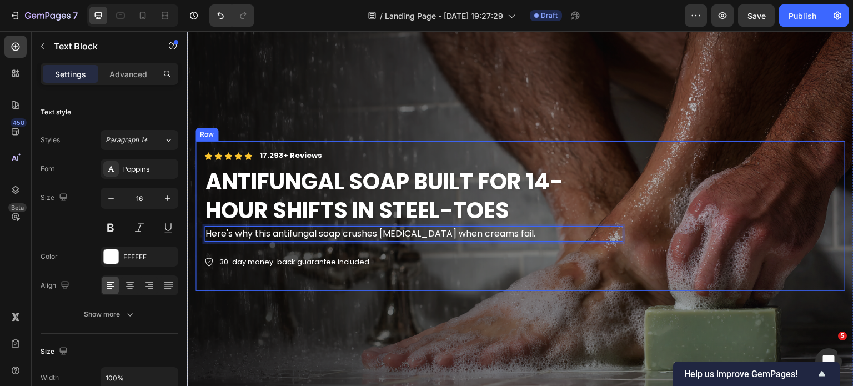
click at [396, 255] on div "30-day money-back guarantee included" at bounding box center [413, 262] width 419 height 14
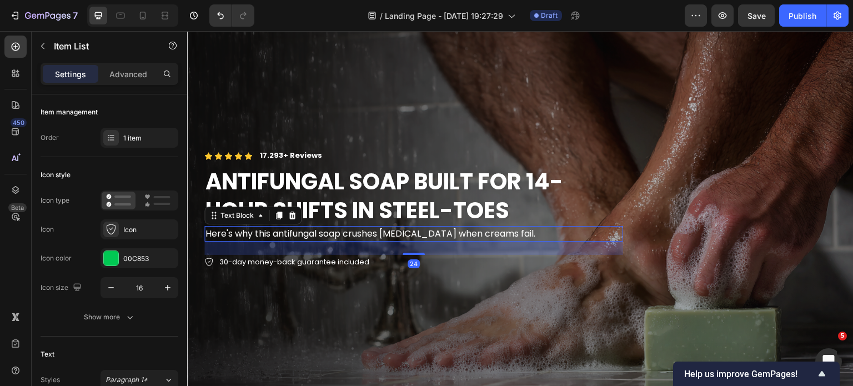
click at [408, 230] on p "Here's why this antifungal soap crushes athlete's foot when creams fail." at bounding box center [413, 233] width 416 height 13
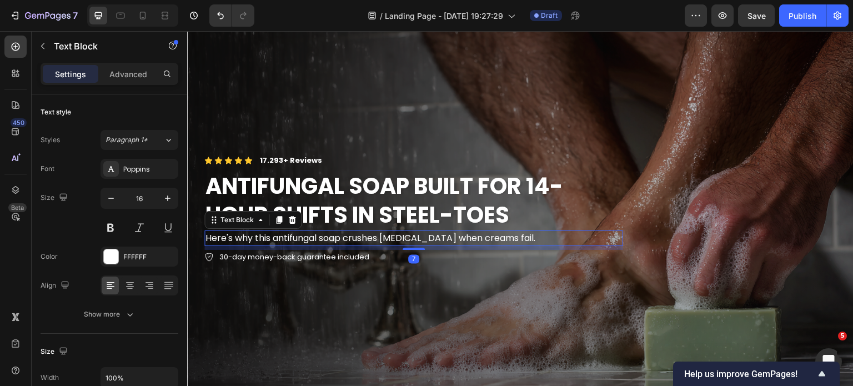
drag, startPoint x: 409, startPoint y: 250, endPoint x: 411, endPoint y: 241, distance: 9.8
click at [411, 241] on div "Here's why this antifungal soap crushes athlete's foot when creams fail. Text B…" at bounding box center [413, 238] width 419 height 16
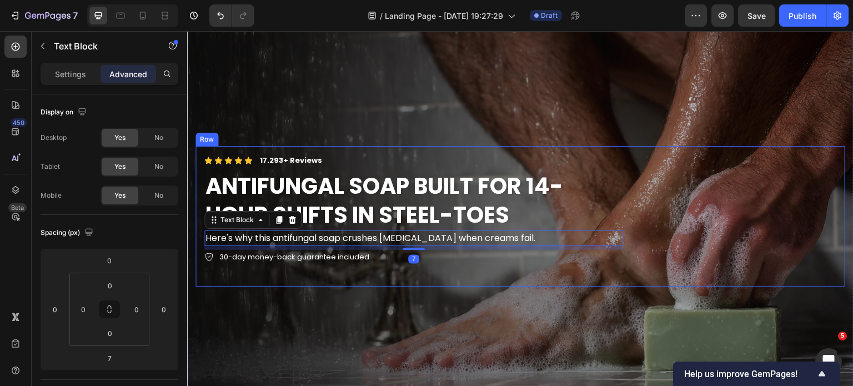
click at [489, 265] on div "Icon Icon Icon Icon Icon Icon List 17.293+ Reviews Text Block Row ANTIFUNGAL SO…" at bounding box center [413, 216] width 419 height 123
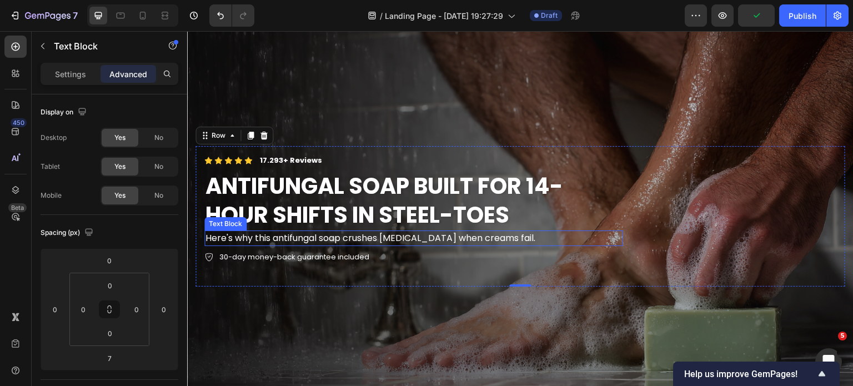
click at [385, 238] on p "Here's why this antifungal soap crushes athlete's foot when creams fail." at bounding box center [413, 238] width 416 height 13
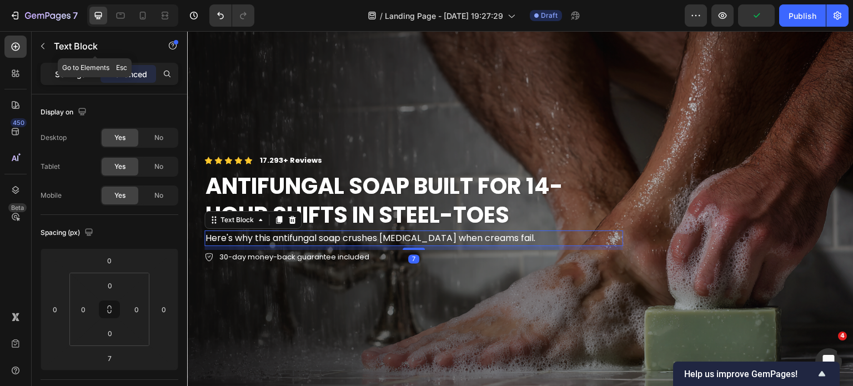
click at [73, 72] on p "Settings" at bounding box center [70, 74] width 31 height 12
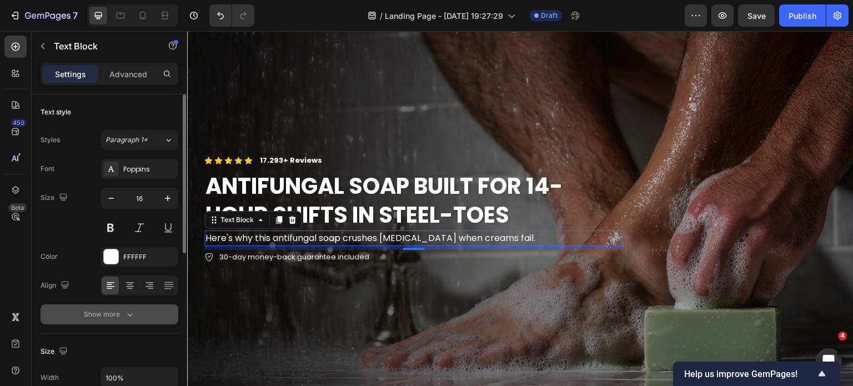
click at [113, 319] on button "Show more" at bounding box center [110, 314] width 138 height 20
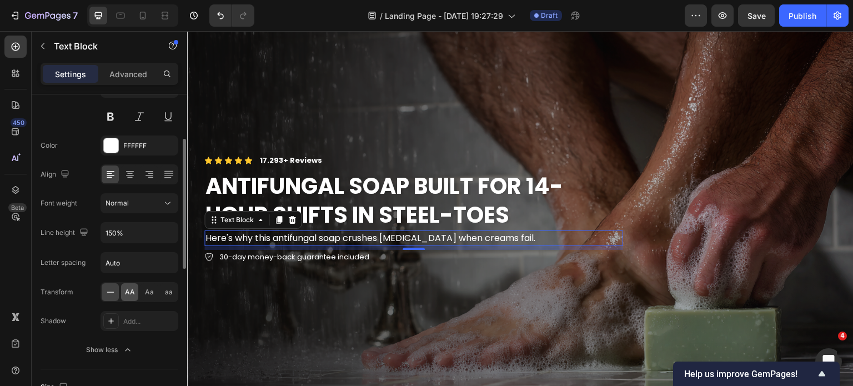
click at [127, 292] on span "AA" at bounding box center [130, 292] width 10 height 10
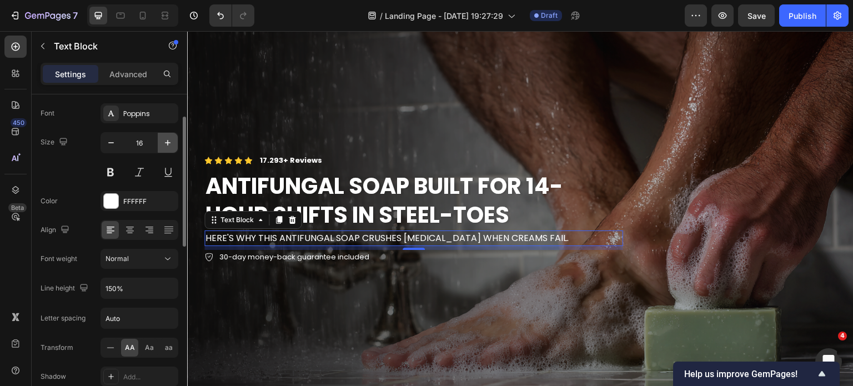
click at [166, 142] on icon "button" at bounding box center [168, 143] width 6 height 6
click at [107, 142] on icon "button" at bounding box center [110, 142] width 11 height 11
type input "17"
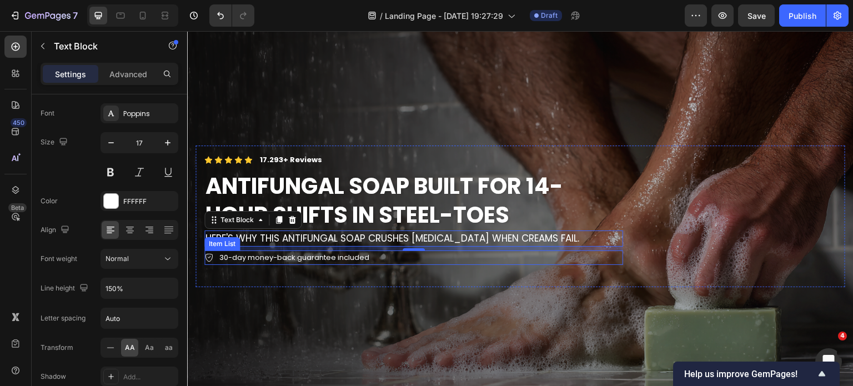
click at [381, 253] on div "30-day money-back guarantee included" at bounding box center [413, 257] width 419 height 14
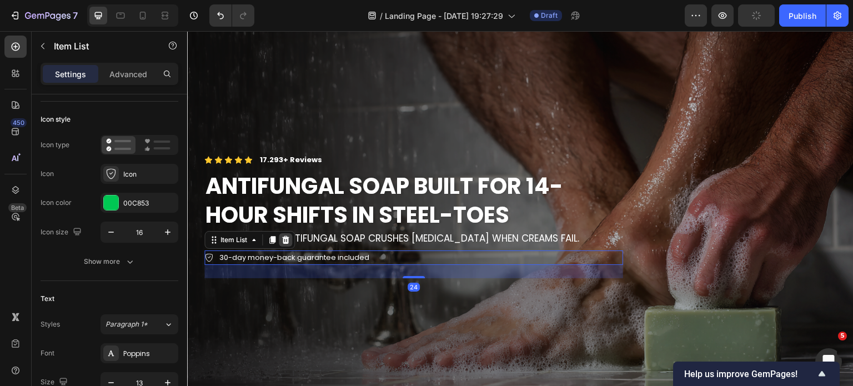
scroll to position [0, 0]
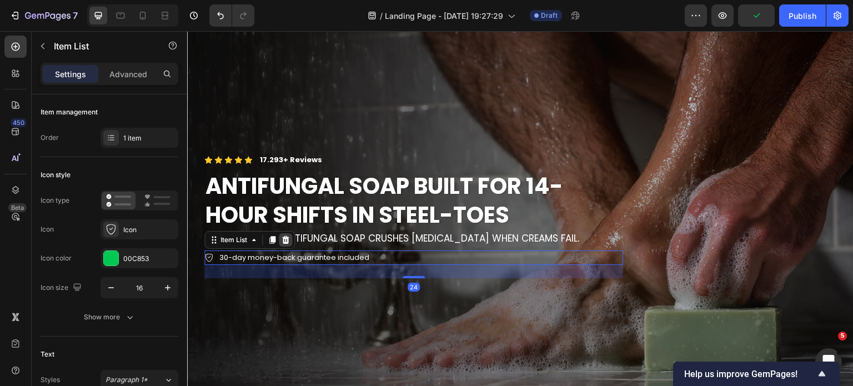
click at [284, 240] on icon at bounding box center [285, 240] width 7 height 8
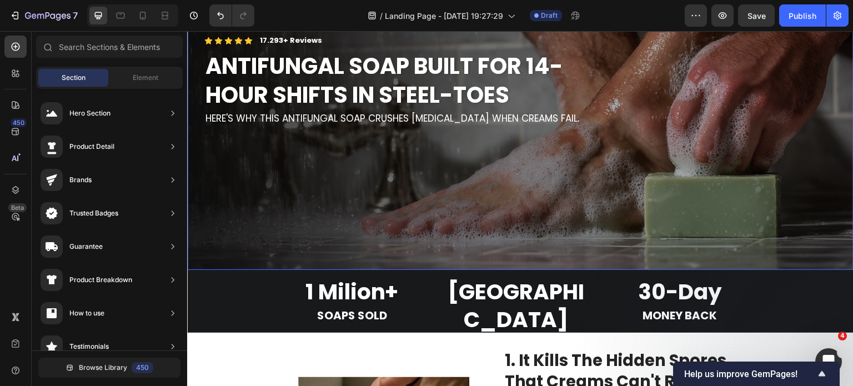
scroll to position [222, 0]
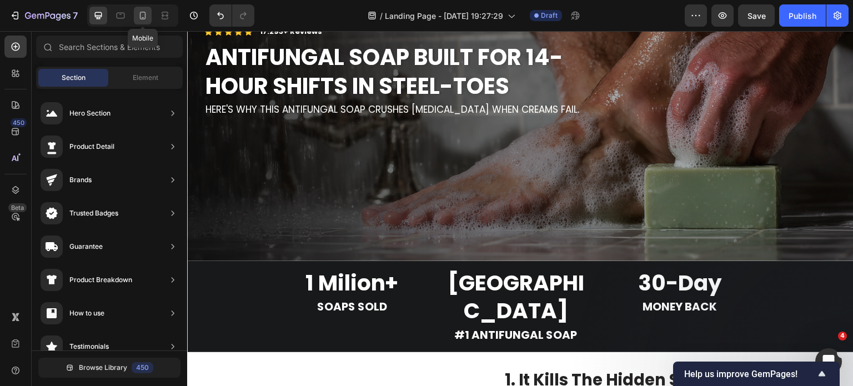
click at [148, 14] on icon at bounding box center [142, 15] width 11 height 11
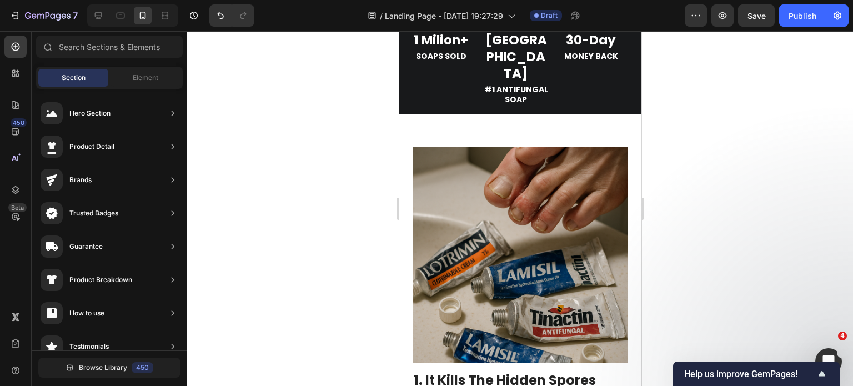
click at [492, 270] on p "Here's why this antifungal soap crushes athlete's foot when creams fail." at bounding box center [519, 281] width 223 height 23
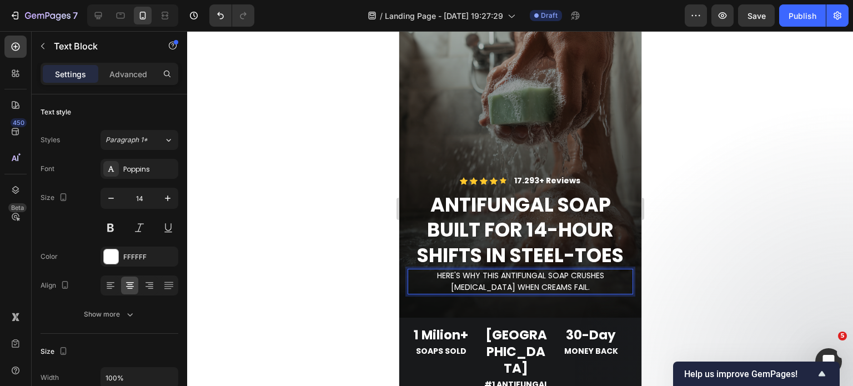
click at [492, 270] on p "Here's why this antifungal soap crushes athlete's foot when creams fail." at bounding box center [519, 281] width 223 height 23
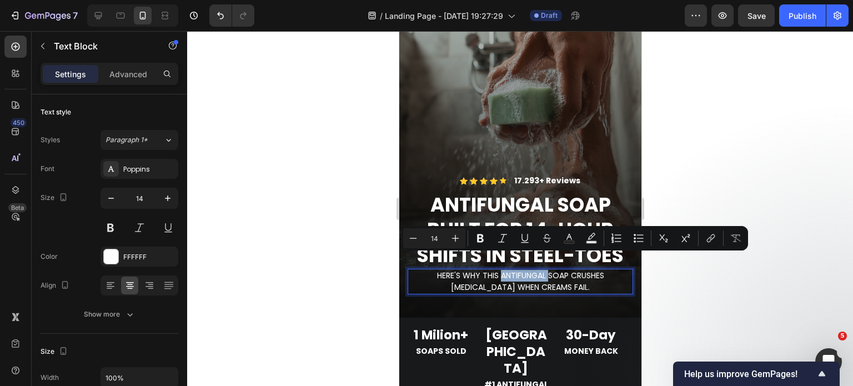
click at [492, 270] on p "Here's why this antifungal soap crushes athlete's foot when creams fail." at bounding box center [519, 281] width 223 height 23
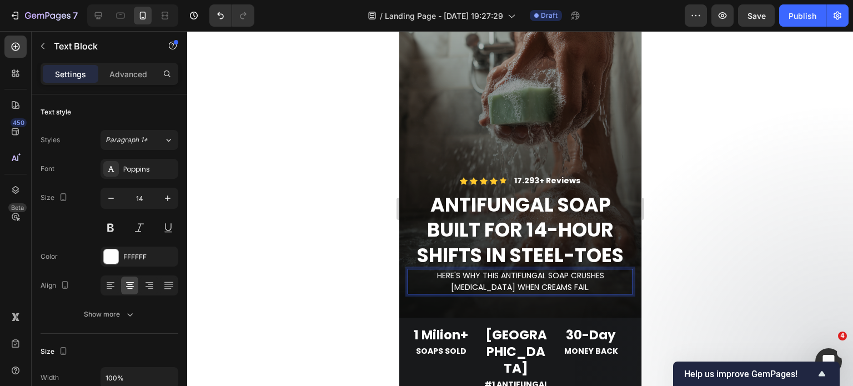
click at [715, 279] on div at bounding box center [520, 208] width 666 height 355
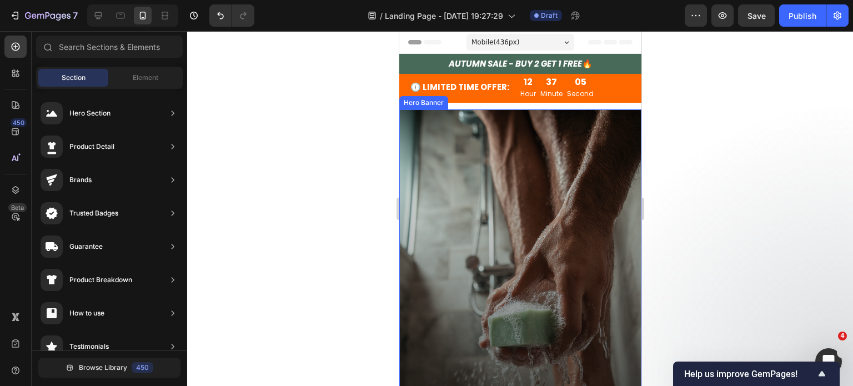
click at [607, 169] on div "Overlay" at bounding box center [520, 324] width 242 height 430
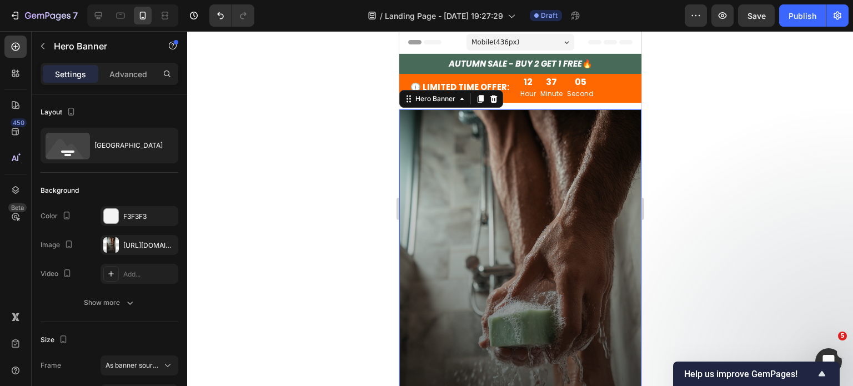
click at [775, 199] on div at bounding box center [520, 208] width 666 height 355
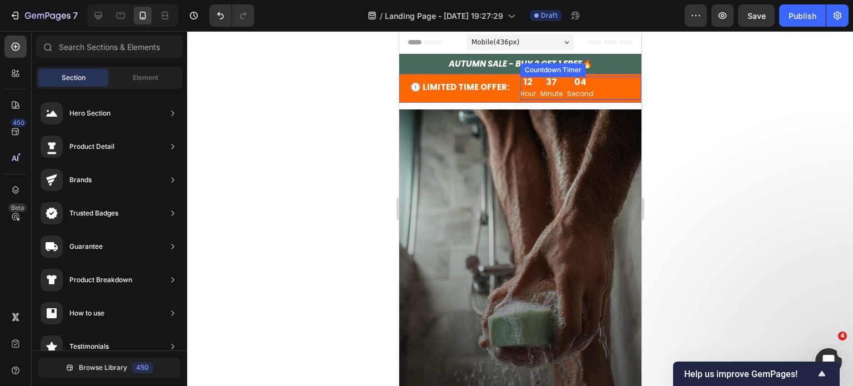
click at [624, 95] on div "12 Hour 37 Minute 04 Second" at bounding box center [580, 88] width 121 height 23
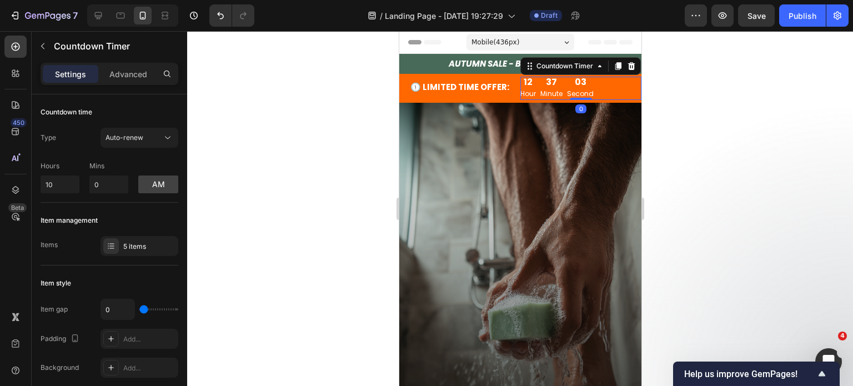
click at [698, 152] on div at bounding box center [520, 208] width 666 height 355
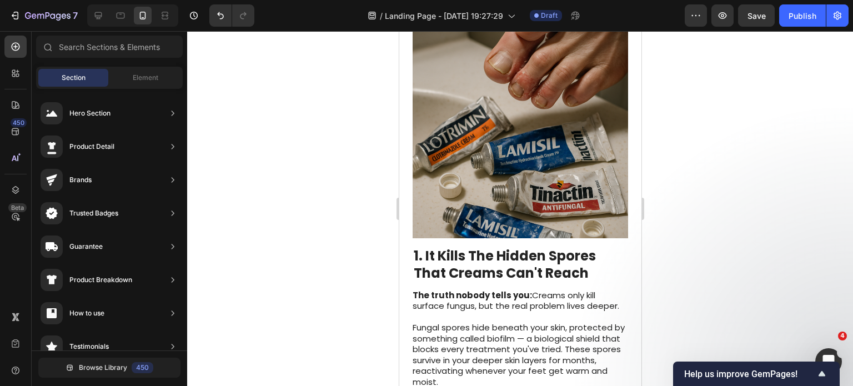
scroll to position [611, 0]
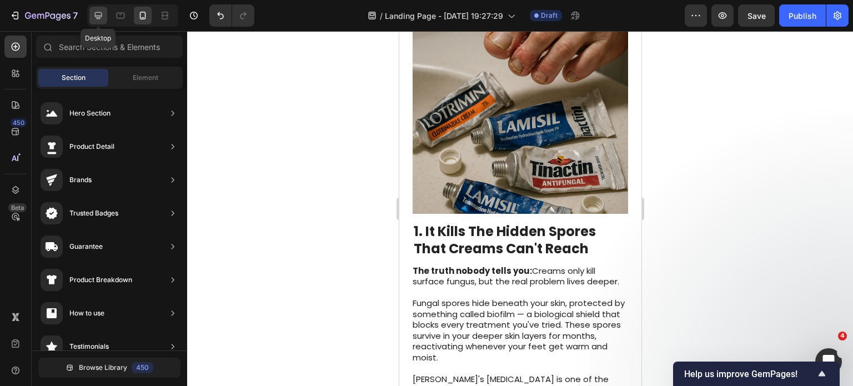
click at [98, 20] on icon at bounding box center [98, 15] width 11 height 11
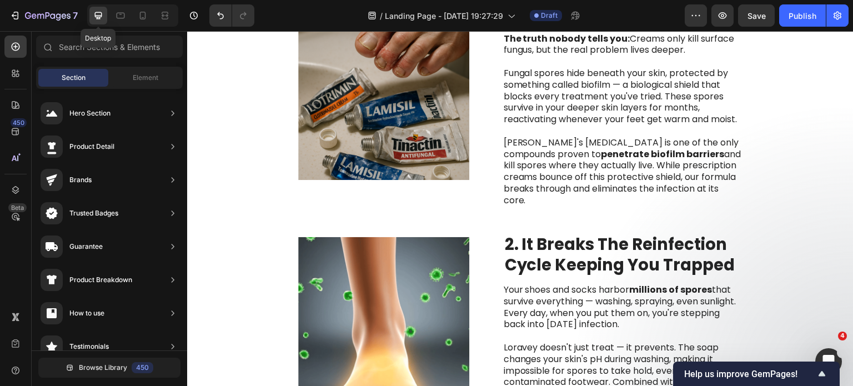
scroll to position [560, 0]
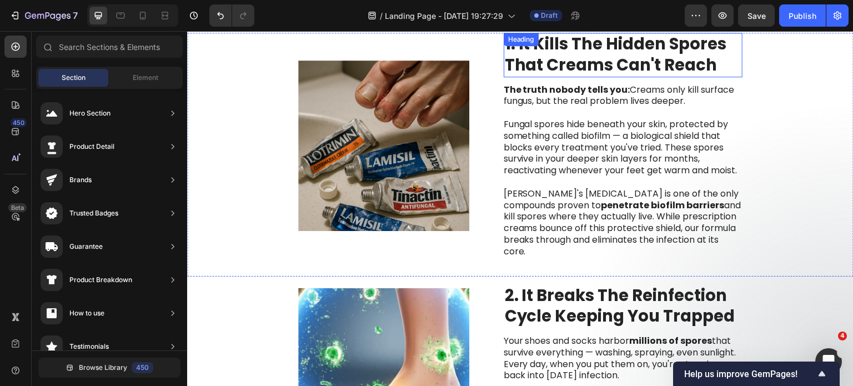
click at [536, 62] on strong "1. It Kills The Hidden Spores That Creams Can't Reach" at bounding box center [616, 54] width 222 height 43
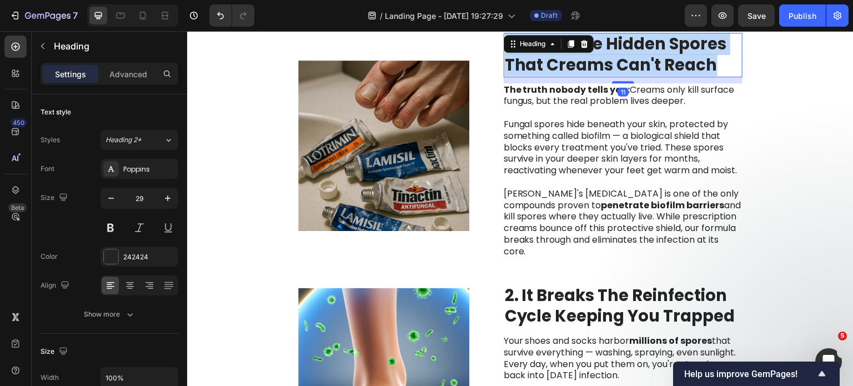
click at [536, 62] on strong "1. It Kills The Hidden Spores That Creams Can't Reach" at bounding box center [616, 54] width 222 height 43
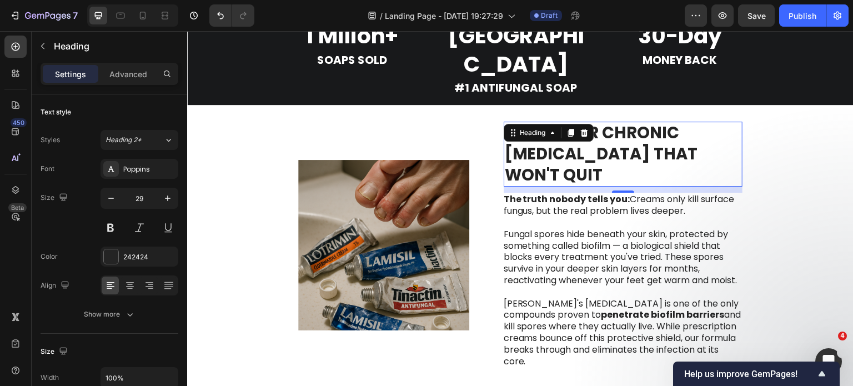
scroll to position [509, 0]
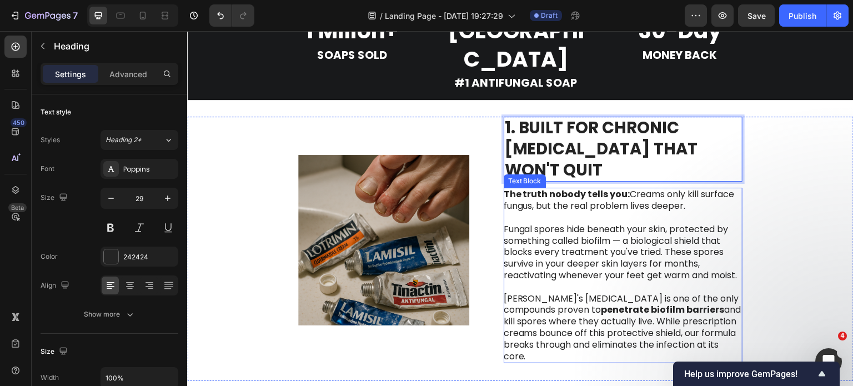
click at [560, 212] on p at bounding box center [623, 218] width 238 height 12
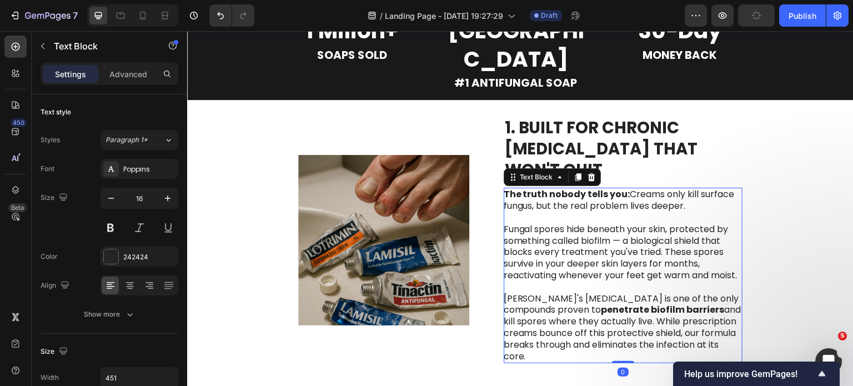
click at [560, 212] on p at bounding box center [623, 218] width 238 height 12
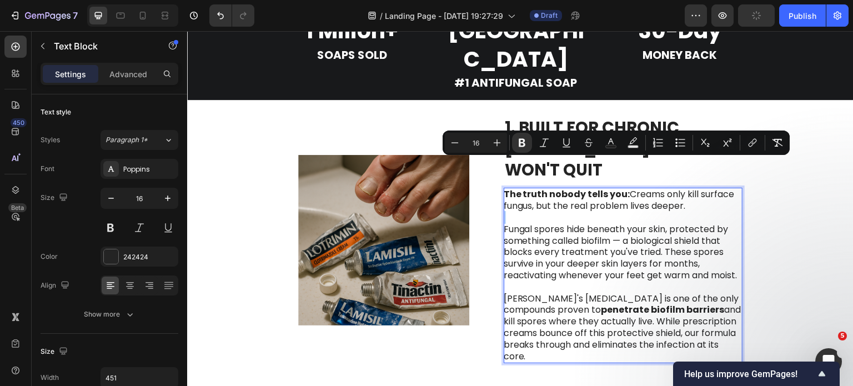
scroll to position [533, 0]
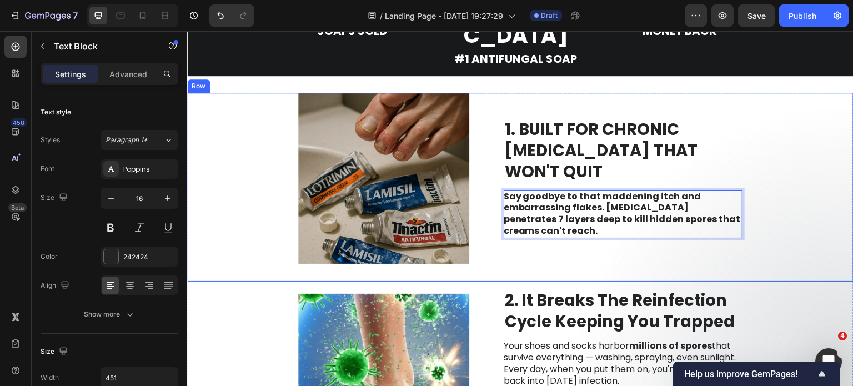
click at [272, 145] on div "Image ⁠⁠⁠⁠⁠⁠⁠ 1. BUILT FOR CHRONIC ATHLETE'S FOOT THAT WON'T QUIT Heading Say g…" at bounding box center [520, 187] width 666 height 189
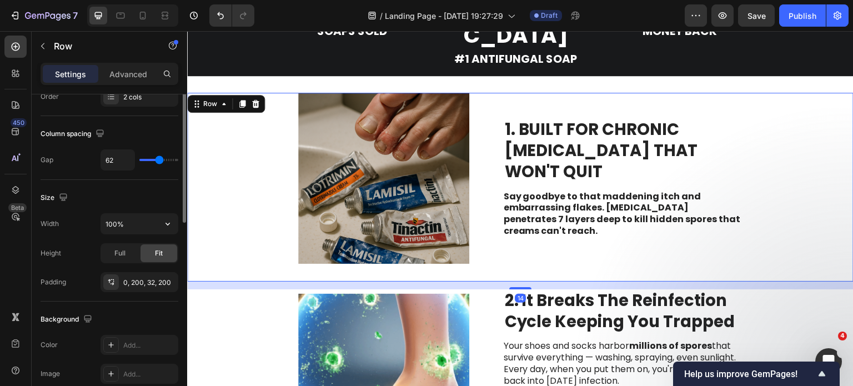
scroll to position [234, 0]
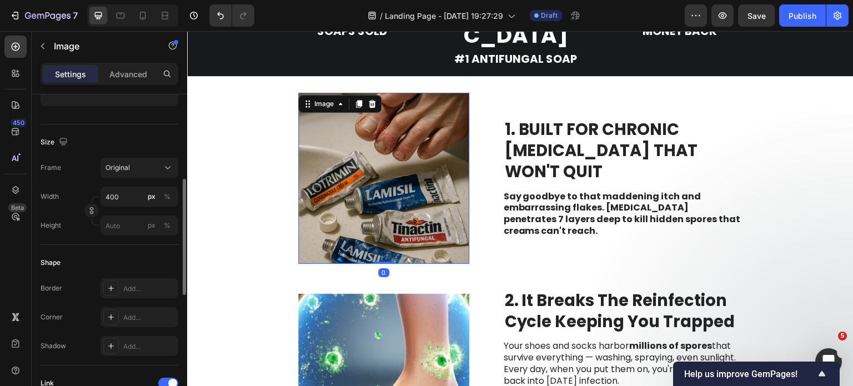
click at [333, 171] on img at bounding box center [383, 178] width 171 height 171
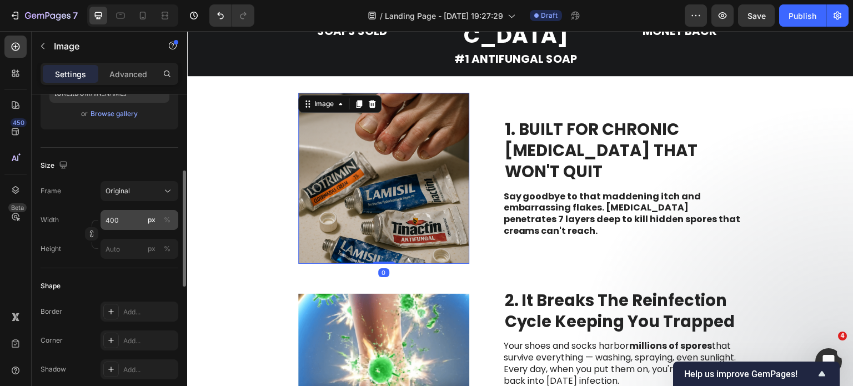
scroll to position [211, 0]
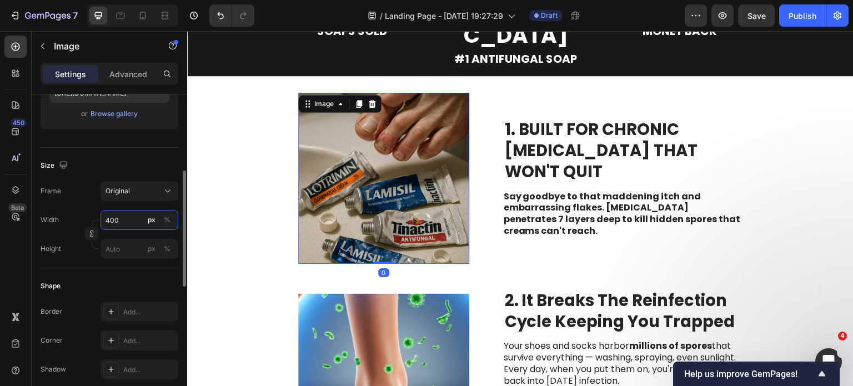
click at [116, 217] on input "400" at bounding box center [140, 220] width 78 height 20
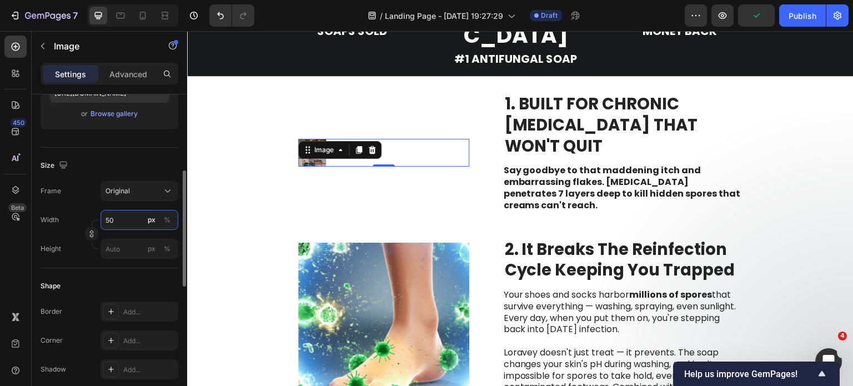
type input "5"
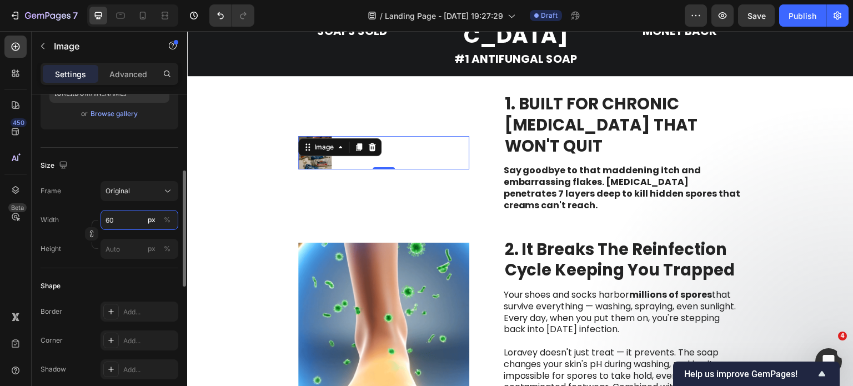
type input "6"
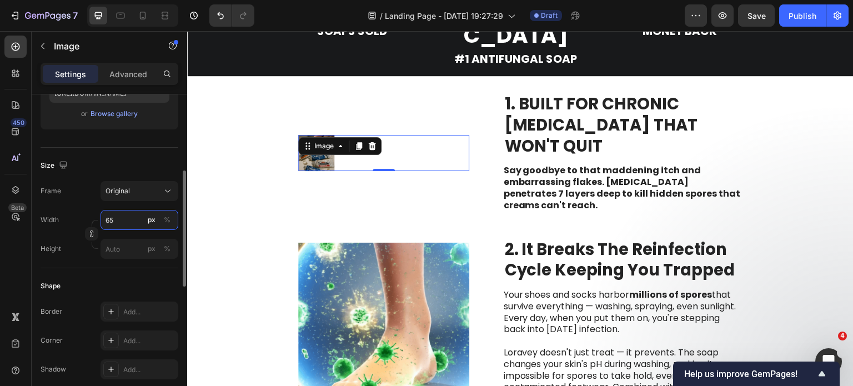
type input "6"
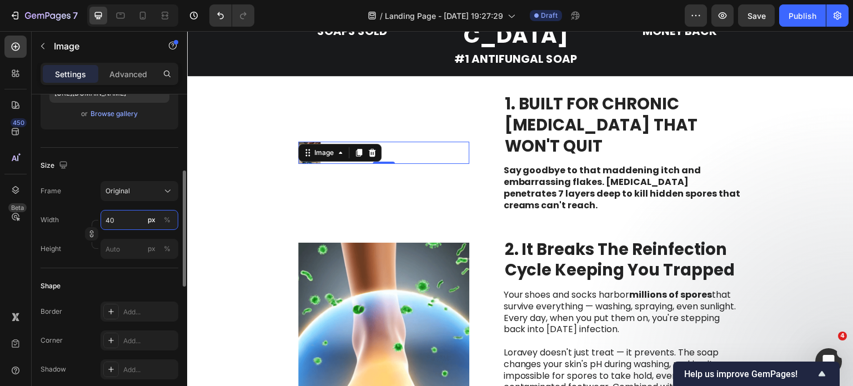
type input "4"
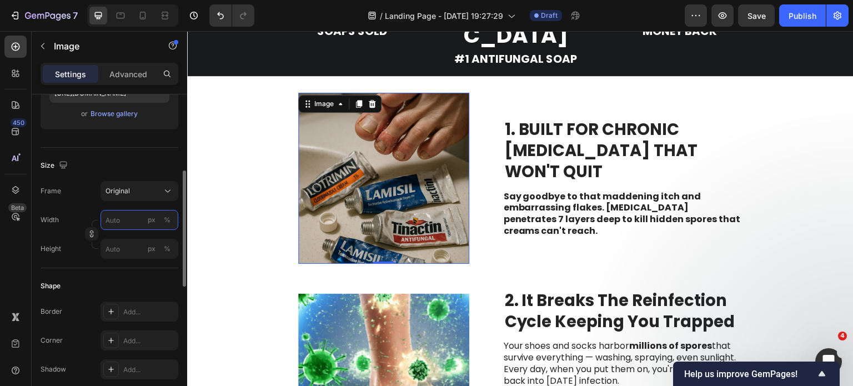
type input "5"
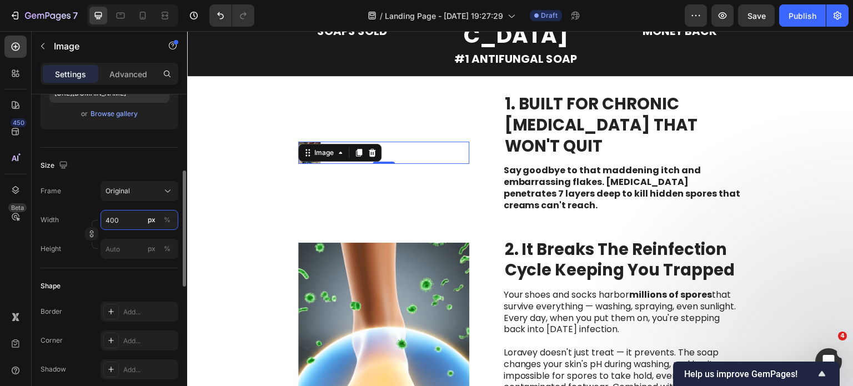
type input "400"
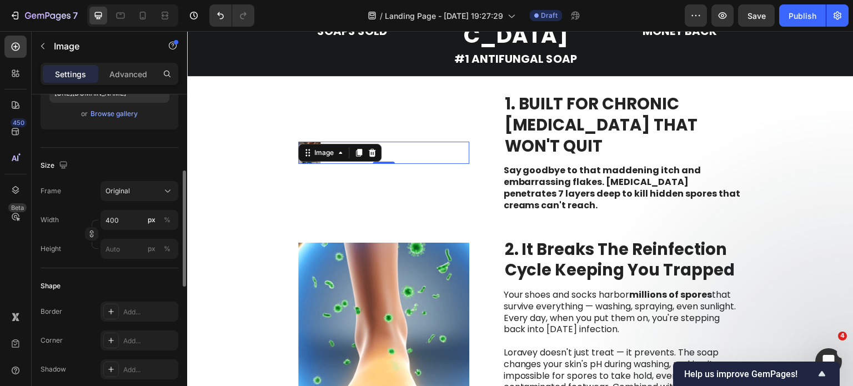
click at [88, 206] on div "Frame Original Width 400 px % Height px %" at bounding box center [110, 220] width 138 height 78
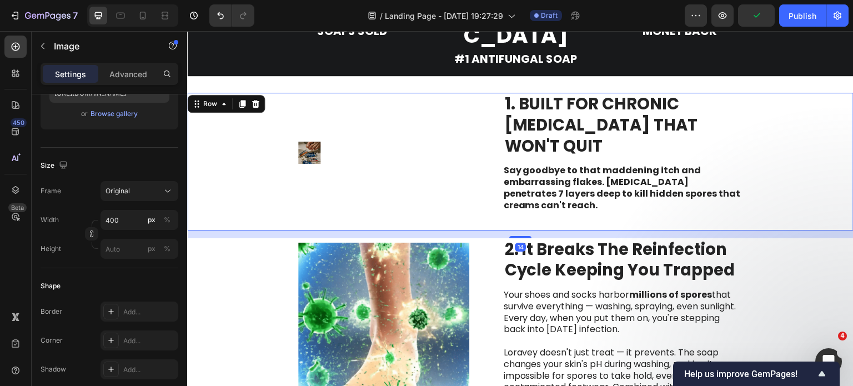
click at [405, 153] on div "Image" at bounding box center [383, 152] width 171 height 119
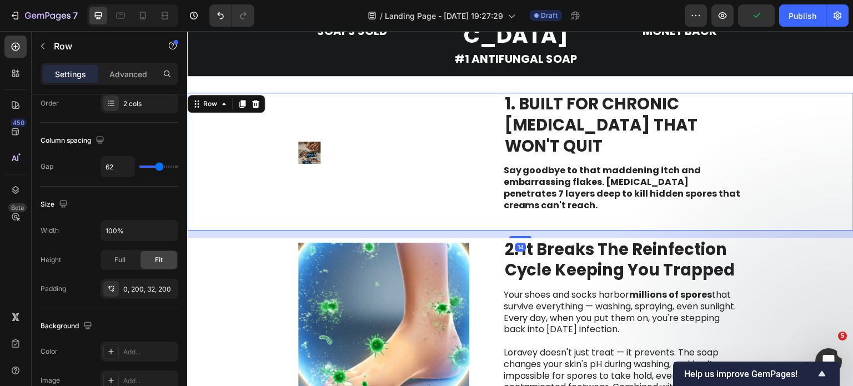
scroll to position [0, 0]
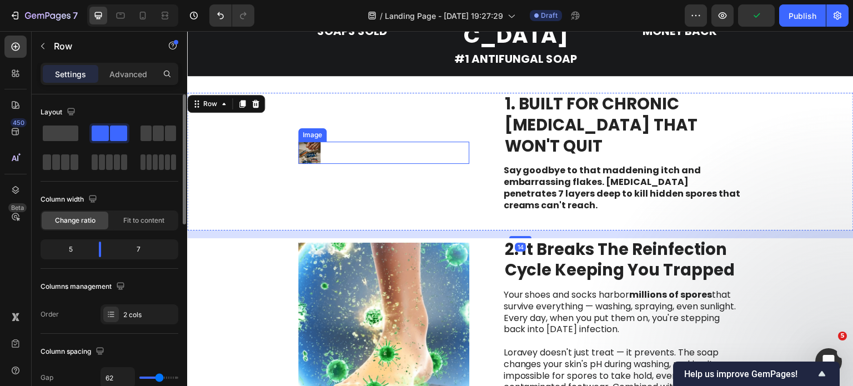
click at [320, 142] on link at bounding box center [383, 153] width 171 height 22
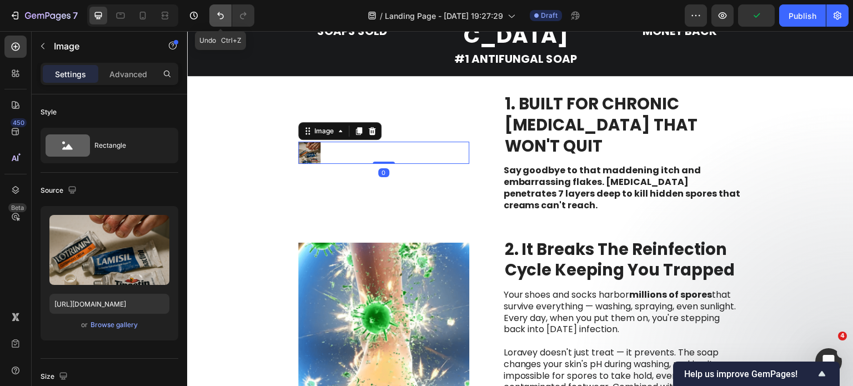
click at [220, 17] on icon "Undo/Redo" at bounding box center [220, 15] width 11 height 11
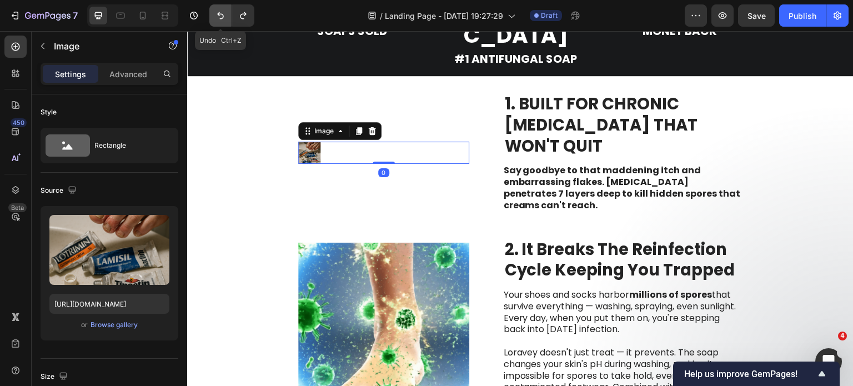
click at [220, 17] on icon "Undo/Redo" at bounding box center [220, 15] width 11 height 11
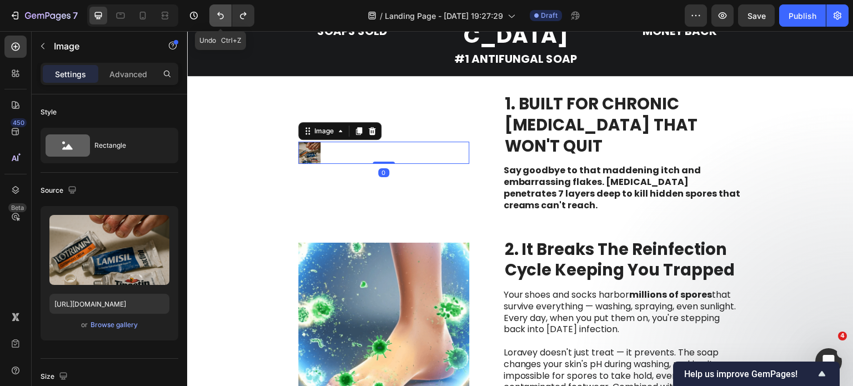
click at [220, 17] on icon "Undo/Redo" at bounding box center [220, 15] width 11 height 11
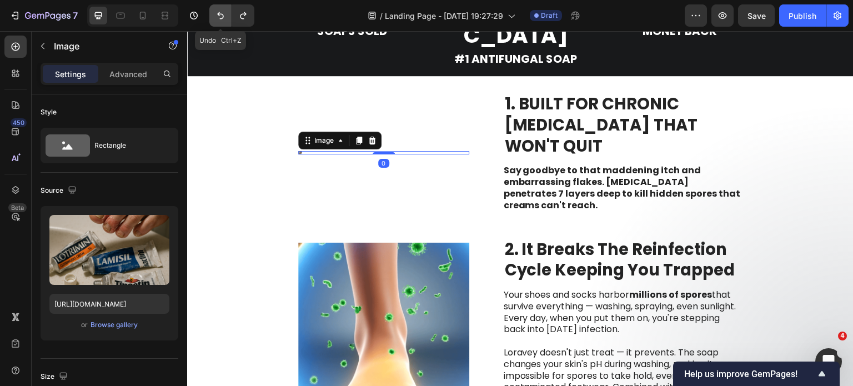
click at [220, 17] on icon "Undo/Redo" at bounding box center [220, 15] width 11 height 11
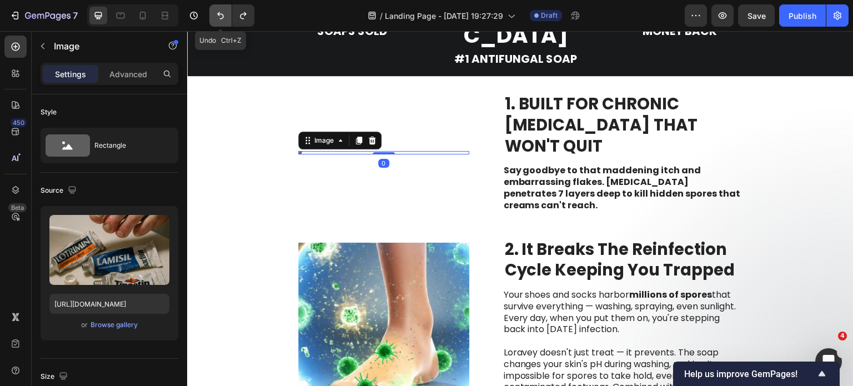
type input "400"
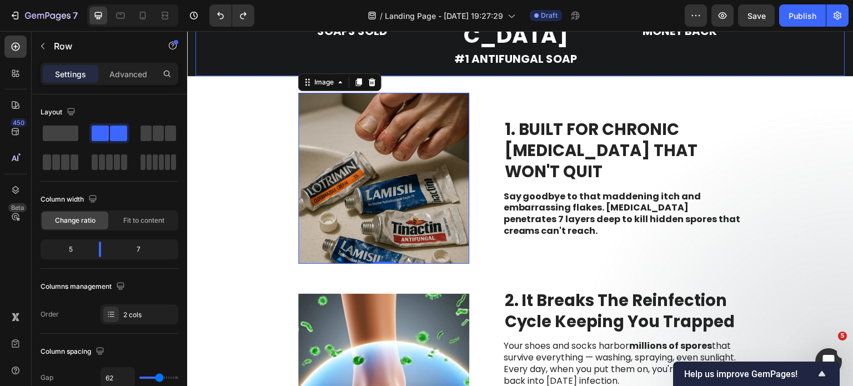
click at [278, 180] on div "Image 0 ⁠⁠⁠⁠⁠⁠⁠ 1. BUILT FOR CHRONIC ATHLETE'S FOOT THAT WON'T QUIT Heading Say…" at bounding box center [520, 187] width 666 height 189
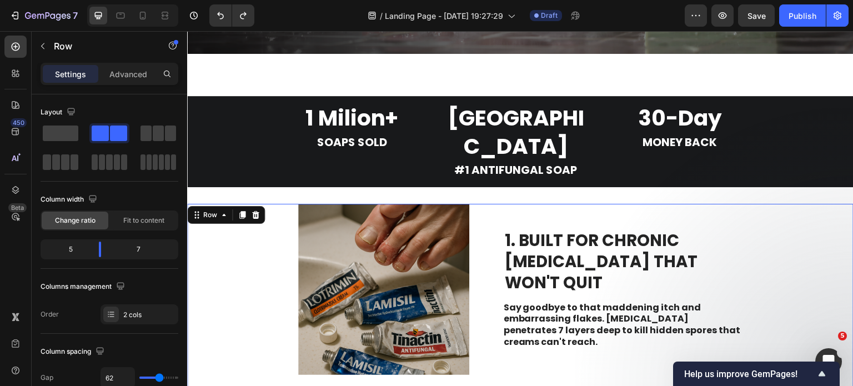
scroll to position [422, 0]
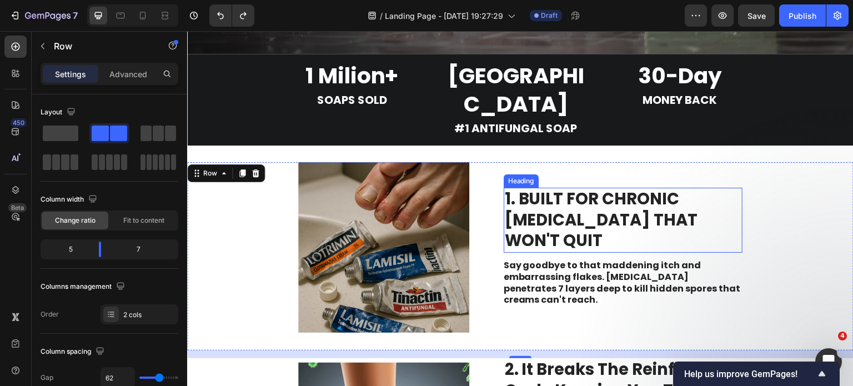
click at [554, 259] on strong "Say goodbye to that maddening itch and embarrassing flakes. Tea tree oil penetr…" at bounding box center [622, 282] width 237 height 47
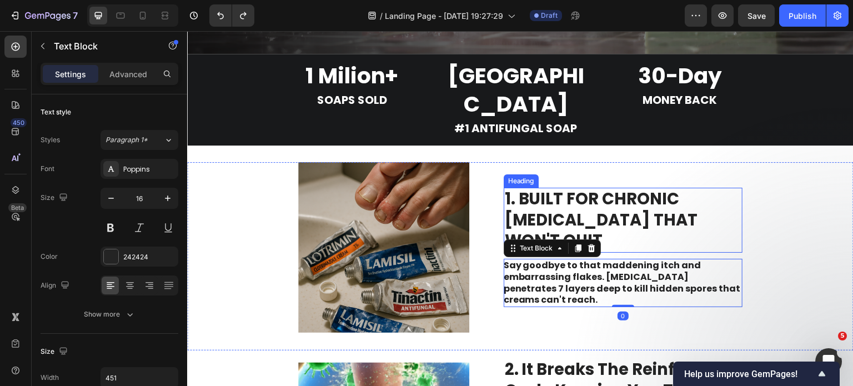
click at [626, 188] on strong "1. BUILT FOR CHRONIC ATHLETE'S FOOT THAT WON'T QUIT" at bounding box center [601, 220] width 193 height 64
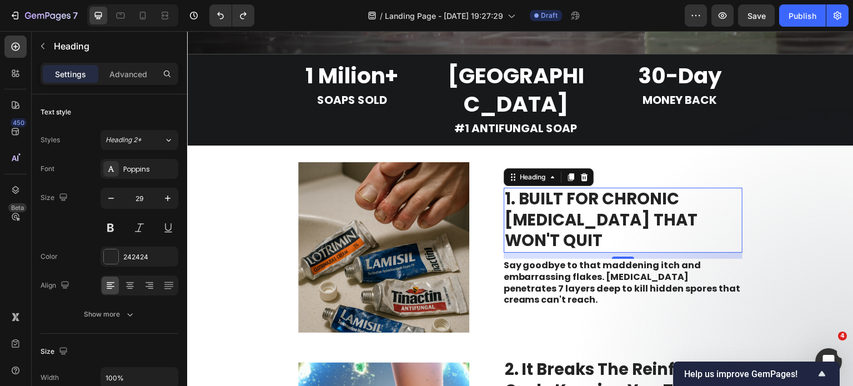
click at [175, 13] on div at bounding box center [132, 15] width 91 height 22
click at [174, 13] on div at bounding box center [132, 15] width 91 height 22
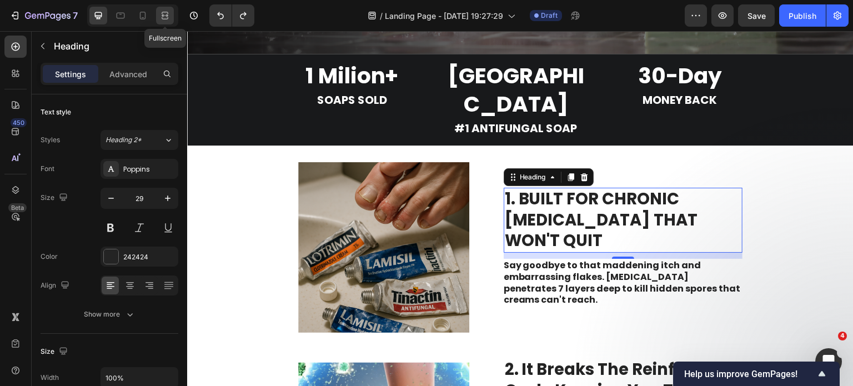
click at [167, 11] on icon at bounding box center [164, 15] width 11 height 11
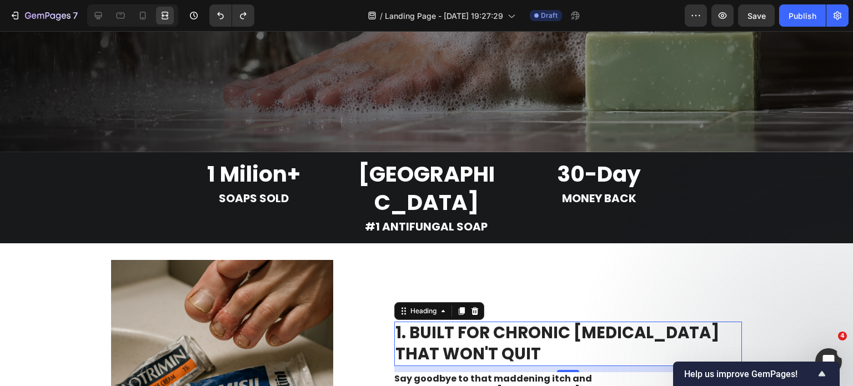
scroll to position [533, 0]
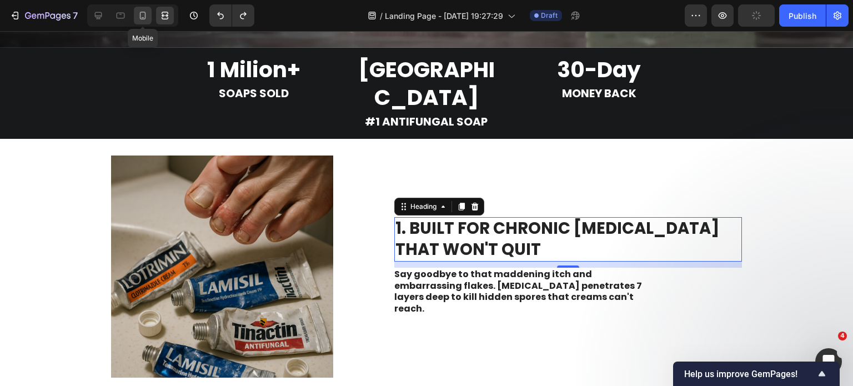
click at [144, 14] on icon at bounding box center [142, 15] width 11 height 11
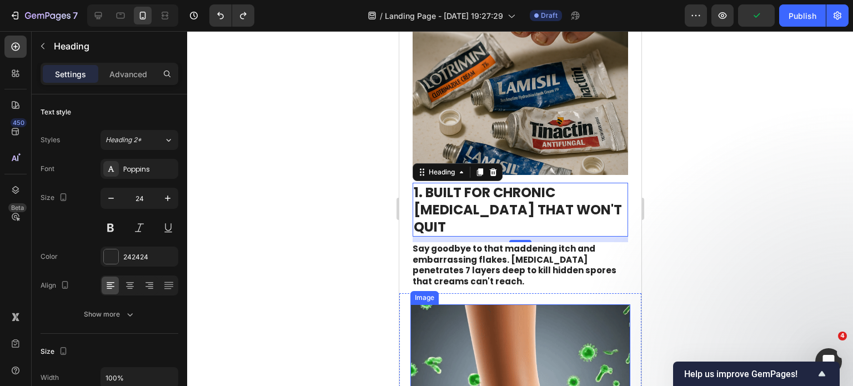
scroll to position [566, 0]
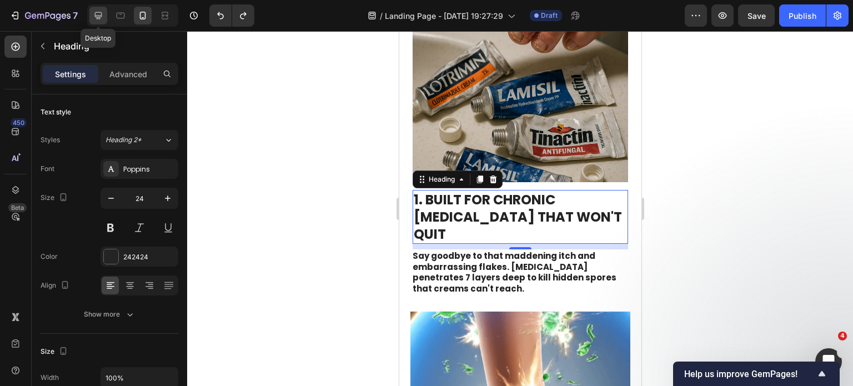
click at [98, 17] on icon at bounding box center [98, 15] width 7 height 7
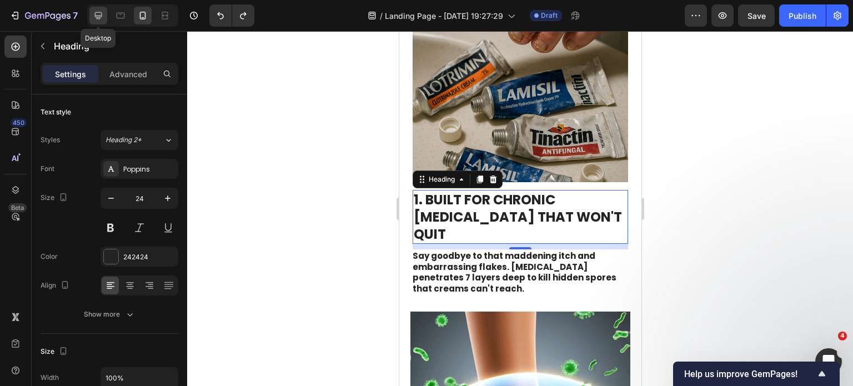
type input "29"
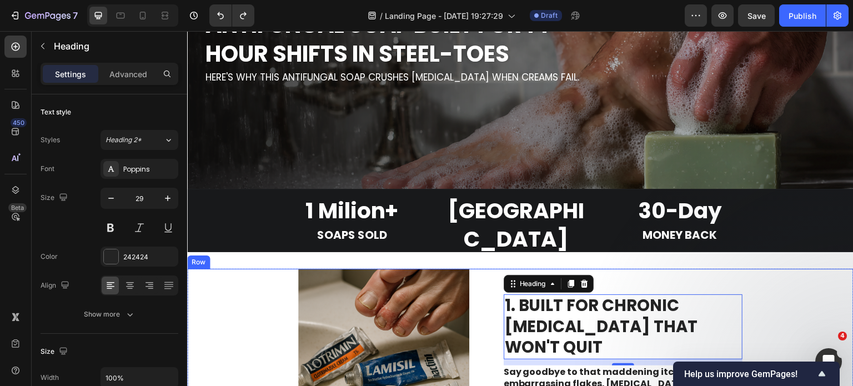
scroll to position [359, 0]
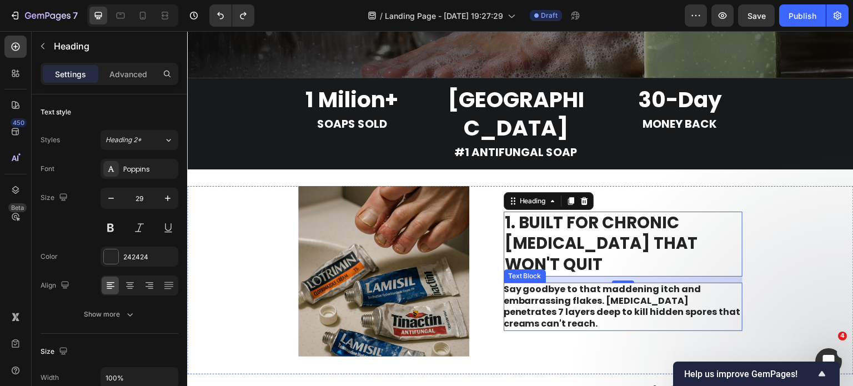
click at [562, 280] on div "11" at bounding box center [623, 280] width 239 height 6
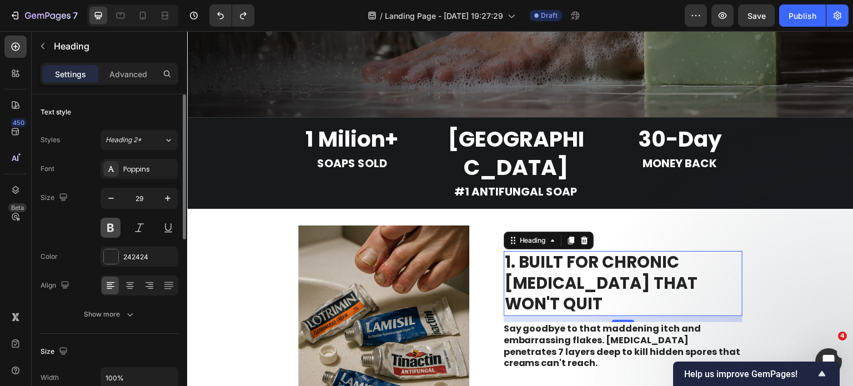
click at [109, 223] on button at bounding box center [111, 228] width 20 height 20
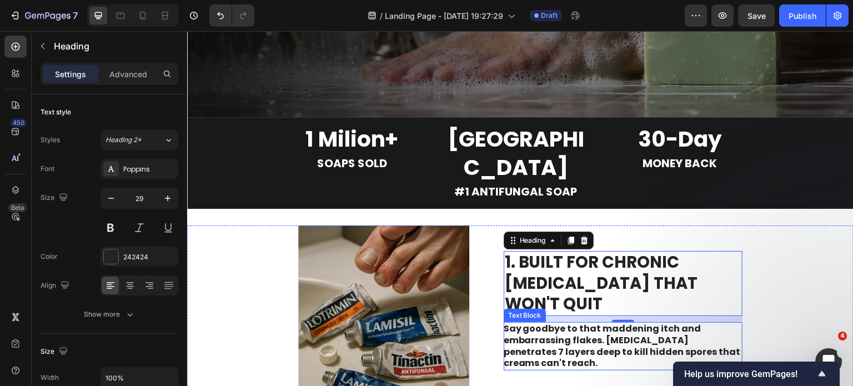
click at [563, 322] on strong "Say goodbye to that maddening itch and embarrassing flakes. Tea tree oil penetr…" at bounding box center [622, 345] width 237 height 47
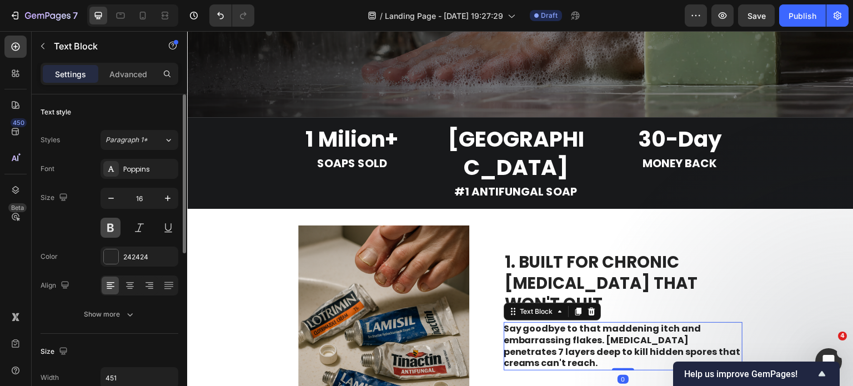
click at [113, 227] on button at bounding box center [111, 228] width 20 height 20
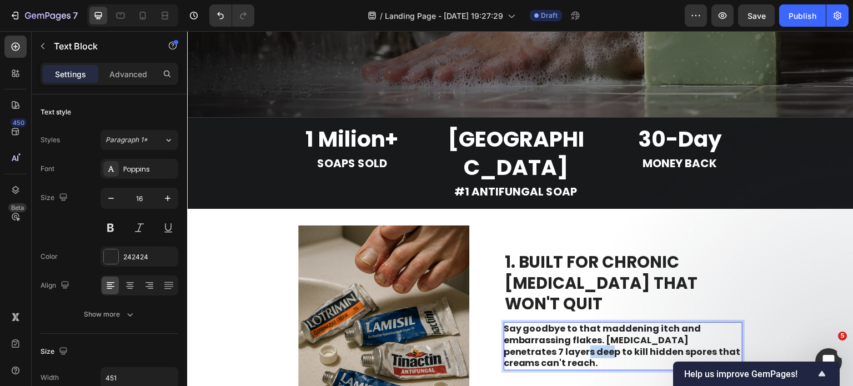
click at [539, 322] on strong "Say goodbye to that maddening itch and embarrassing flakes. Tea tree oil penetr…" at bounding box center [622, 345] width 237 height 47
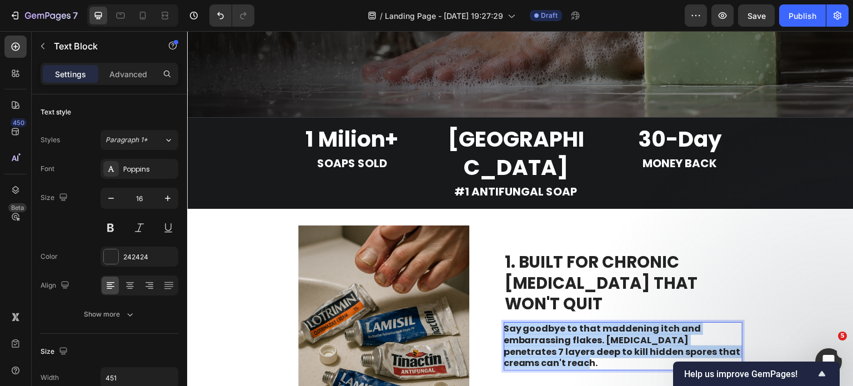
click at [539, 322] on strong "Say goodbye to that maddening itch and embarrassing flakes. Tea tree oil penetr…" at bounding box center [622, 345] width 237 height 47
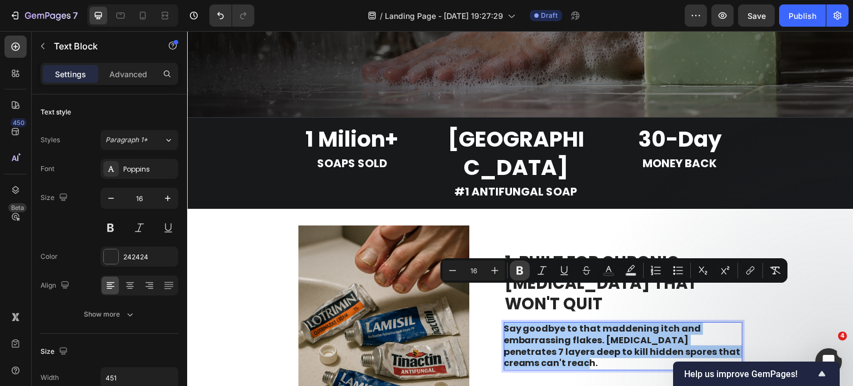
click at [519, 273] on icon "Editor contextual toolbar" at bounding box center [519, 271] width 7 height 8
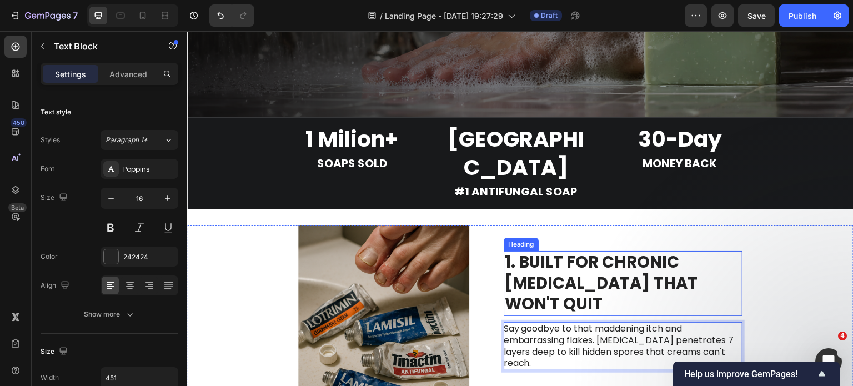
click at [628, 272] on p "⁠⁠⁠⁠⁠⁠⁠ 1. BUILT FOR CHRONIC ATHLETE'S FOOT THAT WON'T QUIT" at bounding box center [623, 283] width 237 height 63
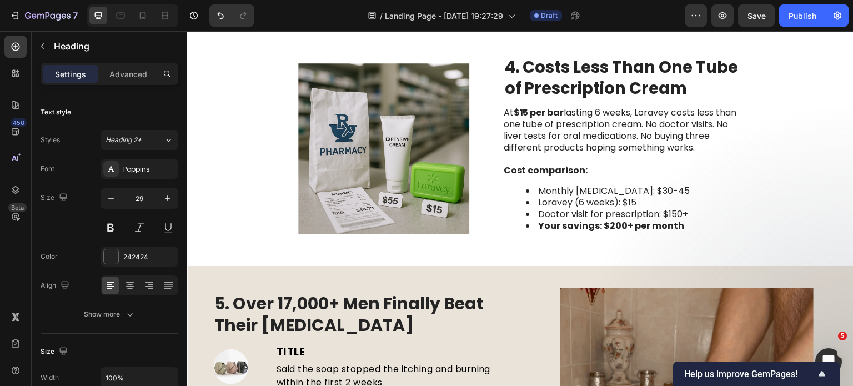
scroll to position [1303, 0]
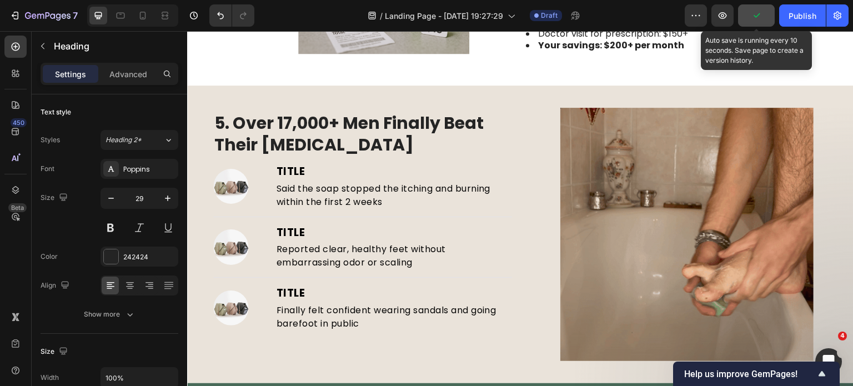
click at [755, 24] on button "button" at bounding box center [756, 15] width 37 height 22
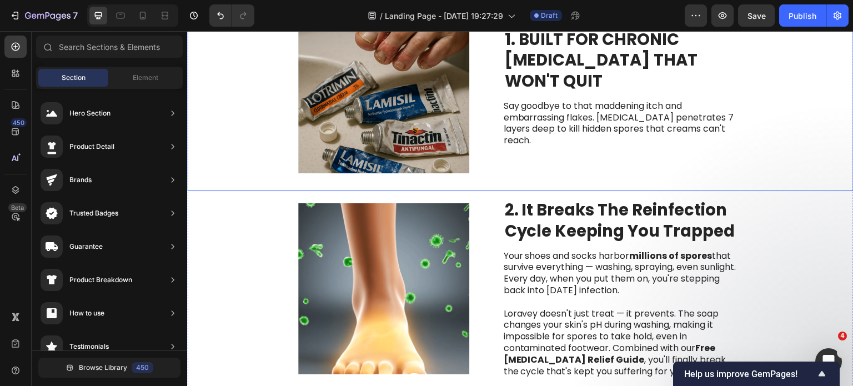
scroll to position [500, 0]
